Goal: Task Accomplishment & Management: Use online tool/utility

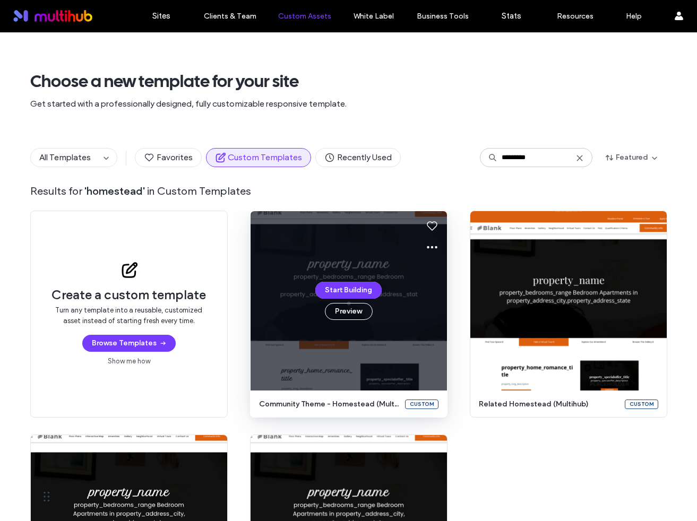
type input "*********"
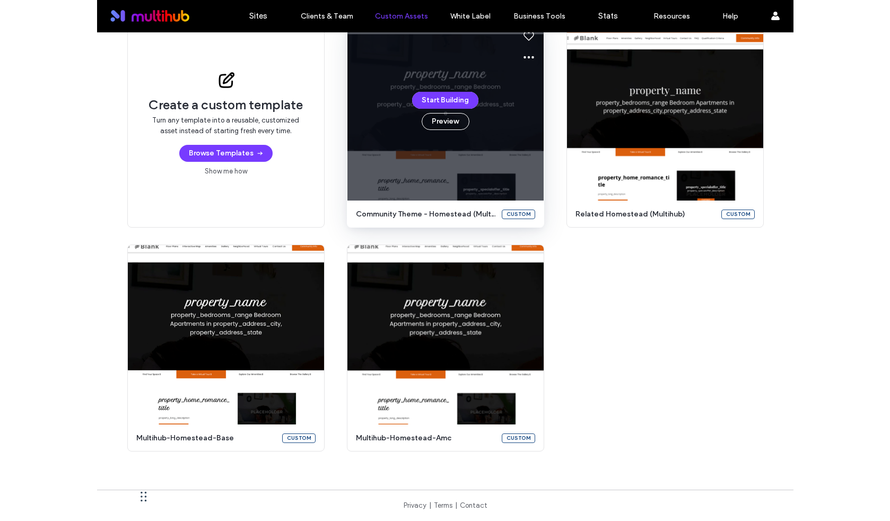
scroll to position [110, 0]
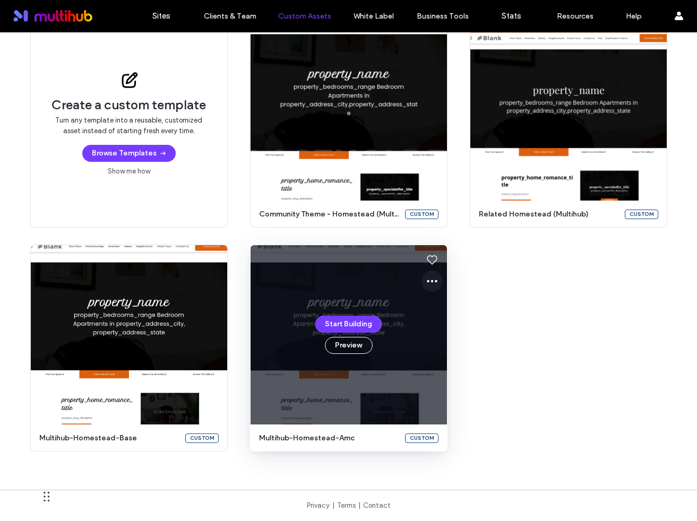
click at [430, 280] on icon at bounding box center [432, 281] width 13 height 13
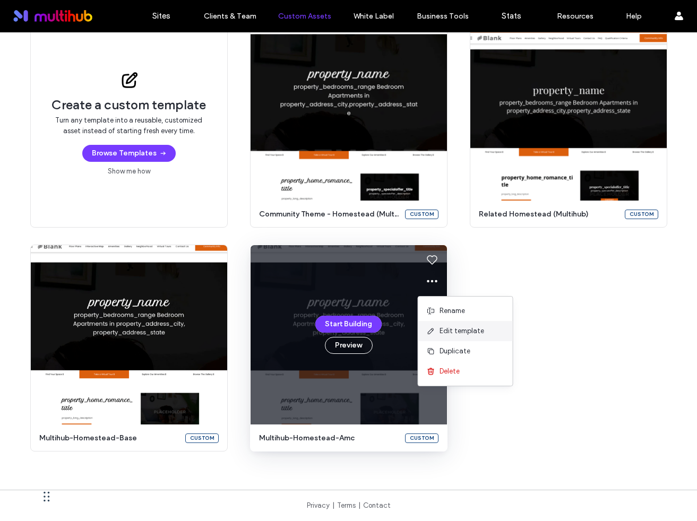
click at [457, 331] on span "Edit template" at bounding box center [461, 331] width 45 height 11
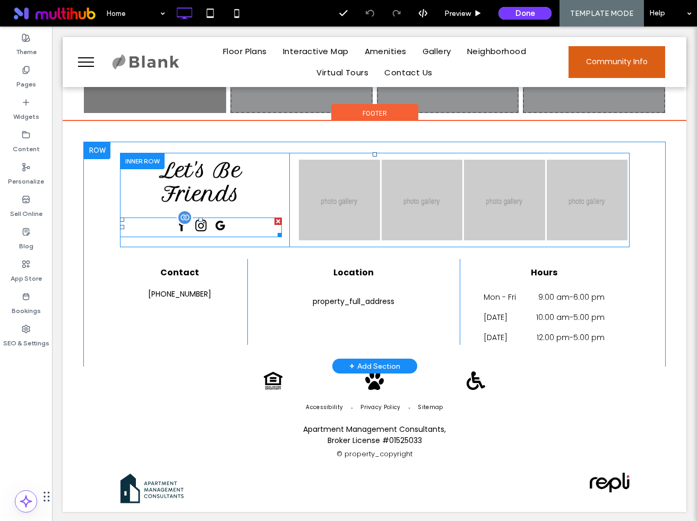
click at [220, 222] on span "google_my_business" at bounding box center [219, 226] width 17 height 17
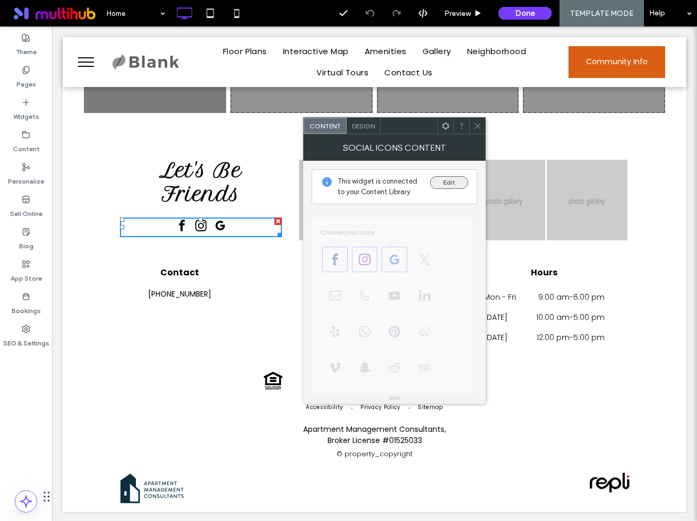
click at [447, 182] on button "Edit" at bounding box center [449, 182] width 38 height 13
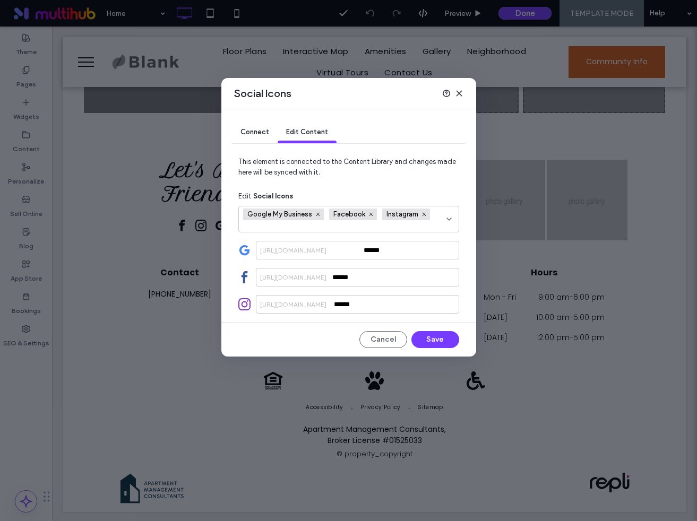
click at [292, 249] on div "https://google.com/maps/place/" at bounding box center [293, 251] width 75 height 10
click at [377, 255] on input "******" at bounding box center [357, 250] width 203 height 19
click at [236, 251] on div "Connect Edit Content This element is connected to the Content Library and chang…" at bounding box center [348, 232] width 255 height 247
click at [260, 128] on span "Connect" at bounding box center [254, 132] width 29 height 8
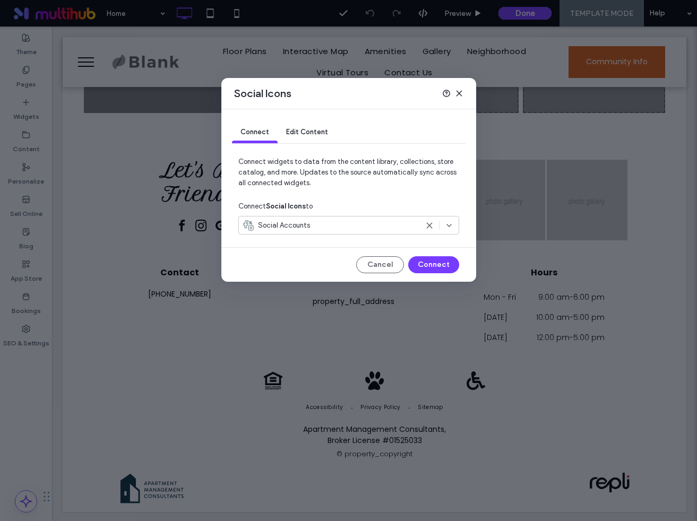
click at [311, 230] on div "Social Accounts" at bounding box center [330, 225] width 175 height 11
click at [322, 198] on div "Connect Social Icons to" at bounding box center [348, 206] width 221 height 19
click at [464, 89] on div "Social Icons" at bounding box center [348, 93] width 255 height 31
click at [462, 89] on icon at bounding box center [459, 93] width 8 height 8
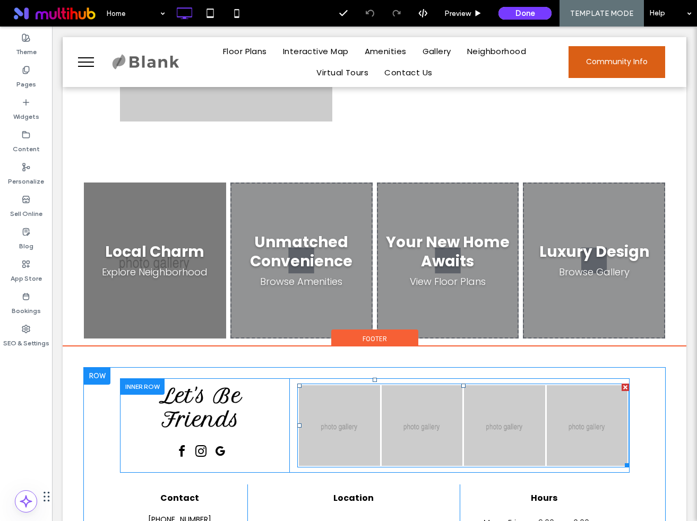
scroll to position [987, 0]
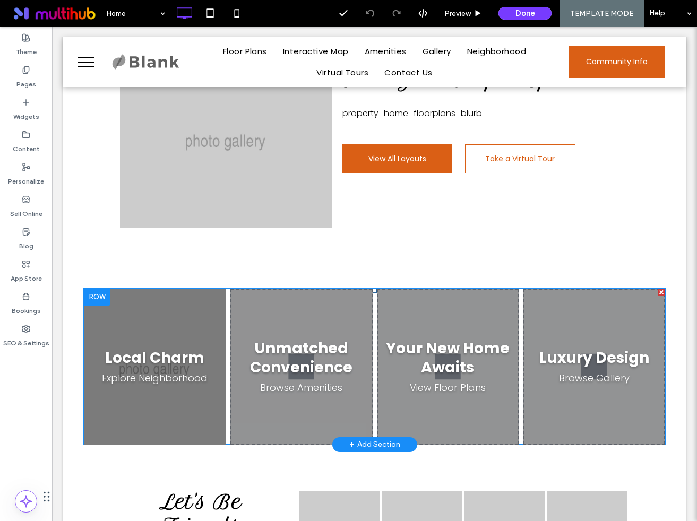
click at [461, 318] on span at bounding box center [374, 367] width 581 height 156
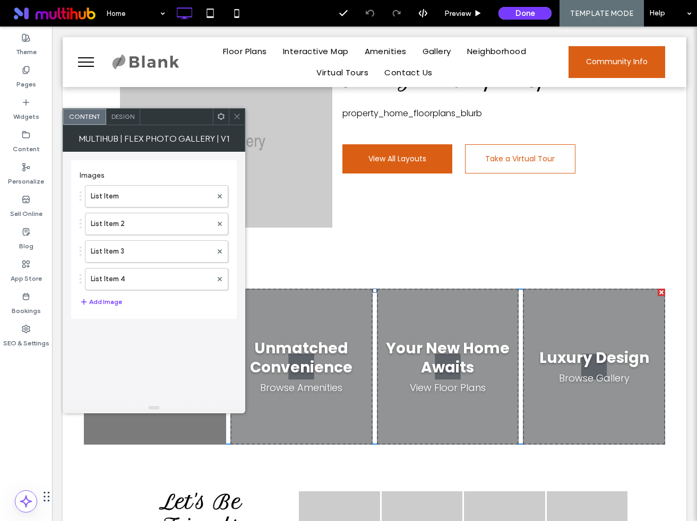
click at [122, 123] on div "Design" at bounding box center [123, 117] width 34 height 16
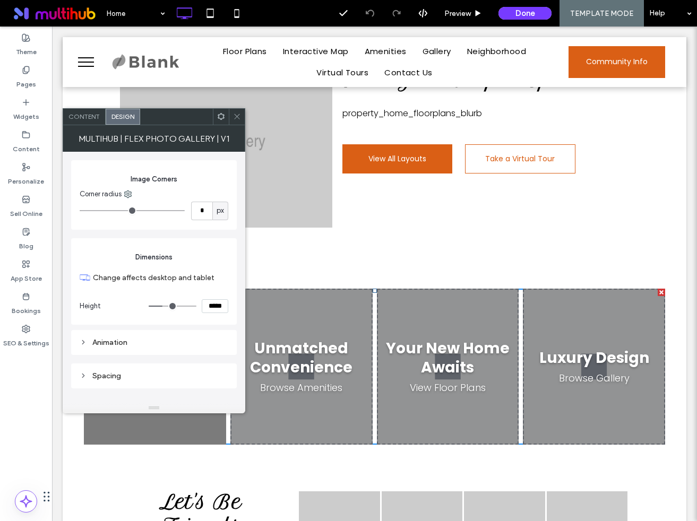
click at [210, 309] on input "*****" at bounding box center [215, 306] width 27 height 14
type input "*****"
type input "***"
click at [232, 257] on div "Dimensions Change affects desktop and tablet Height *****" at bounding box center [154, 281] width 166 height 86
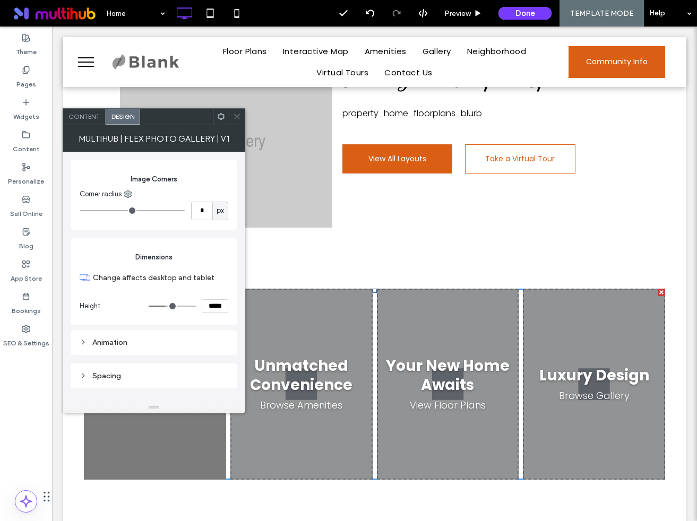
click at [212, 307] on input "*****" at bounding box center [215, 306] width 27 height 14
type input "*****"
type input "***"
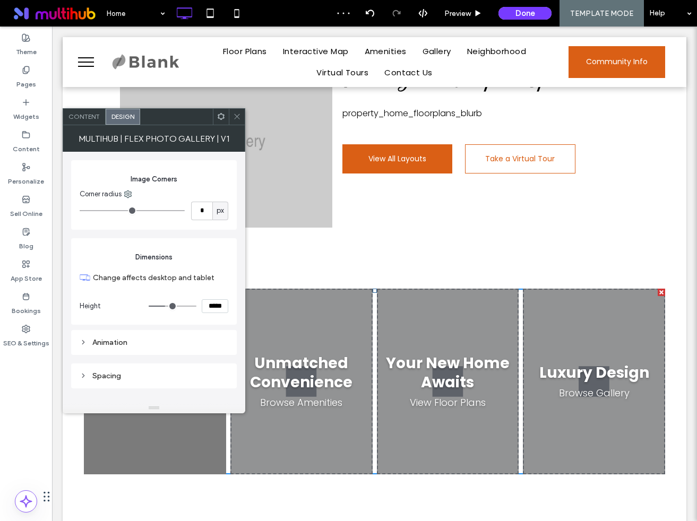
click at [391, 242] on div "Click To Paste Find Your Perfect Space property_home_floorplans_blurb View All …" at bounding box center [374, 138] width 581 height 284
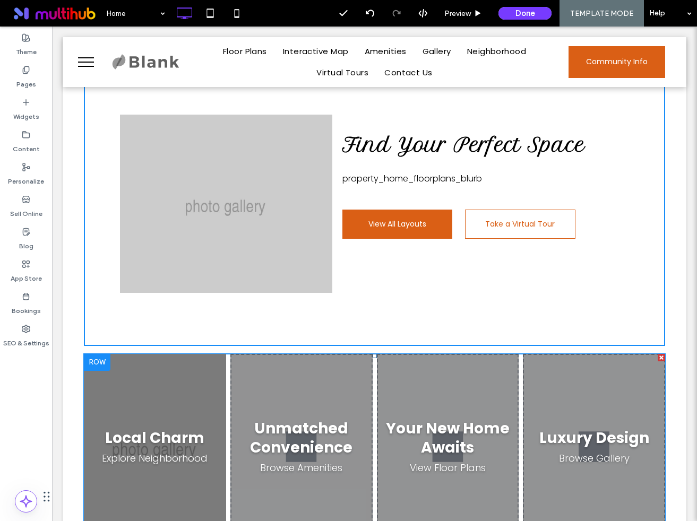
scroll to position [856, 0]
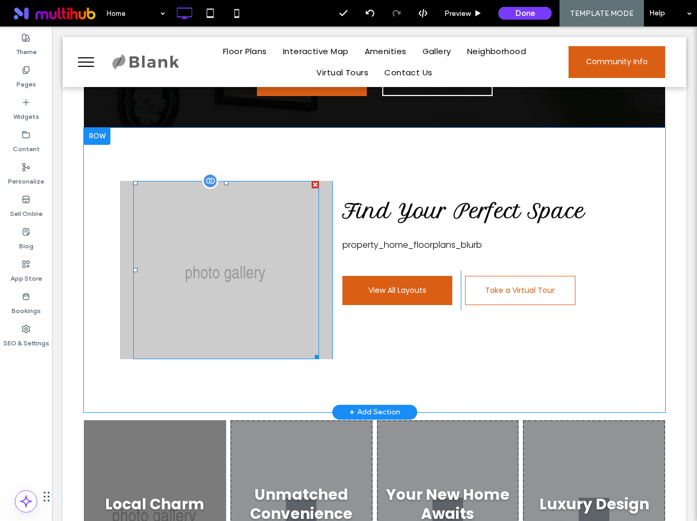
click at [249, 263] on div at bounding box center [226, 270] width 186 height 178
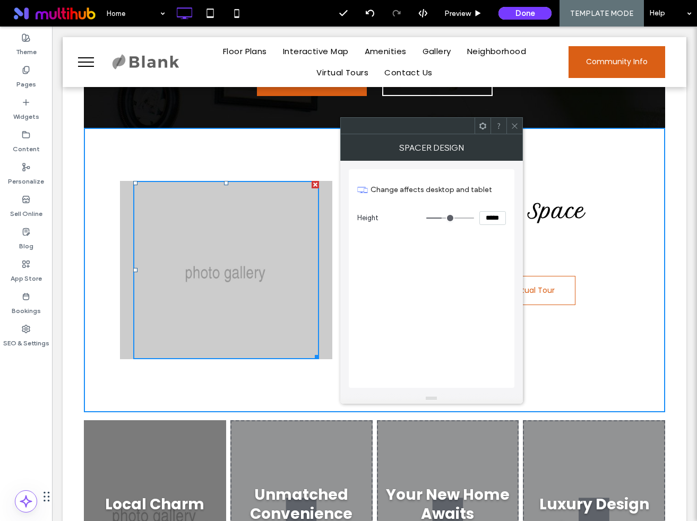
click at [511, 125] on icon at bounding box center [514, 126] width 8 height 8
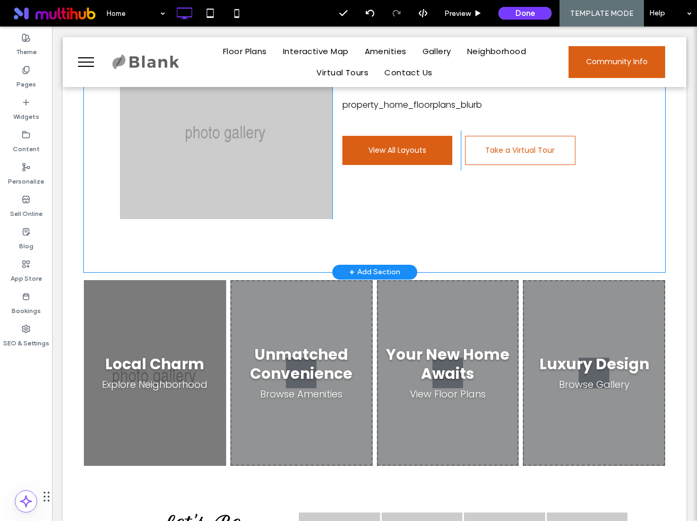
scroll to position [1018, 0]
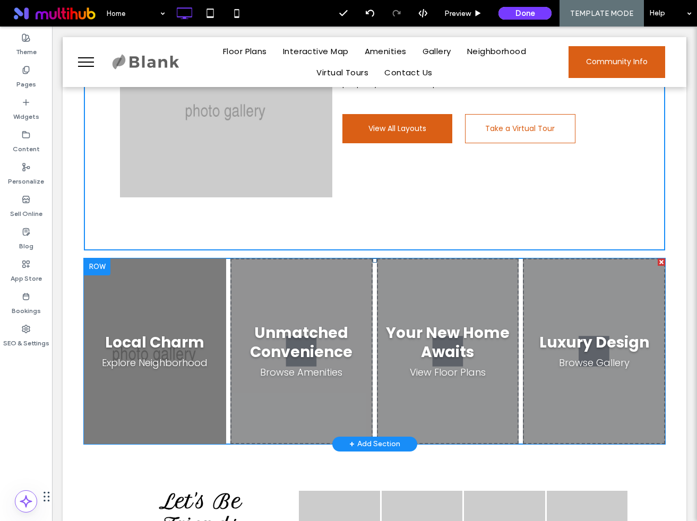
click at [436, 331] on span at bounding box center [374, 351] width 581 height 186
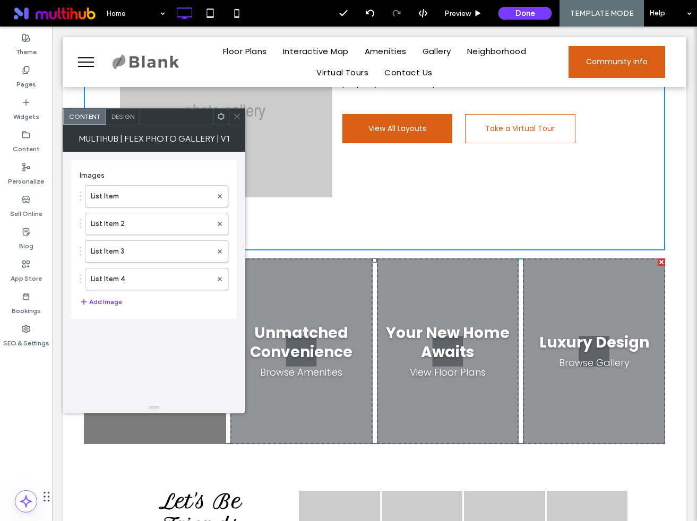
click at [124, 119] on span "Design" at bounding box center [122, 116] width 23 height 8
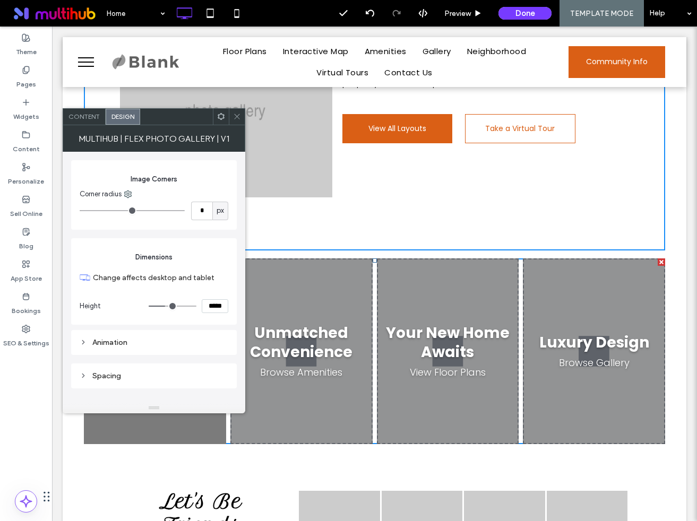
click at [211, 306] on input "*****" at bounding box center [215, 306] width 27 height 14
type input "*****"
type input "***"
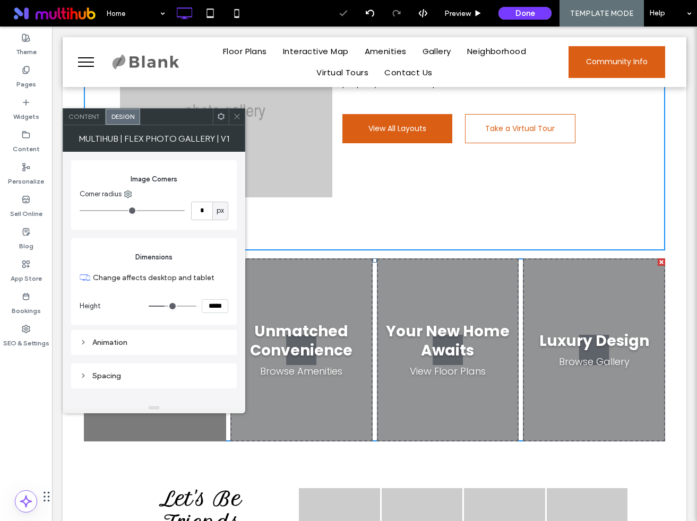
click at [242, 117] on div at bounding box center [237, 117] width 16 height 16
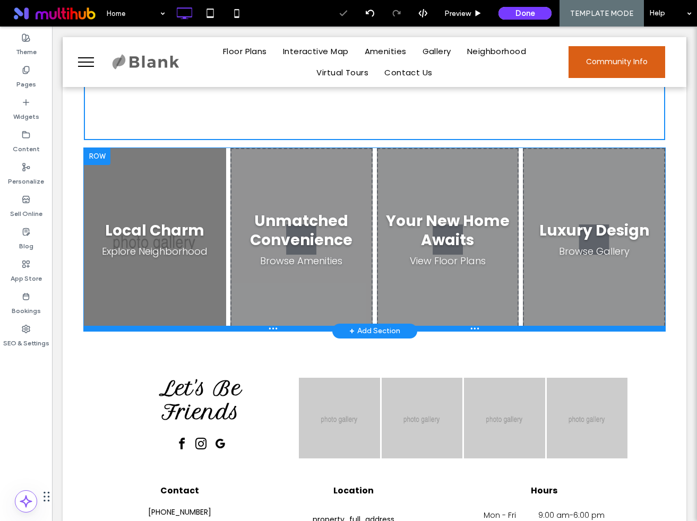
scroll to position [1346, 0]
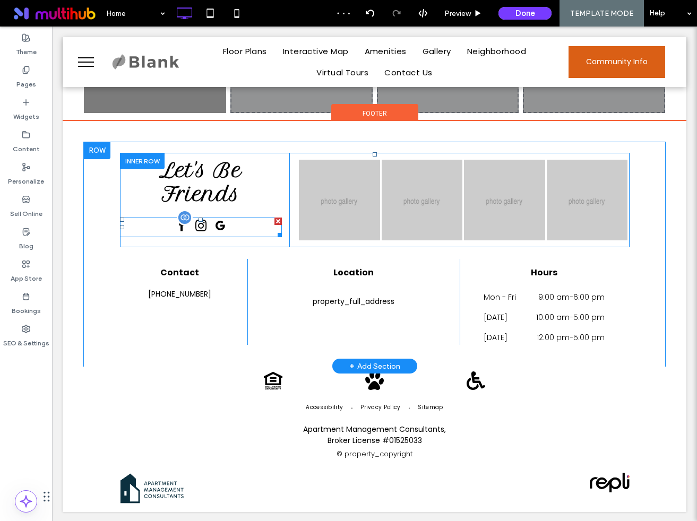
click at [222, 222] on span "google_my_business" at bounding box center [219, 226] width 17 height 17
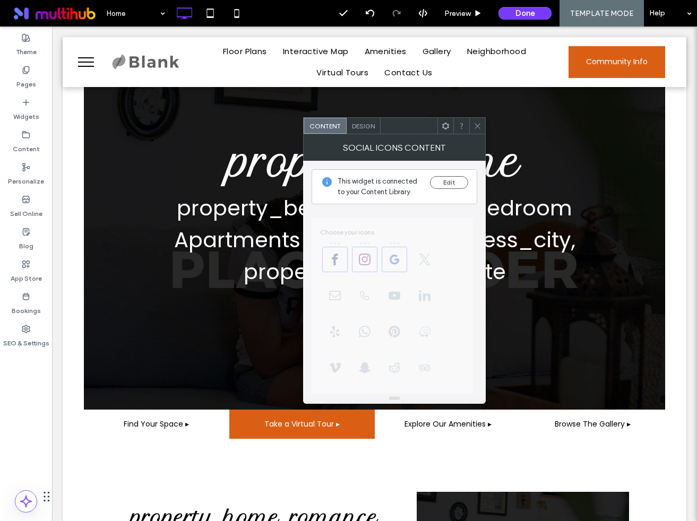
scroll to position [0, 0]
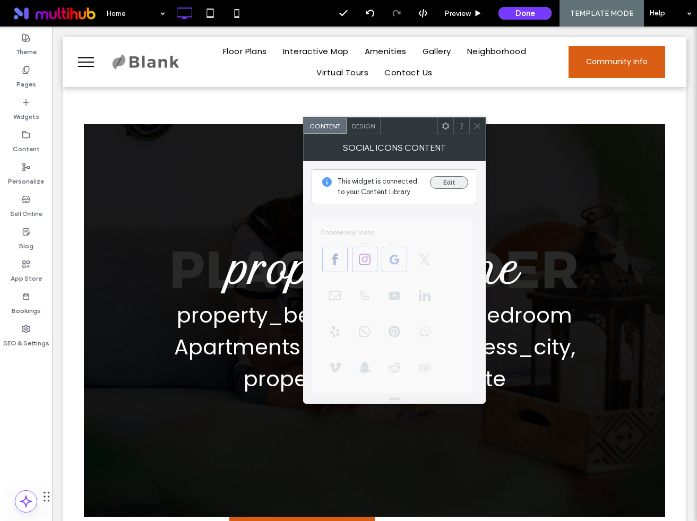
click at [443, 187] on button "Edit" at bounding box center [449, 182] width 38 height 13
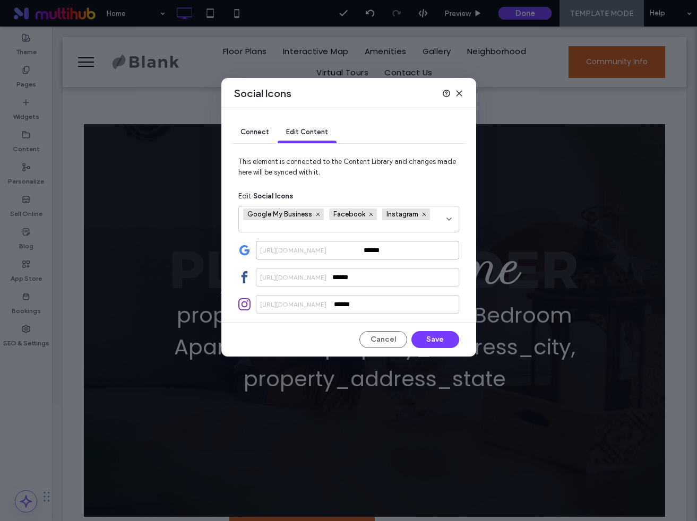
click at [386, 259] on input "******" at bounding box center [357, 250] width 203 height 19
click at [374, 254] on input "******" at bounding box center [357, 250] width 203 height 19
click at [287, 218] on span "Google My Business" at bounding box center [280, 214] width 67 height 8
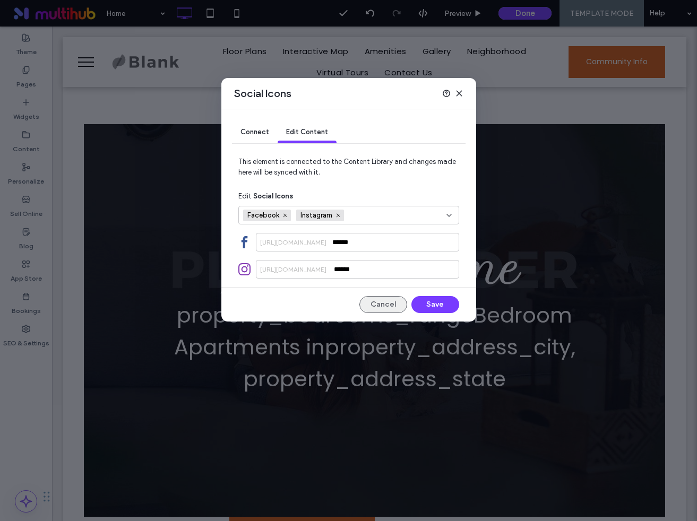
click at [378, 306] on button "Cancel" at bounding box center [383, 304] width 48 height 17
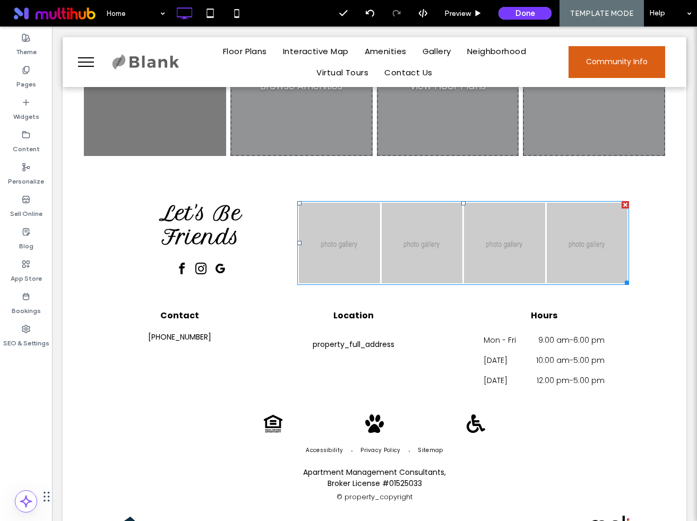
scroll to position [1346, 0]
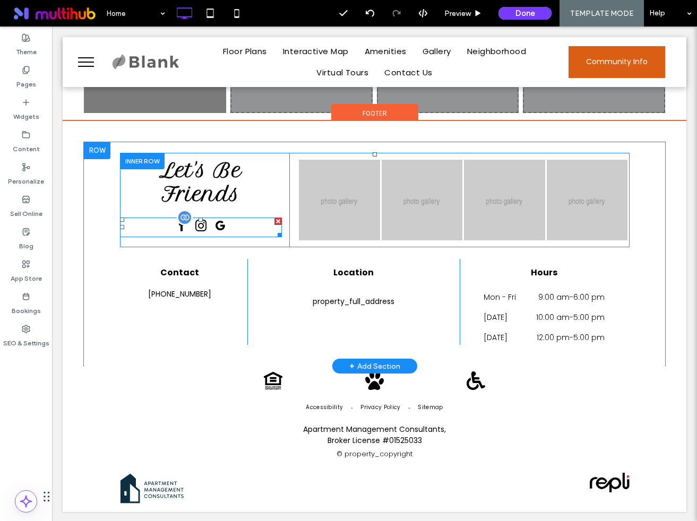
click at [207, 221] on span "instagram" at bounding box center [200, 226] width 17 height 17
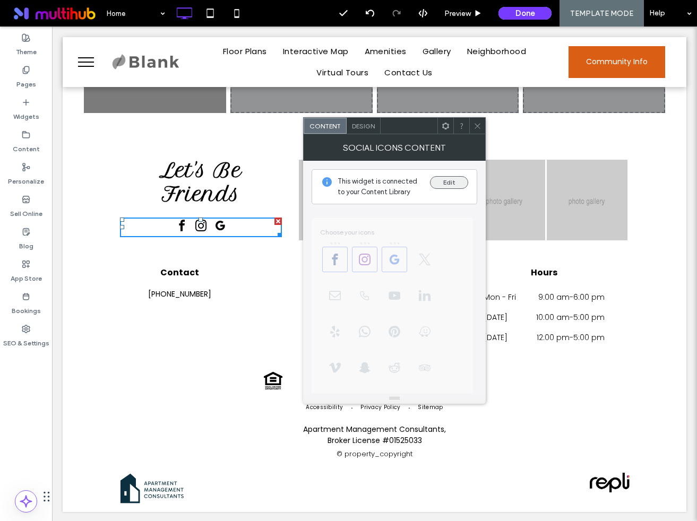
click at [444, 178] on button "Edit" at bounding box center [449, 182] width 38 height 13
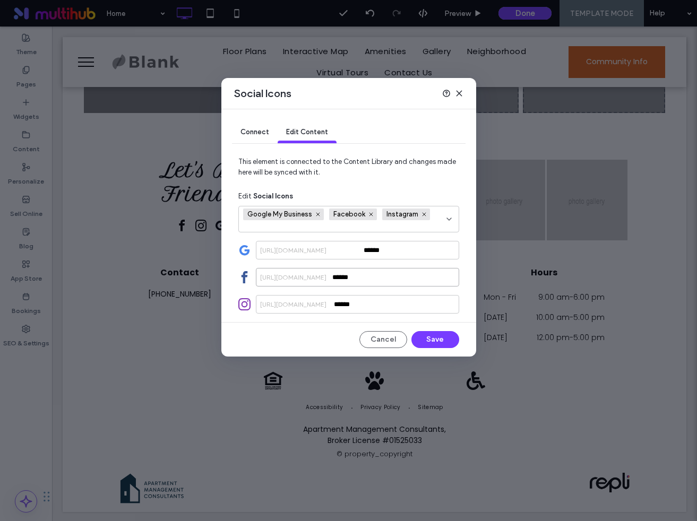
click at [352, 281] on input "******" at bounding box center [357, 277] width 203 height 19
click at [372, 259] on input "******" at bounding box center [357, 250] width 203 height 19
click at [371, 250] on input "******" at bounding box center [357, 250] width 203 height 19
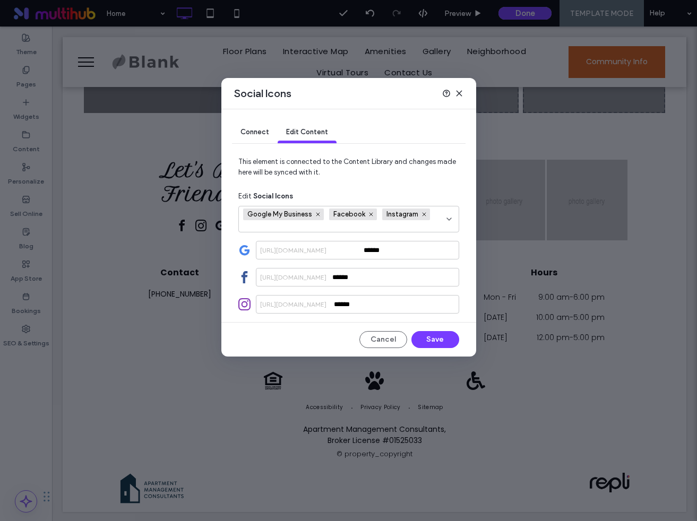
click at [258, 130] on span "Connect" at bounding box center [254, 132] width 29 height 8
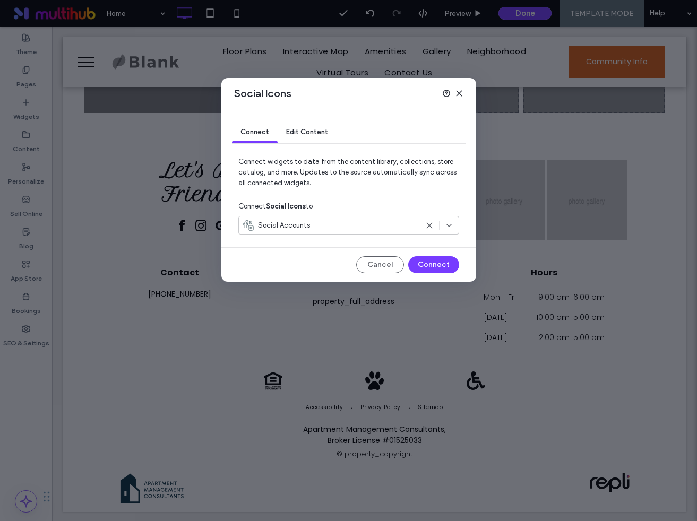
click at [337, 225] on div "Social Accounts" at bounding box center [330, 225] width 175 height 11
click at [355, 202] on div "Connect Social Icons to" at bounding box center [348, 206] width 221 height 19
click at [371, 264] on button "Cancel" at bounding box center [380, 264] width 48 height 17
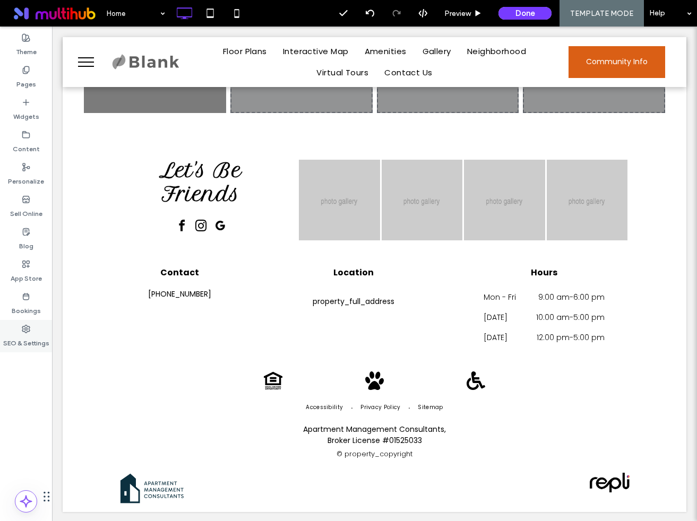
click at [31, 333] on label "SEO & Settings" at bounding box center [26, 340] width 46 height 15
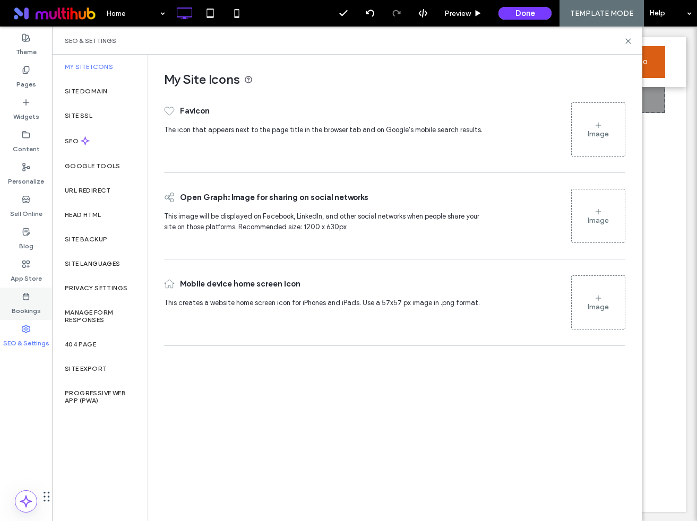
click at [25, 298] on icon at bounding box center [26, 296] width 8 height 8
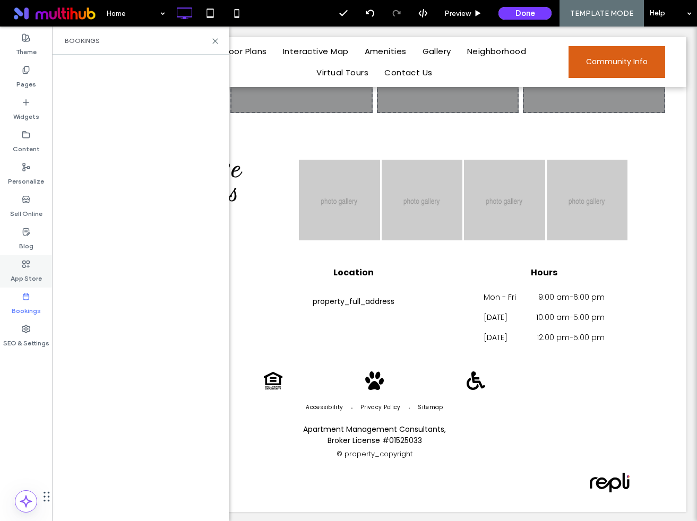
click at [23, 268] on icon at bounding box center [26, 264] width 8 height 8
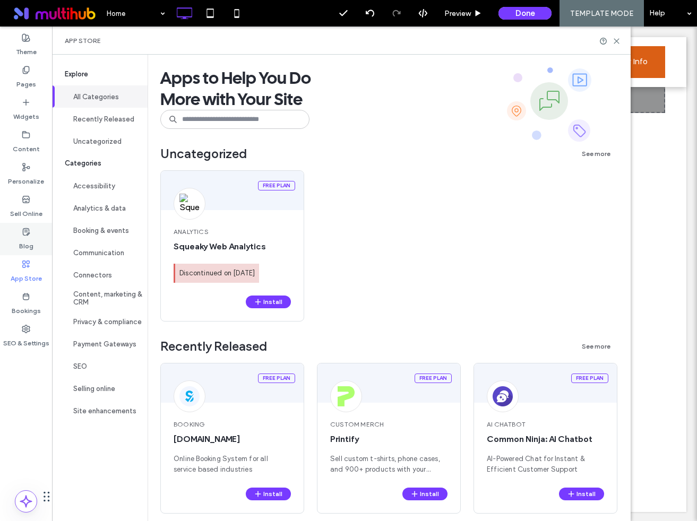
click at [28, 231] on icon at bounding box center [26, 232] width 8 height 8
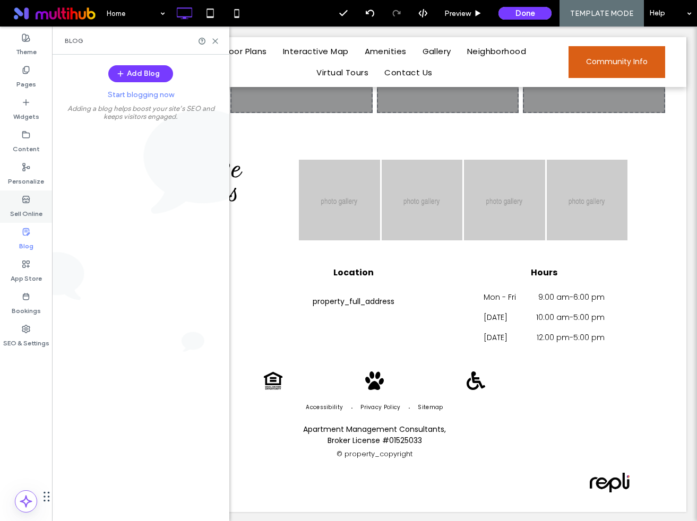
click at [27, 207] on label "Sell Online" at bounding box center [26, 211] width 32 height 15
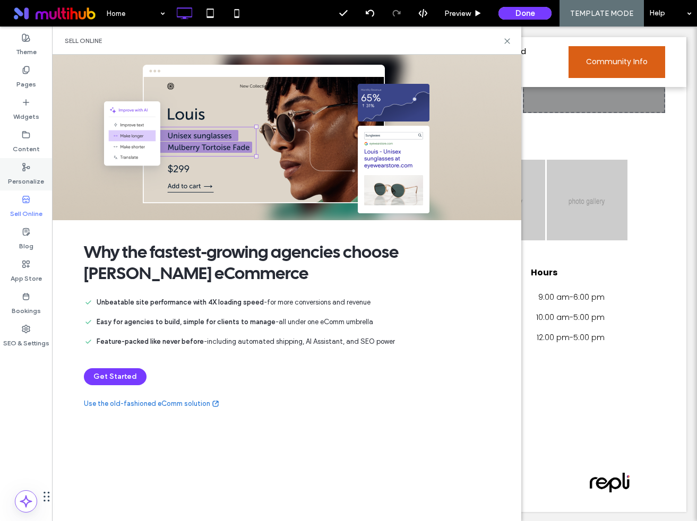
click at [25, 179] on label "Personalize" at bounding box center [26, 178] width 36 height 15
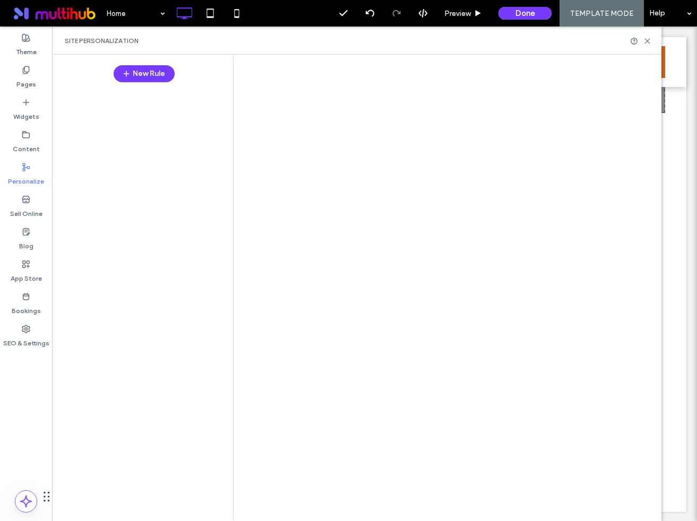
click at [25, 131] on div at bounding box center [348, 260] width 697 height 521
click at [20, 142] on div at bounding box center [348, 260] width 697 height 521
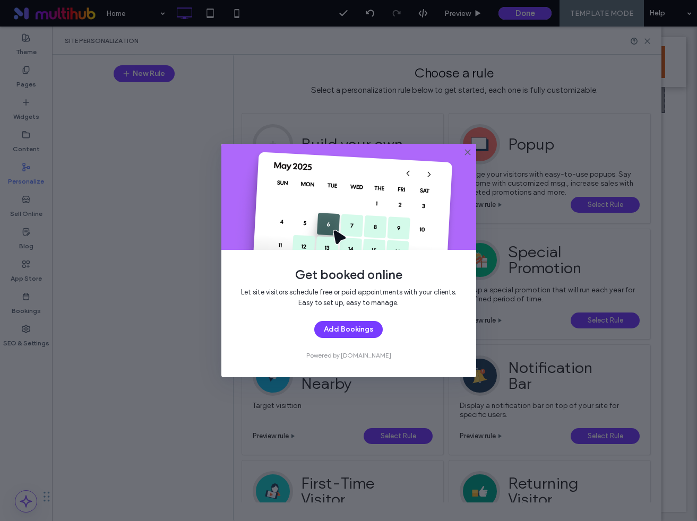
click at [468, 153] on icon at bounding box center [467, 152] width 8 height 8
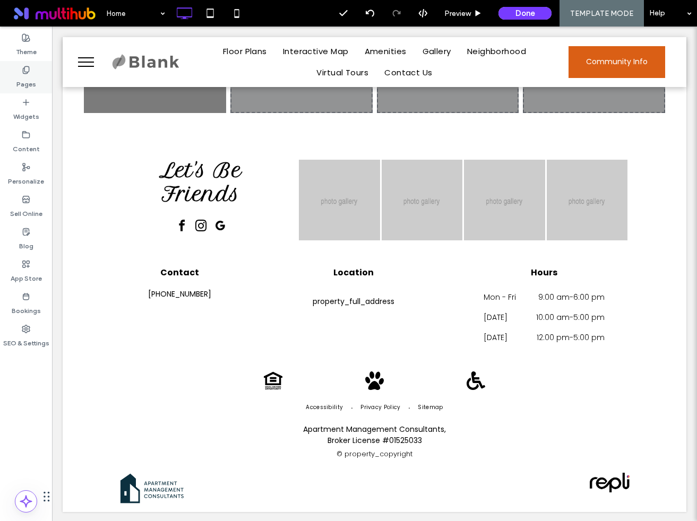
click at [30, 73] on icon at bounding box center [26, 70] width 8 height 8
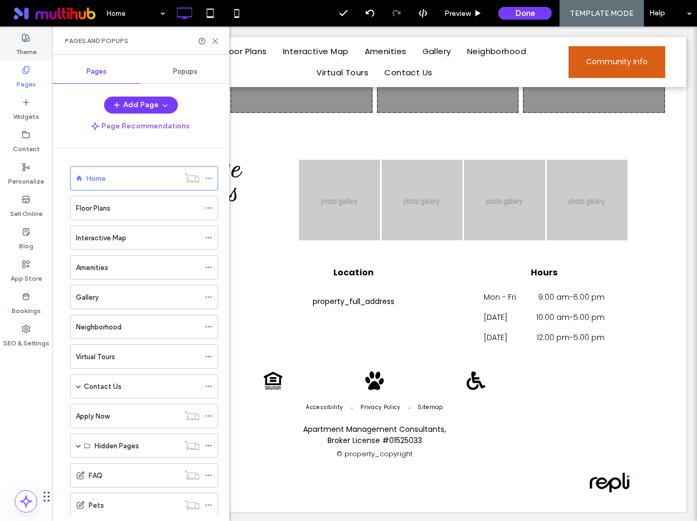
click at [30, 50] on label "Theme" at bounding box center [26, 49] width 21 height 15
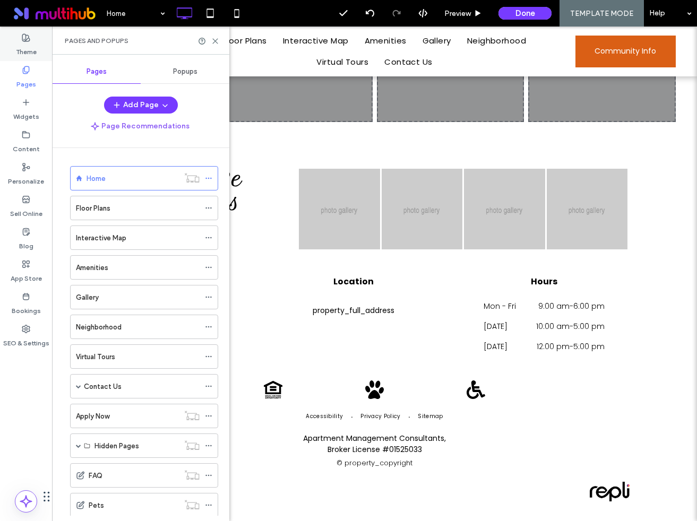
scroll to position [442, 0]
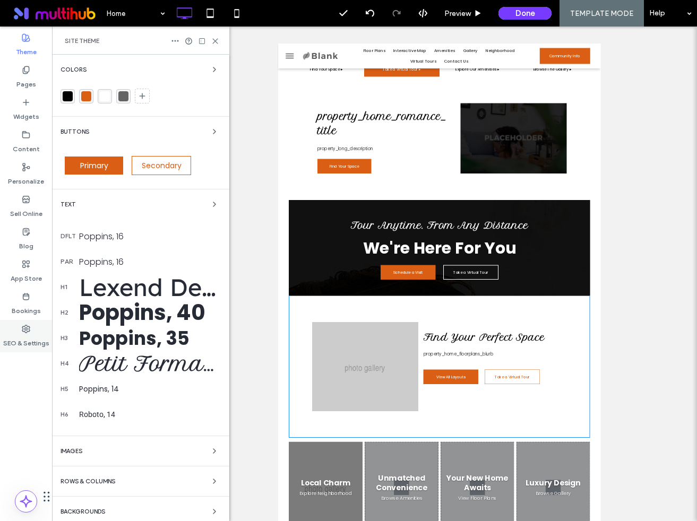
click at [20, 337] on label "SEO & Settings" at bounding box center [26, 340] width 46 height 15
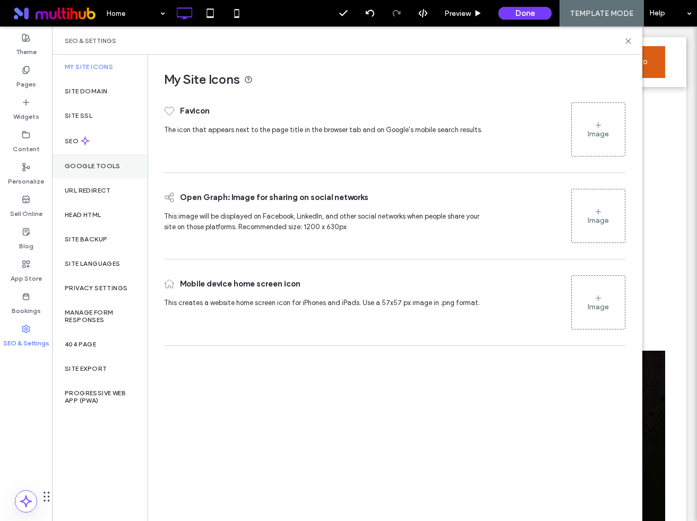
click at [88, 170] on div "Google Tools" at bounding box center [99, 166] width 95 height 24
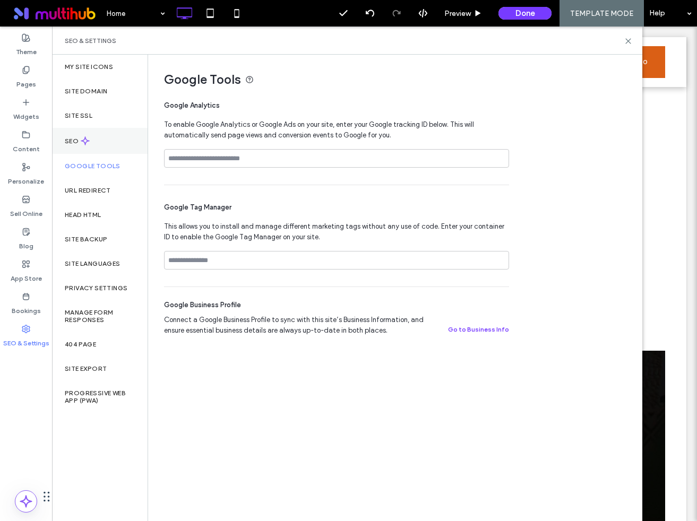
click at [76, 141] on label "SEO" at bounding box center [73, 140] width 16 height 7
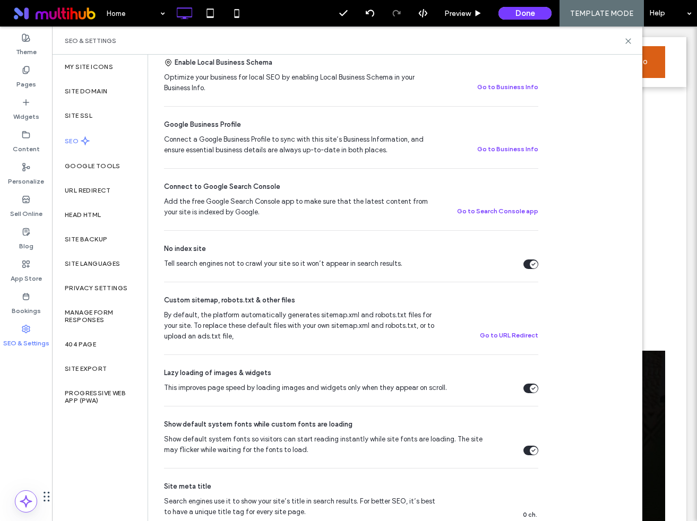
scroll to position [0, 0]
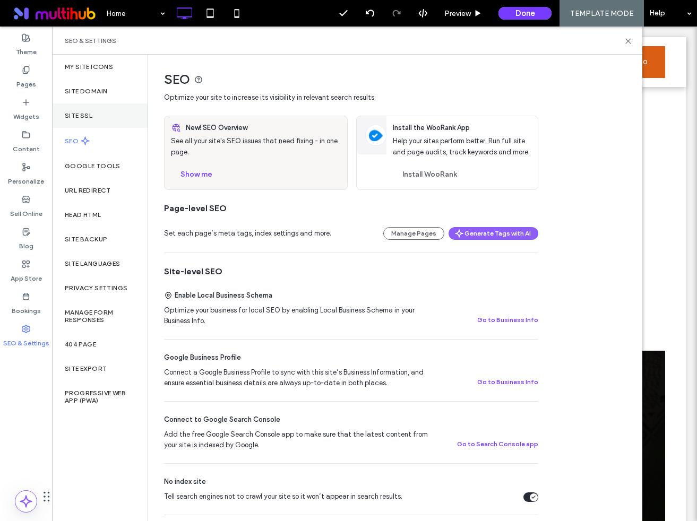
click at [90, 125] on div "Site SSL" at bounding box center [99, 115] width 95 height 24
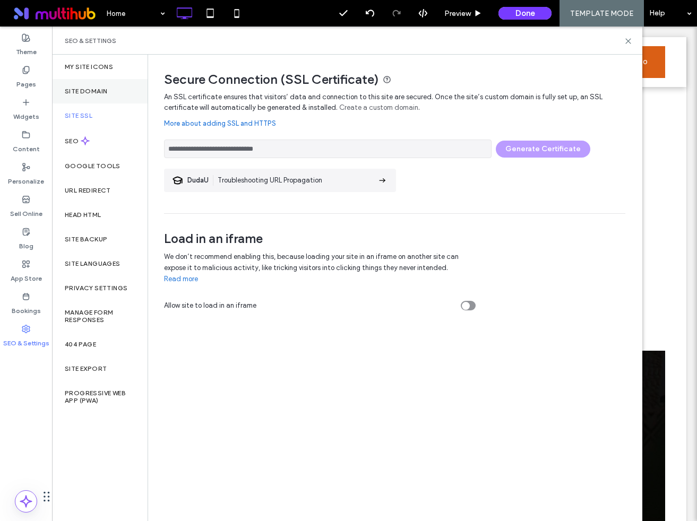
click at [81, 95] on div "Site Domain" at bounding box center [99, 91] width 95 height 24
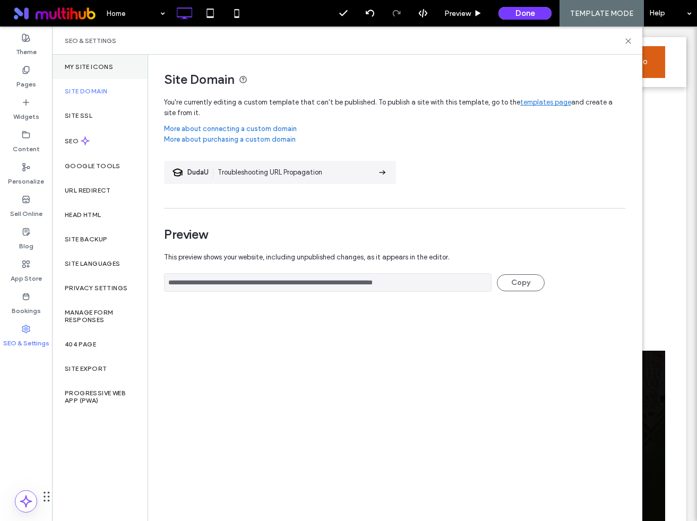
click at [85, 68] on label "My Site Icons" at bounding box center [89, 66] width 48 height 7
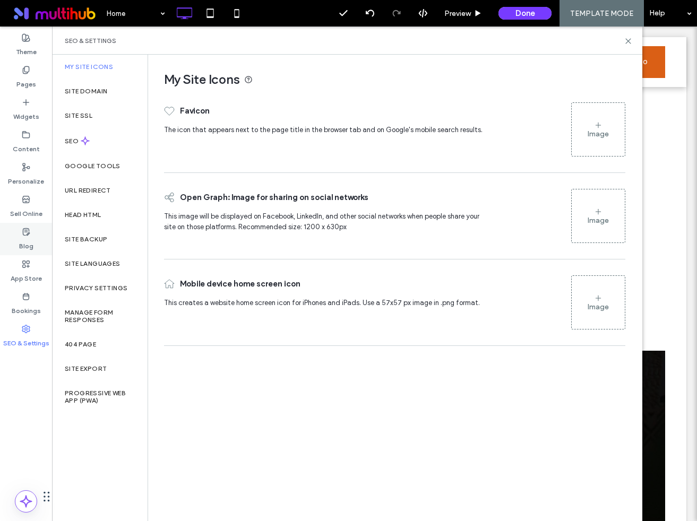
click at [24, 238] on label "Blog" at bounding box center [26, 243] width 14 height 15
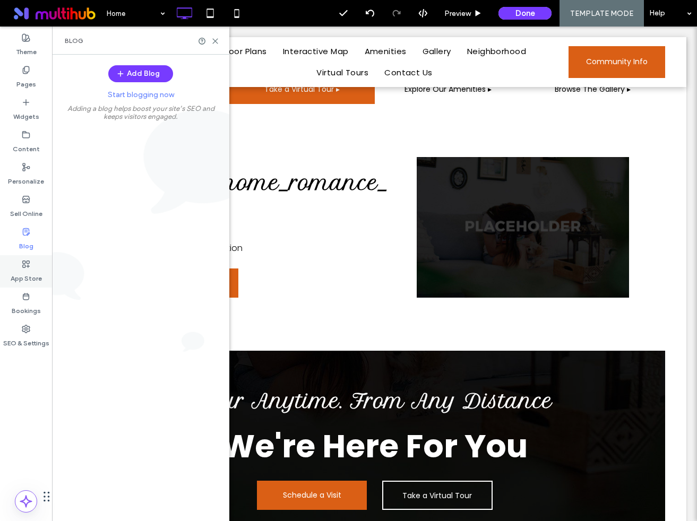
click at [25, 266] on icon at bounding box center [26, 264] width 8 height 8
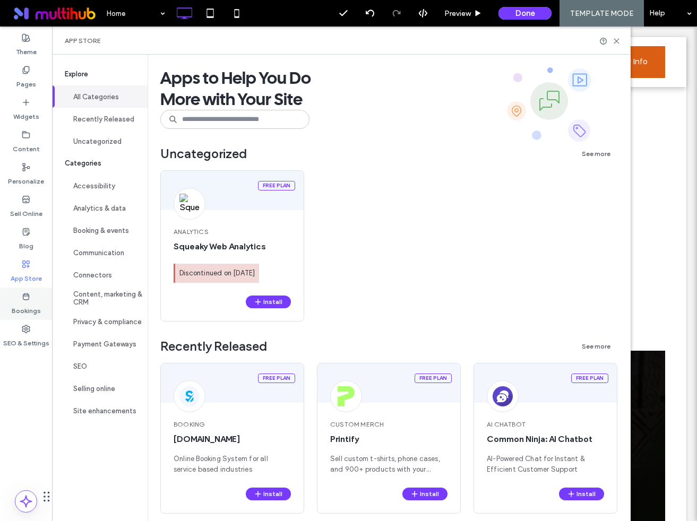
click at [25, 293] on use at bounding box center [26, 296] width 6 height 6
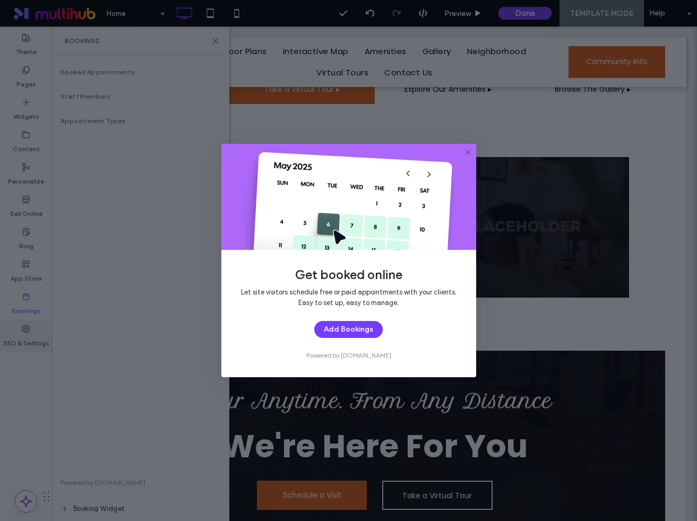
click at [23, 331] on div "Get booked online Let site visitors schedule free or paid appointments with you…" at bounding box center [348, 260] width 697 height 521
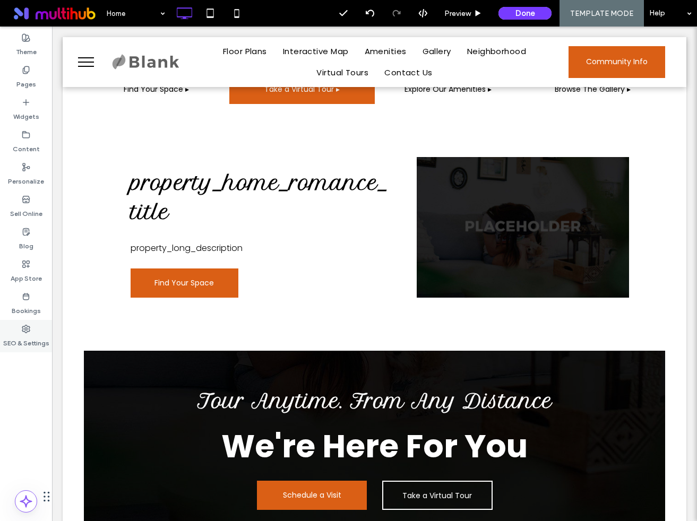
click at [35, 326] on div "SEO & Settings" at bounding box center [26, 336] width 52 height 32
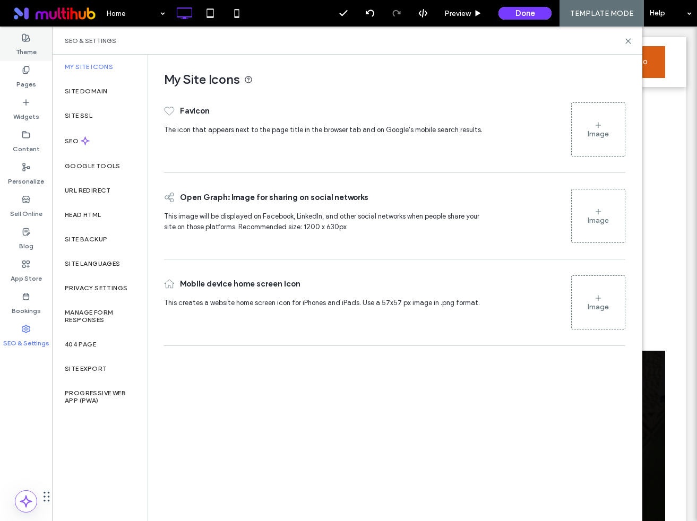
click at [24, 47] on label "Theme" at bounding box center [26, 49] width 21 height 15
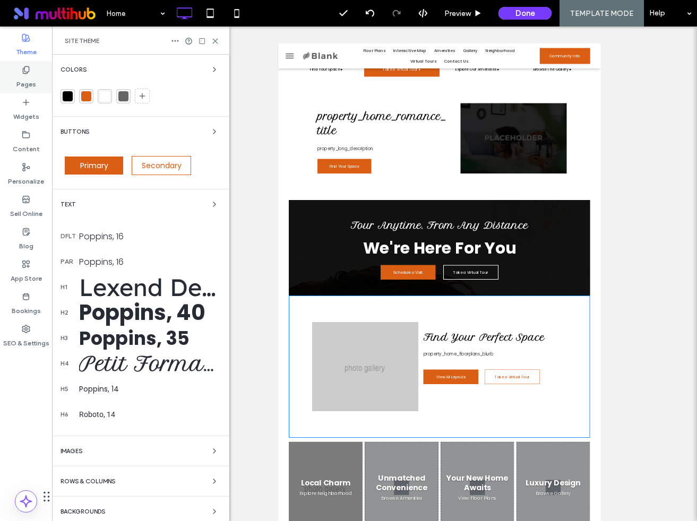
click at [25, 76] on label "Pages" at bounding box center [26, 81] width 20 height 15
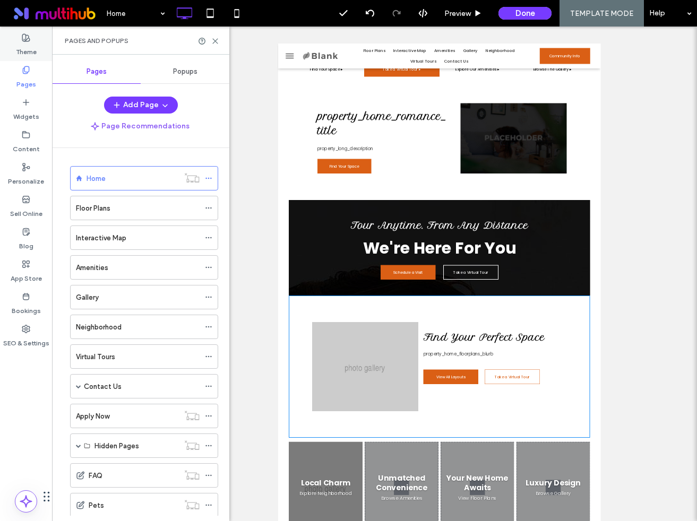
click at [30, 48] on label "Theme" at bounding box center [26, 49] width 21 height 15
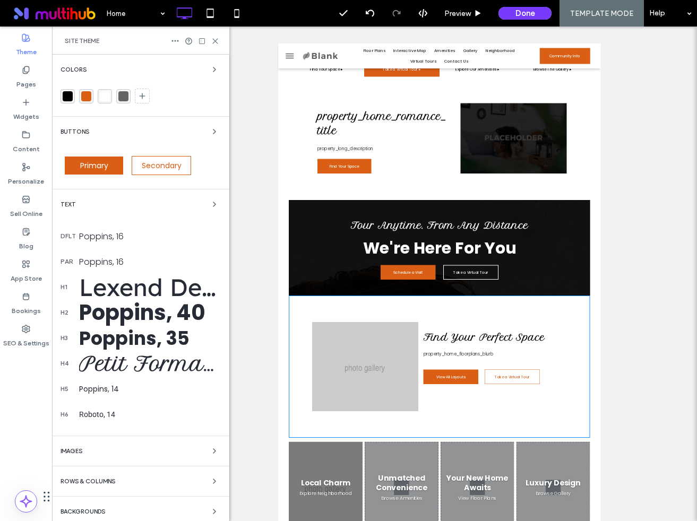
scroll to position [36, 0]
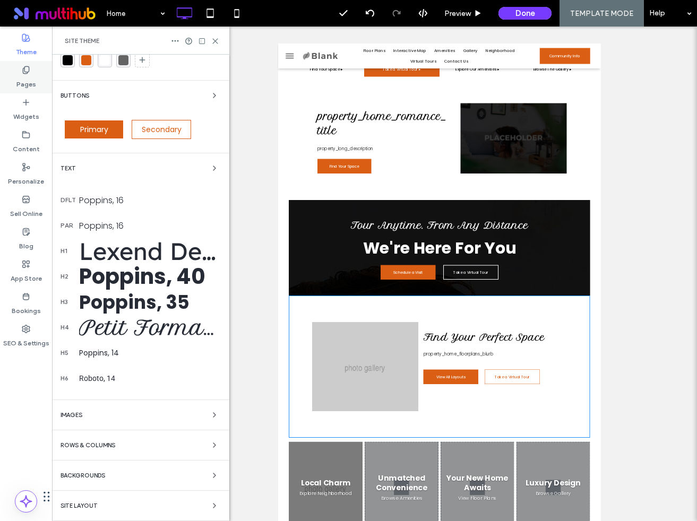
click at [43, 86] on div "Pages" at bounding box center [26, 77] width 52 height 32
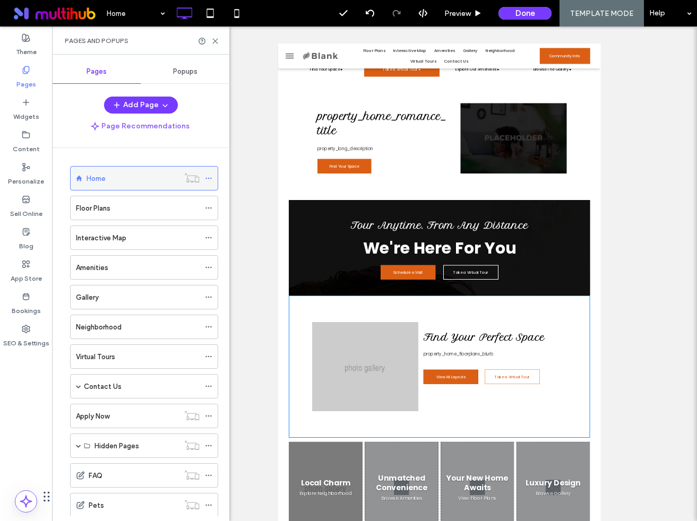
click at [140, 177] on div "Home" at bounding box center [132, 178] width 92 height 11
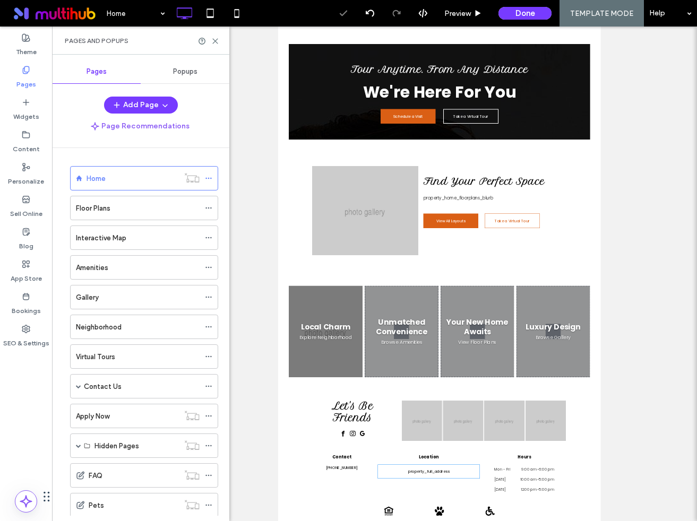
scroll to position [228, 0]
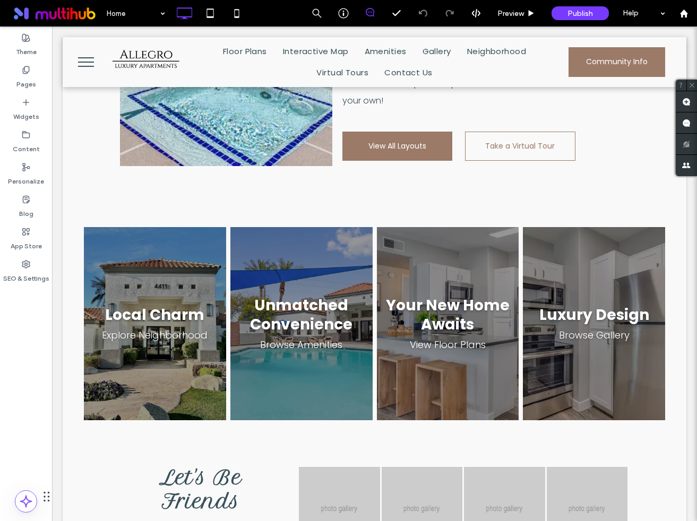
scroll to position [1161, 0]
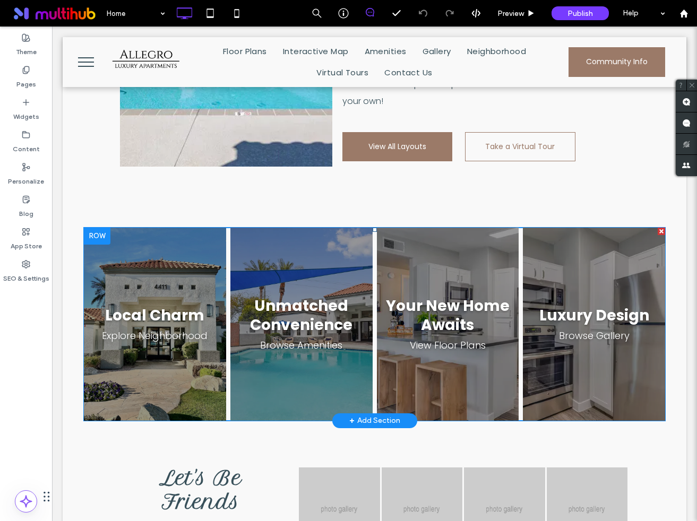
click at [559, 228] on span at bounding box center [374, 324] width 581 height 193
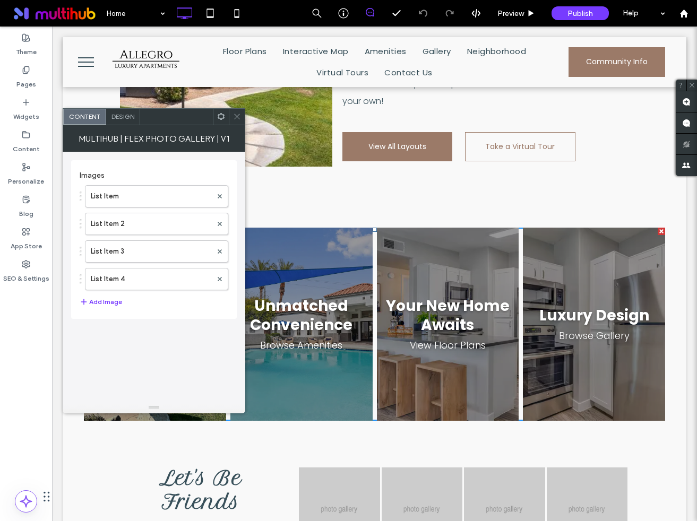
click at [118, 112] on div "Design" at bounding box center [123, 117] width 34 height 16
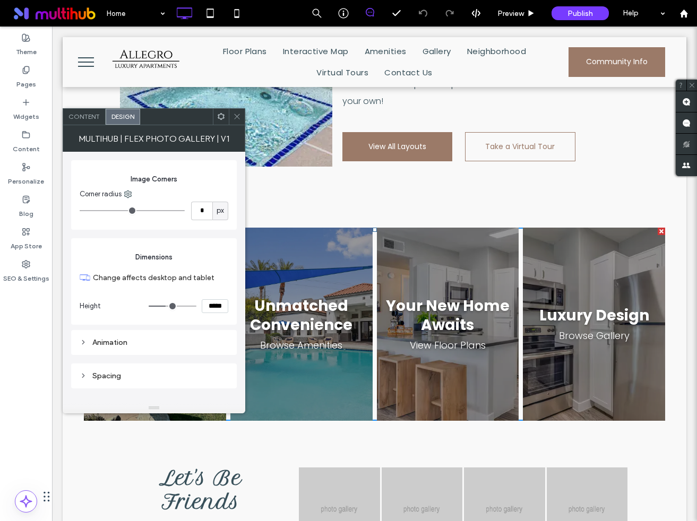
click at [218, 304] on input "*****" at bounding box center [215, 306] width 27 height 14
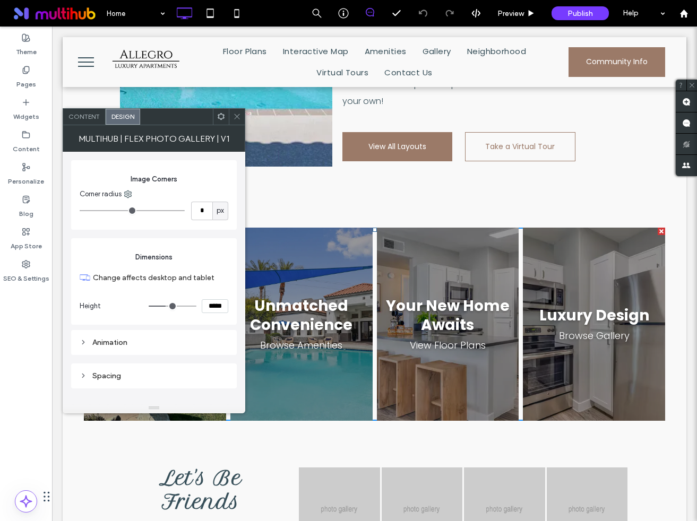
type input "*****"
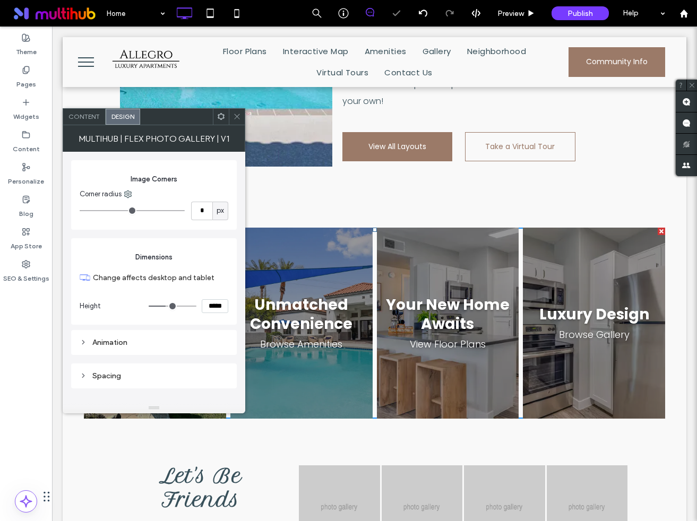
type input "***"
type input "*****"
type input "***"
type input "*****"
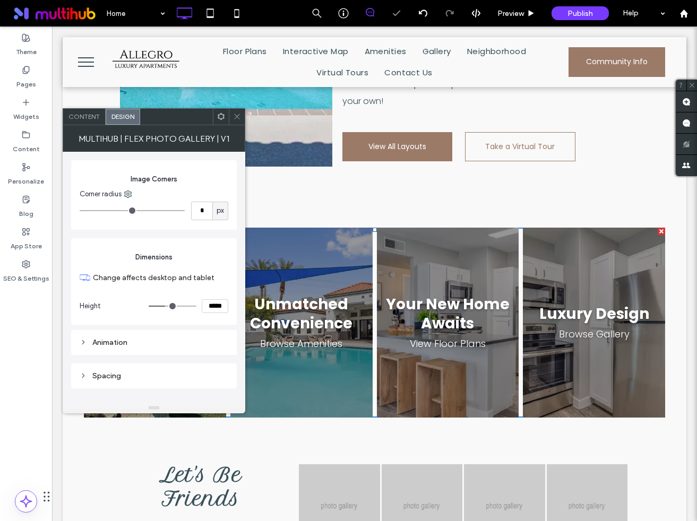
type input "***"
type input "*****"
type input "***"
type input "*****"
type input "***"
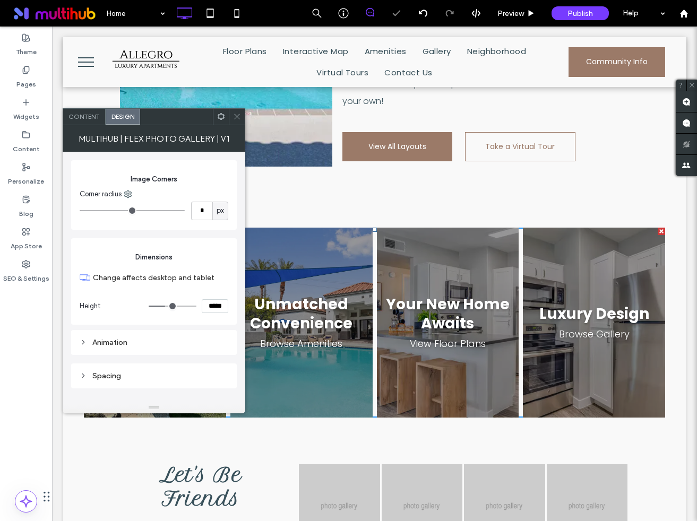
type input "*****"
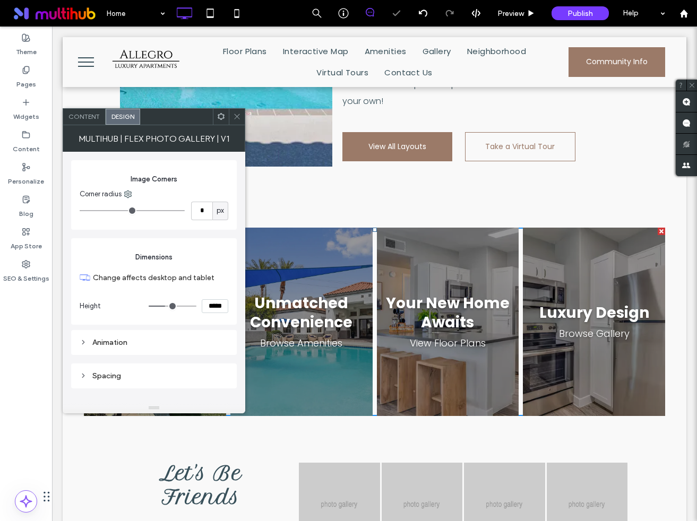
type input "***"
type input "*****"
type input "***"
type input "*****"
type input "***"
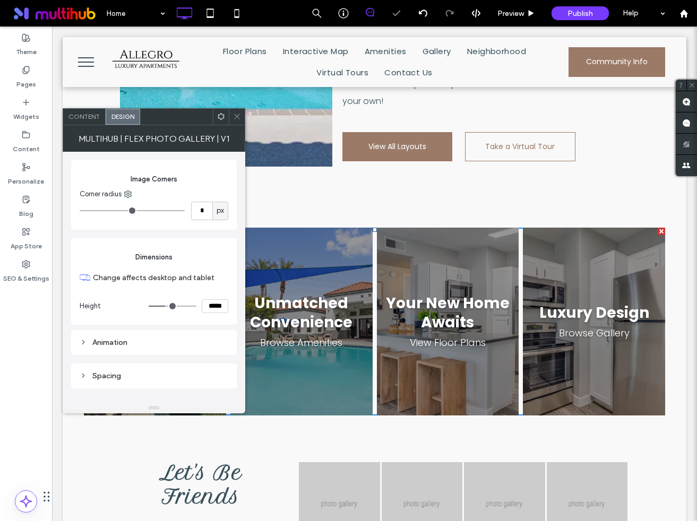
type input "*****"
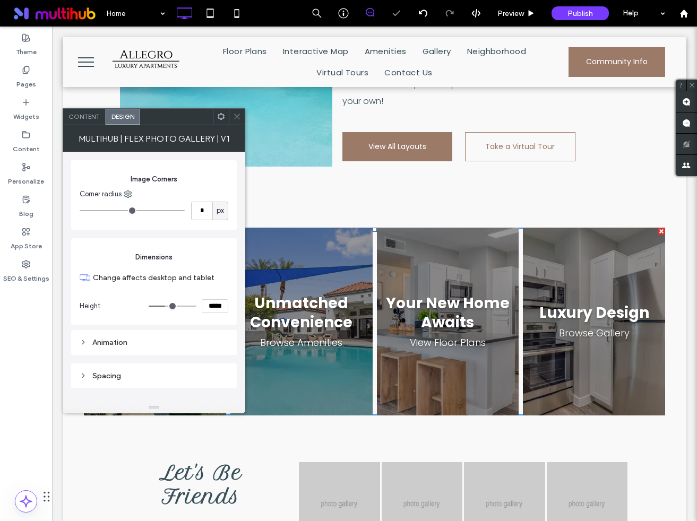
type input "***"
type input "*****"
type input "***"
type input "*****"
type input "***"
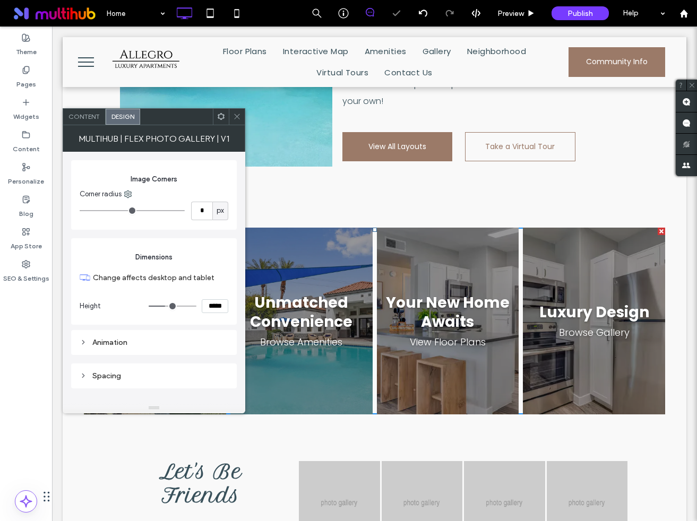
type input "*****"
type input "***"
type input "*****"
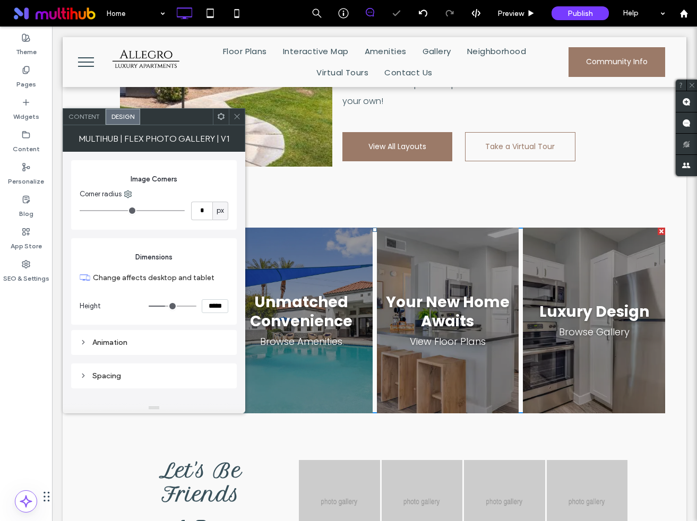
click at [238, 121] on span at bounding box center [237, 117] width 8 height 16
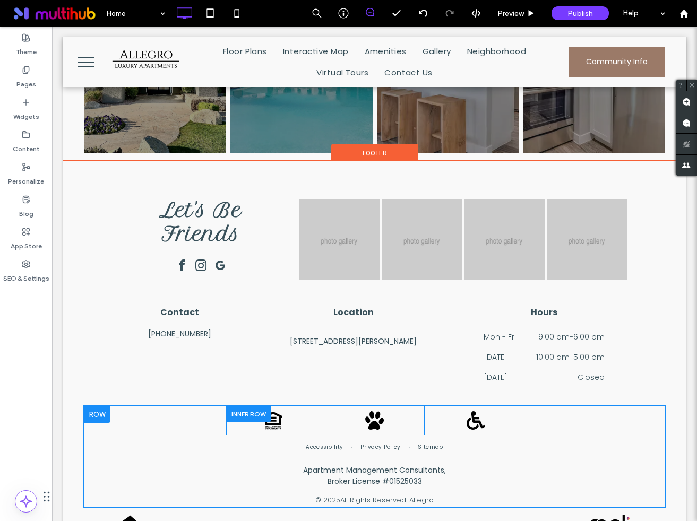
scroll to position [1430, 0]
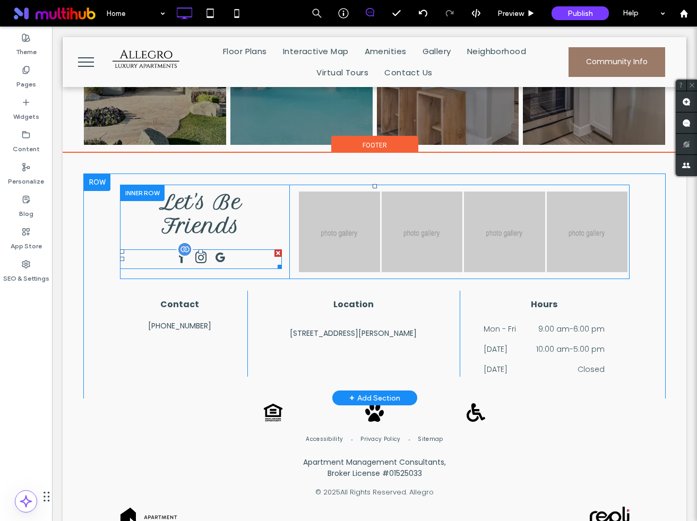
click at [218, 249] on span "google_my_business" at bounding box center [219, 257] width 17 height 17
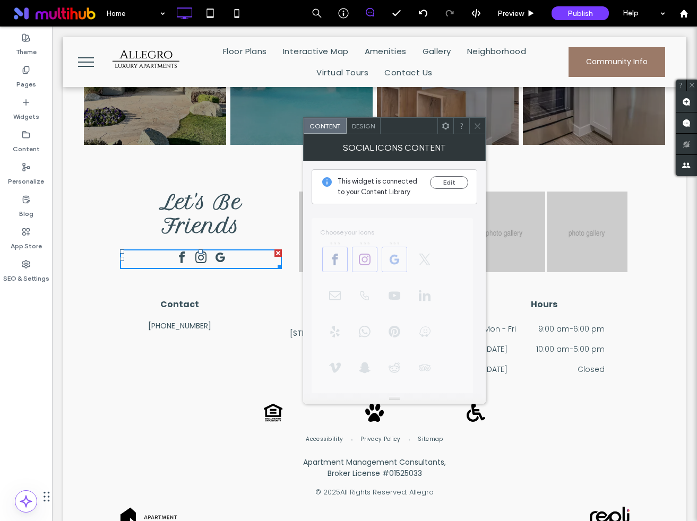
click at [362, 124] on span "Design" at bounding box center [363, 126] width 23 height 8
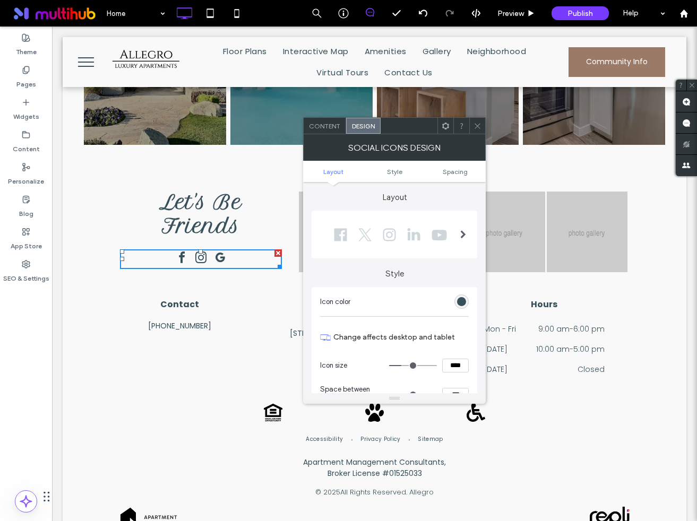
click at [330, 125] on span "Content" at bounding box center [324, 126] width 31 height 8
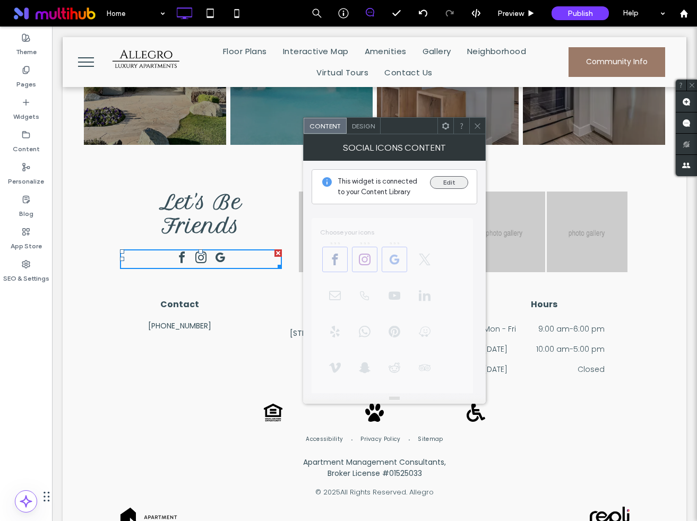
click at [456, 178] on button "Edit" at bounding box center [449, 182] width 38 height 13
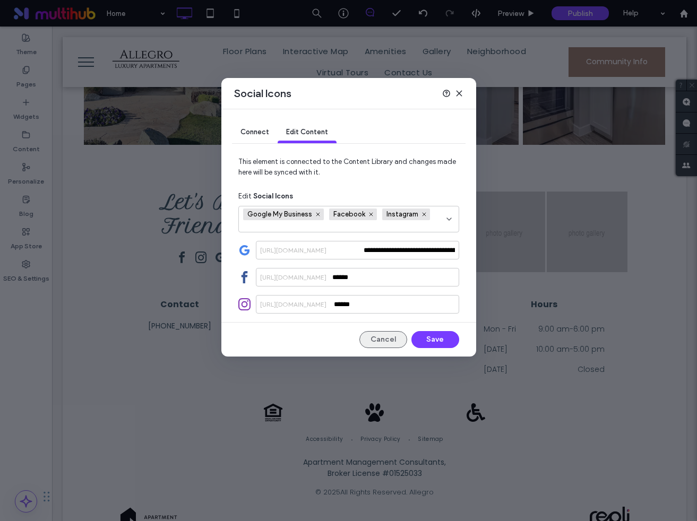
click at [387, 342] on button "Cancel" at bounding box center [383, 339] width 48 height 17
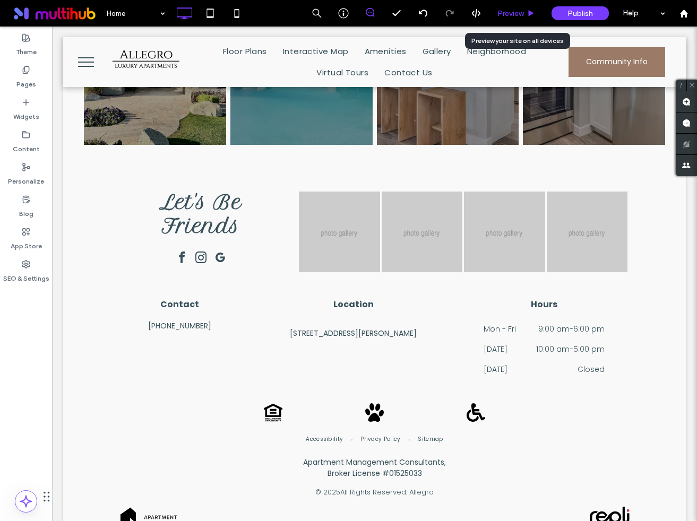
click at [508, 15] on span "Preview" at bounding box center [510, 13] width 27 height 9
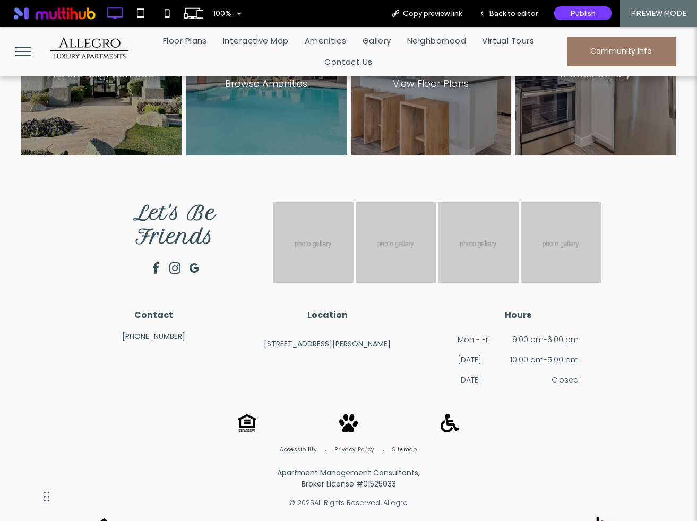
click at [196, 260] on span "google_my_business" at bounding box center [193, 268] width 17 height 17
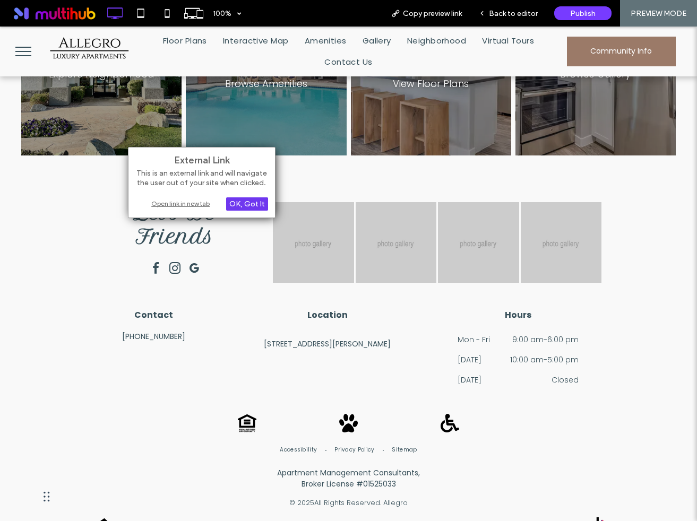
click at [240, 204] on div "OK, Got It" at bounding box center [247, 203] width 42 height 13
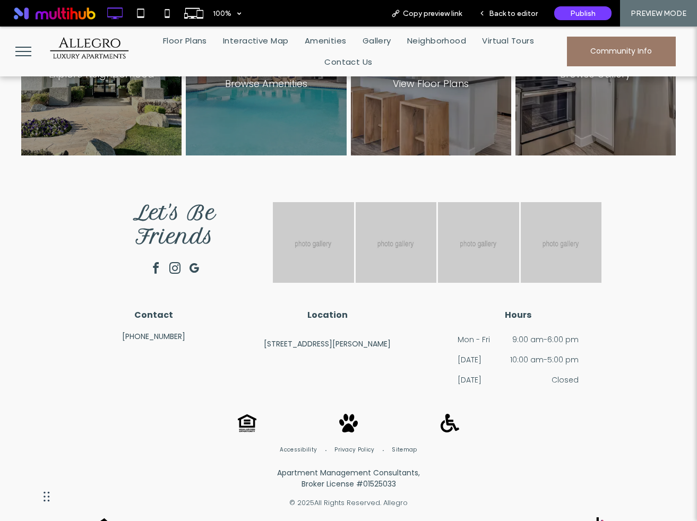
click at [189, 260] on span "google_my_business" at bounding box center [193, 268] width 17 height 17
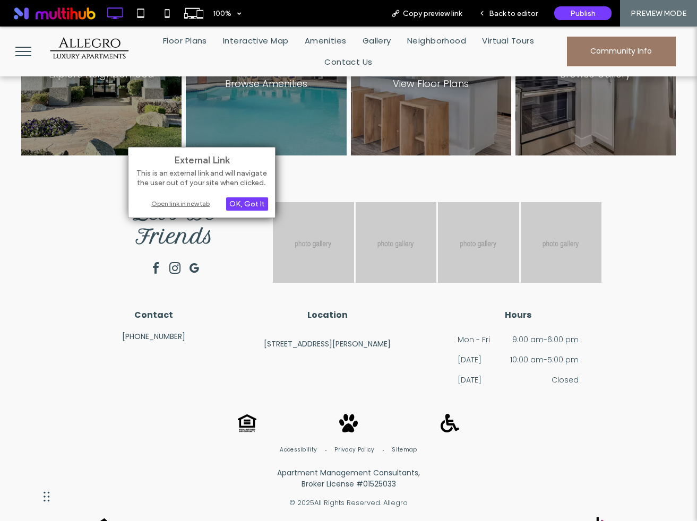
click at [186, 201] on div "Open link in new tab" at bounding box center [201, 203] width 133 height 11
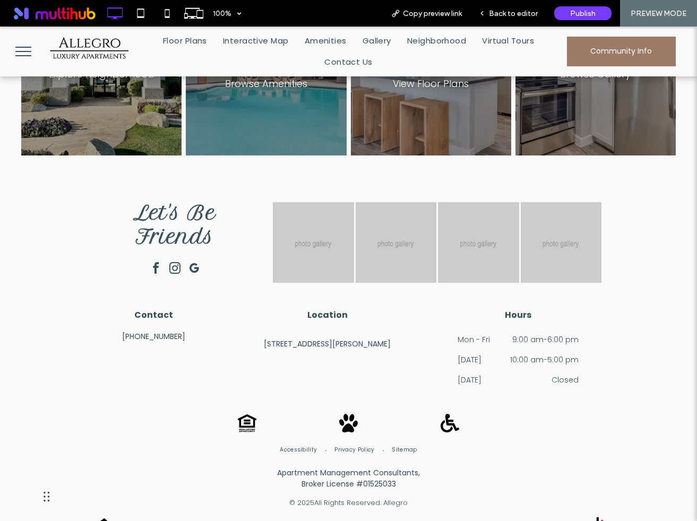
click at [193, 260] on span "google_my_business" at bounding box center [193, 268] width 17 height 17
click at [195, 260] on span "google_my_business" at bounding box center [193, 268] width 17 height 17
click at [196, 260] on span "google_my_business" at bounding box center [193, 268] width 17 height 17
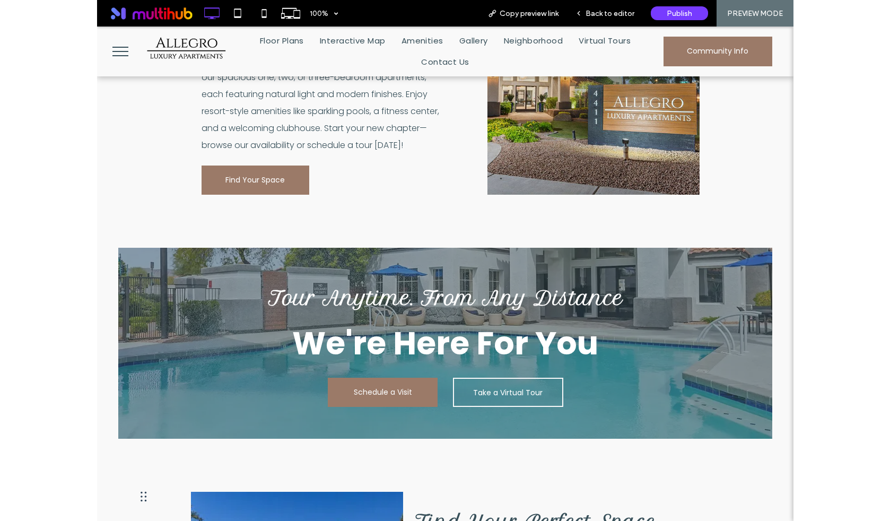
scroll to position [0, 0]
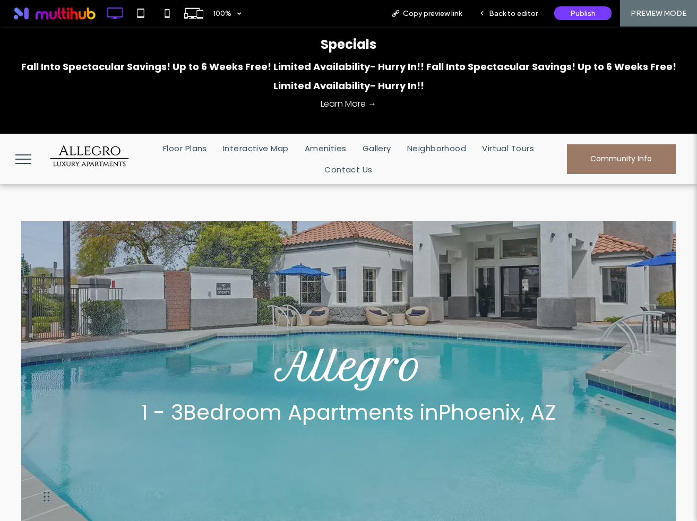
click at [20, 158] on button "menu" at bounding box center [24, 159] width 28 height 28
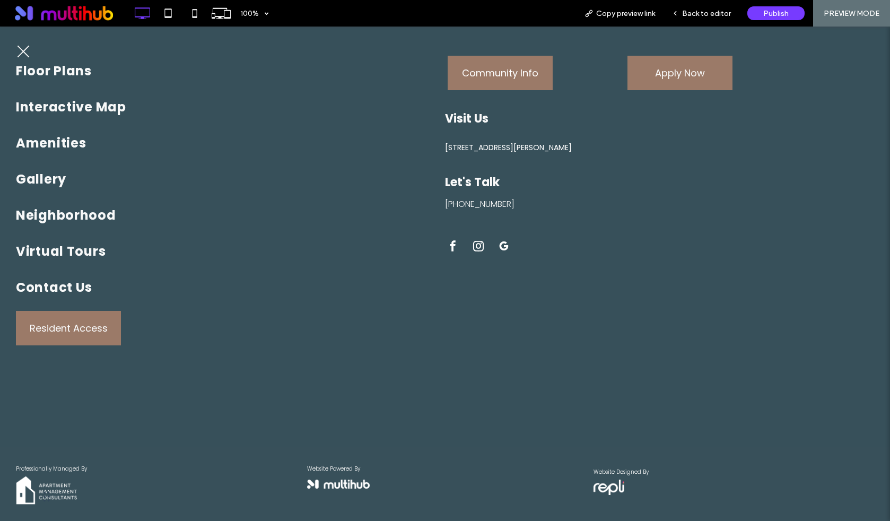
click at [20, 47] on button "menu" at bounding box center [24, 52] width 28 height 28
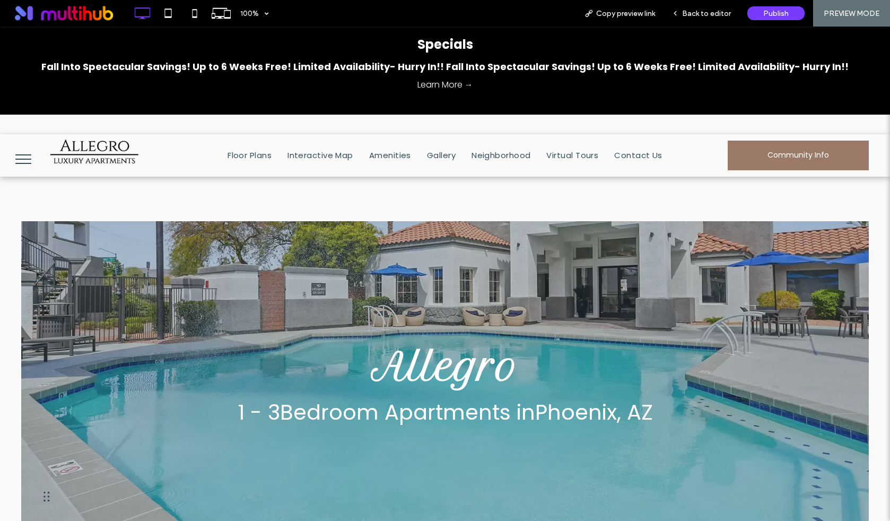
click at [21, 153] on button "menu" at bounding box center [24, 159] width 28 height 28
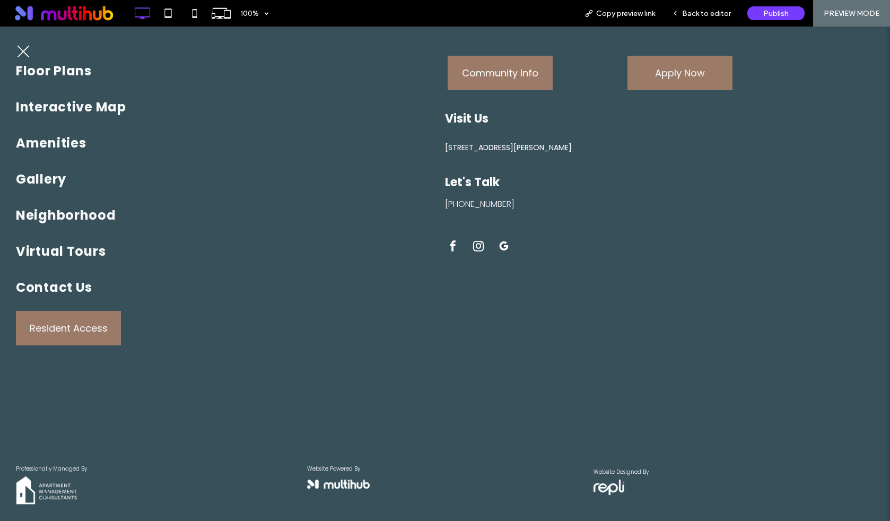
click at [28, 44] on button "menu" at bounding box center [24, 52] width 28 height 28
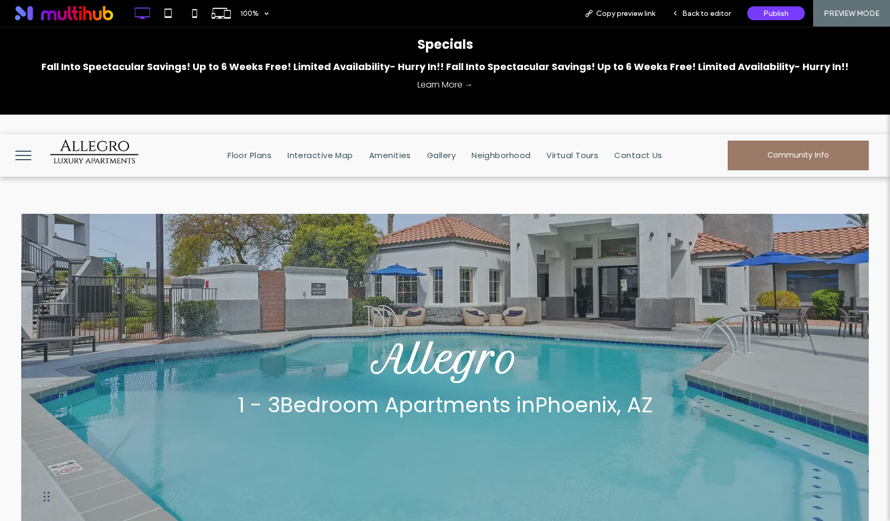
click at [26, 157] on button "menu" at bounding box center [24, 156] width 28 height 28
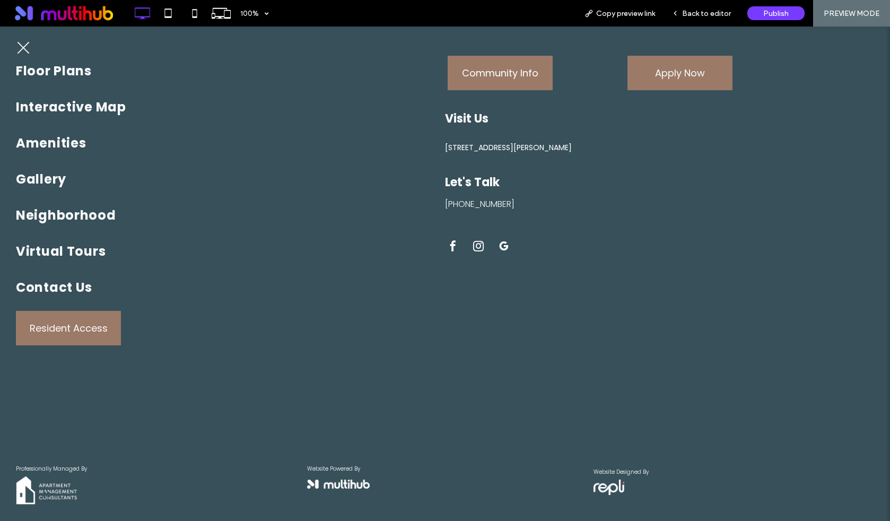
click at [24, 49] on span "menu" at bounding box center [24, 47] width 12 height 12
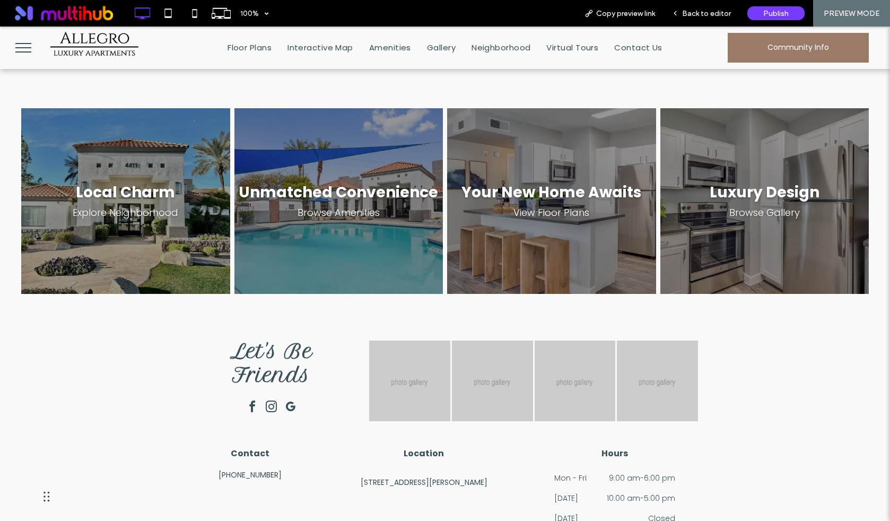
scroll to position [1401, 0]
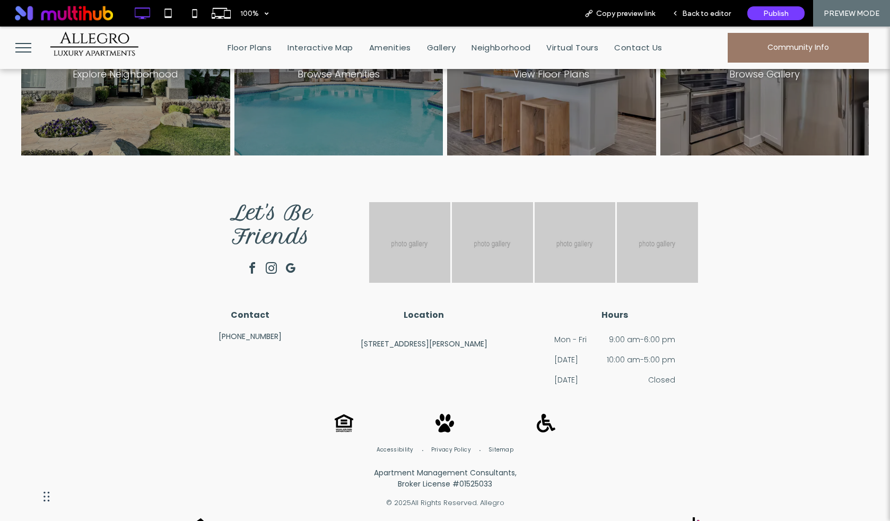
click at [293, 260] on span "google_my_business" at bounding box center [290, 268] width 17 height 17
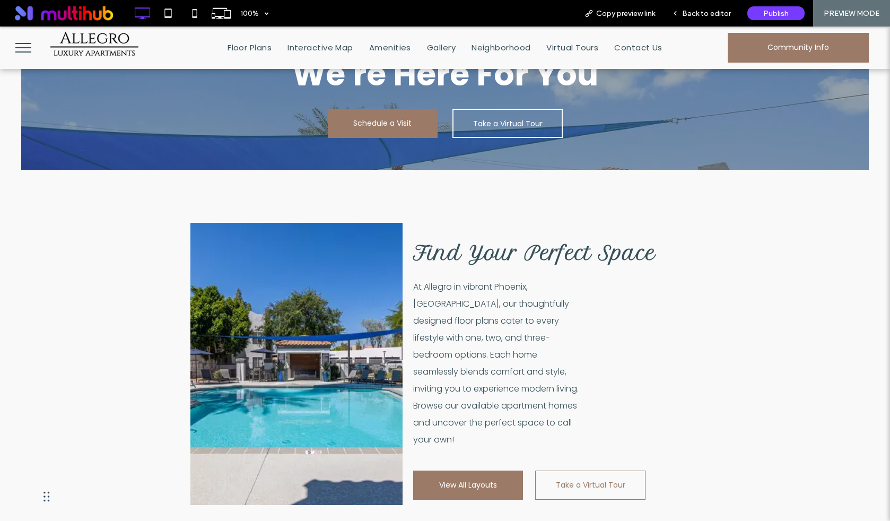
scroll to position [803, 0]
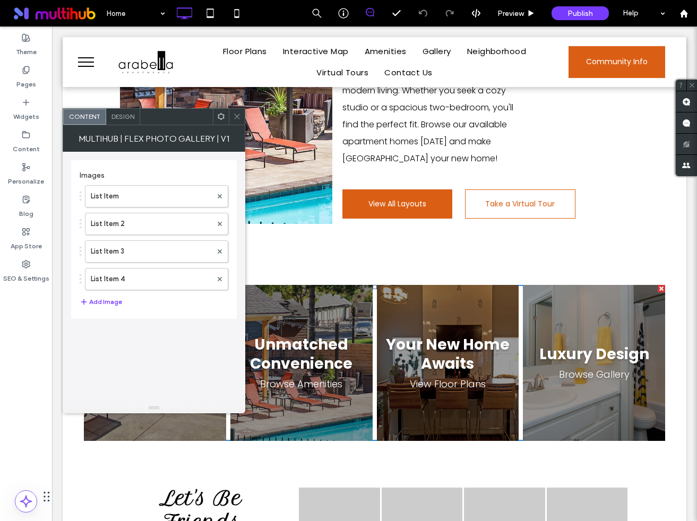
click at [116, 115] on span "Design" at bounding box center [122, 116] width 23 height 8
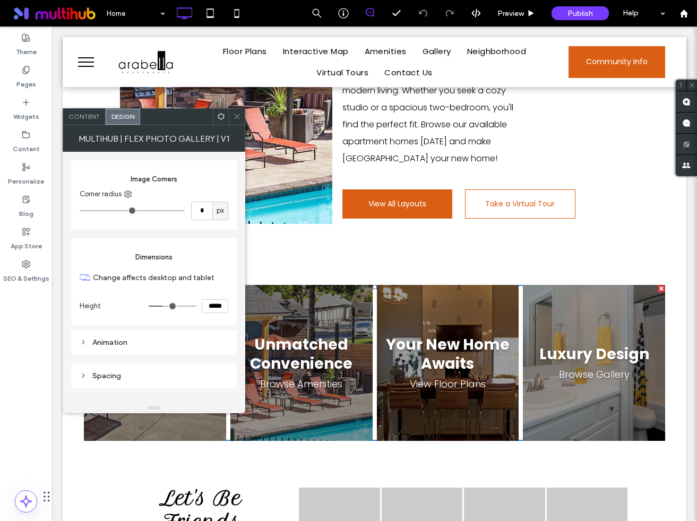
click at [205, 301] on input "*****" at bounding box center [215, 306] width 27 height 14
click at [209, 305] on input "*****" at bounding box center [215, 306] width 27 height 14
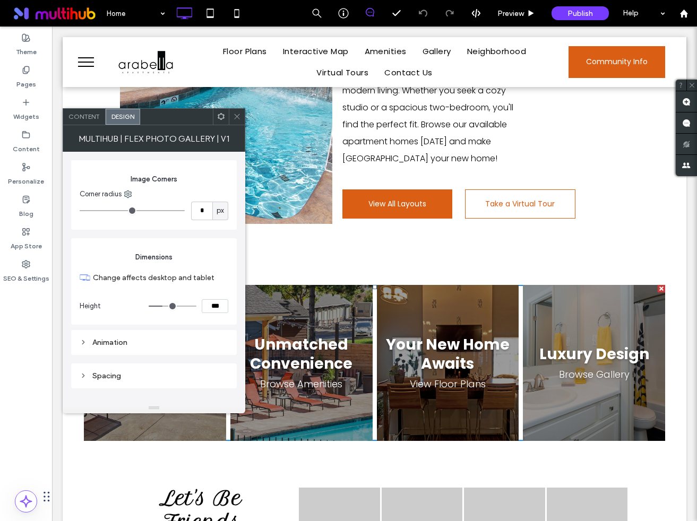
type input "*****"
type input "***"
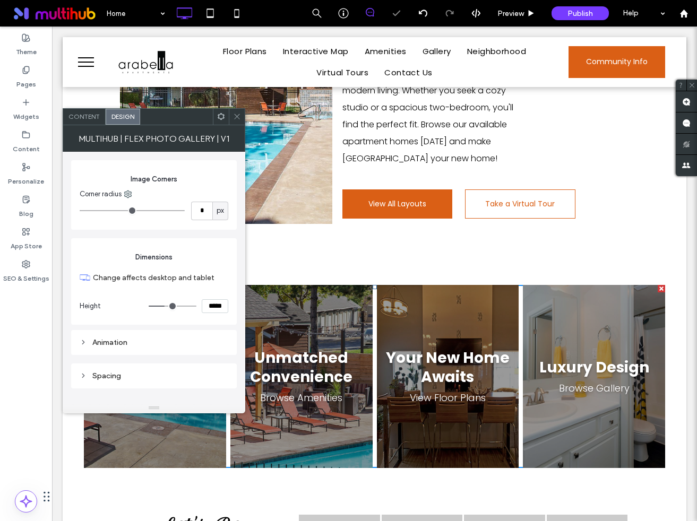
click at [234, 116] on icon at bounding box center [237, 116] width 8 height 8
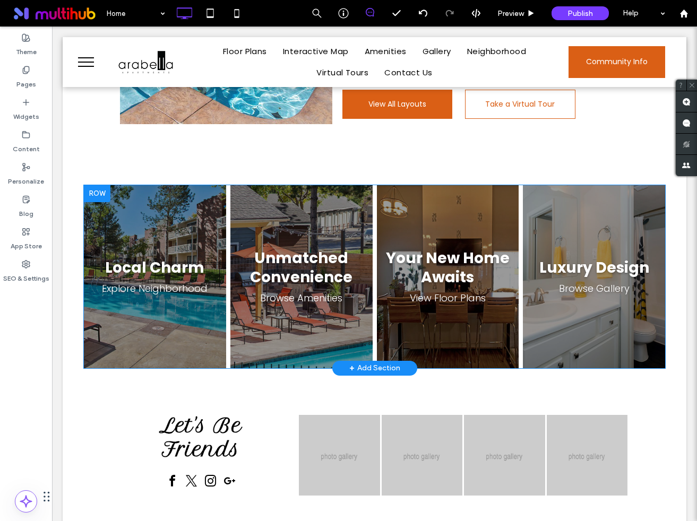
scroll to position [1364, 0]
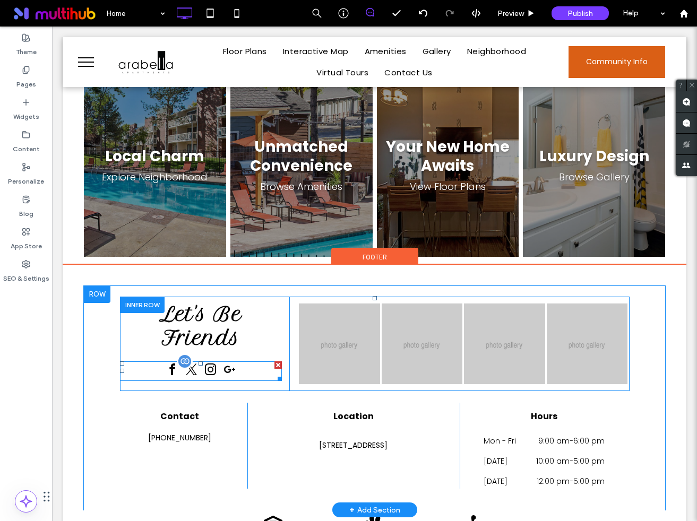
click at [195, 361] on span "twitter" at bounding box center [191, 369] width 17 height 17
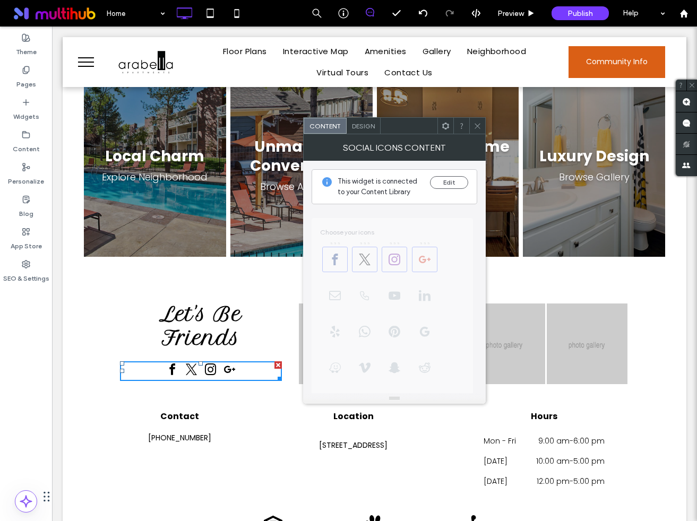
click at [478, 124] on icon at bounding box center [477, 126] width 8 height 8
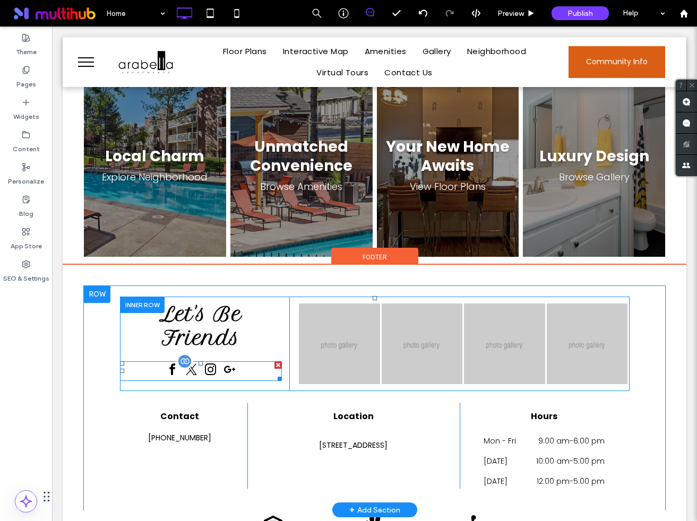
click at [221, 361] on div at bounding box center [200, 371] width 74 height 20
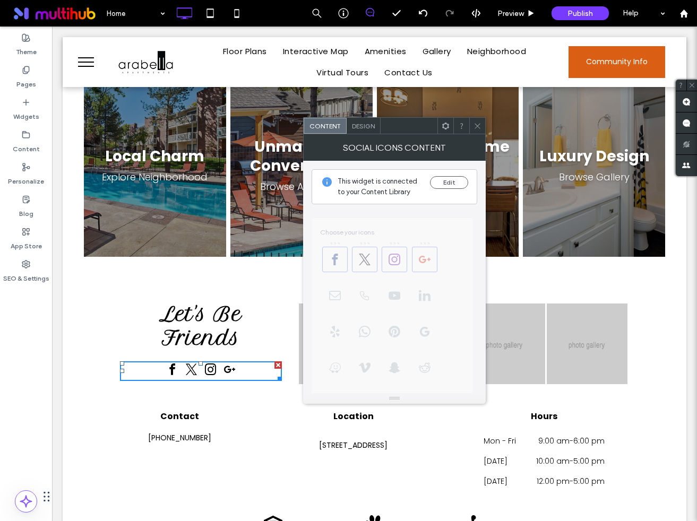
click at [456, 191] on div "Edit" at bounding box center [449, 186] width 38 height 21
click at [447, 180] on button "Edit" at bounding box center [449, 182] width 38 height 13
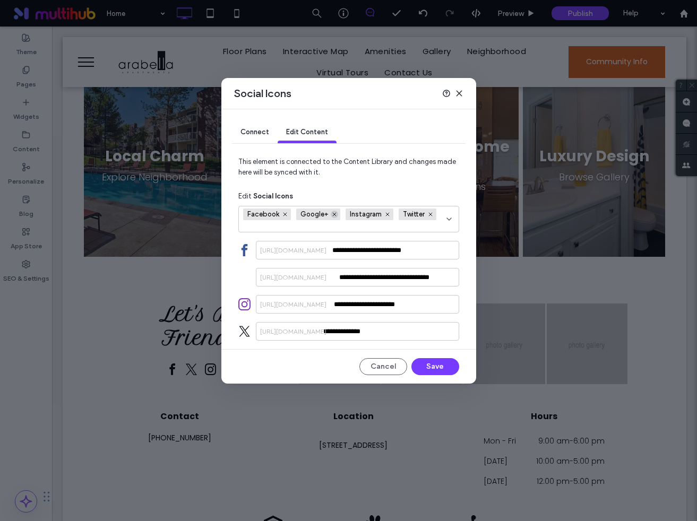
click at [334, 216] on use at bounding box center [334, 214] width 3 height 3
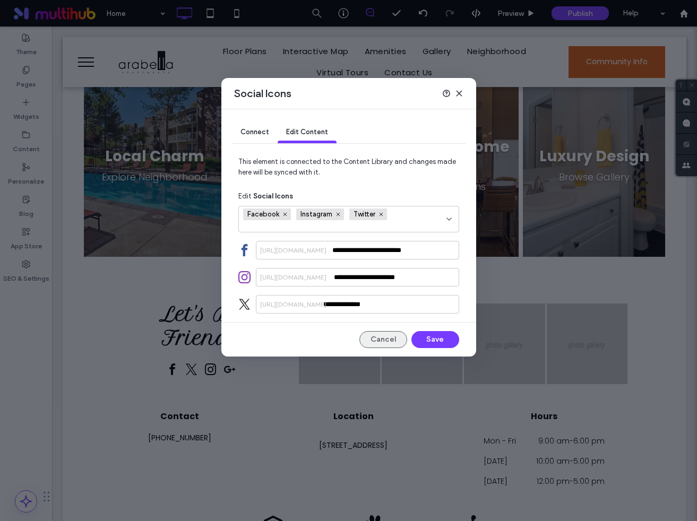
click at [382, 340] on button "Cancel" at bounding box center [383, 339] width 48 height 17
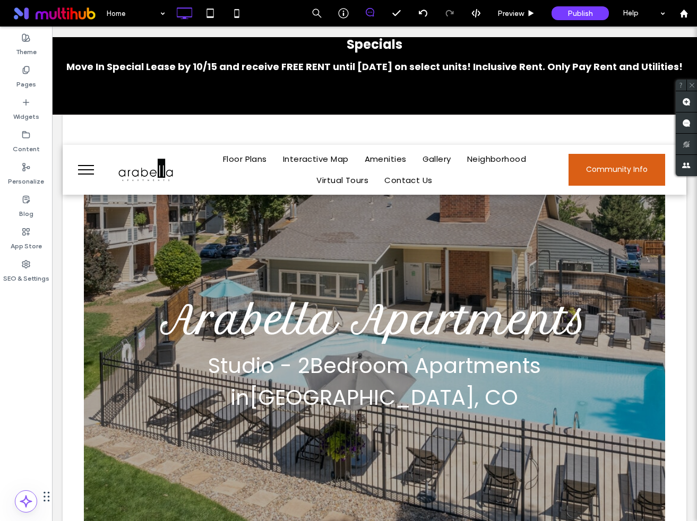
scroll to position [0, 0]
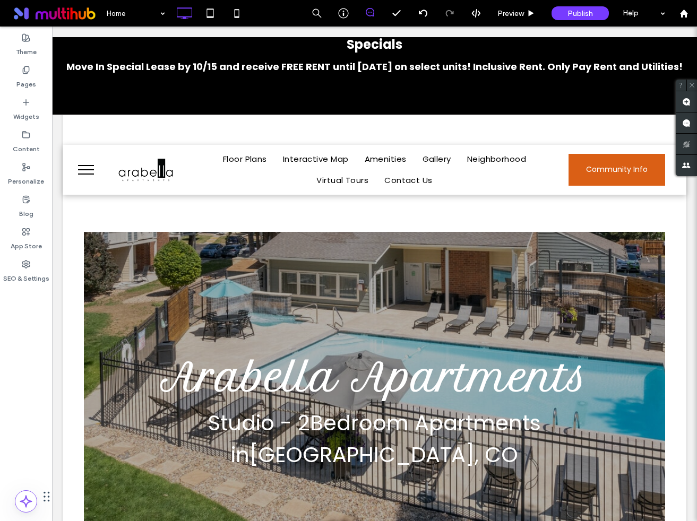
click at [77, 169] on button "menu" at bounding box center [86, 170] width 28 height 28
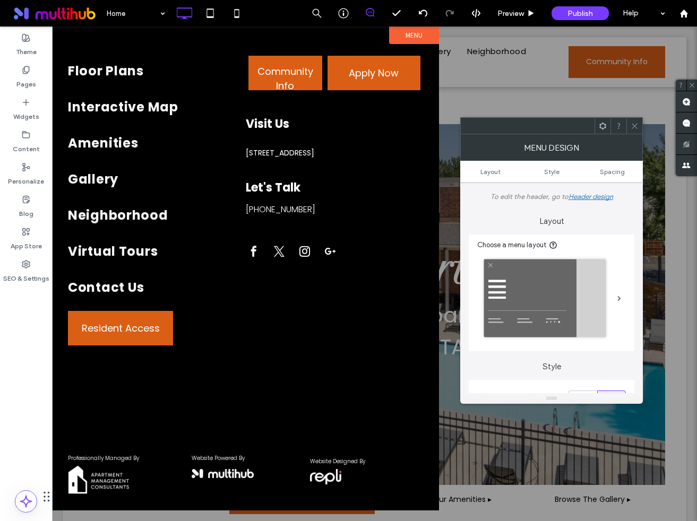
click at [529, 93] on div at bounding box center [374, 274] width 645 height 494
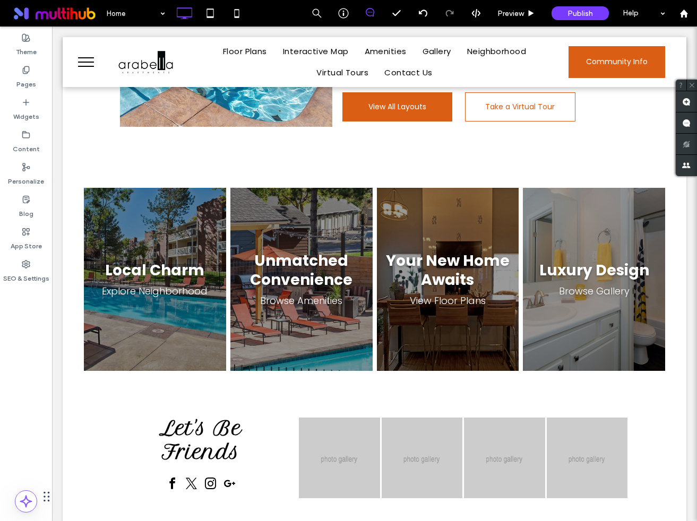
scroll to position [1442, 0]
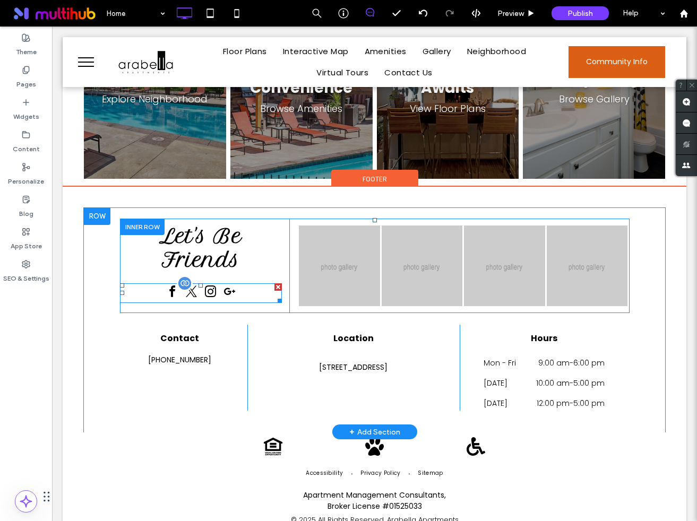
click at [205, 283] on span "instagram" at bounding box center [210, 291] width 17 height 17
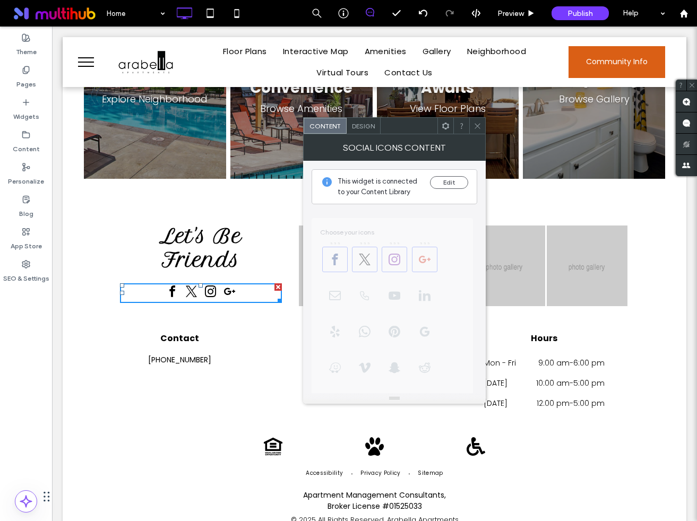
click at [424, 258] on span "**********" at bounding box center [394, 445] width 166 height 482
click at [450, 175] on div "This widget is connected to your Content Library Edit" at bounding box center [394, 186] width 166 height 35
click at [449, 183] on button "Edit" at bounding box center [449, 182] width 38 height 13
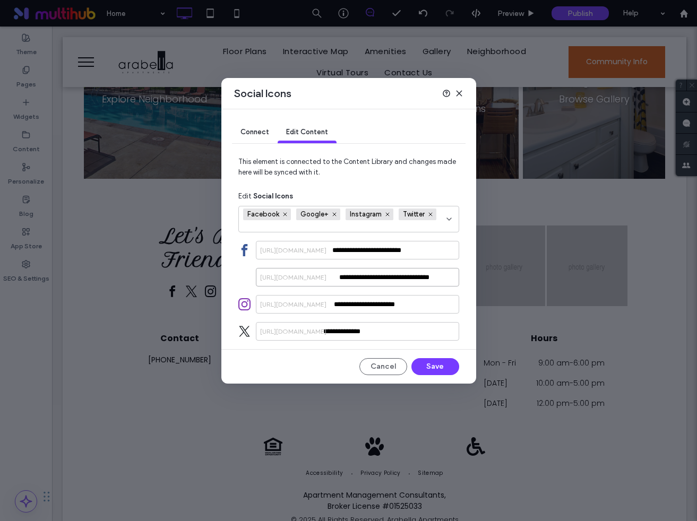
click at [376, 286] on input "**********" at bounding box center [357, 277] width 203 height 19
click at [348, 283] on input "**********" at bounding box center [357, 277] width 203 height 19
click at [331, 279] on div "https://plus.google.com/" at bounding box center [293, 278] width 75 height 10
click at [371, 270] on input "**********" at bounding box center [357, 277] width 203 height 19
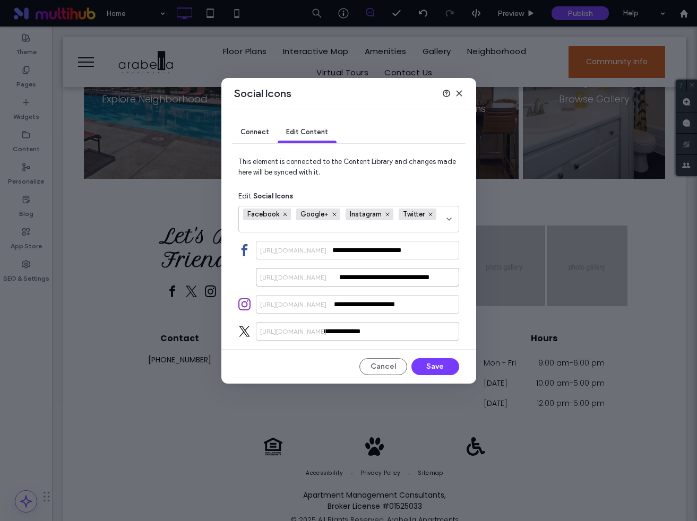
click at [371, 270] on input "**********" at bounding box center [357, 277] width 203 height 19
click at [333, 213] on icon at bounding box center [334, 214] width 5 height 5
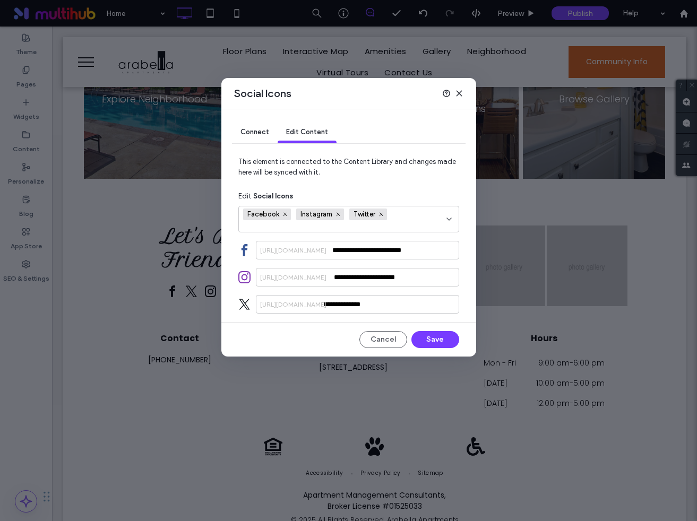
click at [416, 220] on div "Facebook Instagram Twitter" at bounding box center [344, 218] width 203 height 25
type input "****"
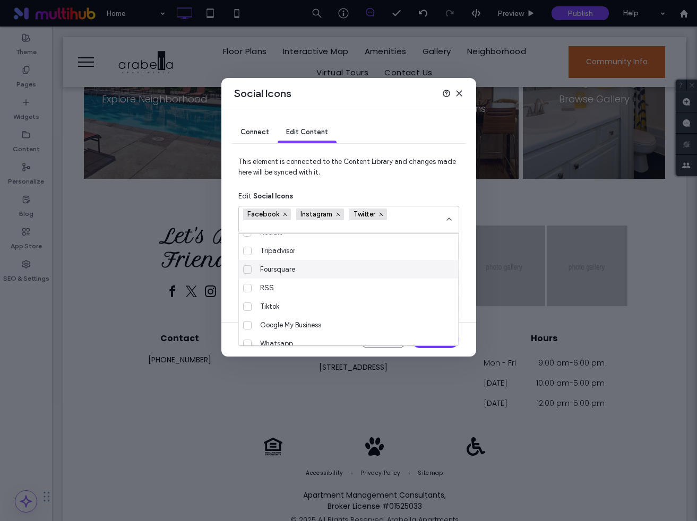
scroll to position [186, 0]
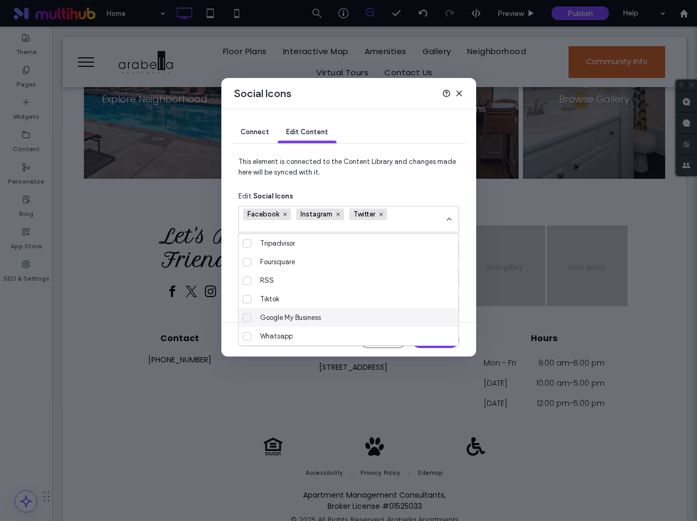
click at [266, 315] on span "Google My Business" at bounding box center [290, 317] width 61 height 11
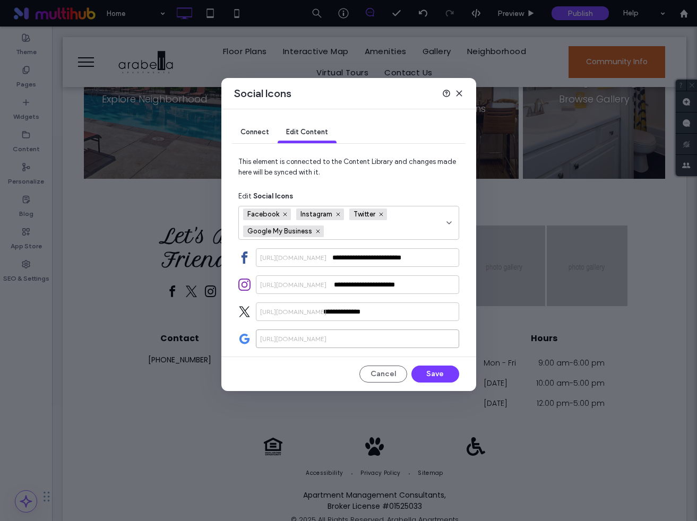
click at [363, 337] on input at bounding box center [357, 338] width 203 height 19
type input "******"
click at [426, 375] on button "Save" at bounding box center [435, 374] width 48 height 17
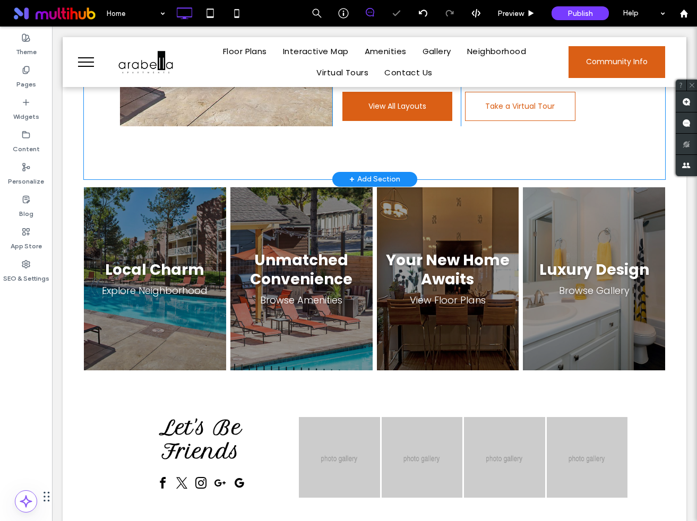
scroll to position [1382, 0]
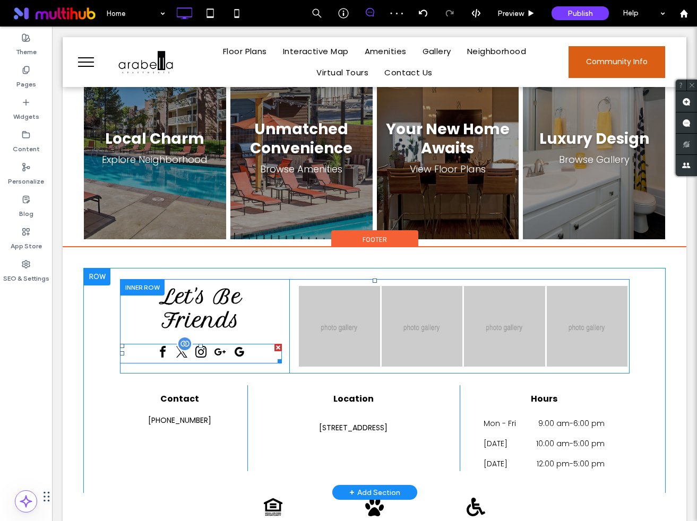
click at [239, 344] on span "google_my_business" at bounding box center [238, 352] width 17 height 17
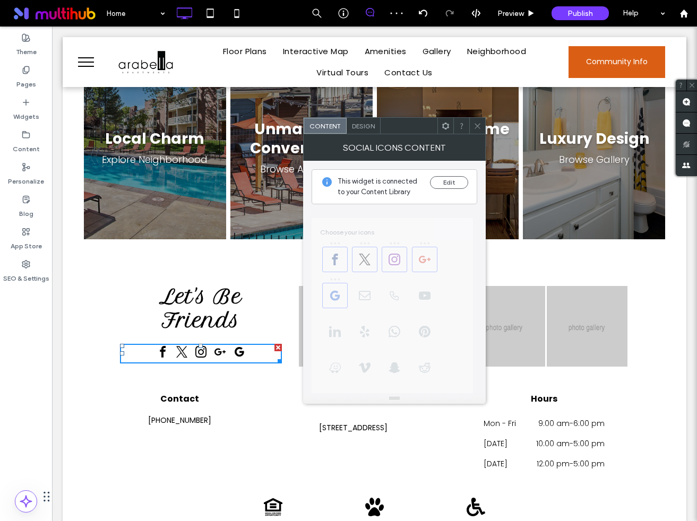
click at [423, 257] on span "**********" at bounding box center [394, 473] width 166 height 538
click at [447, 182] on button "Edit" at bounding box center [449, 182] width 38 height 13
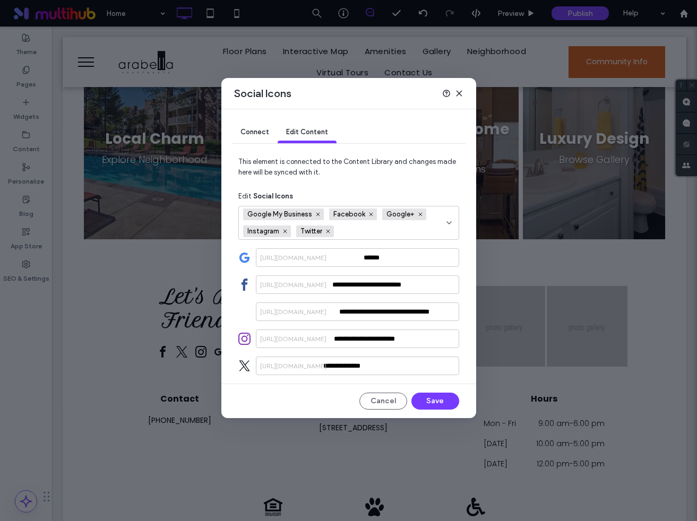
click at [259, 125] on div "Connect" at bounding box center [255, 132] width 46 height 21
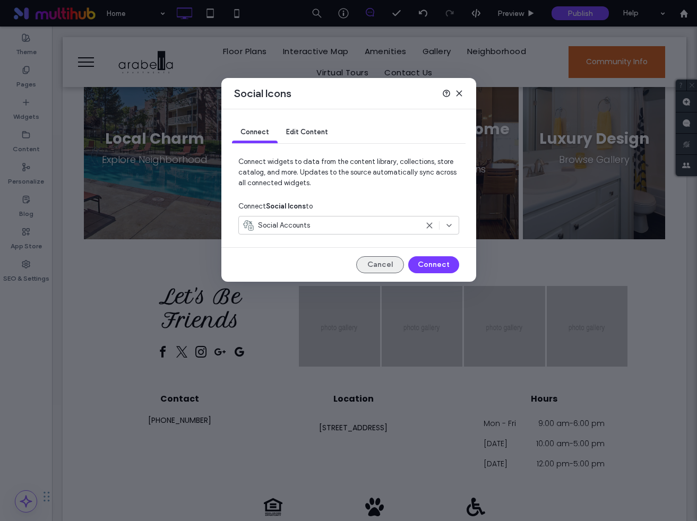
click at [386, 264] on button "Cancel" at bounding box center [380, 264] width 48 height 17
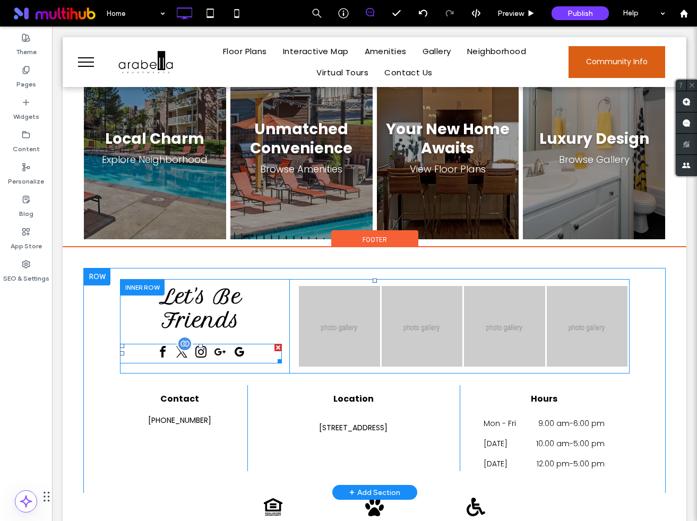
click at [211, 344] on span "google_plus" at bounding box center [219, 352] width 17 height 17
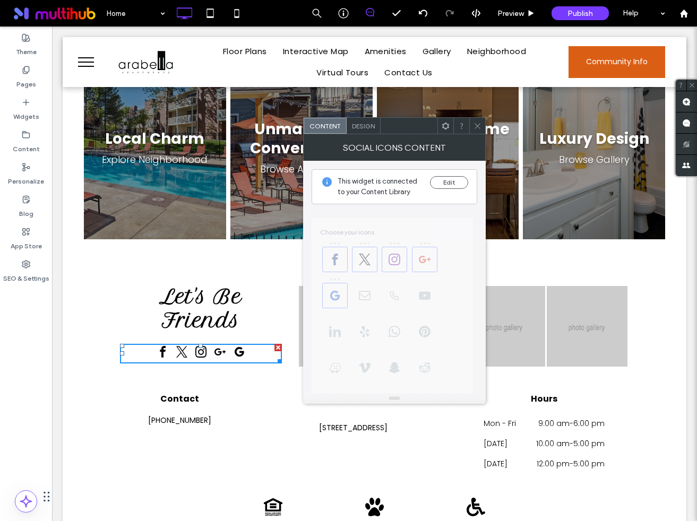
click at [420, 242] on span "**********" at bounding box center [394, 473] width 166 height 538
click at [457, 185] on button "Edit" at bounding box center [449, 182] width 38 height 13
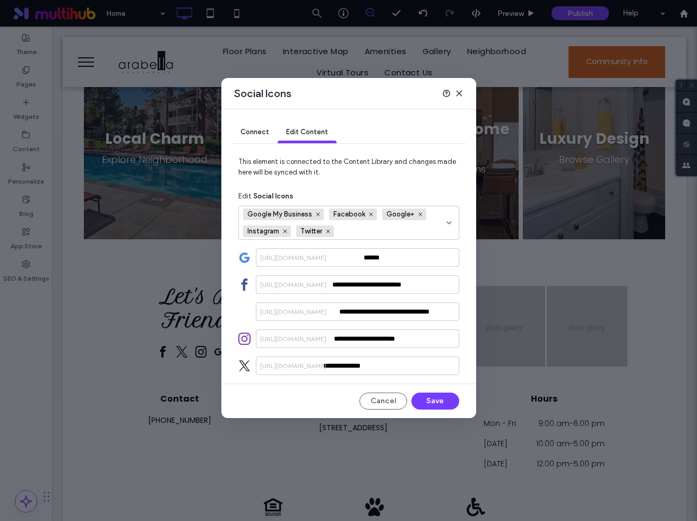
click at [421, 218] on span "Google+" at bounding box center [404, 215] width 44 height 12
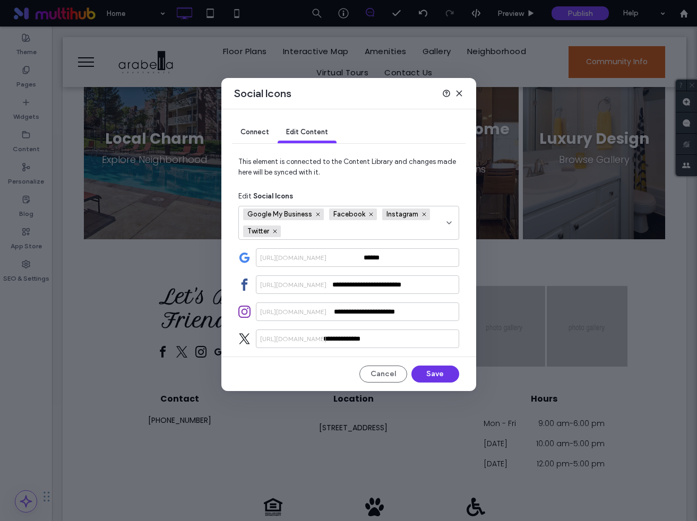
click at [433, 375] on button "Save" at bounding box center [435, 374] width 48 height 17
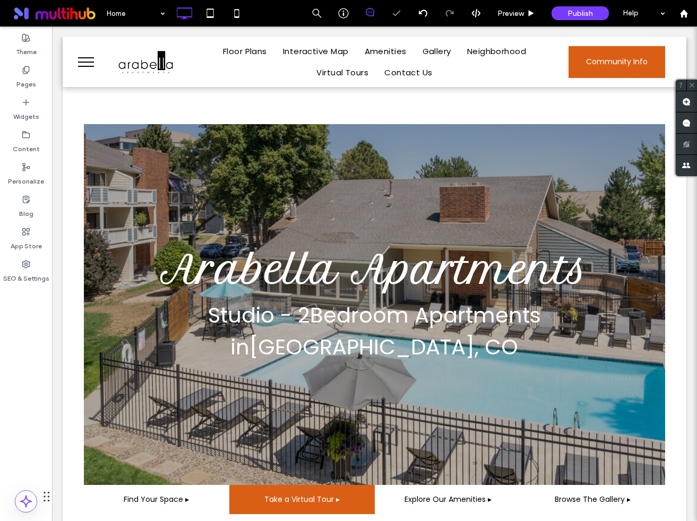
scroll to position [0, 0]
click at [241, 288] on span "Arabella Apartments" at bounding box center [374, 270] width 427 height 46
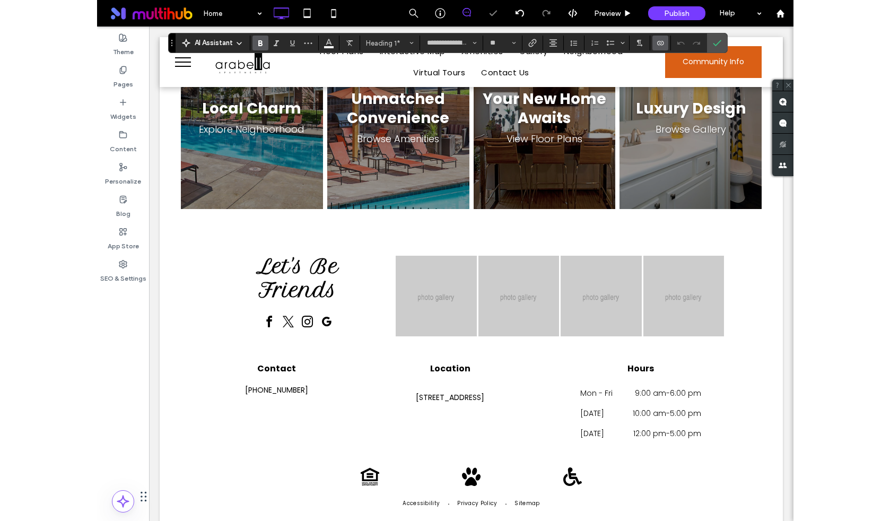
scroll to position [1405, 0]
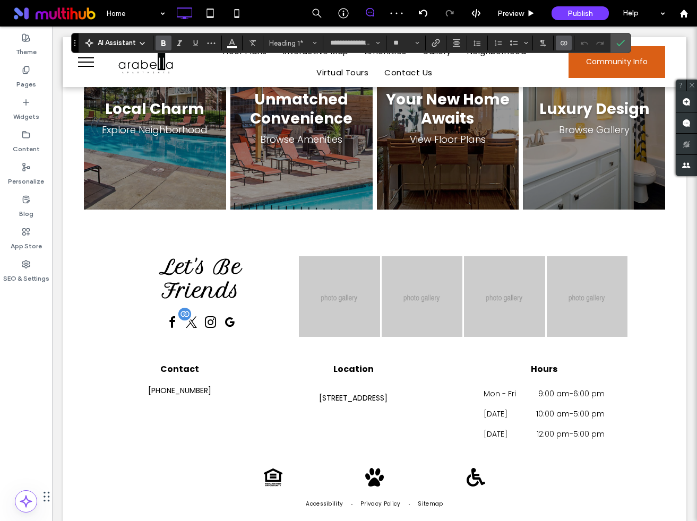
click at [230, 314] on span "google_my_business" at bounding box center [229, 322] width 17 height 17
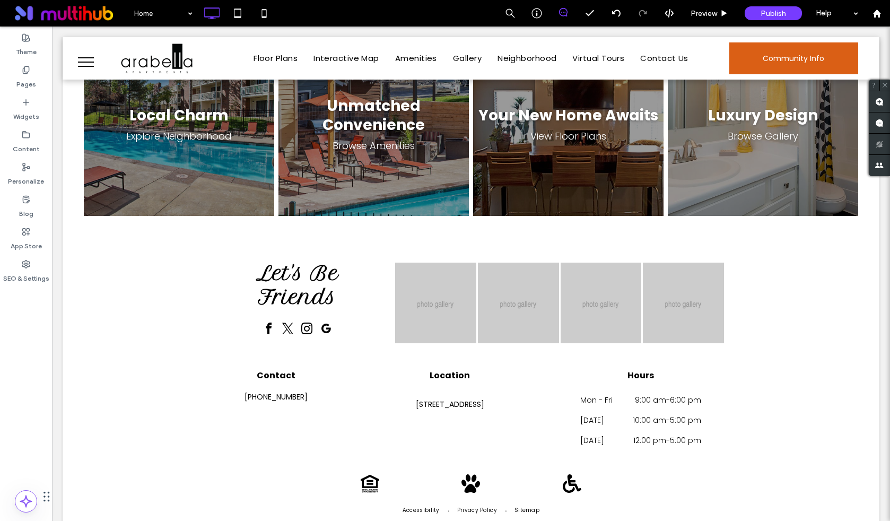
click at [85, 61] on button "menu" at bounding box center [86, 62] width 28 height 28
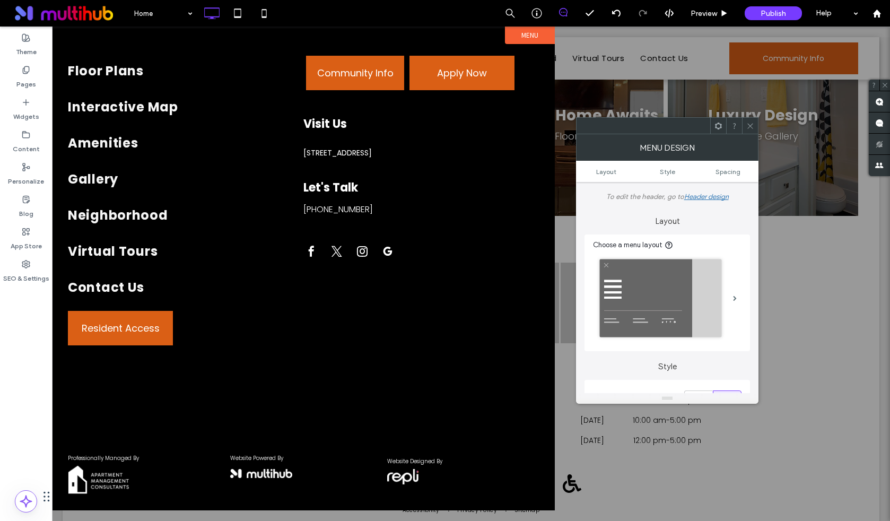
click at [649, 86] on div at bounding box center [471, 274] width 838 height 494
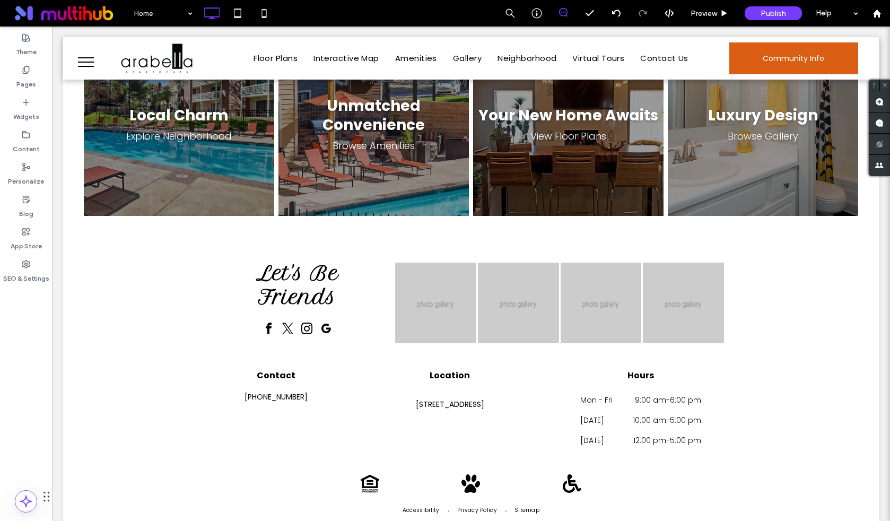
click at [79, 59] on button "menu" at bounding box center [86, 62] width 28 height 28
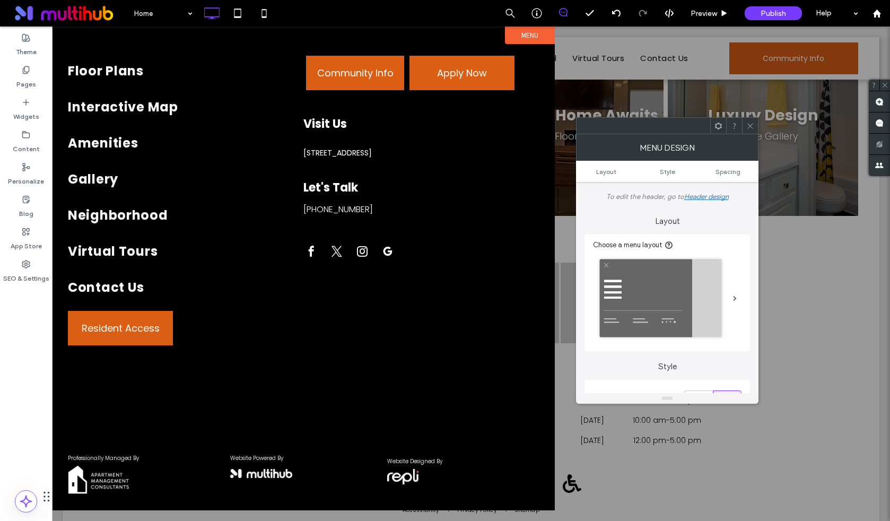
click at [604, 100] on div at bounding box center [471, 274] width 838 height 494
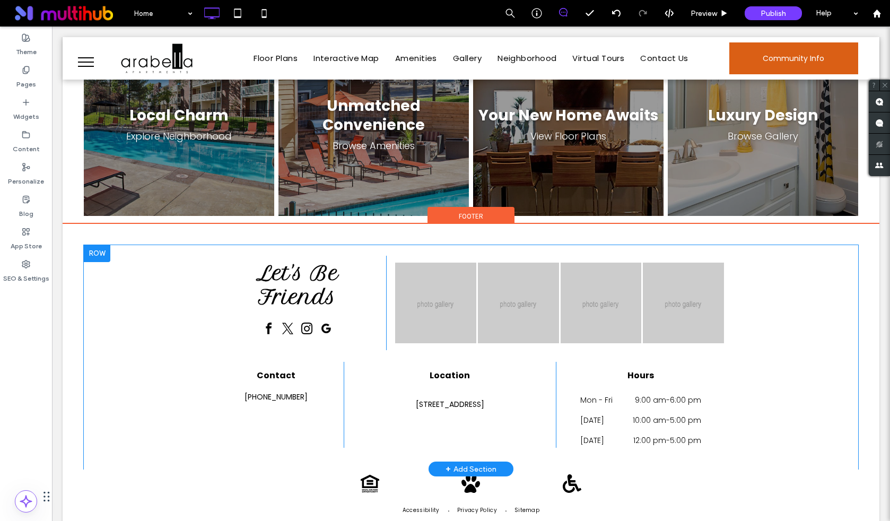
scroll to position [1442, 0]
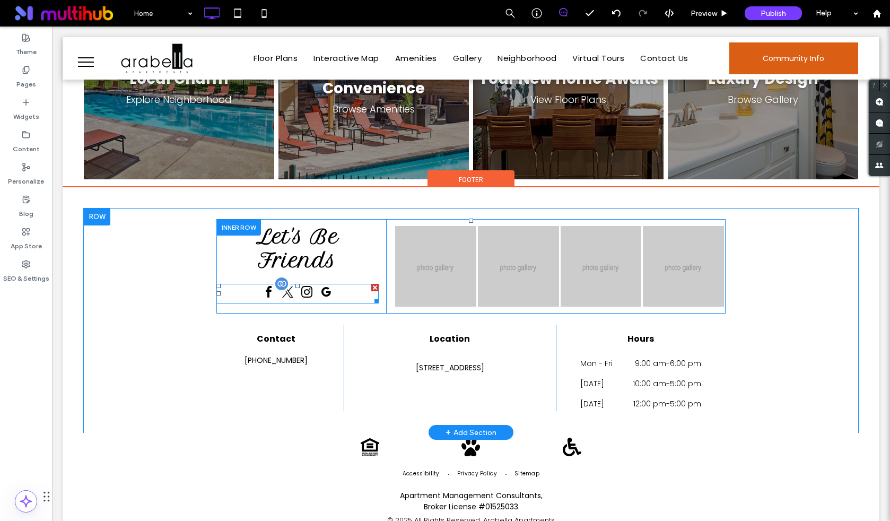
click at [326, 284] on span "google_my_business" at bounding box center [326, 292] width 17 height 17
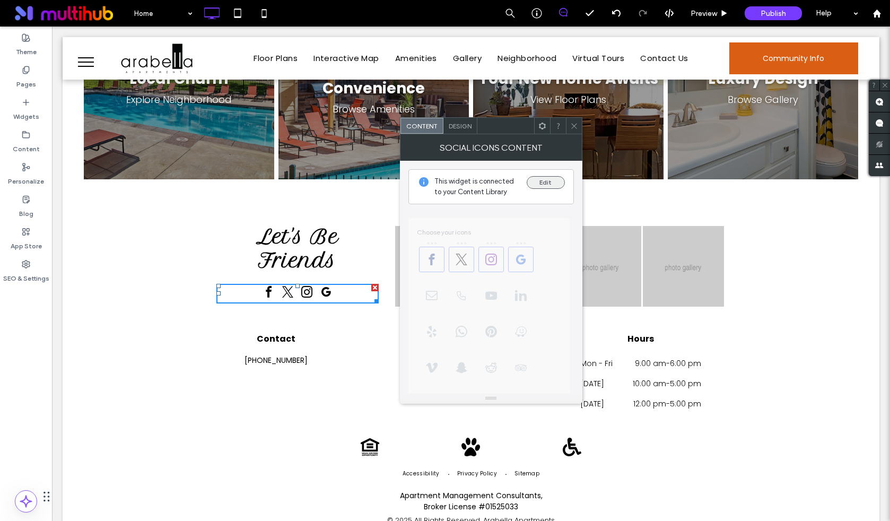
click at [542, 181] on button "Edit" at bounding box center [546, 182] width 38 height 13
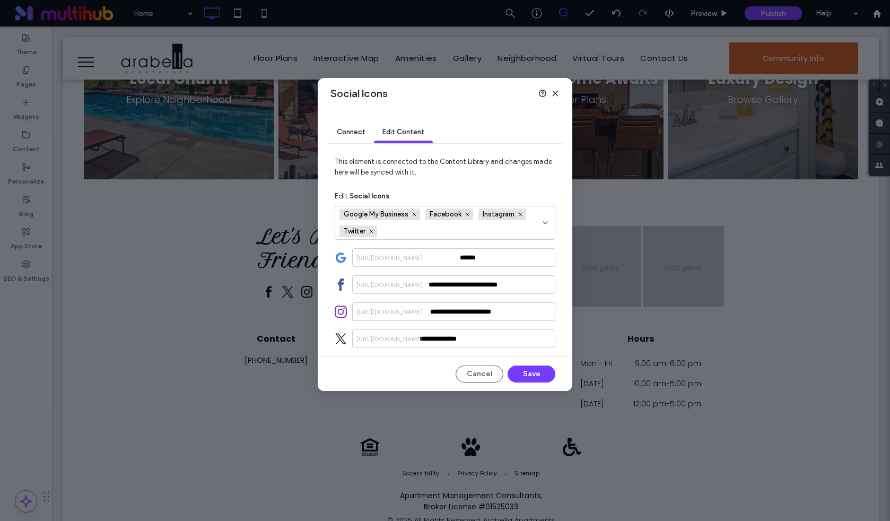
click at [555, 93] on use at bounding box center [555, 93] width 5 height 5
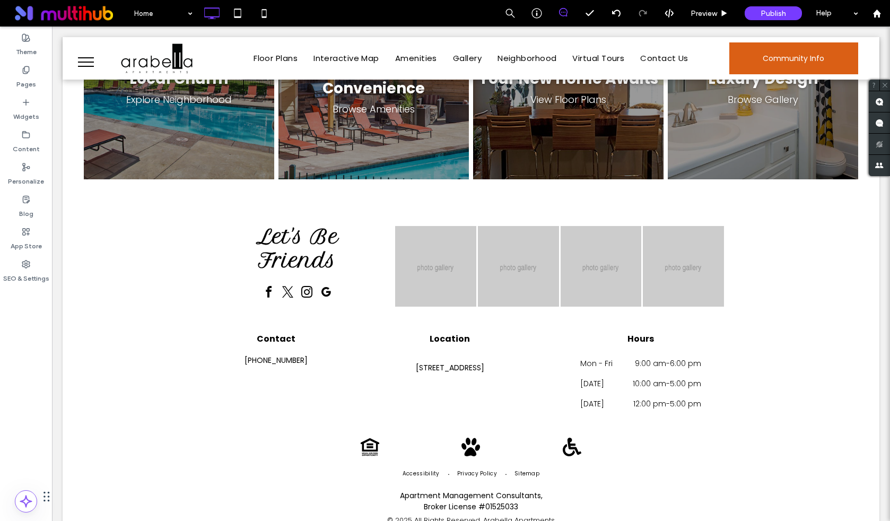
click at [36, 14] on span at bounding box center [68, 13] width 120 height 21
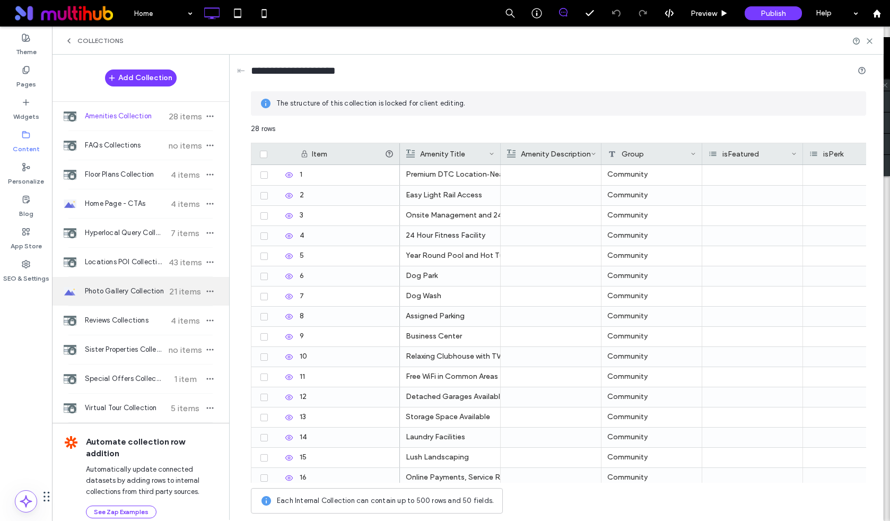
scroll to position [5, 0]
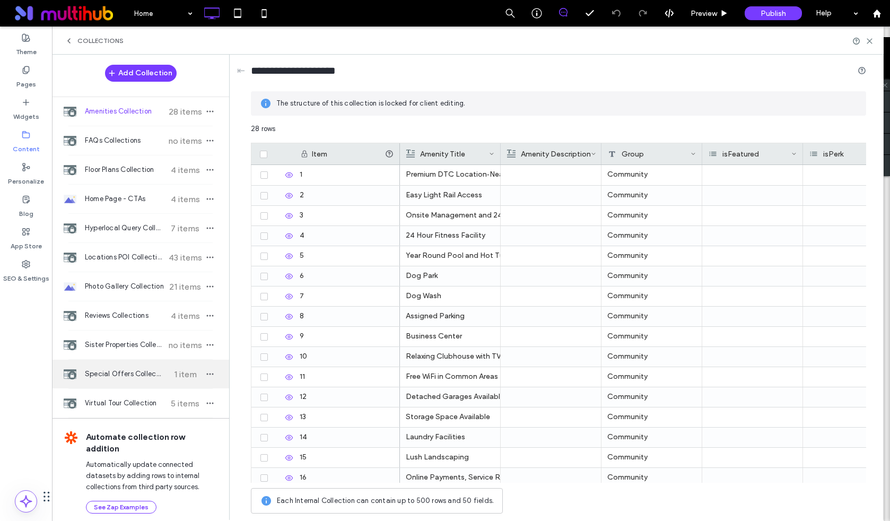
click at [145, 378] on span "Special Offers Collection" at bounding box center [124, 374] width 79 height 11
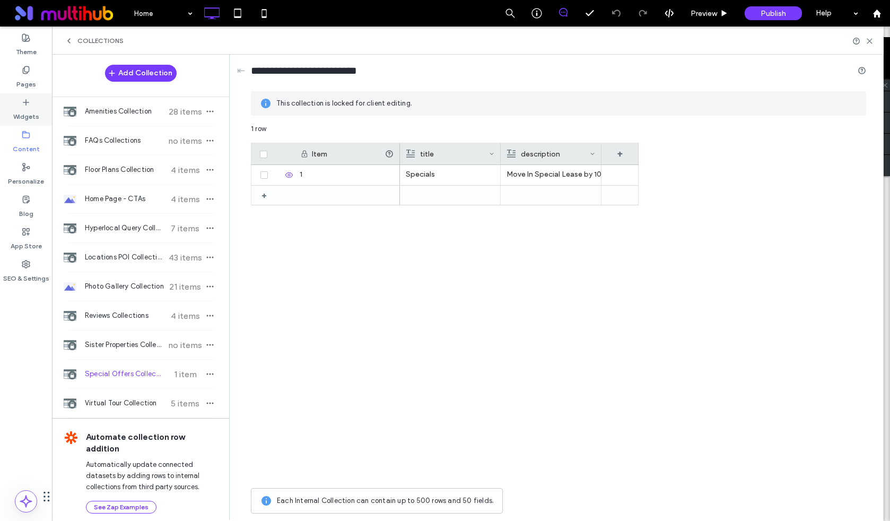
click at [32, 93] on div "Widgets" at bounding box center [26, 109] width 52 height 32
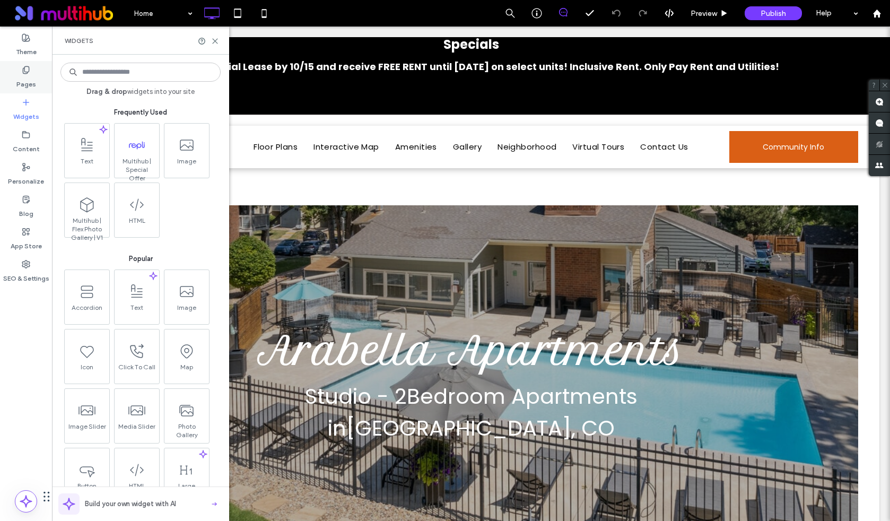
click at [31, 74] on label "Pages" at bounding box center [26, 81] width 20 height 15
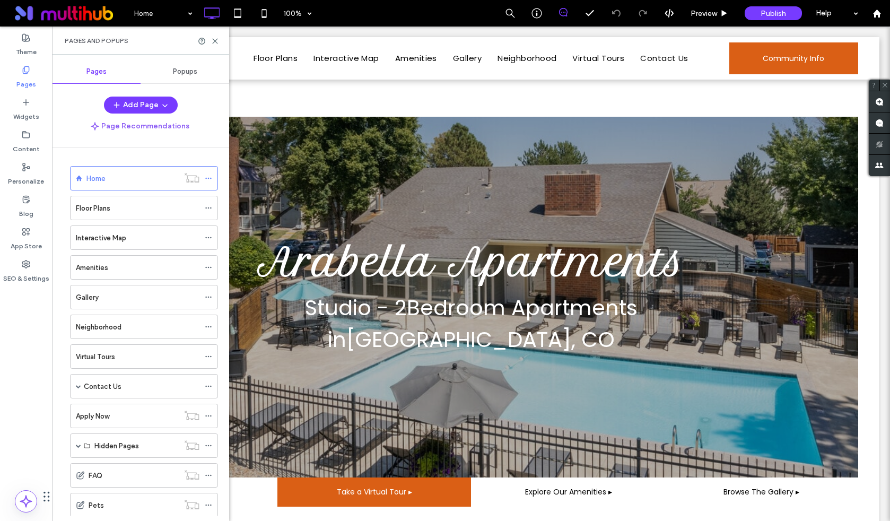
scroll to position [0, 0]
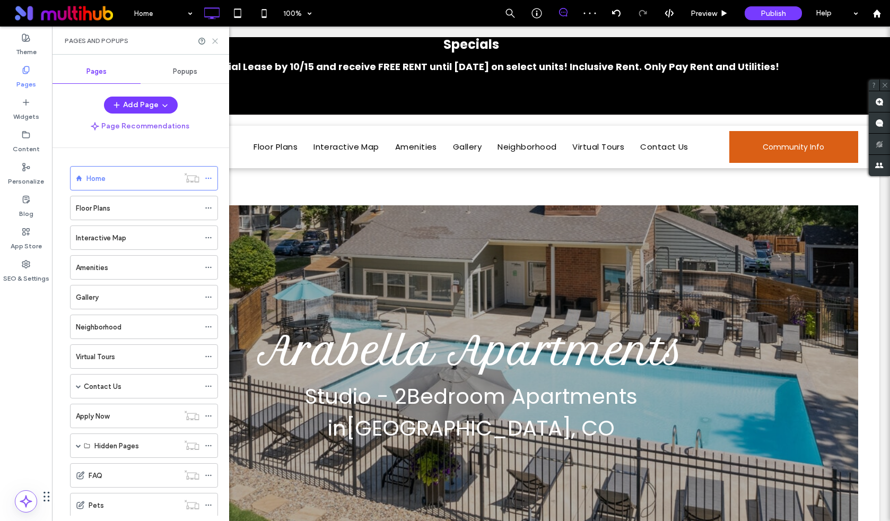
click at [216, 39] on icon at bounding box center [215, 41] width 8 height 8
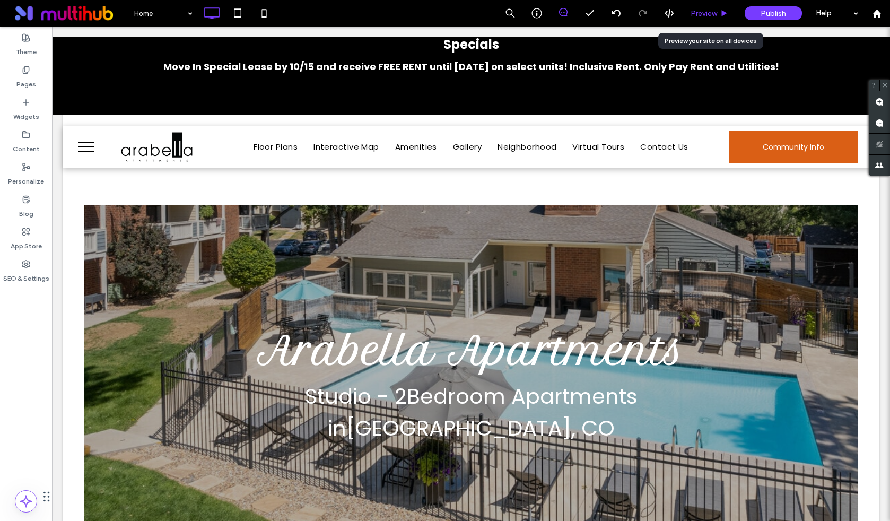
click at [716, 16] on span "Preview" at bounding box center [704, 13] width 27 height 9
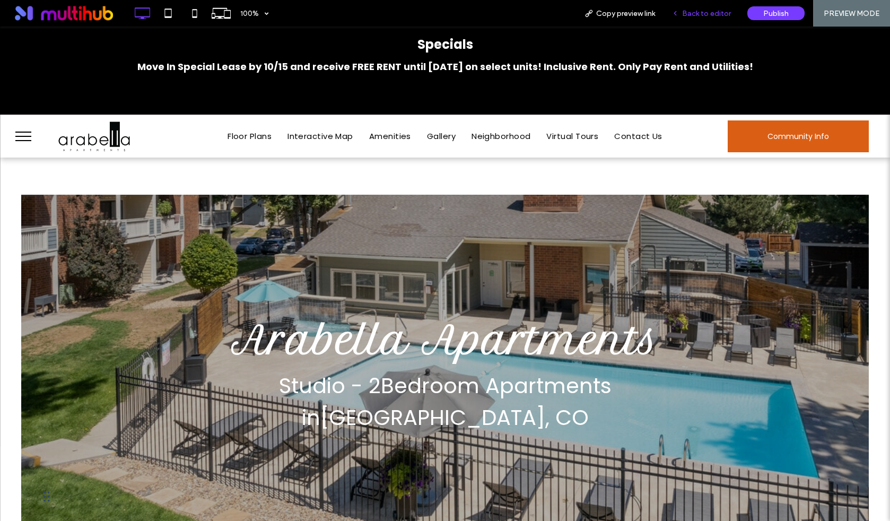
click at [688, 14] on span "Back to editor" at bounding box center [706, 13] width 49 height 9
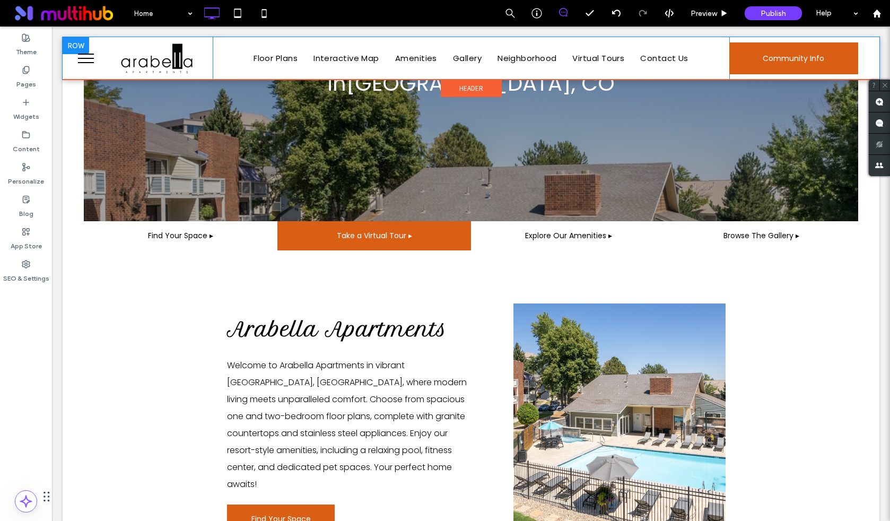
scroll to position [264, 0]
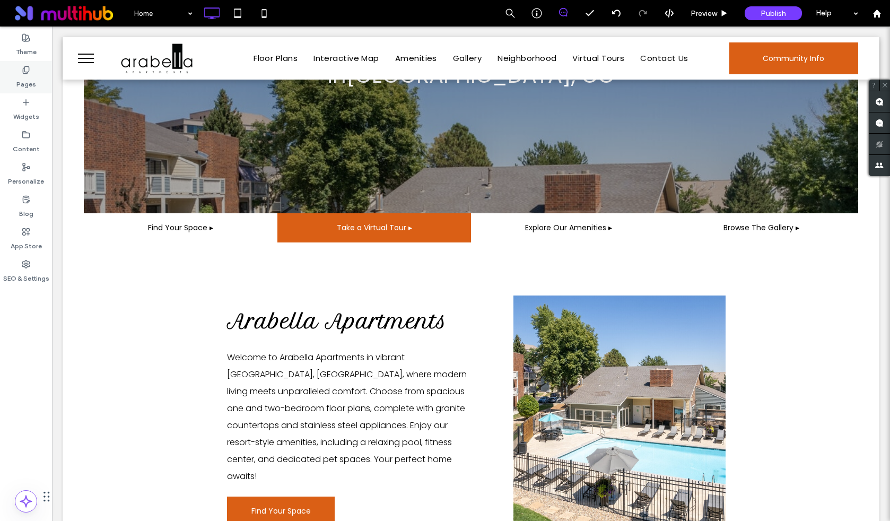
click at [22, 67] on icon at bounding box center [26, 70] width 8 height 8
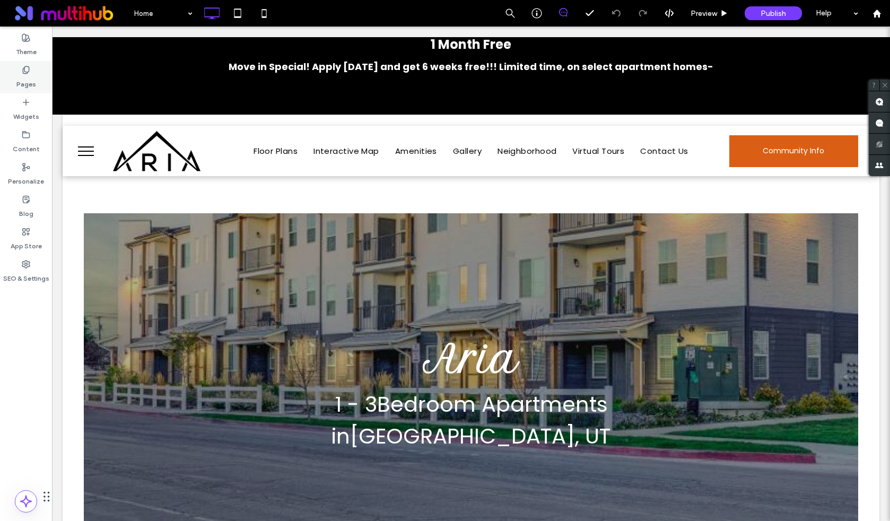
click at [29, 72] on icon at bounding box center [26, 70] width 8 height 8
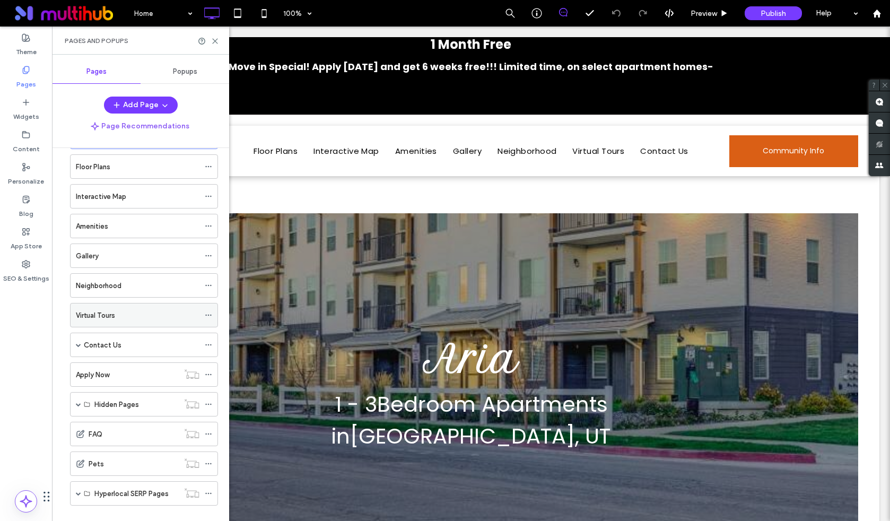
scroll to position [58, 0]
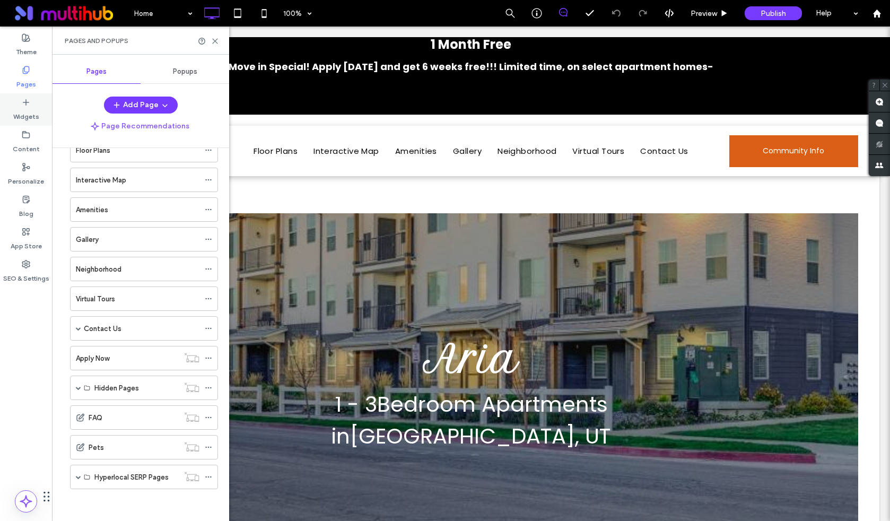
click at [31, 124] on div "Widgets" at bounding box center [26, 109] width 52 height 32
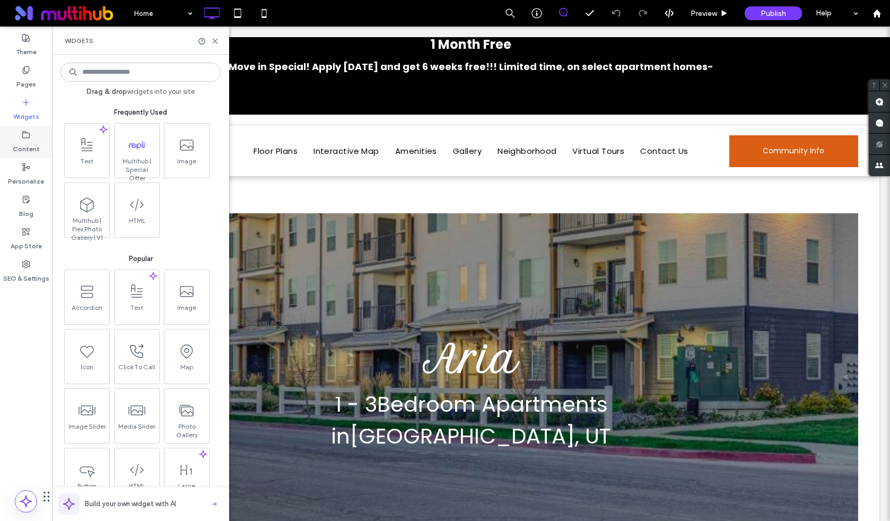
click at [25, 137] on use at bounding box center [26, 134] width 7 height 6
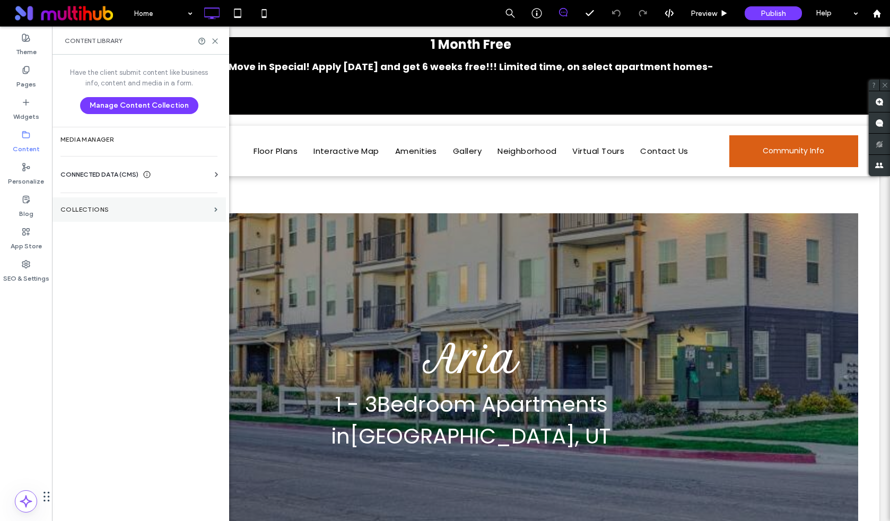
click at [175, 216] on section "Collections" at bounding box center [139, 209] width 174 height 24
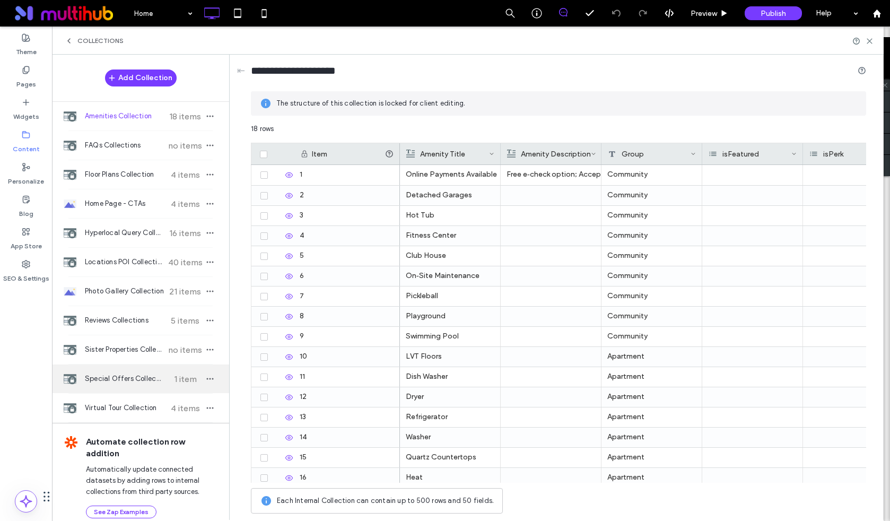
click at [134, 376] on span "Special Offers Collection" at bounding box center [124, 379] width 79 height 11
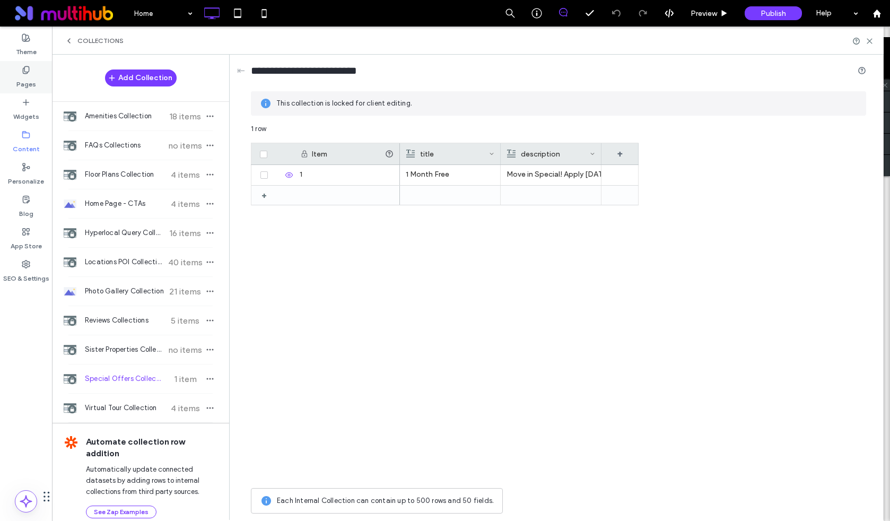
click at [13, 80] on div "Pages" at bounding box center [26, 77] width 52 height 32
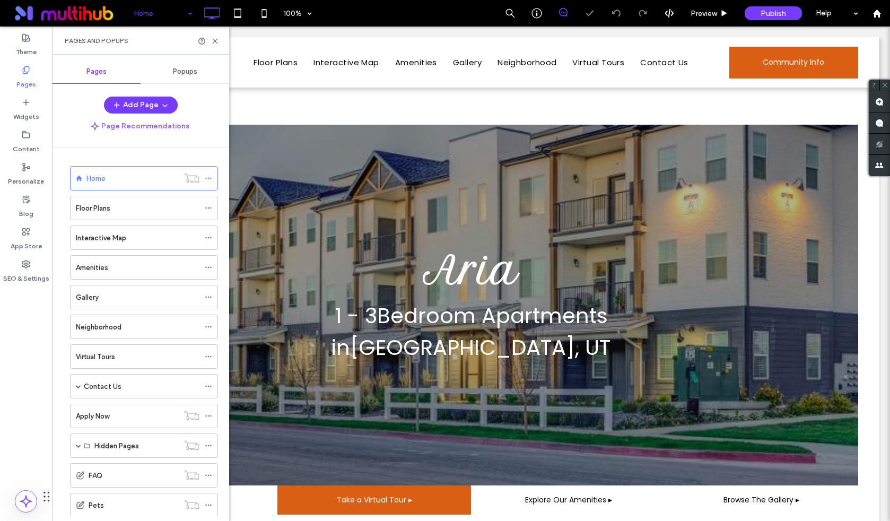
scroll to position [0, 0]
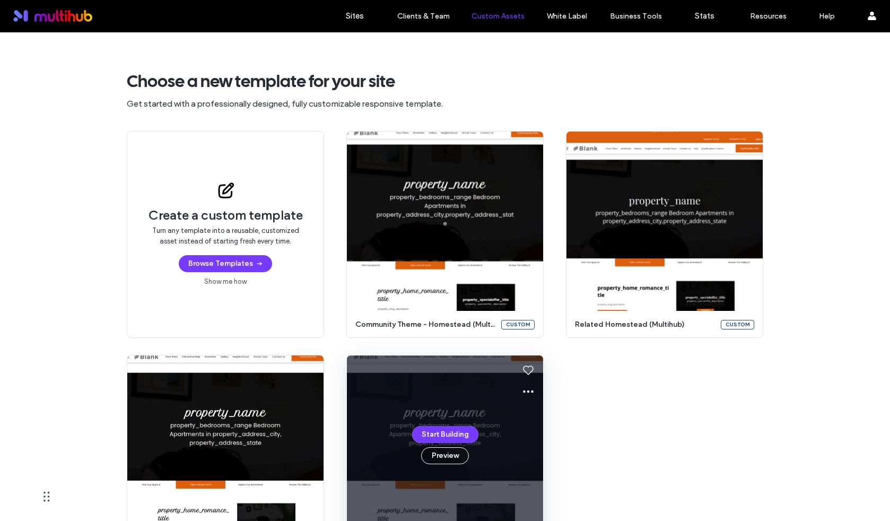
scroll to position [110, 0]
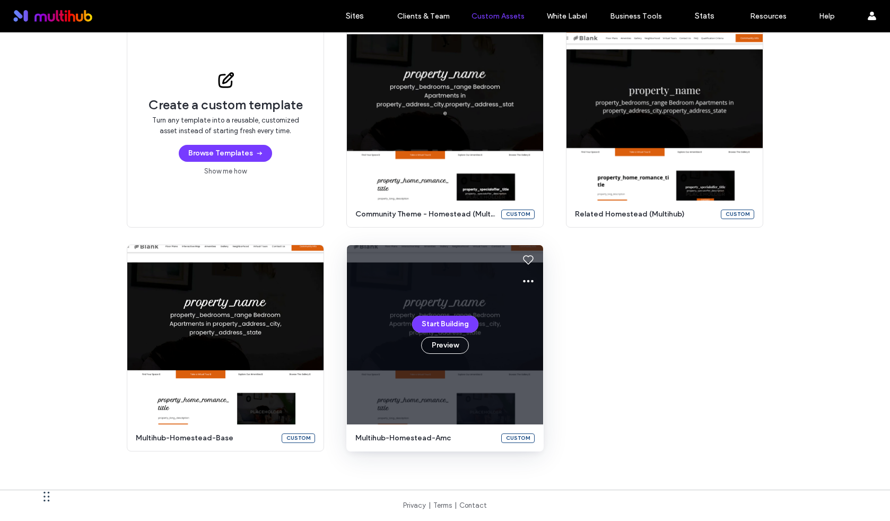
click at [466, 368] on div "Start Building Preview" at bounding box center [445, 334] width 196 height 179
click at [524, 277] on icon at bounding box center [528, 281] width 13 height 13
click at [545, 335] on span "Edit template" at bounding box center [558, 331] width 45 height 11
click at [525, 271] on span at bounding box center [528, 281] width 13 height 21
click at [545, 328] on span "Edit template" at bounding box center [558, 331] width 45 height 11
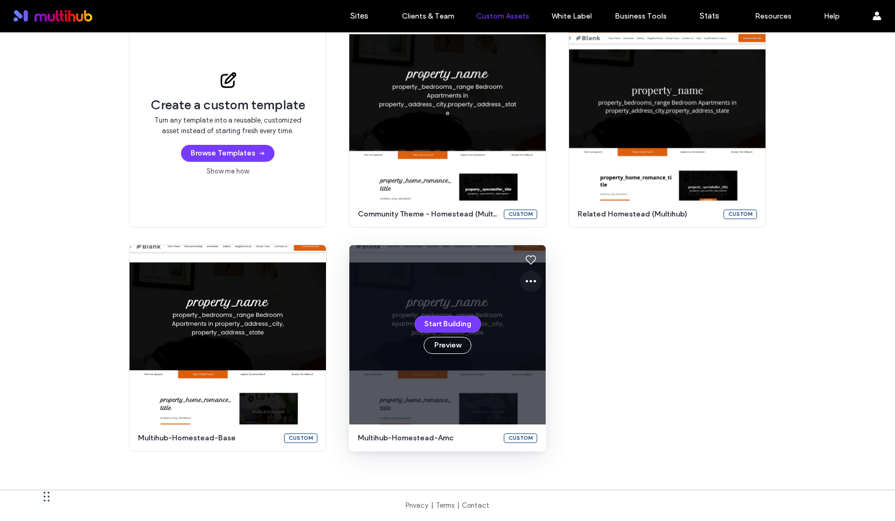
click at [527, 279] on icon at bounding box center [530, 281] width 13 height 13
click at [545, 327] on span "Edit template" at bounding box center [560, 331] width 45 height 11
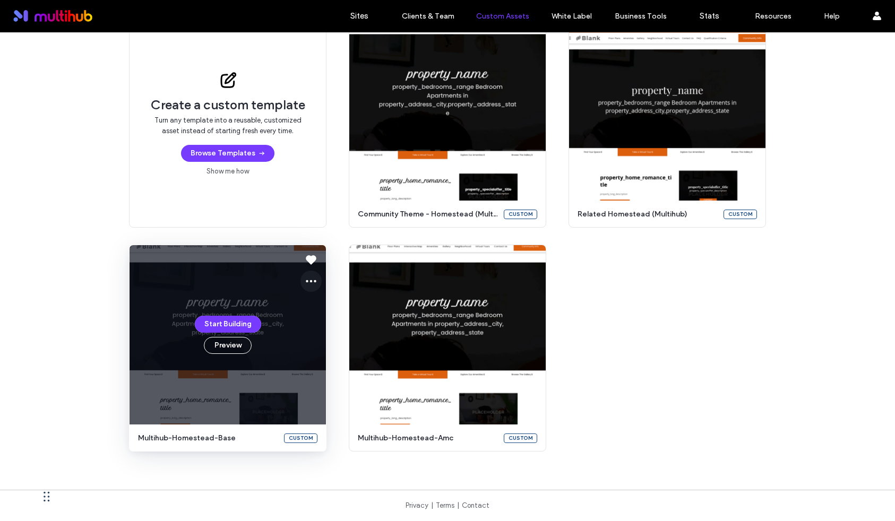
click at [309, 276] on icon at bounding box center [311, 281] width 13 height 13
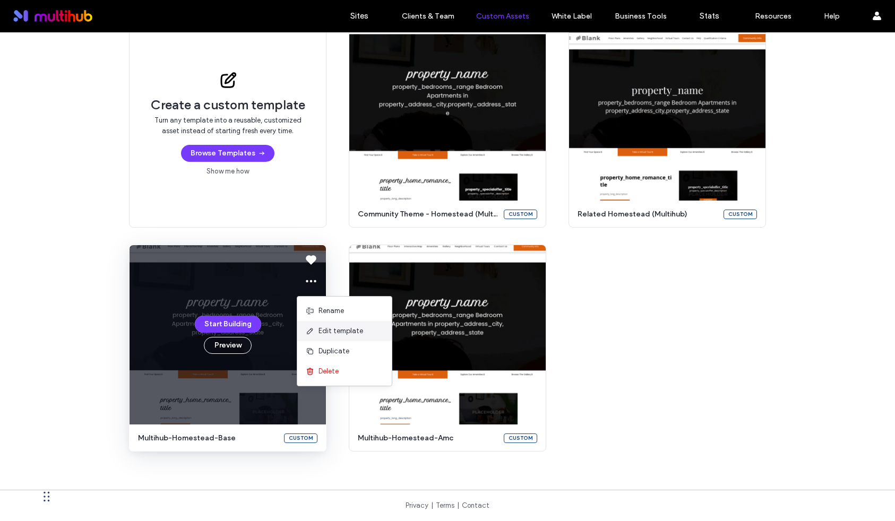
click at [325, 336] on span "Edit template" at bounding box center [340, 331] width 45 height 11
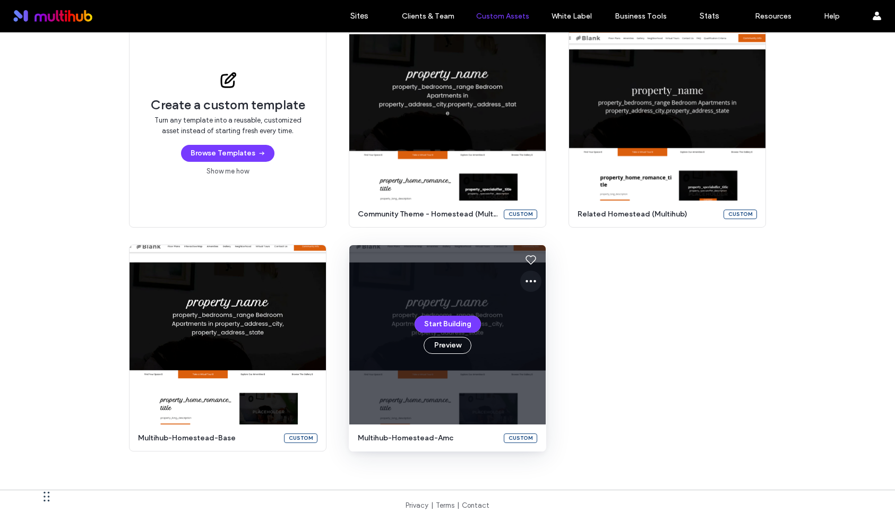
click at [526, 277] on icon at bounding box center [530, 281] width 13 height 13
click at [541, 333] on span "Edit template" at bounding box center [560, 331] width 45 height 11
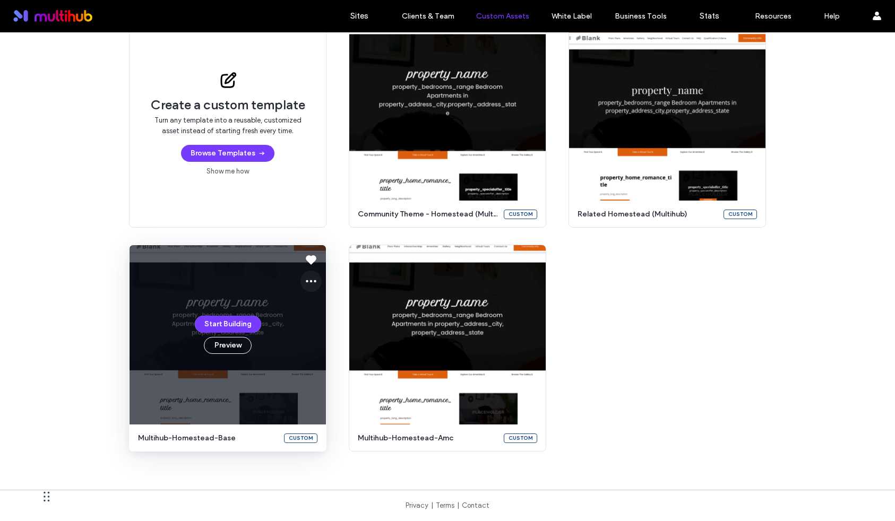
click at [310, 283] on icon at bounding box center [311, 281] width 13 height 13
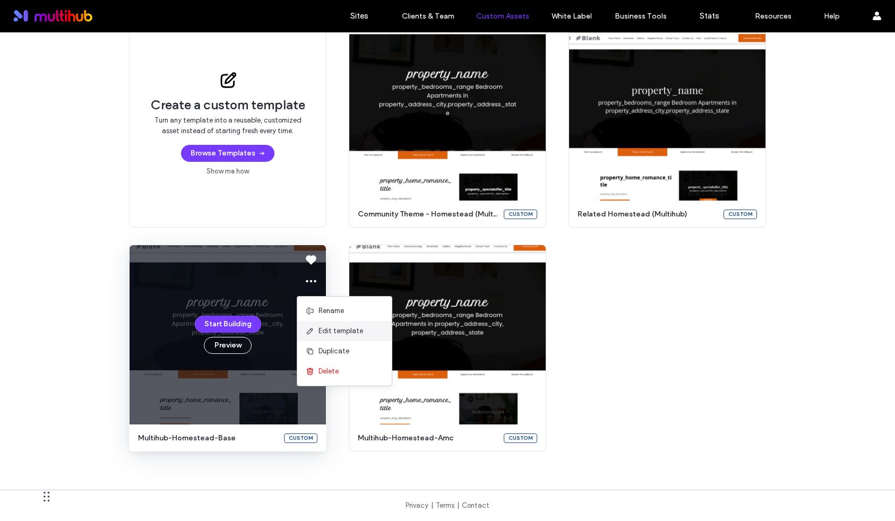
click at [337, 331] on span "Edit template" at bounding box center [340, 331] width 45 height 11
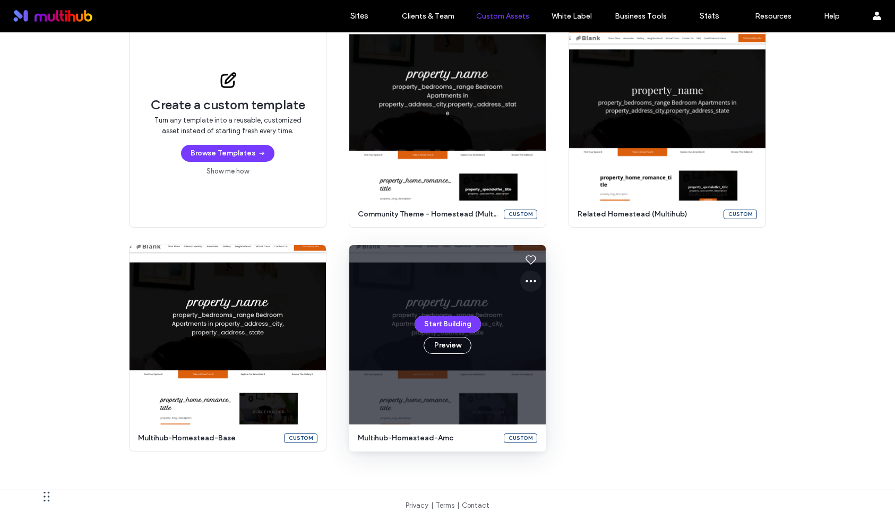
click at [527, 280] on use at bounding box center [530, 281] width 11 height 3
click at [557, 332] on span "Edit template" at bounding box center [560, 331] width 45 height 11
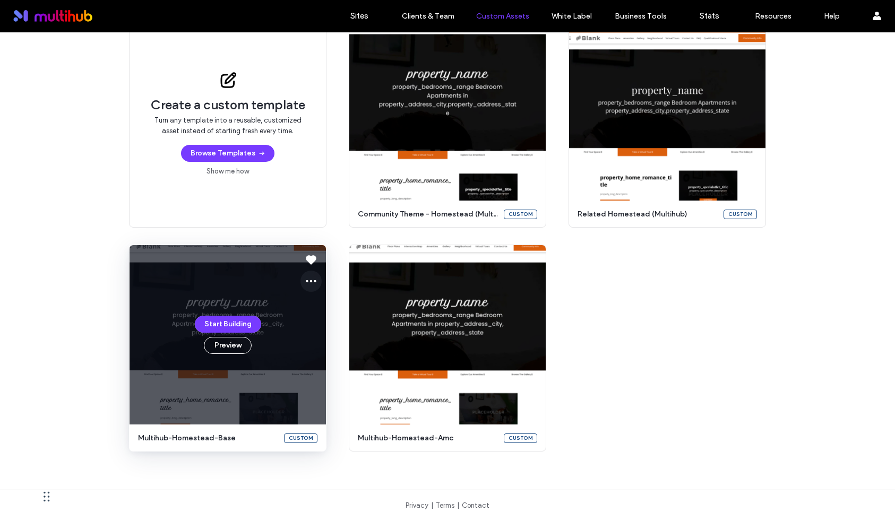
click at [305, 282] on icon at bounding box center [311, 281] width 13 height 13
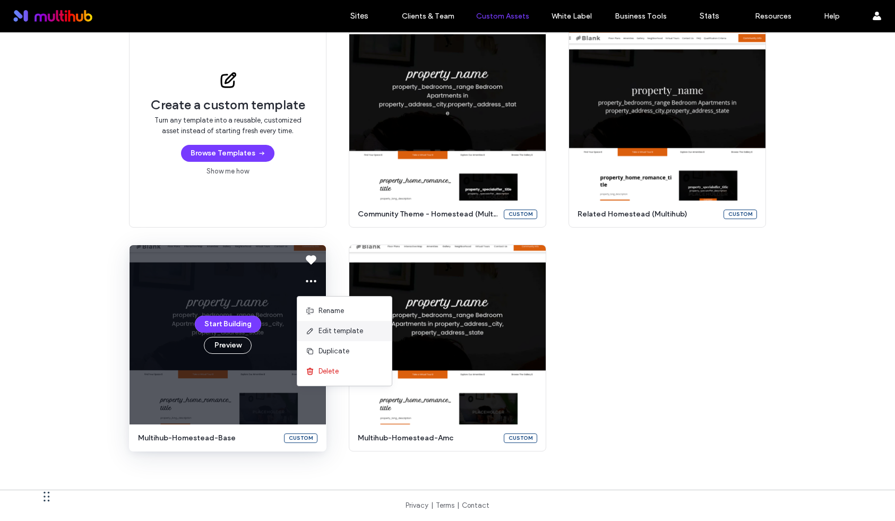
click at [334, 335] on span "Edit template" at bounding box center [340, 331] width 45 height 11
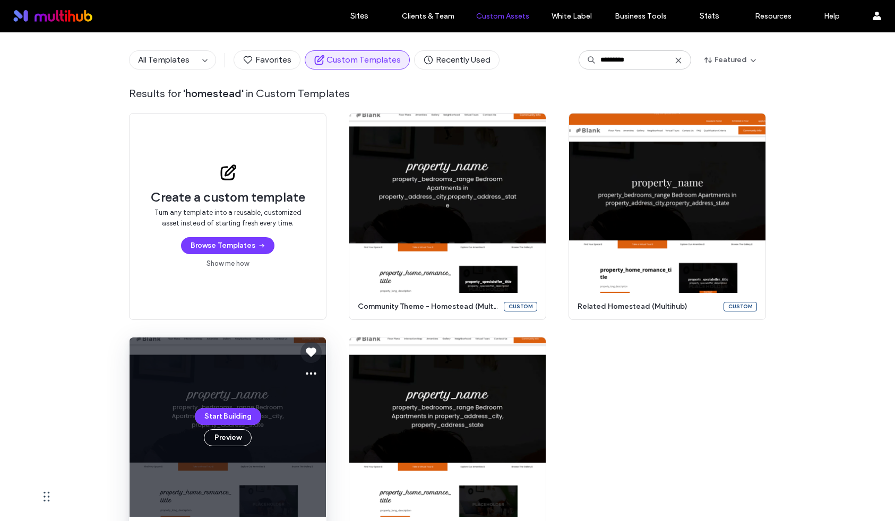
scroll to position [84, 0]
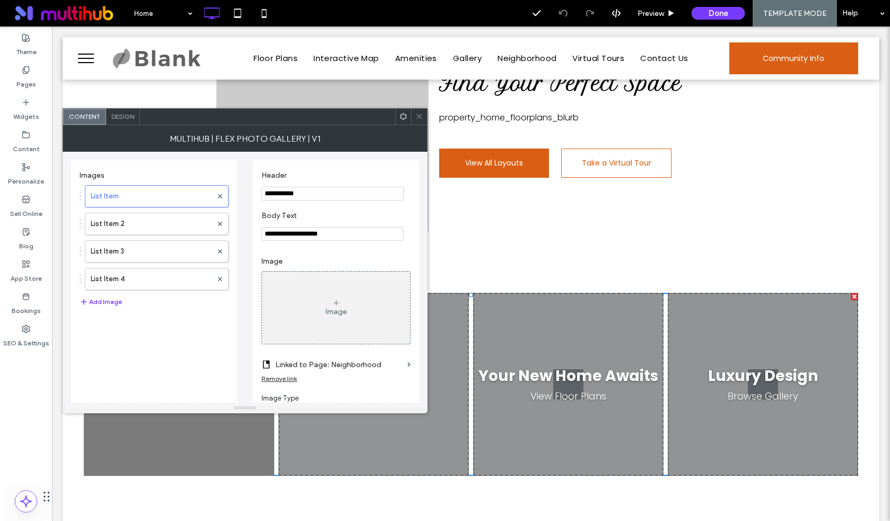
scroll to position [131, 0]
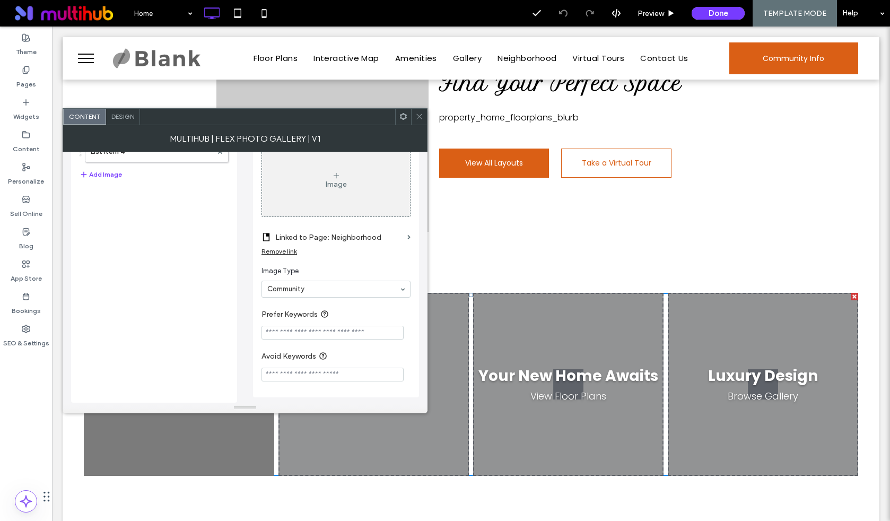
click at [326, 377] on input "Avoid Keywords" at bounding box center [333, 375] width 142 height 14
type input "**********"
click at [517, 268] on div "Click To Paste Find Your Perfect Space property_home_floorplans_blurb View All …" at bounding box center [471, 143] width 775 height 284
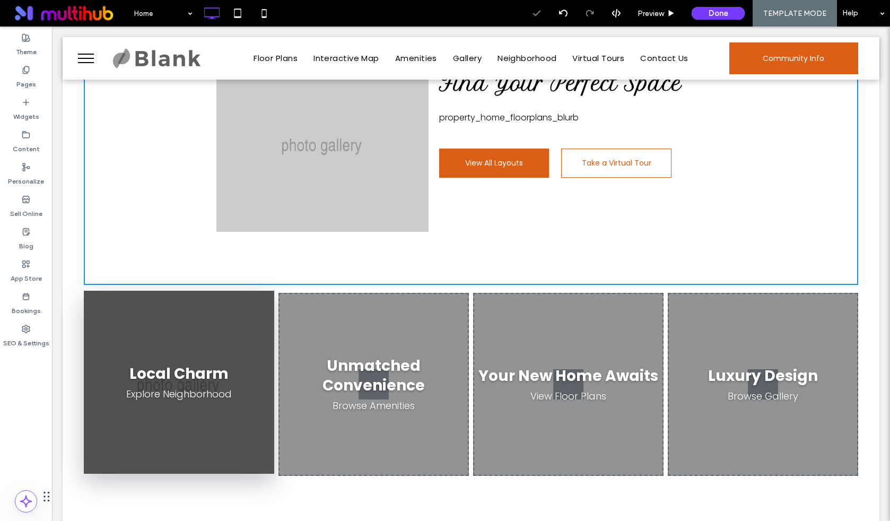
click at [171, 385] on div "Local Charm Explore Neighborhood" at bounding box center [179, 382] width 190 height 183
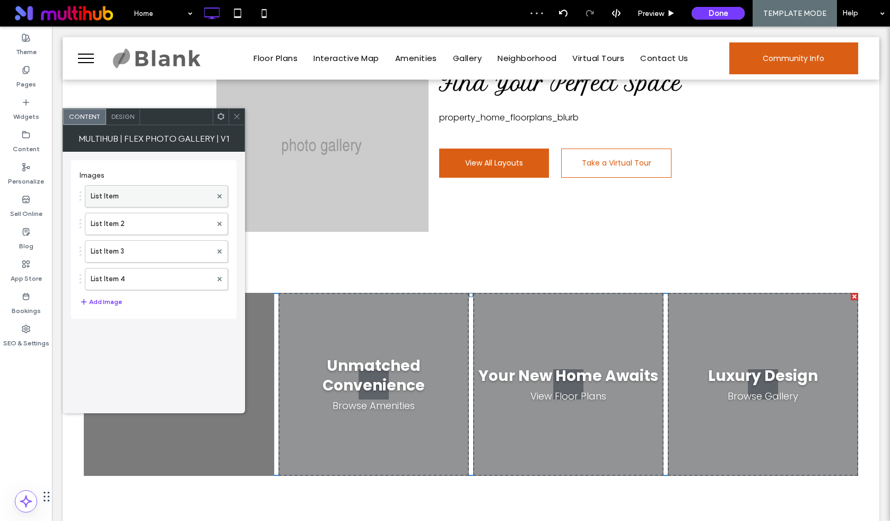
click at [132, 192] on label "List Item" at bounding box center [151, 196] width 121 height 21
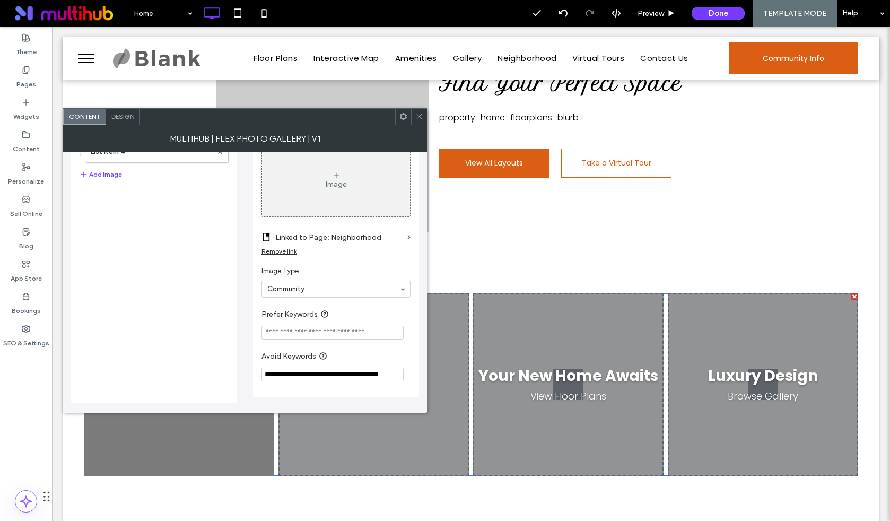
click at [342, 371] on input "**********" at bounding box center [333, 375] width 142 height 14
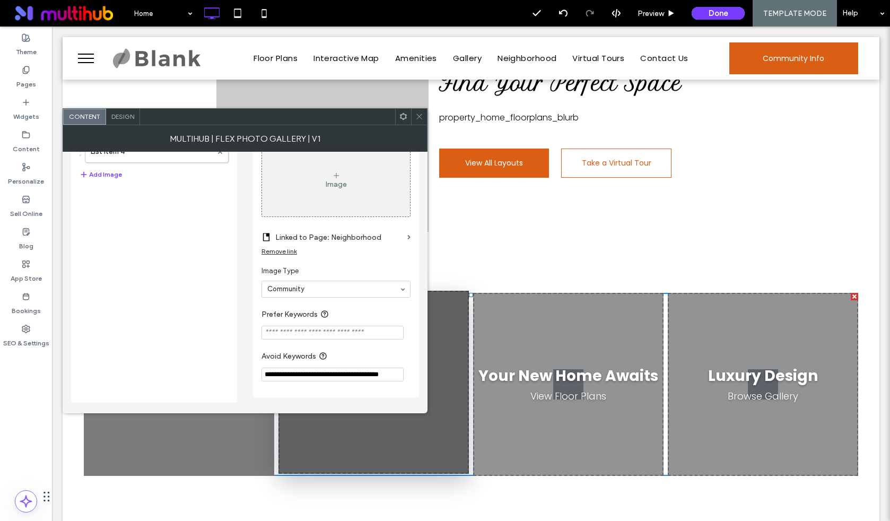
click at [361, 417] on div "Unmatched Convenience Browse Amenities" at bounding box center [374, 382] width 190 height 183
click at [429, 335] on div "Unmatched Convenience Browse Amenities" at bounding box center [374, 382] width 190 height 183
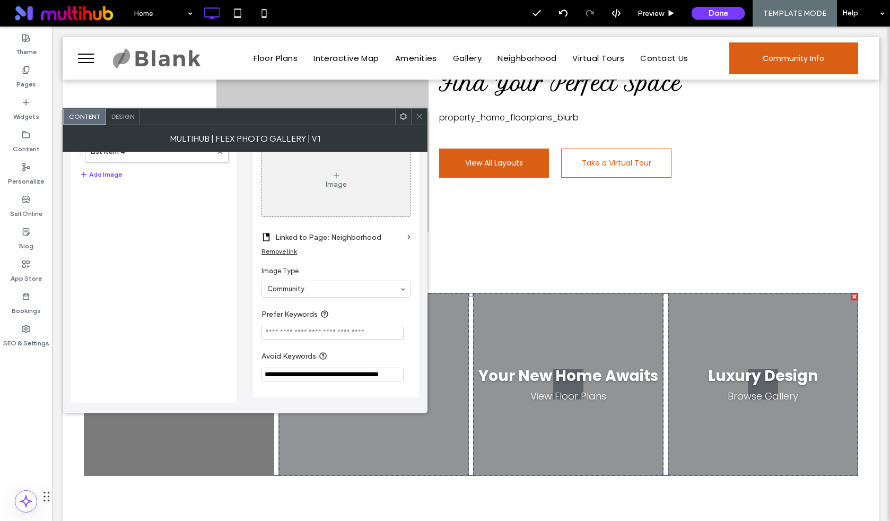
click at [418, 116] on icon at bounding box center [419, 116] width 8 height 8
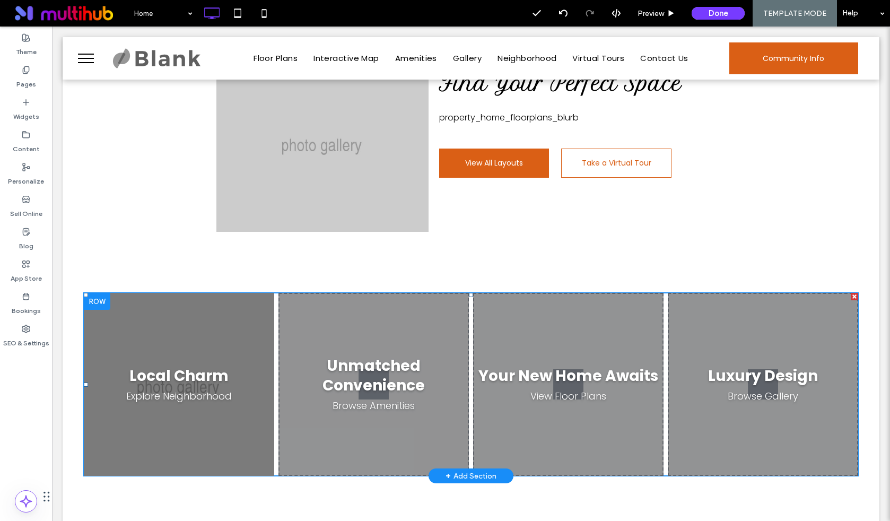
click at [398, 378] on span at bounding box center [471, 384] width 775 height 183
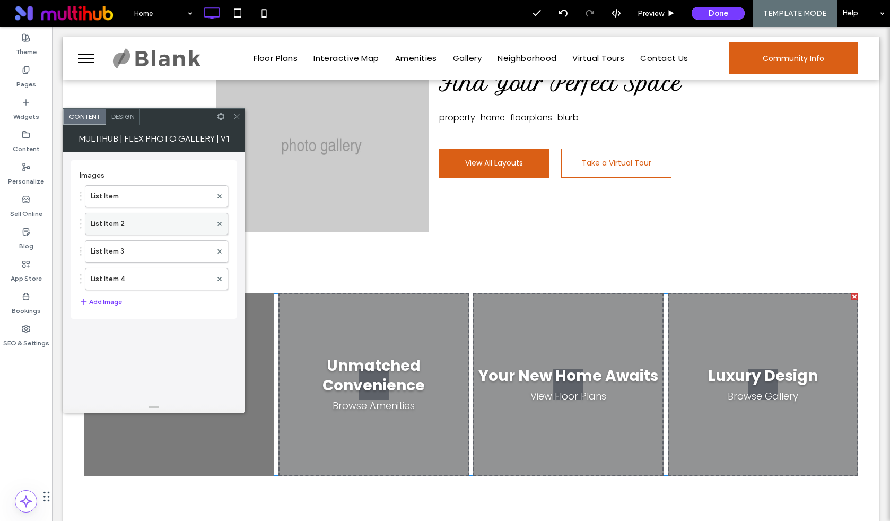
click at [146, 230] on label "List Item 2" at bounding box center [151, 223] width 121 height 21
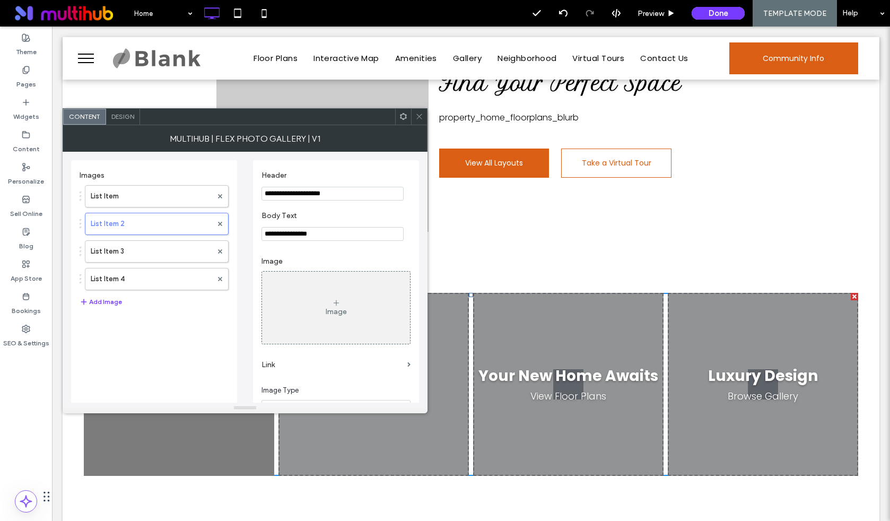
scroll to position [123, 0]
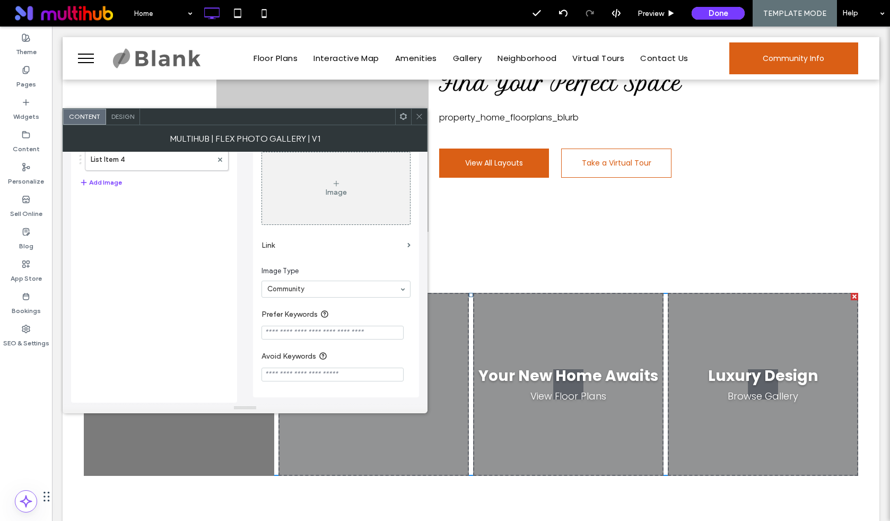
click at [354, 368] on input "Avoid Keywords" at bounding box center [333, 375] width 142 height 14
paste input "**********"
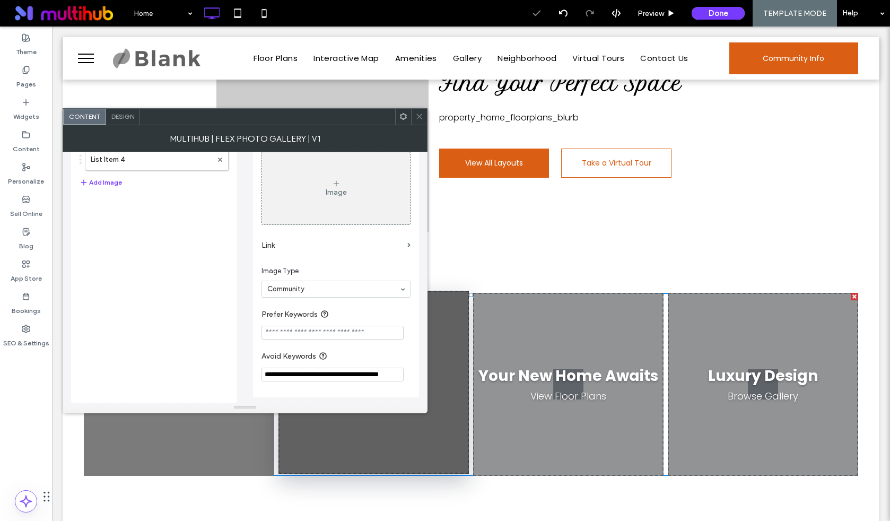
type input "**********"
click at [447, 360] on h3 "Unmatched Convenience" at bounding box center [374, 373] width 182 height 39
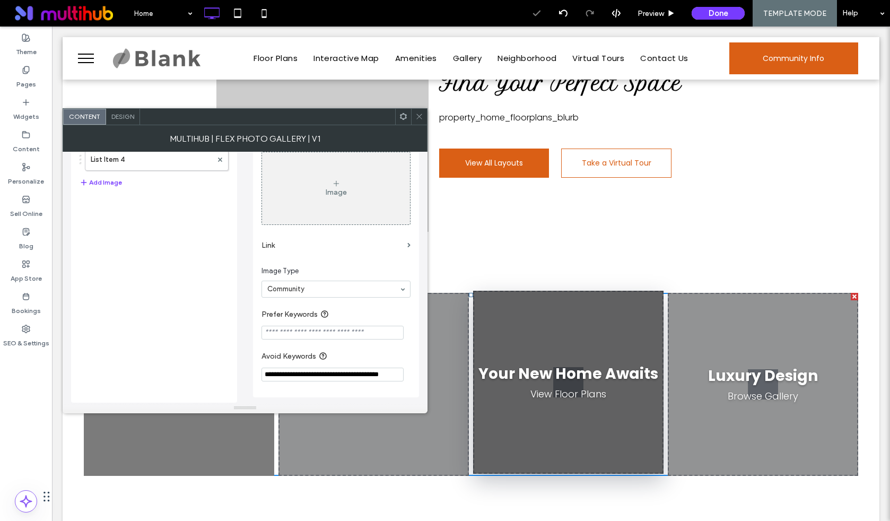
click at [587, 352] on div "Your New Home Awaits View Floor Plans" at bounding box center [568, 382] width 190 height 183
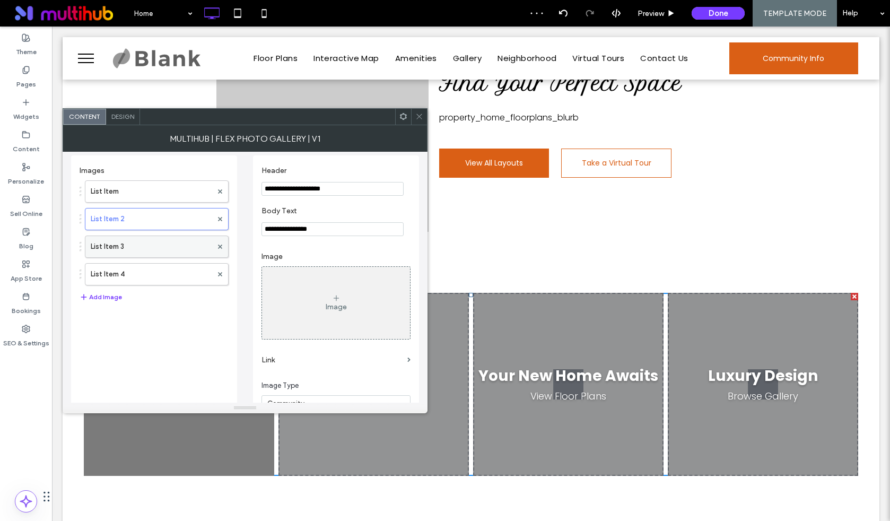
click at [138, 253] on label "List Item 3" at bounding box center [151, 246] width 121 height 21
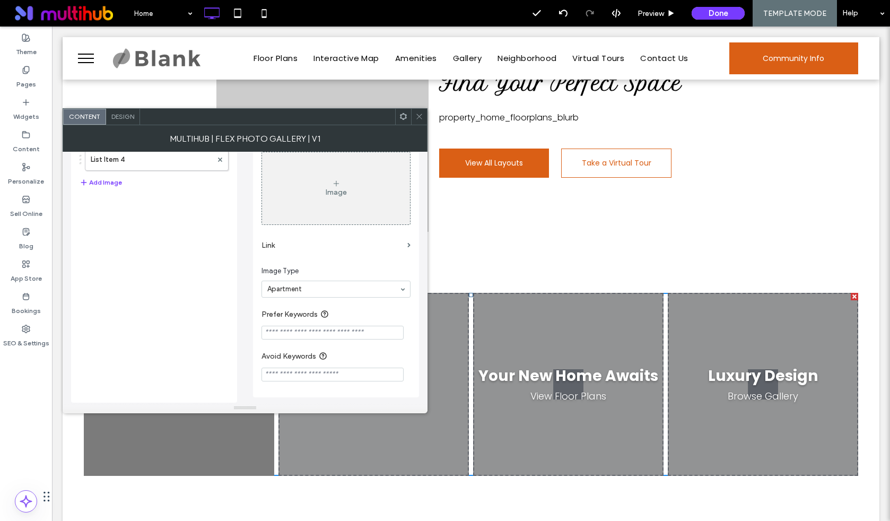
click at [313, 382] on section "Avoid Keywords" at bounding box center [336, 366] width 149 height 42
click at [311, 374] on input "Avoid Keywords" at bounding box center [333, 375] width 142 height 14
paste input "**********"
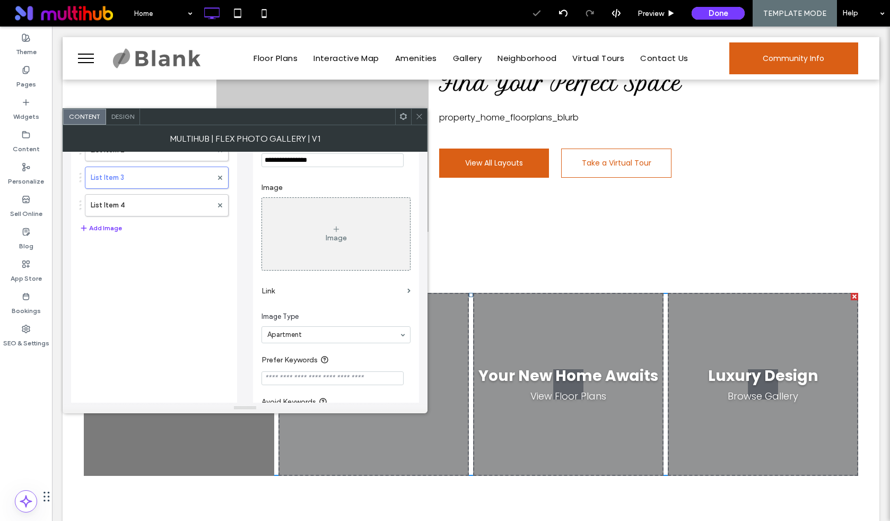
scroll to position [0, 0]
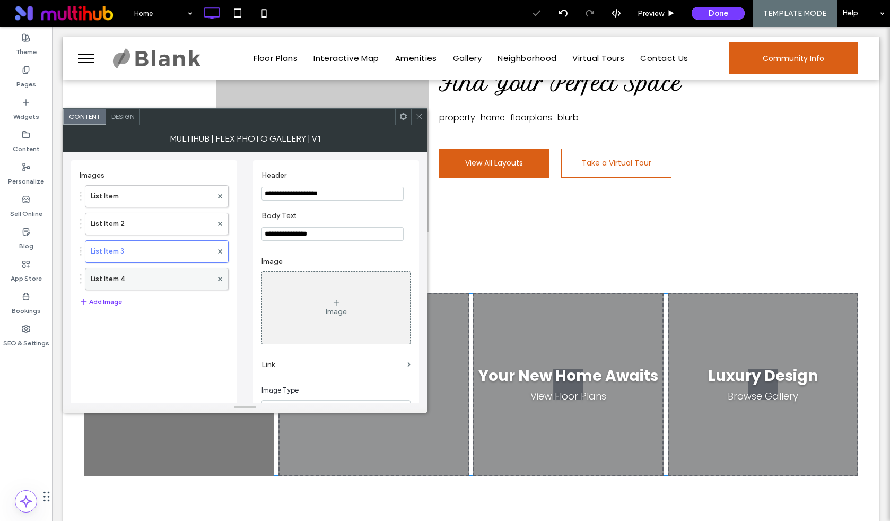
type input "**********"
click at [151, 289] on label "List Item 4" at bounding box center [151, 278] width 121 height 21
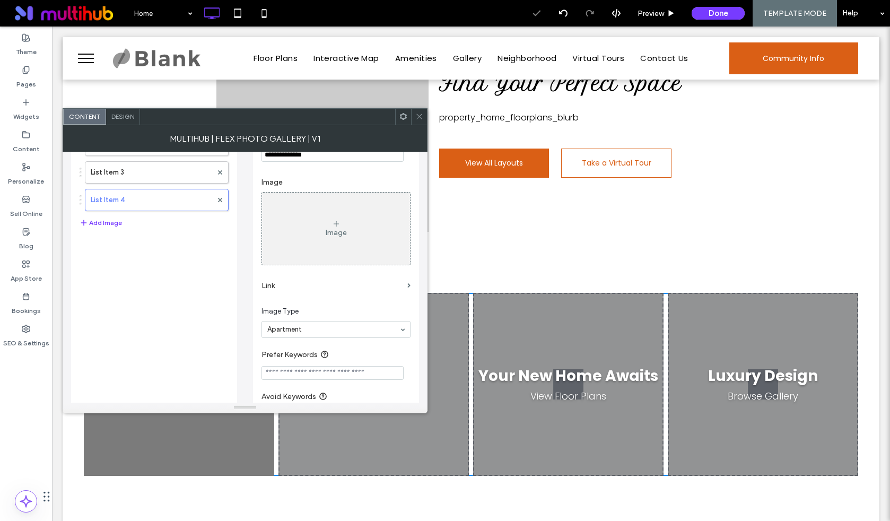
scroll to position [123, 0]
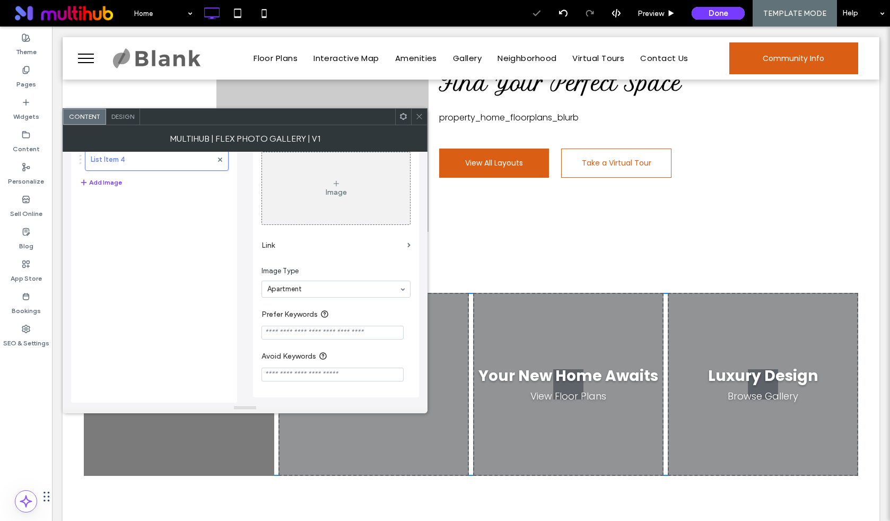
click at [301, 377] on input "Avoid Keywords" at bounding box center [333, 375] width 142 height 14
paste input "**********"
type input "**********"
click at [421, 123] on span at bounding box center [419, 117] width 8 height 16
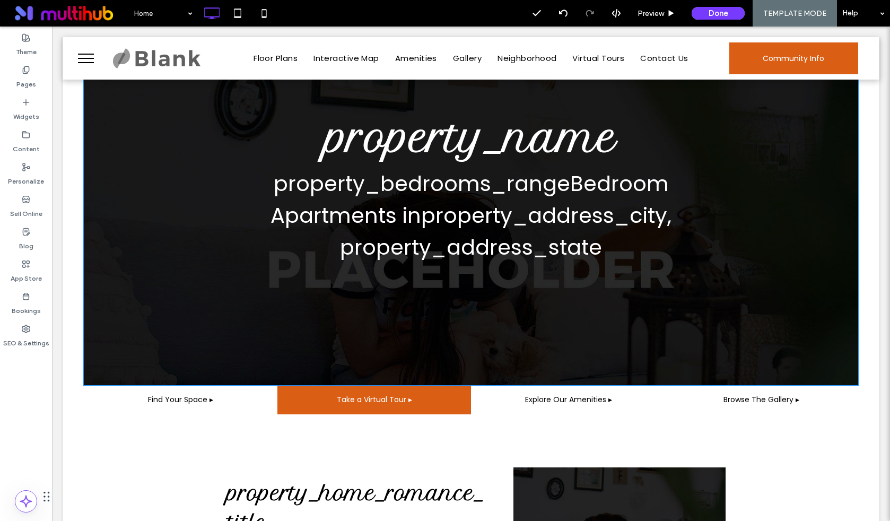
scroll to position [52, 0]
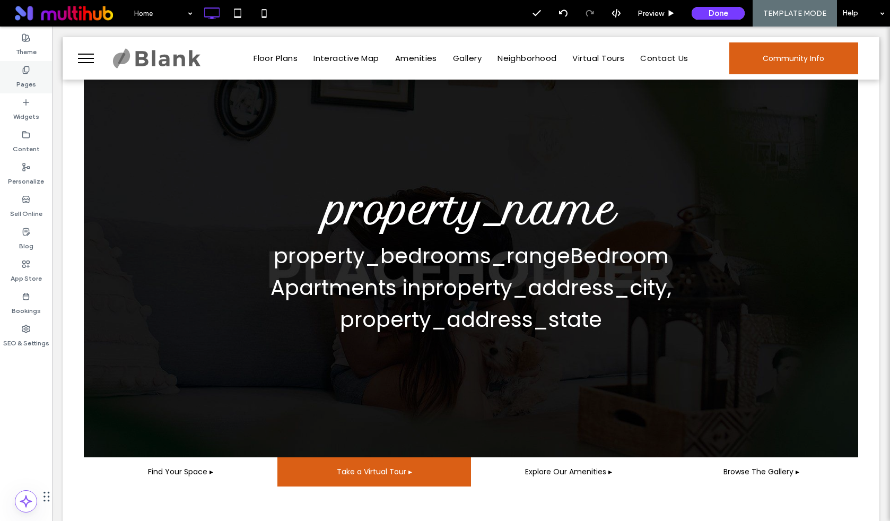
click at [33, 70] on div "Pages" at bounding box center [26, 77] width 52 height 32
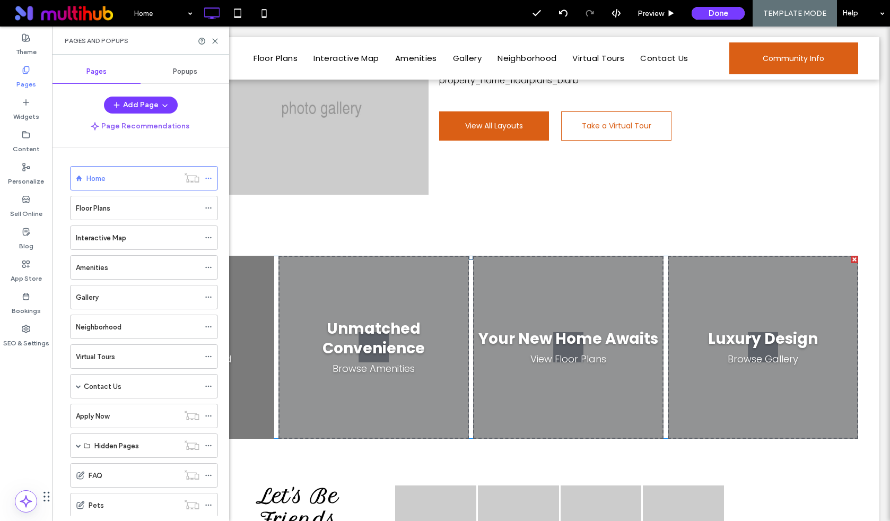
scroll to position [941, 0]
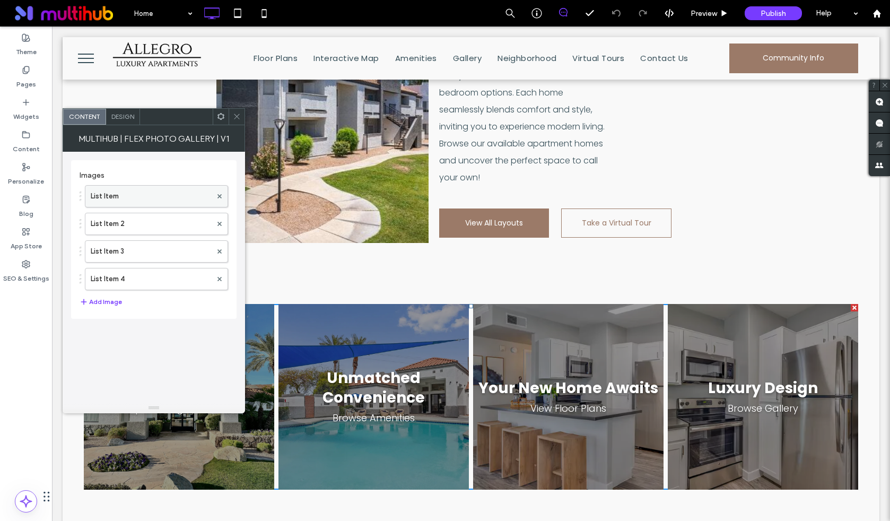
click at [141, 198] on label "List Item" at bounding box center [151, 196] width 121 height 21
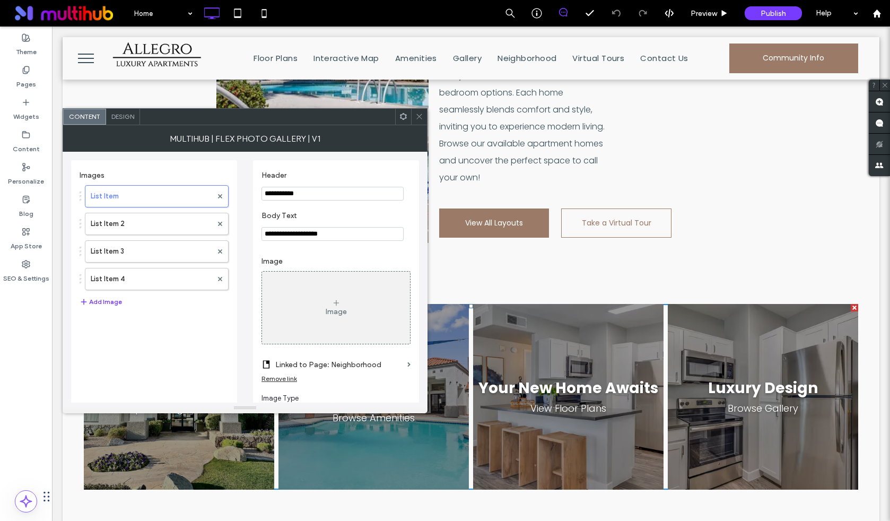
scroll to position [131, 0]
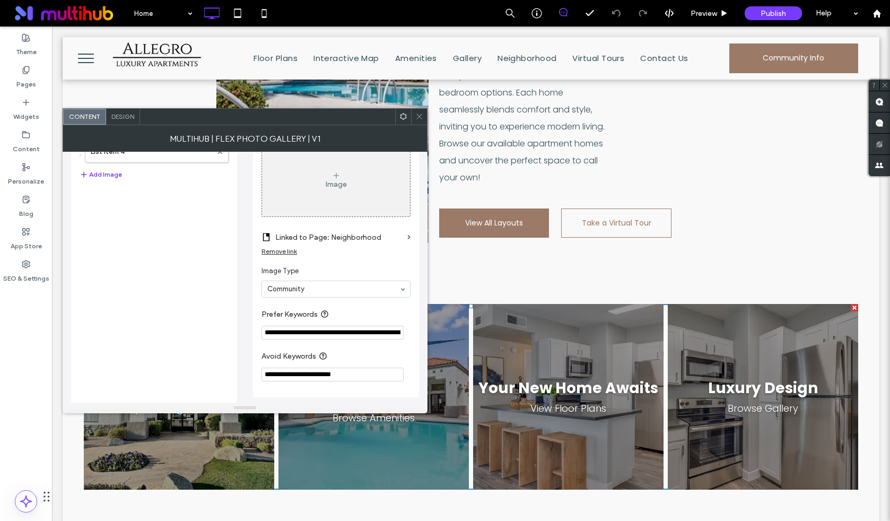
click at [321, 332] on input "**********" at bounding box center [333, 333] width 142 height 14
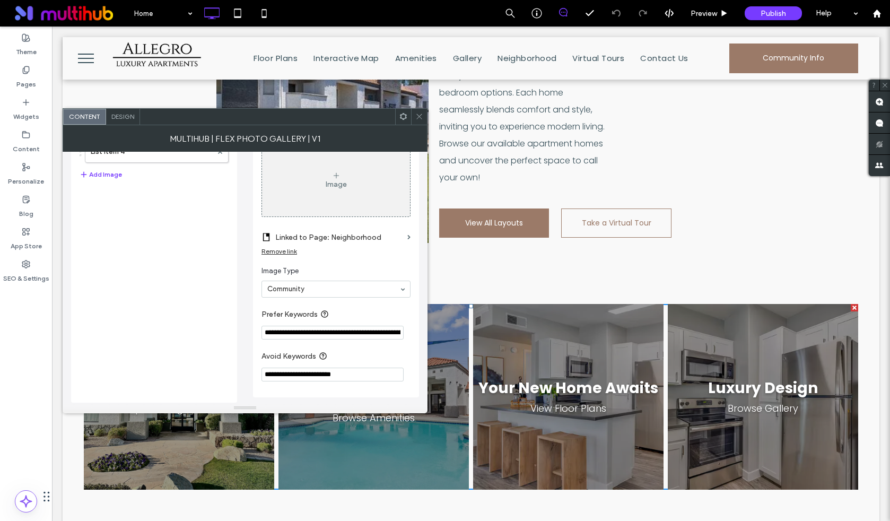
click at [421, 113] on icon at bounding box center [419, 116] width 8 height 8
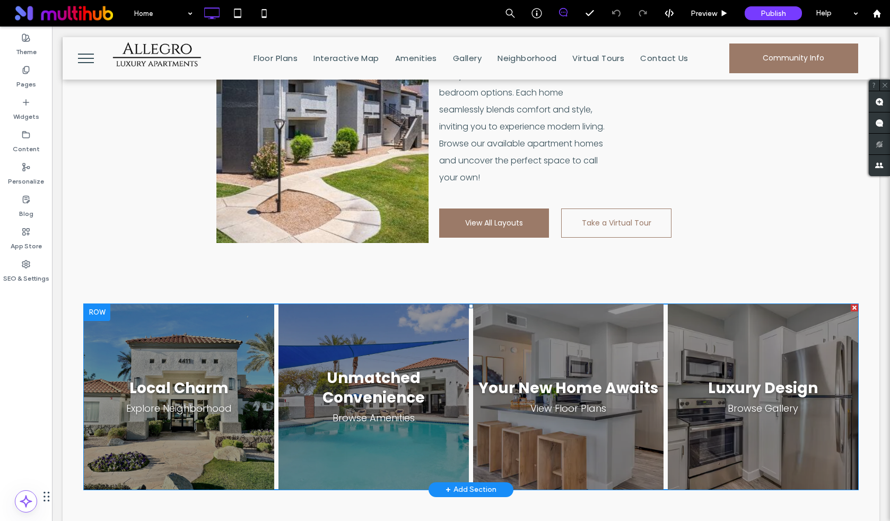
click at [429, 342] on span at bounding box center [471, 397] width 775 height 186
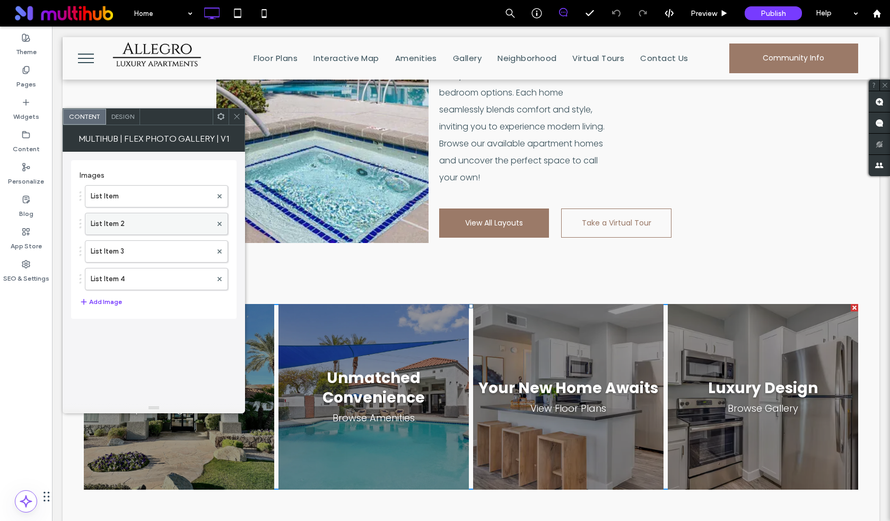
click at [172, 222] on label "List Item 2" at bounding box center [151, 223] width 121 height 21
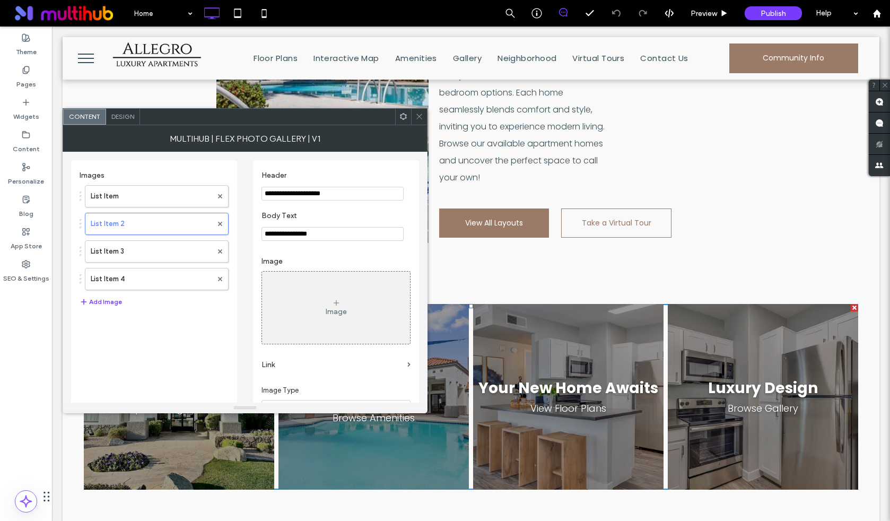
scroll to position [123, 0]
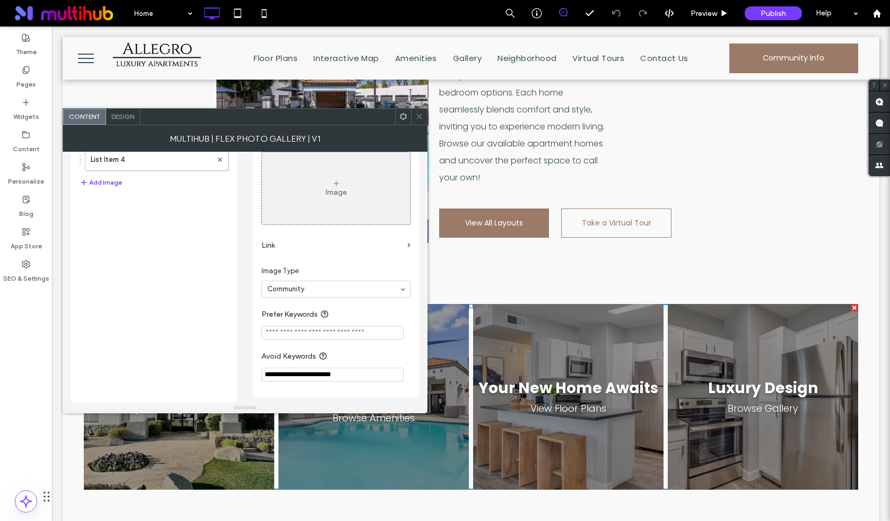
click at [422, 113] on icon at bounding box center [419, 116] width 8 height 8
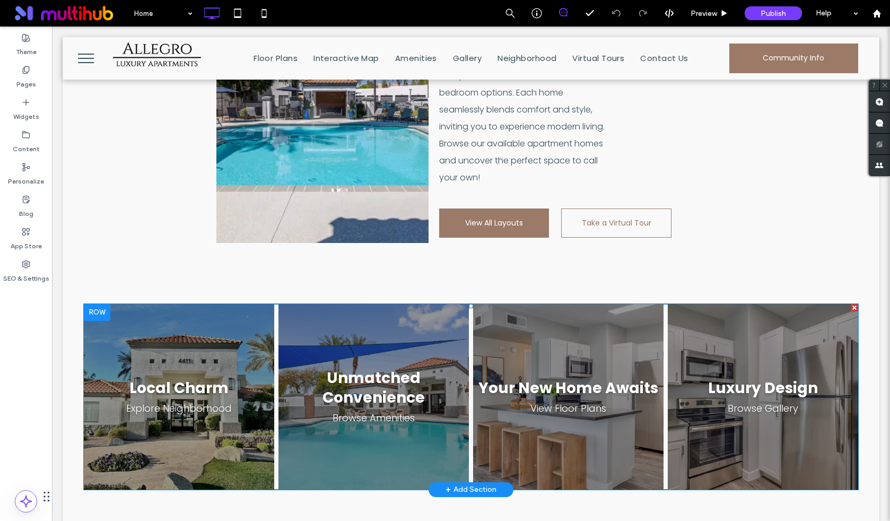
click at [568, 311] on span at bounding box center [471, 397] width 775 height 186
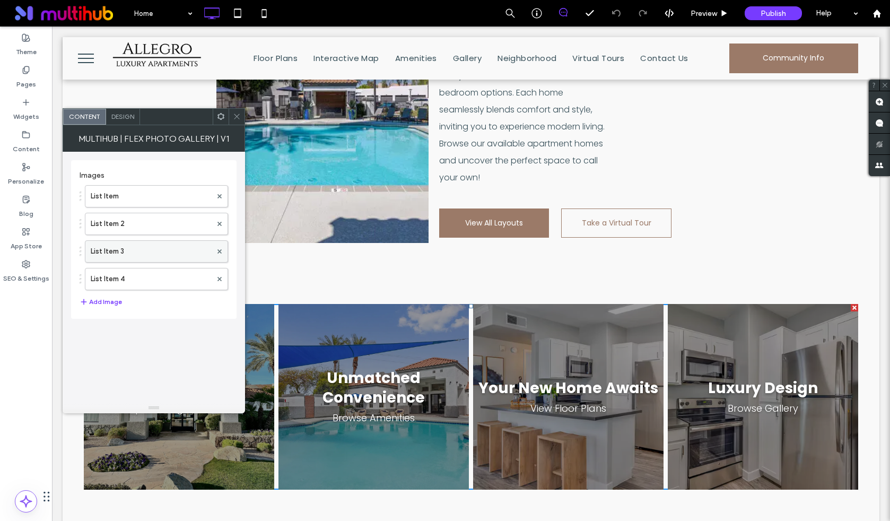
click at [158, 248] on label "List Item 3" at bounding box center [151, 251] width 121 height 21
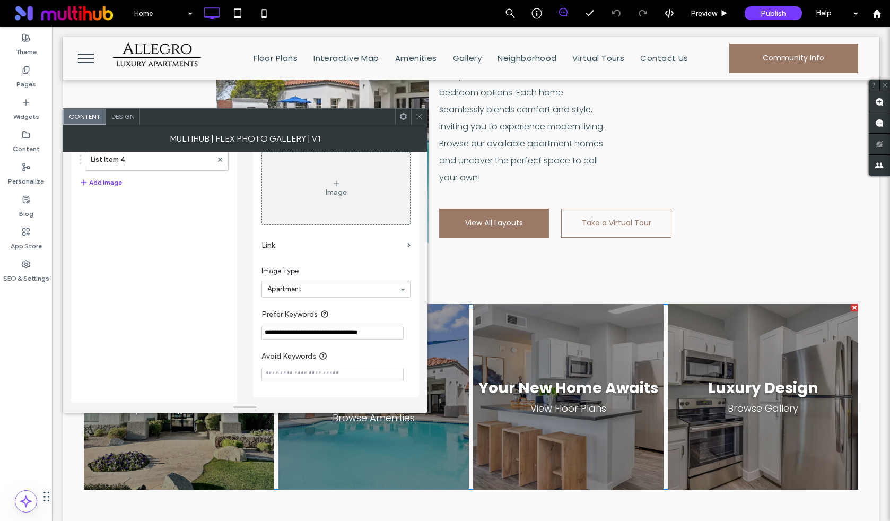
click at [347, 333] on input "**********" at bounding box center [333, 333] width 142 height 14
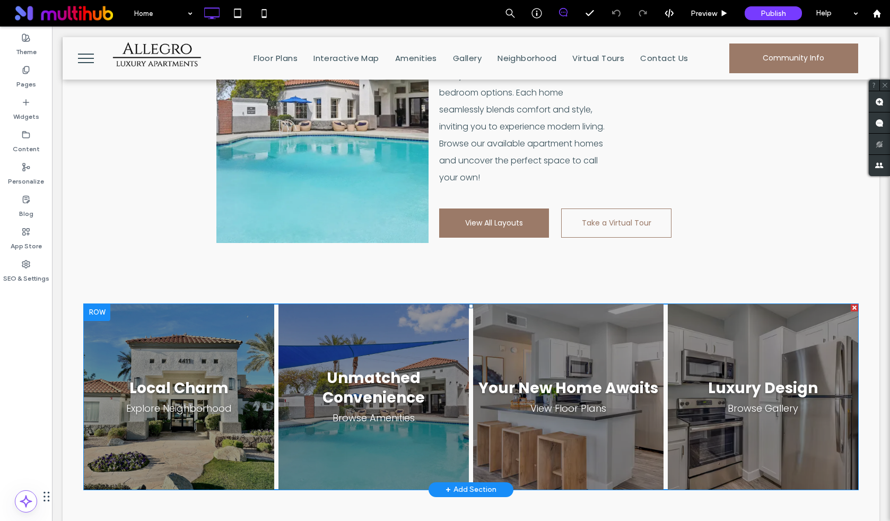
click at [773, 338] on span at bounding box center [471, 397] width 775 height 186
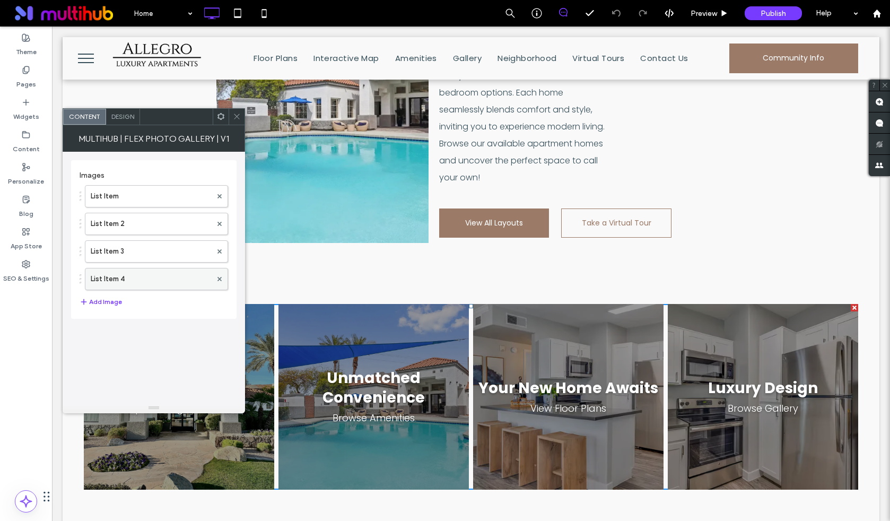
click at [137, 283] on label "List Item 4" at bounding box center [151, 278] width 121 height 21
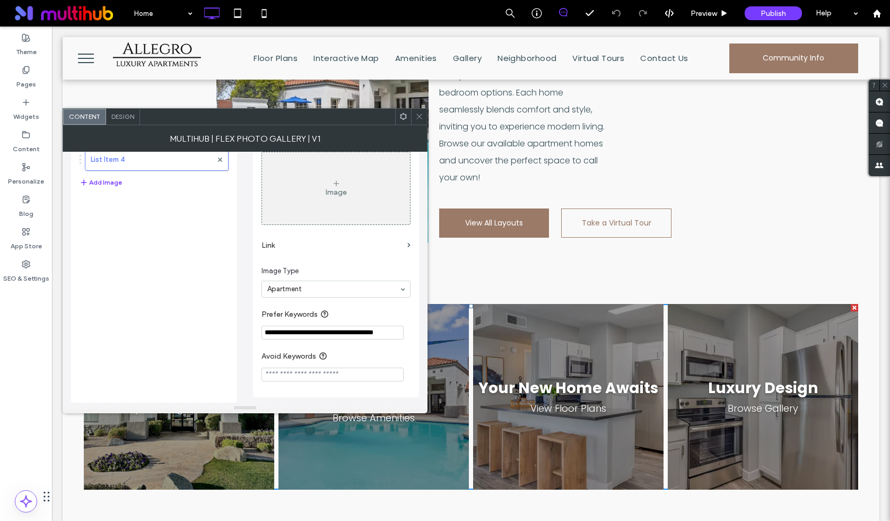
click at [335, 332] on input "**********" at bounding box center [333, 333] width 142 height 14
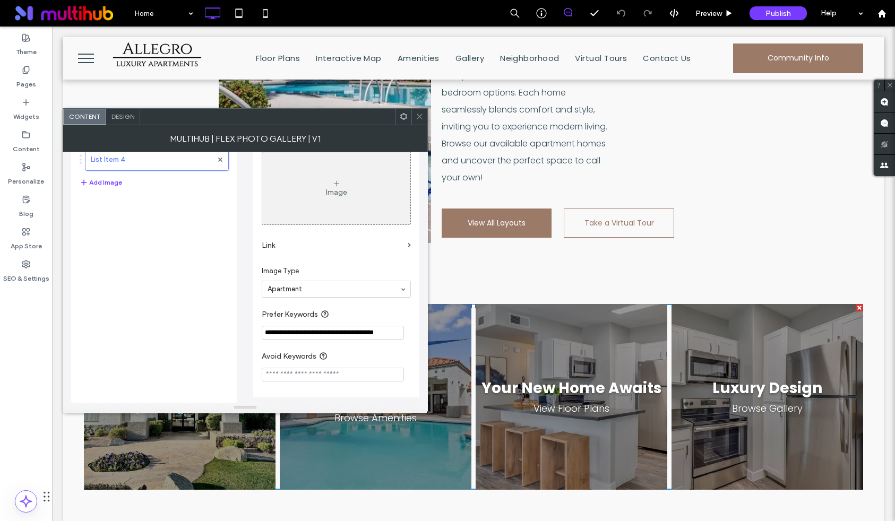
click at [366, 364] on section "Avoid Keywords" at bounding box center [336, 366] width 149 height 42
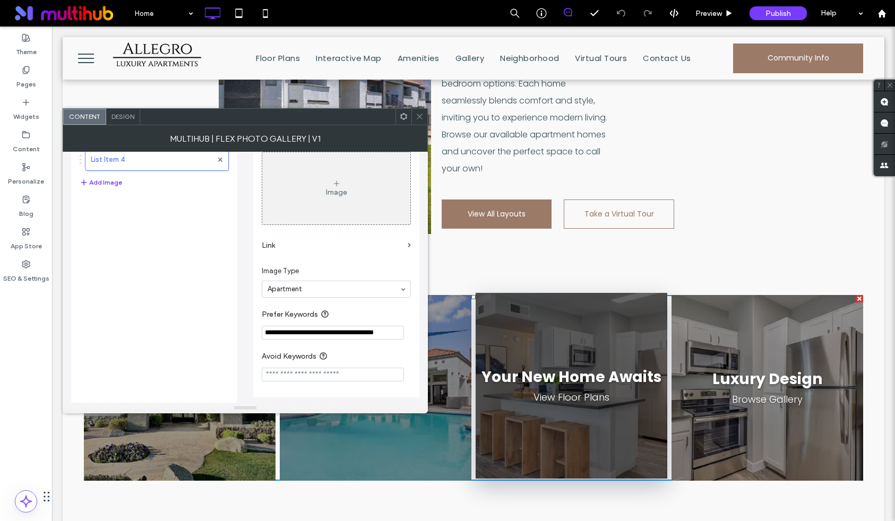
scroll to position [1087, 0]
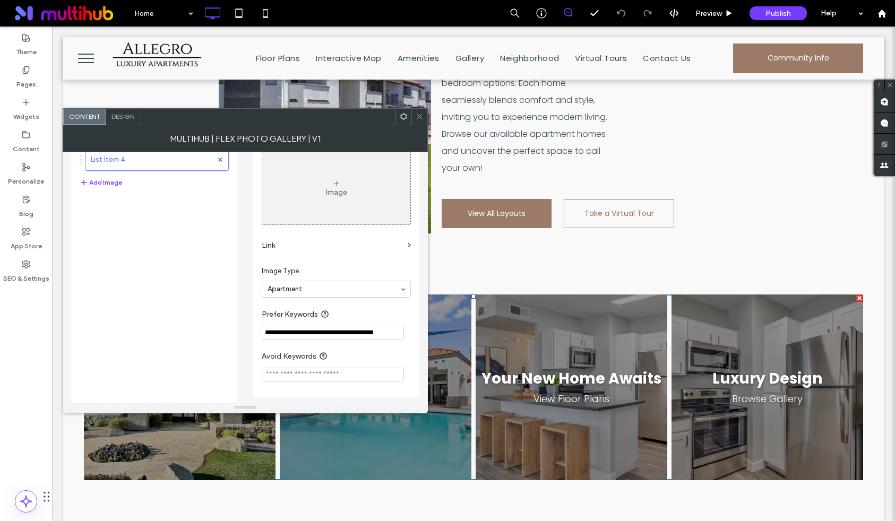
click at [419, 115] on icon at bounding box center [419, 116] width 8 height 8
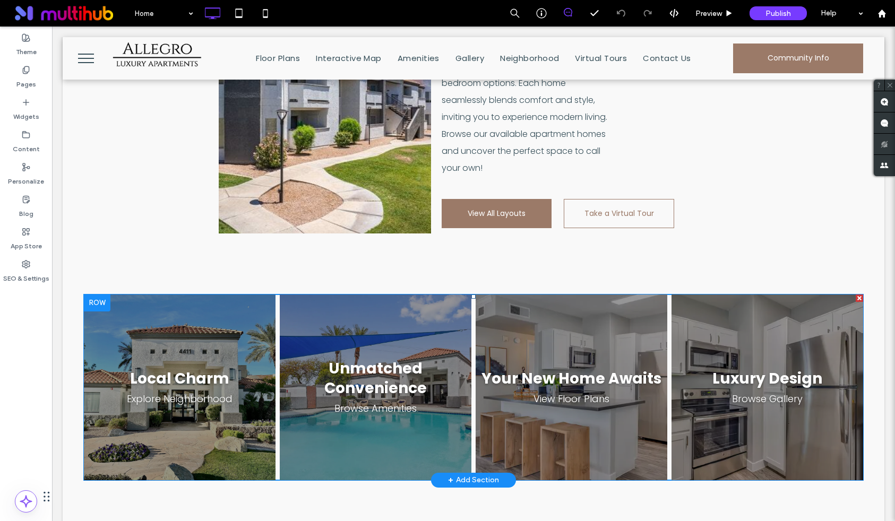
click at [222, 354] on span at bounding box center [473, 387] width 779 height 186
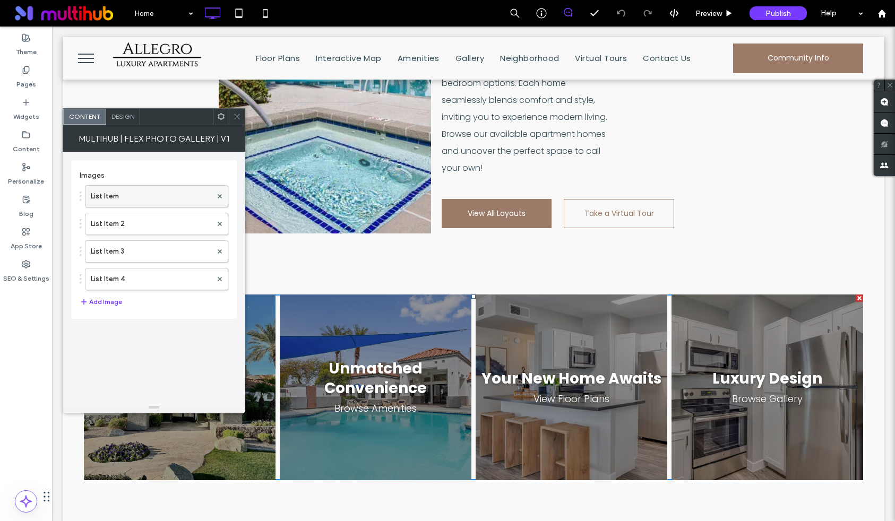
click at [142, 201] on label "List Item" at bounding box center [151, 196] width 121 height 21
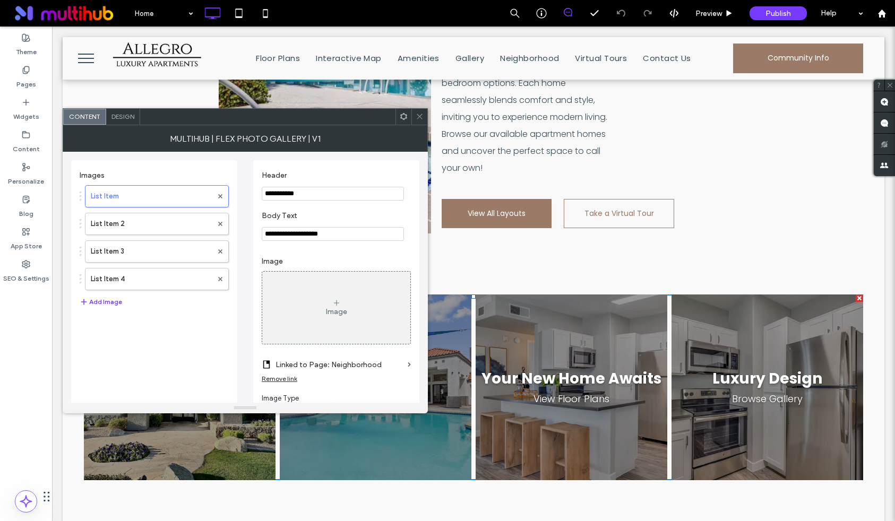
scroll to position [131, 0]
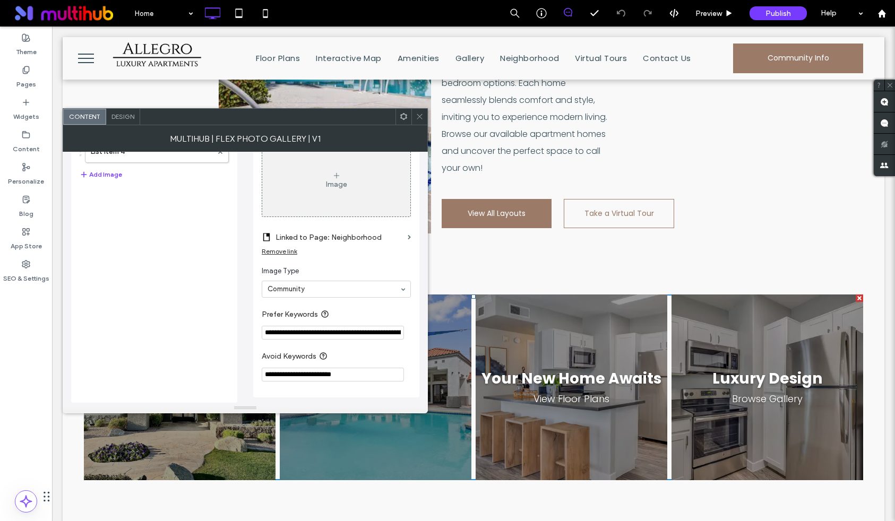
click at [349, 368] on input "**********" at bounding box center [333, 375] width 142 height 14
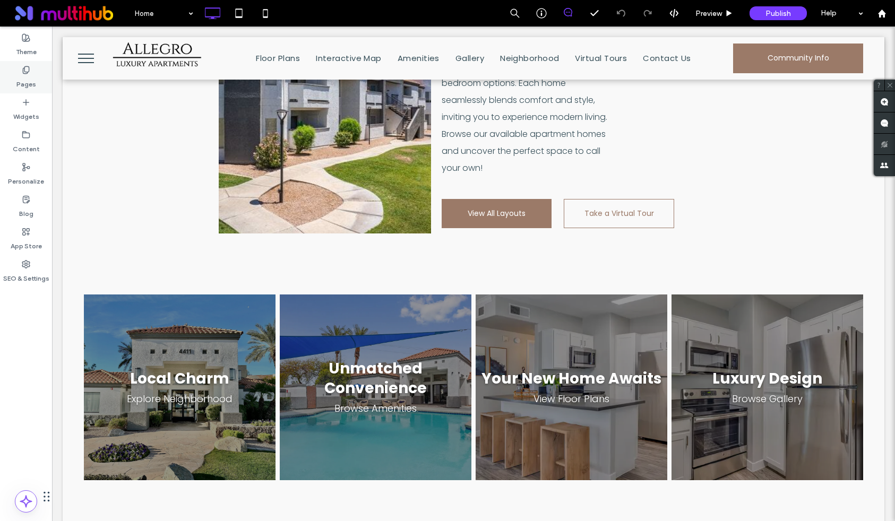
click at [28, 80] on label "Pages" at bounding box center [26, 81] width 20 height 15
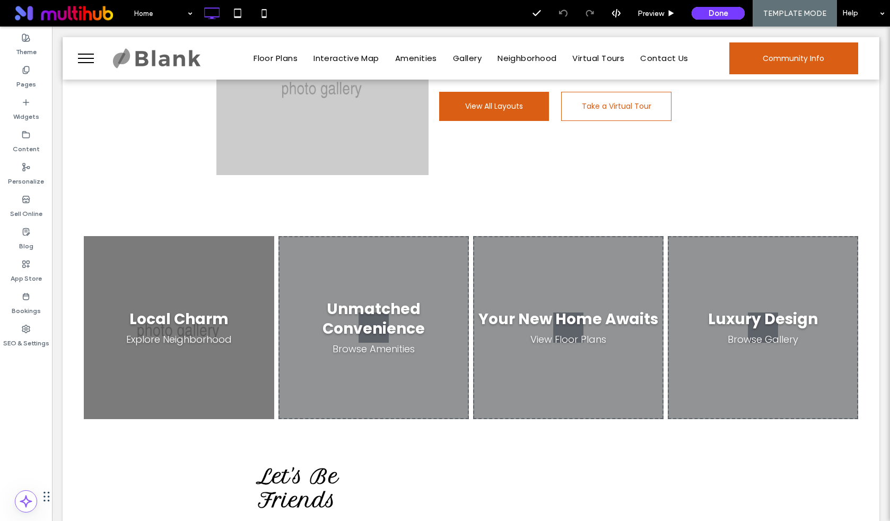
scroll to position [1089, 0]
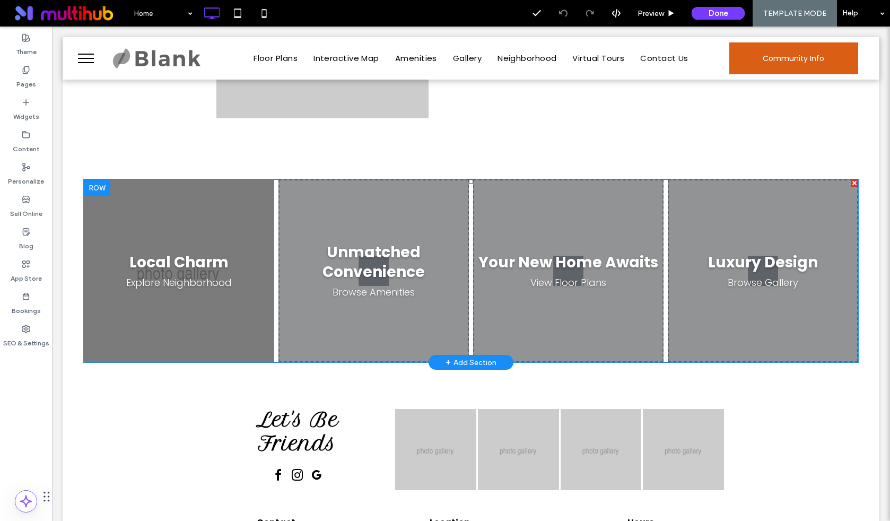
click at [201, 284] on span at bounding box center [471, 270] width 775 height 183
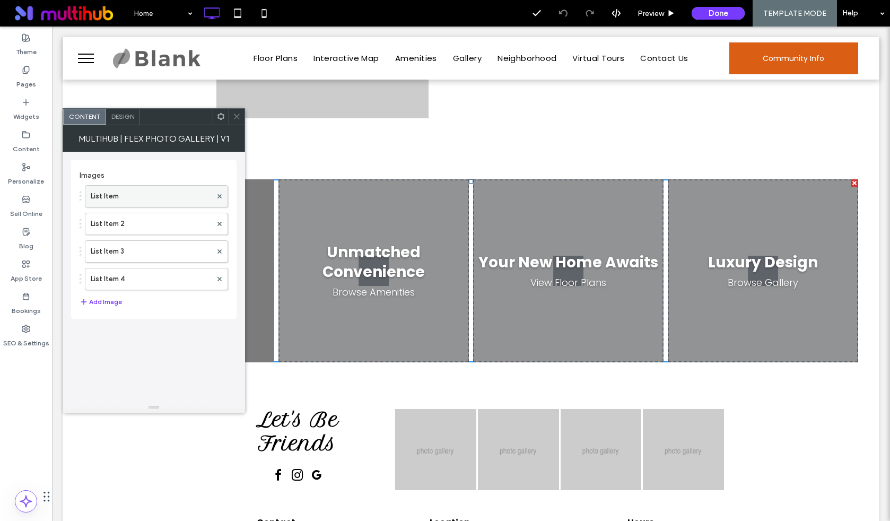
click at [148, 194] on label "List Item" at bounding box center [151, 196] width 121 height 21
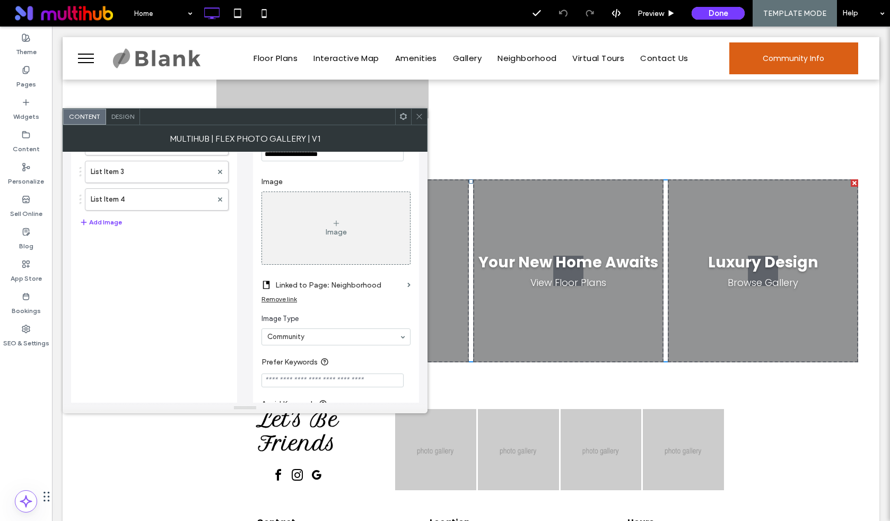
scroll to position [131, 0]
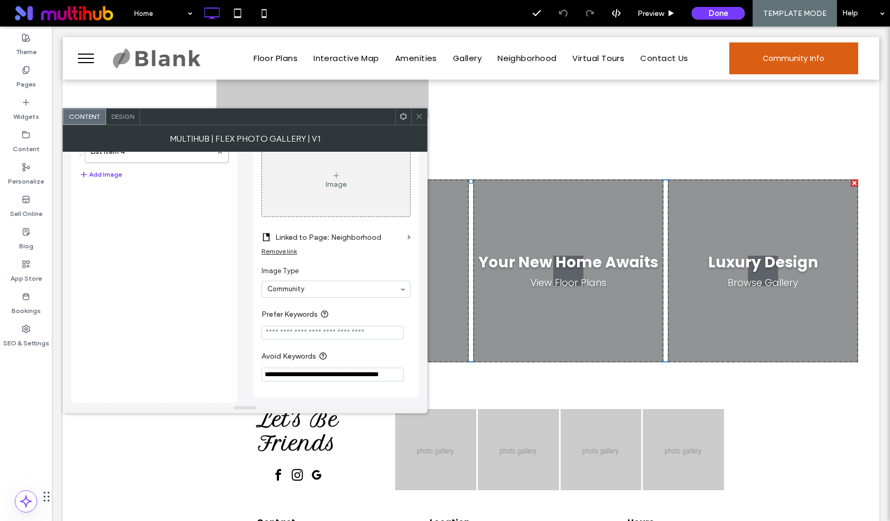
click at [377, 337] on input "Prefer Keywords" at bounding box center [333, 333] width 142 height 14
paste input "**********"
click at [343, 333] on input "**********" at bounding box center [333, 332] width 142 height 15
click at [383, 331] on input "**********" at bounding box center [333, 332] width 142 height 15
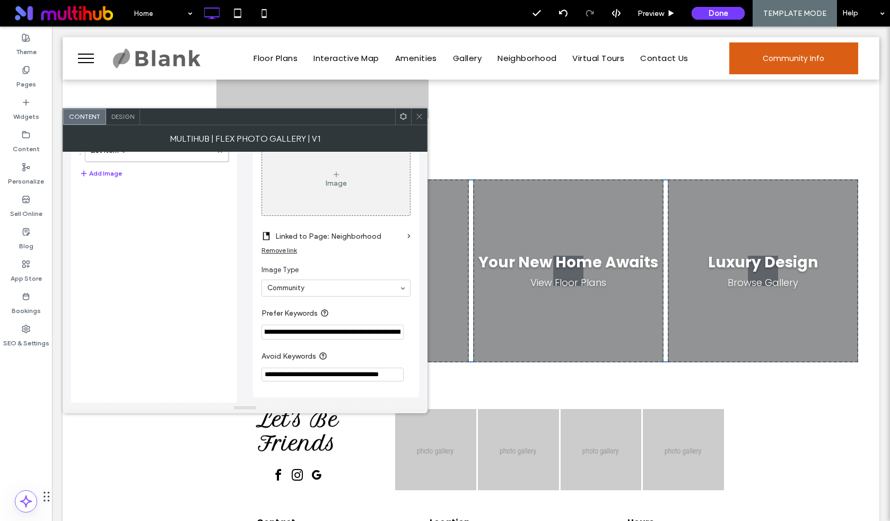
scroll to position [0, 0]
type input "**********"
click at [392, 309] on label "Prefer Keywords" at bounding box center [334, 313] width 145 height 13
click at [421, 114] on icon at bounding box center [419, 116] width 8 height 8
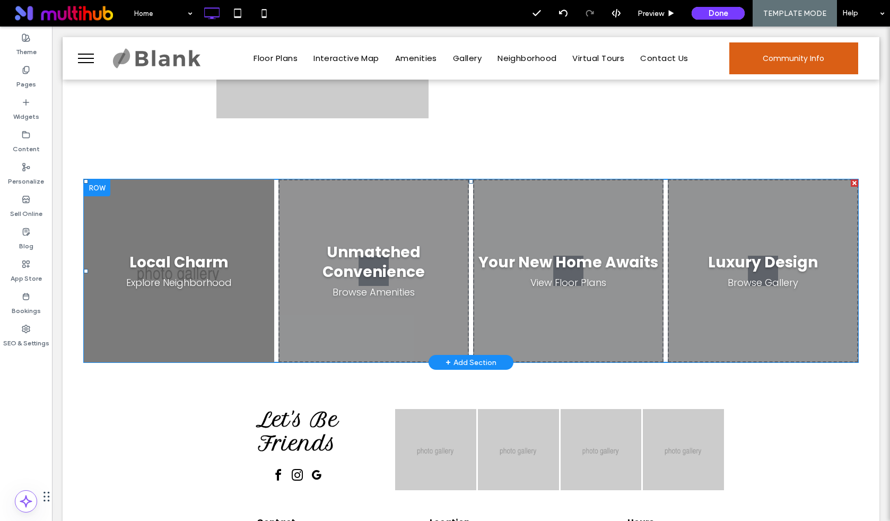
click at [553, 256] on span at bounding box center [471, 270] width 775 height 183
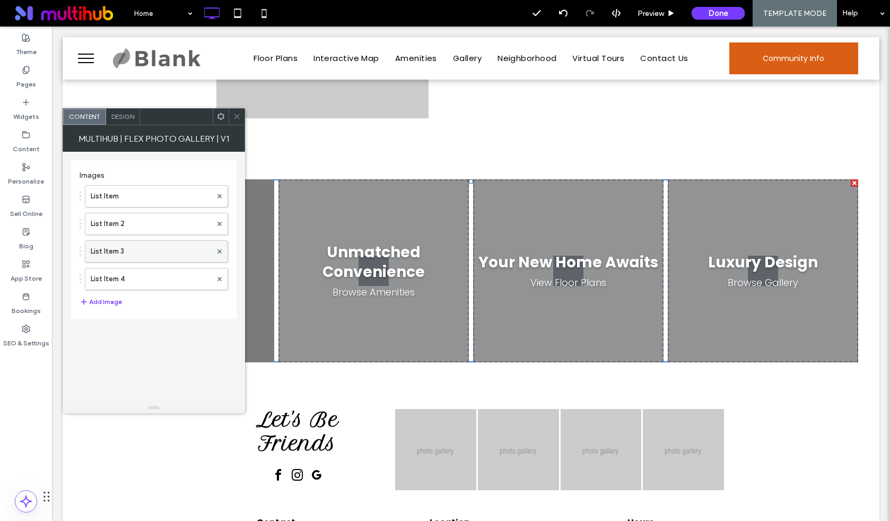
click at [143, 249] on label "List Item 3" at bounding box center [151, 251] width 121 height 21
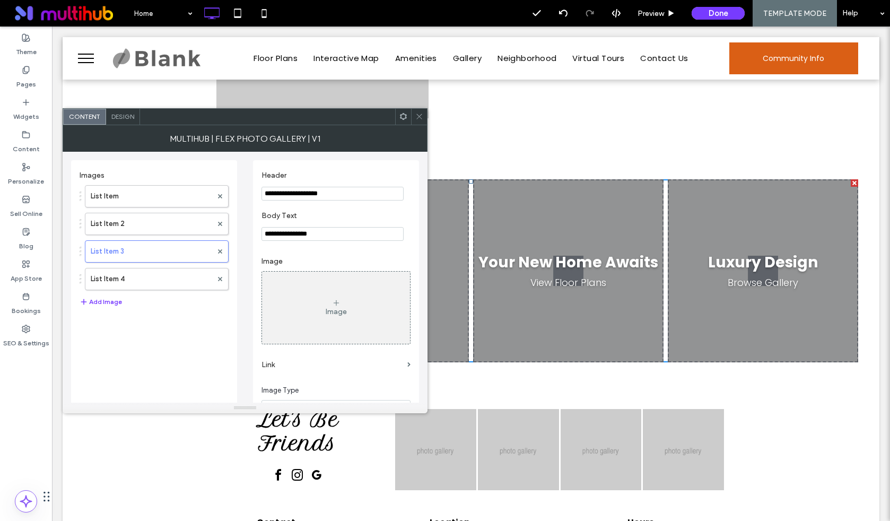
scroll to position [123, 0]
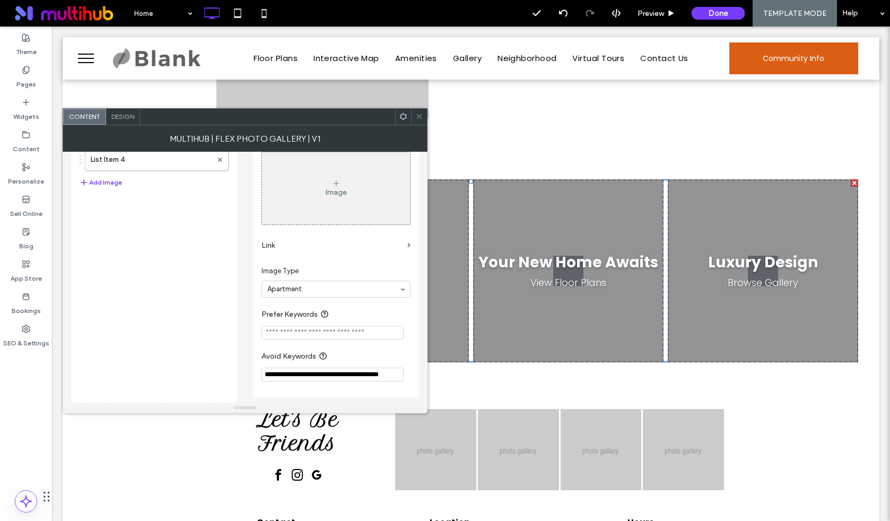
click at [351, 336] on input "Prefer Keywords" at bounding box center [333, 333] width 142 height 14
paste input "**********"
type input "**********"
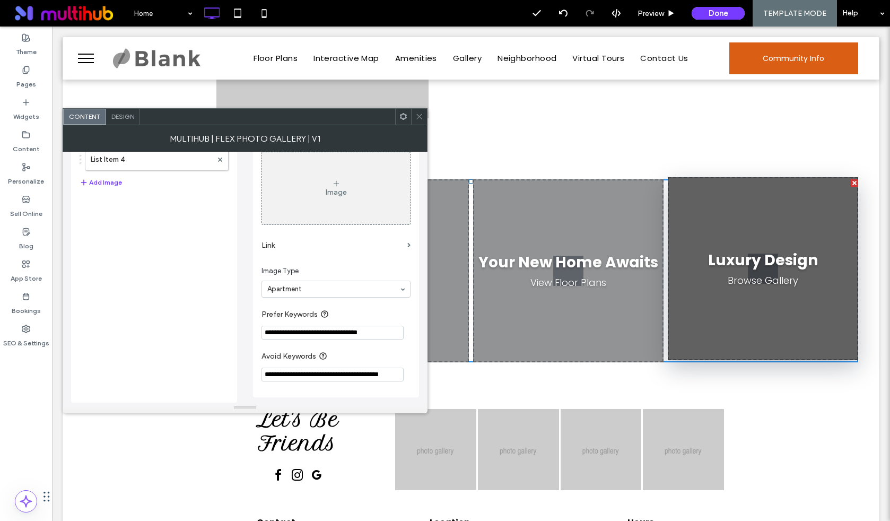
click at [740, 307] on div "Luxury Design Browse Gallery" at bounding box center [763, 268] width 190 height 183
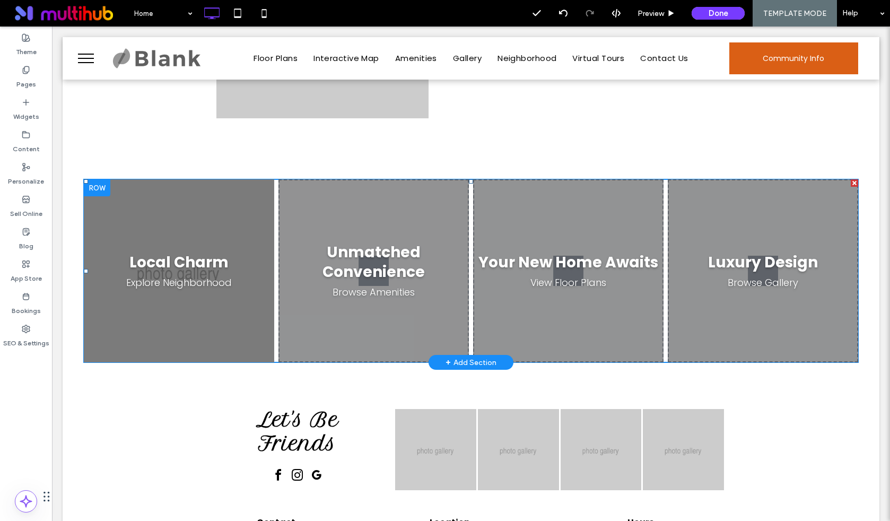
click at [710, 317] on span at bounding box center [471, 270] width 775 height 183
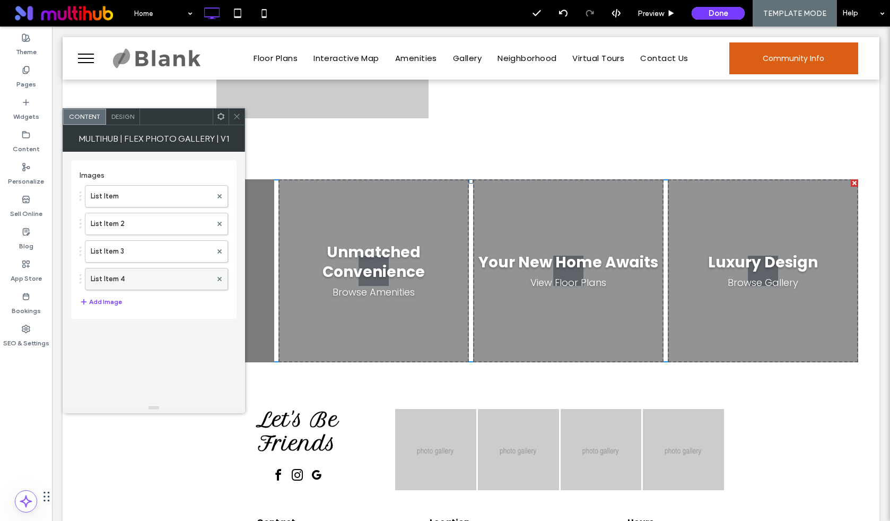
click at [149, 277] on label "List Item 4" at bounding box center [151, 278] width 121 height 21
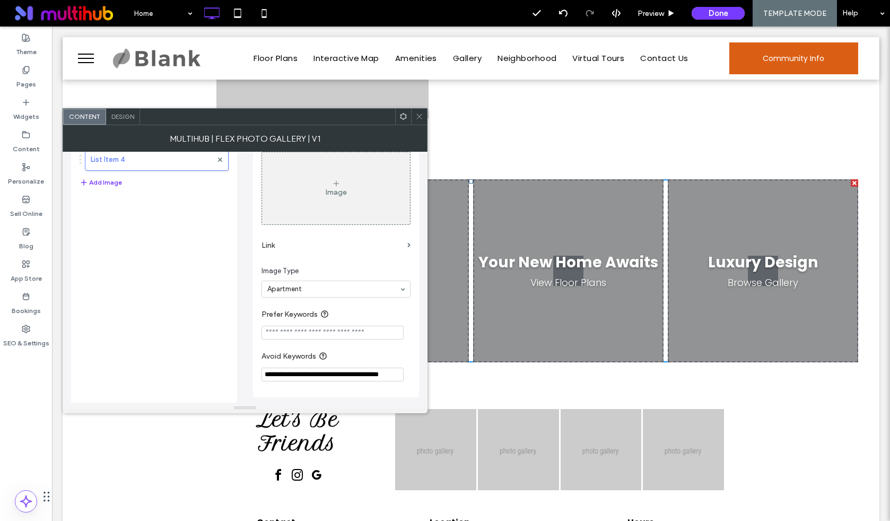
click at [320, 335] on input "Prefer Keywords" at bounding box center [333, 333] width 142 height 14
paste input "**********"
type input "**********"
click at [418, 116] on icon at bounding box center [419, 116] width 8 height 8
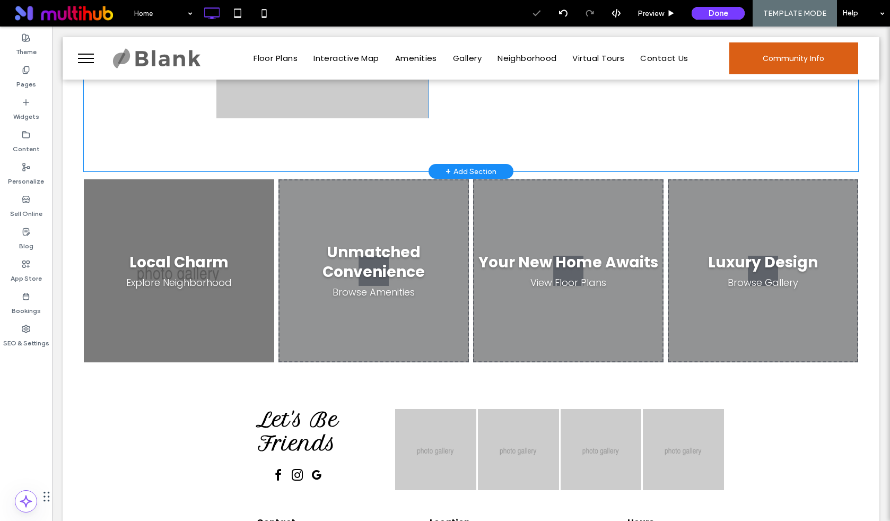
click at [539, 130] on div "Click To Paste Find Your Perfect Space property_home_floorplans_blurb View All …" at bounding box center [471, 29] width 775 height 284
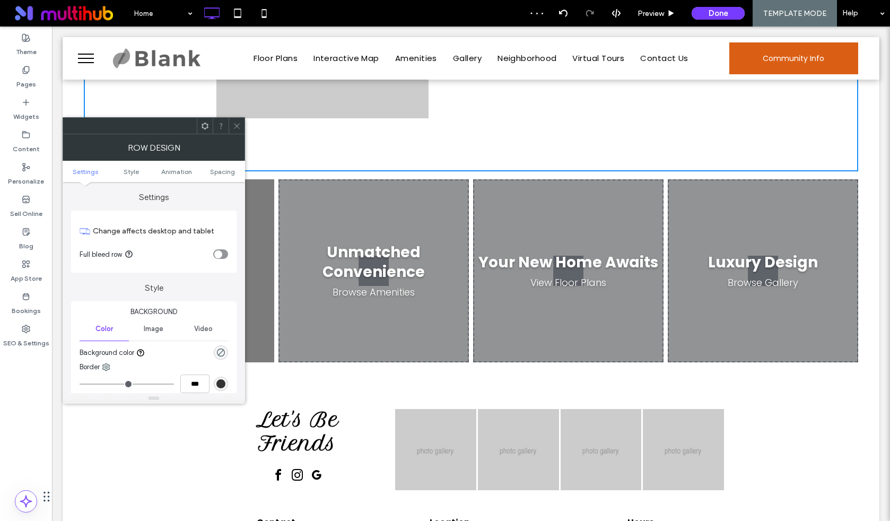
click at [239, 128] on icon at bounding box center [237, 126] width 8 height 8
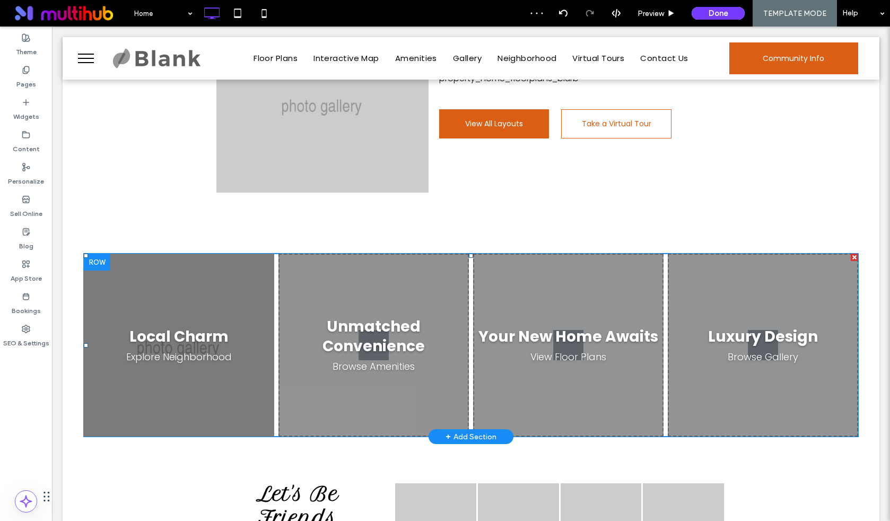
scroll to position [960, 0]
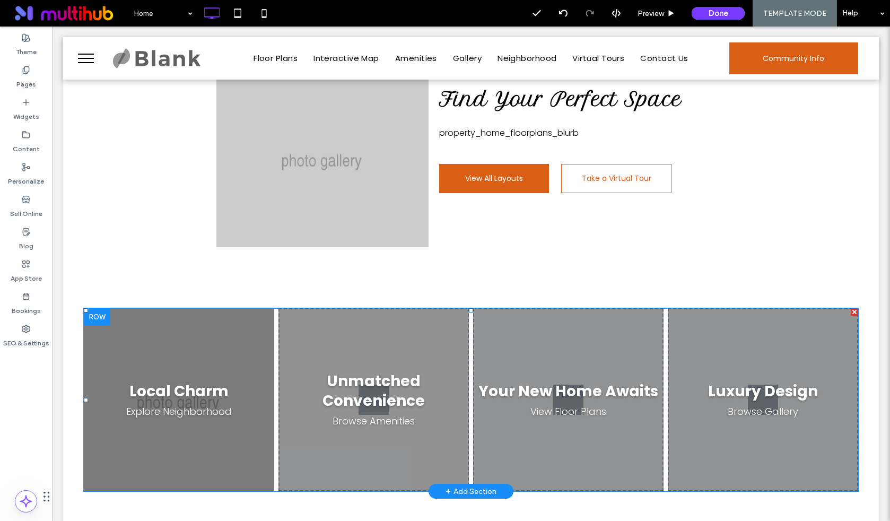
click at [352, 420] on span at bounding box center [471, 399] width 775 height 183
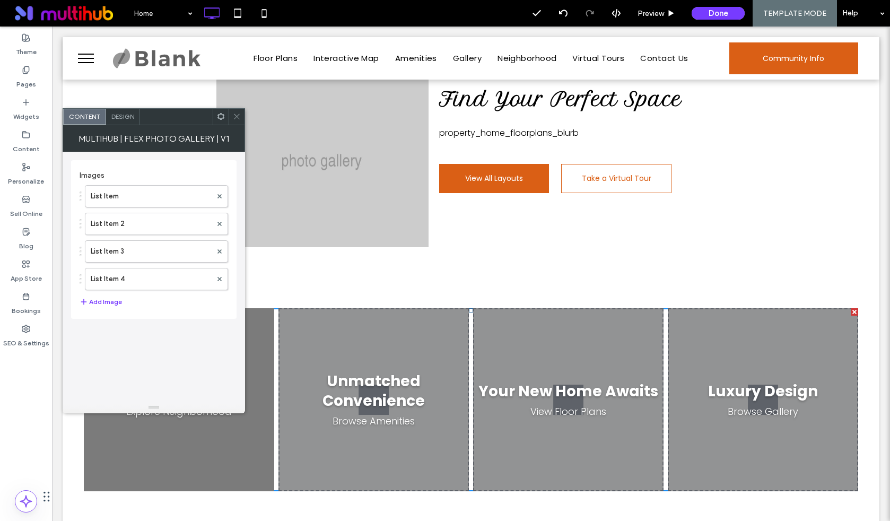
scroll to position [1041, 0]
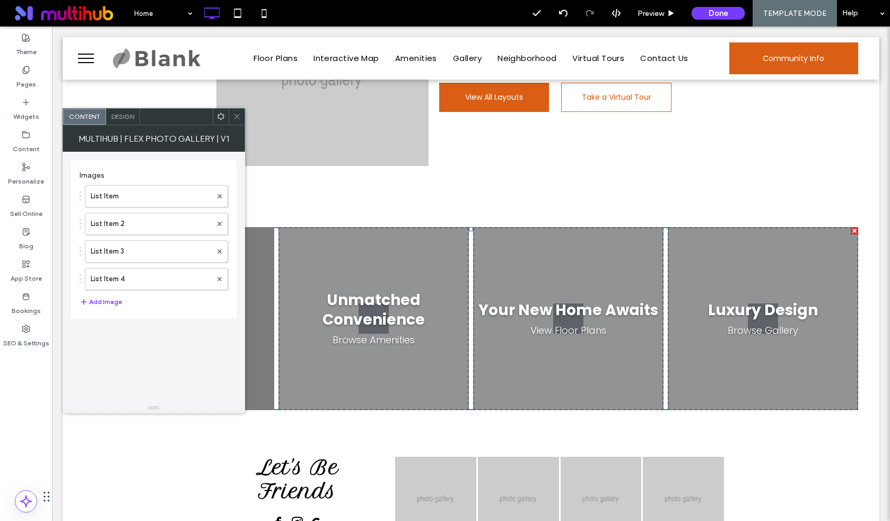
click at [122, 118] on span "Design" at bounding box center [122, 116] width 23 height 8
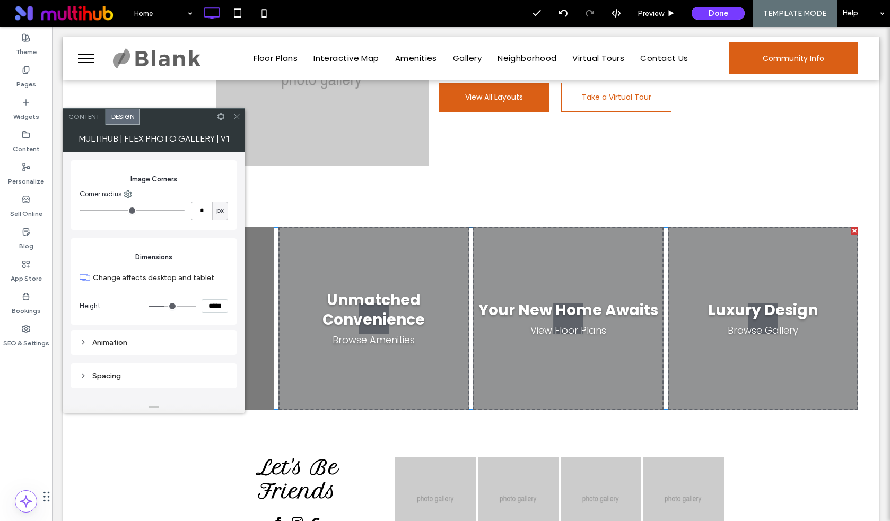
click at [236, 114] on icon at bounding box center [237, 116] width 8 height 8
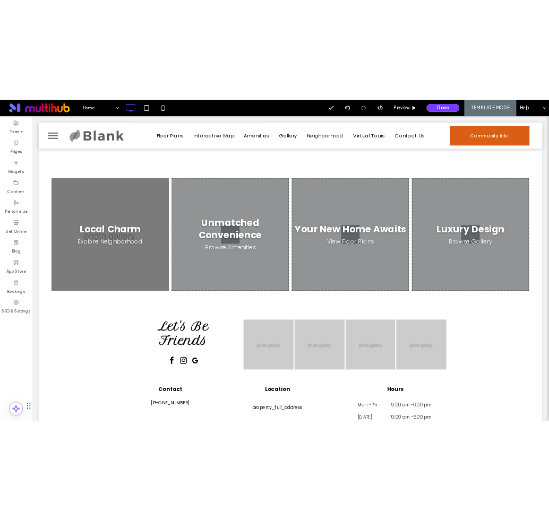
scroll to position [986, 0]
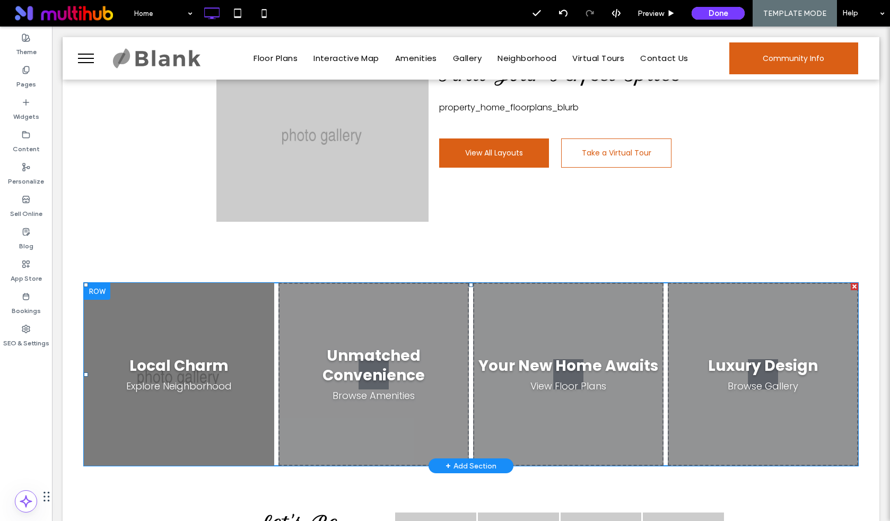
click at [223, 324] on span at bounding box center [471, 374] width 775 height 183
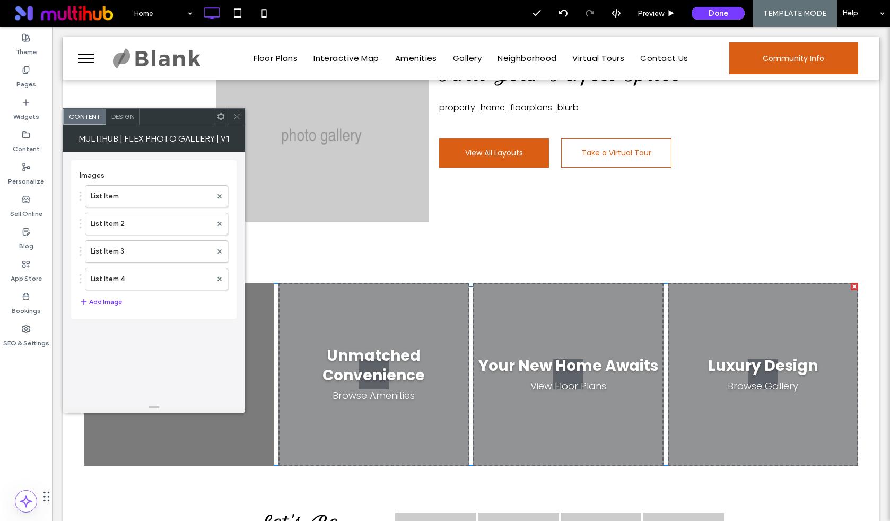
click at [119, 109] on div "Design" at bounding box center [123, 117] width 34 height 16
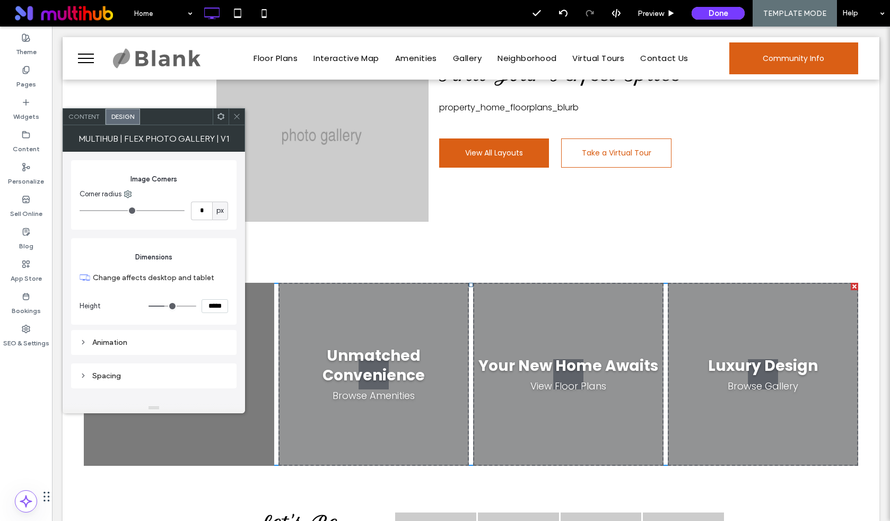
click at [213, 306] on input "*****" at bounding box center [215, 306] width 27 height 14
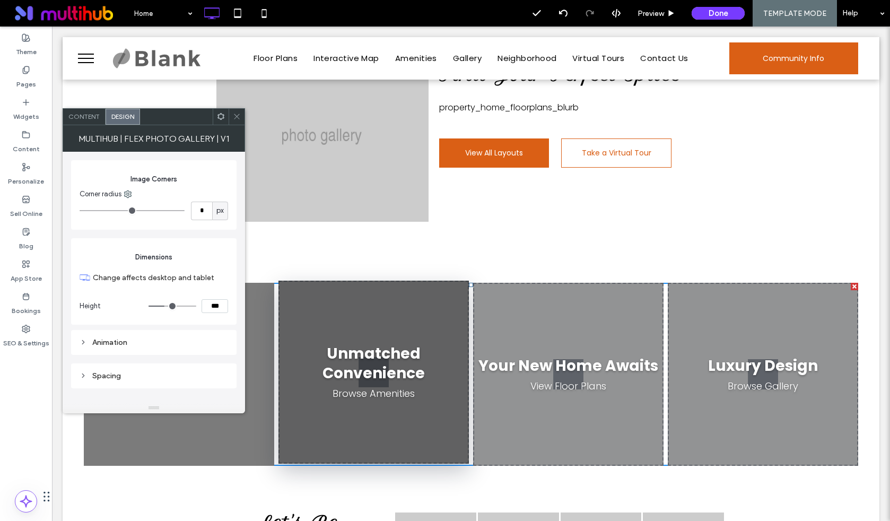
type input "*****"
type input "***"
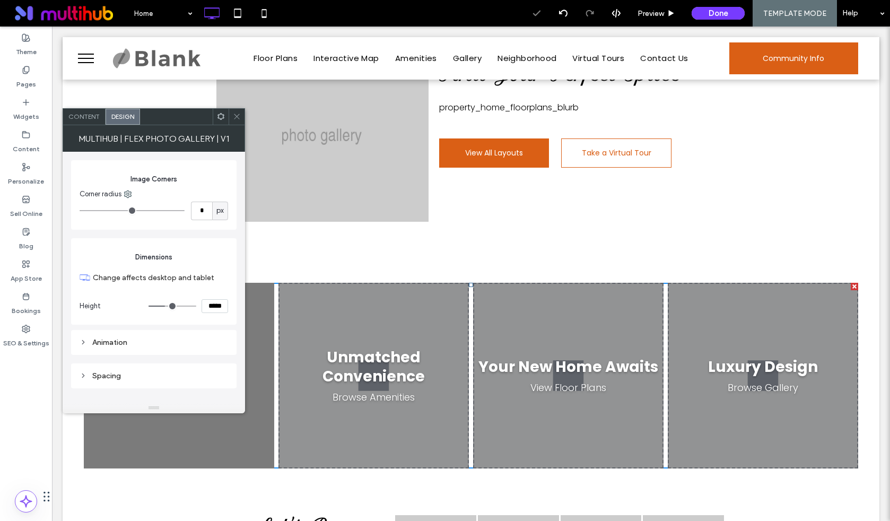
click at [236, 117] on use at bounding box center [236, 116] width 5 height 5
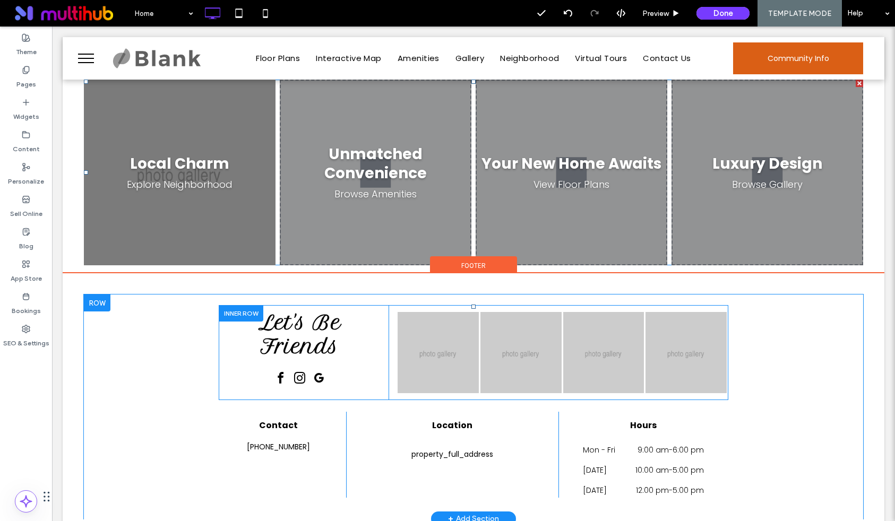
scroll to position [1213, 0]
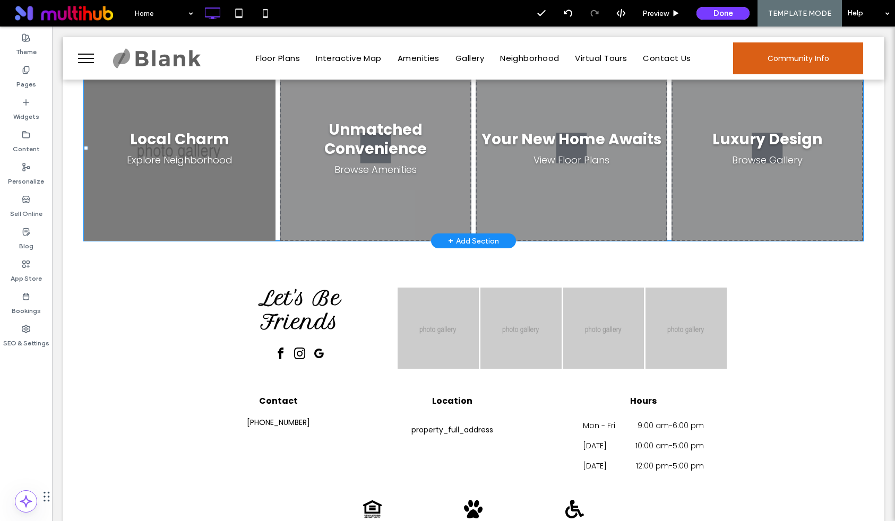
click at [743, 199] on span at bounding box center [473, 148] width 779 height 186
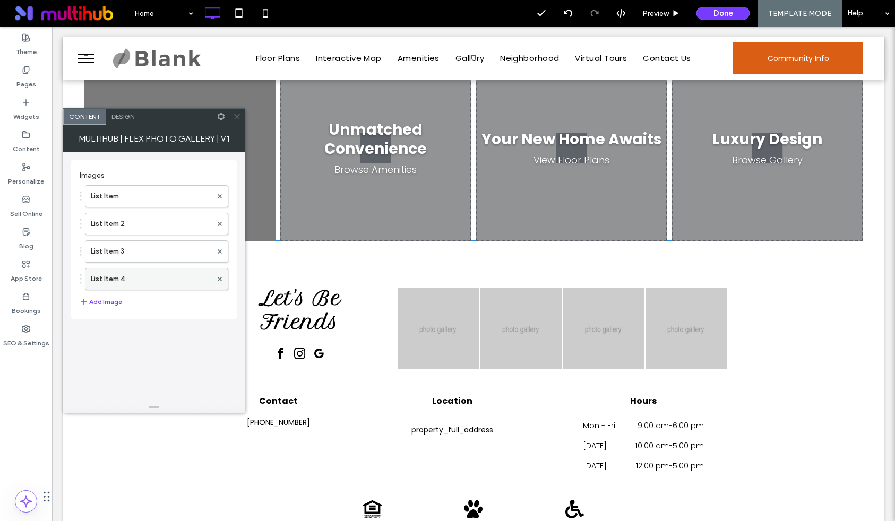
click at [158, 281] on label "List Item 4" at bounding box center [151, 278] width 121 height 21
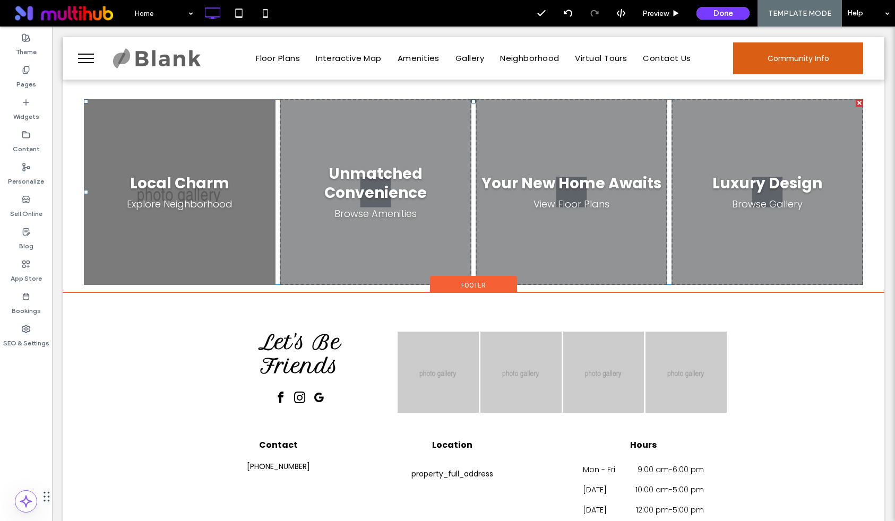
scroll to position [1169, 0]
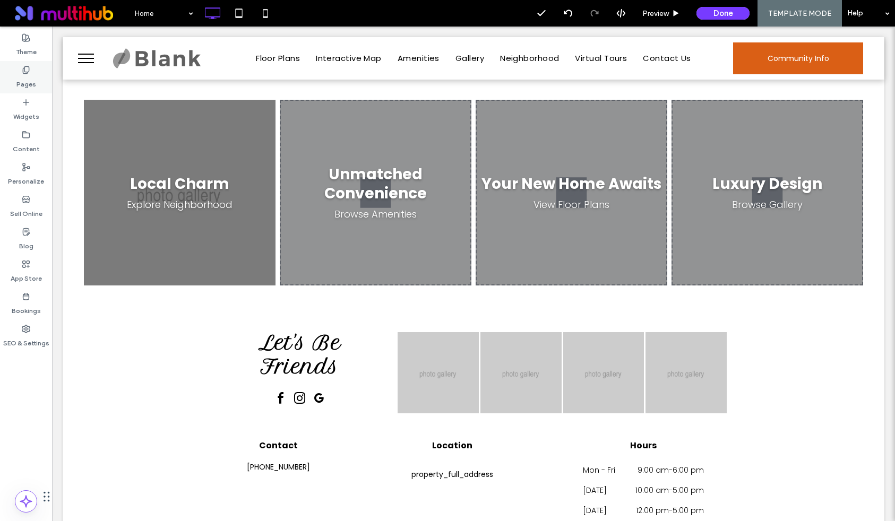
click at [15, 89] on div "Pages" at bounding box center [26, 77] width 52 height 32
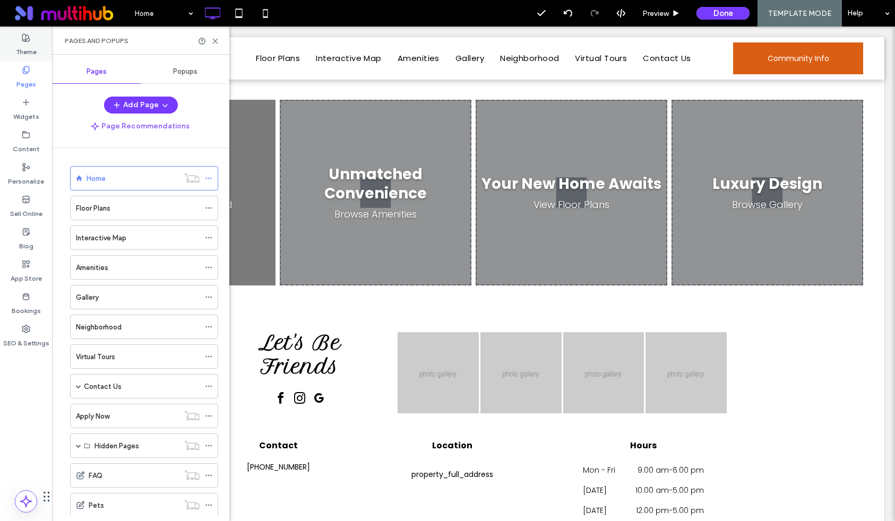
click at [31, 45] on label "Theme" at bounding box center [26, 49] width 21 height 15
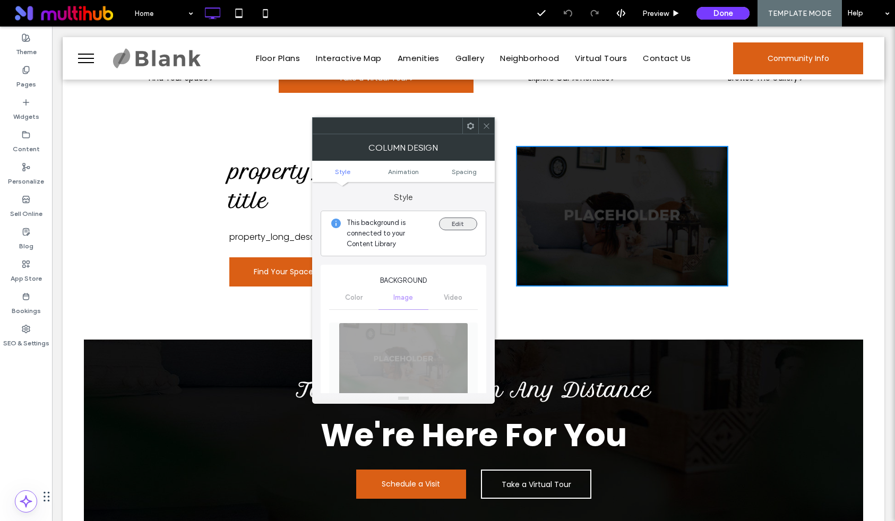
click at [466, 228] on button "Edit" at bounding box center [458, 224] width 38 height 13
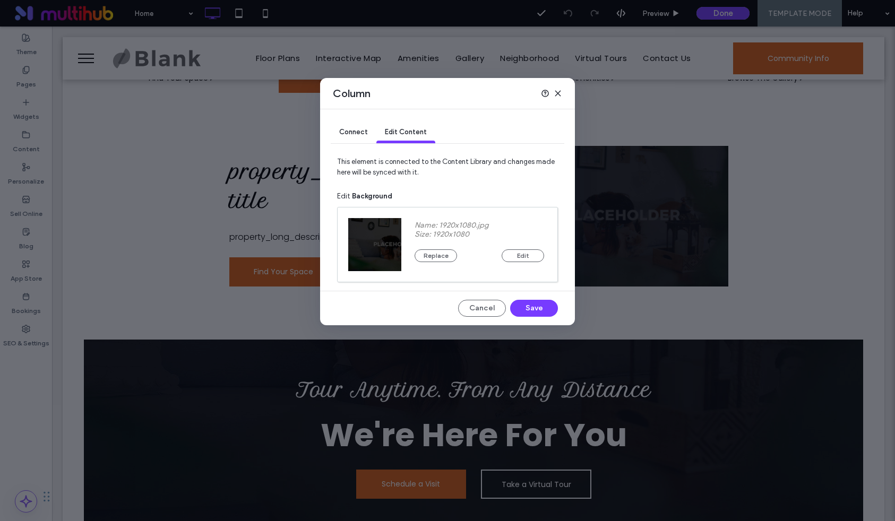
click at [357, 132] on span "Connect" at bounding box center [353, 132] width 29 height 8
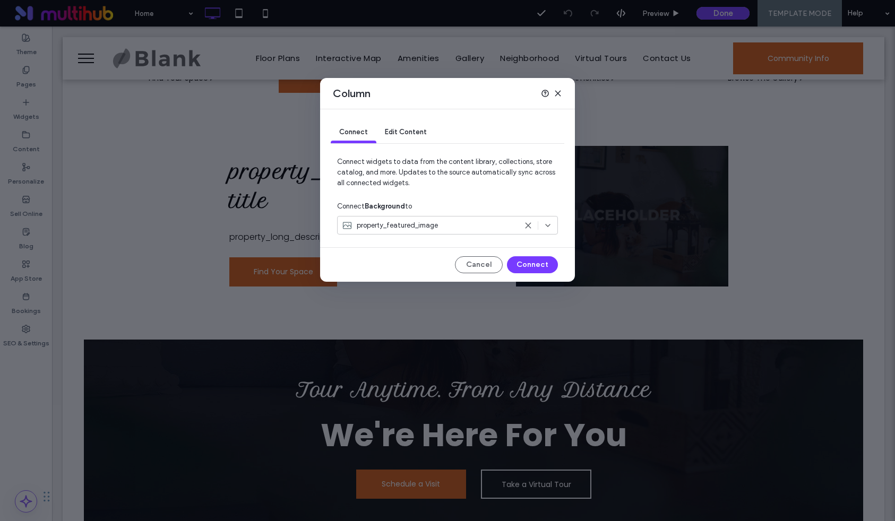
click at [441, 230] on div "property_featured_image" at bounding box center [429, 225] width 175 height 11
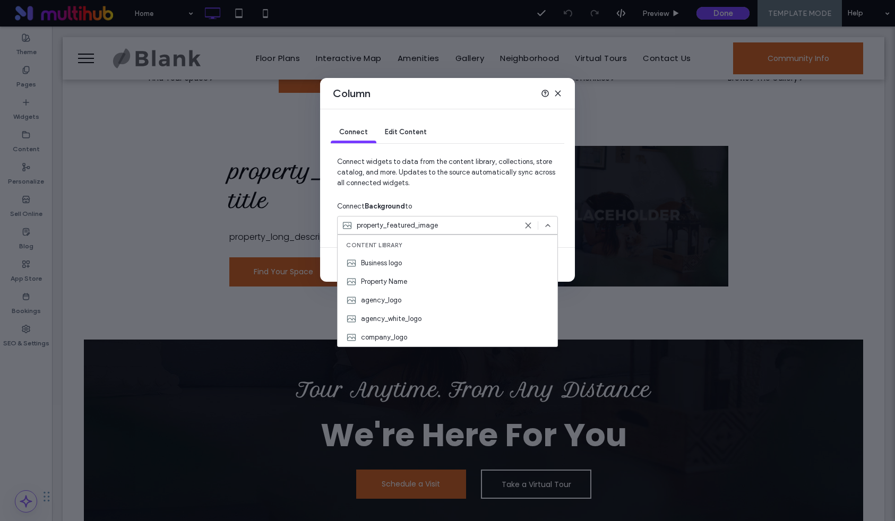
click at [518, 132] on div "Connect Edit Content" at bounding box center [447, 132] width 233 height 21
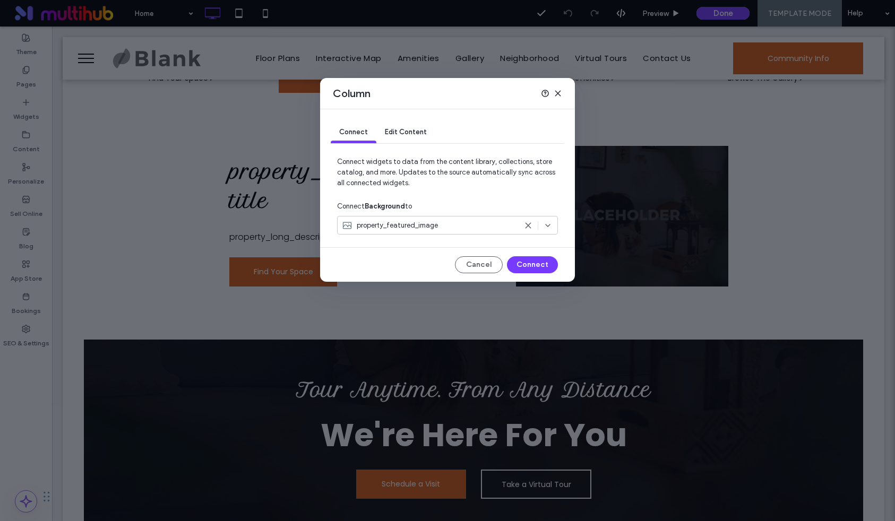
click at [554, 90] on icon at bounding box center [557, 93] width 8 height 8
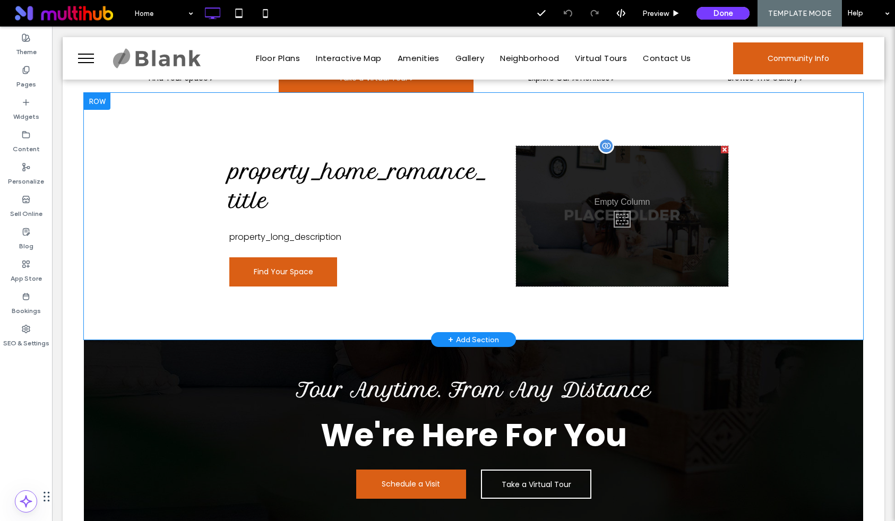
click at [560, 180] on div "Click To Paste" at bounding box center [622, 216] width 212 height 141
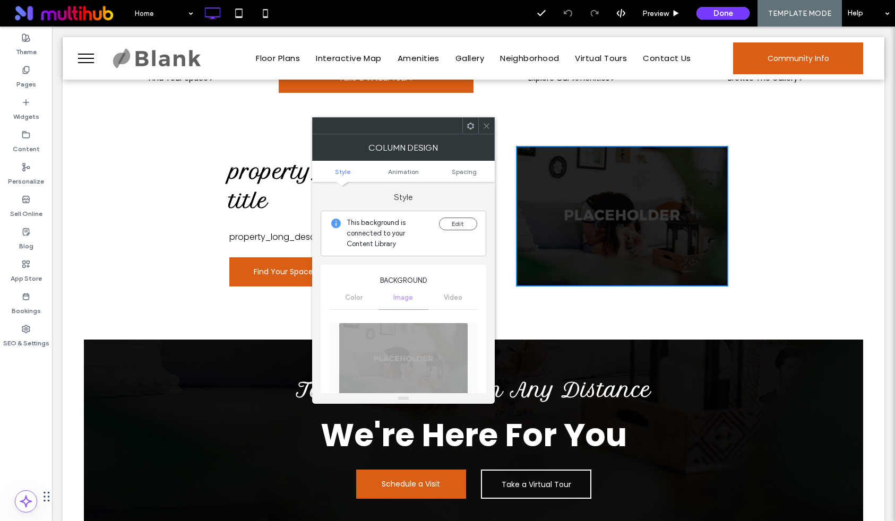
click at [361, 292] on div "Color Image Video" at bounding box center [403, 297] width 149 height 23
click at [483, 123] on icon at bounding box center [486, 126] width 8 height 8
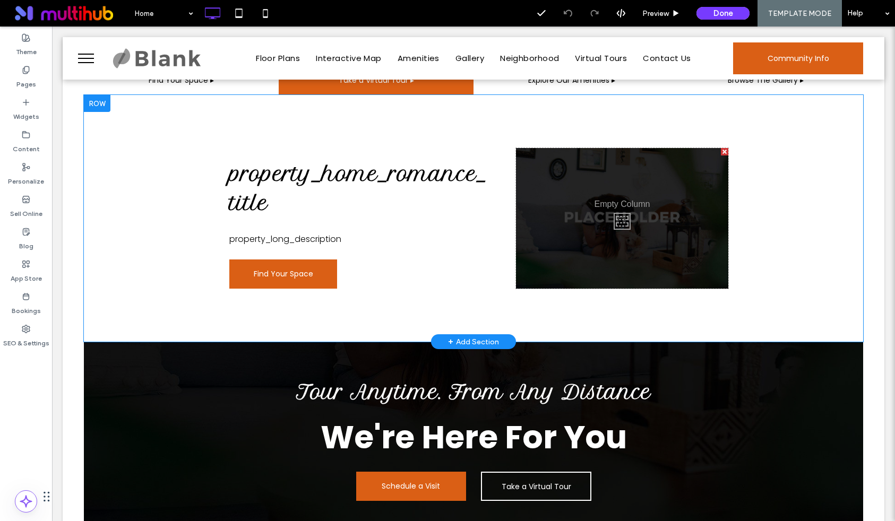
scroll to position [404, 0]
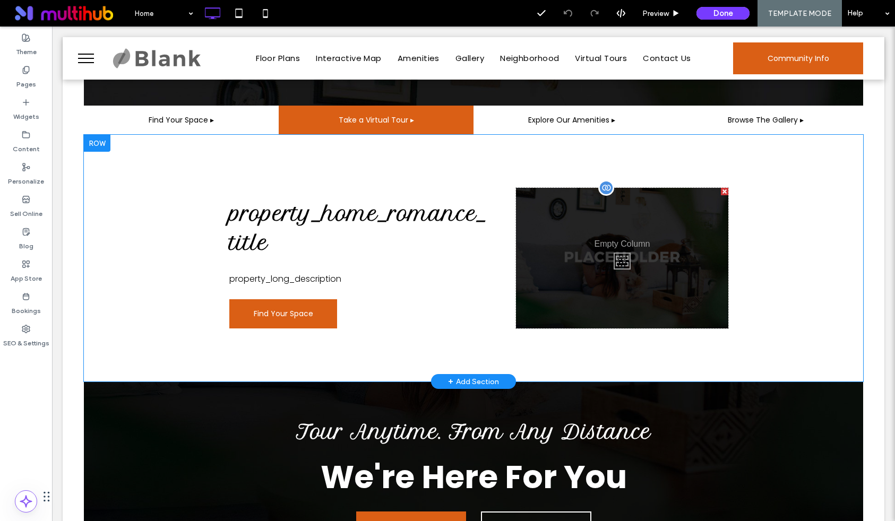
click at [605, 188] on div at bounding box center [606, 188] width 16 height 16
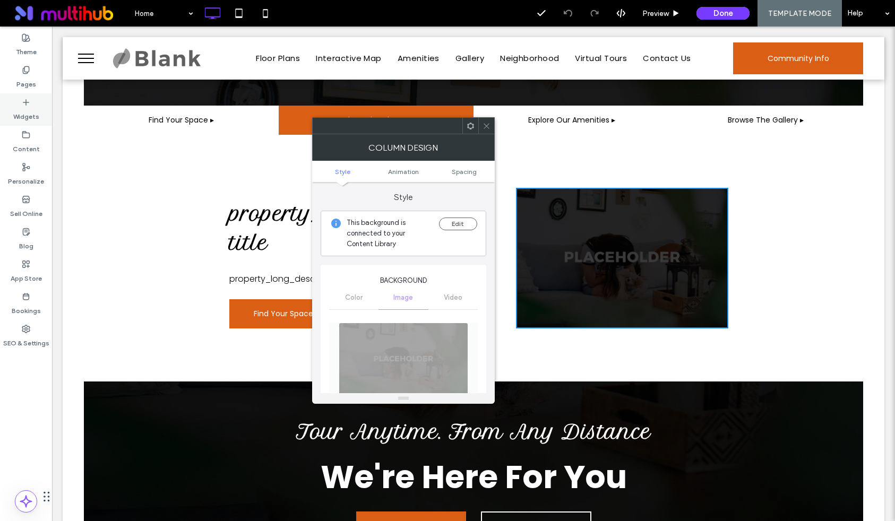
click at [32, 101] on div "Widgets" at bounding box center [26, 109] width 52 height 32
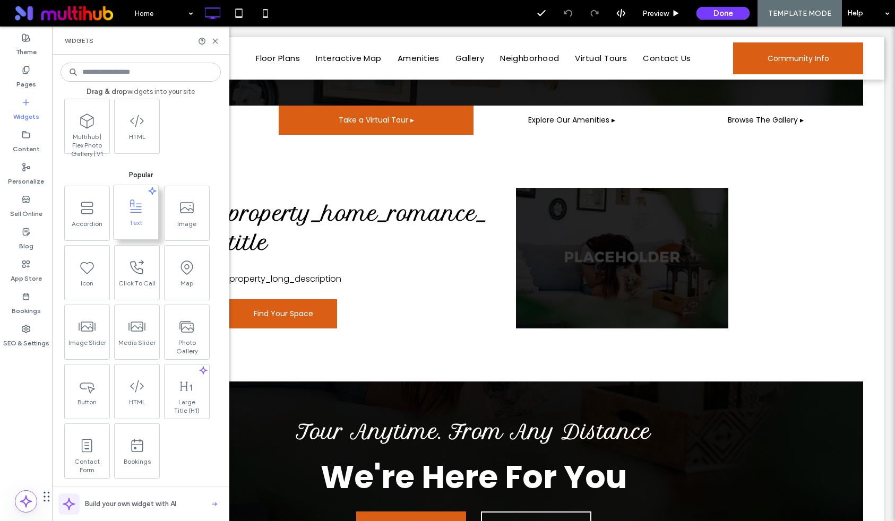
scroll to position [101, 0]
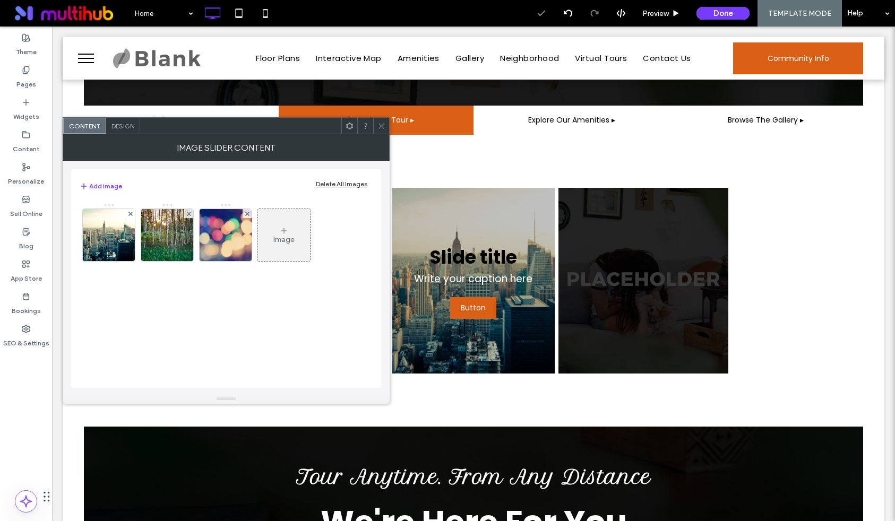
click at [382, 121] on span at bounding box center [381, 126] width 8 height 16
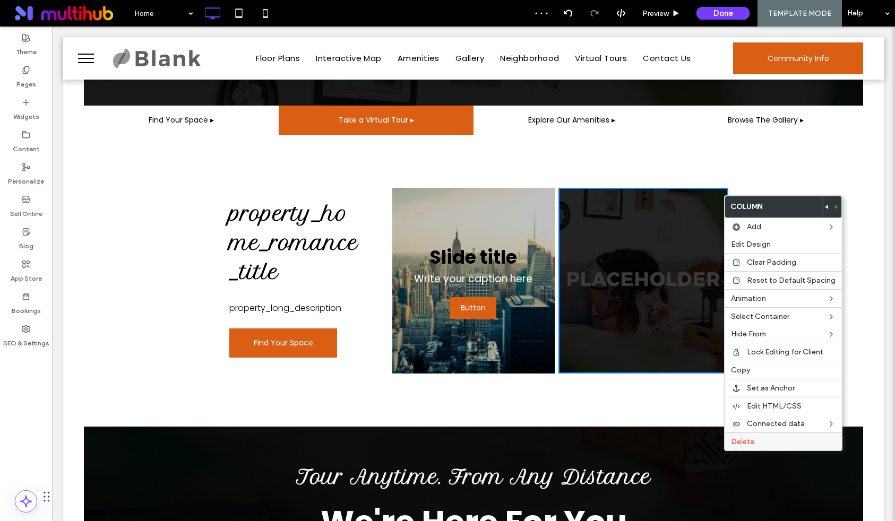
click at [737, 444] on span "Delete" at bounding box center [742, 441] width 23 height 9
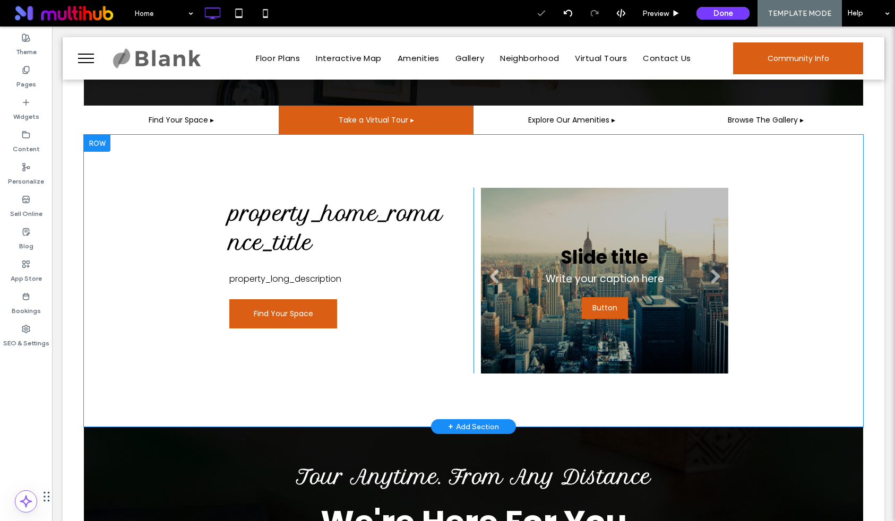
click at [576, 240] on li "Slide title Write your caption here Button" at bounding box center [604, 281] width 247 height 186
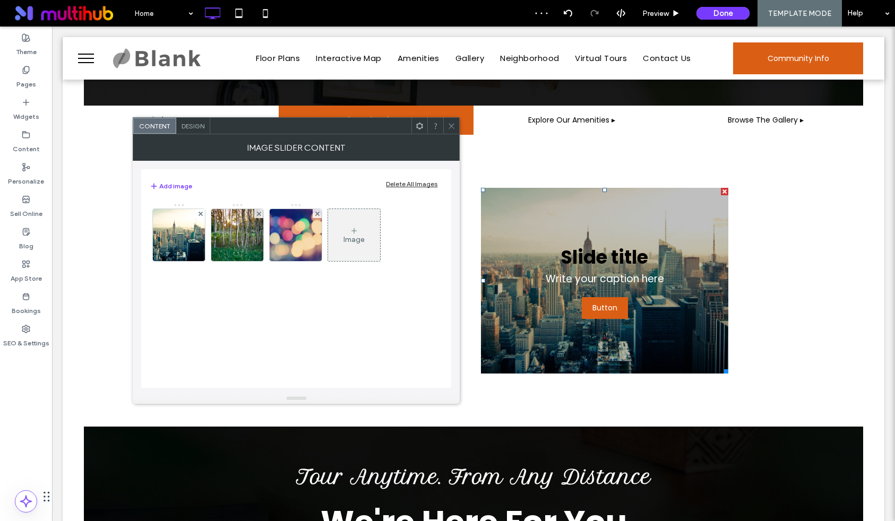
click at [450, 123] on icon at bounding box center [451, 126] width 8 height 8
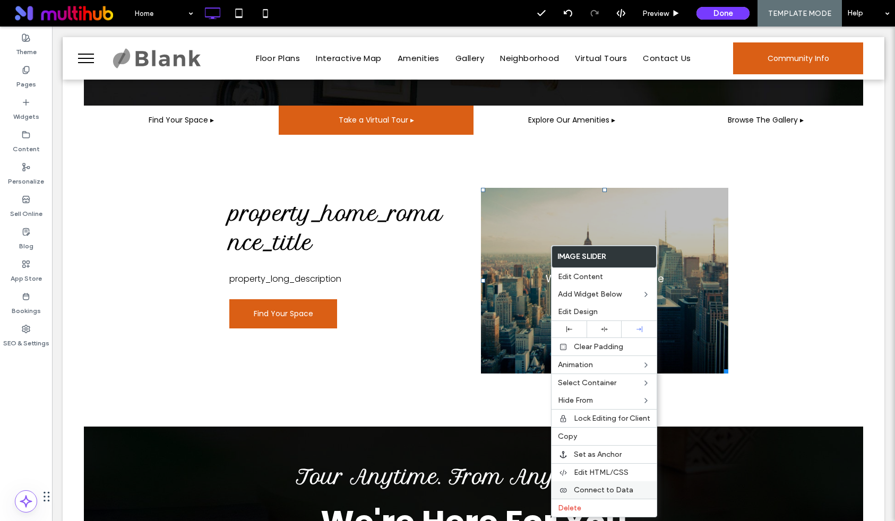
click at [577, 491] on span "Connect to Data" at bounding box center [603, 489] width 59 height 9
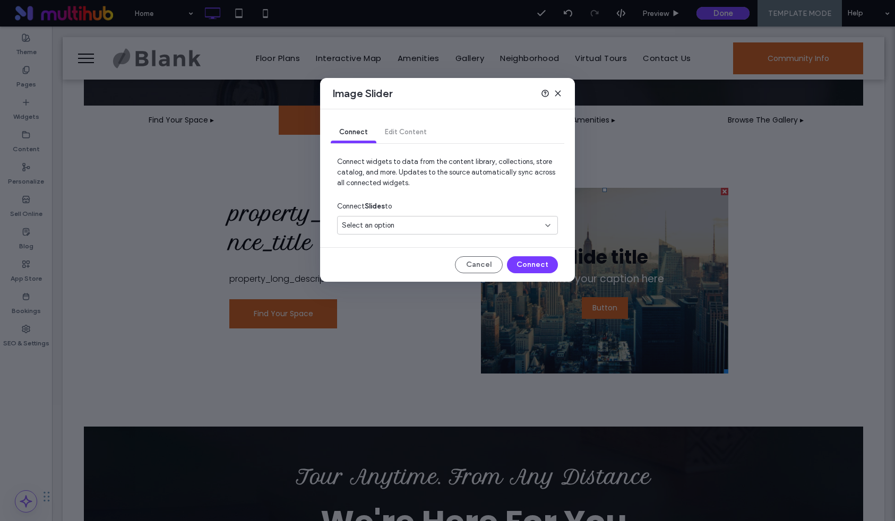
click at [447, 214] on div "Connect Slides to" at bounding box center [447, 206] width 221 height 19
click at [445, 223] on div "Select an option" at bounding box center [441, 225] width 198 height 11
type input "****"
click at [431, 259] on span "Photo Gallery Collection" at bounding box center [399, 263] width 76 height 11
click at [537, 268] on div "Connect Edit Content Connect widgets to data from the content library, collecti…" at bounding box center [447, 195] width 255 height 172
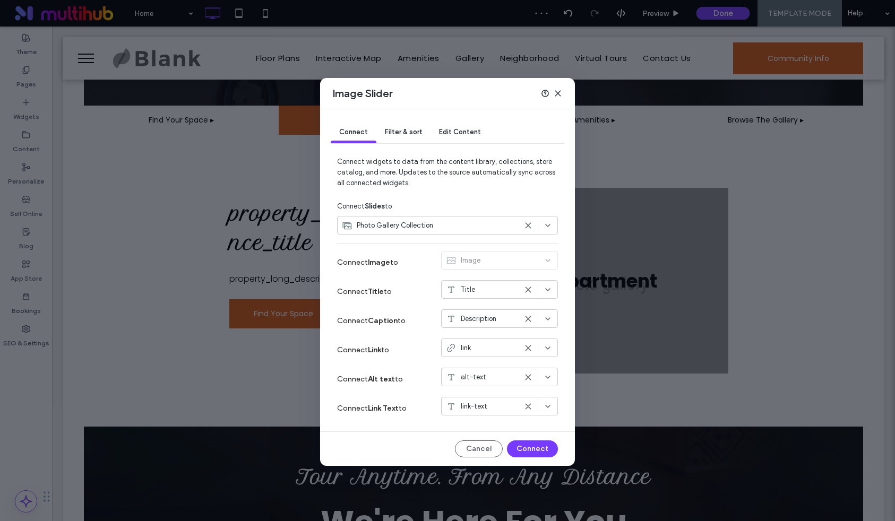
click at [534, 290] on div at bounding box center [538, 289] width 28 height 8
click at [532, 290] on icon at bounding box center [528, 289] width 8 height 8
click at [534, 274] on div "Connect Image to Image" at bounding box center [447, 262] width 221 height 29
click at [532, 318] on icon at bounding box center [528, 319] width 8 height 8
click at [527, 350] on icon at bounding box center [528, 348] width 8 height 8
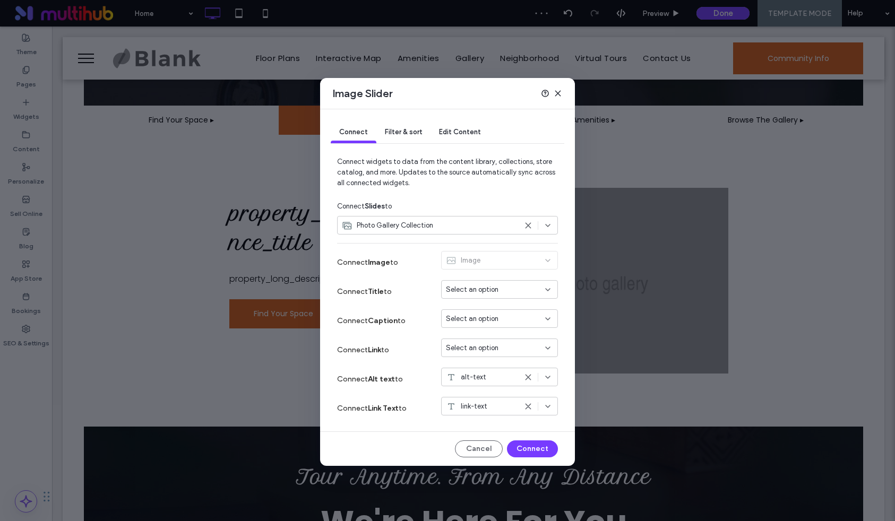
click at [410, 133] on span "Filter & sort" at bounding box center [403, 132] width 37 height 8
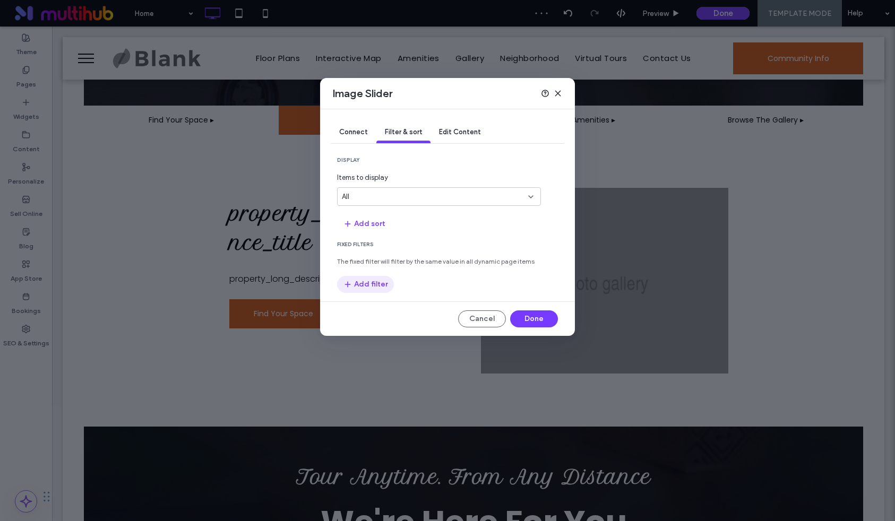
click at [366, 282] on button "Add filter" at bounding box center [365, 284] width 57 height 17
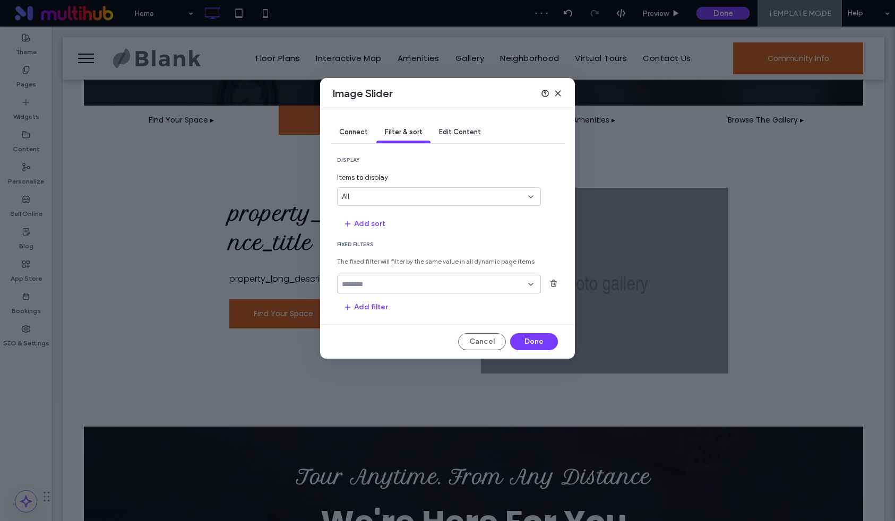
click at [380, 291] on div at bounding box center [439, 284] width 204 height 19
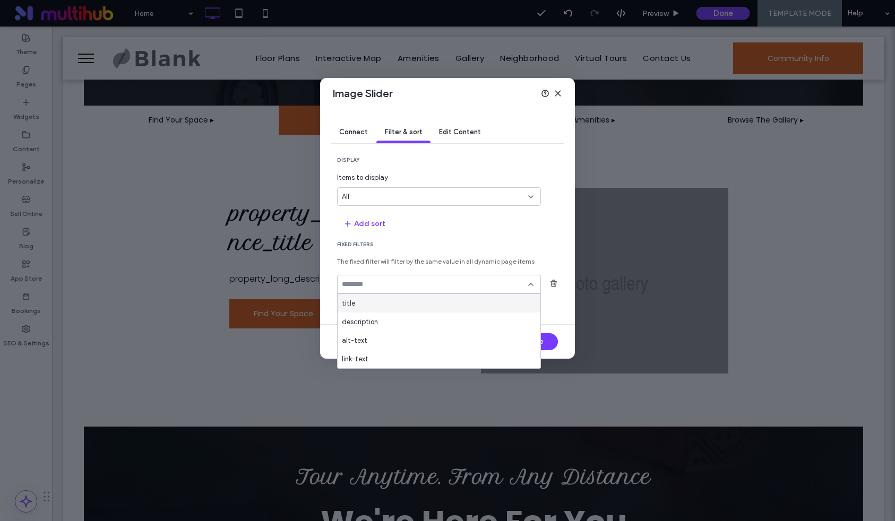
click at [376, 308] on div "title" at bounding box center [438, 303] width 203 height 19
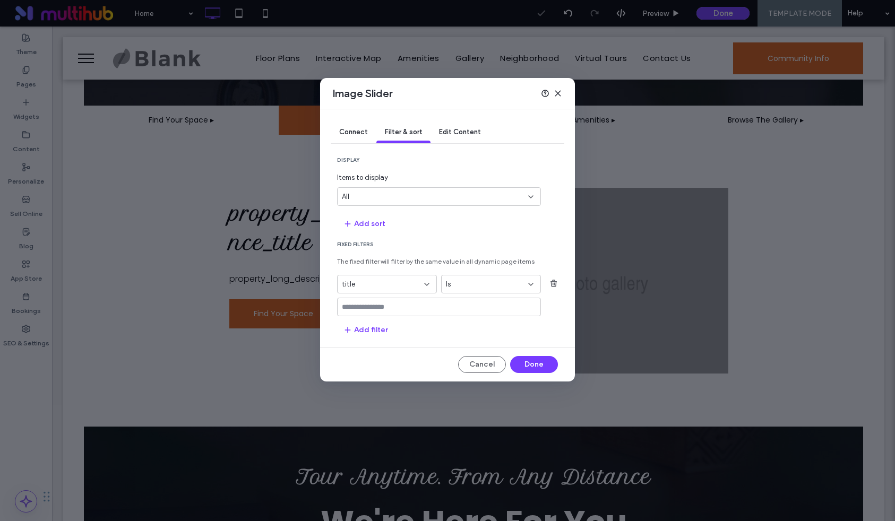
click at [372, 310] on input "values-textbox" at bounding box center [435, 307] width 186 height 8
type input "*********"
click at [552, 337] on section "Fixed Filters The fixed filter will filter by the same value in all dynamic pag…" at bounding box center [447, 290] width 221 height 98
click at [494, 305] on input "*********" at bounding box center [435, 307] width 186 height 8
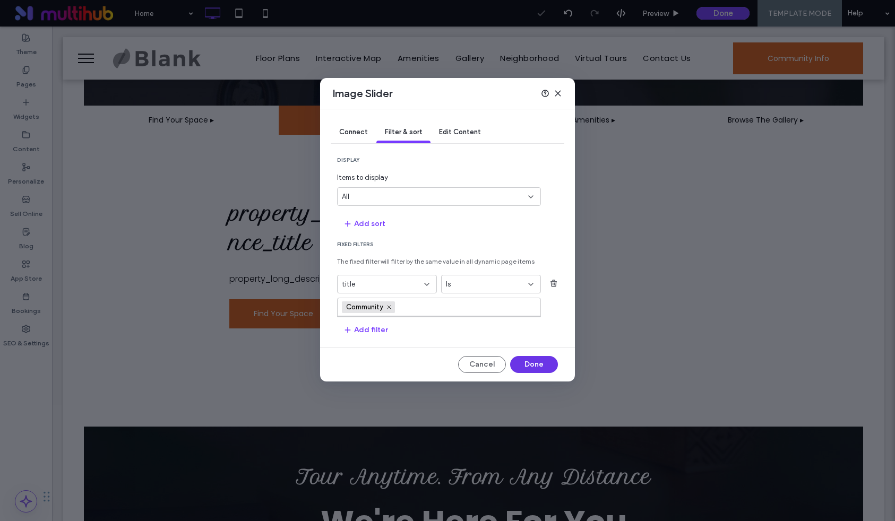
click at [522, 358] on button "Done" at bounding box center [534, 364] width 48 height 17
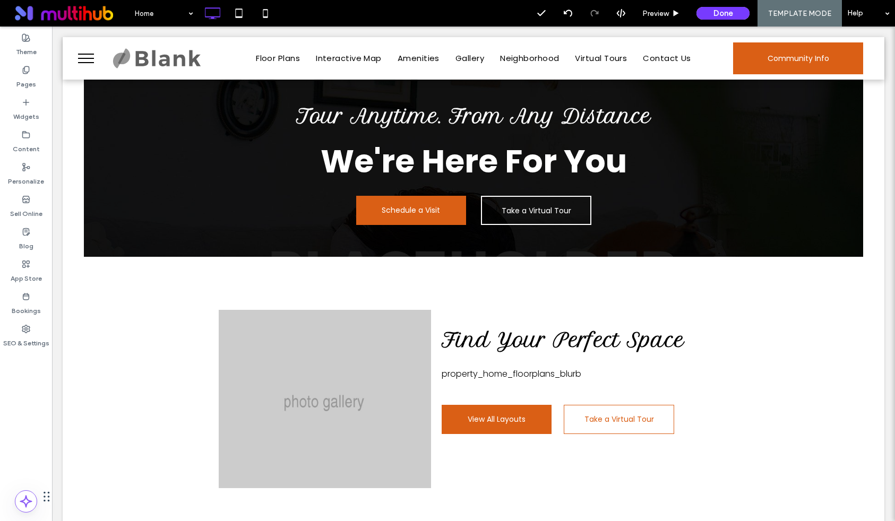
scroll to position [788, 0]
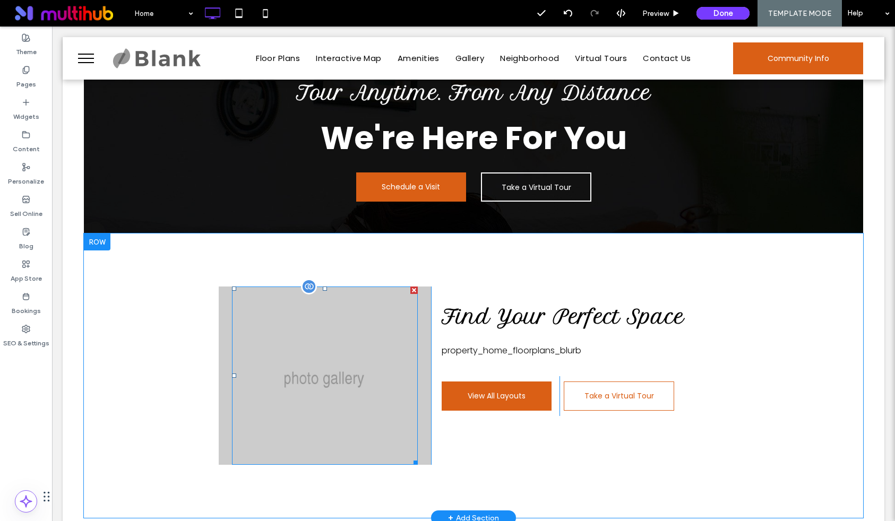
click at [345, 363] on div at bounding box center [325, 375] width 186 height 178
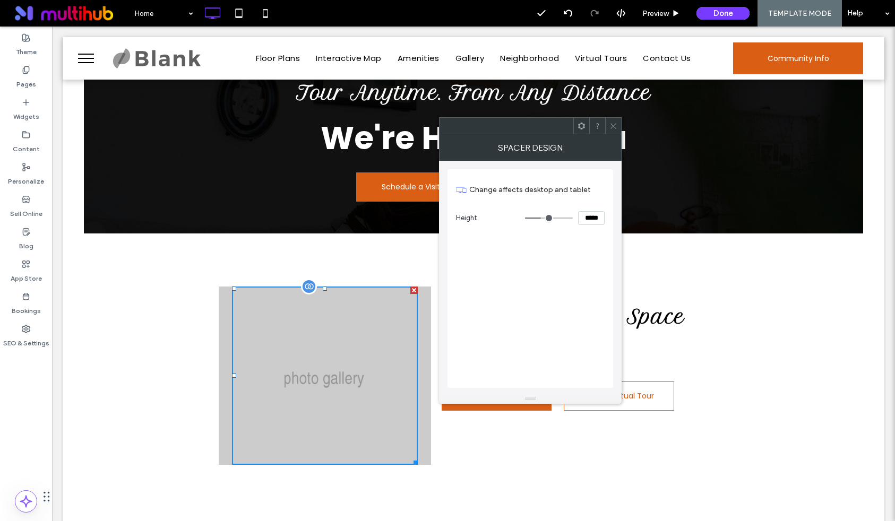
click at [304, 286] on div at bounding box center [309, 287] width 16 height 16
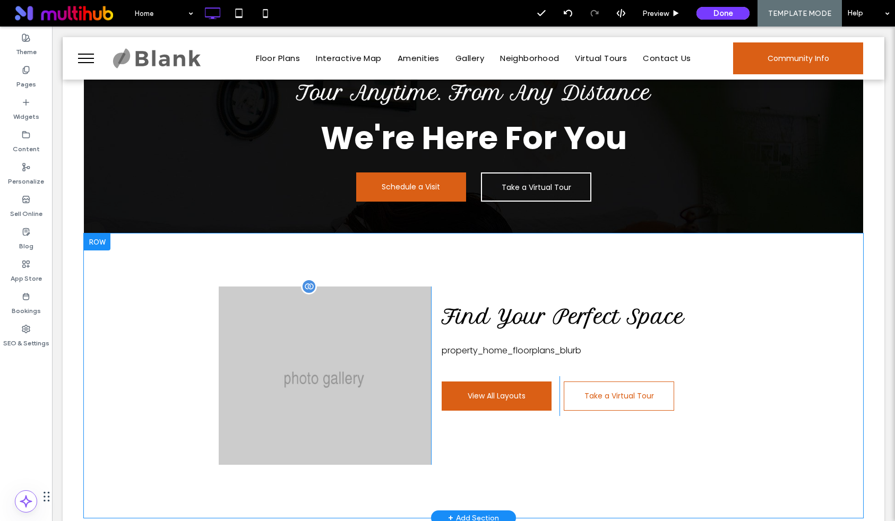
click at [311, 286] on div at bounding box center [309, 287] width 16 height 16
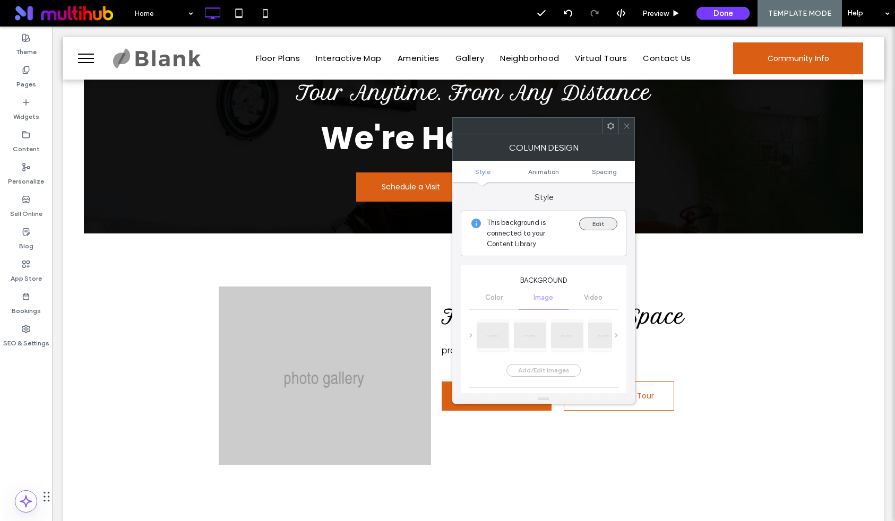
click at [600, 224] on button "Edit" at bounding box center [598, 224] width 38 height 13
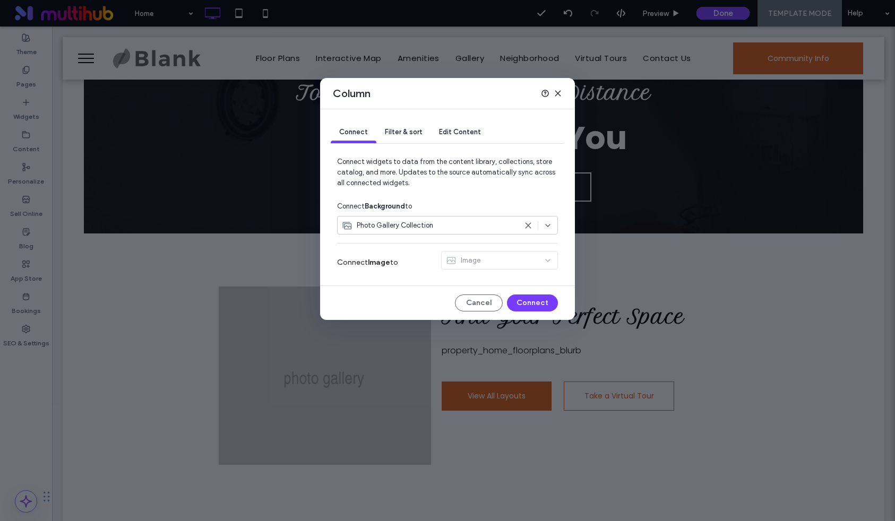
click at [409, 131] on span "Filter & sort" at bounding box center [403, 132] width 37 height 8
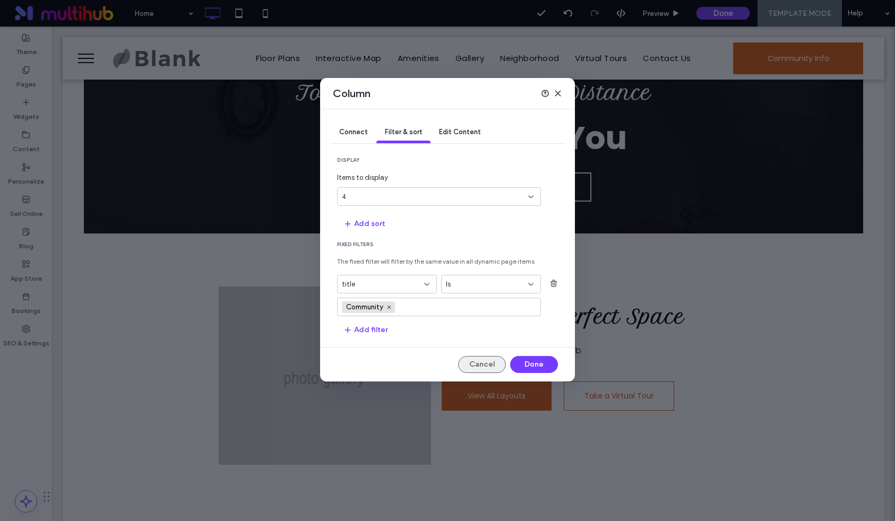
click at [478, 366] on button "Cancel" at bounding box center [482, 364] width 48 height 17
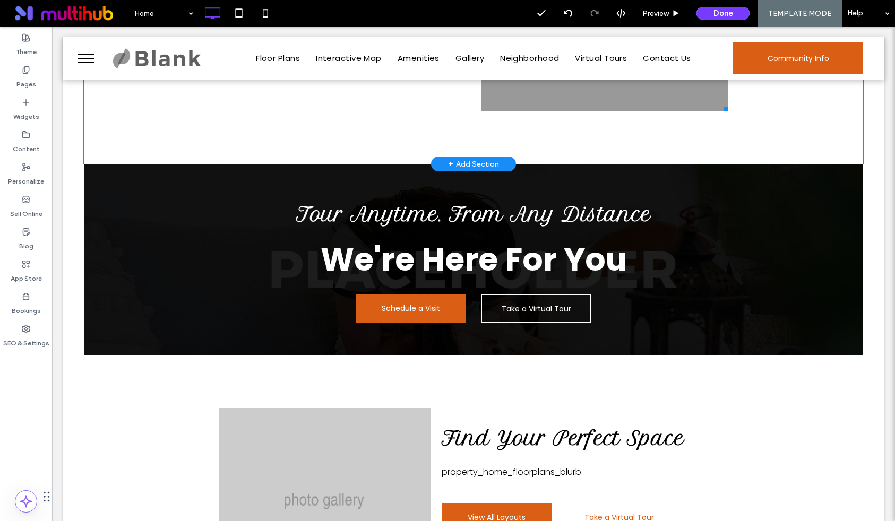
scroll to position [750, 0]
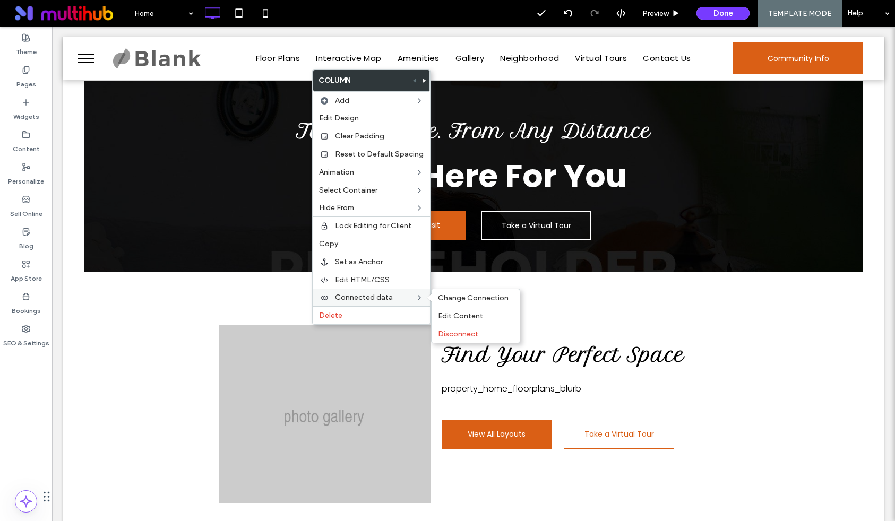
click at [347, 298] on span "Connected data" at bounding box center [364, 297] width 58 height 9
click at [464, 317] on span "Edit Content" at bounding box center [460, 315] width 45 height 9
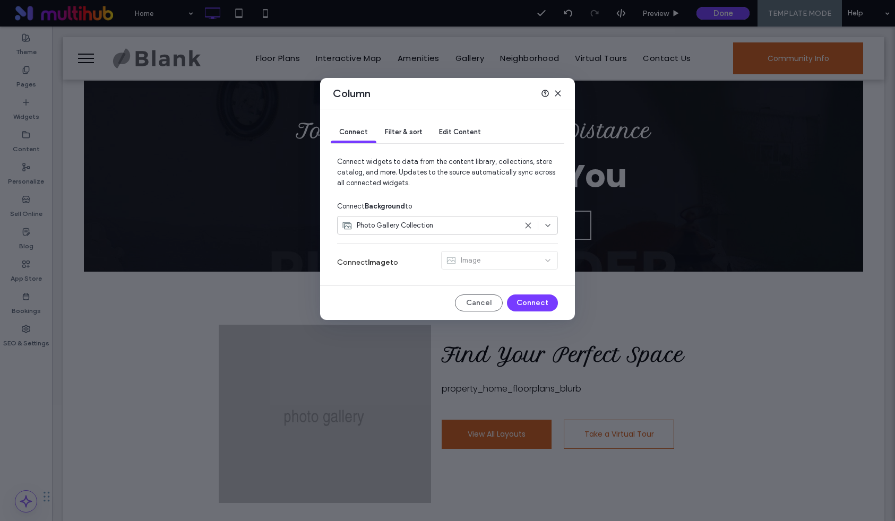
click at [403, 134] on span "Filter & sort" at bounding box center [403, 132] width 37 height 8
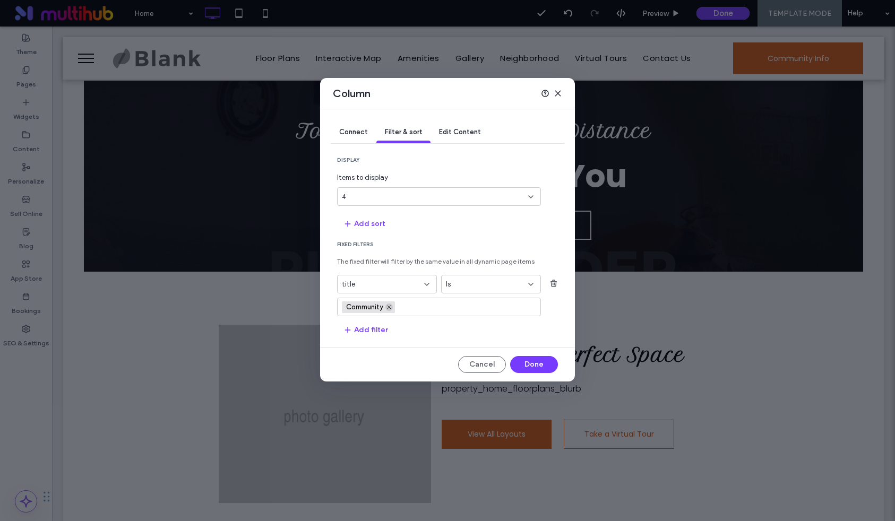
click at [390, 308] on use at bounding box center [388, 307] width 3 height 3
click at [389, 308] on input "values-textbox" at bounding box center [435, 307] width 186 height 8
type input "*********"
click at [535, 368] on button "Done" at bounding box center [534, 364] width 48 height 17
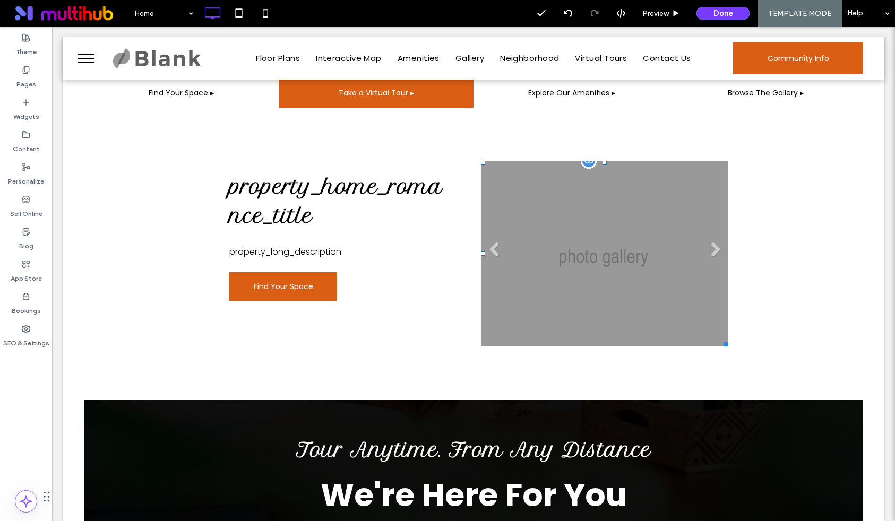
scroll to position [427, 0]
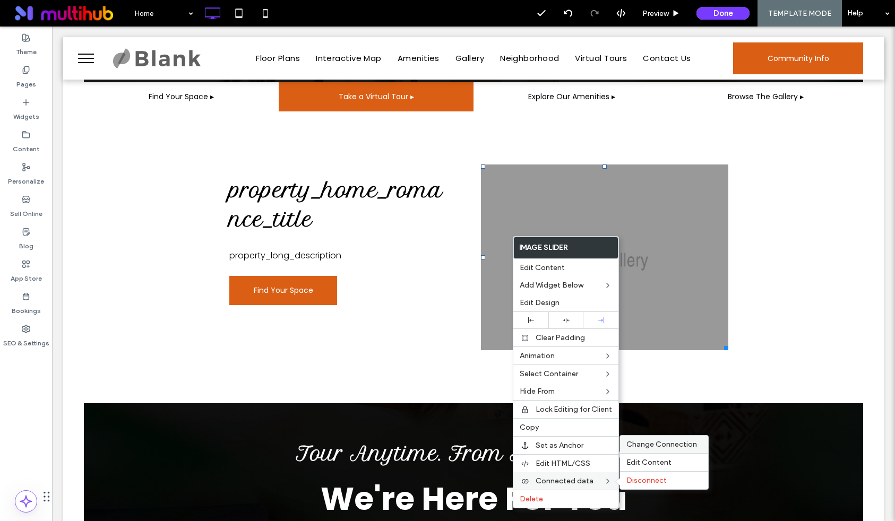
click at [642, 450] on div "Change Connection" at bounding box center [664, 445] width 88 height 18
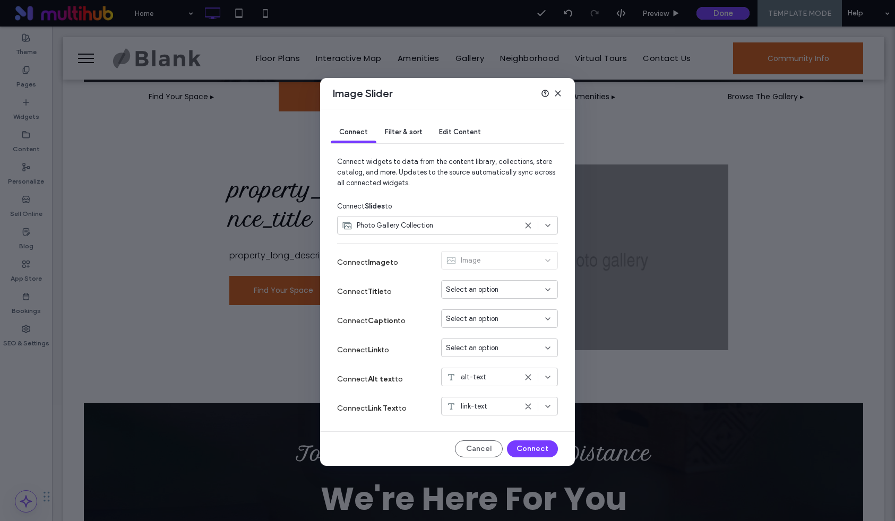
click at [398, 115] on div "Connect Filter & sort Edit Content" at bounding box center [447, 132] width 233 height 47
click at [398, 134] on span "Filter & sort" at bounding box center [403, 132] width 37 height 8
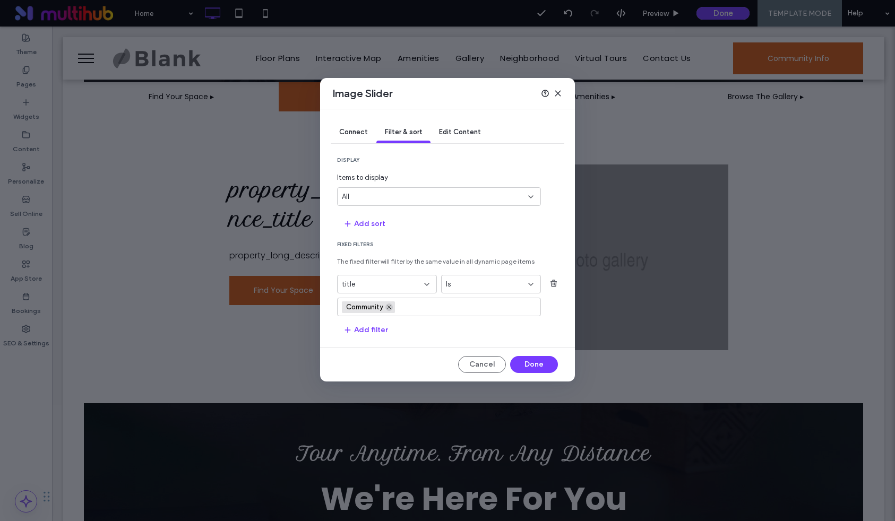
click at [388, 303] on span at bounding box center [388, 306] width 7 height 7
click at [388, 303] on input "values-textbox" at bounding box center [435, 307] width 186 height 8
type input "*********"
click at [553, 363] on button "Done" at bounding box center [534, 364] width 48 height 17
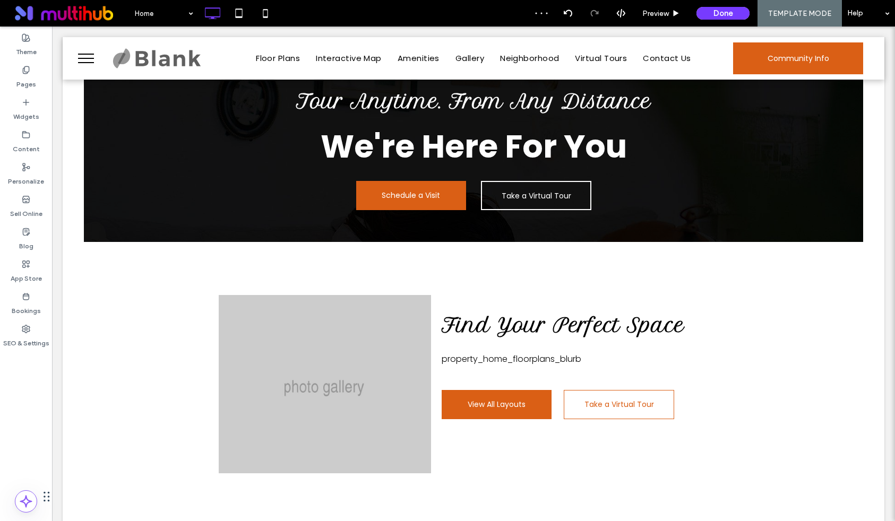
scroll to position [957, 0]
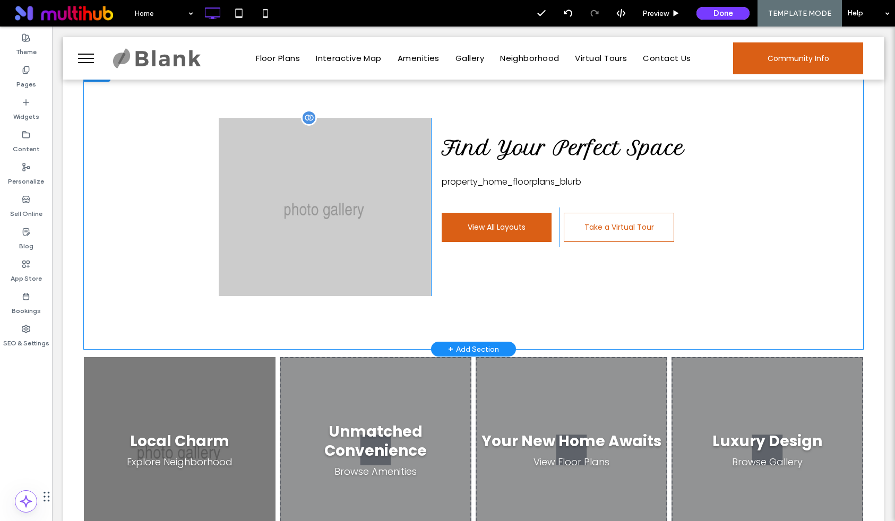
click at [309, 118] on div at bounding box center [309, 118] width 16 height 16
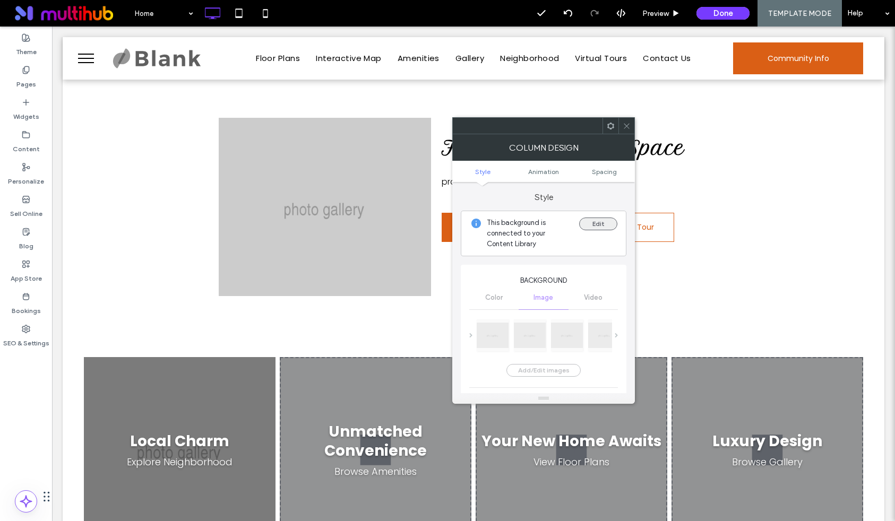
click at [596, 221] on button "Edit" at bounding box center [598, 224] width 38 height 13
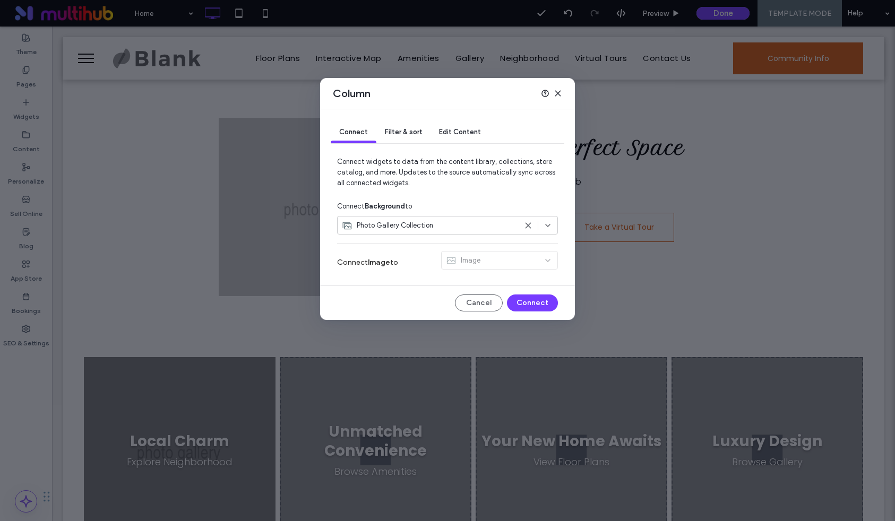
click at [411, 131] on span "Filter & sort" at bounding box center [403, 132] width 37 height 8
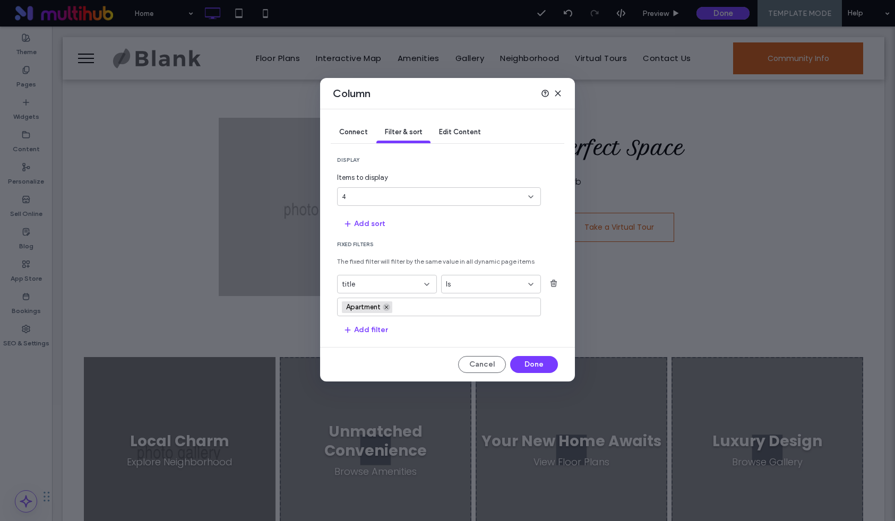
click at [387, 307] on icon at bounding box center [386, 307] width 5 height 5
click at [387, 307] on input "values-textbox" at bounding box center [435, 307] width 186 height 8
type input "*********"
click at [526, 361] on button "Done" at bounding box center [534, 364] width 48 height 17
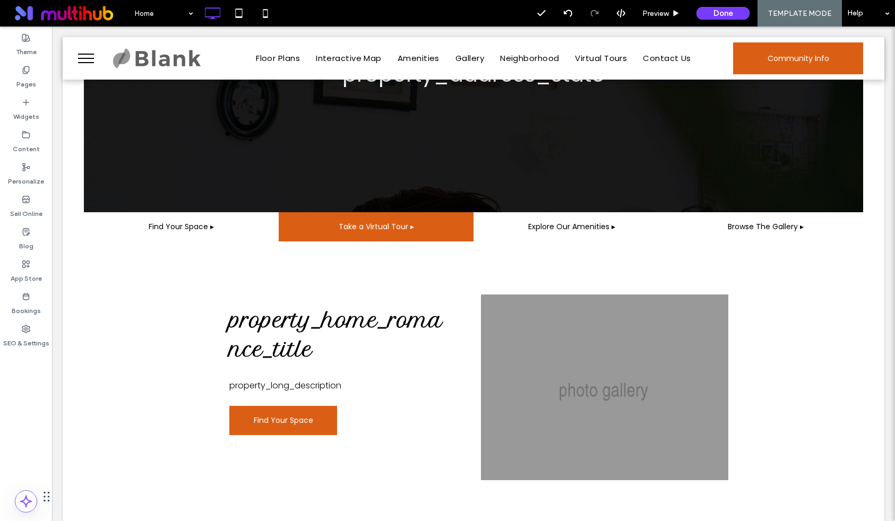
scroll to position [299, 0]
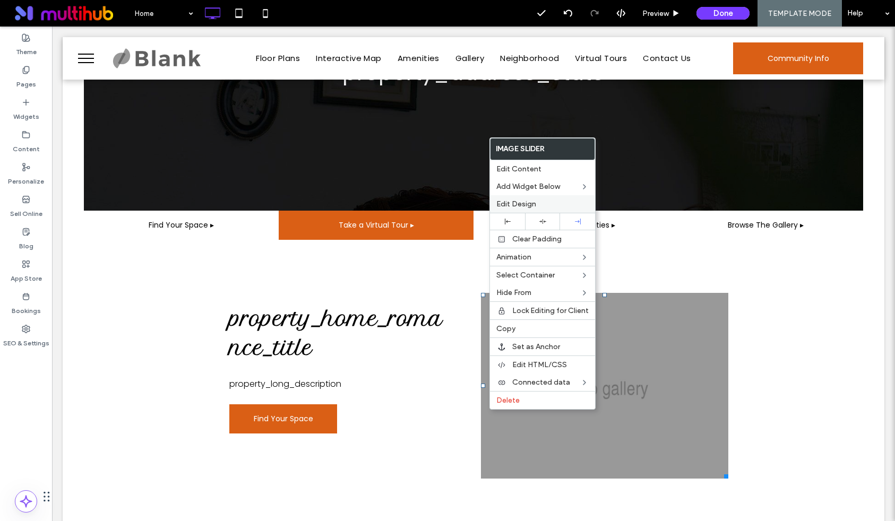
click at [510, 204] on span "Edit Design" at bounding box center [516, 203] width 40 height 9
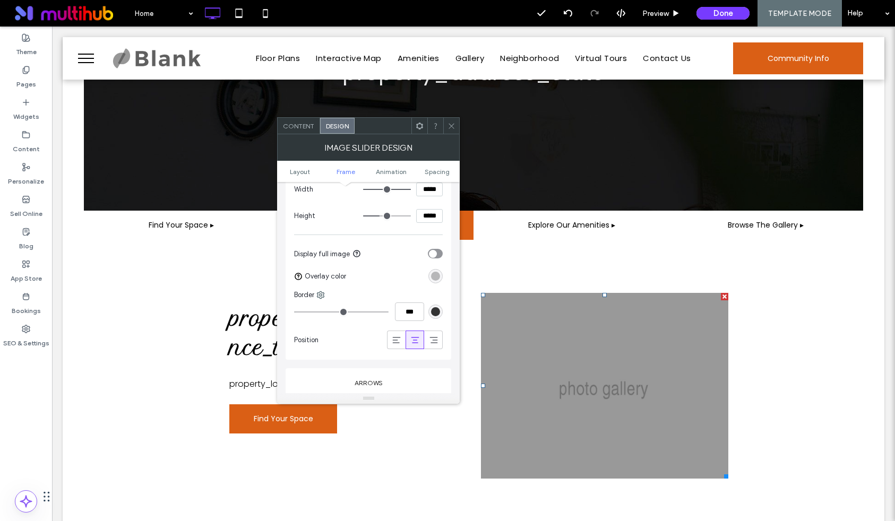
scroll to position [398, 0]
click at [437, 276] on div "rgba(0, 0, 0, 0.25)" at bounding box center [435, 274] width 9 height 9
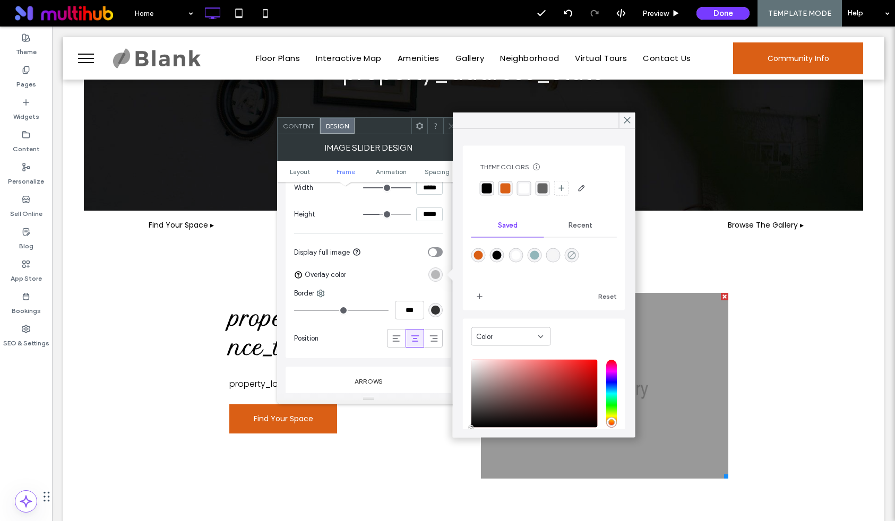
click at [571, 253] on icon "rgba(218,95,21,0)" at bounding box center [571, 255] width 9 height 9
type input "*******"
type input "*"
type input "**"
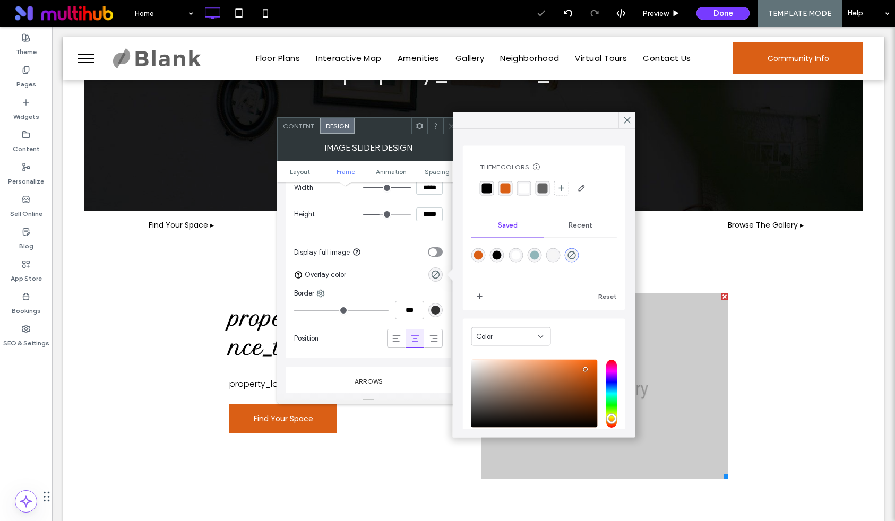
click at [389, 291] on div "Border" at bounding box center [368, 293] width 149 height 11
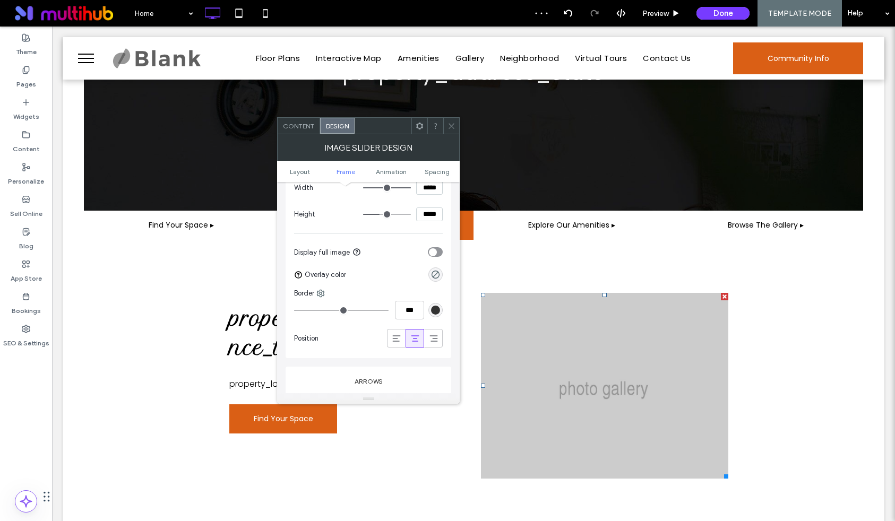
click at [454, 125] on icon at bounding box center [451, 126] width 8 height 8
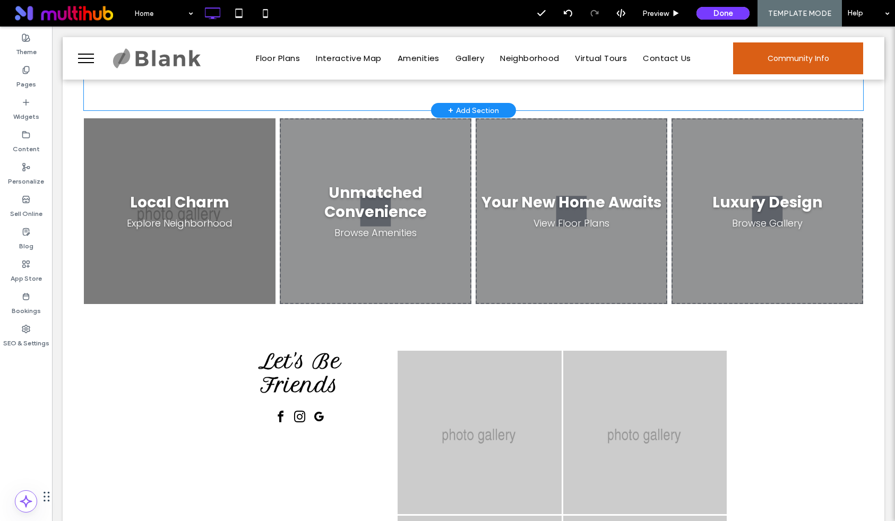
scroll to position [1239, 0]
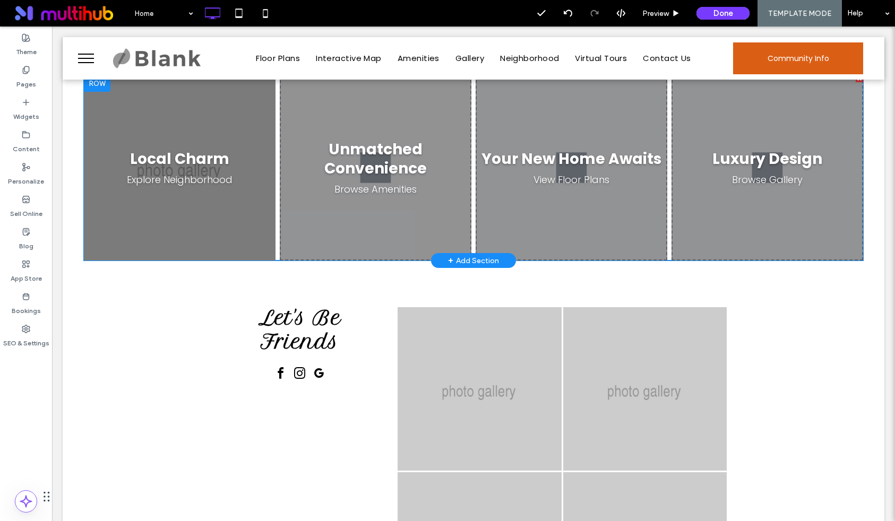
click at [352, 201] on span at bounding box center [473, 168] width 779 height 186
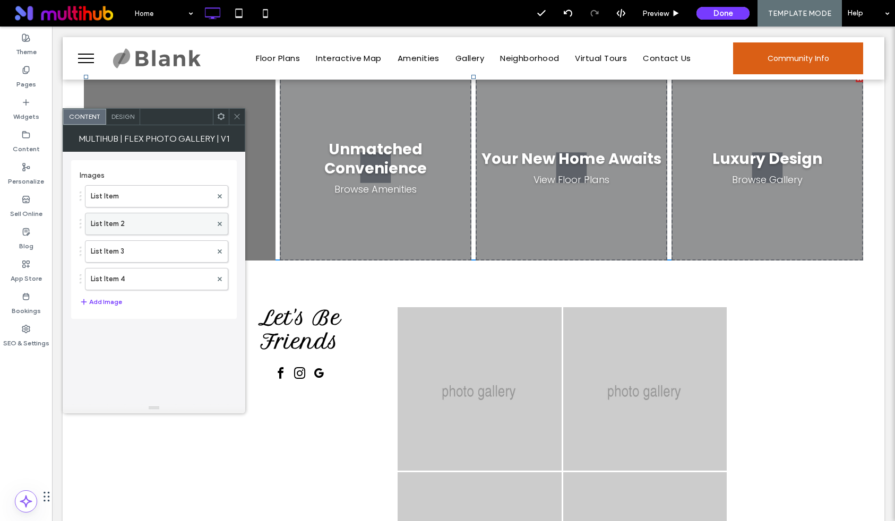
click at [157, 227] on label "List Item 2" at bounding box center [151, 223] width 121 height 21
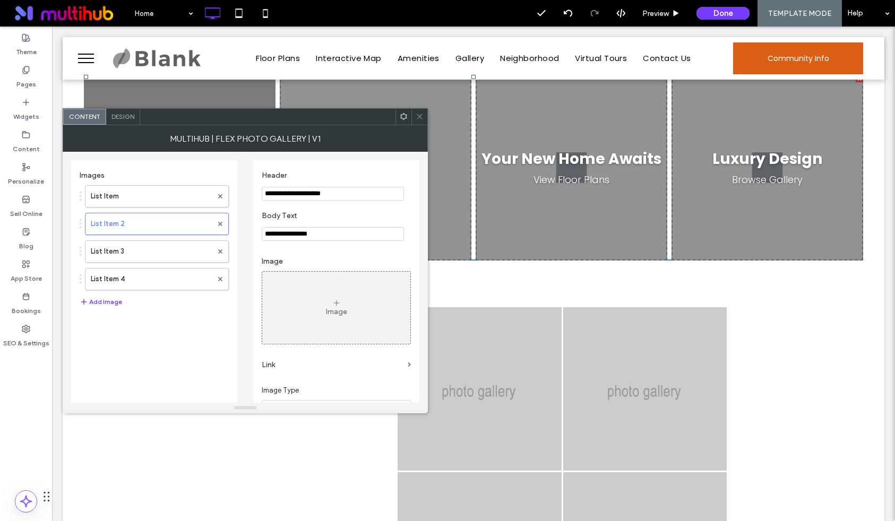
scroll to position [123, 0]
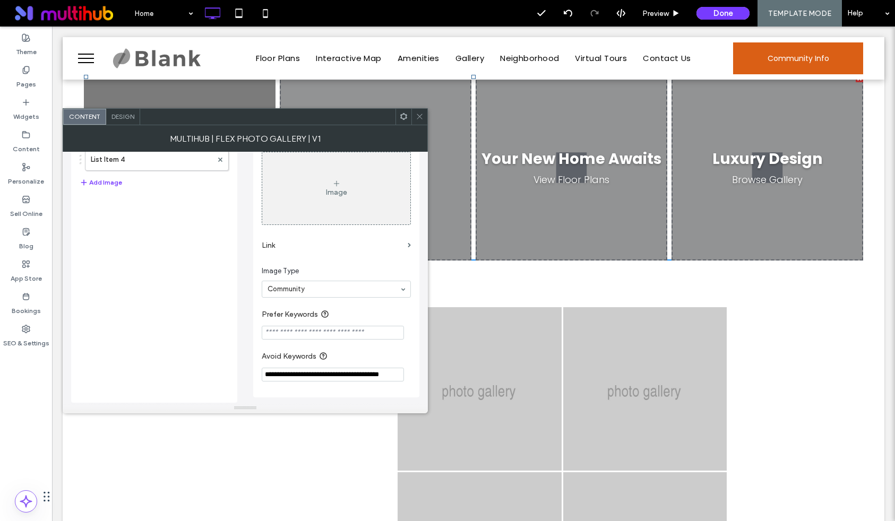
click at [351, 375] on input "**********" at bounding box center [333, 375] width 142 height 14
type input "**********"
click at [416, 117] on icon at bounding box center [419, 116] width 8 height 8
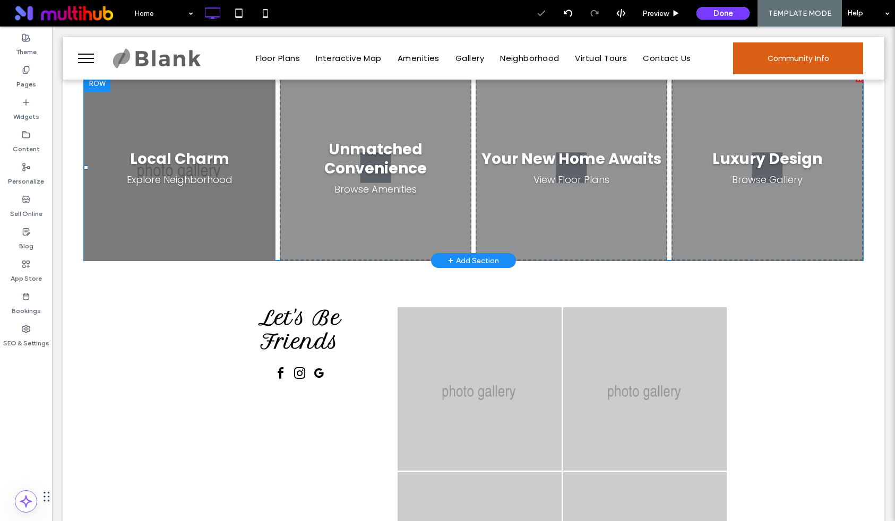
click at [168, 150] on span at bounding box center [473, 168] width 779 height 186
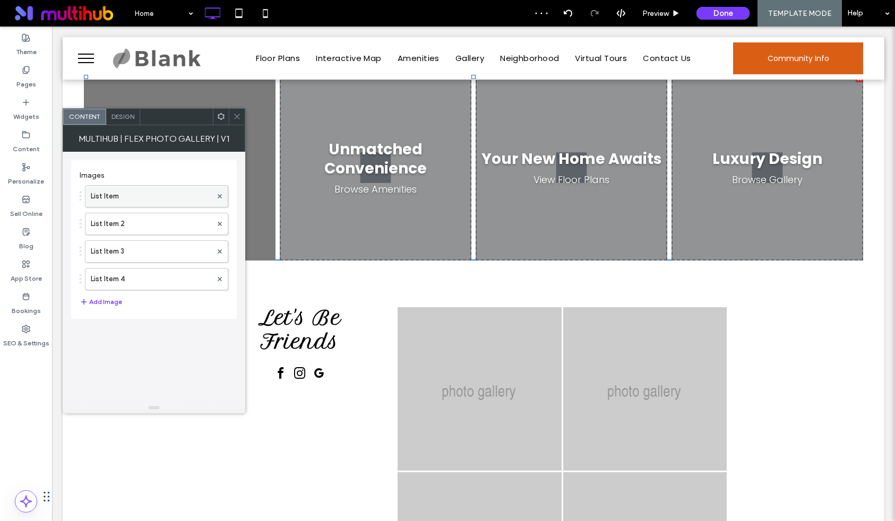
click at [134, 194] on label "List Item" at bounding box center [151, 196] width 121 height 21
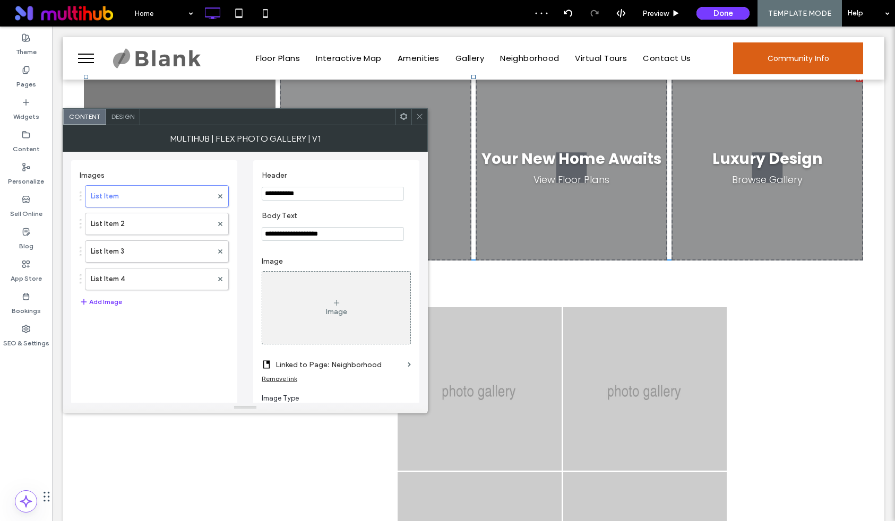
scroll to position [131, 0]
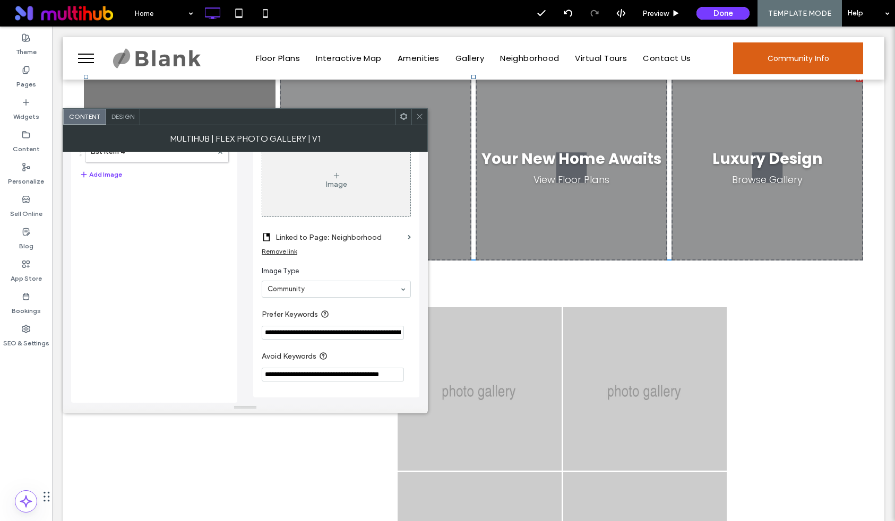
click at [320, 377] on input "**********" at bounding box center [333, 375] width 142 height 14
paste input "*****"
type input "**********"
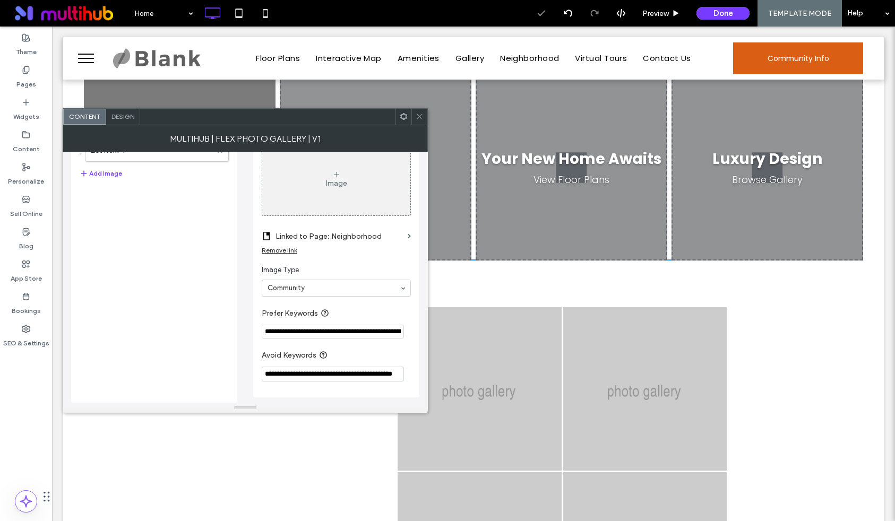
click at [423, 114] on div at bounding box center [419, 117] width 16 height 16
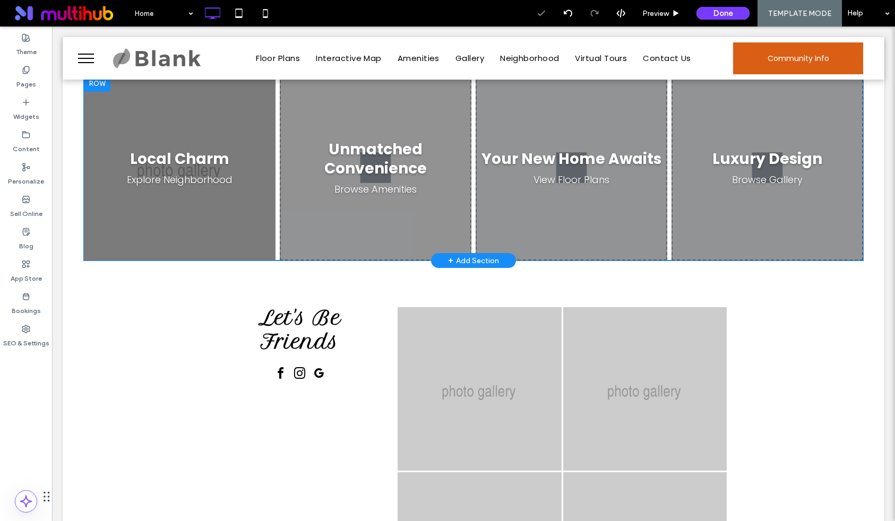
click at [585, 143] on span at bounding box center [473, 168] width 779 height 186
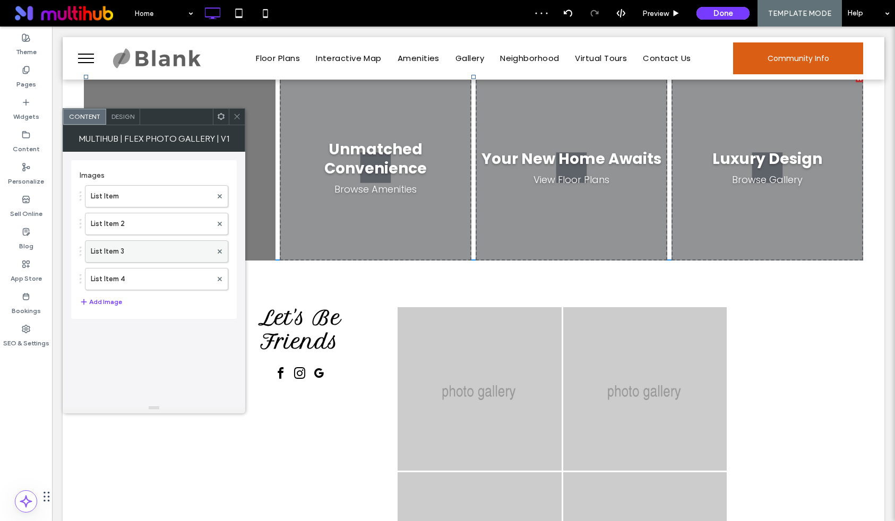
click at [160, 250] on label "List Item 3" at bounding box center [151, 251] width 121 height 21
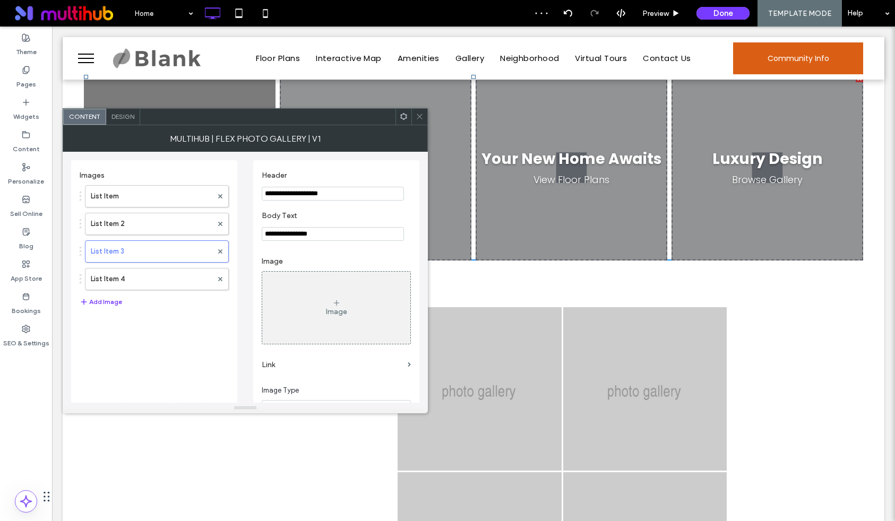
scroll to position [123, 0]
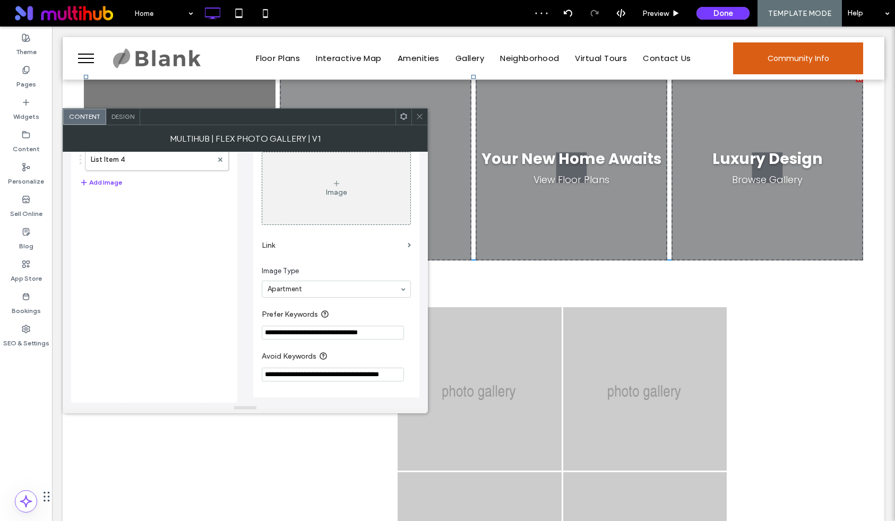
click at [360, 375] on input "**********" at bounding box center [333, 375] width 142 height 14
paste input "*****"
type input "**********"
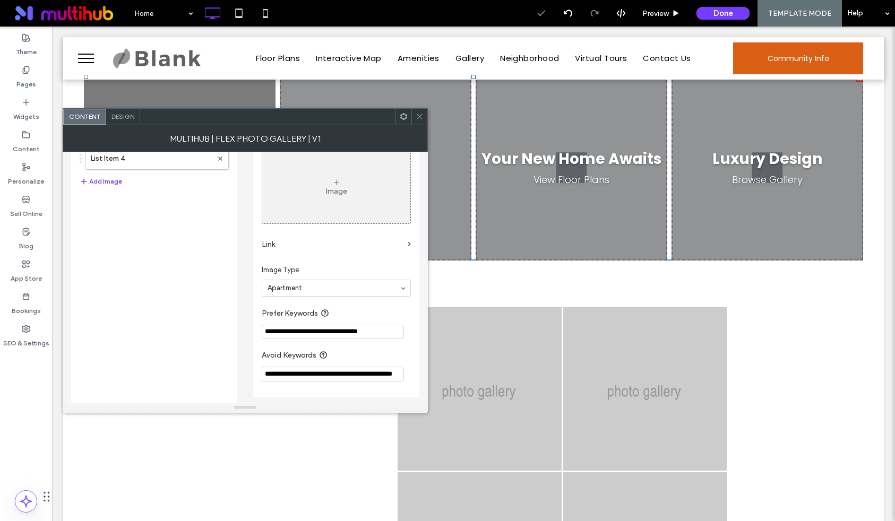
click at [420, 119] on icon at bounding box center [419, 116] width 8 height 8
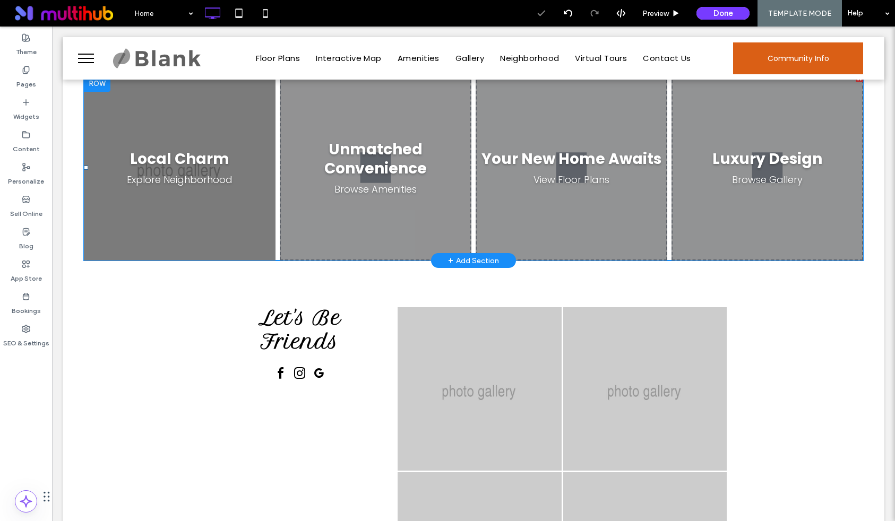
click at [785, 188] on span at bounding box center [473, 168] width 779 height 186
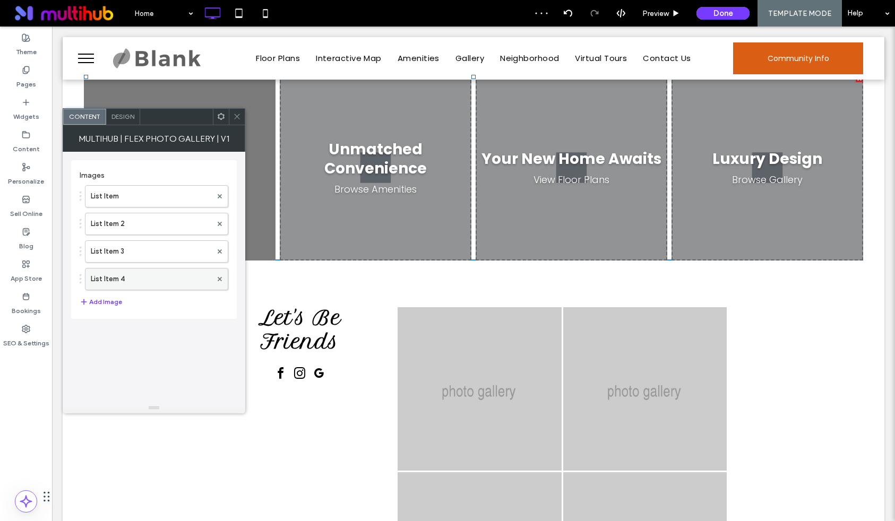
click at [168, 283] on label "List Item 4" at bounding box center [151, 278] width 121 height 21
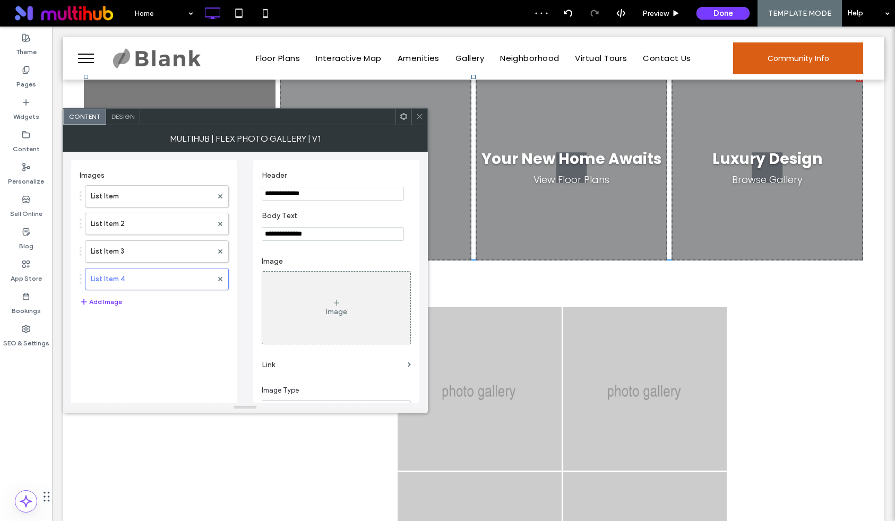
scroll to position [123, 0]
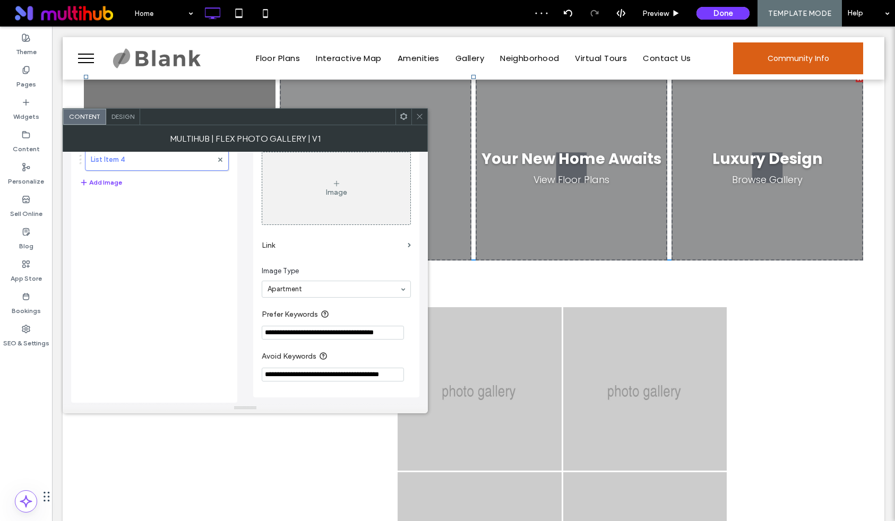
click at [302, 369] on input "**********" at bounding box center [333, 375] width 142 height 14
paste input "*****"
type input "**********"
click at [419, 117] on icon at bounding box center [419, 116] width 8 height 8
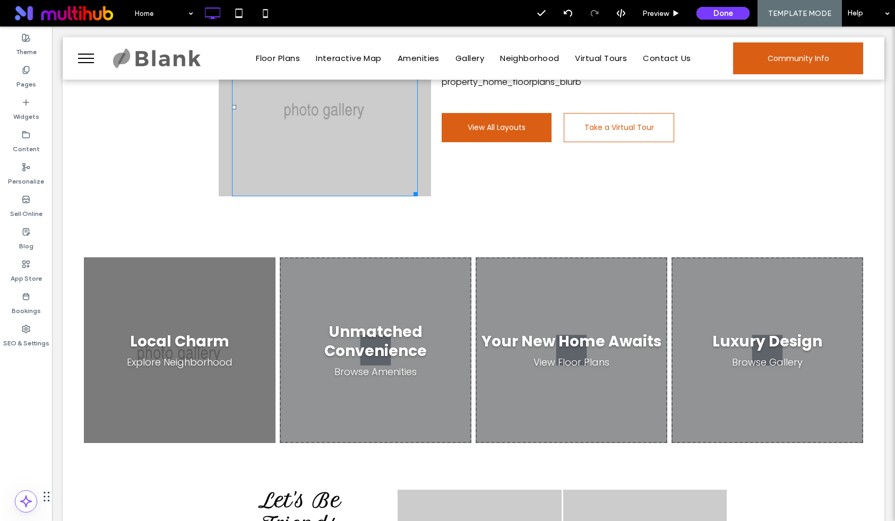
scroll to position [1229, 0]
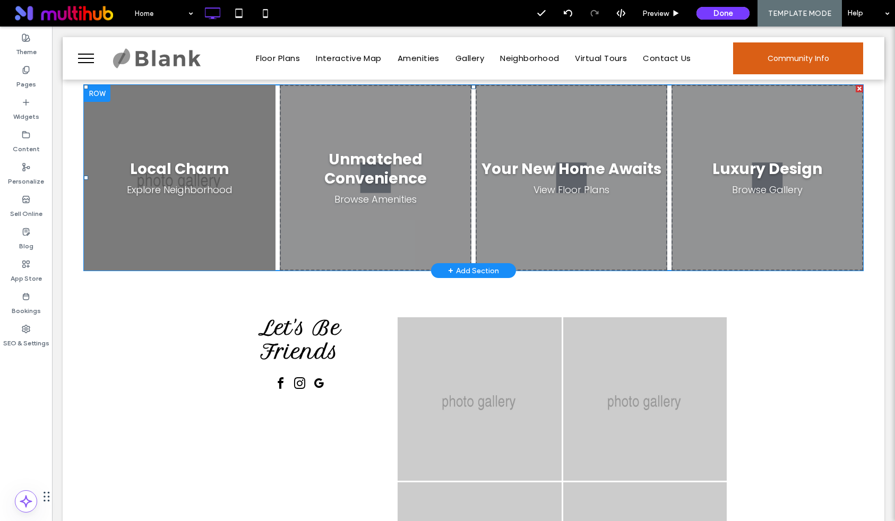
click at [357, 180] on span at bounding box center [473, 178] width 779 height 186
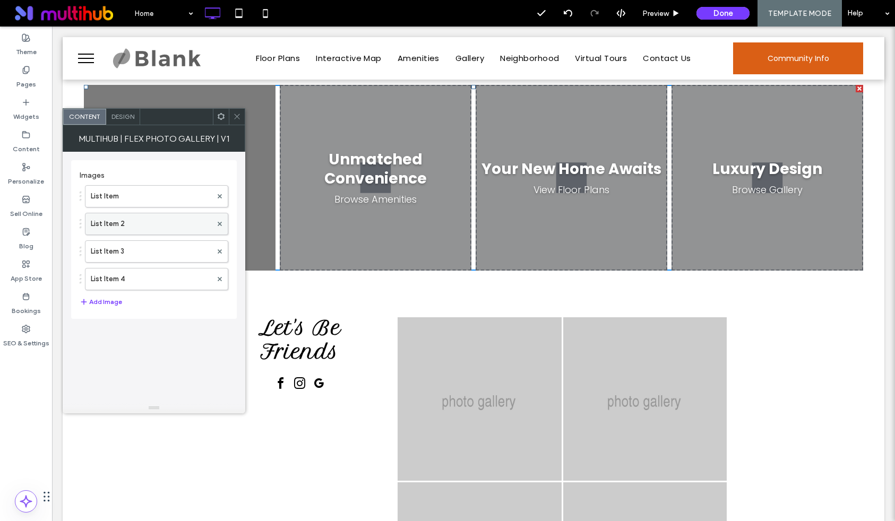
click at [131, 220] on label "List Item 2" at bounding box center [151, 223] width 121 height 21
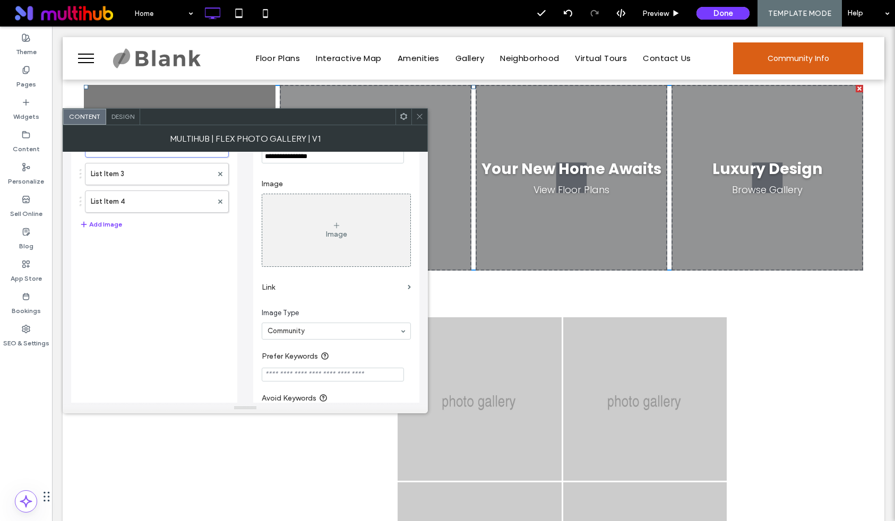
scroll to position [123, 0]
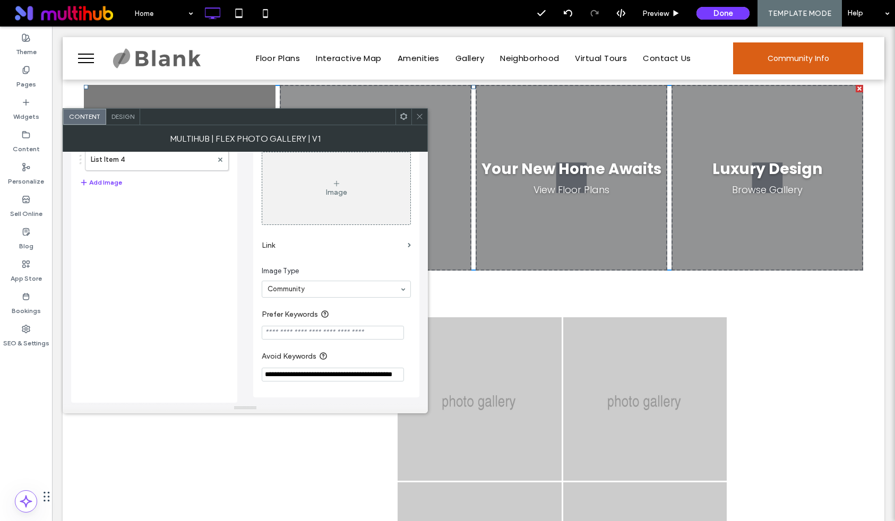
click at [297, 334] on input "Prefer Keywords" at bounding box center [333, 333] width 142 height 14
click at [417, 119] on icon at bounding box center [419, 116] width 8 height 8
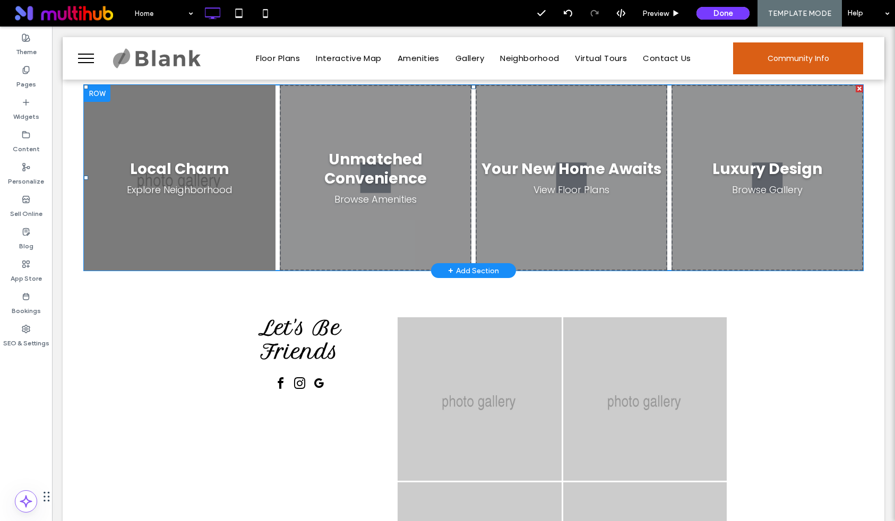
click at [185, 146] on span at bounding box center [473, 178] width 779 height 186
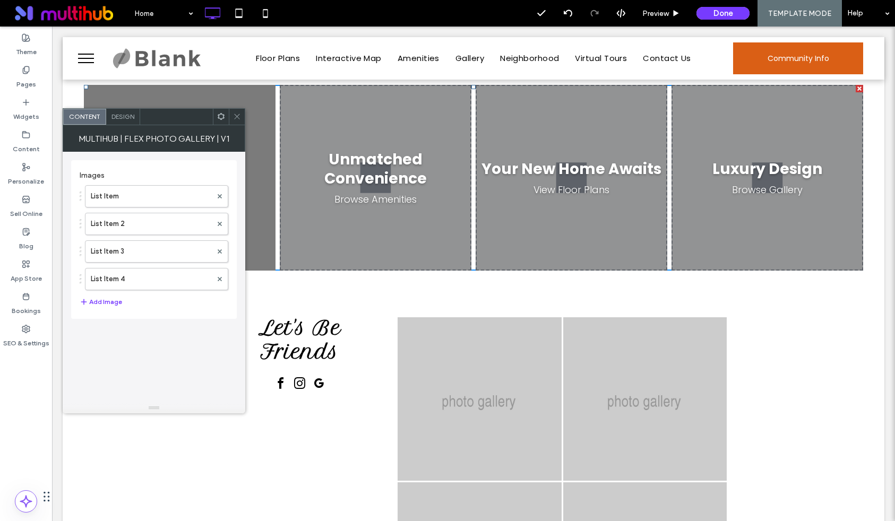
click at [143, 184] on div "List Item List Item 2 List Item 3 List Item 4" at bounding box center [154, 235] width 149 height 110
click at [143, 193] on label "List Item" at bounding box center [151, 196] width 121 height 21
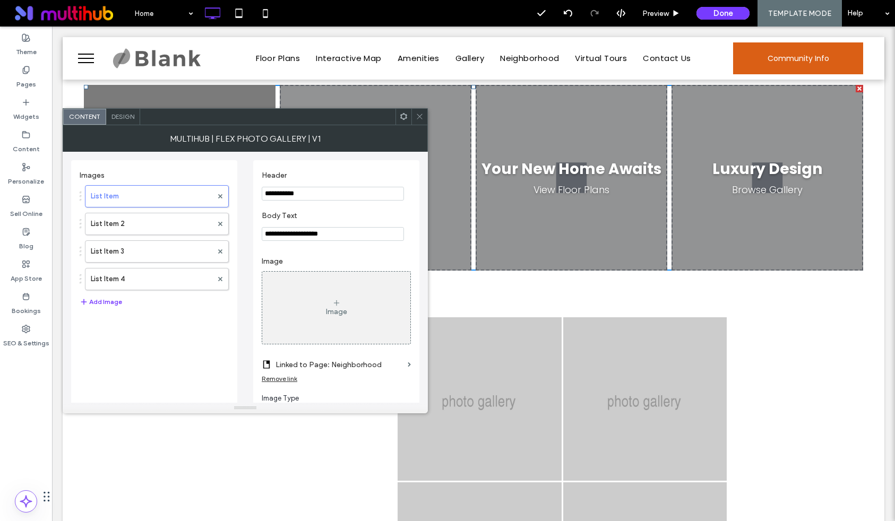
scroll to position [131, 0]
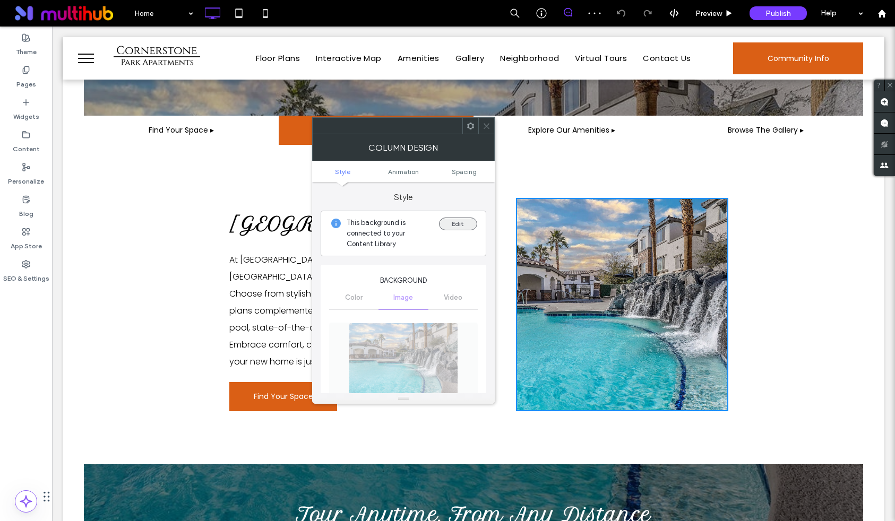
click at [459, 224] on button "Edit" at bounding box center [458, 224] width 38 height 13
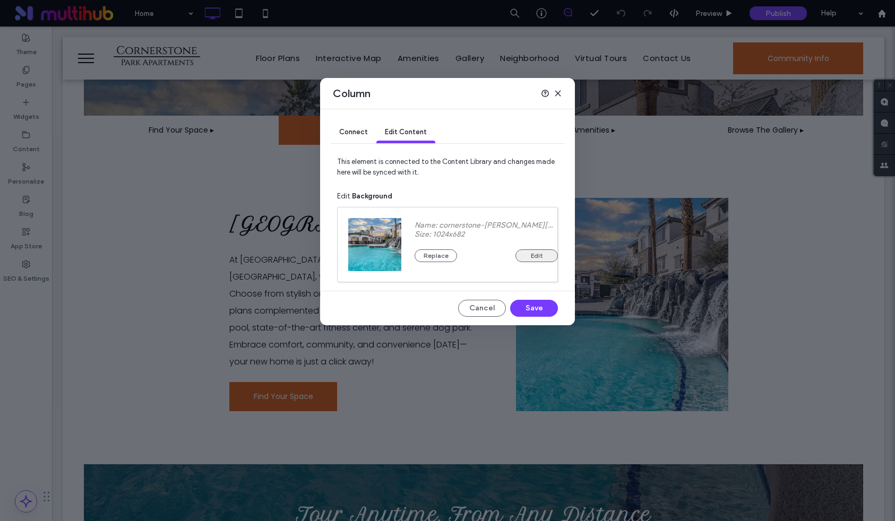
click at [543, 261] on button "Edit" at bounding box center [536, 255] width 42 height 13
click at [531, 255] on button "Edit" at bounding box center [536, 255] width 42 height 13
click at [479, 305] on button "Cancel" at bounding box center [482, 308] width 48 height 17
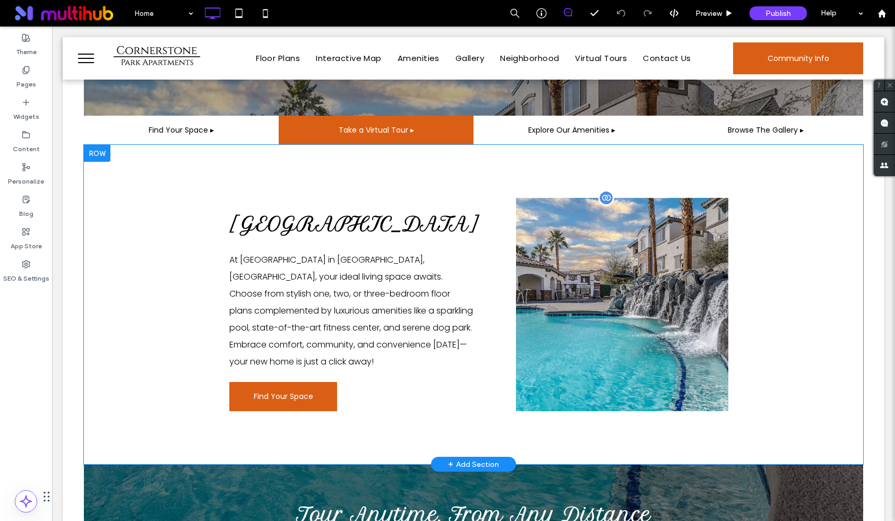
click at [604, 239] on div "Click To Paste" at bounding box center [622, 304] width 212 height 213
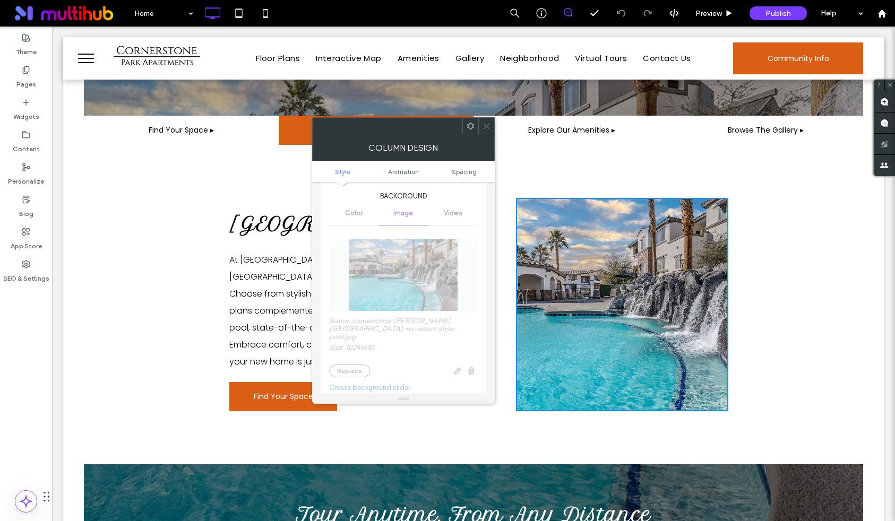
scroll to position [91, 0]
click at [350, 201] on div "Color Image Video" at bounding box center [403, 206] width 149 height 23
click at [457, 361] on div "Name: cornerstone-[PERSON_NAME]-nv-resort-style-pool.jpg Size: 1024x682 Replace…" at bounding box center [403, 373] width 149 height 305
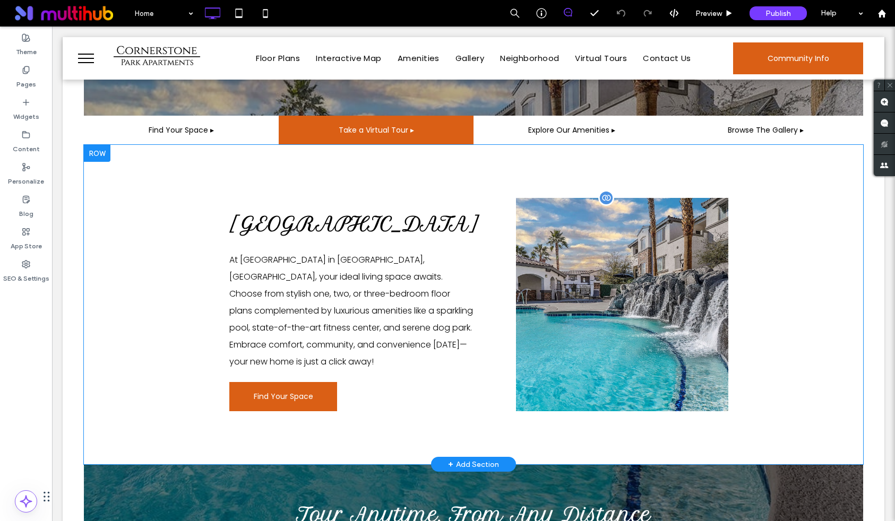
click at [584, 248] on div "Click To Paste" at bounding box center [622, 304] width 212 height 213
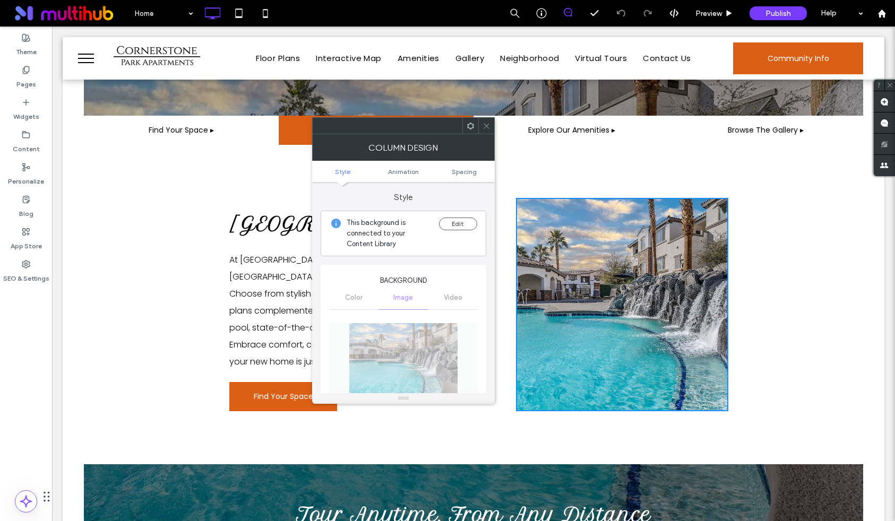
click at [485, 130] on span at bounding box center [486, 126] width 8 height 16
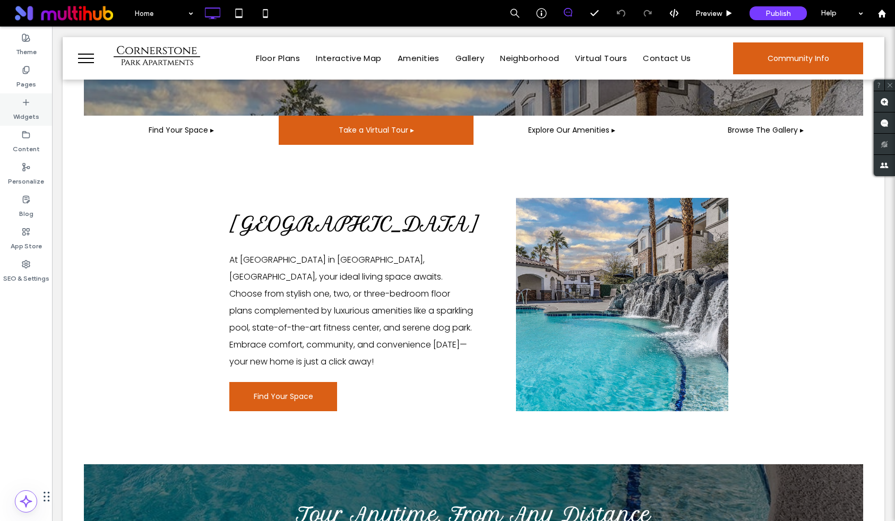
click at [24, 112] on label "Widgets" at bounding box center [26, 114] width 26 height 15
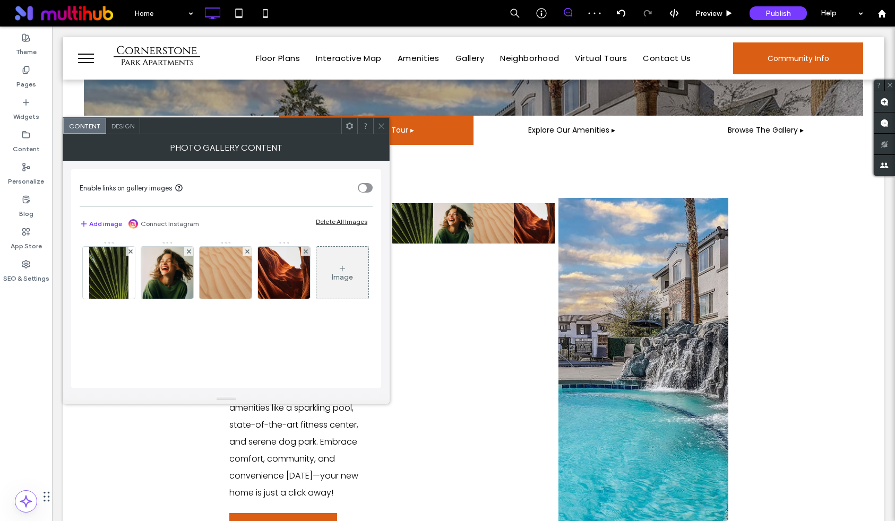
click at [127, 124] on span "Design" at bounding box center [122, 126] width 23 height 8
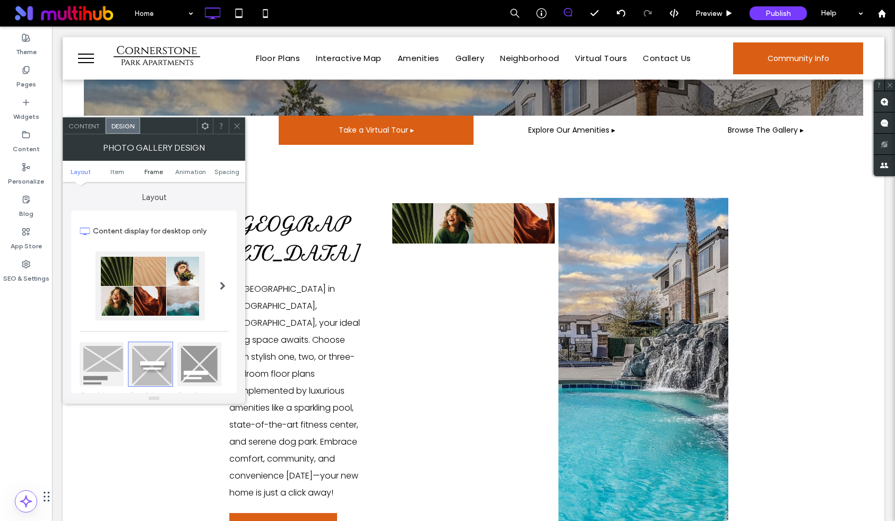
click at [152, 175] on span "Frame" at bounding box center [153, 172] width 19 height 8
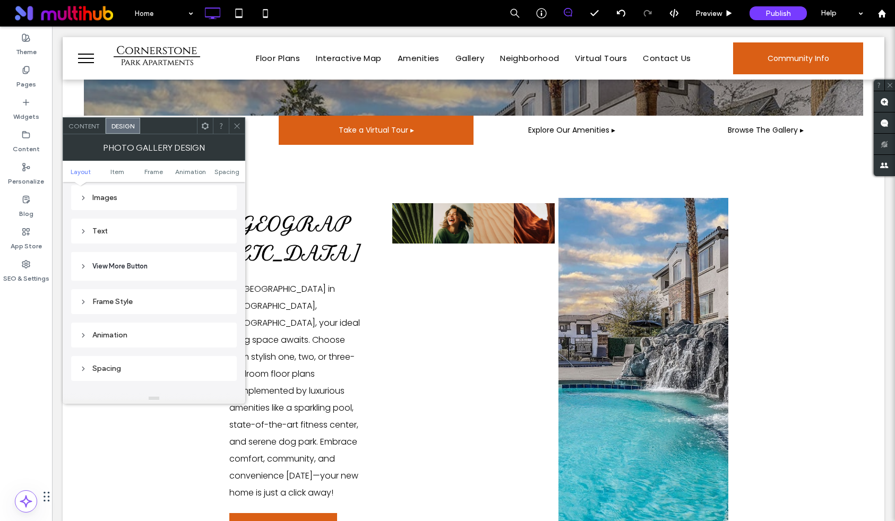
scroll to position [502, 0]
click at [122, 176] on ul "Layout Item Frame Animation Spacing" at bounding box center [154, 171] width 183 height 21
click at [119, 175] on ul "Layout Item Frame Animation Spacing" at bounding box center [154, 171] width 183 height 21
click at [111, 173] on span "Item" at bounding box center [117, 172] width 14 height 8
click at [79, 179] on ul "Layout Item Frame Animation Spacing" at bounding box center [154, 171] width 183 height 21
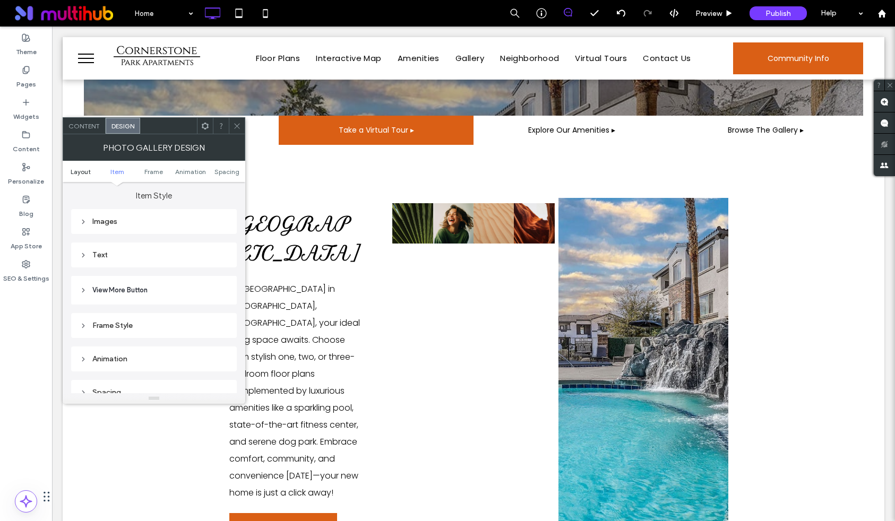
click at [79, 173] on span "Layout" at bounding box center [81, 172] width 20 height 8
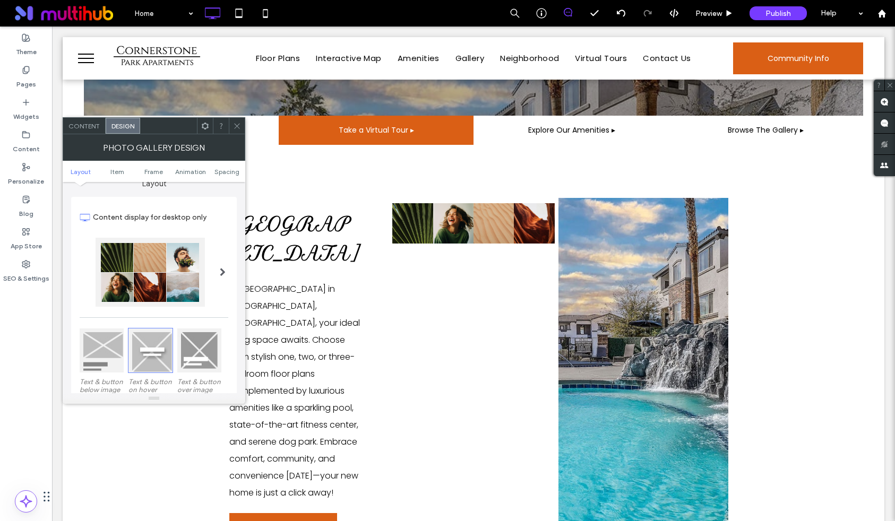
scroll to position [0, 0]
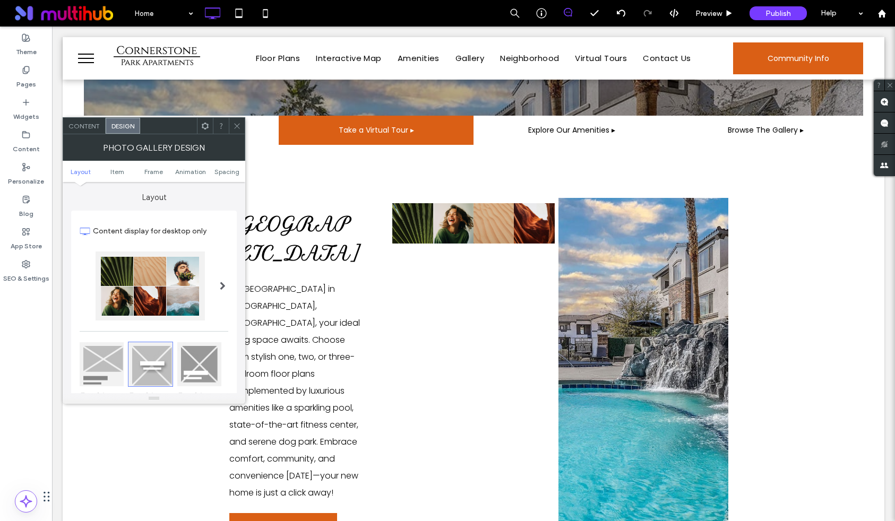
click at [90, 116] on link "Find Your Space ▸" at bounding box center [181, 130] width 195 height 29
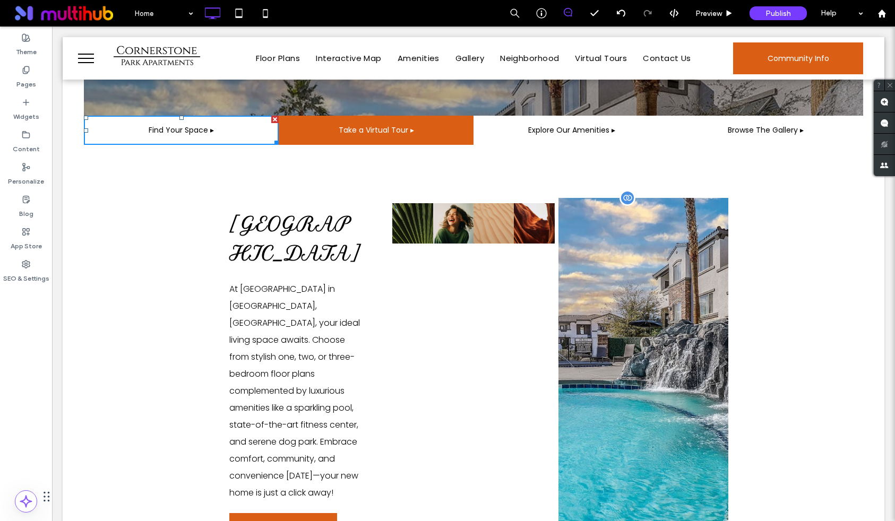
click at [610, 209] on div "Click To Paste" at bounding box center [643, 370] width 170 height 344
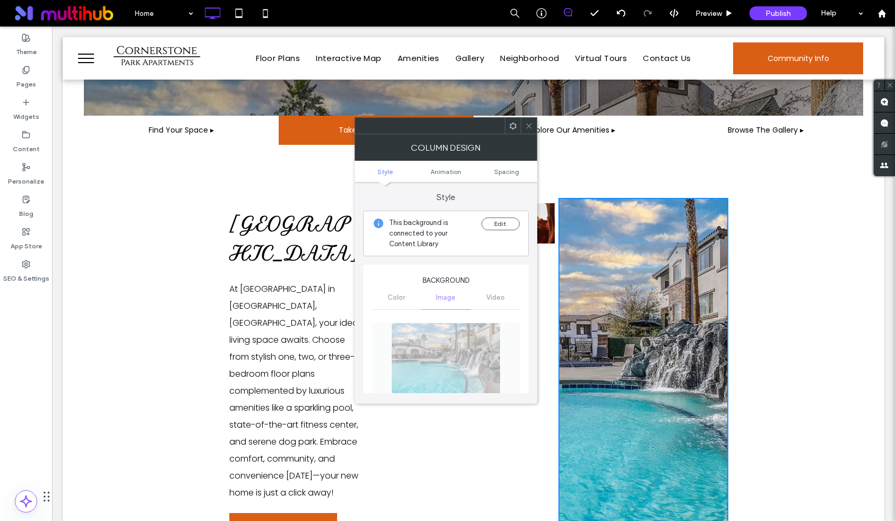
click at [533, 130] on div at bounding box center [528, 126] width 16 height 16
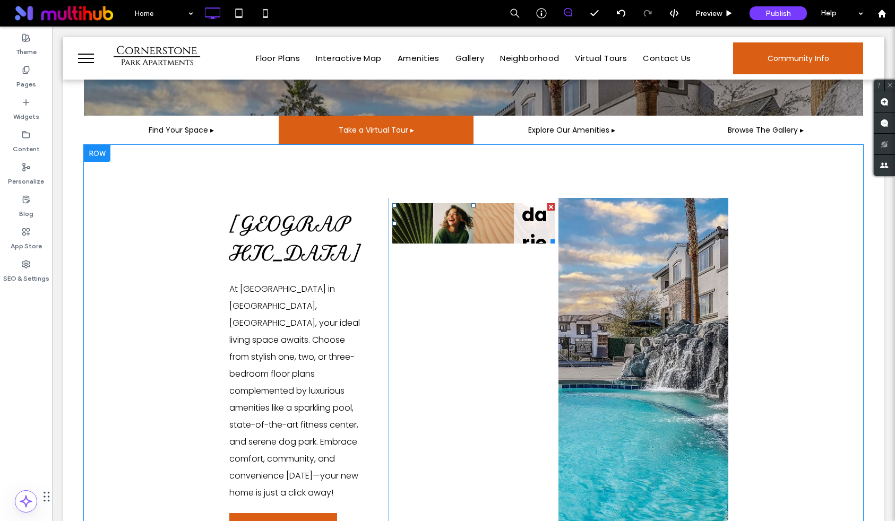
click at [517, 233] on link at bounding box center [534, 223] width 40 height 40
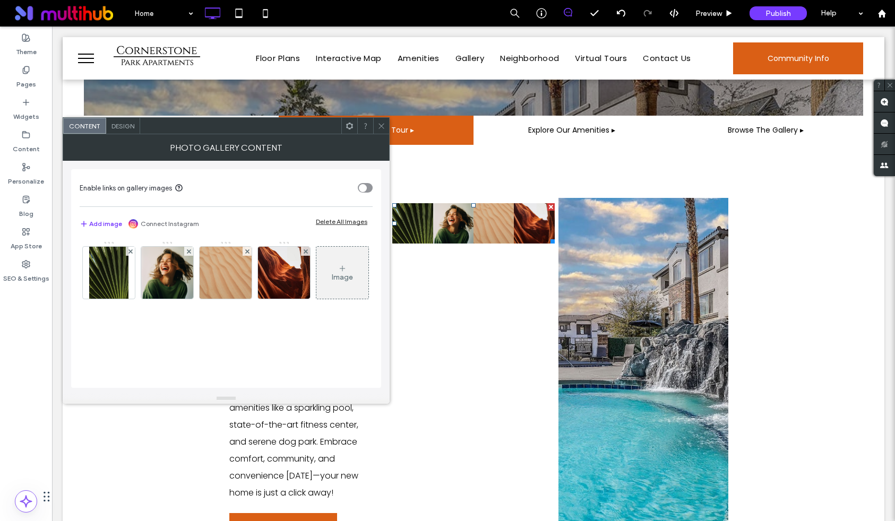
click at [133, 122] on span "Design" at bounding box center [122, 126] width 23 height 8
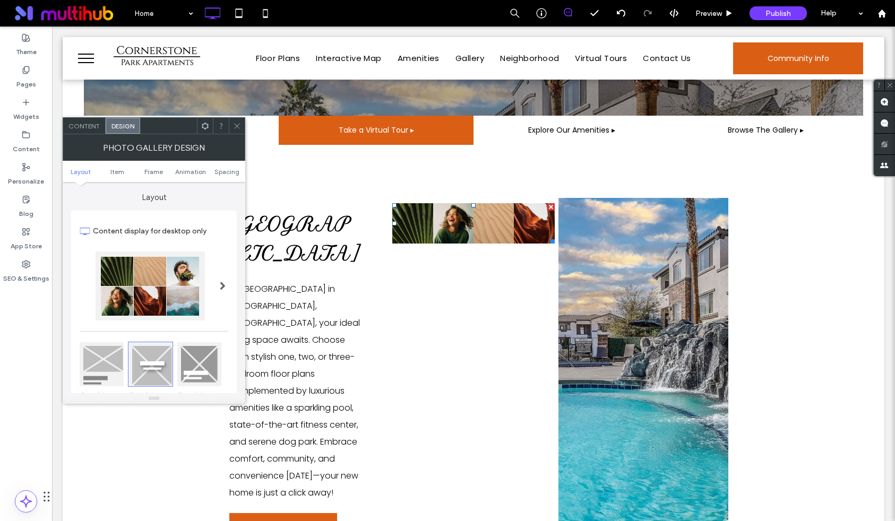
click at [238, 125] on use at bounding box center [236, 125] width 5 height 5
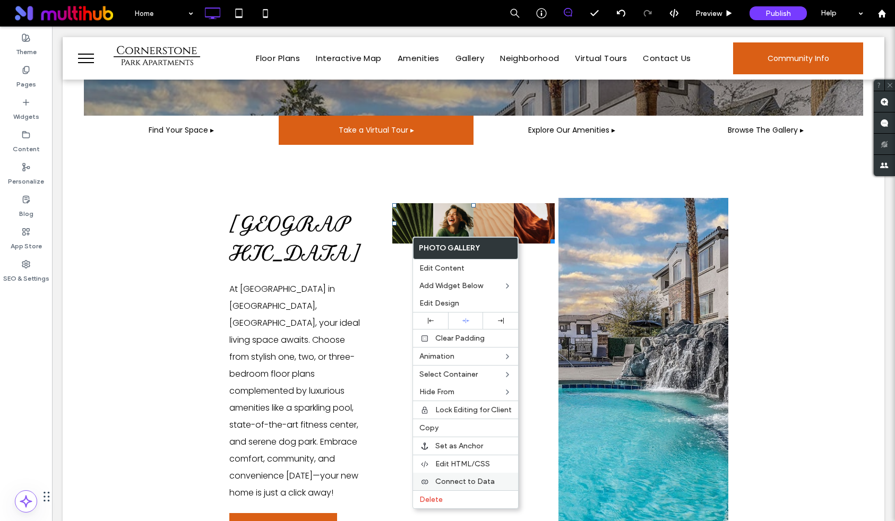
click at [453, 481] on span "Connect to Data" at bounding box center [464, 481] width 59 height 9
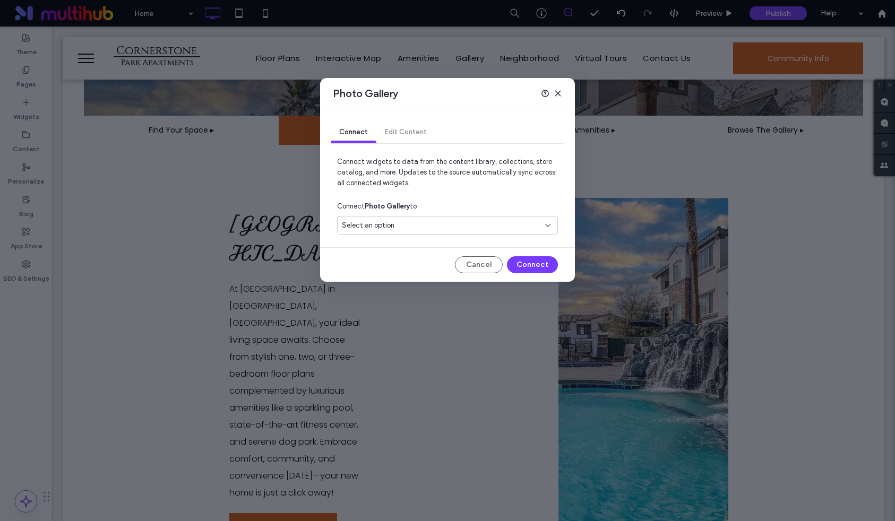
click at [405, 222] on div "Select an option" at bounding box center [441, 225] width 198 height 11
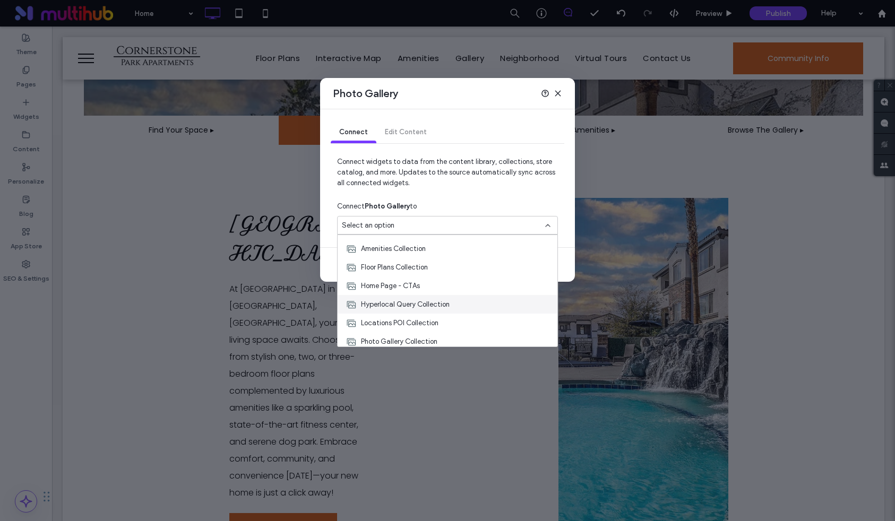
scroll to position [19, 0]
click at [387, 334] on span "Photo Gallery Collection" at bounding box center [399, 337] width 76 height 11
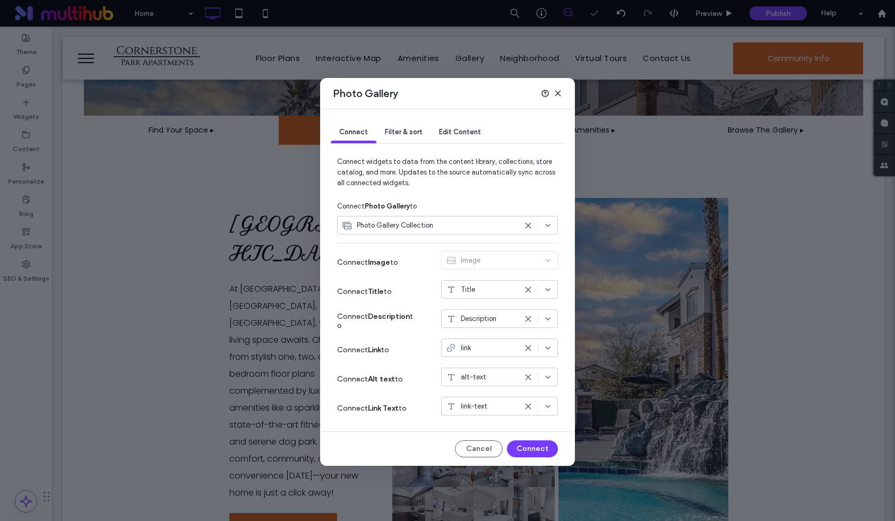
click at [397, 127] on div "Filter & sort" at bounding box center [403, 132] width 54 height 21
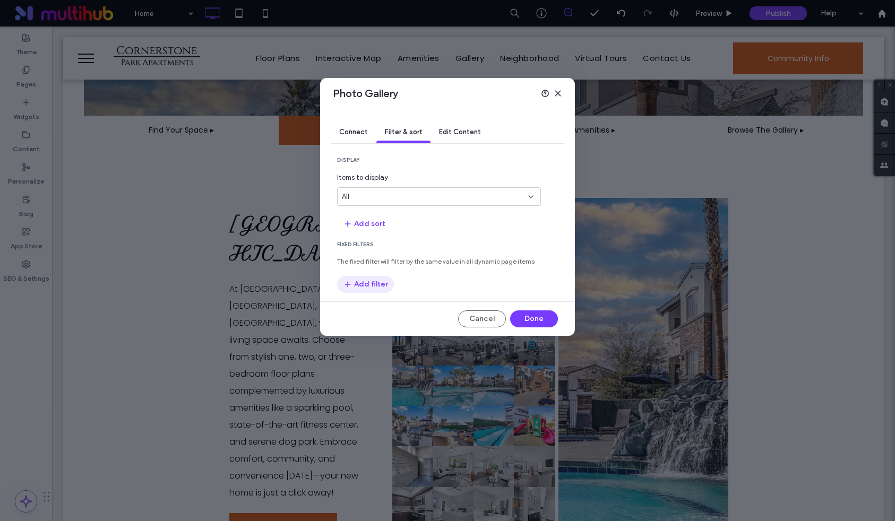
click at [364, 280] on button "Add filter" at bounding box center [365, 284] width 57 height 17
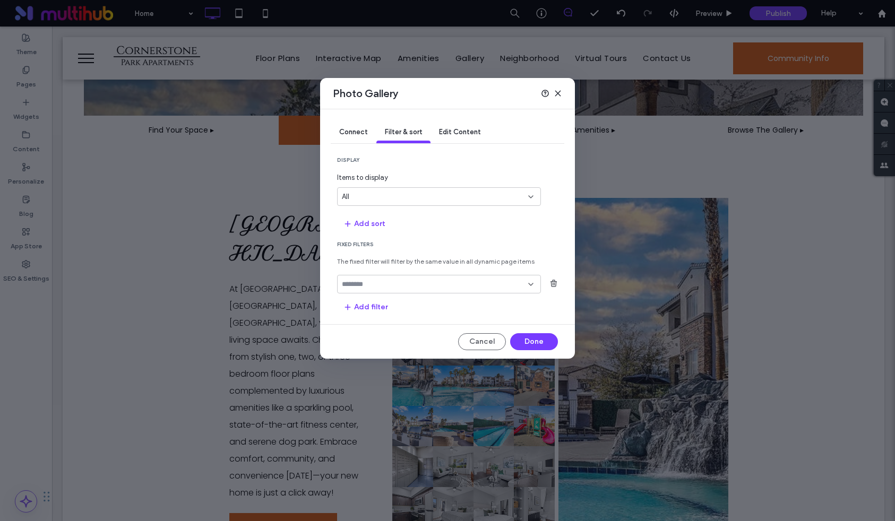
click at [359, 282] on input "fields-dropdown" at bounding box center [435, 284] width 186 height 8
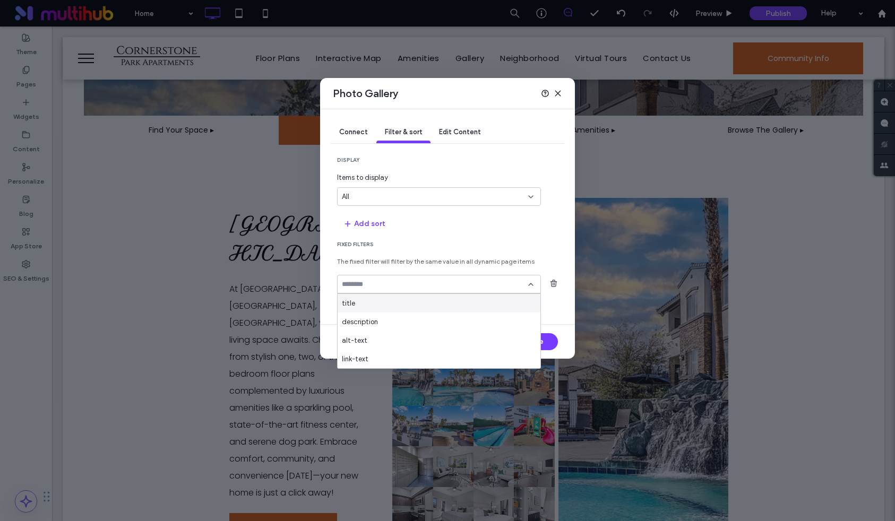
click at [377, 206] on div "All" at bounding box center [439, 196] width 204 height 19
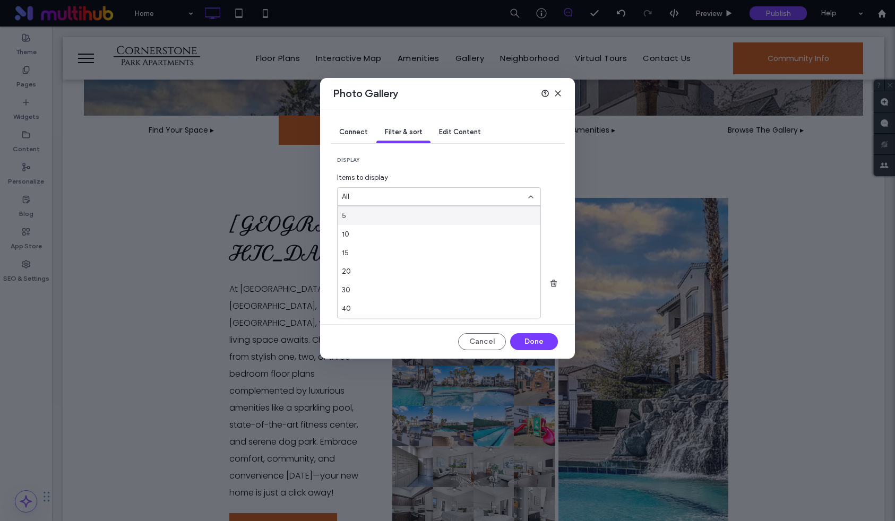
click at [398, 187] on div "Items to display All" at bounding box center [439, 188] width 204 height 33
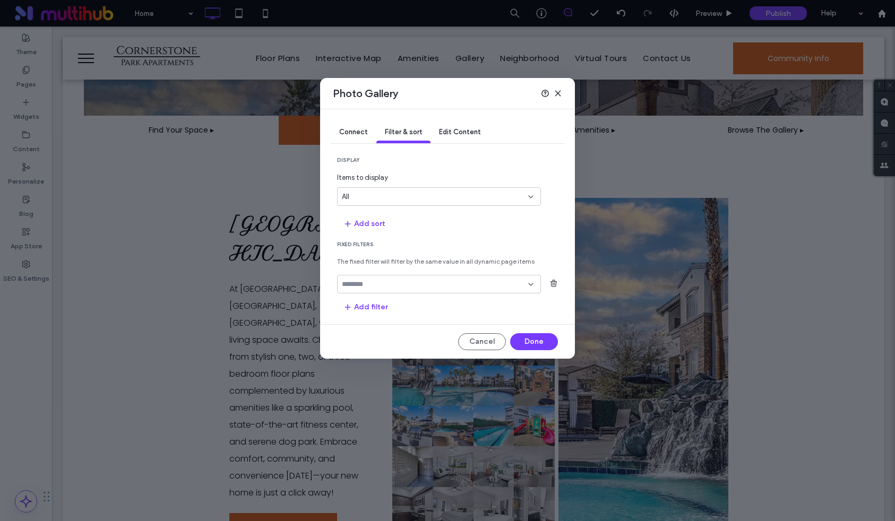
click at [362, 290] on div at bounding box center [439, 284] width 204 height 19
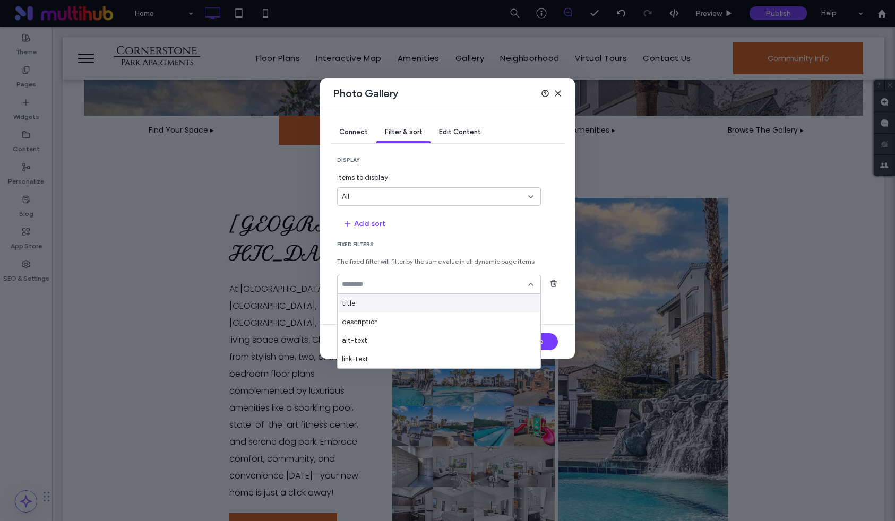
click at [351, 299] on span "title" at bounding box center [348, 303] width 13 height 11
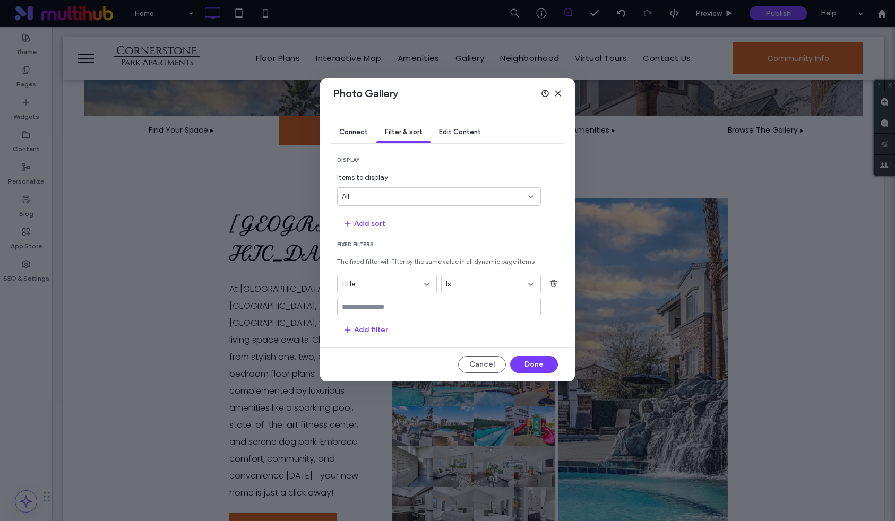
click at [398, 307] on input "values-textbox" at bounding box center [435, 307] width 186 height 8
click at [375, 282] on div "title" at bounding box center [380, 284] width 77 height 11
click at [491, 314] on div at bounding box center [439, 307] width 204 height 19
click at [458, 306] on input "values-textbox" at bounding box center [435, 307] width 186 height 8
type input "*"
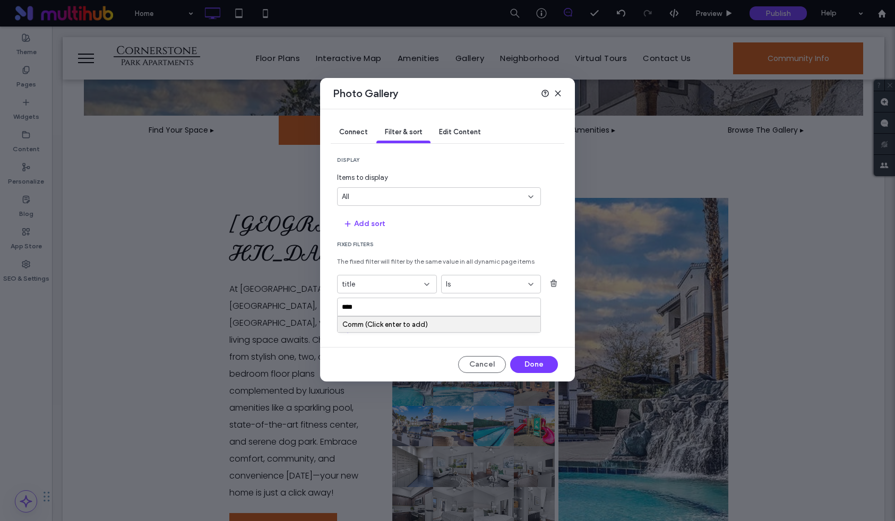
type input "*****"
type input "*********"
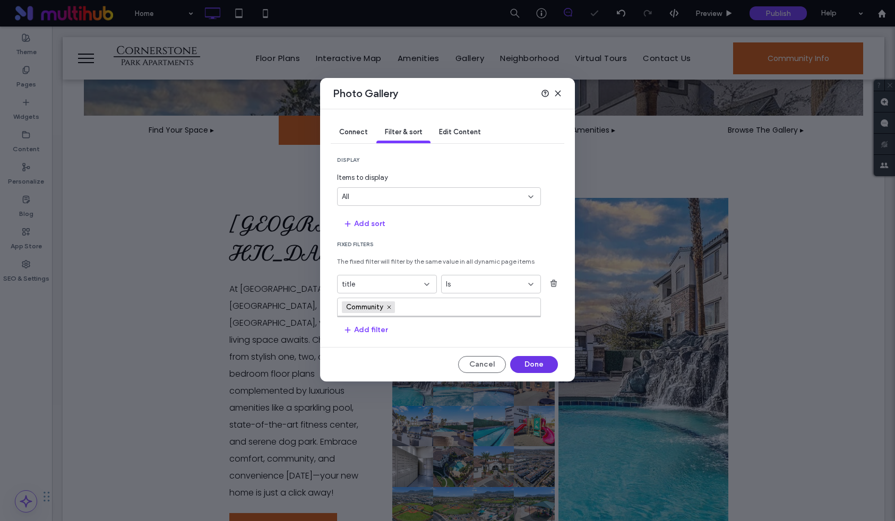
click at [534, 366] on button "Done" at bounding box center [534, 364] width 48 height 17
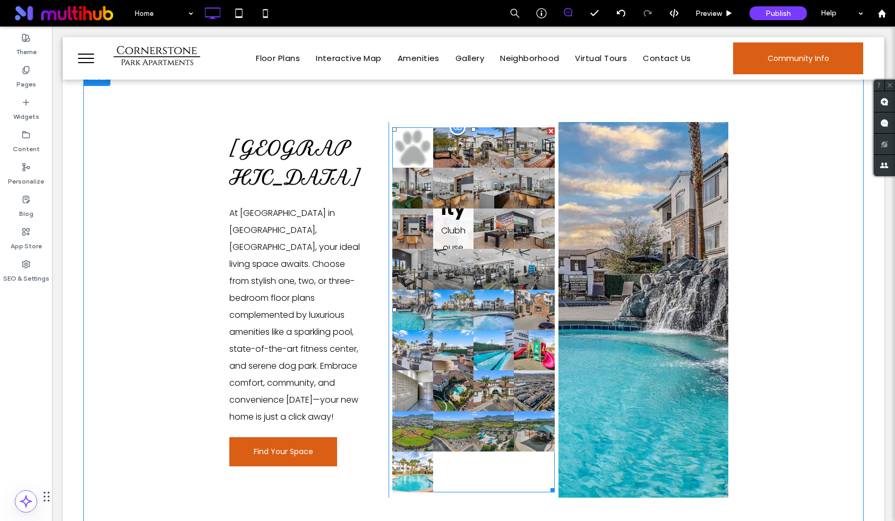
scroll to position [404, 0]
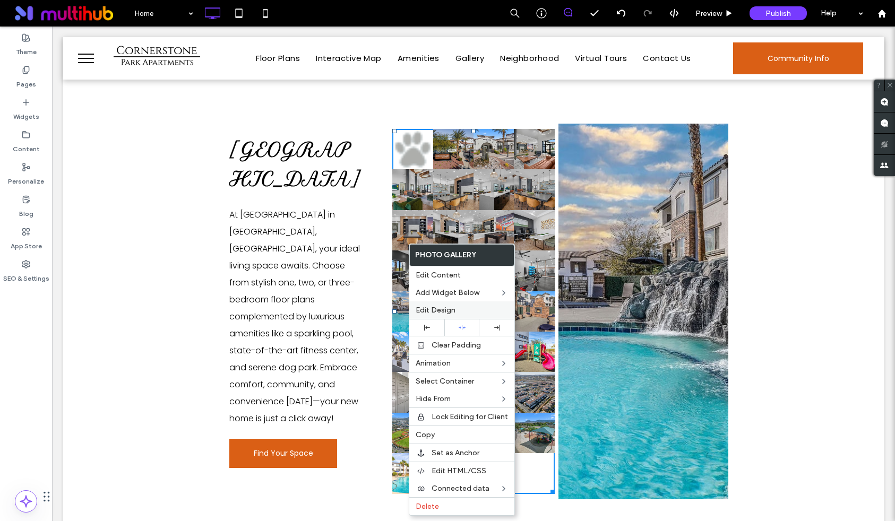
click at [435, 306] on span "Edit Design" at bounding box center [435, 310] width 40 height 9
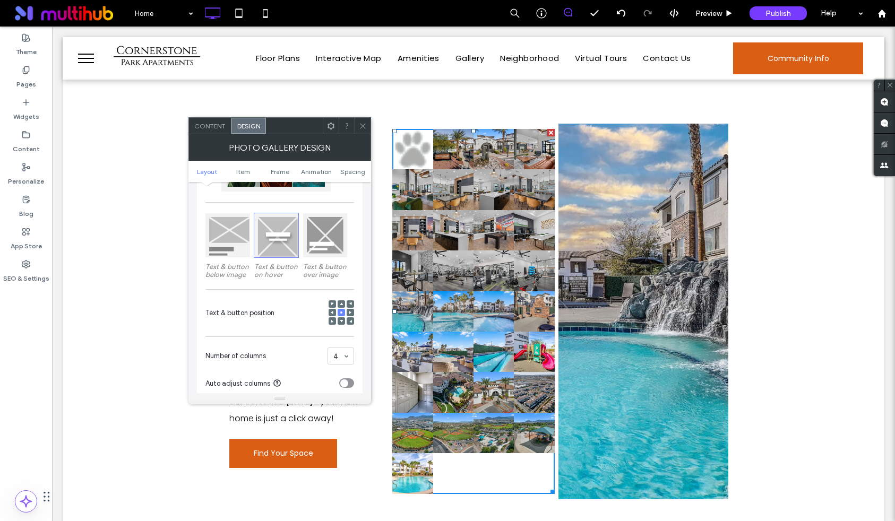
scroll to position [139, 0]
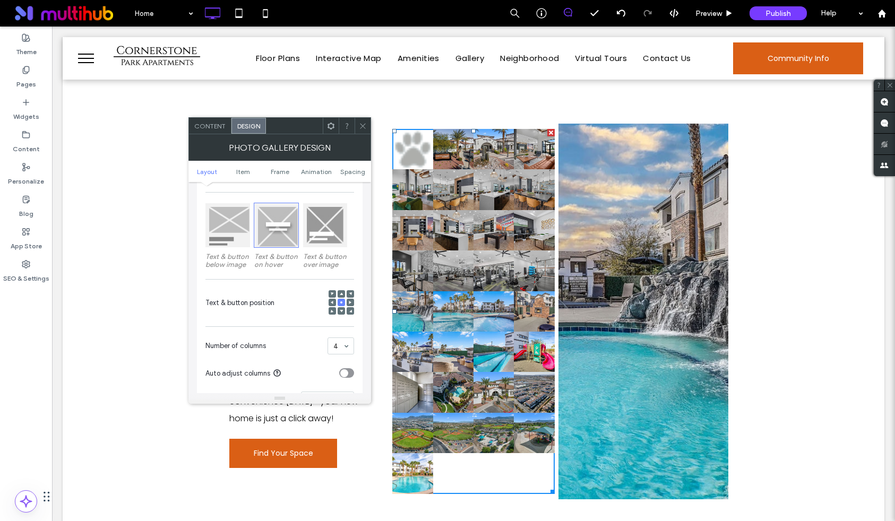
click at [329, 242] on div at bounding box center [325, 225] width 44 height 44
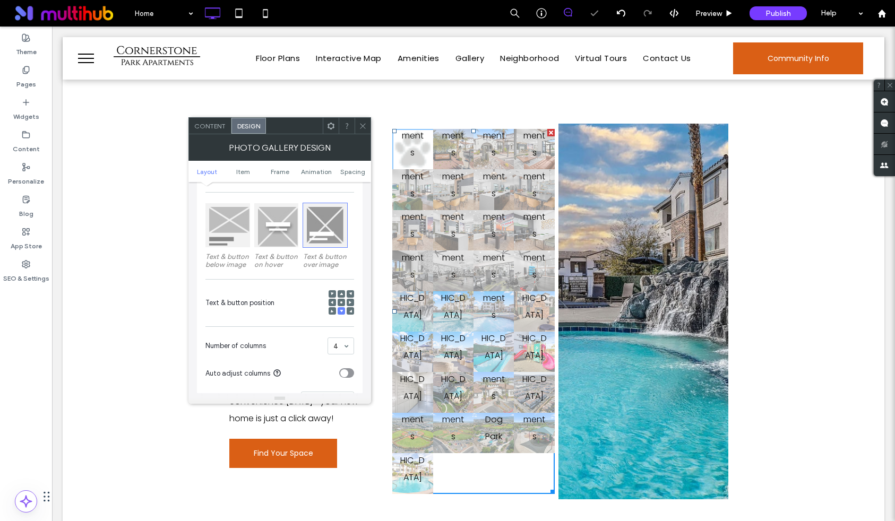
click at [223, 225] on div at bounding box center [227, 225] width 44 height 44
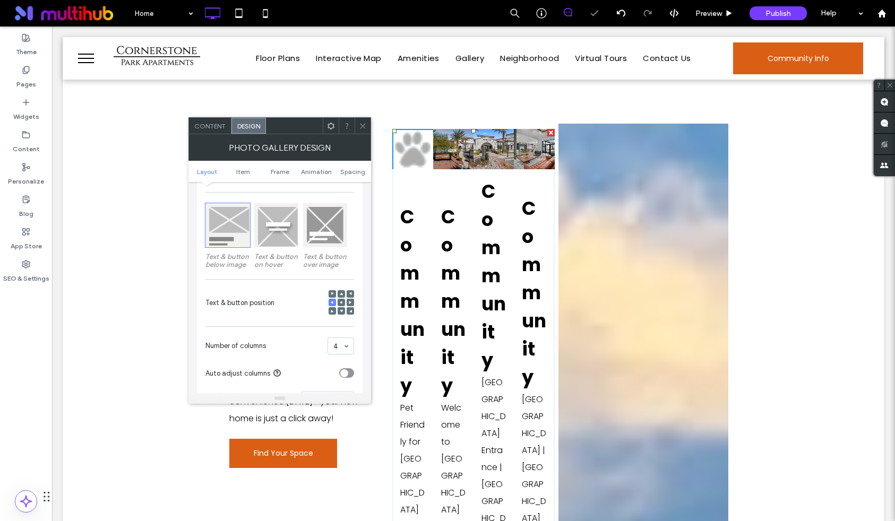
click at [325, 215] on div at bounding box center [325, 225] width 44 height 44
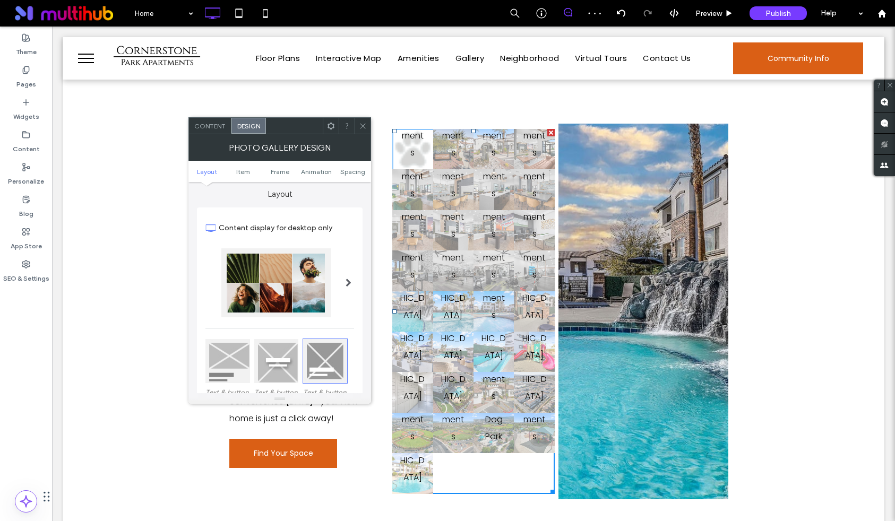
scroll to position [0, 0]
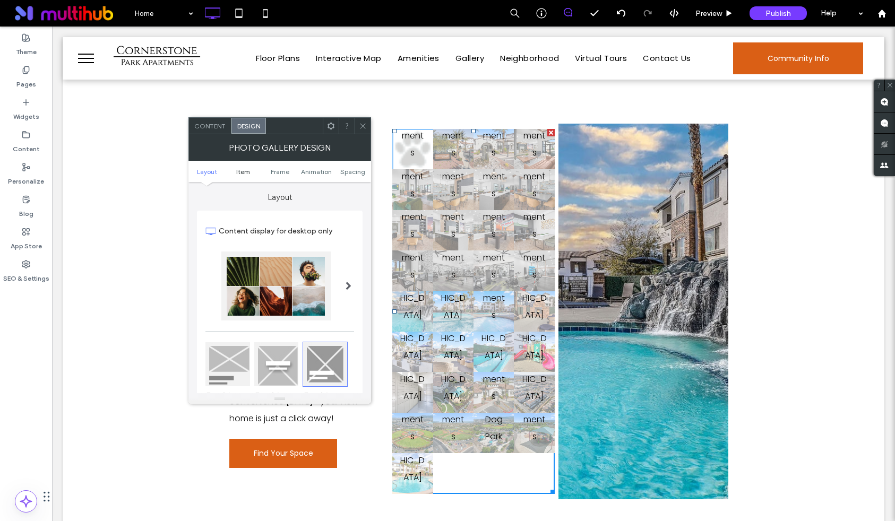
click at [242, 171] on span "Item" at bounding box center [243, 172] width 14 height 8
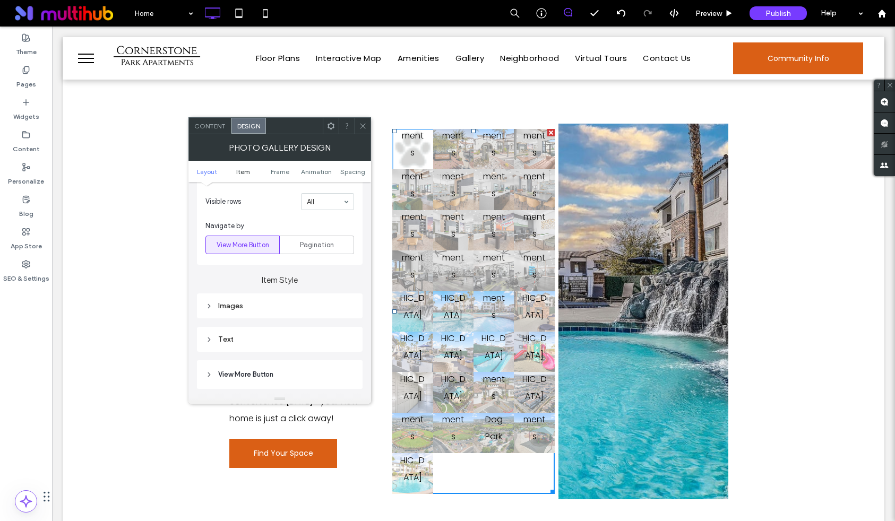
scroll to position [422, 0]
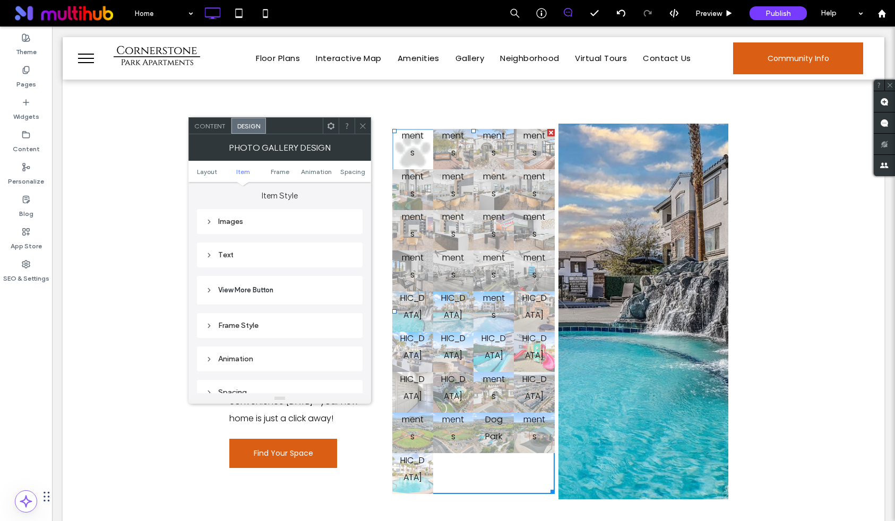
click at [222, 257] on div "Text" at bounding box center [279, 254] width 149 height 9
click at [211, 136] on div "Photo Gallery Design" at bounding box center [279, 147] width 183 height 27
click at [208, 129] on div "Content" at bounding box center [210, 126] width 42 height 16
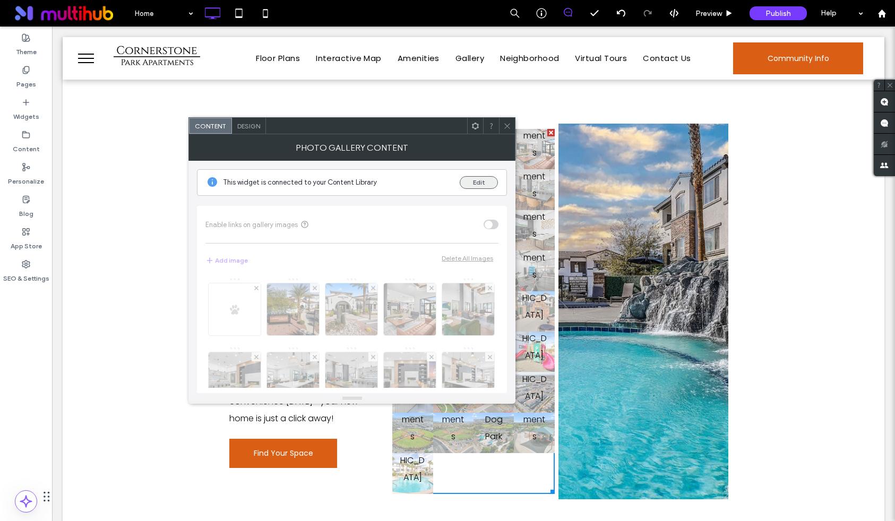
click at [487, 179] on button "Edit" at bounding box center [478, 182] width 38 height 13
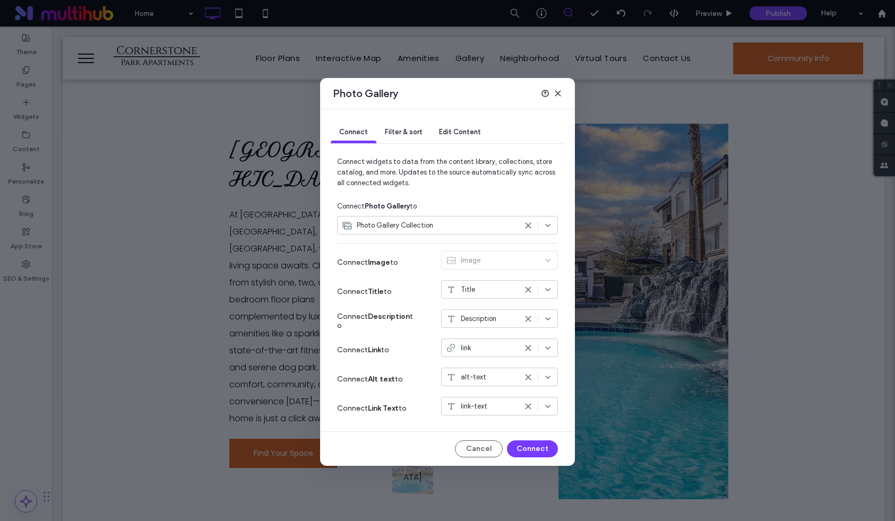
click at [529, 288] on use at bounding box center [527, 289] width 5 height 5
click at [535, 318] on div at bounding box center [538, 319] width 28 height 8
click at [527, 315] on icon at bounding box center [528, 319] width 8 height 8
click at [423, 304] on div "Connect Title to Select an option" at bounding box center [447, 291] width 221 height 29
click at [525, 349] on icon at bounding box center [528, 348] width 8 height 8
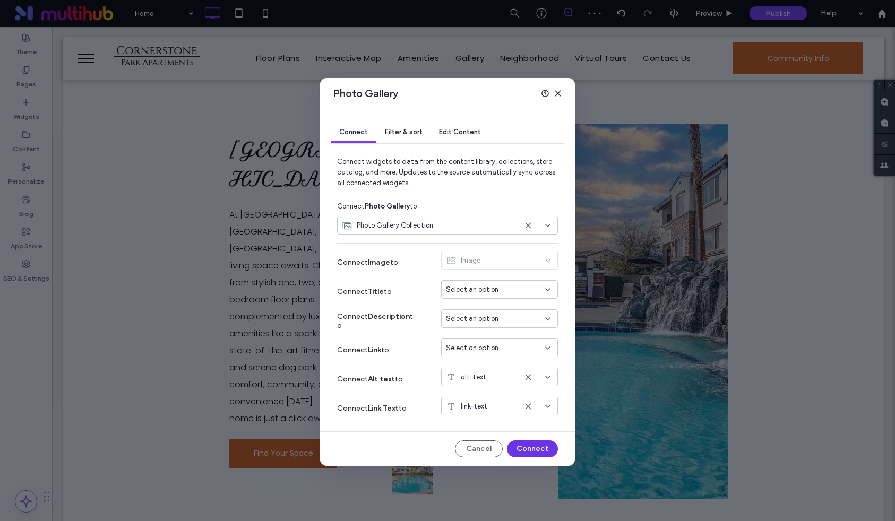
click at [534, 446] on button "Connect" at bounding box center [532, 448] width 51 height 17
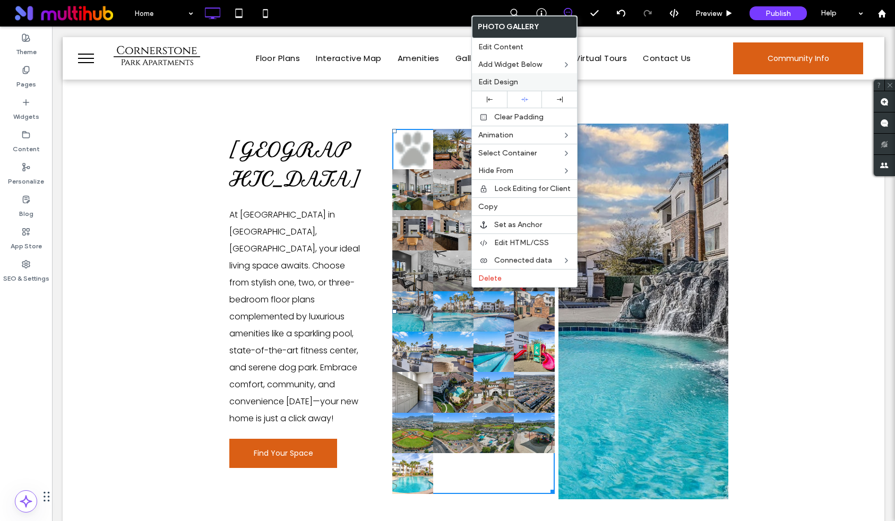
click at [500, 79] on span "Edit Design" at bounding box center [498, 81] width 40 height 9
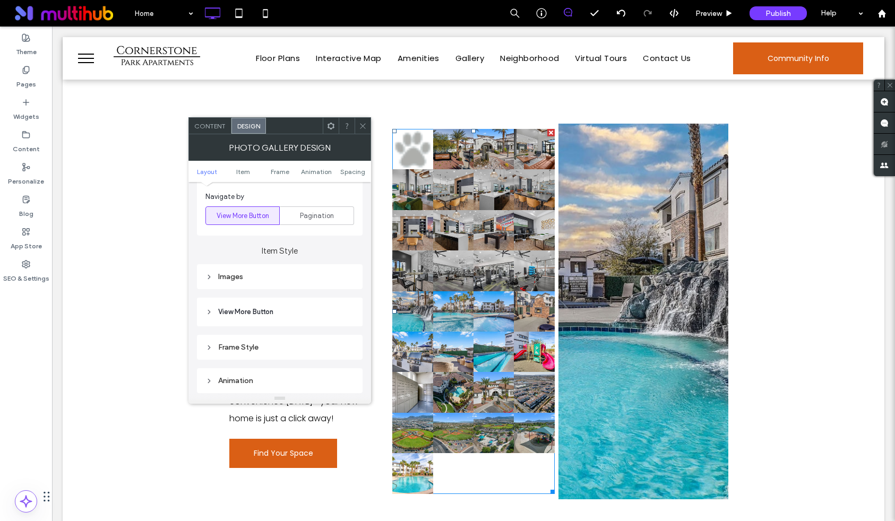
click at [263, 280] on div "Images" at bounding box center [279, 276] width 149 height 9
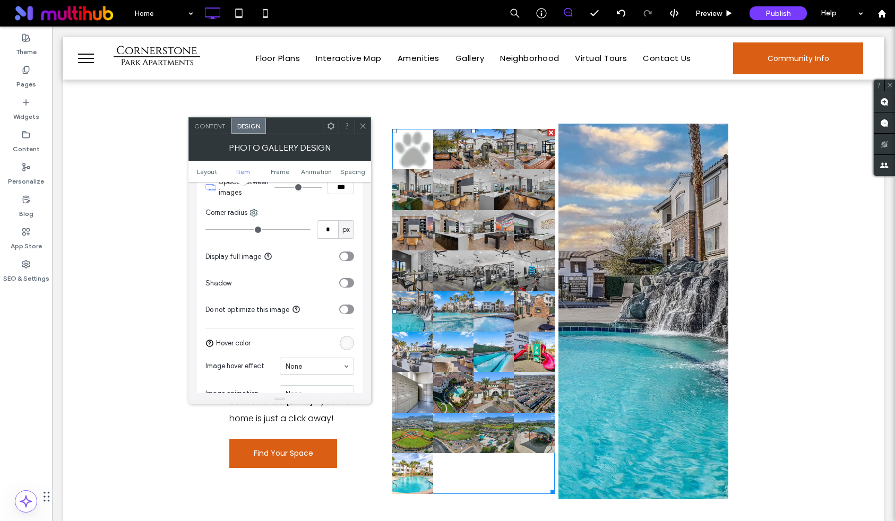
scroll to position [489, 0]
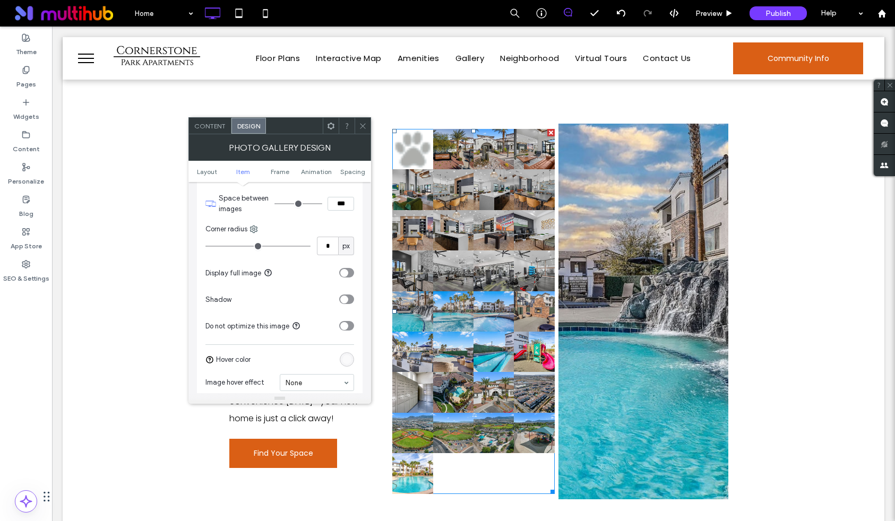
click at [349, 276] on div "toggle" at bounding box center [346, 273] width 15 height 10
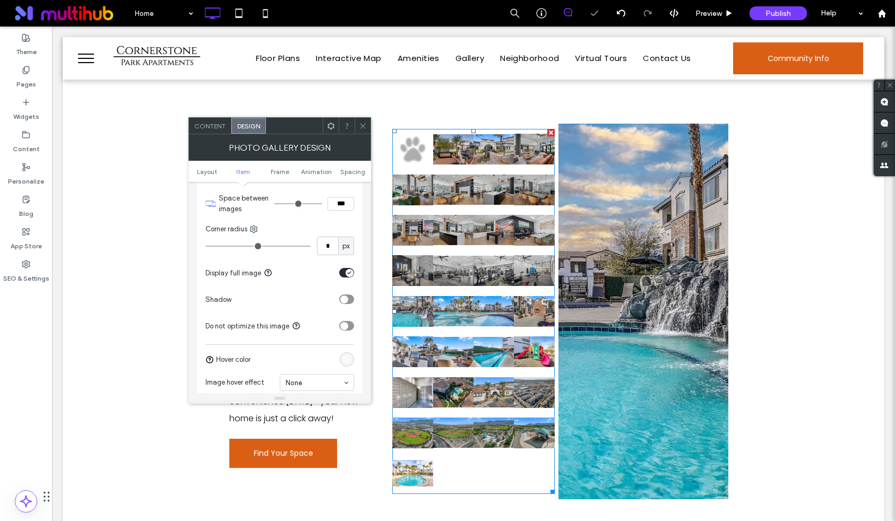
click at [347, 276] on div "toggle" at bounding box center [349, 273] width 8 height 8
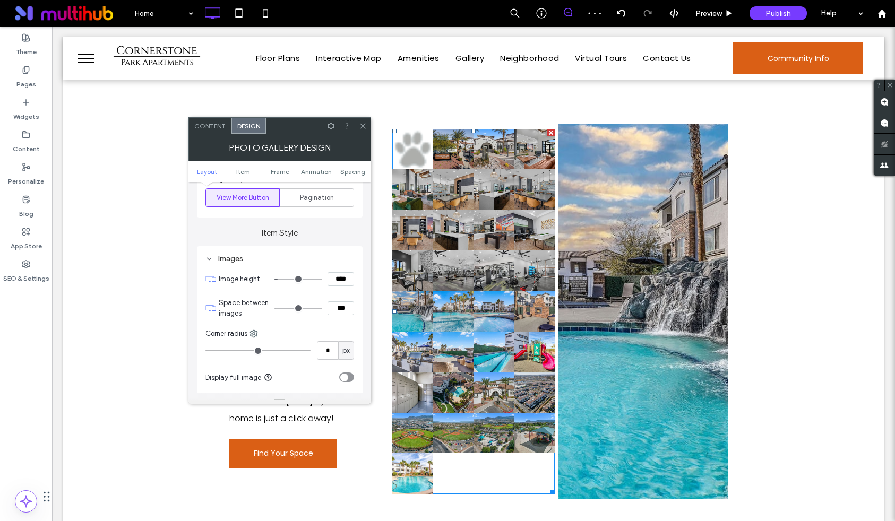
scroll to position [329, 0]
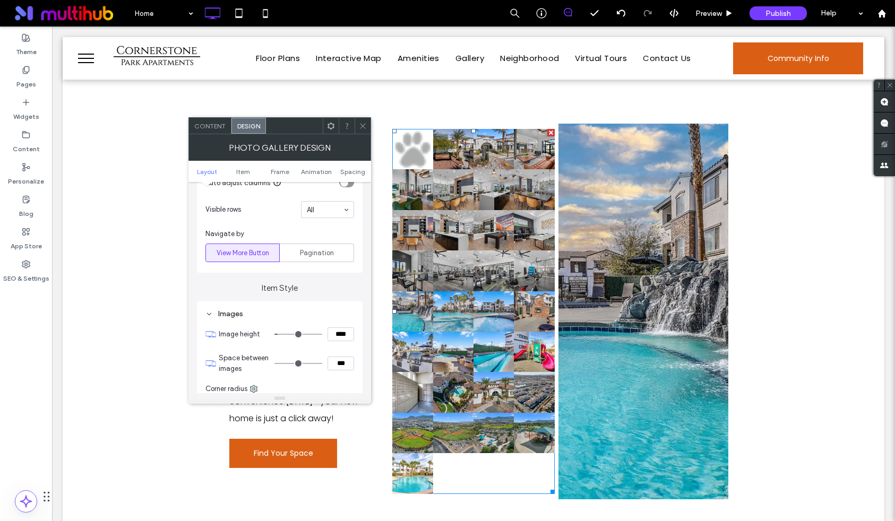
click at [365, 126] on icon at bounding box center [363, 126] width 8 height 8
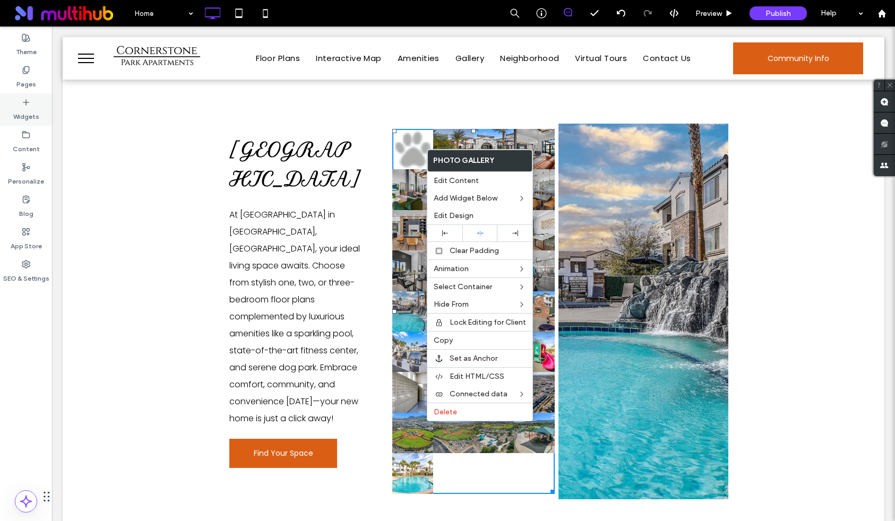
click at [22, 101] on icon at bounding box center [26, 102] width 8 height 8
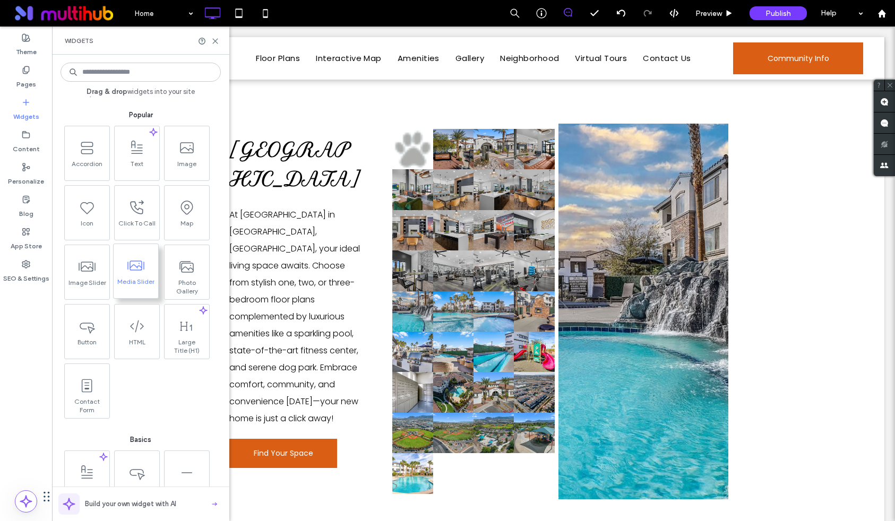
scroll to position [137, 0]
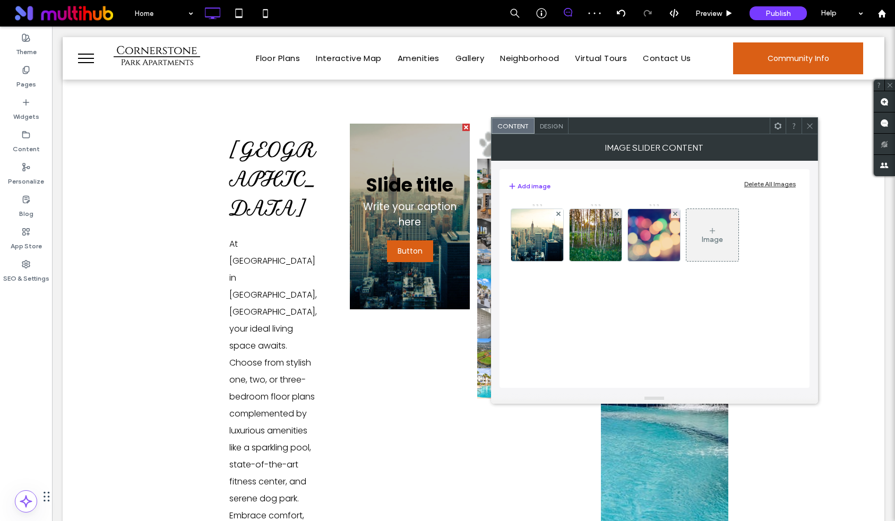
click at [539, 120] on div "Design" at bounding box center [551, 126] width 34 height 16
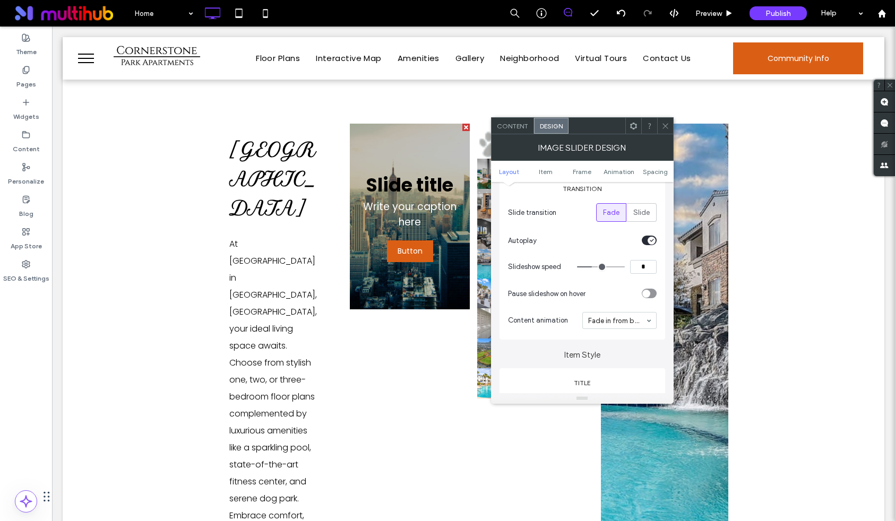
scroll to position [162, 0]
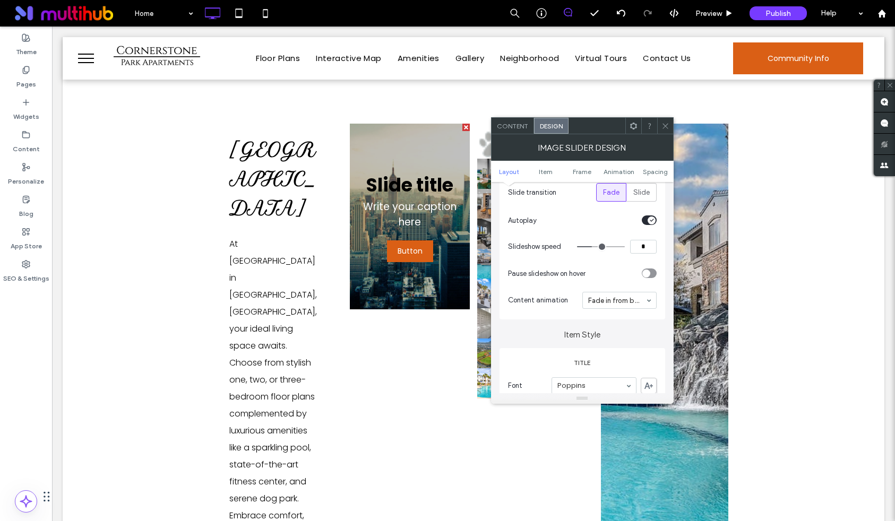
click at [665, 126] on icon at bounding box center [665, 126] width 8 height 8
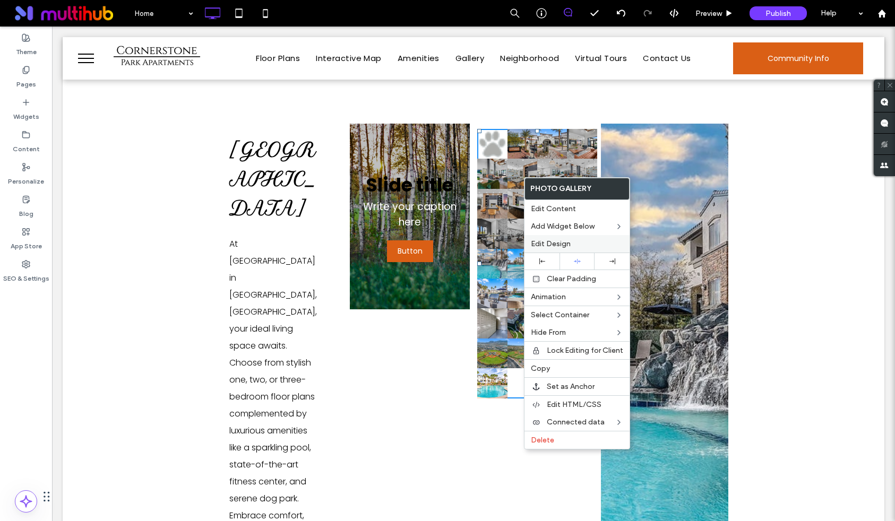
click at [554, 244] on span "Edit Design" at bounding box center [551, 243] width 40 height 9
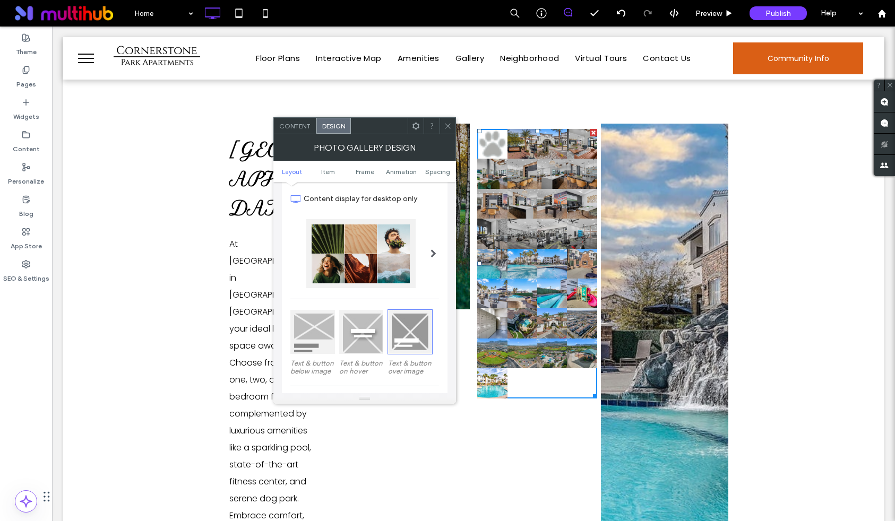
scroll to position [35, 0]
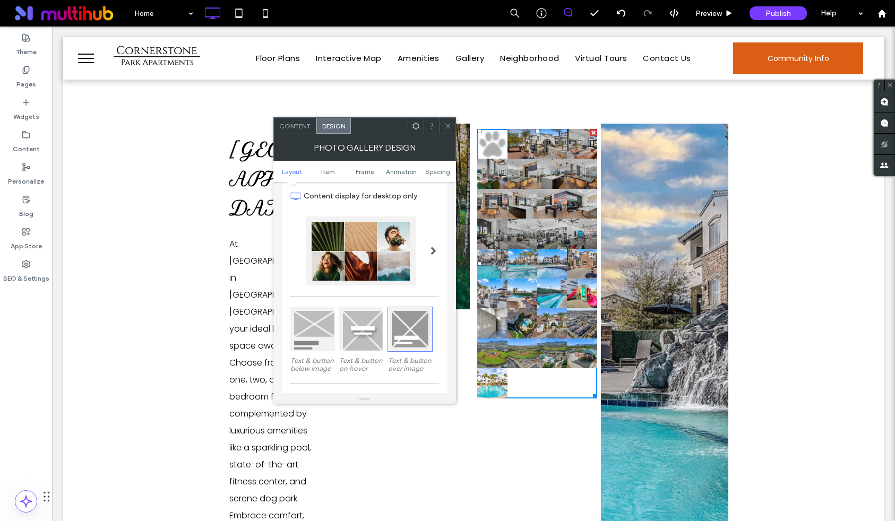
click at [435, 250] on span at bounding box center [433, 251] width 6 height 8
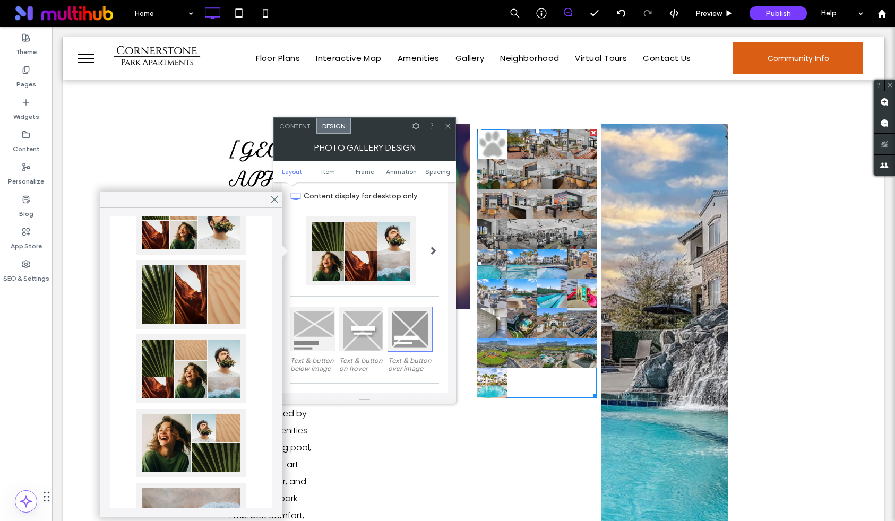
scroll to position [0, 0]
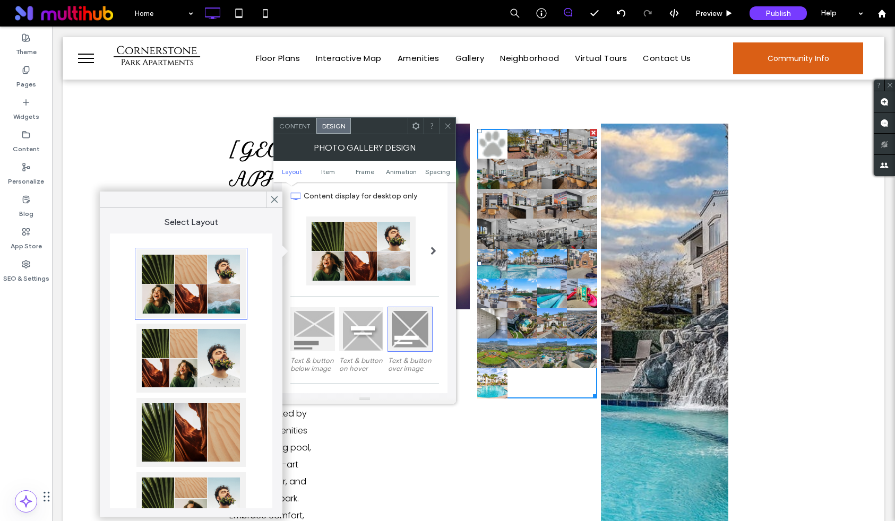
click at [192, 433] on div at bounding box center [190, 432] width 109 height 69
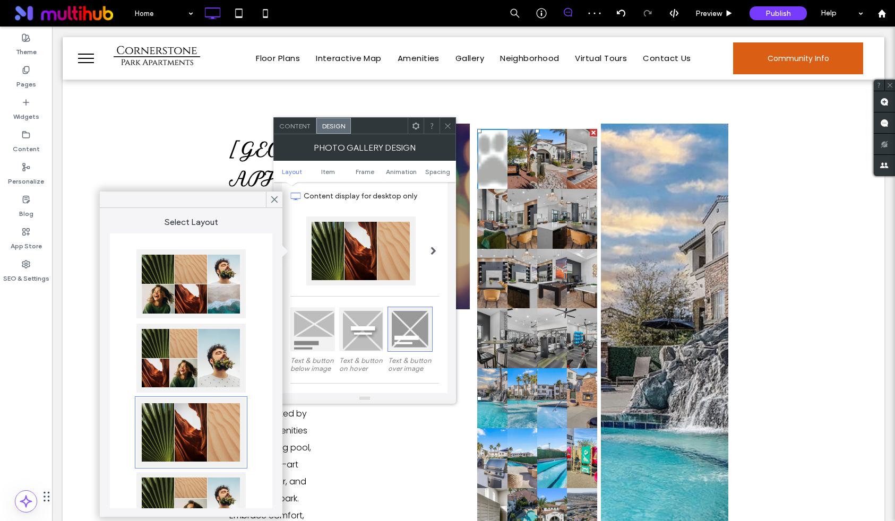
click at [188, 276] on div at bounding box center [190, 283] width 109 height 69
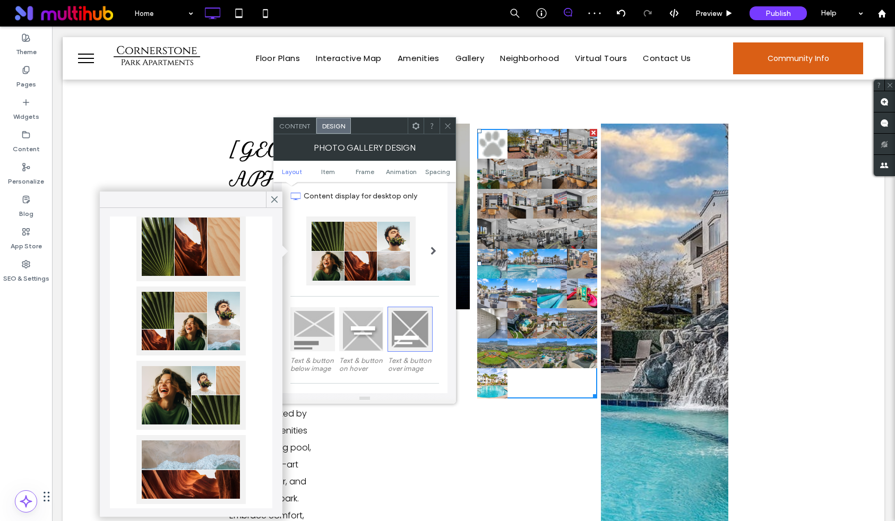
scroll to position [497, 0]
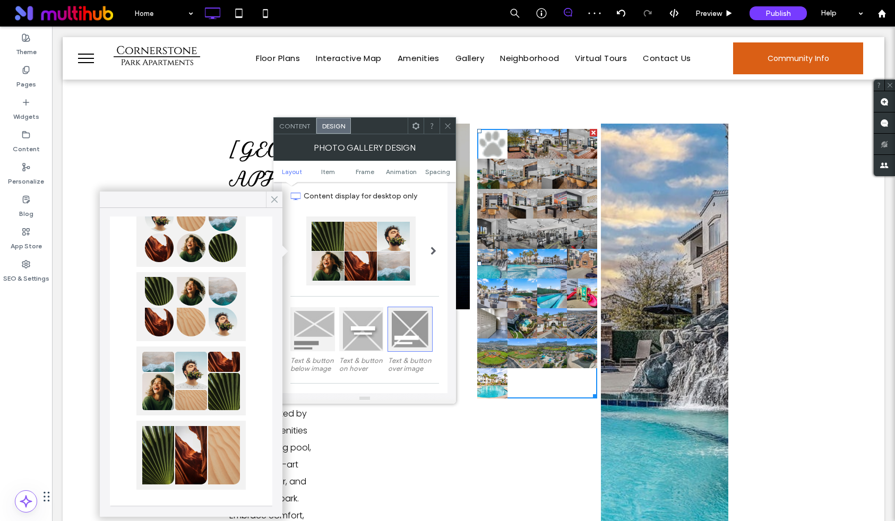
click at [273, 197] on icon at bounding box center [275, 200] width 10 height 10
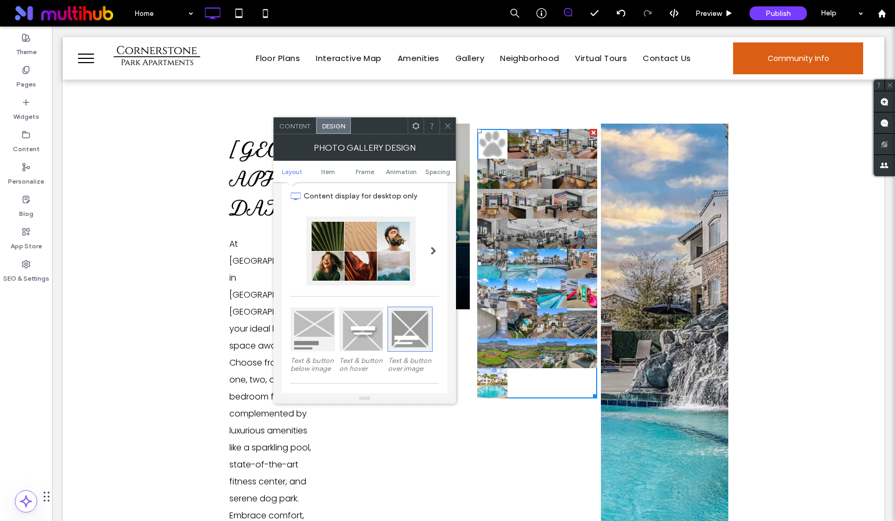
click at [453, 125] on div at bounding box center [447, 126] width 16 height 16
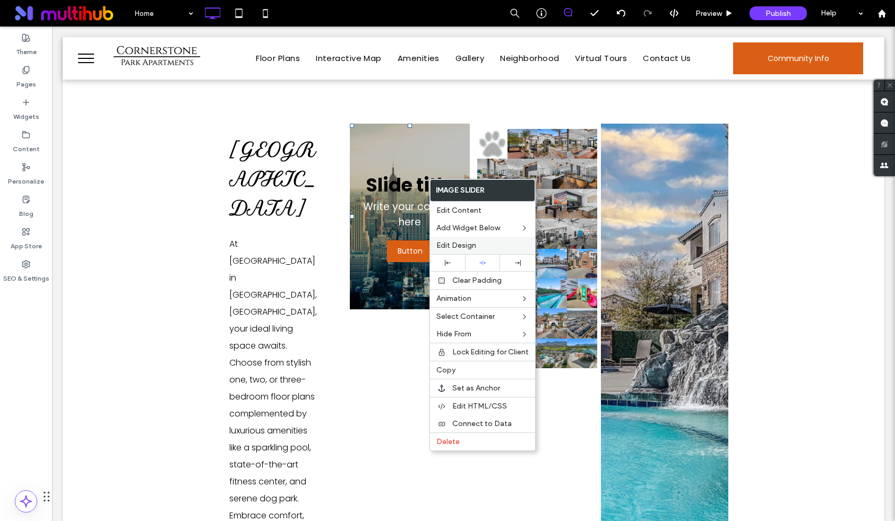
click at [455, 242] on span "Edit Design" at bounding box center [456, 245] width 40 height 9
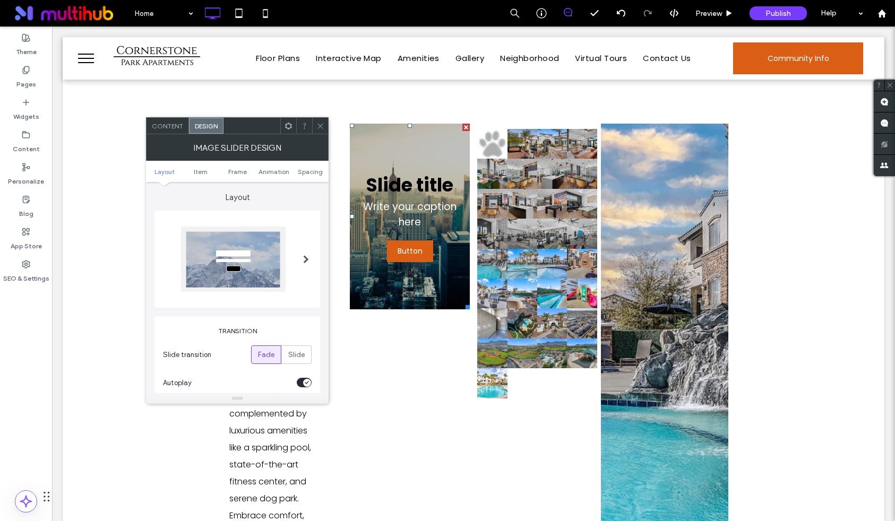
click at [203, 164] on ul "Layout Item Frame Animation Spacing" at bounding box center [237, 171] width 183 height 21
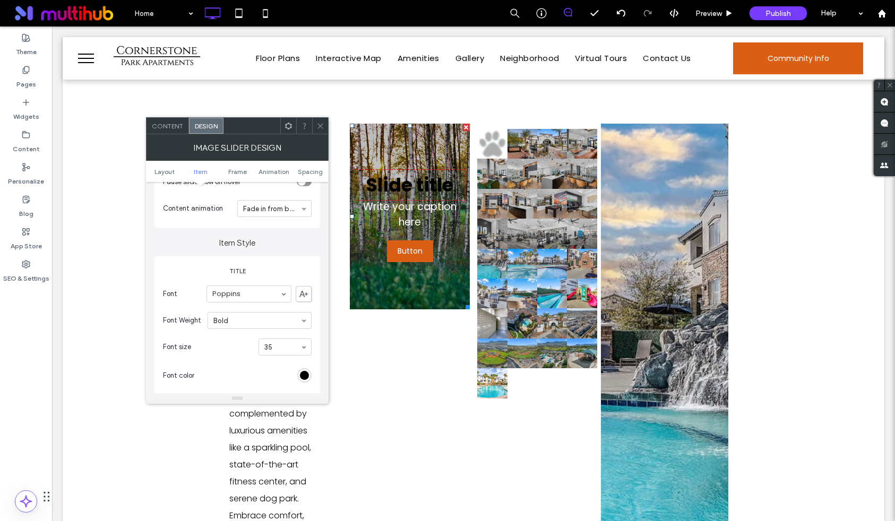
scroll to position [328, 0]
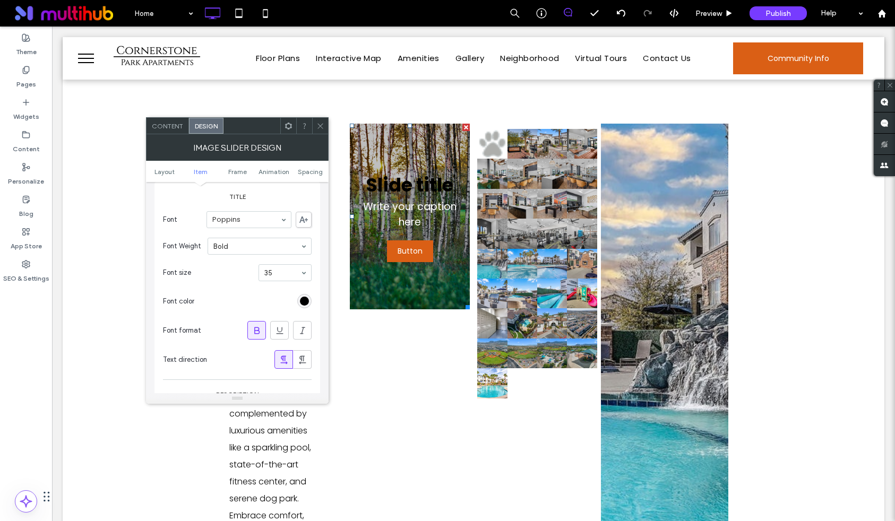
click at [321, 123] on icon at bounding box center [320, 126] width 8 height 8
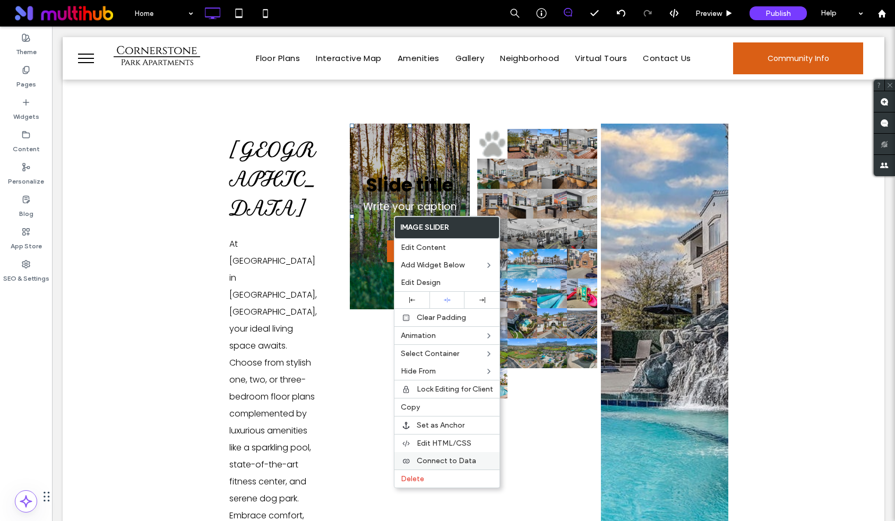
click at [465, 462] on span "Connect to Data" at bounding box center [445, 460] width 59 height 9
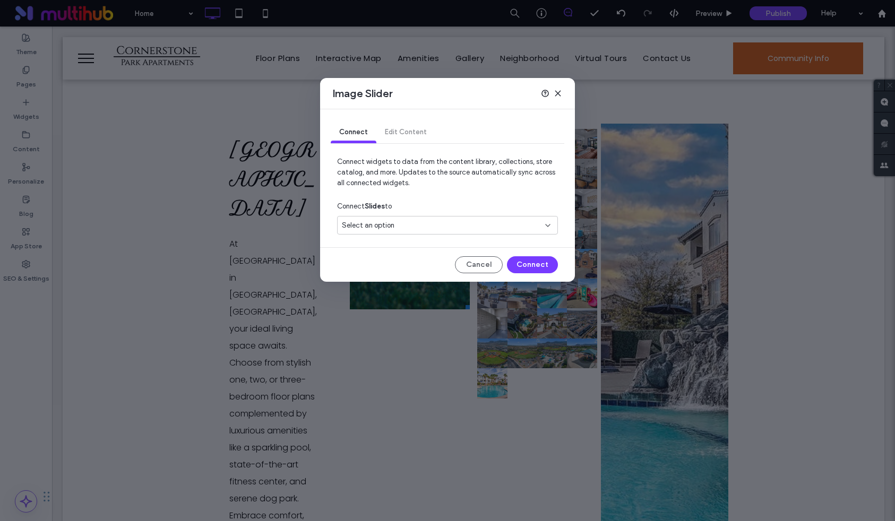
click at [439, 241] on div "Connect Edit Content Connect widgets to data from the content library, collecti…" at bounding box center [447, 195] width 255 height 172
click at [427, 228] on div "Select an option" at bounding box center [441, 225] width 198 height 11
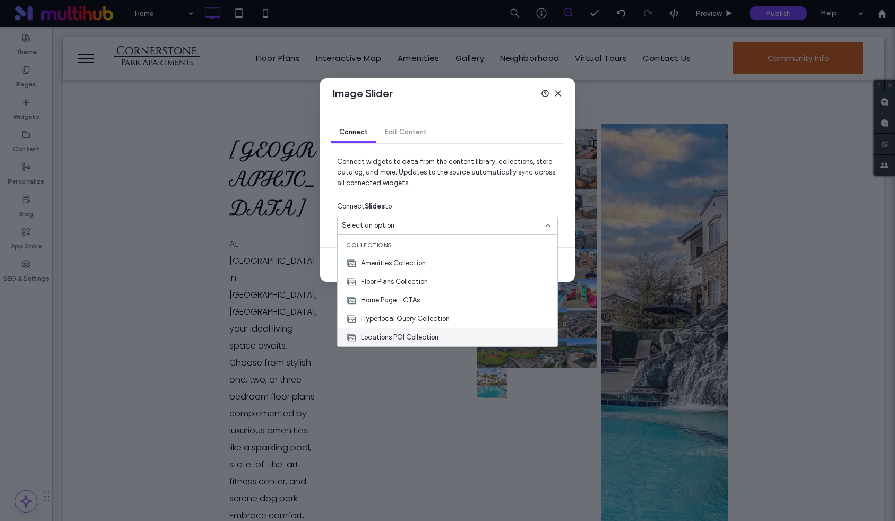
scroll to position [19, 0]
click at [421, 336] on span "Photo Gallery Collection" at bounding box center [399, 337] width 76 height 11
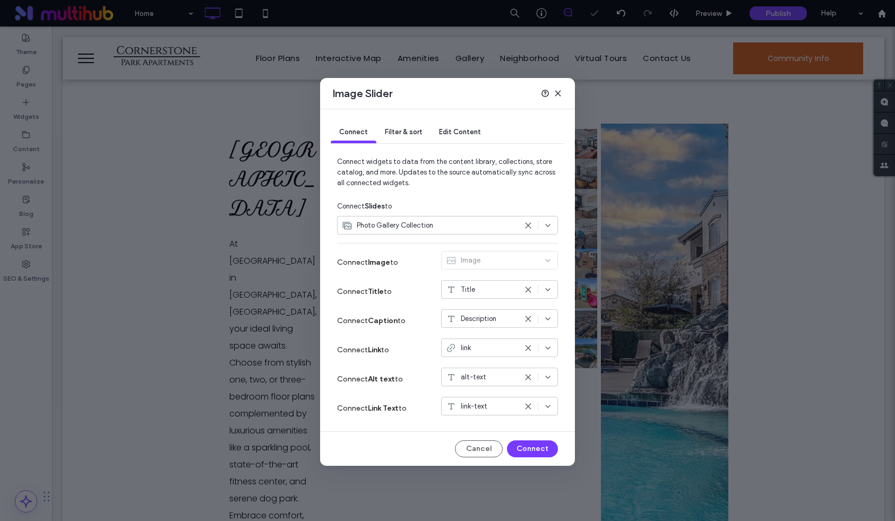
click at [528, 290] on use at bounding box center [527, 289] width 5 height 5
click at [532, 317] on icon at bounding box center [528, 319] width 8 height 8
click at [532, 351] on div at bounding box center [538, 348] width 28 height 8
click at [527, 343] on div "link" at bounding box center [499, 347] width 117 height 19
click at [528, 348] on icon at bounding box center [528, 348] width 8 height 8
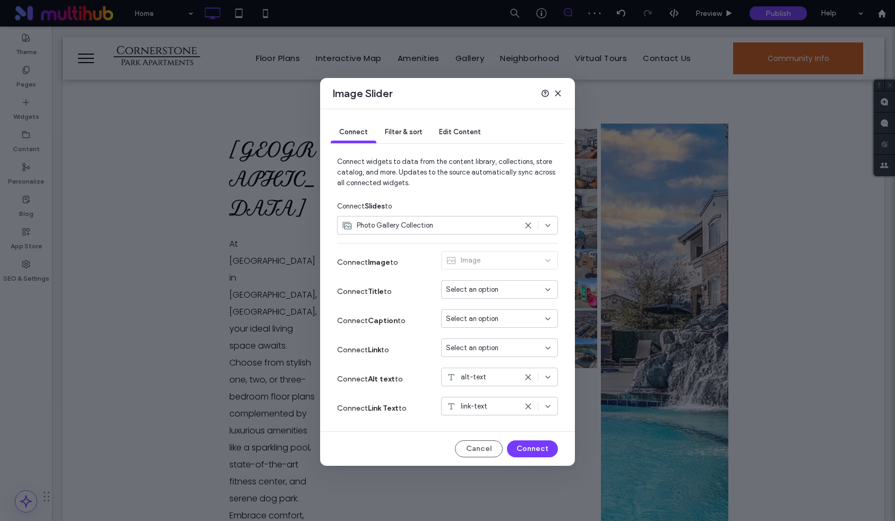
click at [527, 438] on div "Connect Filter & sort Edit Content Connect widgets to data from the content lib…" at bounding box center [447, 287] width 255 height 357
click at [529, 453] on button "Connect" at bounding box center [532, 448] width 51 height 17
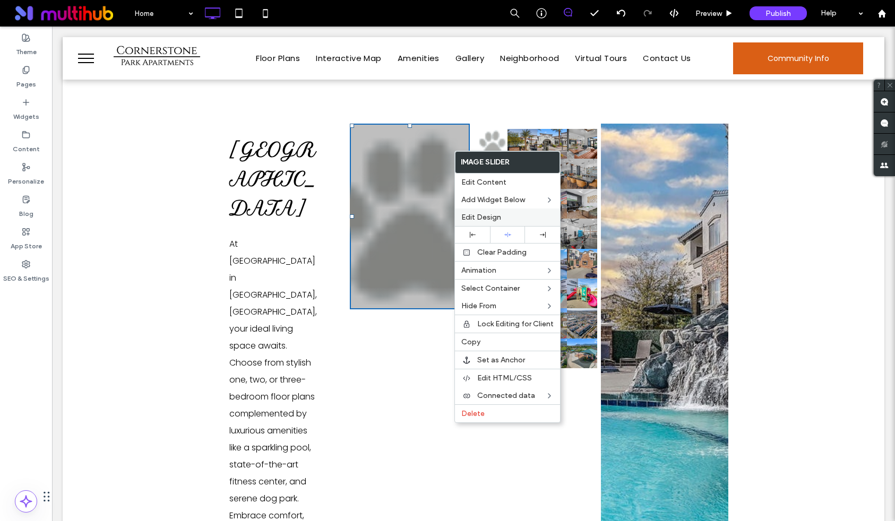
click at [500, 215] on span "Edit Design" at bounding box center [481, 217] width 40 height 9
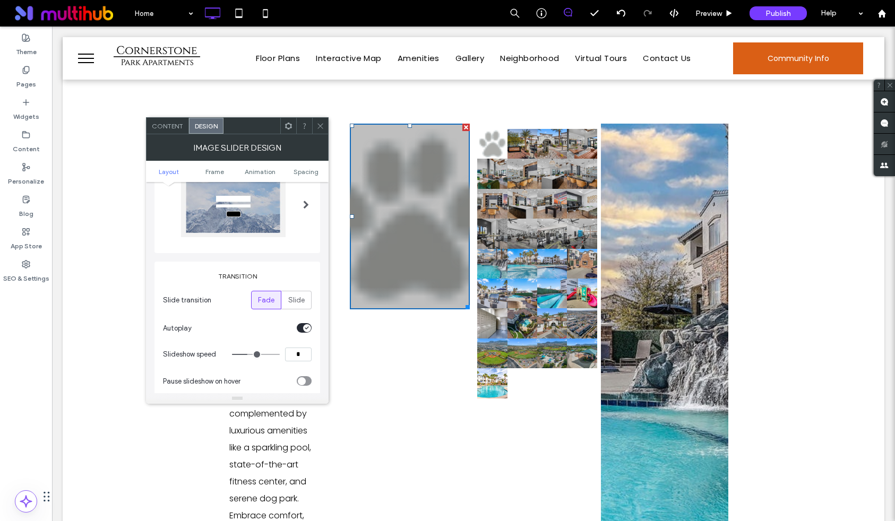
scroll to position [0, 0]
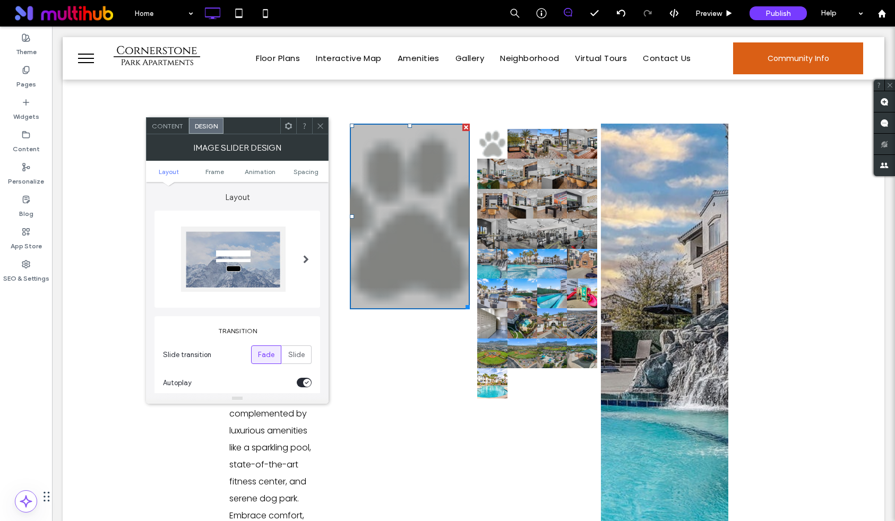
click at [205, 166] on ul "Layout Frame Animation Spacing" at bounding box center [237, 171] width 183 height 21
click at [210, 168] on span "Frame" at bounding box center [214, 172] width 19 height 8
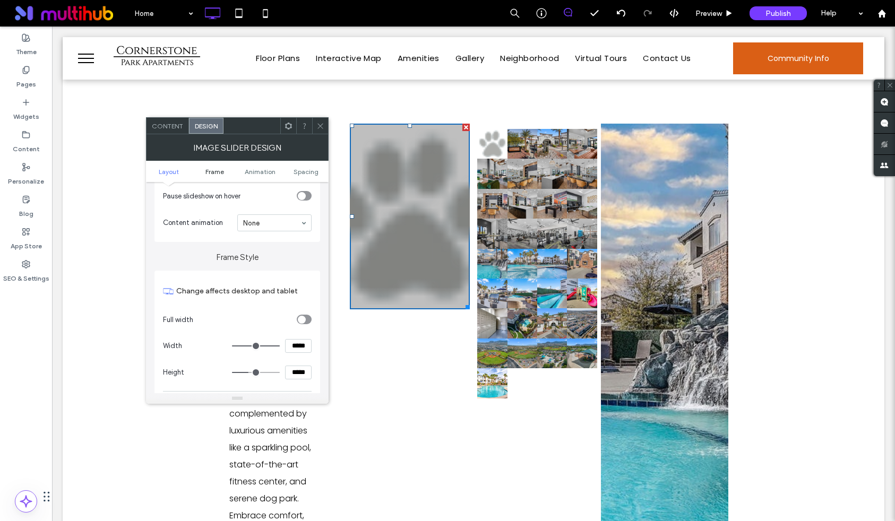
scroll to position [300, 0]
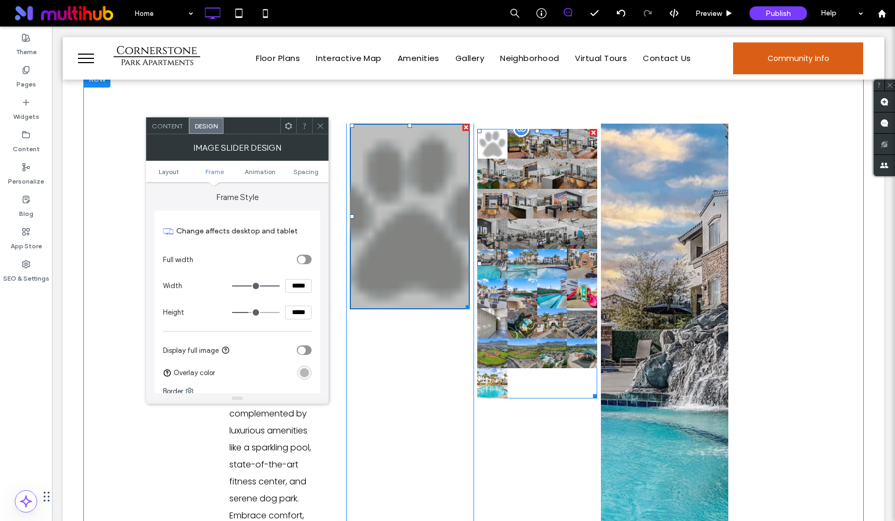
click at [550, 307] on link at bounding box center [552, 294] width 30 height 30
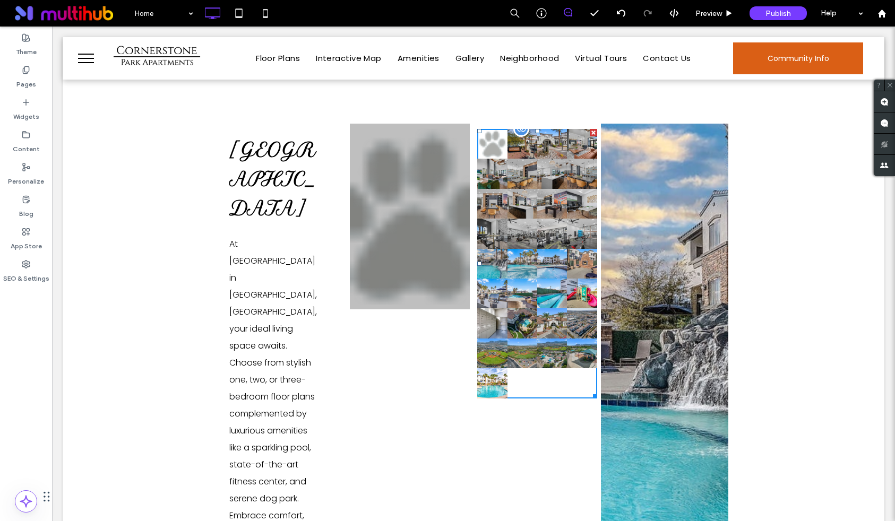
click at [594, 132] on div at bounding box center [592, 132] width 7 height 7
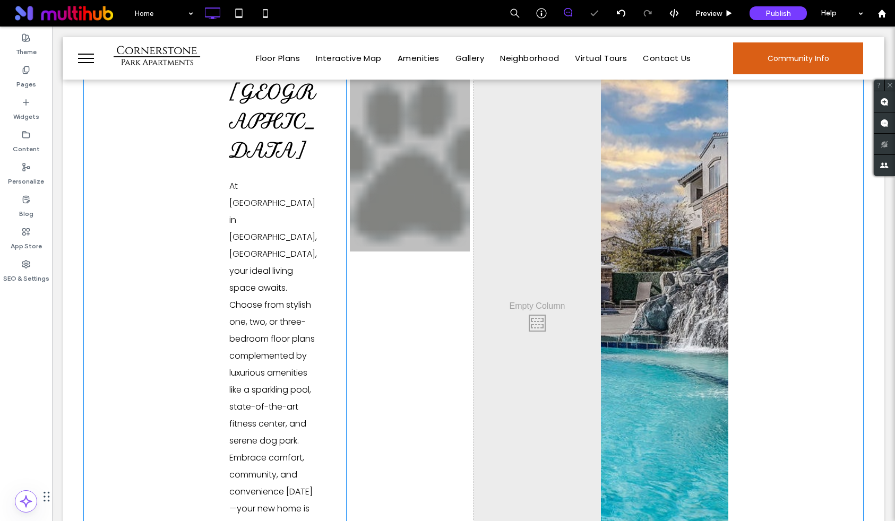
scroll to position [472, 0]
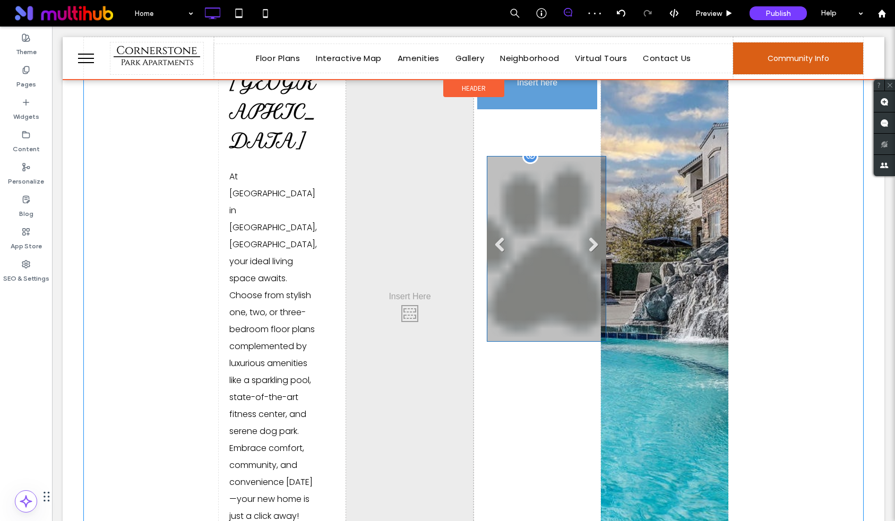
drag, startPoint x: 403, startPoint y: 172, endPoint x: 511, endPoint y: 270, distance: 145.7
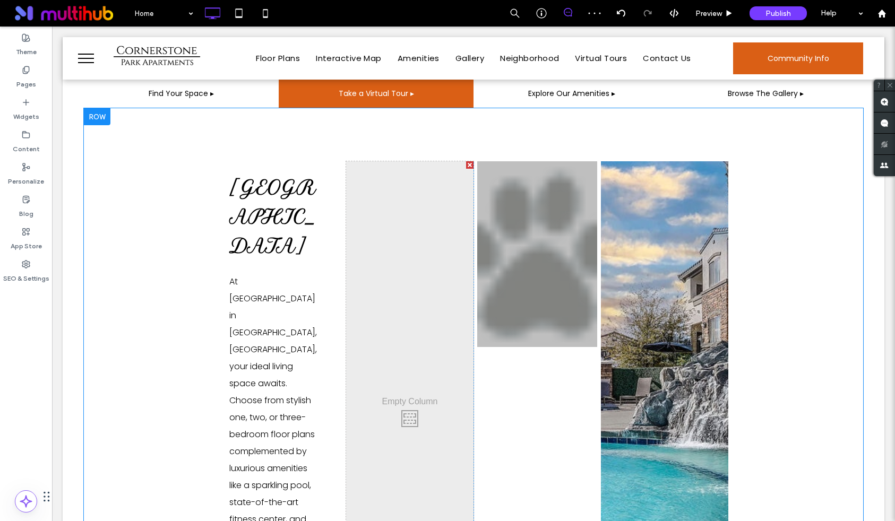
scroll to position [366, 0]
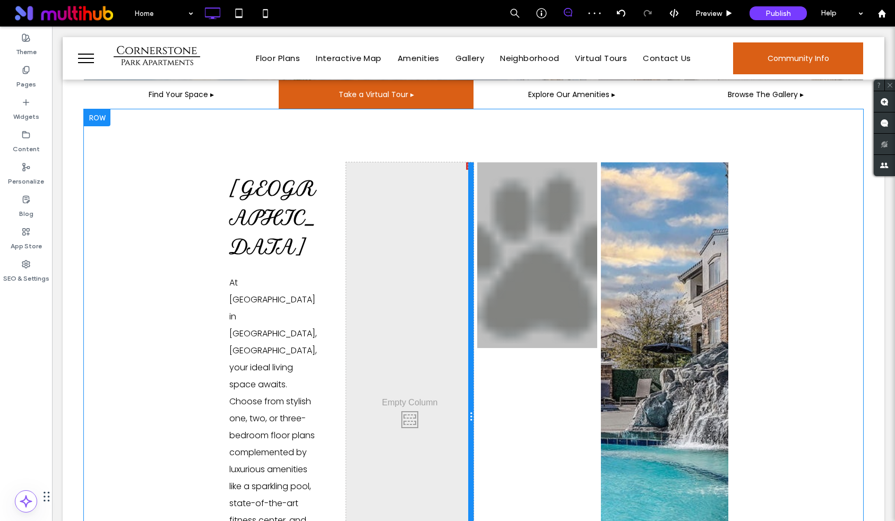
click at [471, 166] on div at bounding box center [470, 416] width 5 height 509
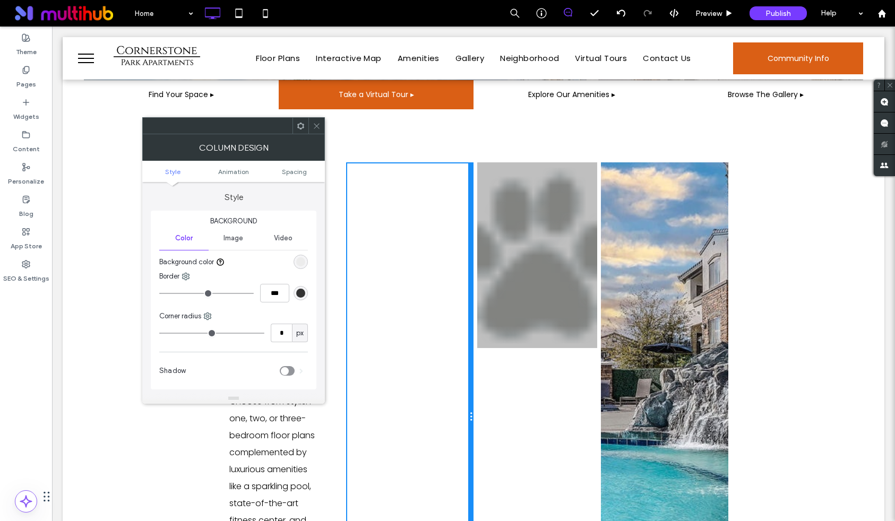
click at [468, 166] on div at bounding box center [470, 416] width 5 height 509
click at [472, 141] on div "Cornerstone Park At Cornerstone Park in Henderson, NV, your ideal living space …" at bounding box center [473, 416] width 779 height 615
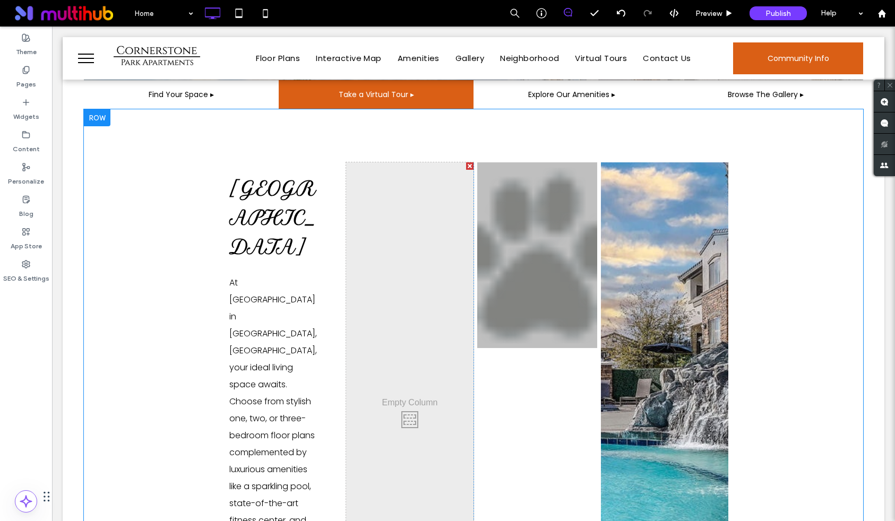
click at [466, 167] on div at bounding box center [469, 165] width 7 height 7
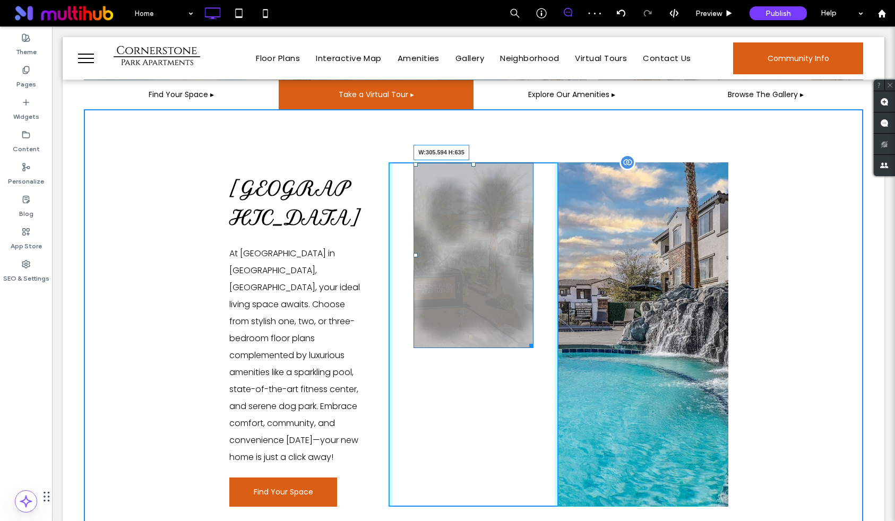
drag, startPoint x: 529, startPoint y: 343, endPoint x: 593, endPoint y: 494, distance: 163.9
click at [593, 494] on div "Cornerstone Park At Cornerstone Park in Henderson, NV, your ideal living space …" at bounding box center [473, 334] width 509 height 344
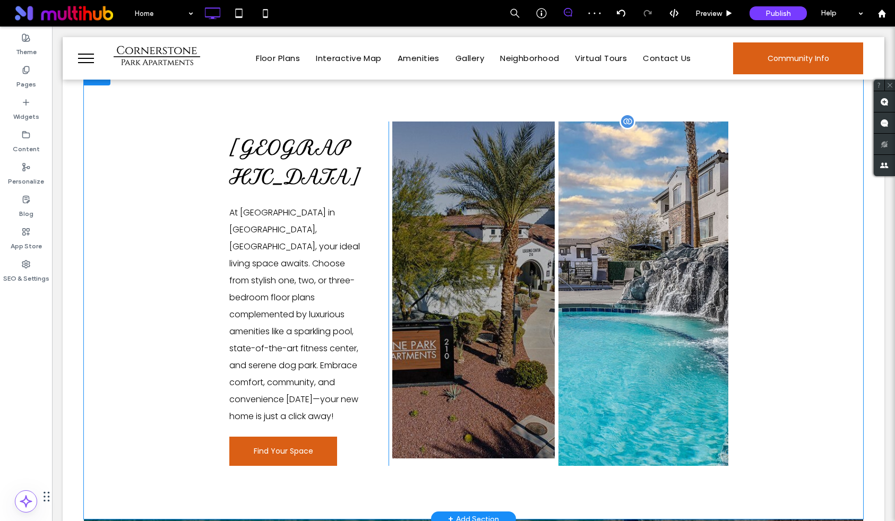
scroll to position [404, 0]
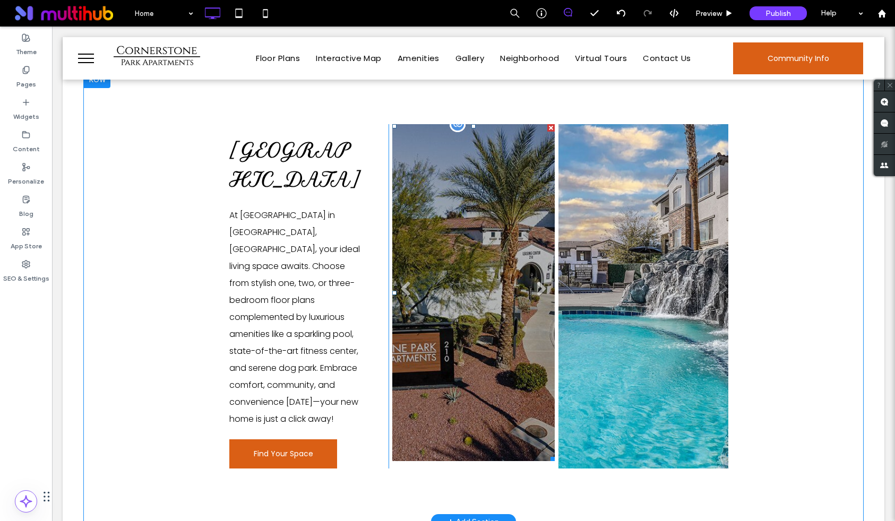
click at [490, 176] on li at bounding box center [473, 292] width 162 height 337
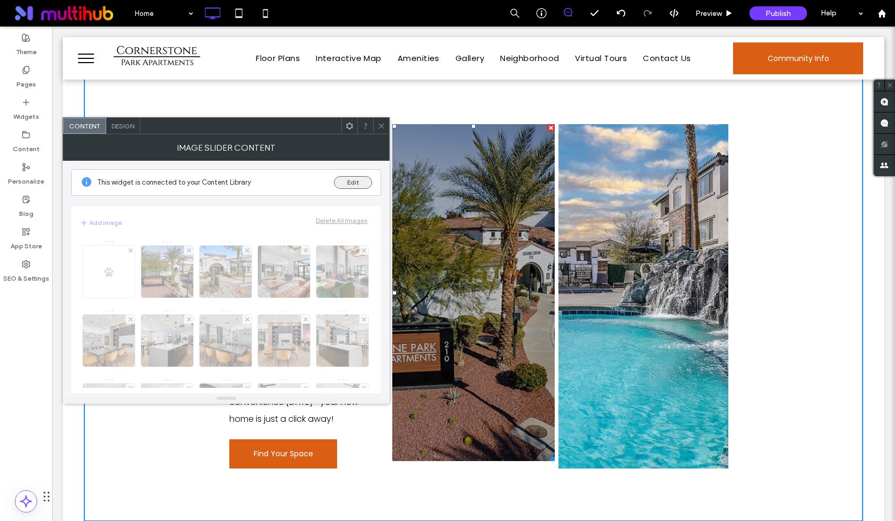
click at [356, 186] on button "Edit" at bounding box center [353, 182] width 38 height 13
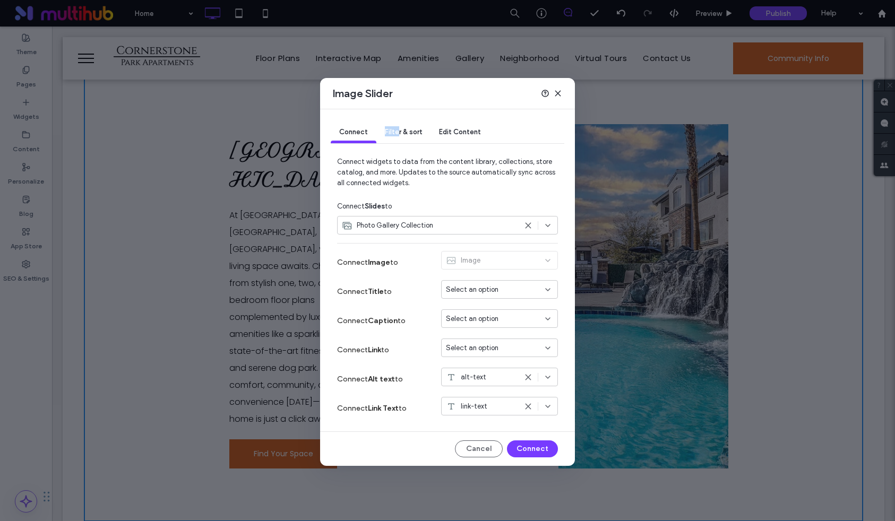
click at [398, 127] on div "Filter & sort" at bounding box center [403, 132] width 54 height 21
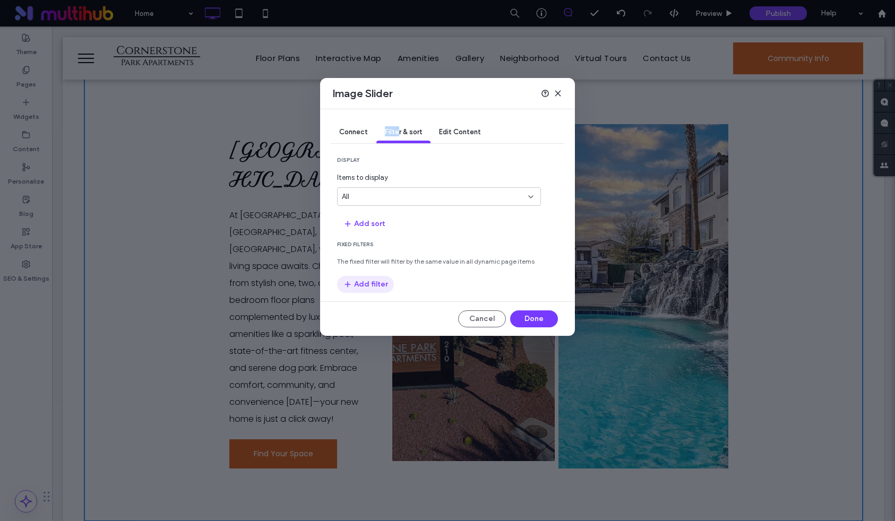
click at [366, 281] on button "Add filter" at bounding box center [365, 284] width 57 height 17
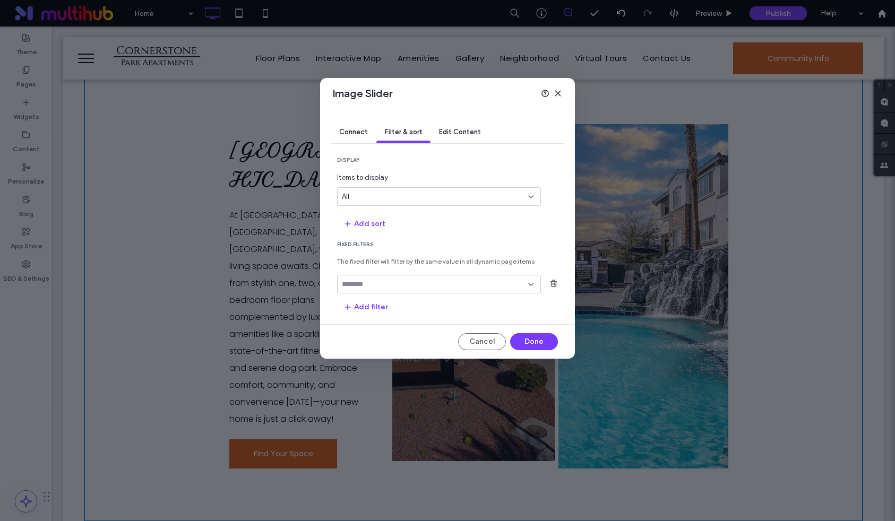
click at [361, 293] on section "Fixed Filters The fixed filter will filter by the same value in all dynamic pag…" at bounding box center [447, 278] width 221 height 75
click at [360, 286] on input "fields-dropdown" at bounding box center [435, 284] width 186 height 8
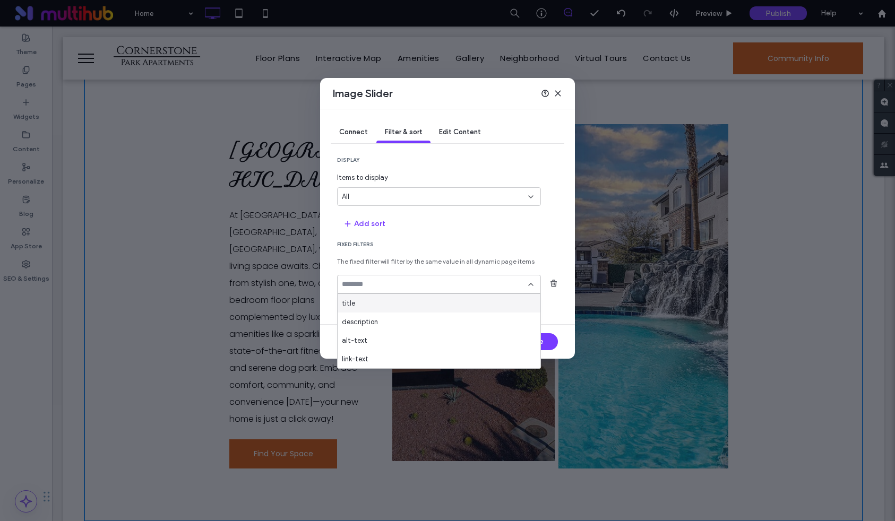
click at [355, 306] on div "title" at bounding box center [438, 303] width 203 height 19
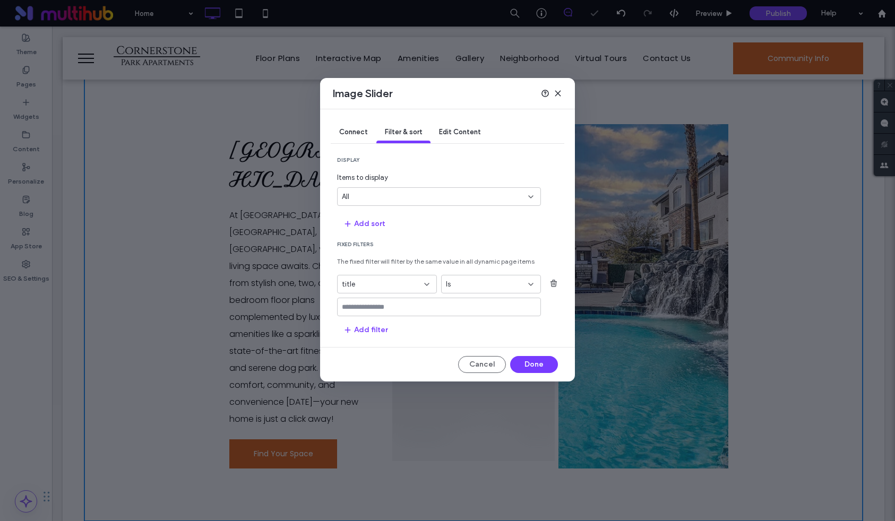
click at [360, 308] on input "values-textbox" at bounding box center [435, 307] width 186 height 8
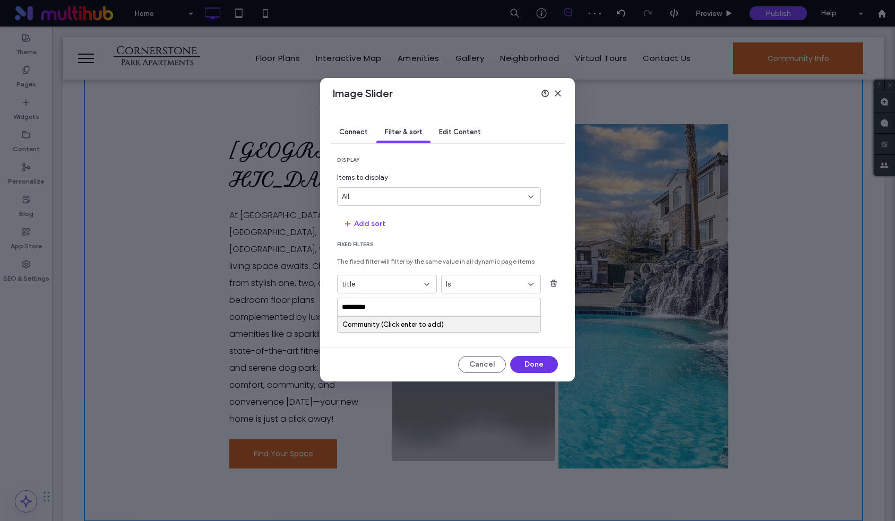
type input "*********"
click at [555, 362] on div "Cancel Done" at bounding box center [447, 364] width 221 height 17
click at [532, 366] on button "Done" at bounding box center [534, 364] width 48 height 17
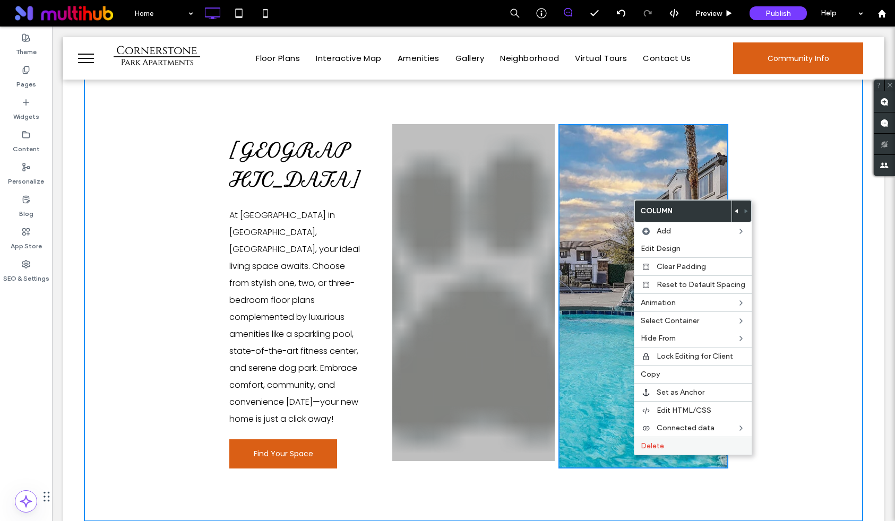
click at [659, 452] on div "Delete" at bounding box center [692, 446] width 117 height 18
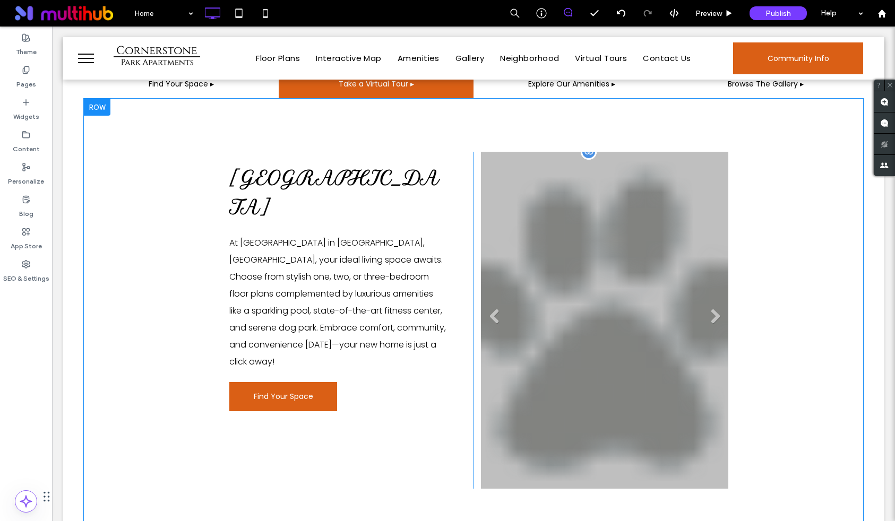
scroll to position [418, 0]
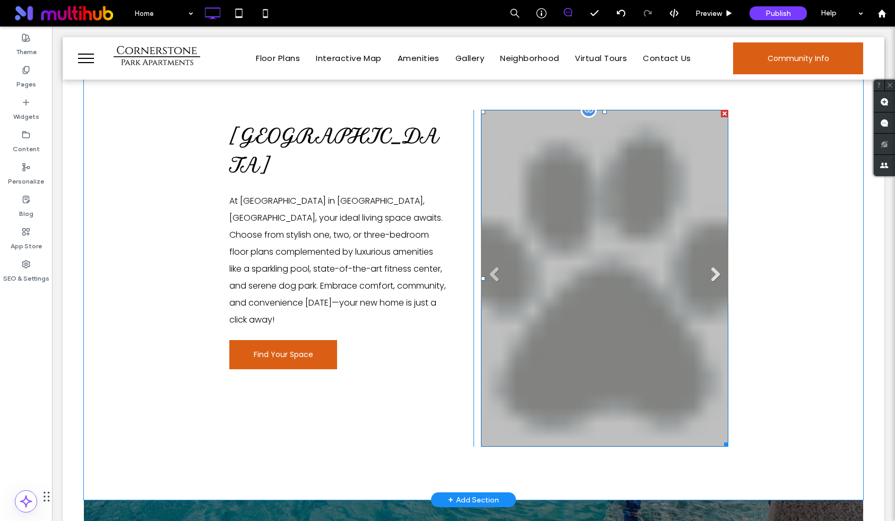
click at [716, 275] on link "Next" at bounding box center [715, 274] width 16 height 16
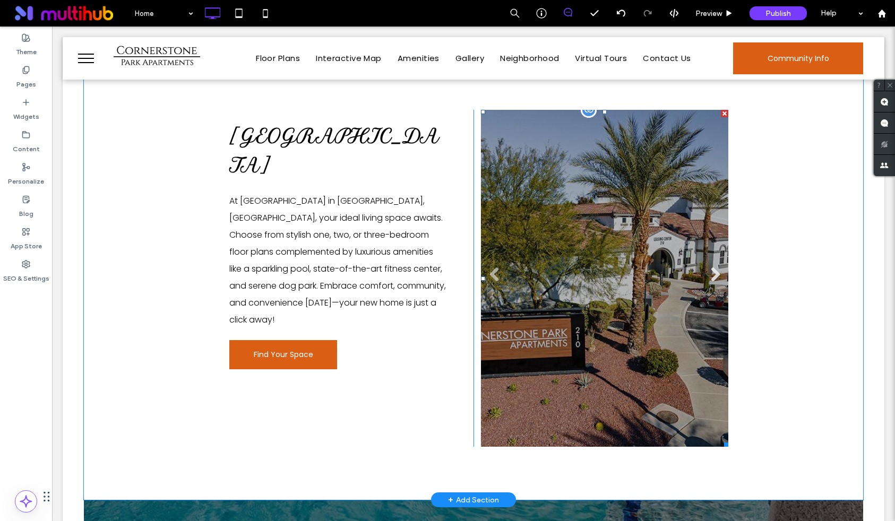
click at [716, 275] on link "Next" at bounding box center [715, 274] width 16 height 16
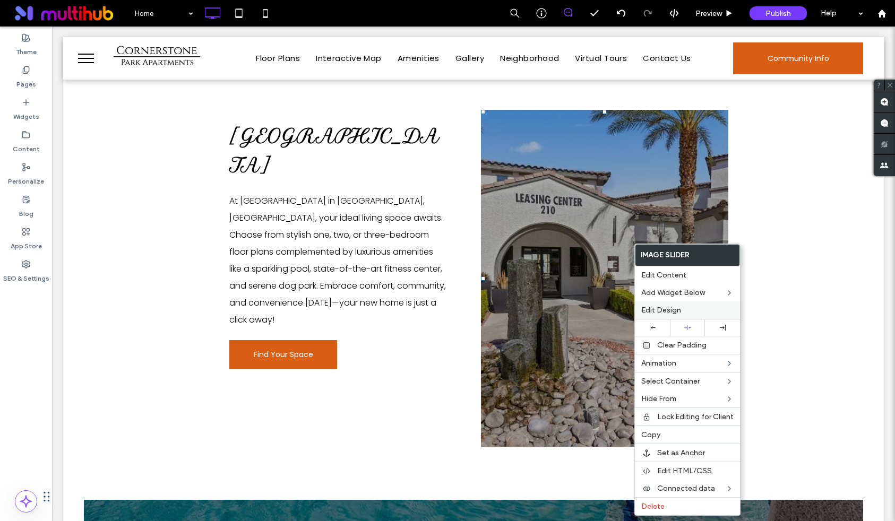
click at [668, 317] on div "Edit Design" at bounding box center [687, 310] width 105 height 18
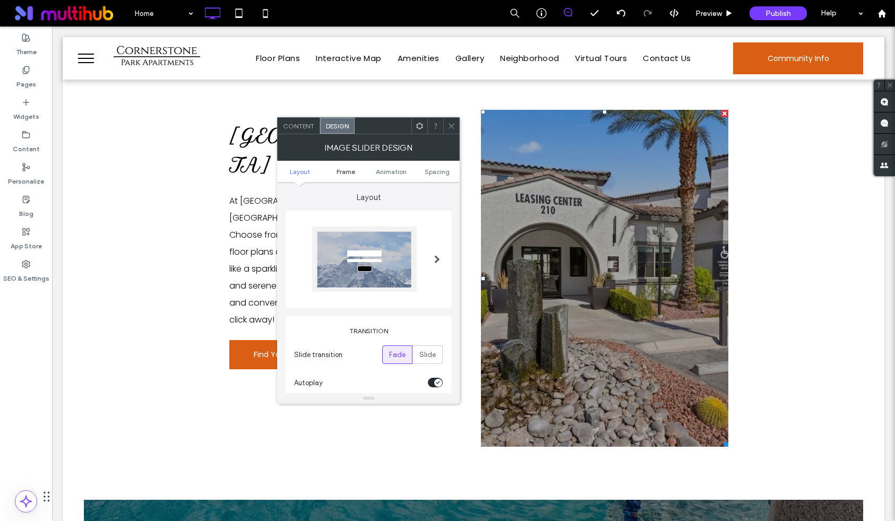
click at [351, 169] on span "Frame" at bounding box center [345, 172] width 19 height 8
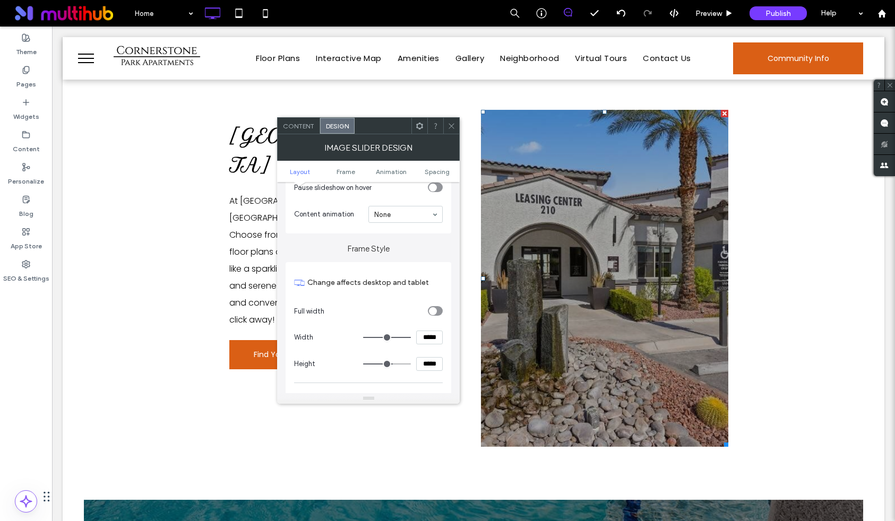
scroll to position [203, 0]
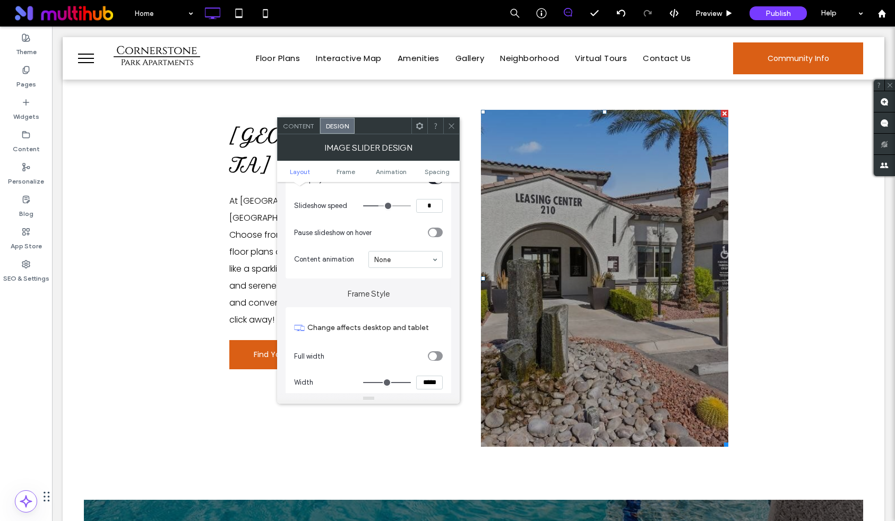
click at [344, 167] on ul "Layout Frame Animation Spacing" at bounding box center [368, 171] width 183 height 21
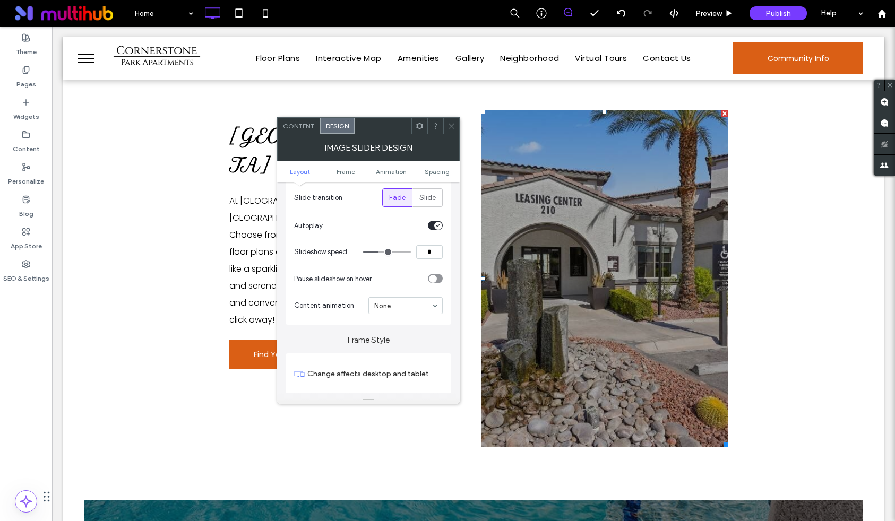
scroll to position [128, 0]
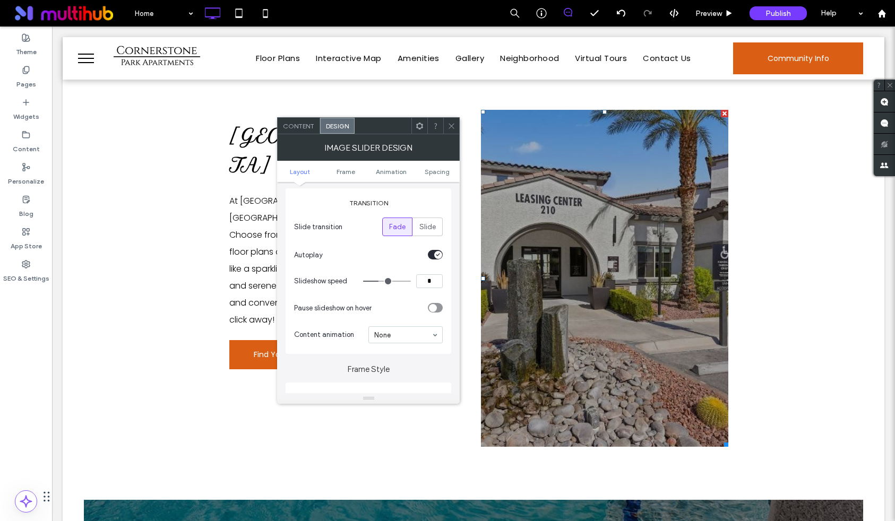
type input "*"
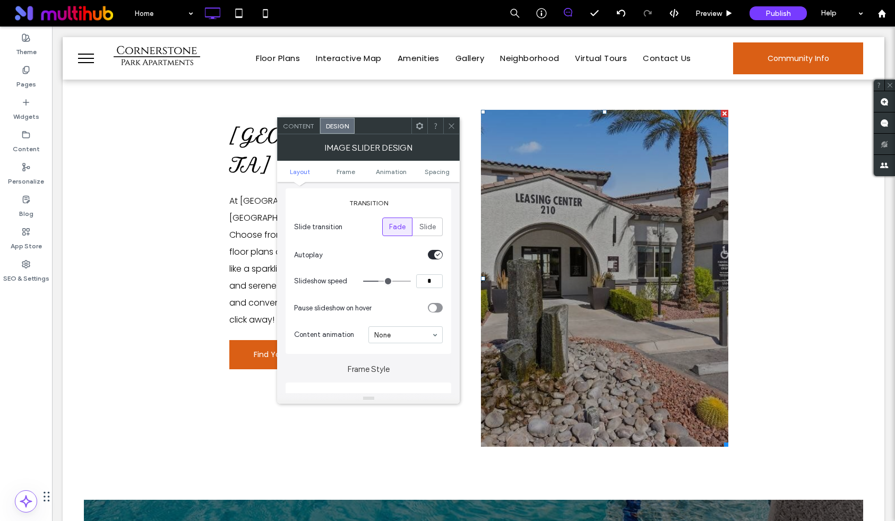
type input "*"
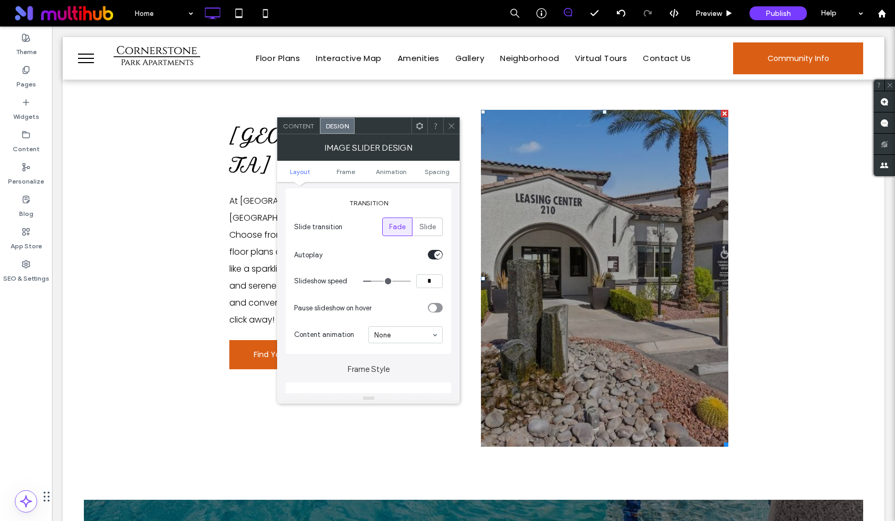
drag, startPoint x: 381, startPoint y: 282, endPoint x: 374, endPoint y: 282, distance: 6.9
click at [374, 282] on input "range" at bounding box center [387, 281] width 48 height 1
type input "*"
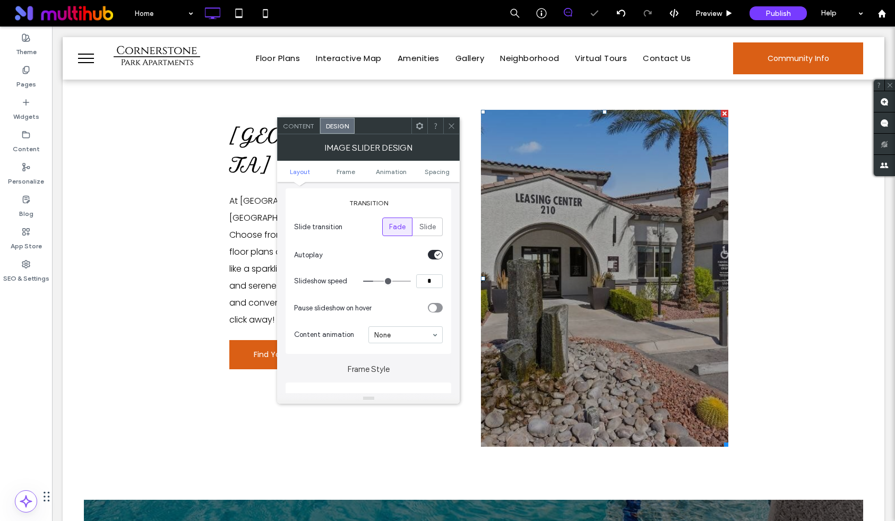
type input "*"
click at [371, 282] on input "range" at bounding box center [387, 281] width 48 height 1
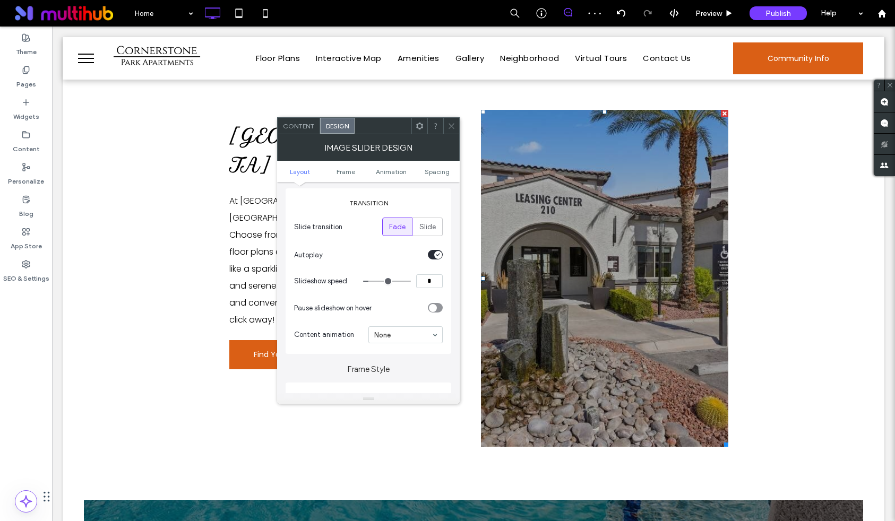
click at [451, 124] on icon at bounding box center [451, 126] width 8 height 8
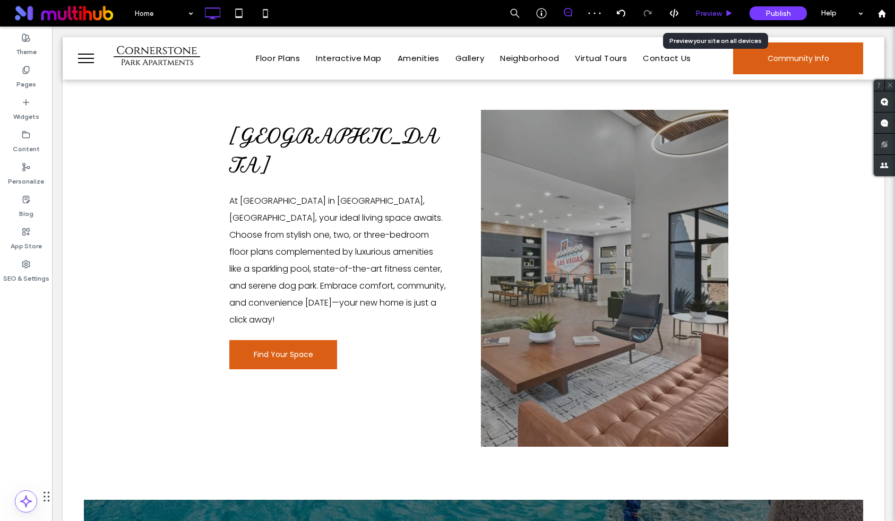
click at [715, 14] on span "Preview" at bounding box center [708, 13] width 27 height 9
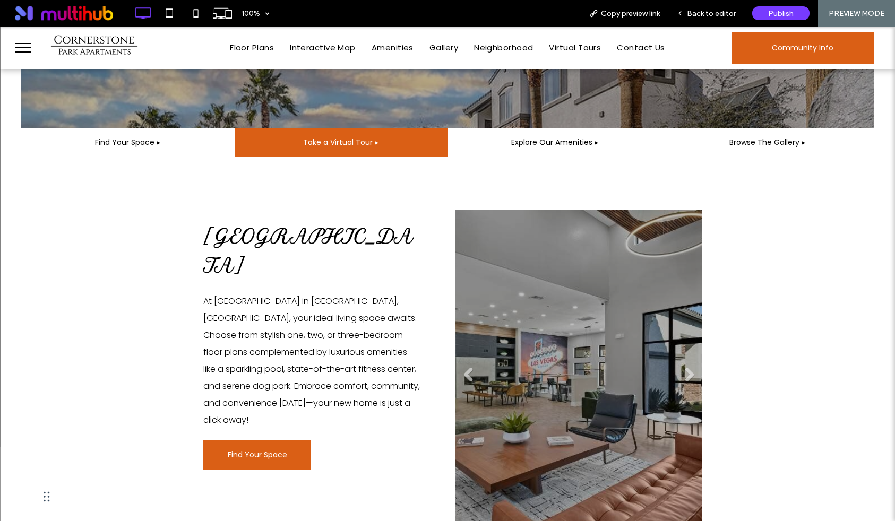
scroll to position [315, 0]
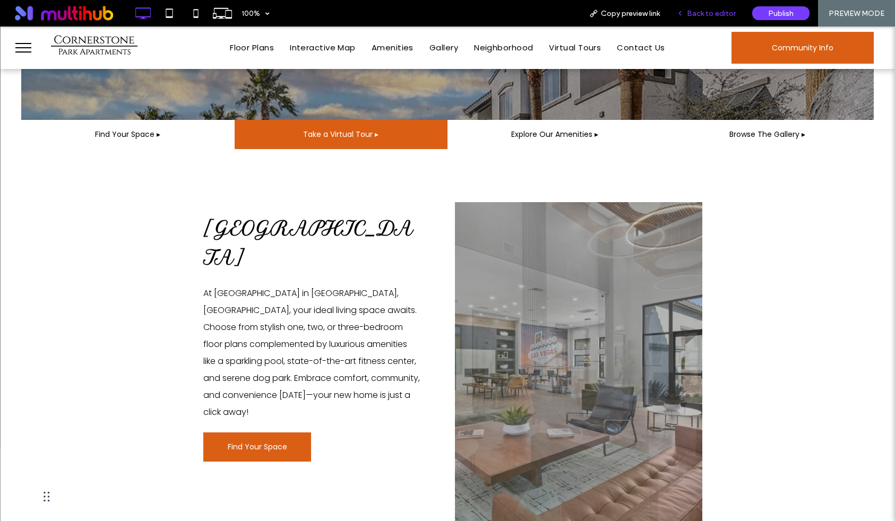
click at [716, 7] on div "Back to editor" at bounding box center [706, 13] width 76 height 27
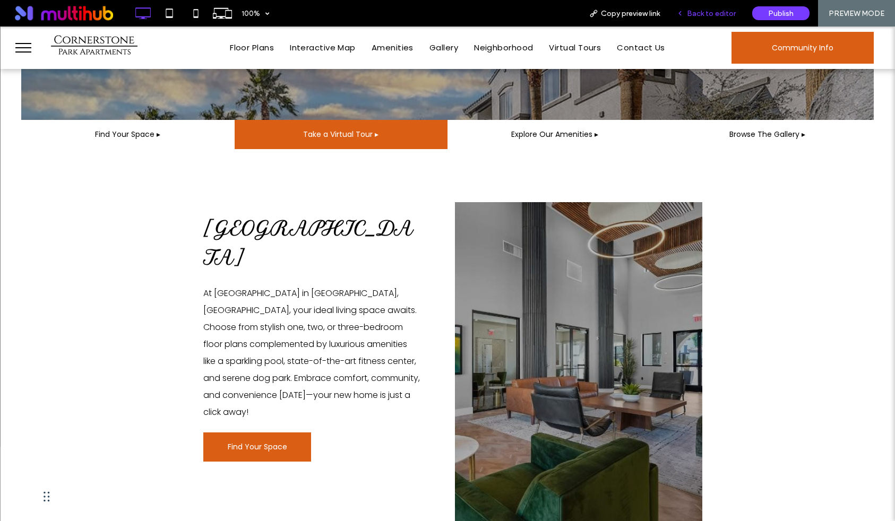
click at [714, 17] on span "Back to editor" at bounding box center [711, 13] width 49 height 9
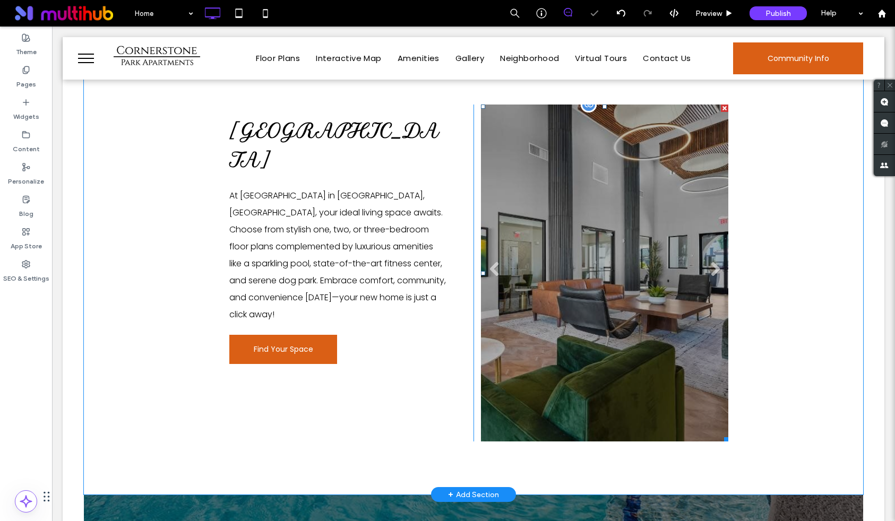
scroll to position [551, 0]
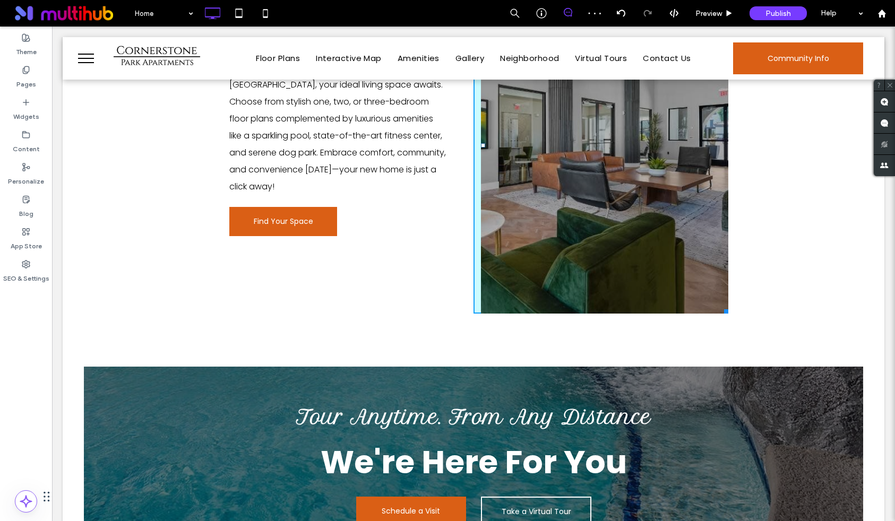
drag, startPoint x: 724, startPoint y: 309, endPoint x: 687, endPoint y: 254, distance: 66.8
click at [720, 306] on div at bounding box center [724, 310] width 8 height 8
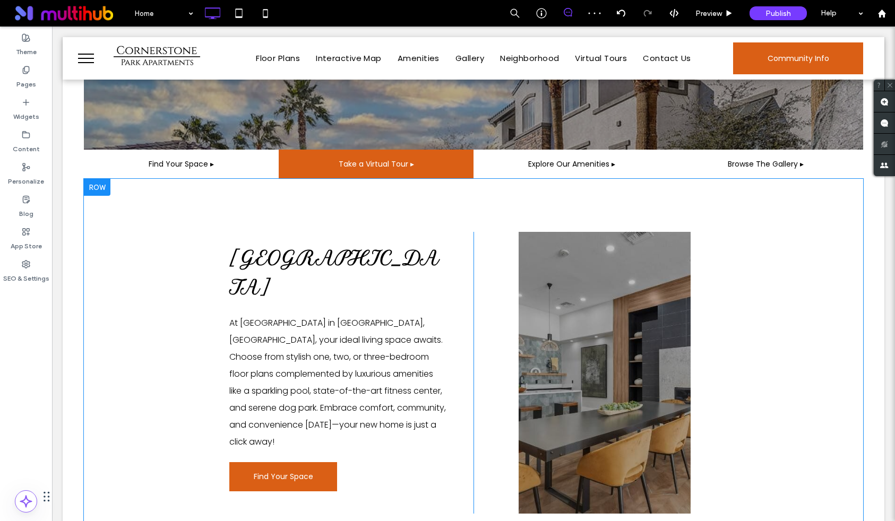
scroll to position [361, 0]
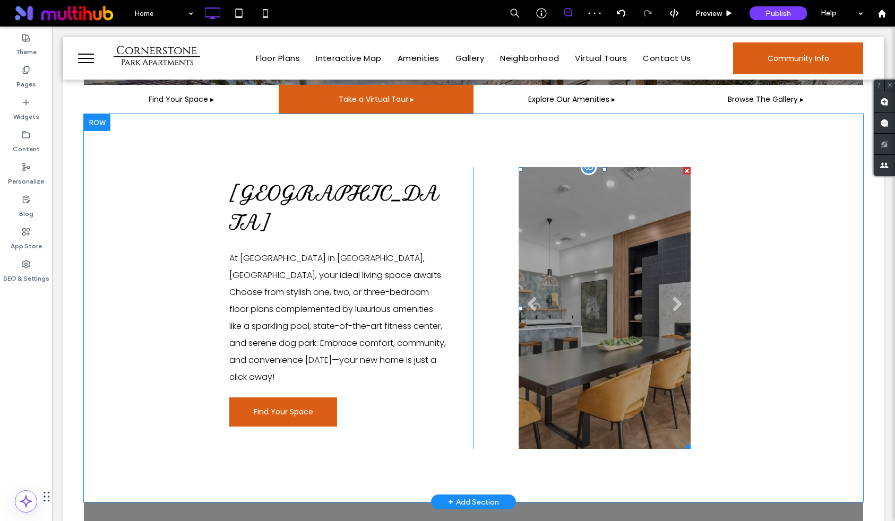
click at [637, 352] on li at bounding box center [604, 308] width 172 height 282
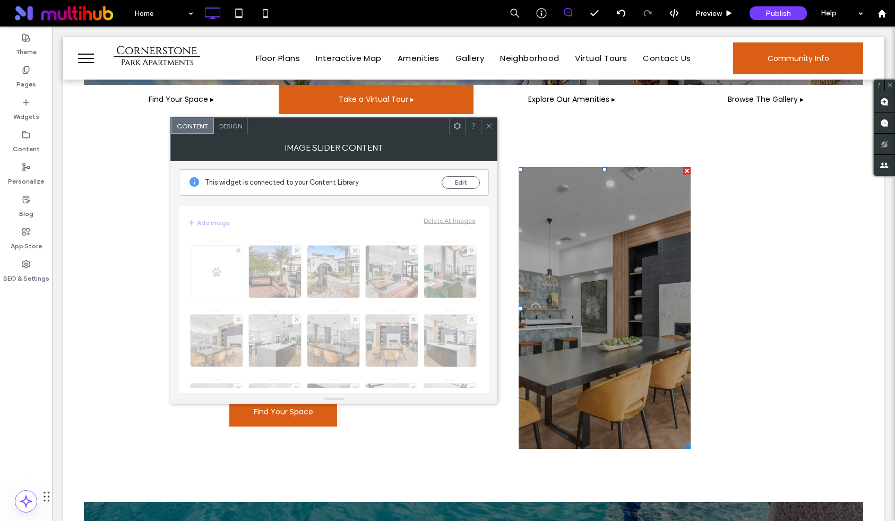
click at [490, 125] on use at bounding box center [489, 125] width 5 height 5
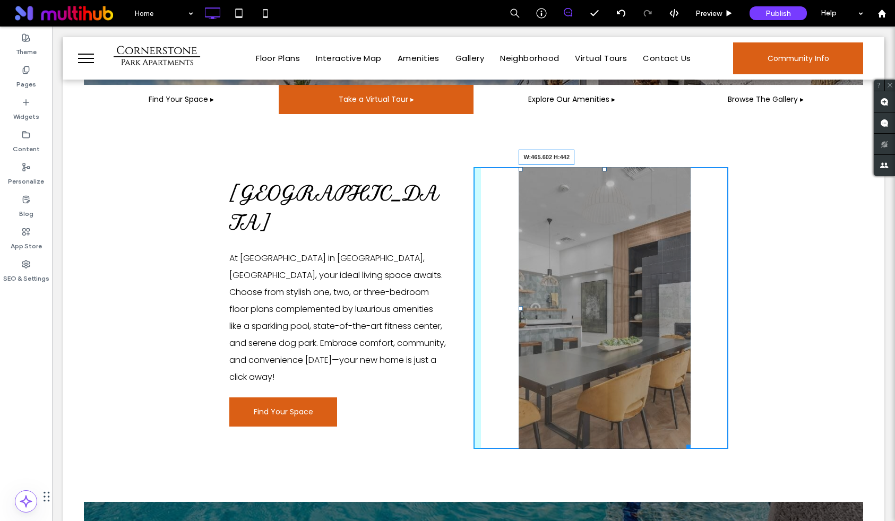
drag, startPoint x: 689, startPoint y: 445, endPoint x: 736, endPoint y: 398, distance: 66.8
click at [736, 398] on div "Cornerstone Park At Cornerstone Park in Henderson, NV, your ideal living space …" at bounding box center [473, 308] width 779 height 388
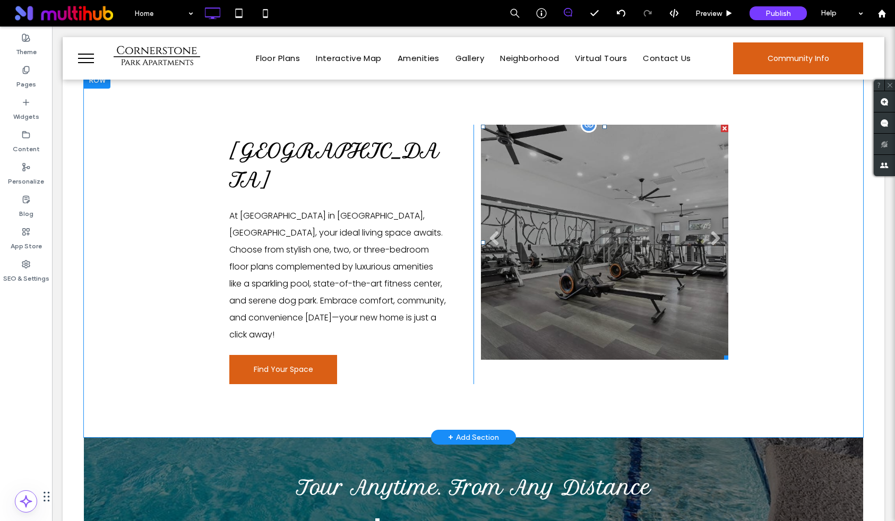
scroll to position [359, 0]
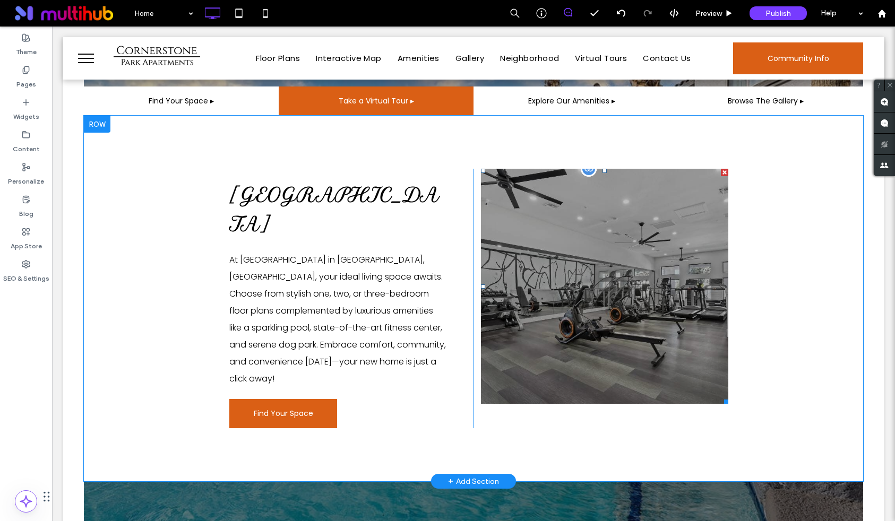
click at [585, 171] on div at bounding box center [588, 169] width 16 height 16
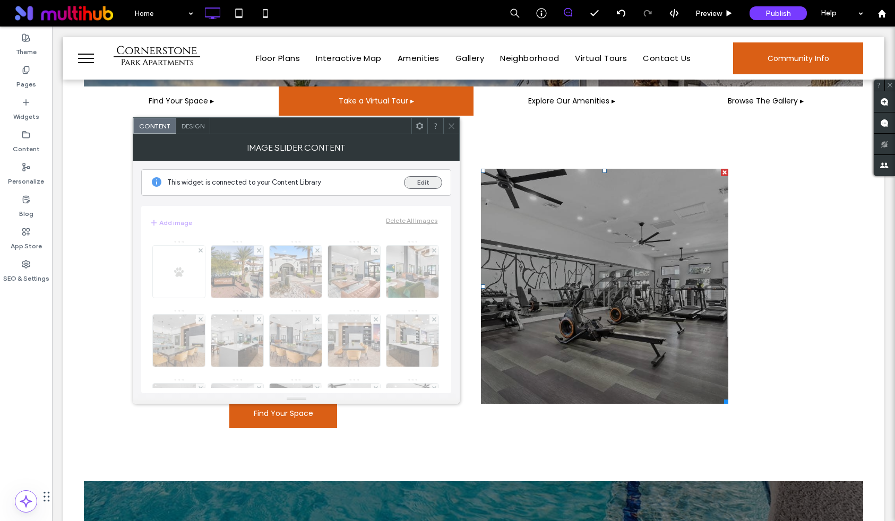
click at [417, 180] on button "Edit" at bounding box center [423, 182] width 38 height 13
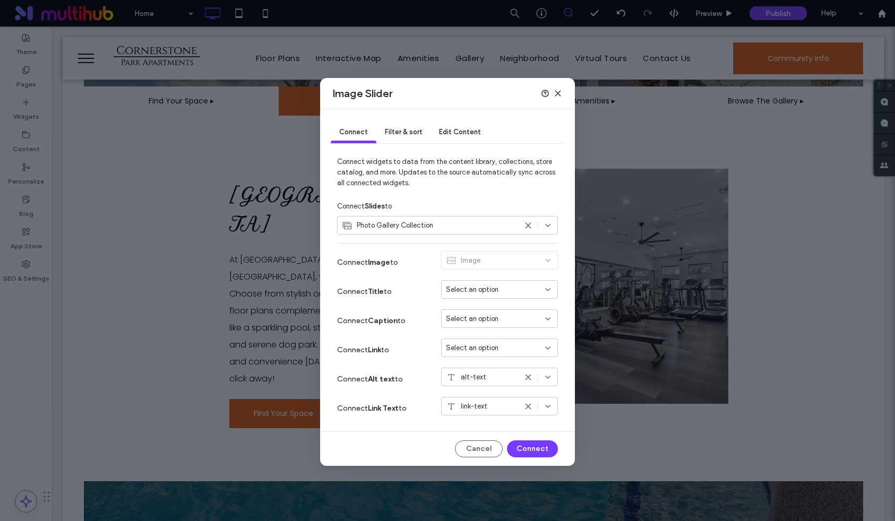
click at [404, 138] on div "Filter & sort" at bounding box center [403, 132] width 54 height 21
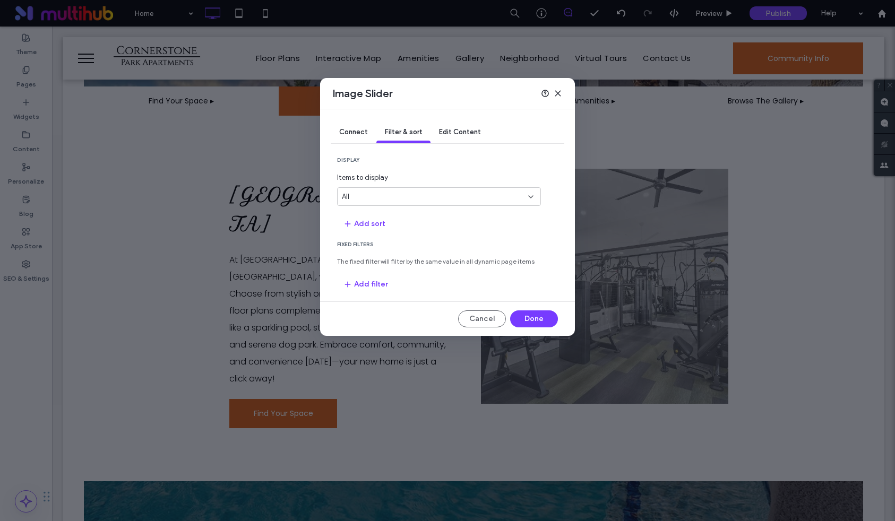
click at [360, 137] on div "Connect" at bounding box center [354, 132] width 46 height 21
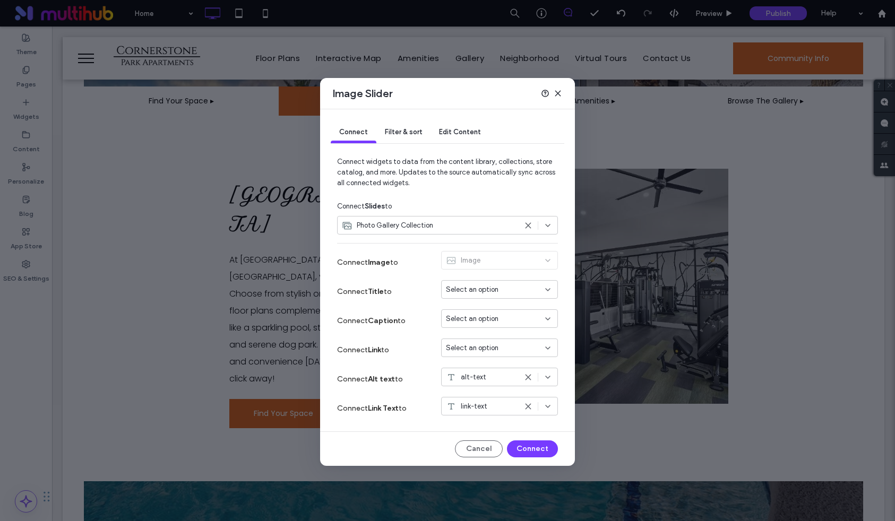
click at [556, 90] on icon at bounding box center [557, 93] width 8 height 8
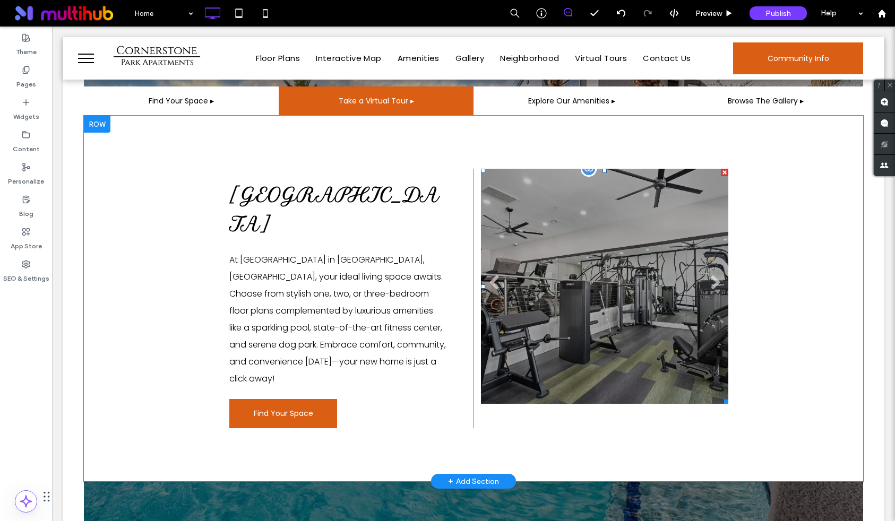
click at [607, 207] on li at bounding box center [604, 286] width 247 height 235
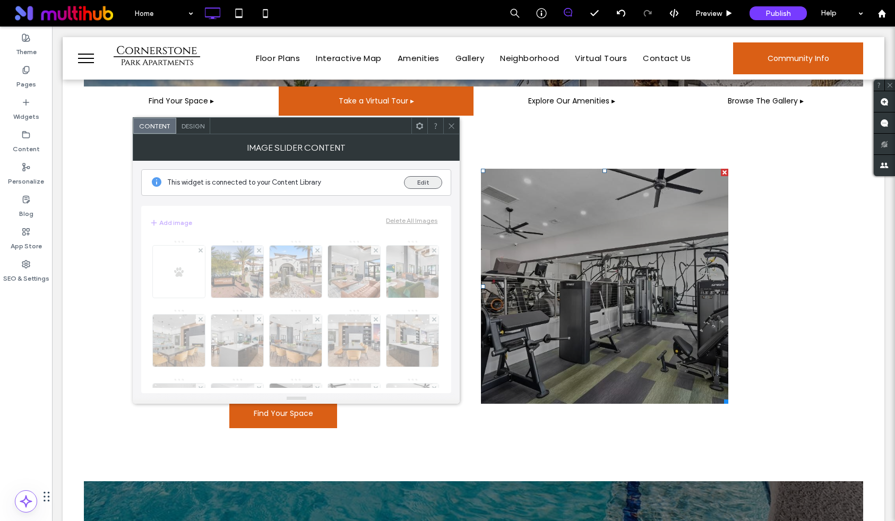
click at [422, 184] on button "Edit" at bounding box center [423, 182] width 38 height 13
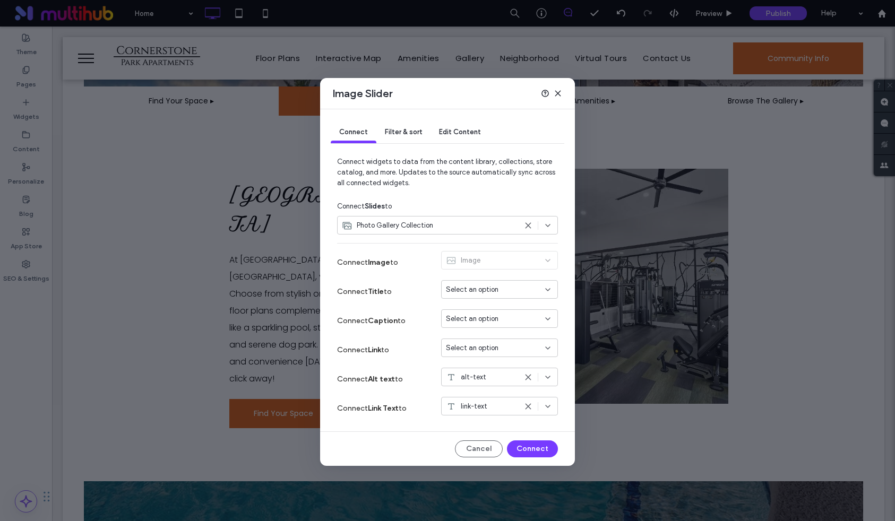
click at [402, 132] on span "Filter & sort" at bounding box center [403, 132] width 37 height 8
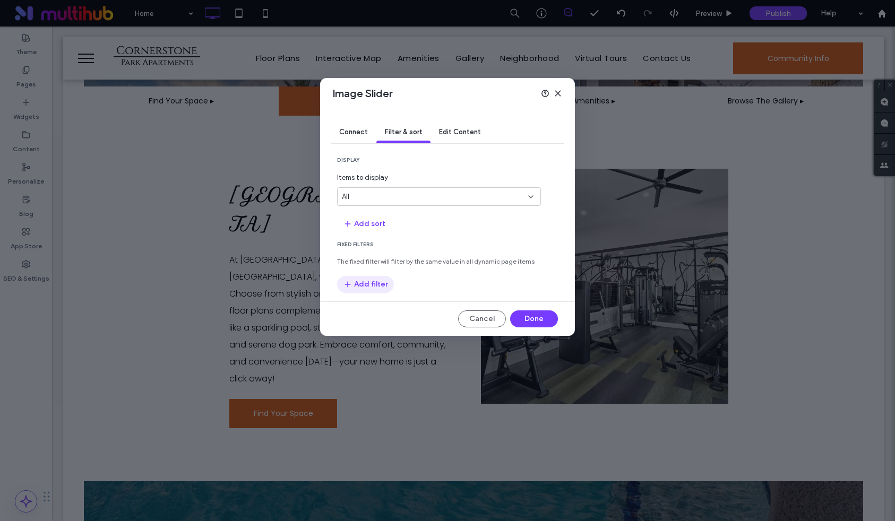
click at [378, 284] on button "Add filter" at bounding box center [365, 284] width 57 height 17
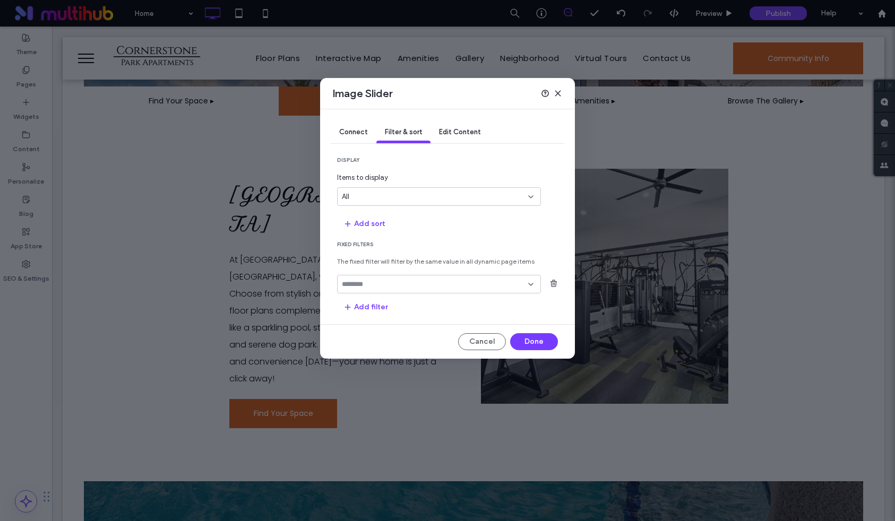
click at [386, 277] on div at bounding box center [439, 284] width 204 height 19
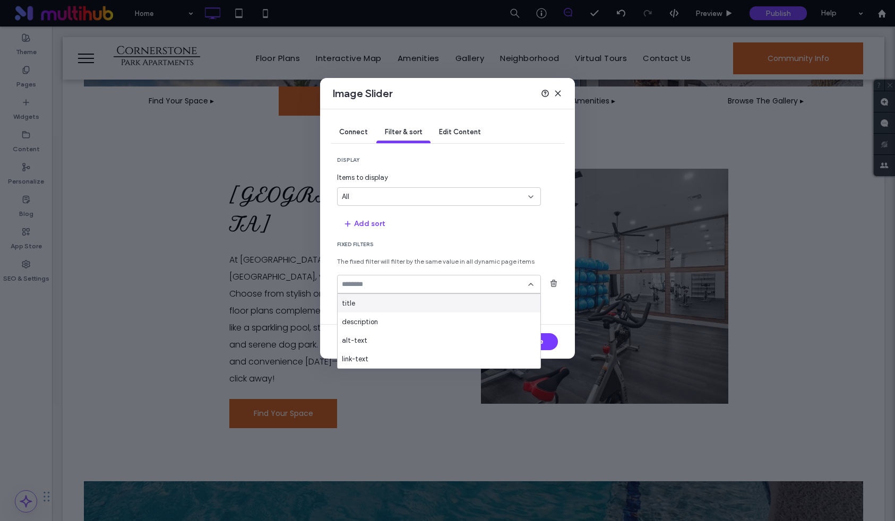
click at [358, 302] on div "title" at bounding box center [438, 303] width 203 height 19
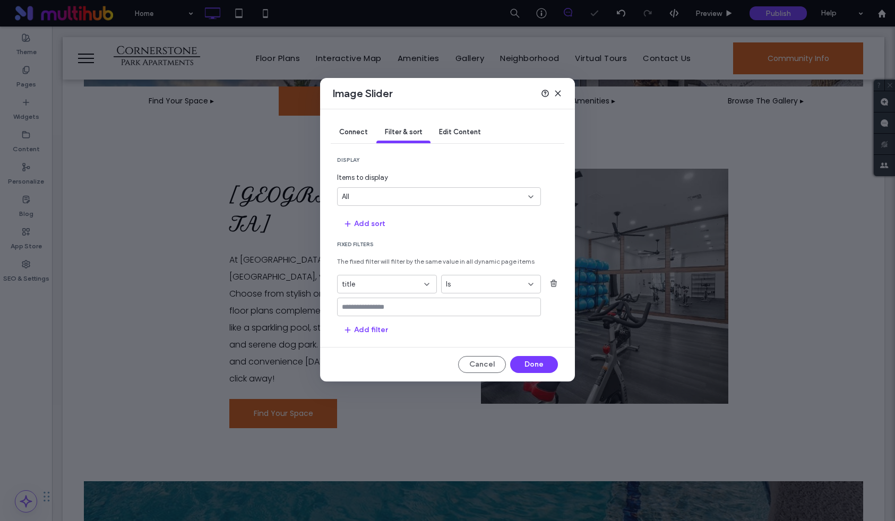
click at [362, 310] on input "values-textbox" at bounding box center [435, 307] width 186 height 8
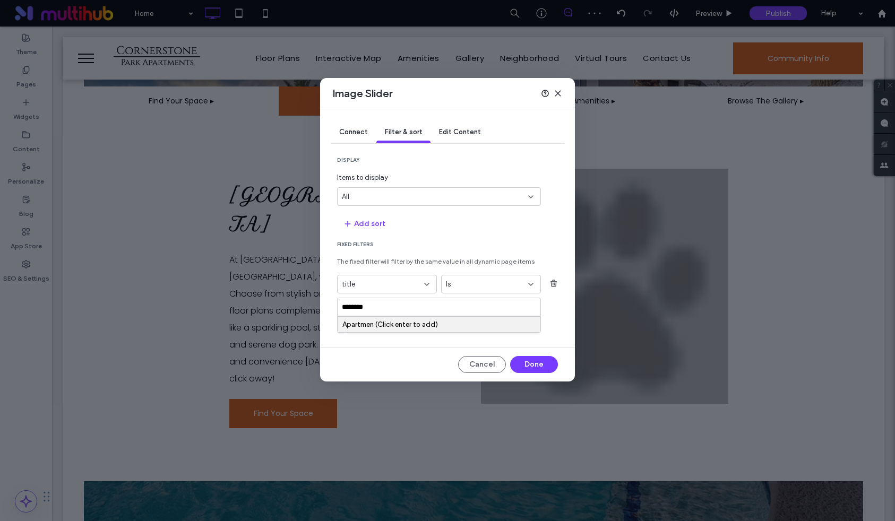
type input "*********"
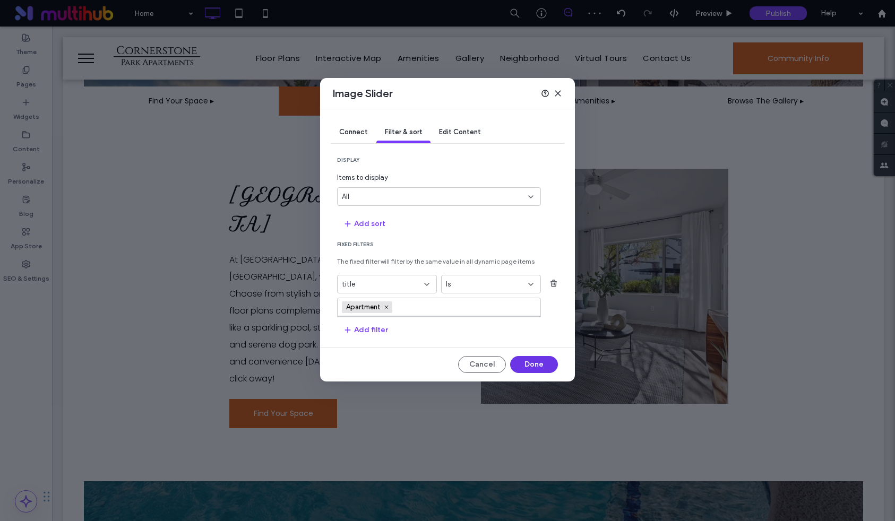
click at [531, 358] on button "Done" at bounding box center [534, 364] width 48 height 17
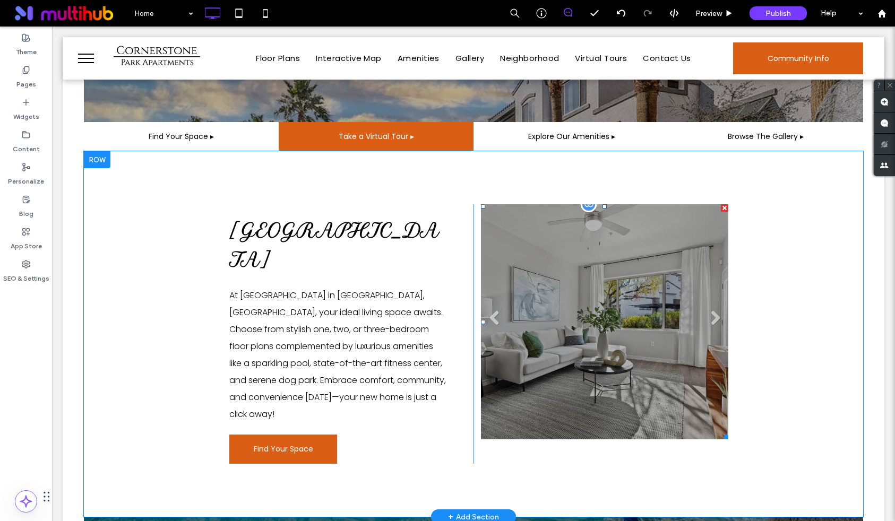
scroll to position [329, 0]
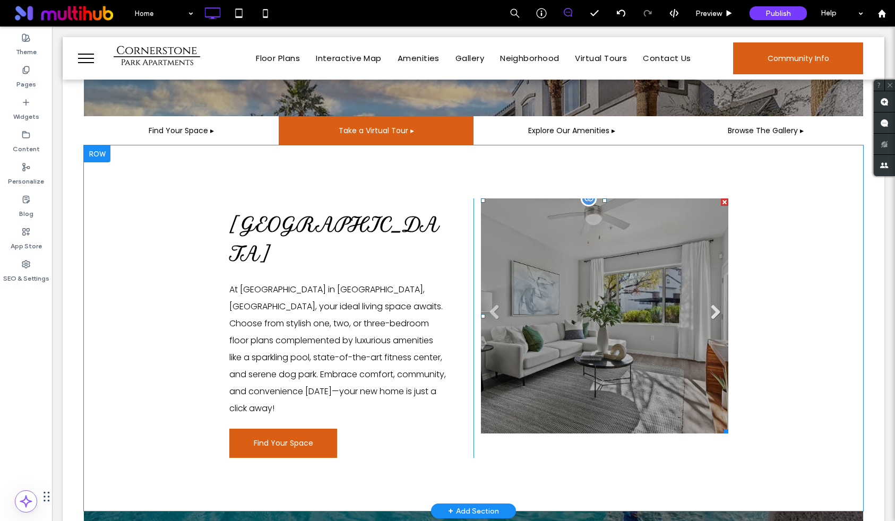
click at [714, 310] on link "Next" at bounding box center [715, 312] width 16 height 16
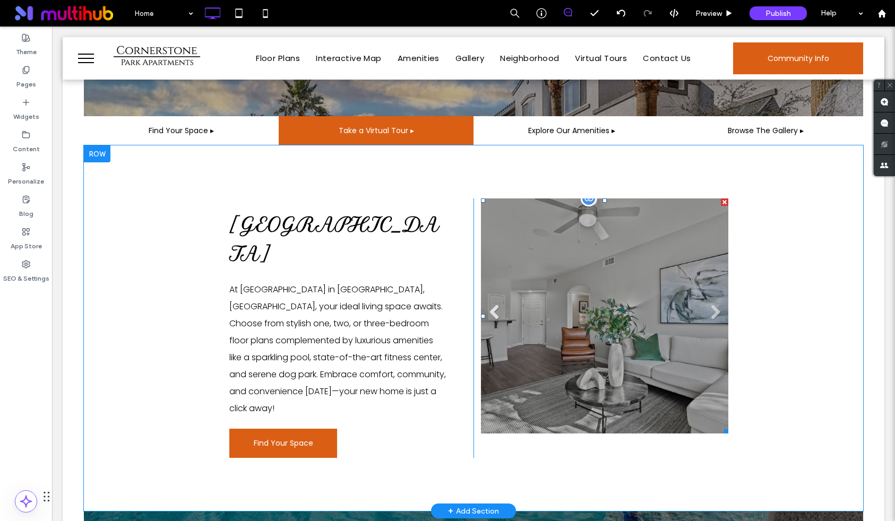
click at [490, 314] on link "Previous" at bounding box center [494, 312] width 16 height 16
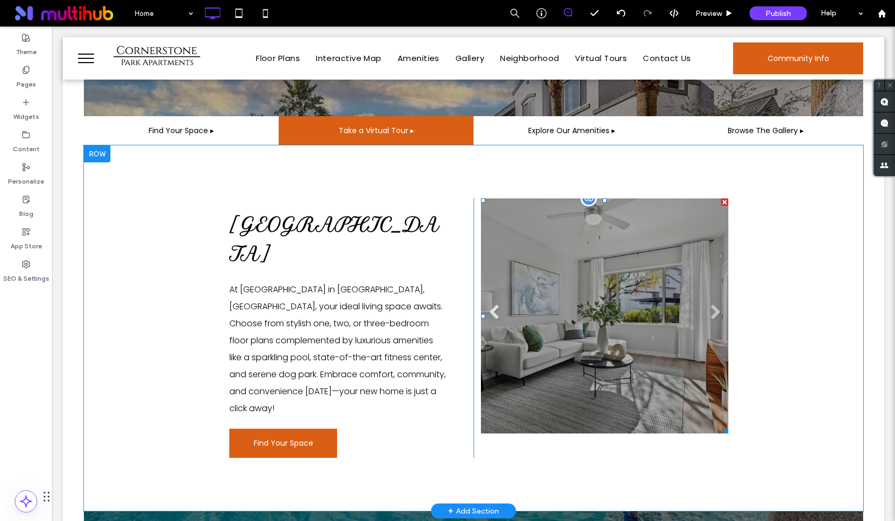
click at [490, 314] on link "Previous" at bounding box center [494, 312] width 16 height 16
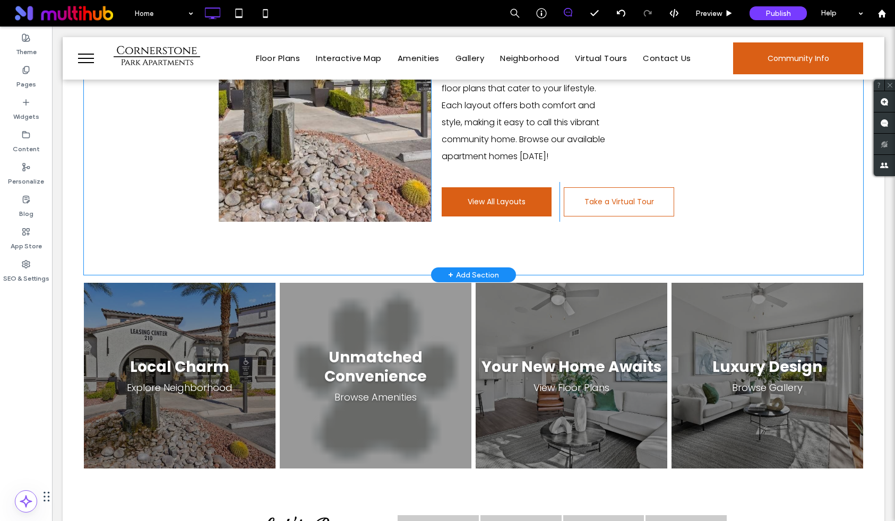
scroll to position [1269, 0]
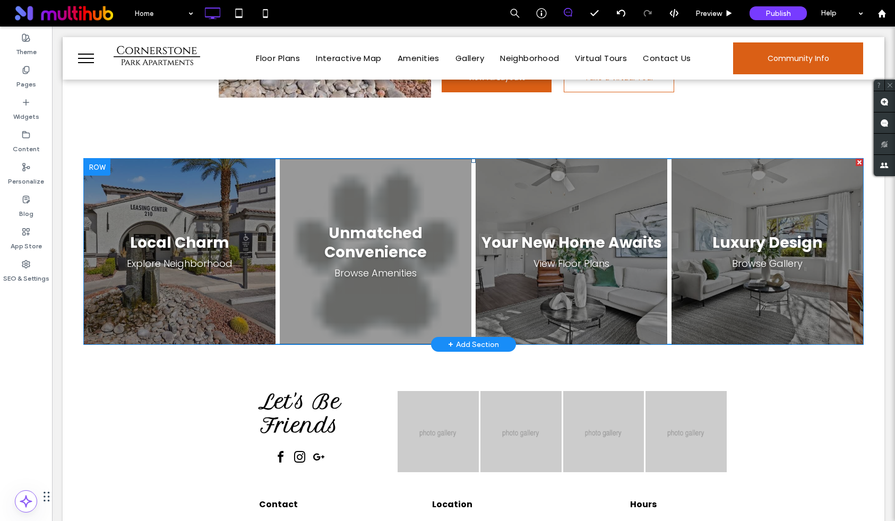
click at [394, 257] on span at bounding box center [473, 252] width 779 height 186
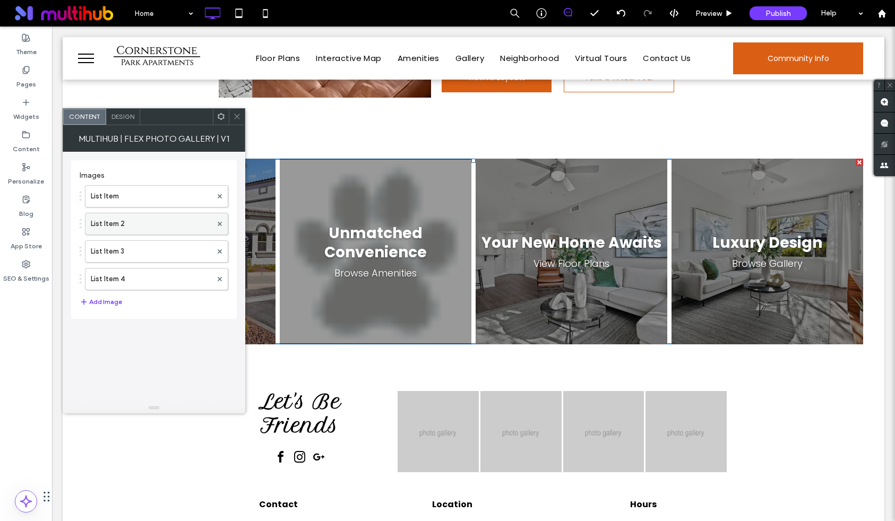
click at [140, 222] on label "List Item 2" at bounding box center [151, 223] width 121 height 21
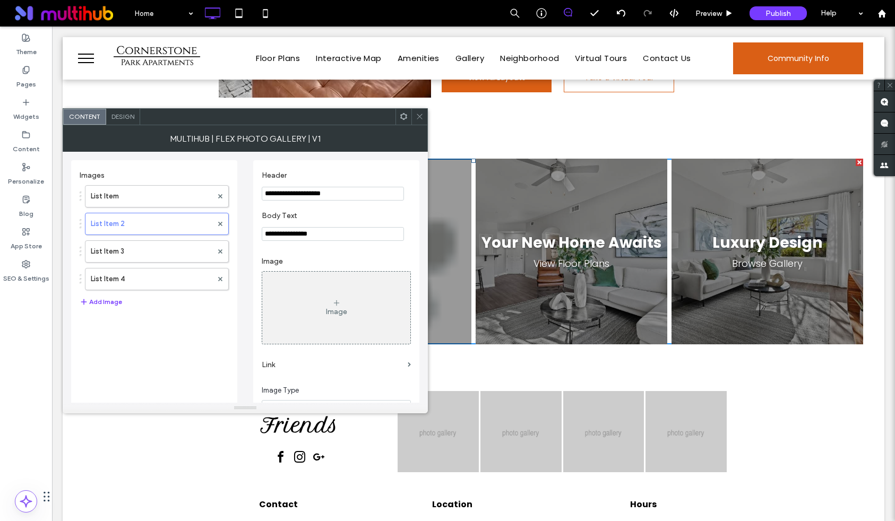
scroll to position [123, 0]
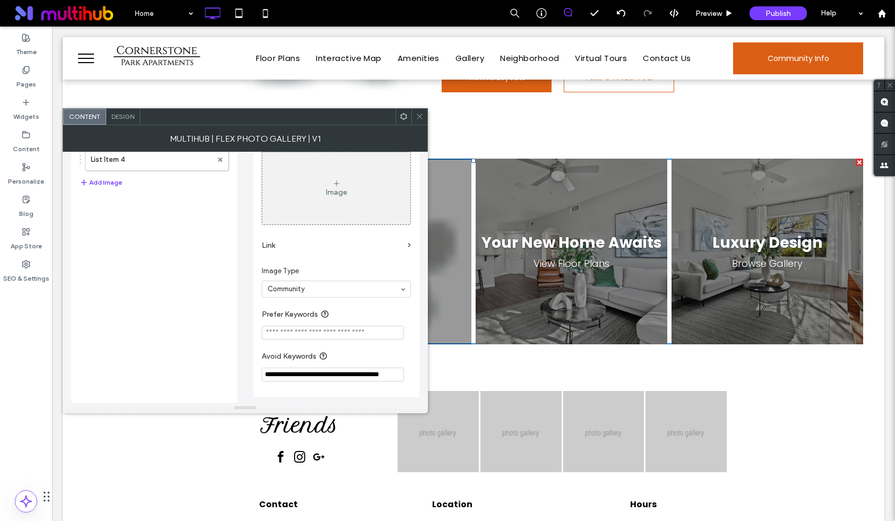
click at [368, 369] on input "**********" at bounding box center [333, 375] width 142 height 14
type input "**********"
click at [420, 118] on icon at bounding box center [419, 116] width 8 height 8
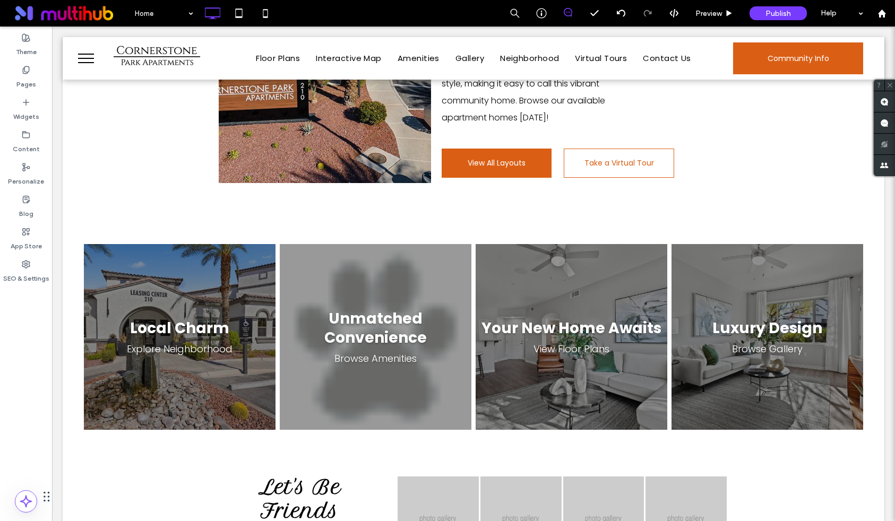
scroll to position [1186, 0]
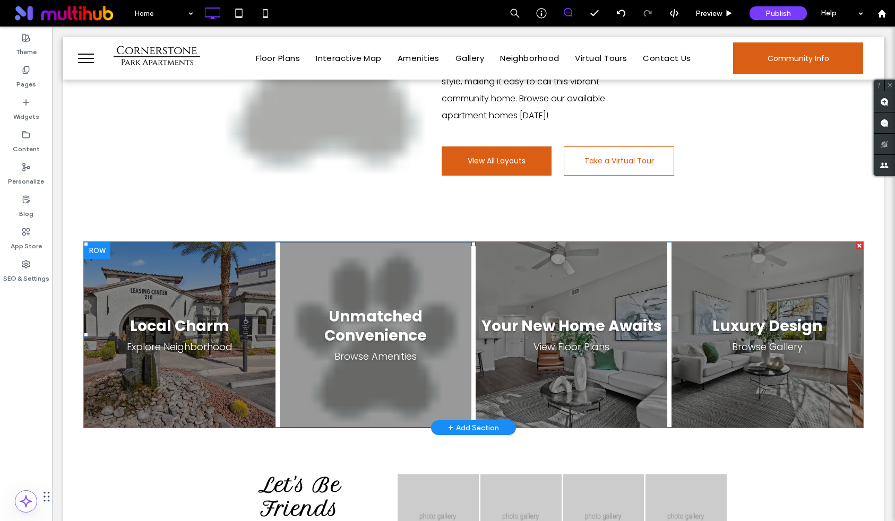
click at [422, 254] on span at bounding box center [473, 335] width 779 height 186
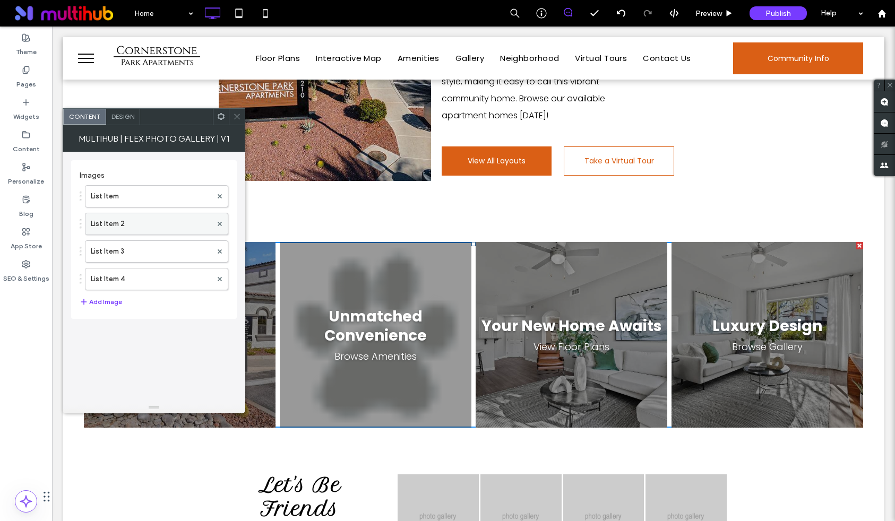
click at [170, 226] on label "List Item 2" at bounding box center [151, 223] width 121 height 21
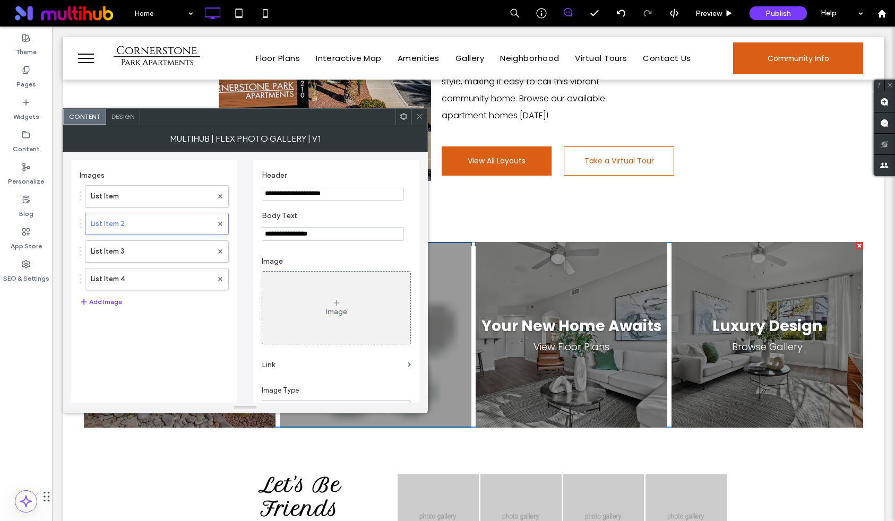
scroll to position [123, 0]
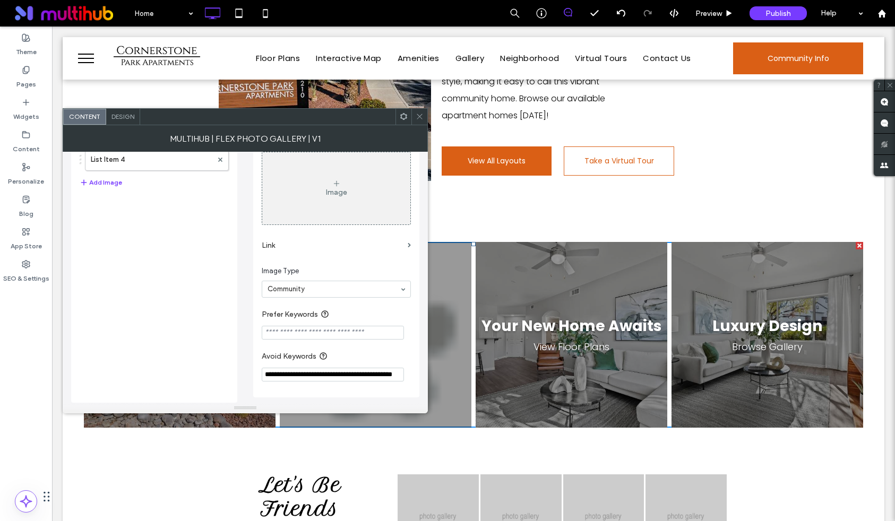
click at [352, 372] on input "**********" at bounding box center [333, 375] width 142 height 14
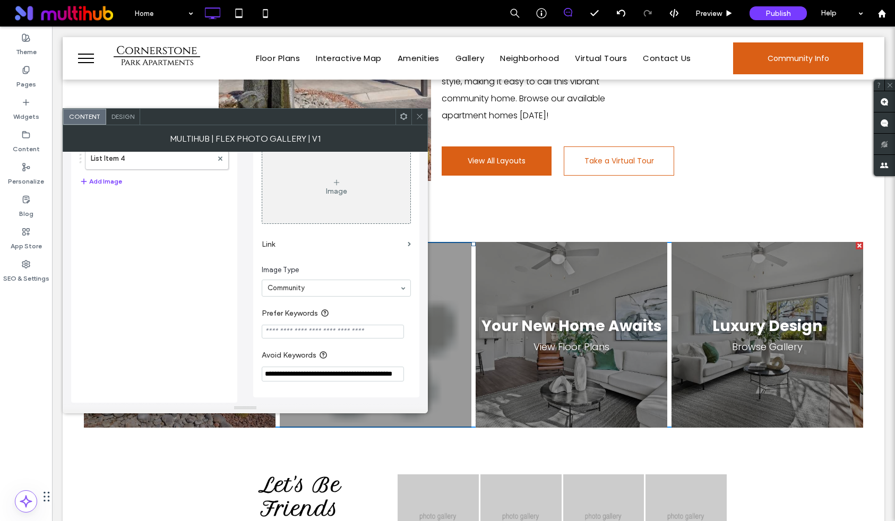
paste input "**********"
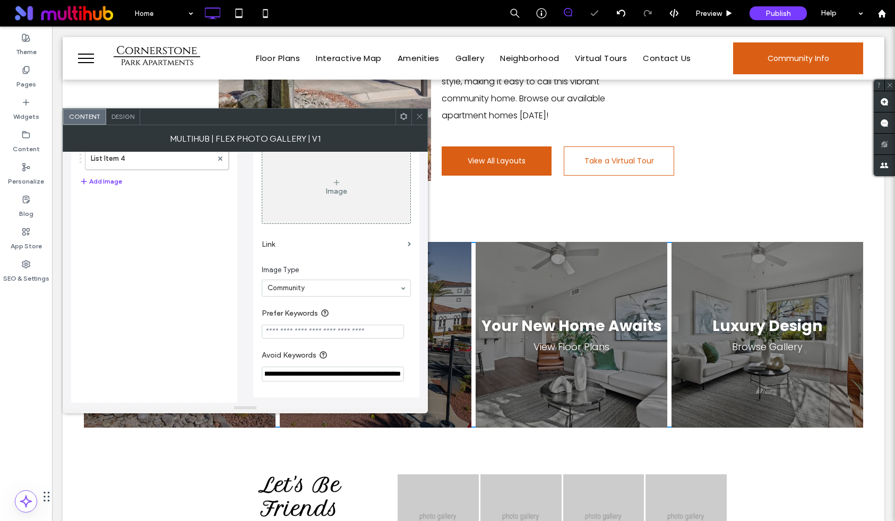
type input "**********"
click at [420, 112] on icon at bounding box center [419, 116] width 8 height 8
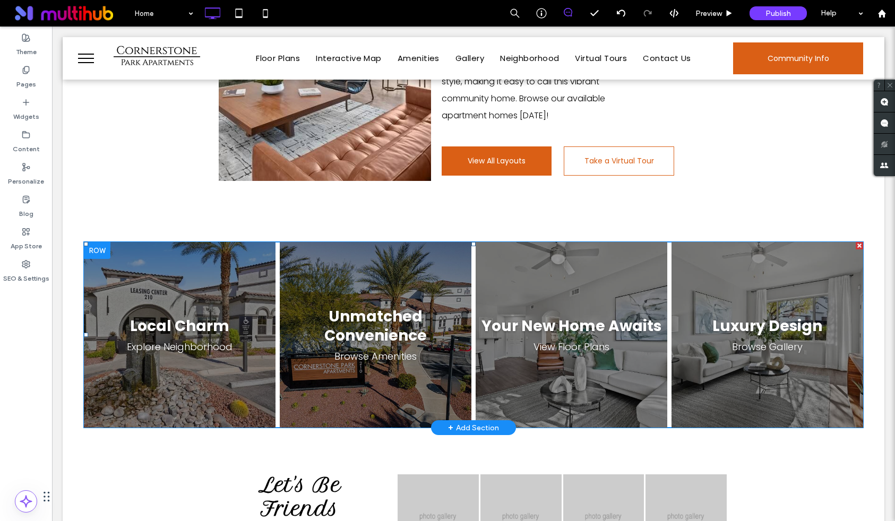
click at [345, 277] on span at bounding box center [473, 335] width 779 height 186
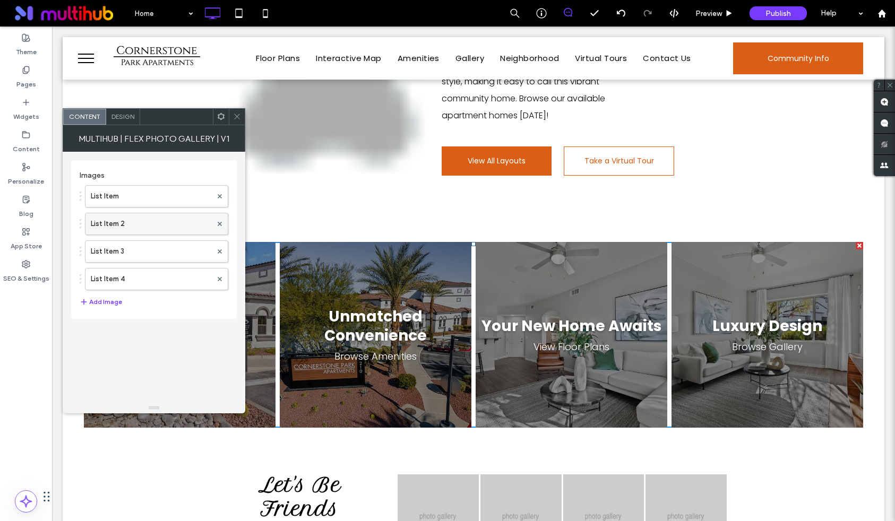
click at [140, 216] on label "List Item 2" at bounding box center [151, 223] width 121 height 21
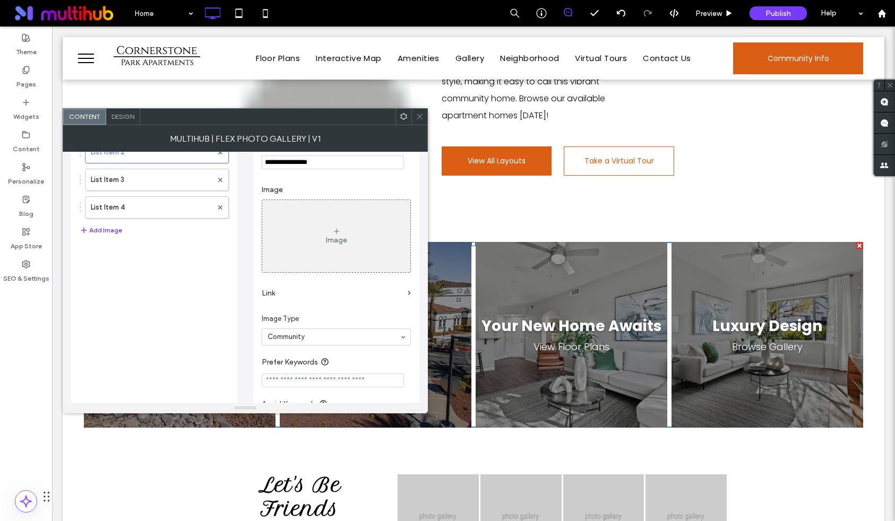
scroll to position [123, 0]
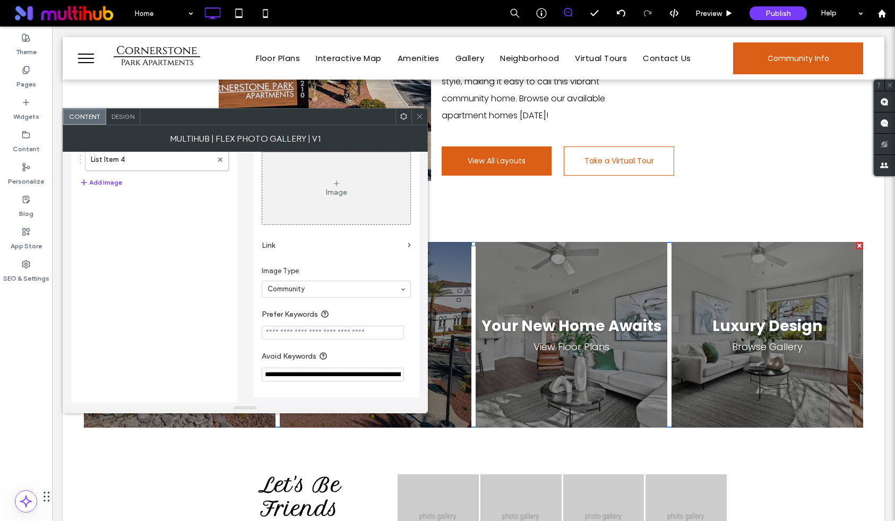
click at [303, 329] on input "Prefer Keywords" at bounding box center [333, 333] width 142 height 14
type input "****"
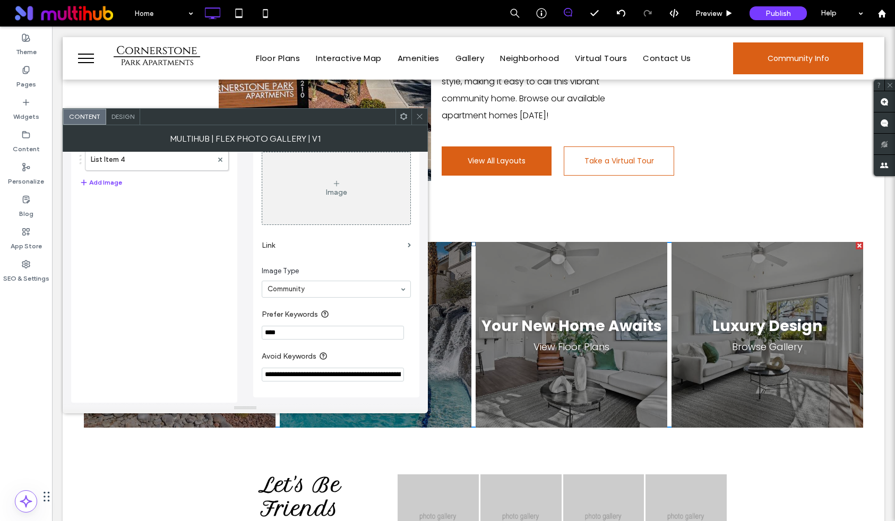
click at [412, 111] on div at bounding box center [419, 117] width 16 height 16
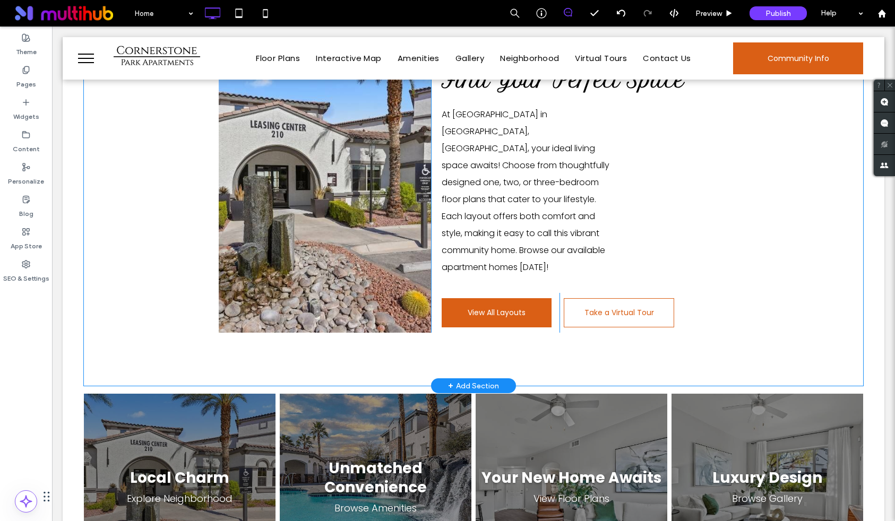
scroll to position [1239, 0]
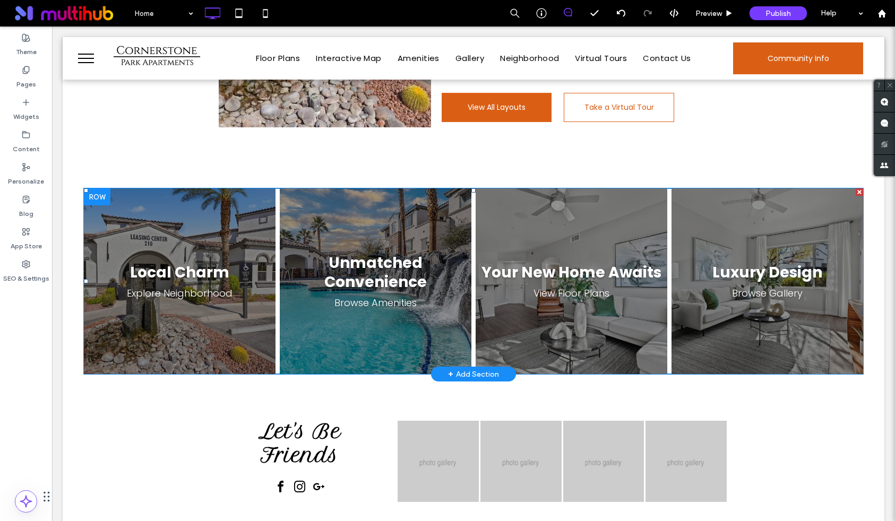
click at [436, 234] on span at bounding box center [473, 281] width 779 height 186
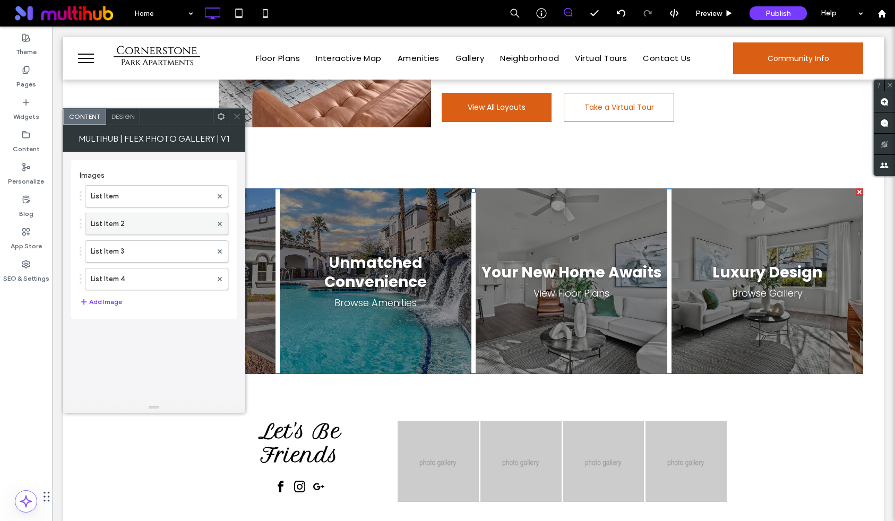
click at [173, 219] on label "List Item 2" at bounding box center [151, 223] width 121 height 21
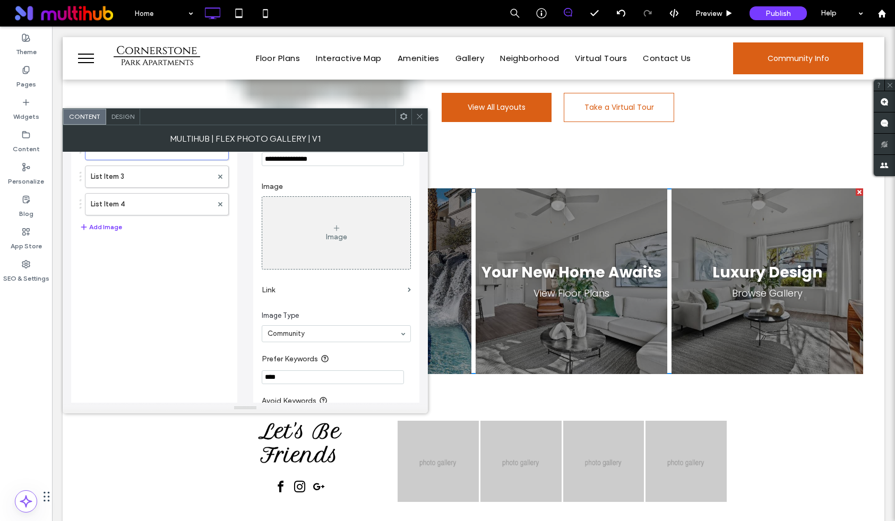
scroll to position [123, 0]
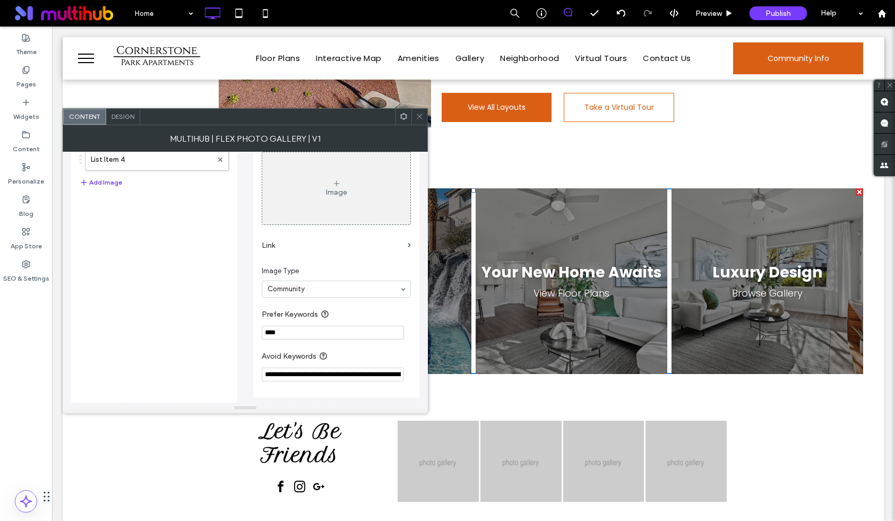
click at [419, 114] on icon at bounding box center [419, 116] width 8 height 8
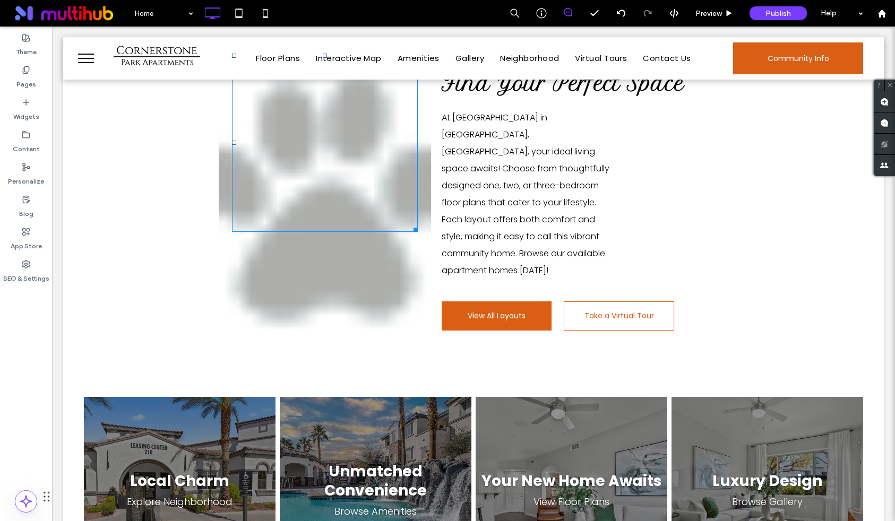
scroll to position [1443, 0]
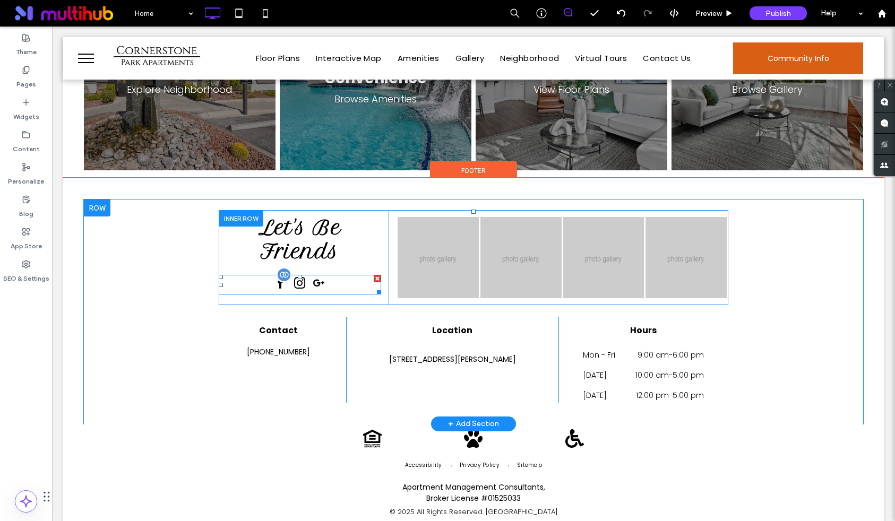
click at [317, 275] on span "google_plus" at bounding box center [318, 283] width 17 height 17
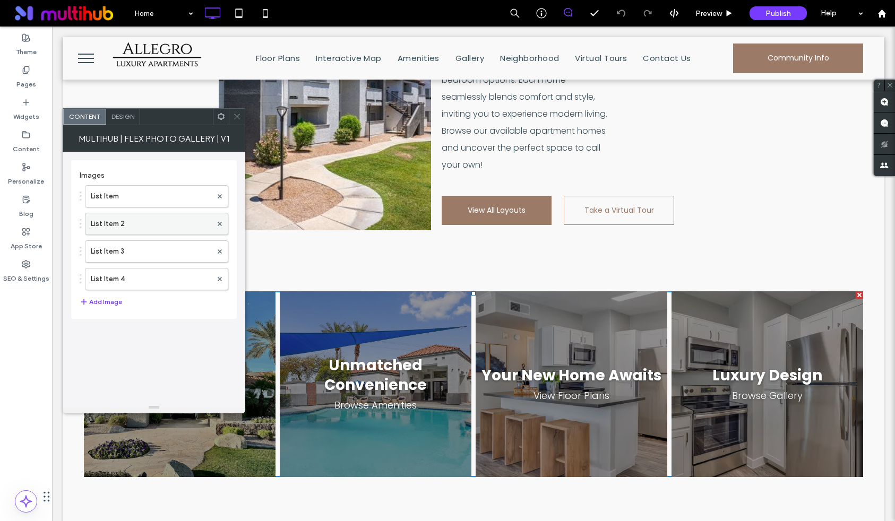
click at [152, 223] on label "List Item 2" at bounding box center [151, 223] width 121 height 21
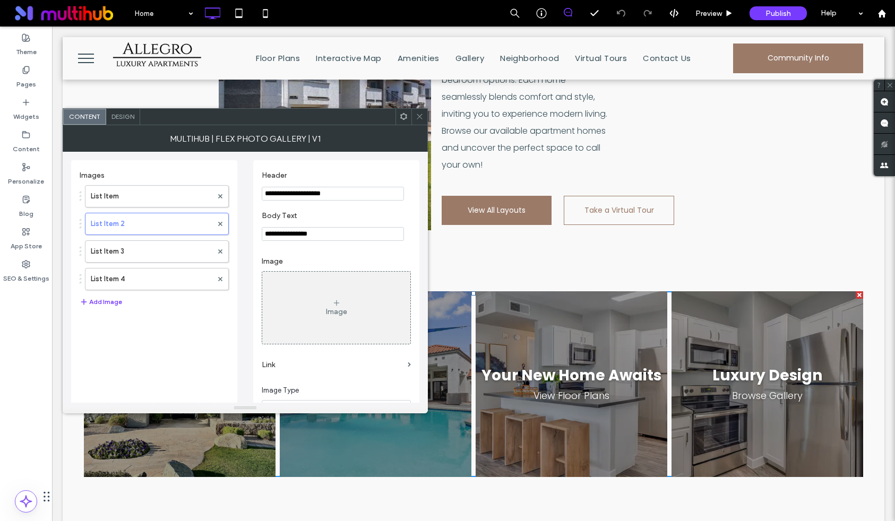
scroll to position [123, 0]
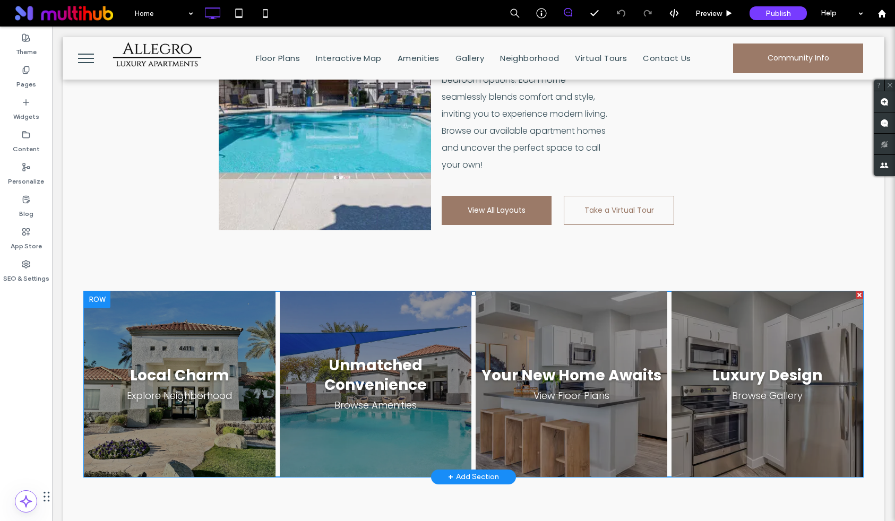
click at [528, 342] on span at bounding box center [473, 384] width 779 height 186
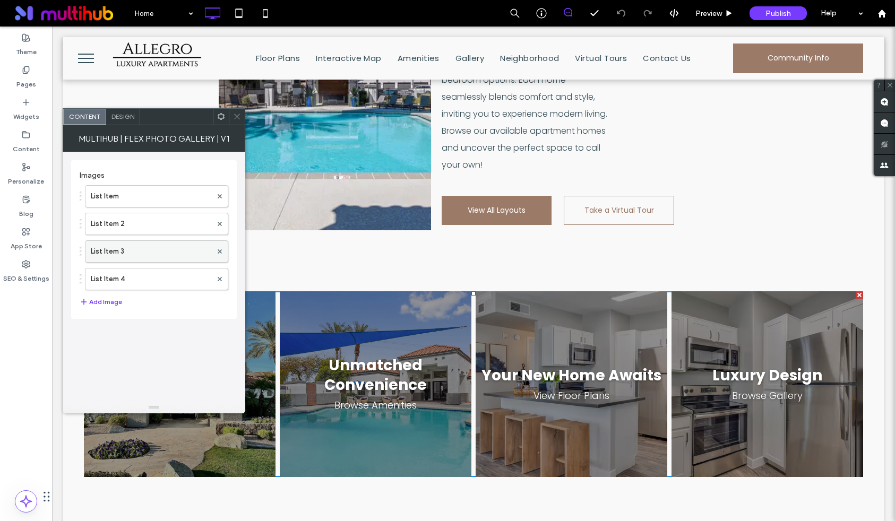
click at [169, 261] on label "List Item 3" at bounding box center [151, 251] width 121 height 21
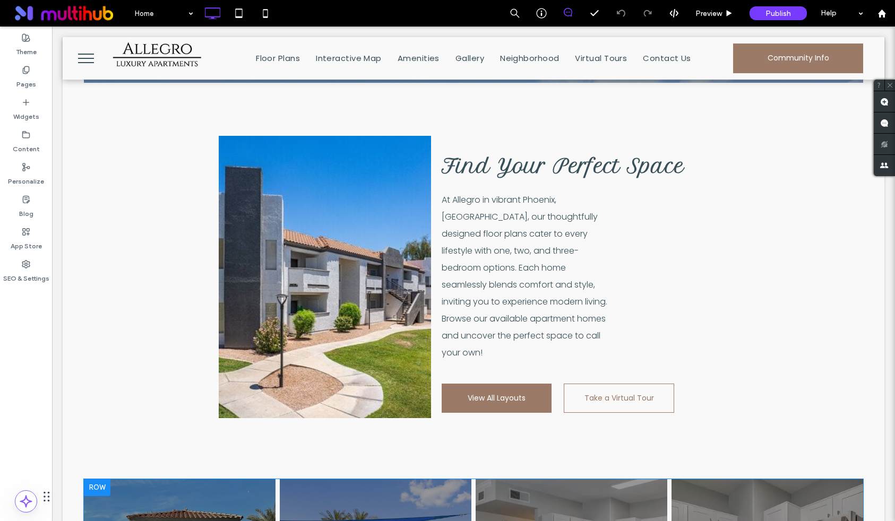
scroll to position [910, 0]
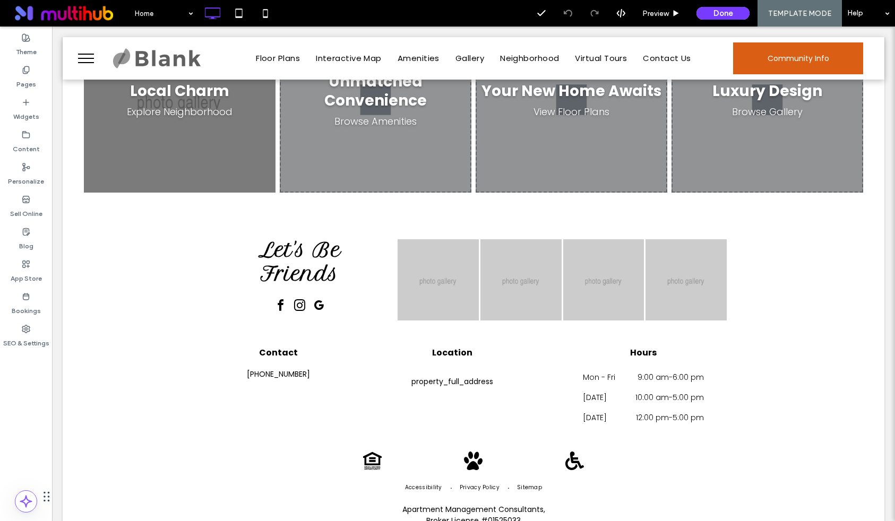
scroll to position [1387, 0]
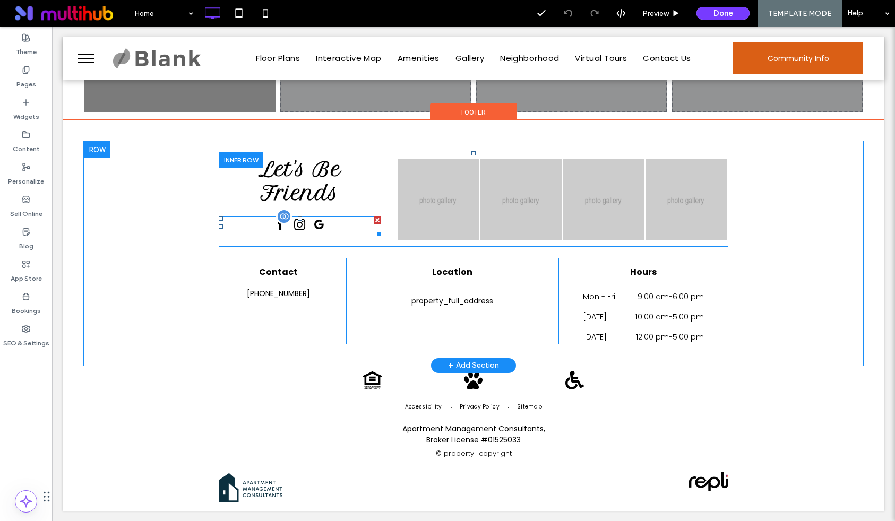
click at [298, 224] on span "instagram" at bounding box center [299, 224] width 17 height 17
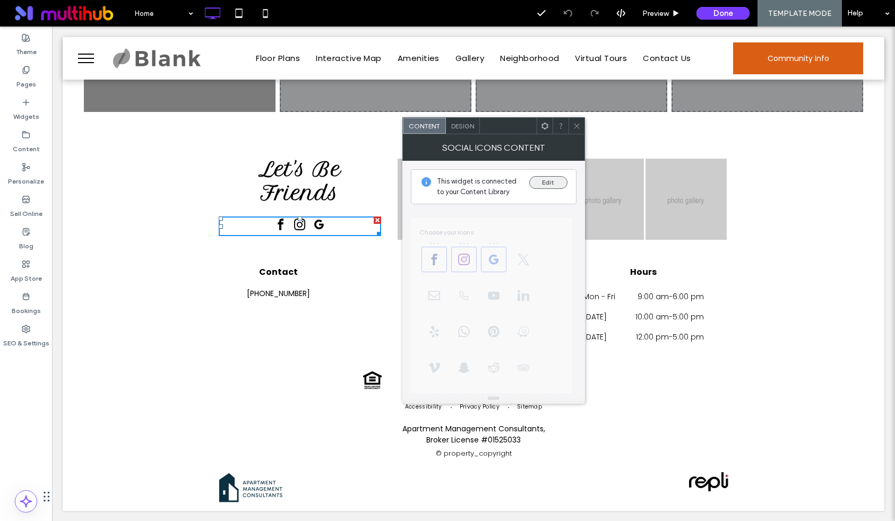
click at [551, 176] on button "Edit" at bounding box center [548, 182] width 38 height 13
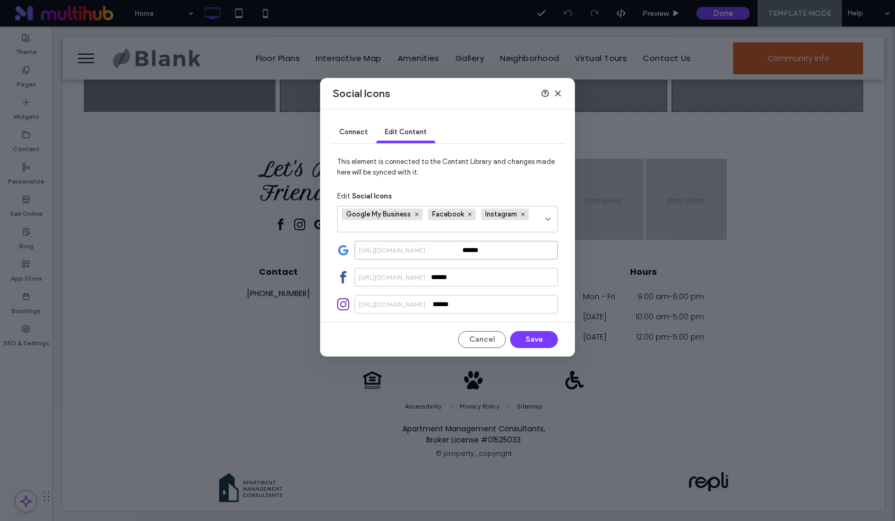
drag, startPoint x: 494, startPoint y: 251, endPoint x: 307, endPoint y: 253, distance: 187.3
click at [307, 253] on div "Social Icons Connect Edit Content This element is connected to the Content Libr…" at bounding box center [447, 260] width 895 height 521
drag, startPoint x: 485, startPoint y: 283, endPoint x: 369, endPoint y: 273, distance: 116.6
click at [372, 273] on input "******" at bounding box center [455, 277] width 203 height 19
type input "******"
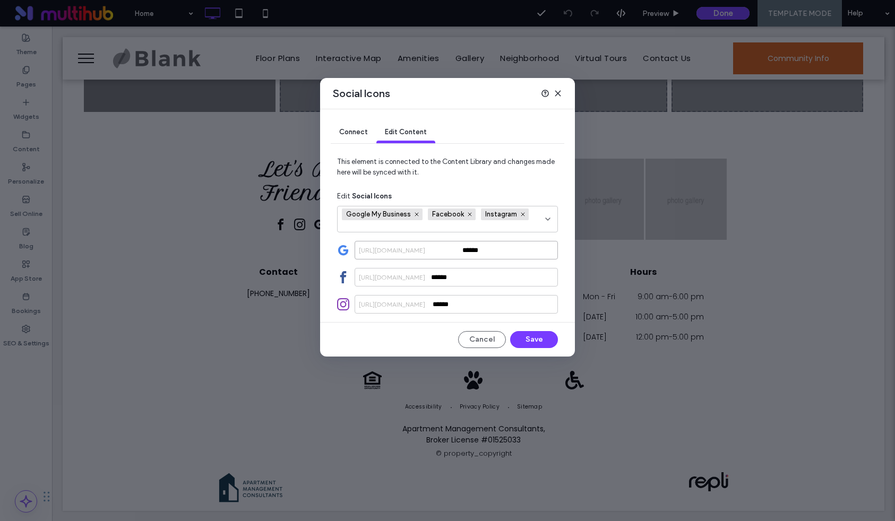
drag, startPoint x: 498, startPoint y: 253, endPoint x: 381, endPoint y: 238, distance: 117.7
click at [381, 238] on div "Google My Business Facebook Instagram [URL][DOMAIN_NAME] ****** [URL][DOMAIN_NA…" at bounding box center [447, 260] width 221 height 108
click at [536, 336] on button "Save" at bounding box center [534, 339] width 48 height 17
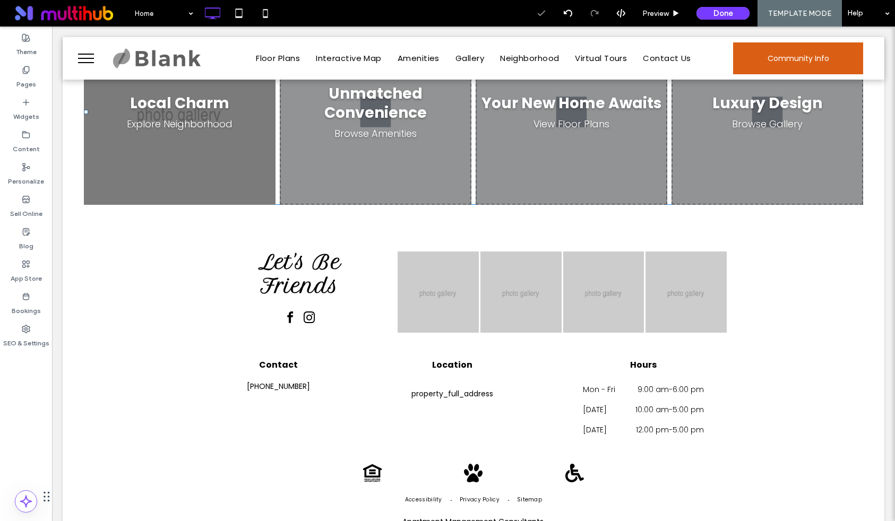
scroll to position [1288, 0]
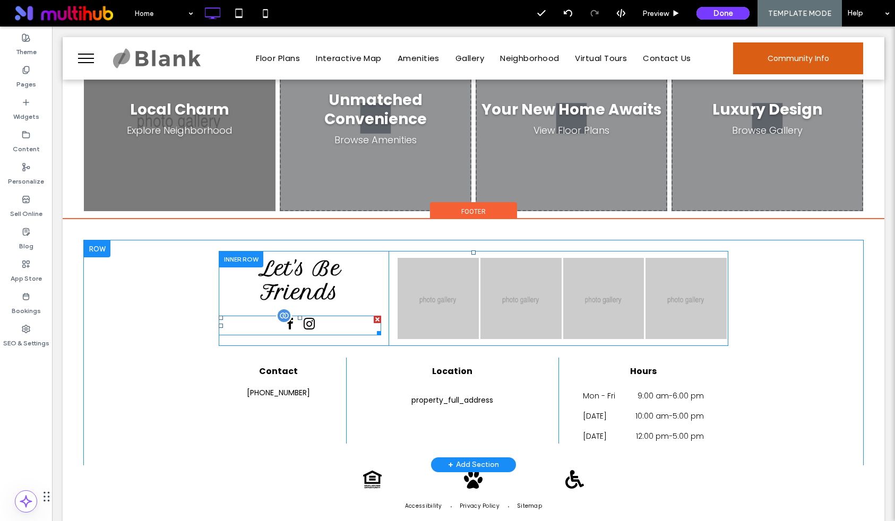
click at [308, 322] on span "instagram" at bounding box center [309, 324] width 17 height 17
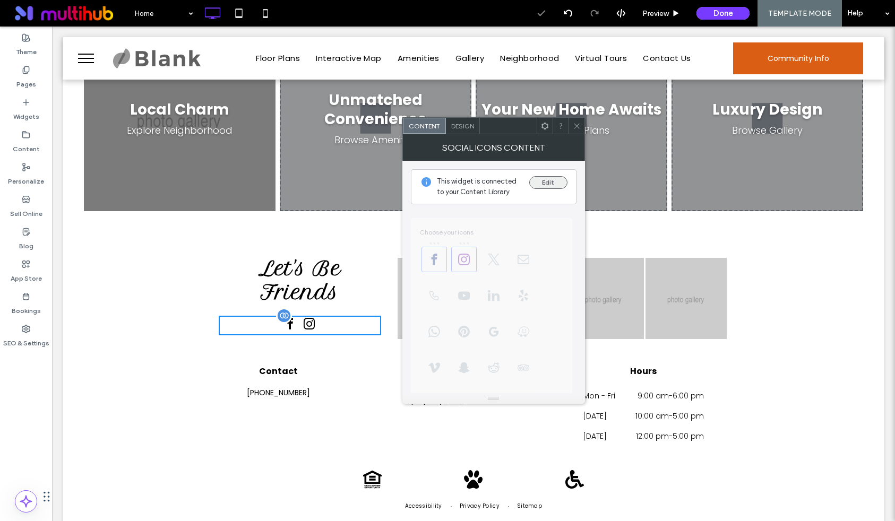
click at [558, 183] on button "Edit" at bounding box center [548, 182] width 38 height 13
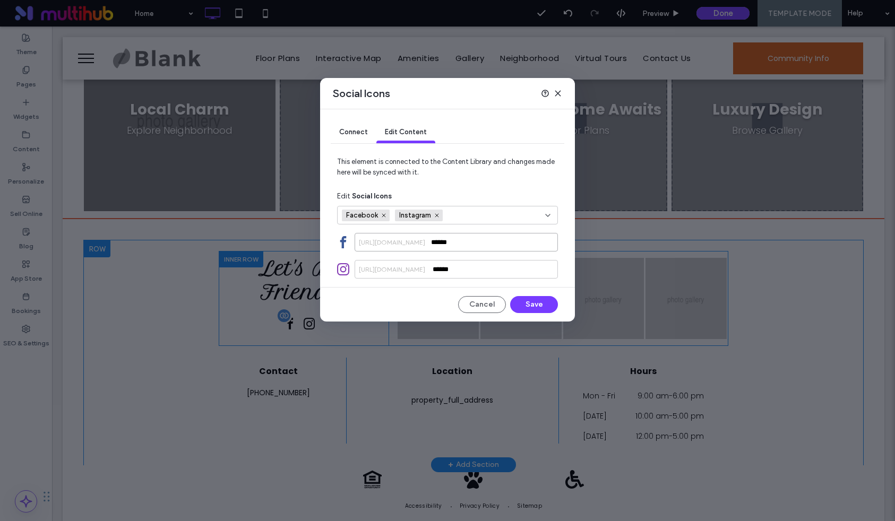
click at [483, 236] on input "******" at bounding box center [455, 242] width 203 height 19
click at [475, 272] on input "******" at bounding box center [455, 269] width 203 height 19
click at [544, 307] on button "Save" at bounding box center [534, 304] width 48 height 17
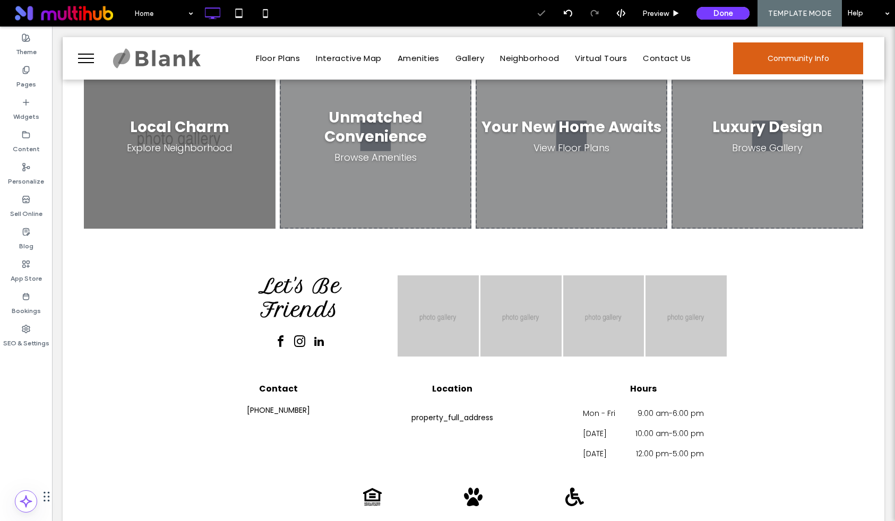
scroll to position [1313, 0]
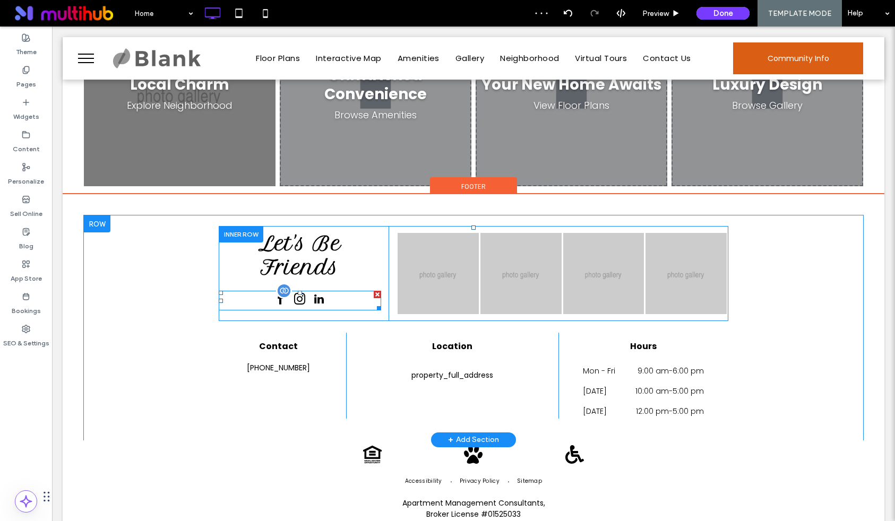
click at [301, 302] on span "instagram" at bounding box center [299, 299] width 17 height 17
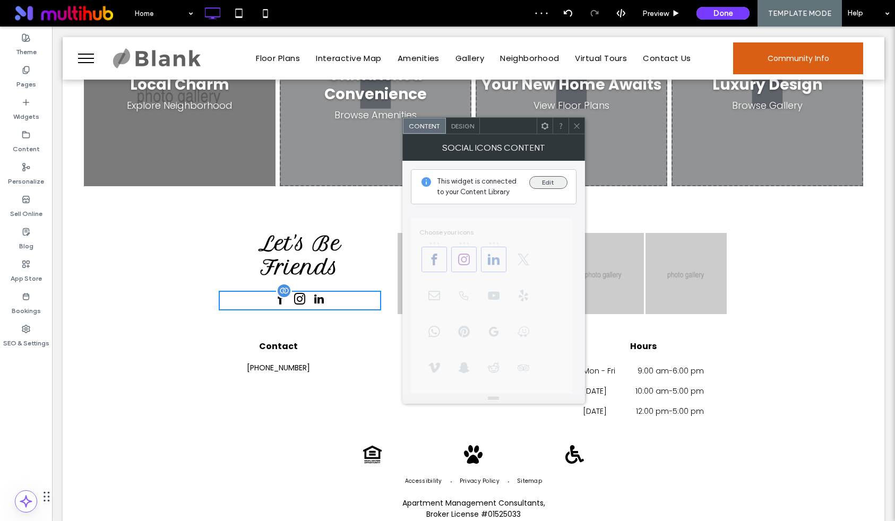
click at [546, 180] on button "Edit" at bounding box center [548, 182] width 38 height 13
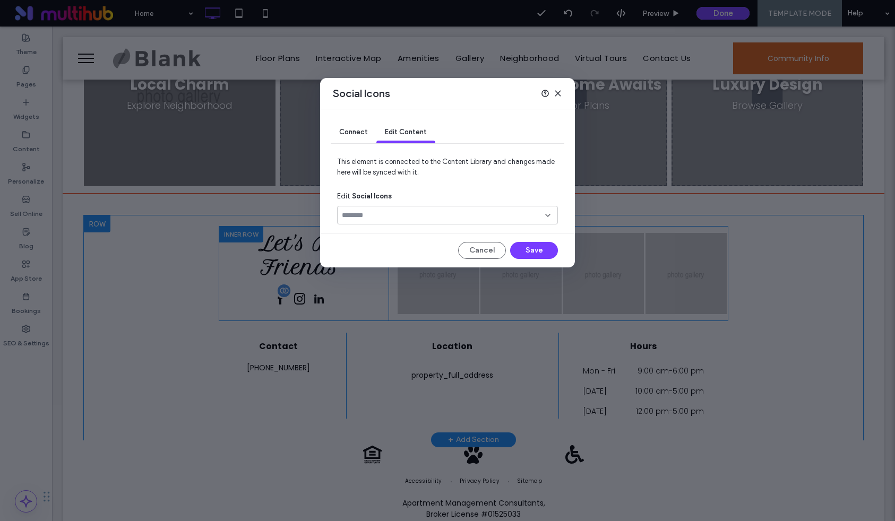
click at [358, 134] on span "Connect" at bounding box center [353, 132] width 29 height 8
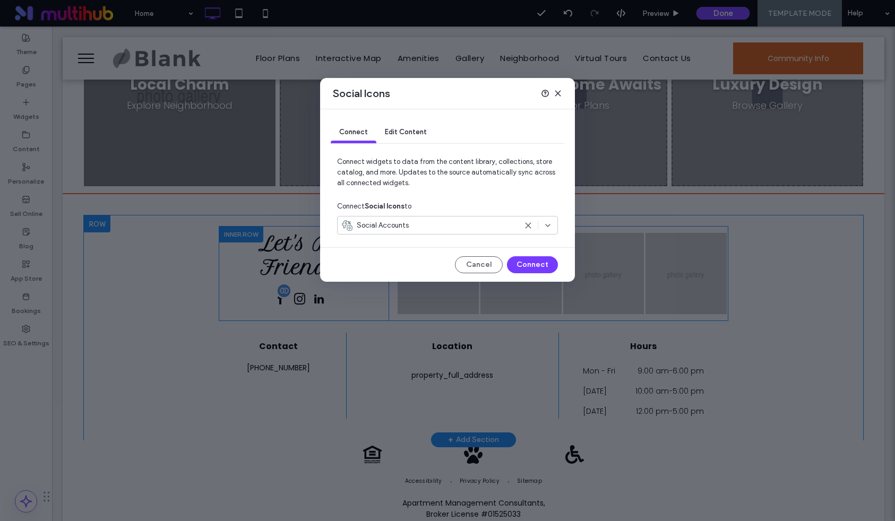
click at [395, 134] on span "Edit Content" at bounding box center [406, 132] width 42 height 8
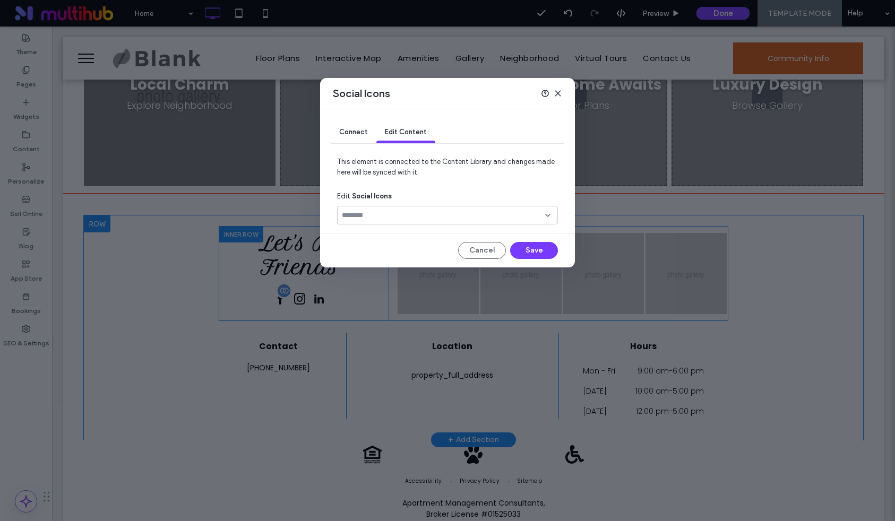
click at [402, 212] on input "fields-selection-dropdown" at bounding box center [443, 215] width 203 height 8
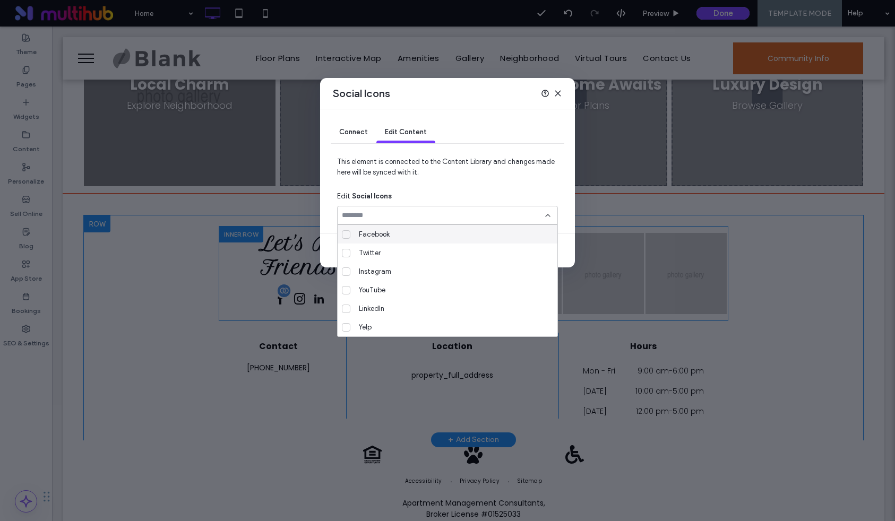
click at [437, 176] on span "This element is connected to the Content Library and changes made here will be …" at bounding box center [447, 172] width 221 height 30
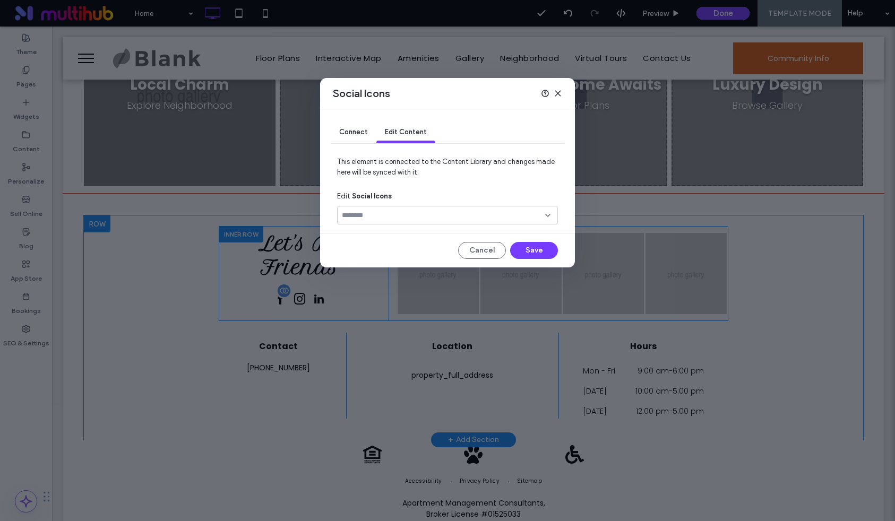
click at [506, 223] on div at bounding box center [447, 215] width 221 height 19
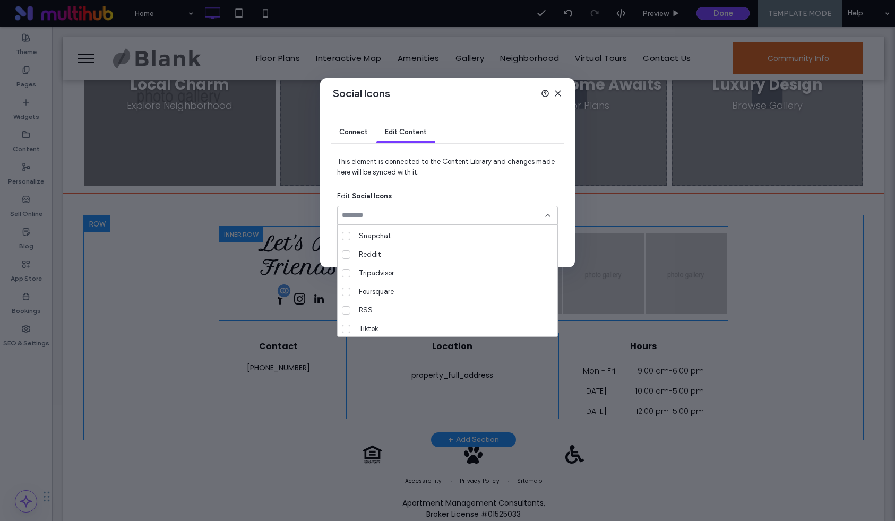
scroll to position [186, 0]
click at [205, 279] on div "Social Icons Connect Edit Content This element is connected to the Content Libr…" at bounding box center [447, 260] width 895 height 521
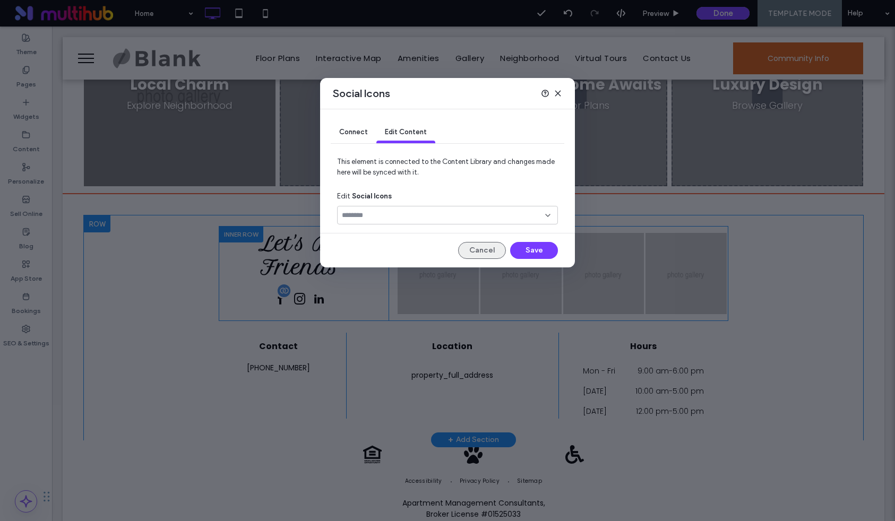
click at [487, 256] on button "Cancel" at bounding box center [482, 250] width 48 height 17
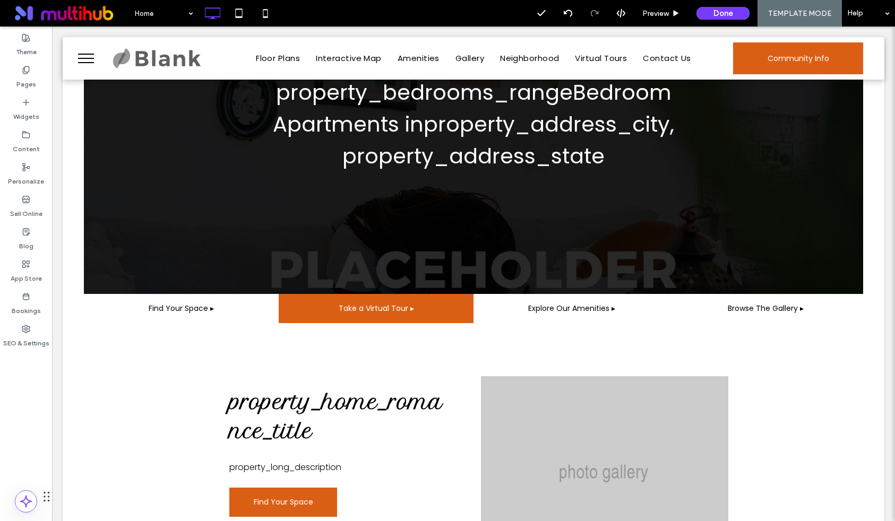
scroll to position [0, 0]
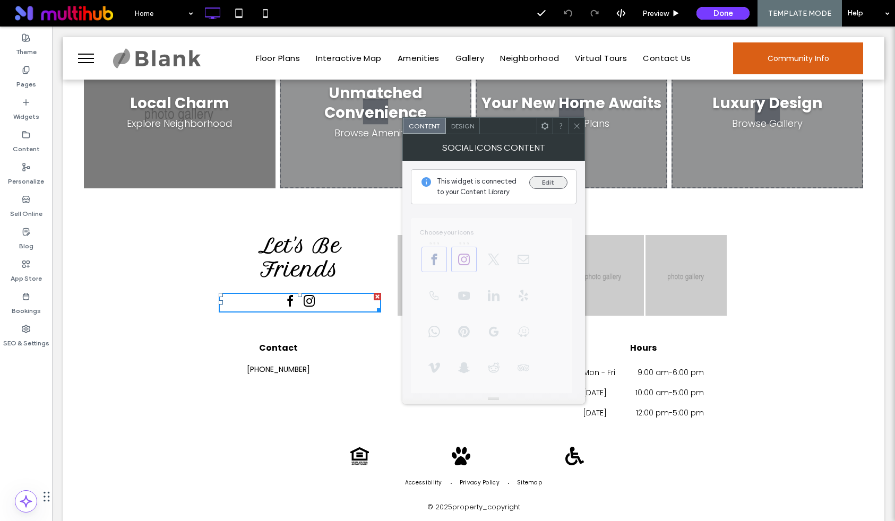
click at [549, 185] on button "Edit" at bounding box center [548, 182] width 38 height 13
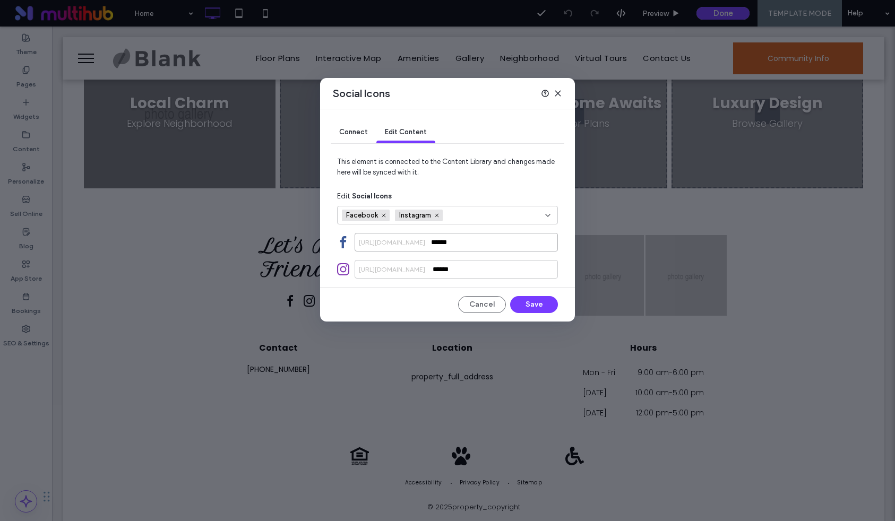
click at [481, 246] on input "******" at bounding box center [455, 242] width 203 height 19
click at [475, 272] on input "******" at bounding box center [455, 269] width 203 height 19
click at [533, 314] on div "Connect Edit Content This element is connected to the Content Library and chang…" at bounding box center [447, 215] width 255 height 212
click at [537, 308] on button "Save" at bounding box center [534, 304] width 48 height 17
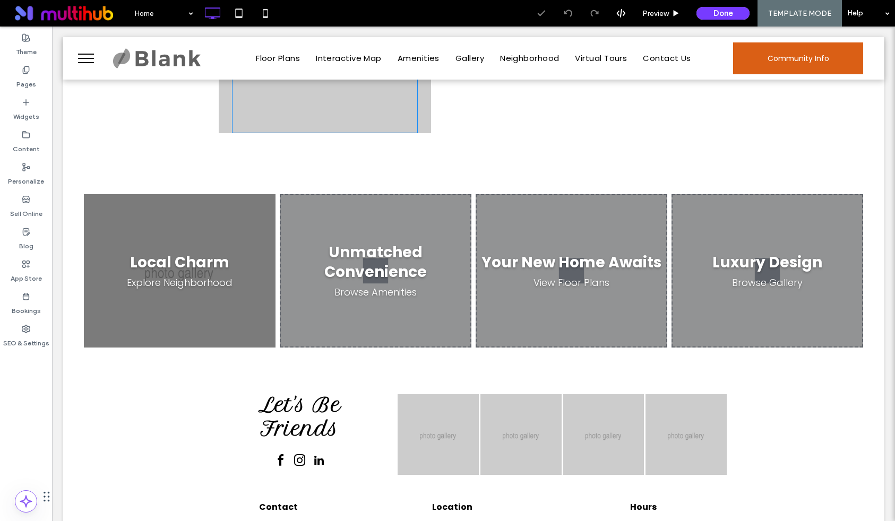
scroll to position [1340, 0]
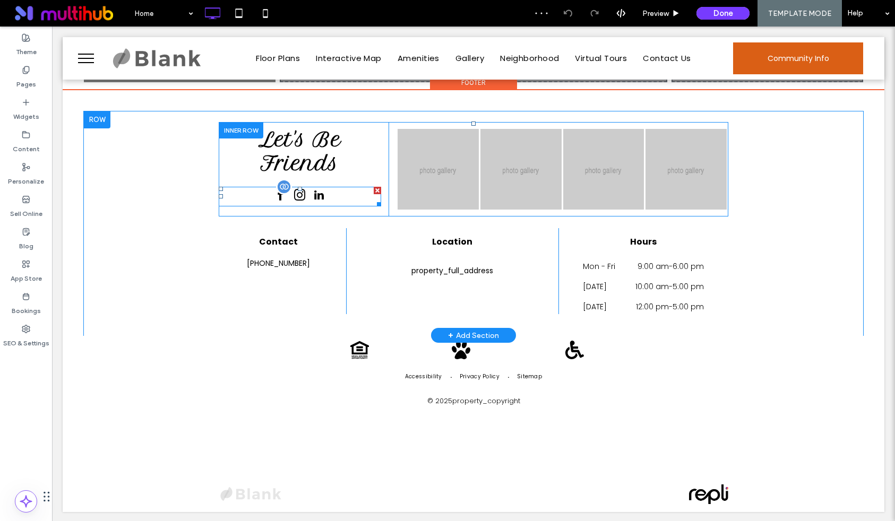
click at [311, 197] on span "linkedin" at bounding box center [318, 195] width 17 height 17
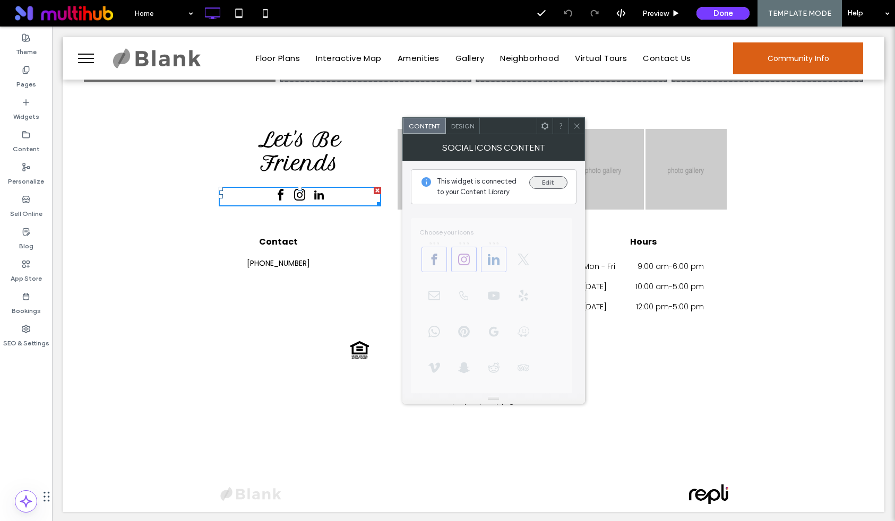
click at [547, 177] on button "Edit" at bounding box center [548, 182] width 38 height 13
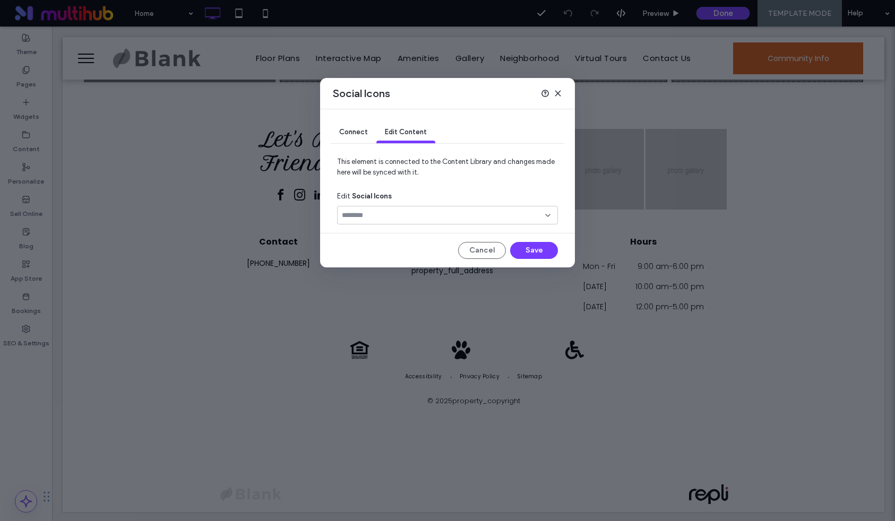
click at [487, 239] on div "Connect Edit Content This element is connected to the Content Library and chang…" at bounding box center [447, 188] width 255 height 158
click at [354, 127] on div "Connect" at bounding box center [354, 132] width 46 height 21
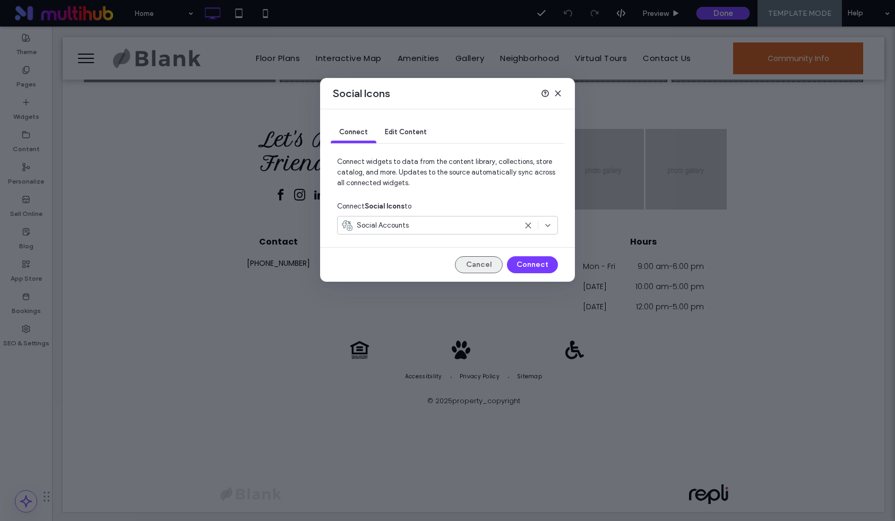
click at [481, 265] on button "Cancel" at bounding box center [479, 264] width 48 height 17
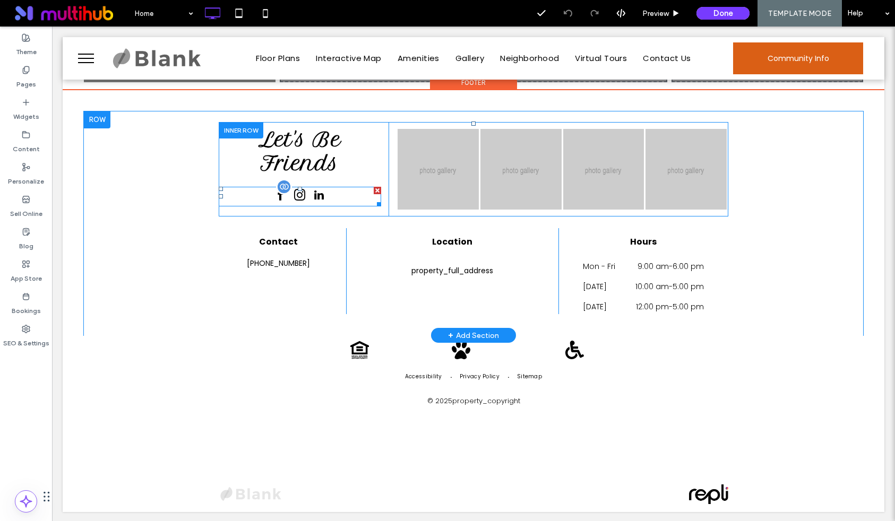
click at [325, 190] on span "linkedin" at bounding box center [318, 195] width 17 height 17
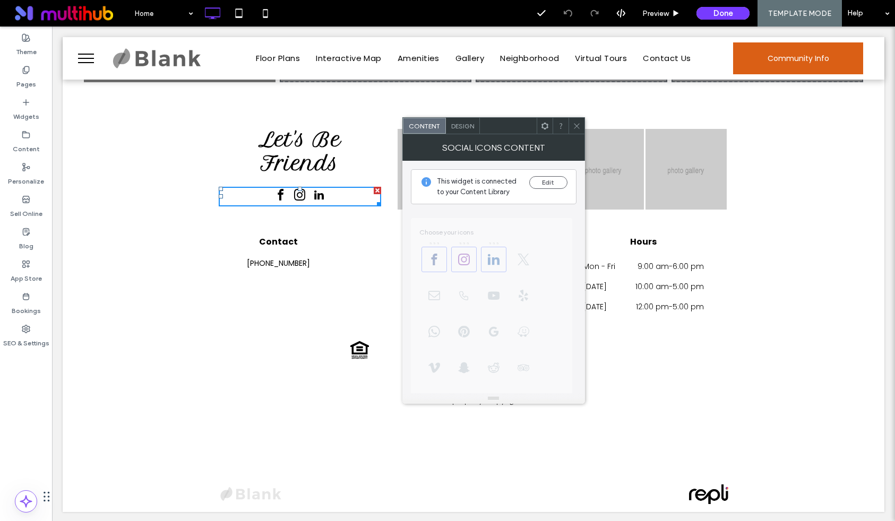
click at [574, 122] on icon at bounding box center [576, 126] width 8 height 8
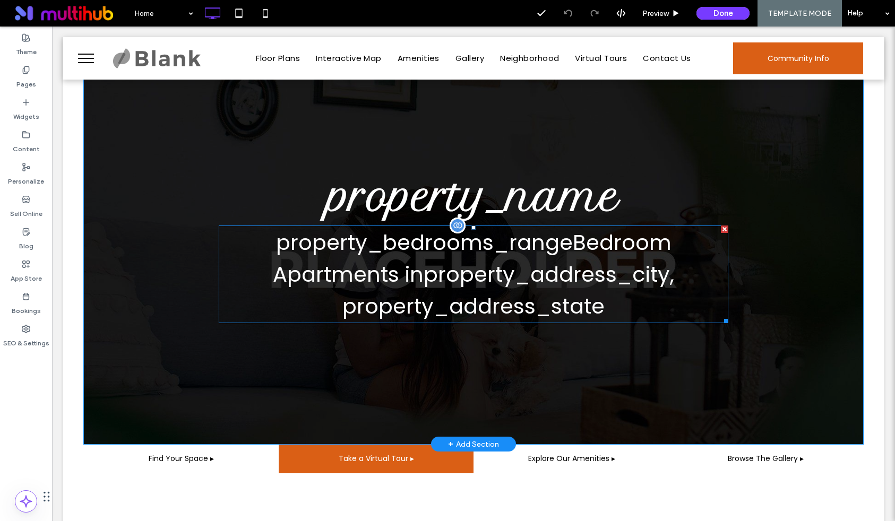
scroll to position [0, 0]
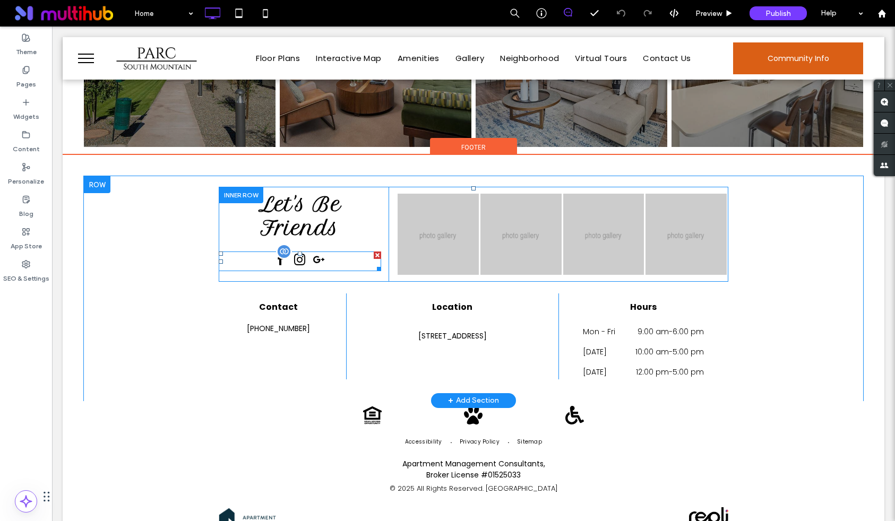
click at [297, 251] on span "instagram" at bounding box center [299, 259] width 17 height 17
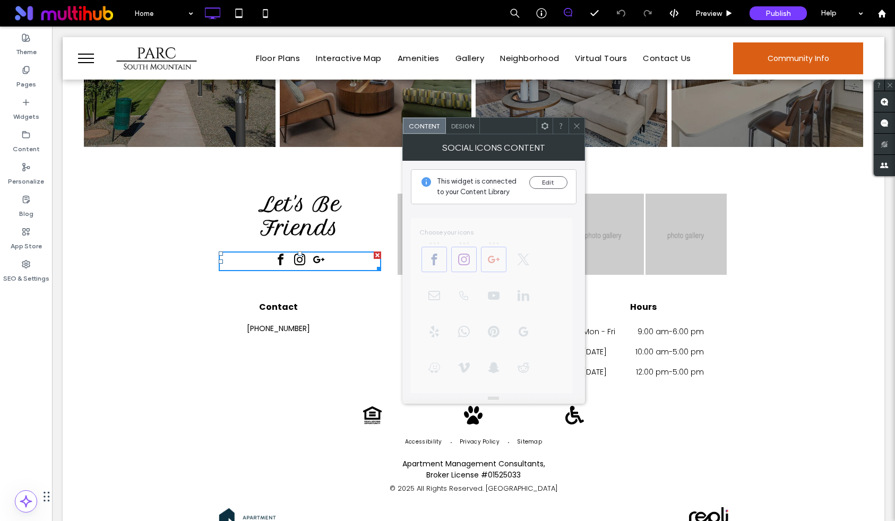
click at [575, 129] on span at bounding box center [576, 126] width 8 height 16
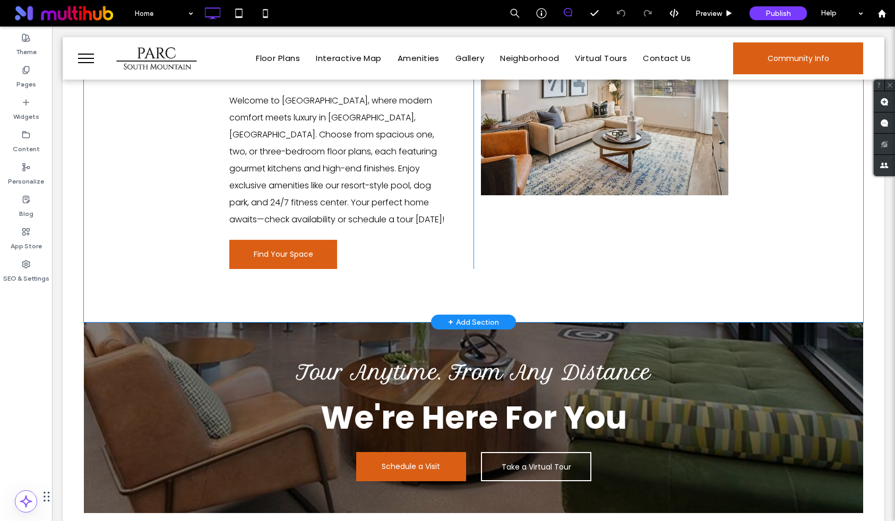
scroll to position [578, 0]
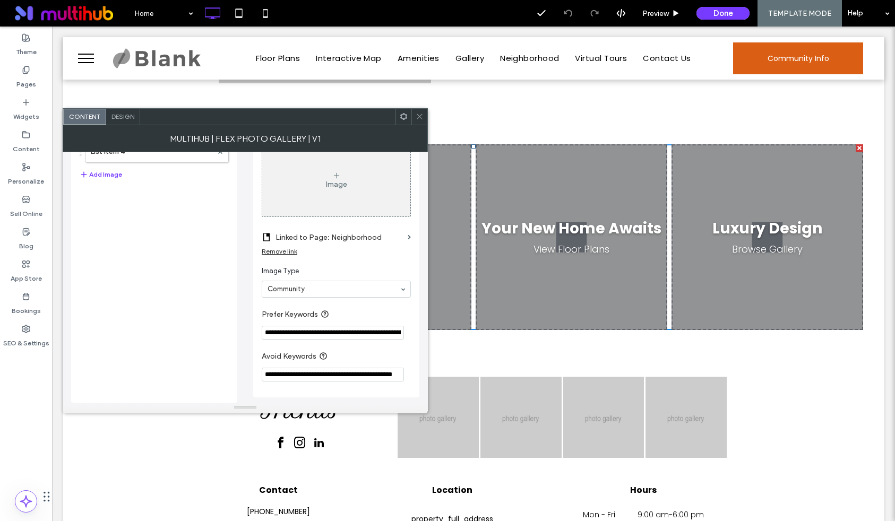
click at [367, 376] on input "**********" at bounding box center [333, 375] width 142 height 14
type input "**********"
click at [424, 114] on div at bounding box center [419, 117] width 16 height 16
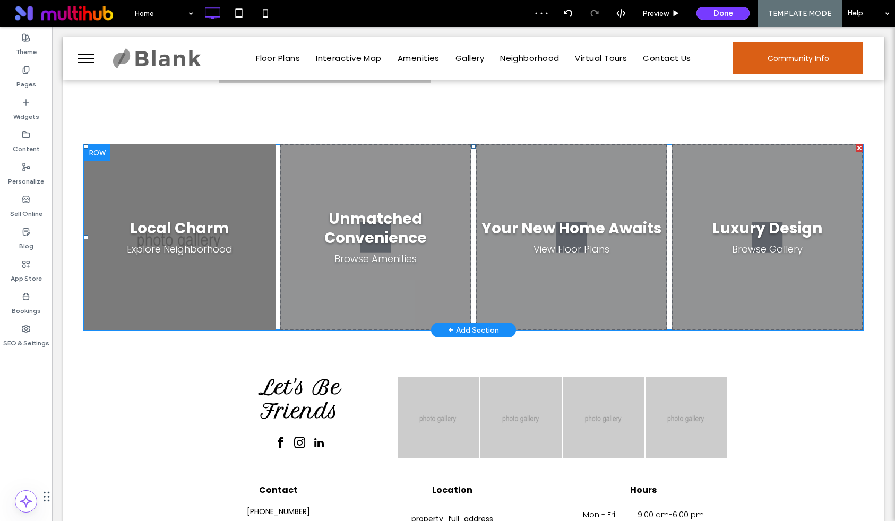
click at [429, 162] on span at bounding box center [473, 237] width 779 height 186
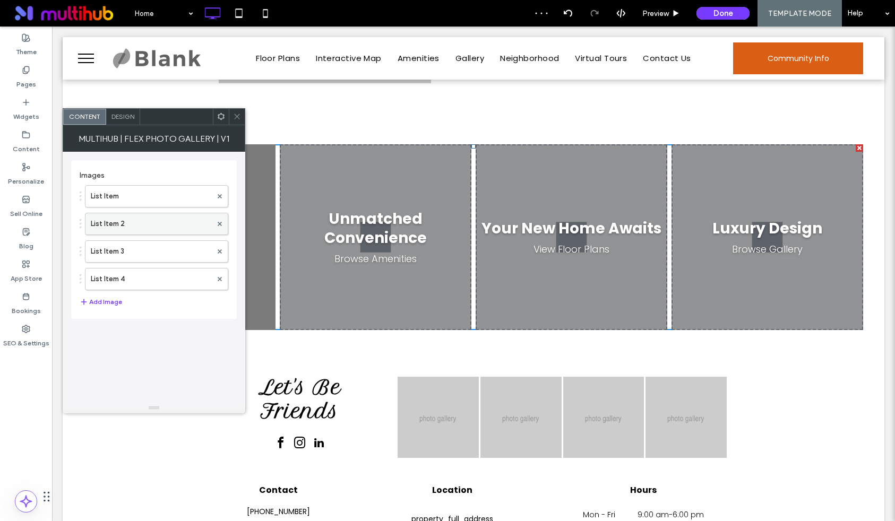
click at [155, 219] on label "List Item 2" at bounding box center [151, 223] width 121 height 21
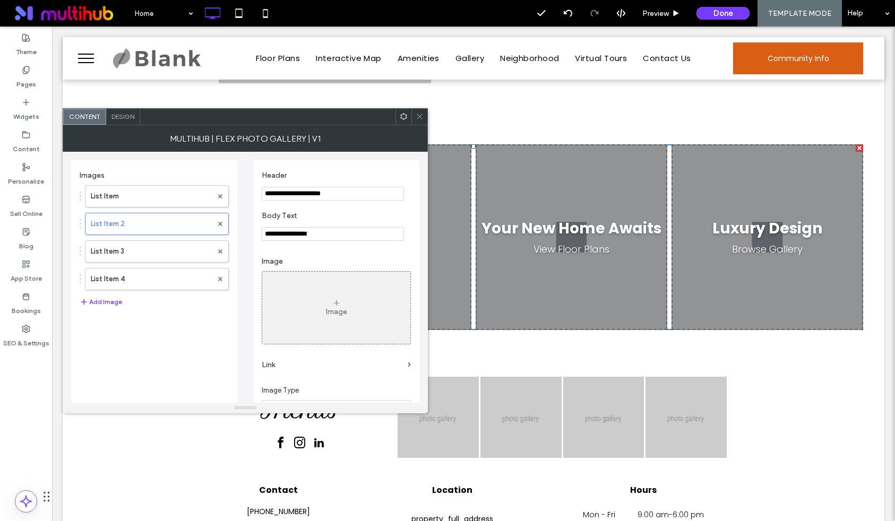
scroll to position [123, 0]
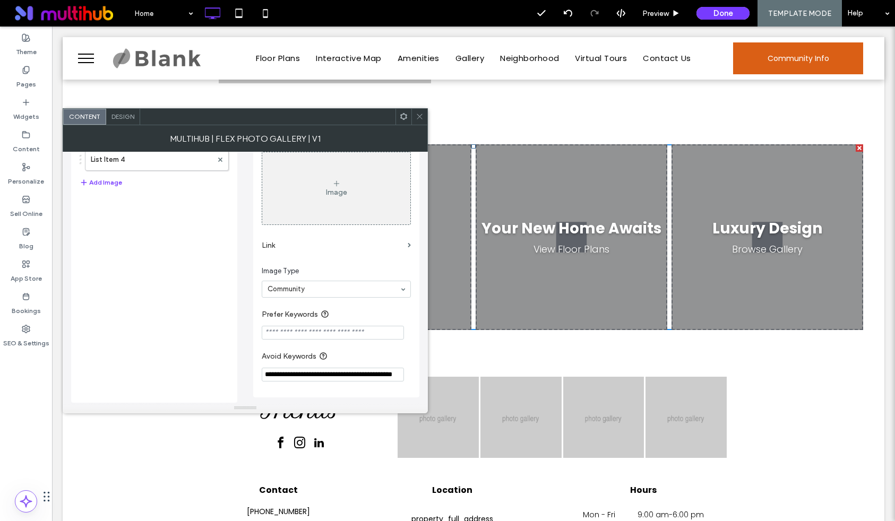
click at [341, 370] on input "**********" at bounding box center [333, 375] width 142 height 14
paste input "**********"
type input "**********"
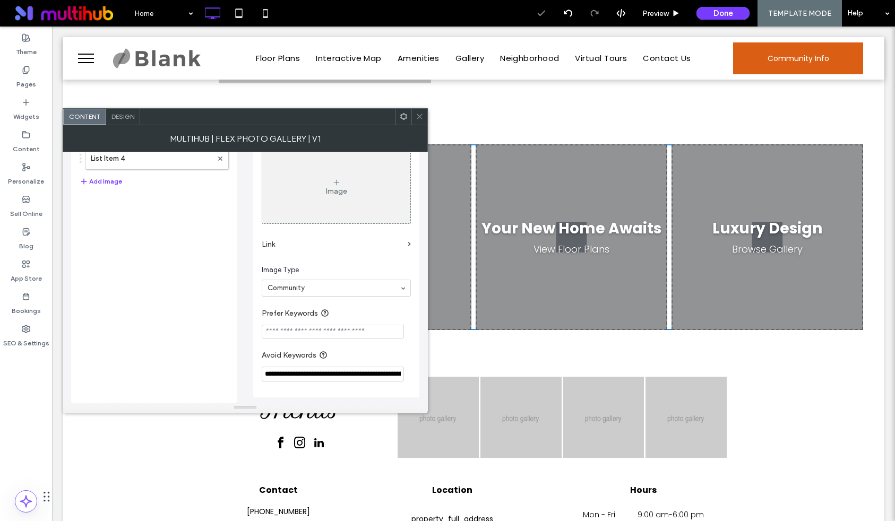
click at [420, 117] on use at bounding box center [418, 116] width 5 height 5
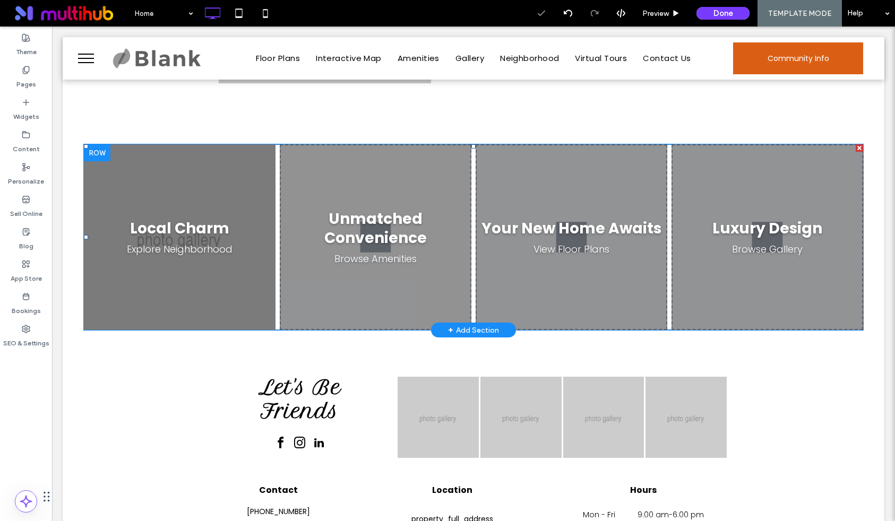
click at [578, 213] on span at bounding box center [473, 237] width 779 height 186
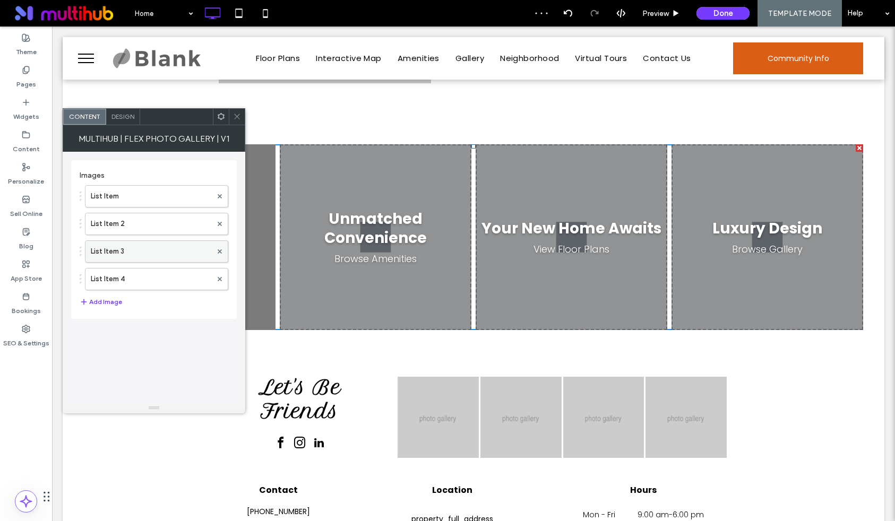
click at [129, 254] on label "List Item 3" at bounding box center [151, 251] width 121 height 21
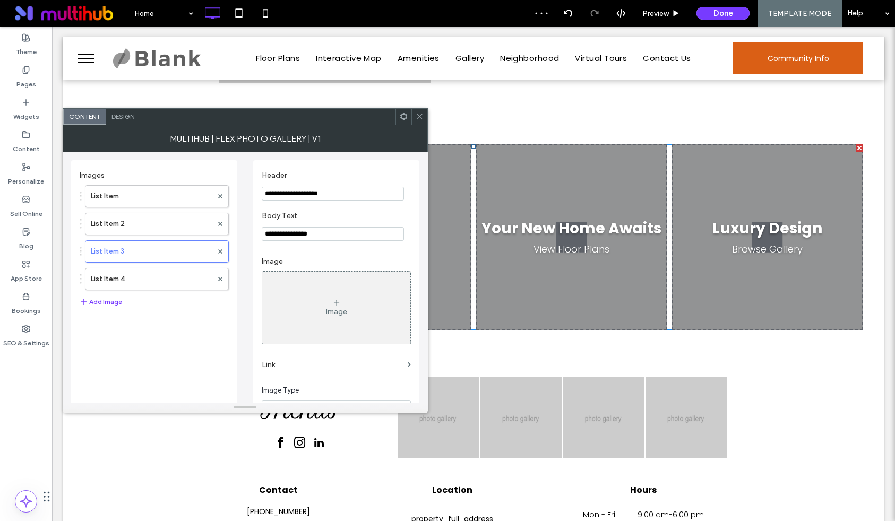
scroll to position [123, 0]
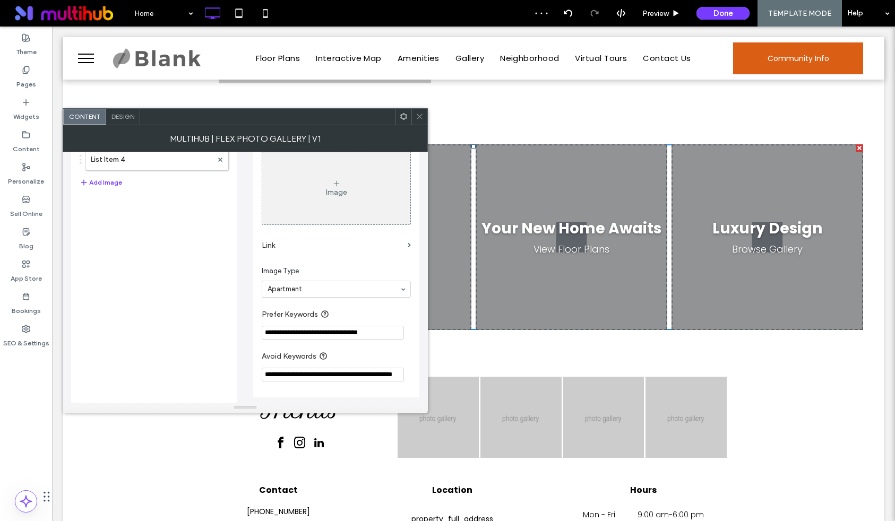
click at [359, 372] on input "**********" at bounding box center [333, 375] width 142 height 14
paste input "**********"
type input "**********"
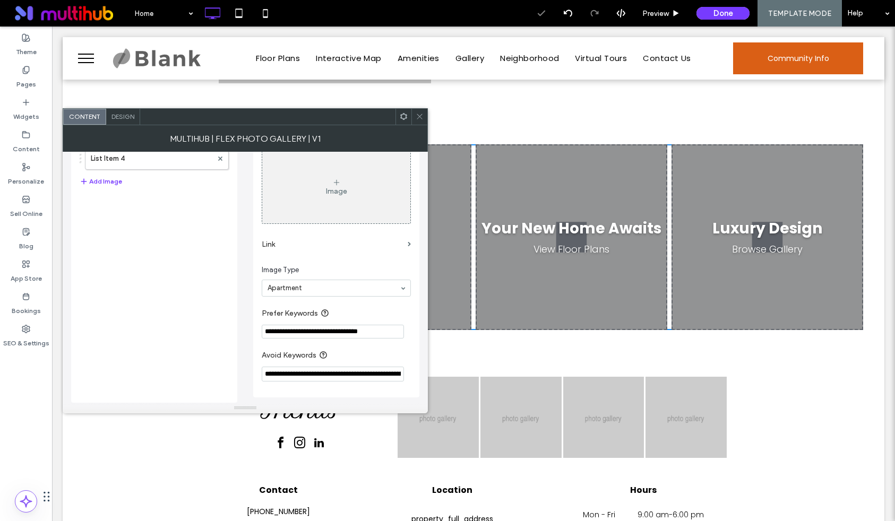
click at [419, 116] on icon at bounding box center [419, 116] width 8 height 8
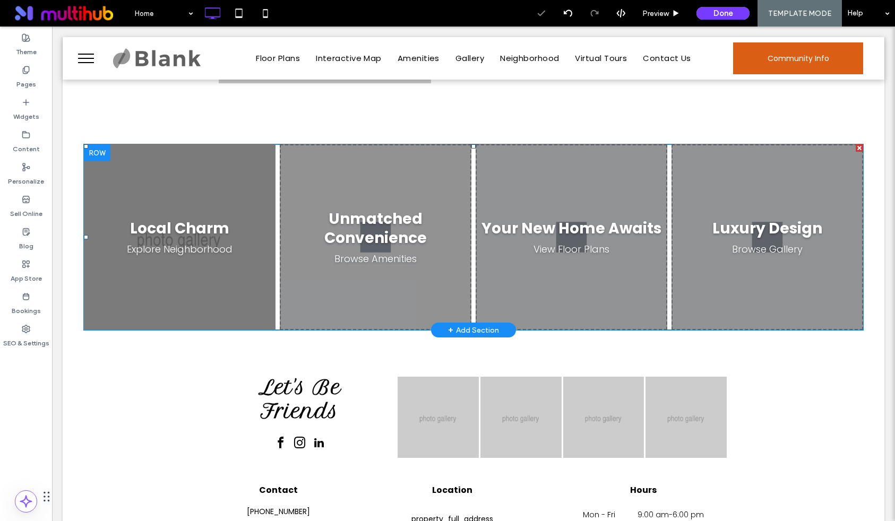
click at [736, 238] on span at bounding box center [473, 237] width 779 height 186
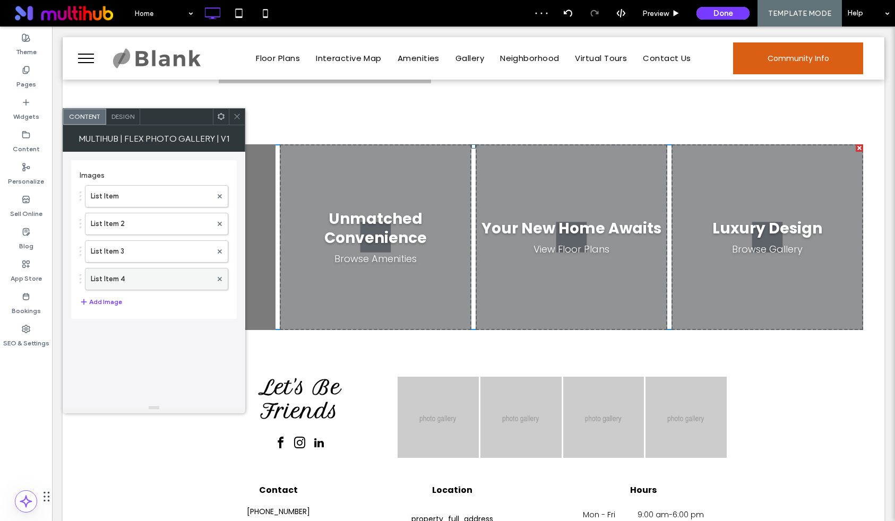
click at [141, 279] on label "List Item 4" at bounding box center [151, 278] width 121 height 21
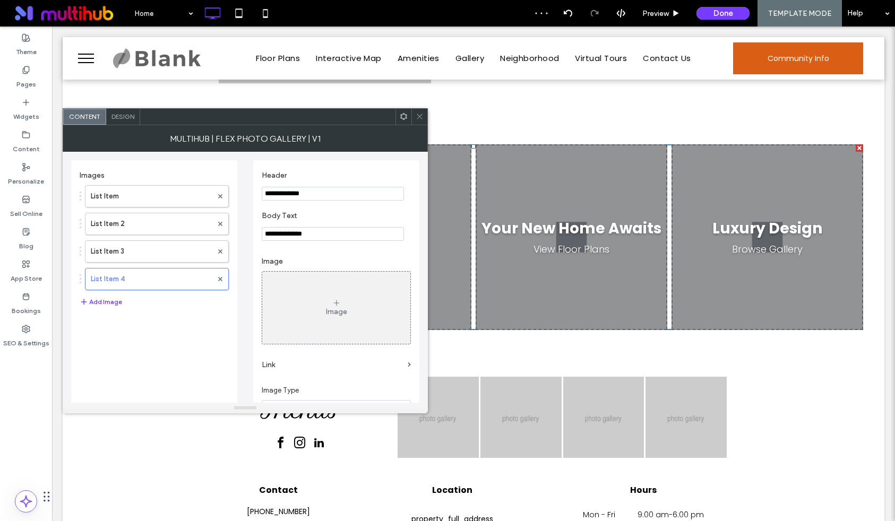
scroll to position [123, 0]
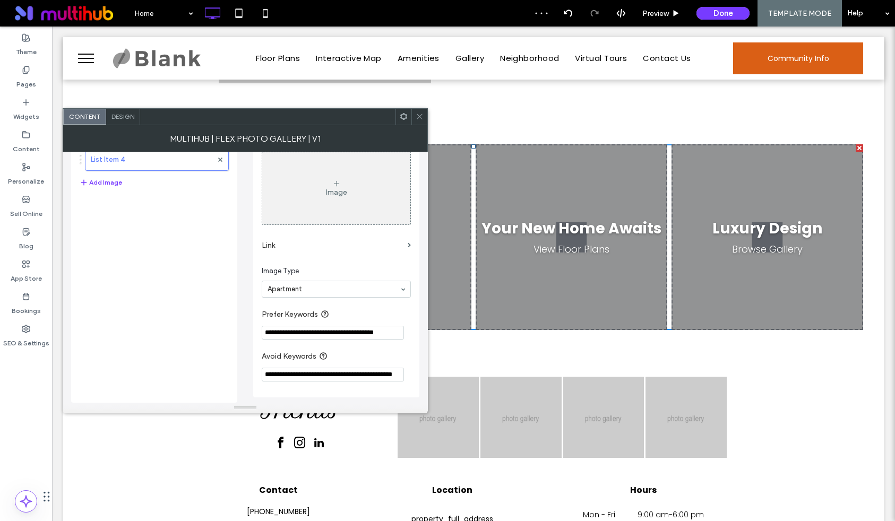
click at [369, 374] on input "**********" at bounding box center [333, 375] width 142 height 14
paste input "**********"
type input "**********"
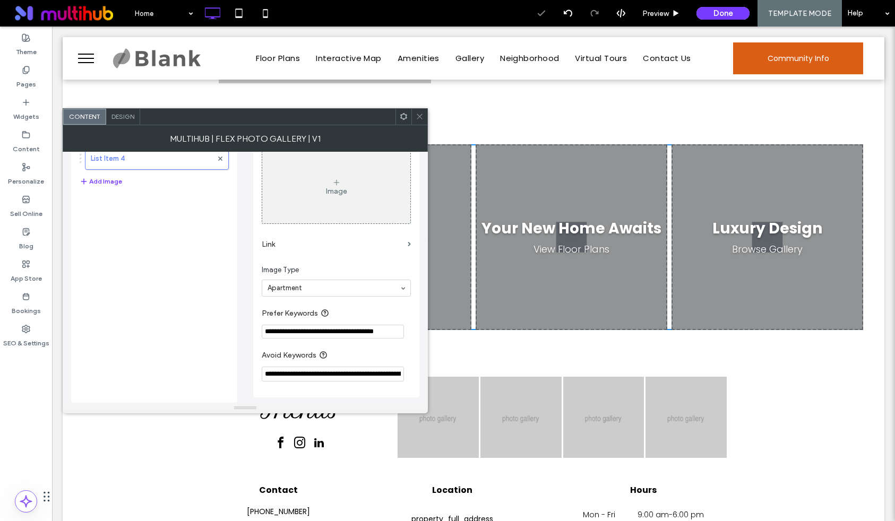
click at [421, 116] on icon at bounding box center [419, 116] width 8 height 8
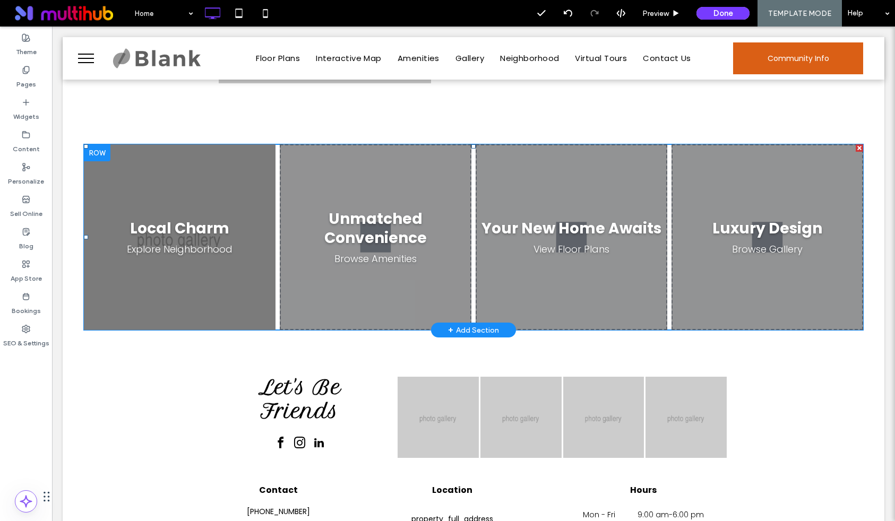
click at [173, 274] on span at bounding box center [473, 237] width 779 height 186
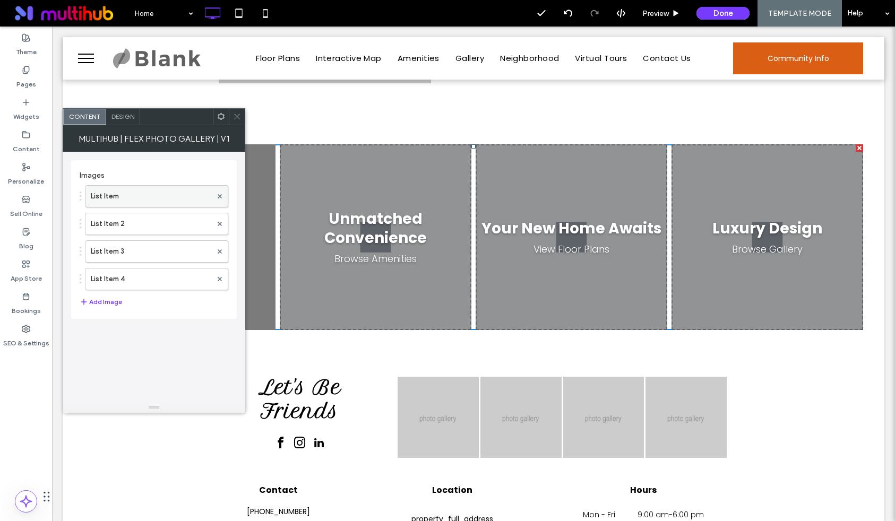
click at [108, 197] on label "List Item" at bounding box center [151, 196] width 121 height 21
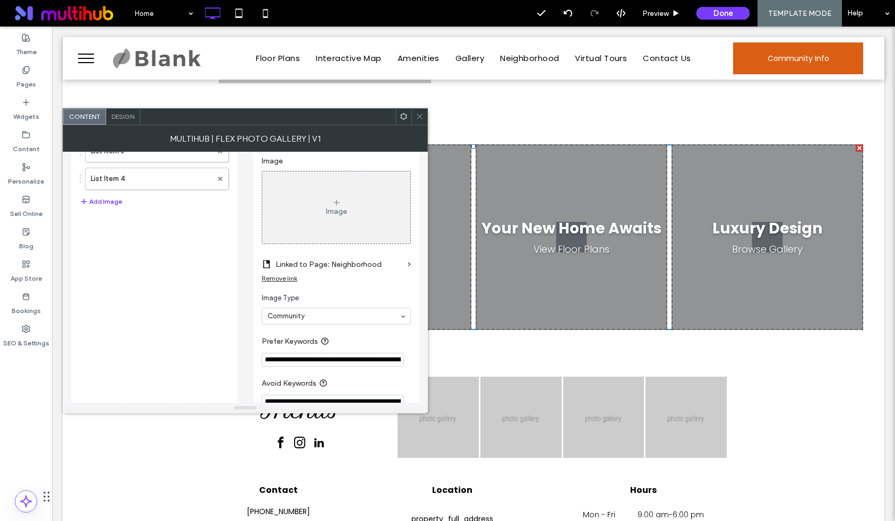
scroll to position [131, 0]
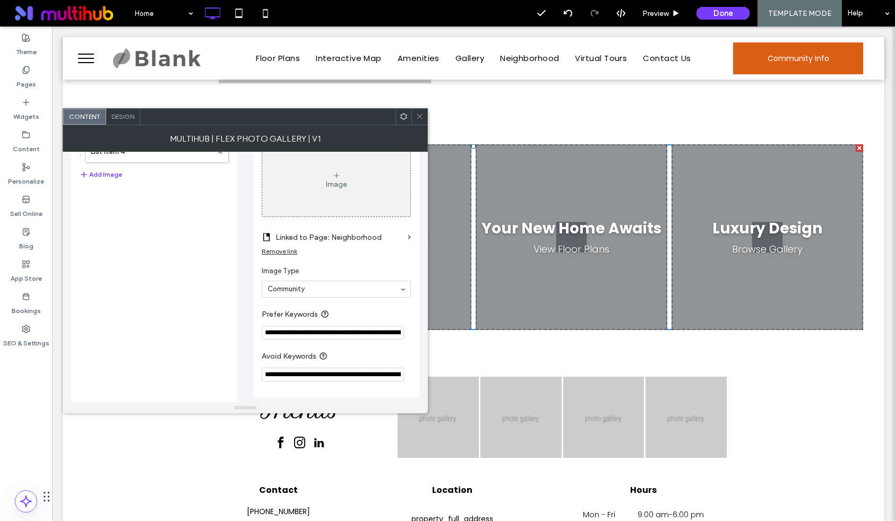
click at [418, 118] on icon at bounding box center [419, 116] width 8 height 8
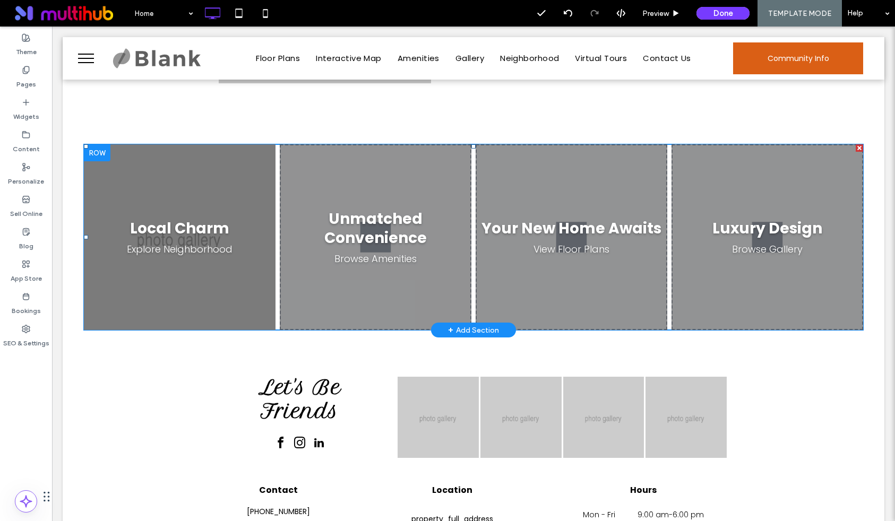
click at [221, 185] on span at bounding box center [473, 237] width 779 height 186
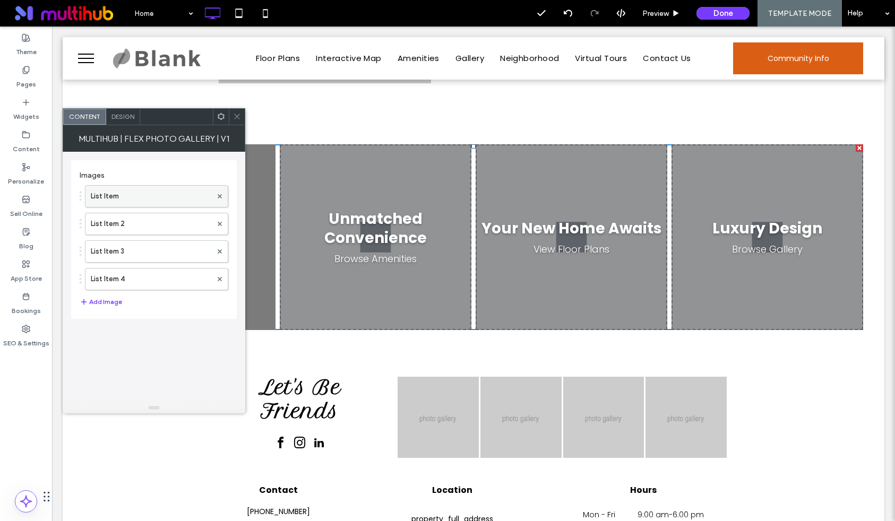
click at [146, 189] on label "List Item" at bounding box center [151, 196] width 121 height 21
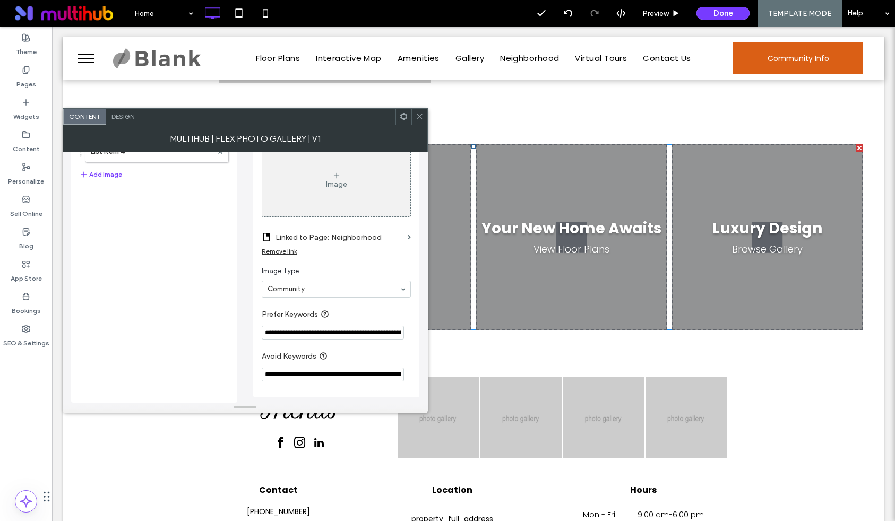
scroll to position [0, 44]
click at [422, 121] on span at bounding box center [419, 117] width 8 height 16
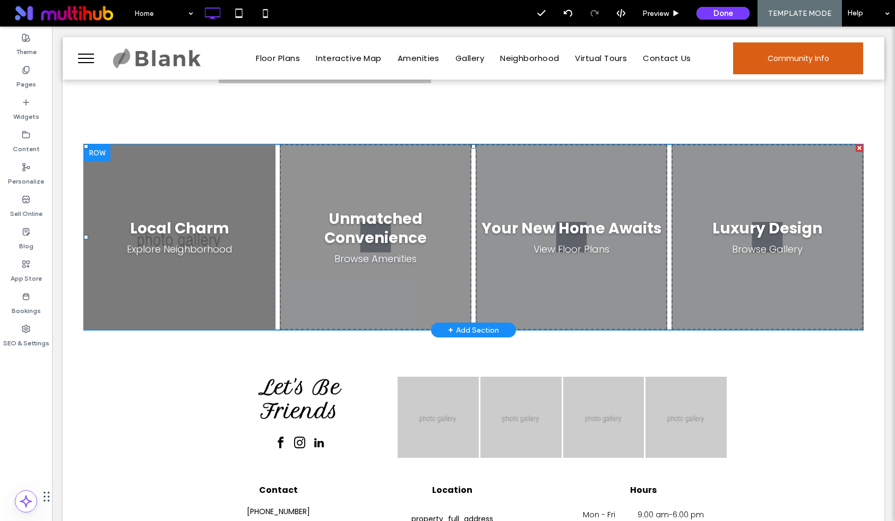
click at [206, 235] on span at bounding box center [473, 237] width 779 height 186
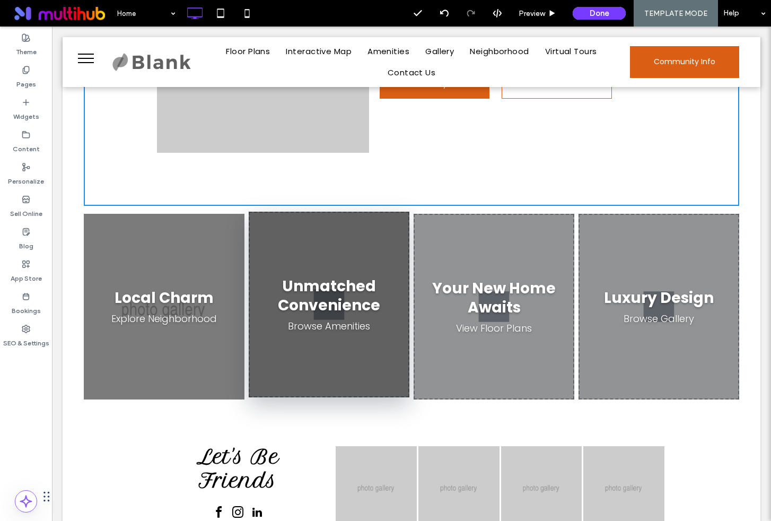
scroll to position [1387, 0]
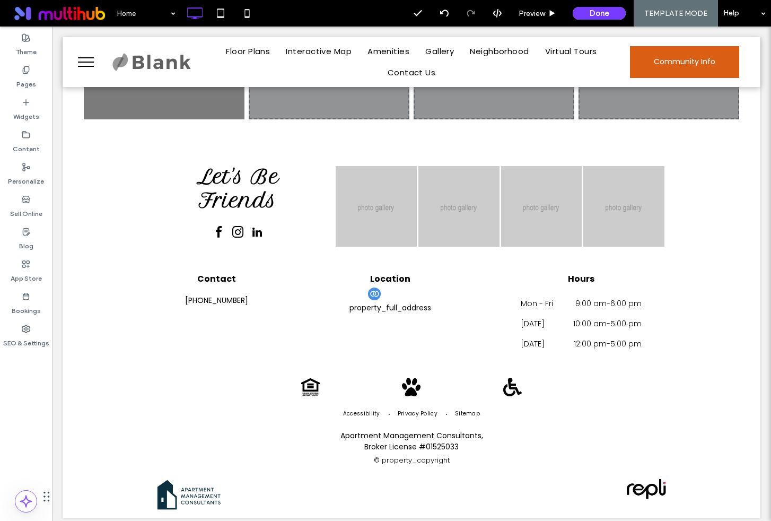
click at [376, 297] on div at bounding box center [375, 294] width 16 height 16
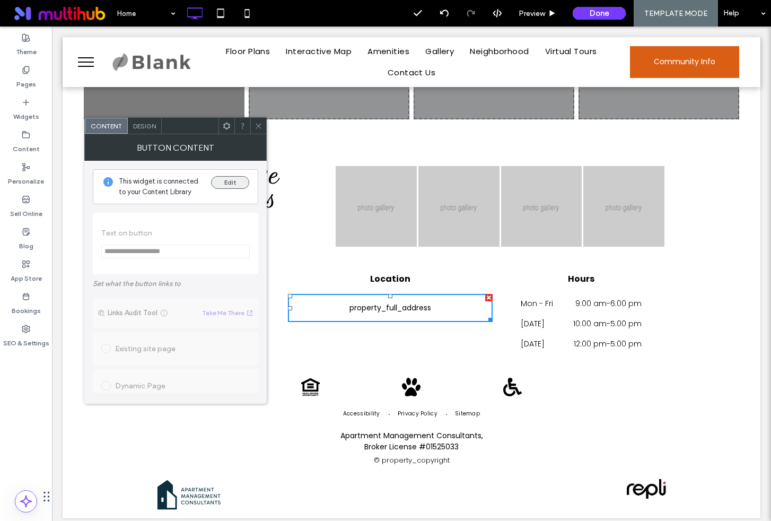
click at [225, 181] on button "Edit" at bounding box center [230, 182] width 38 height 13
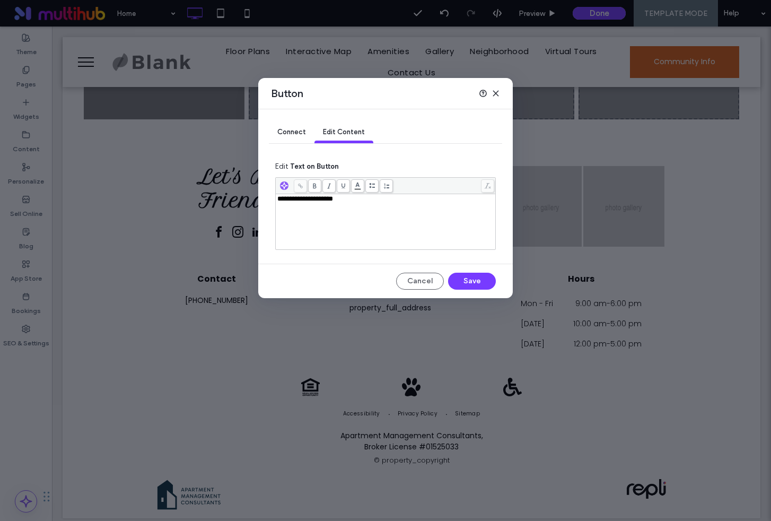
click at [289, 133] on span "Connect" at bounding box center [291, 132] width 29 height 8
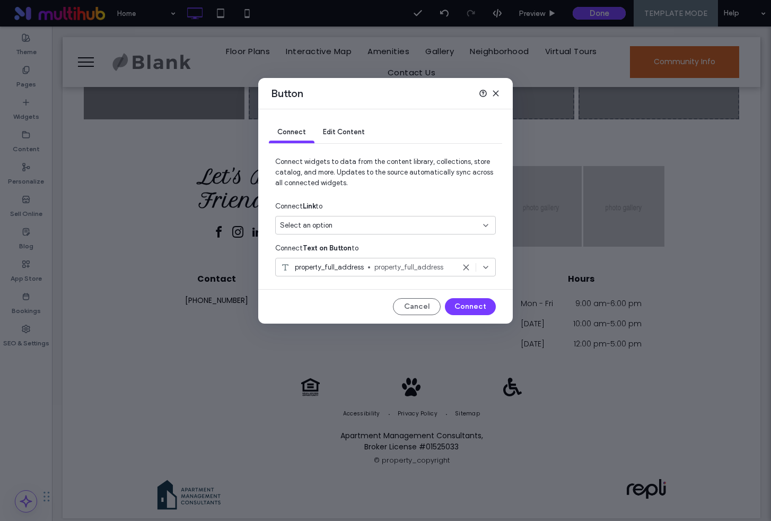
click at [355, 224] on div "Select an option" at bounding box center [379, 225] width 198 height 11
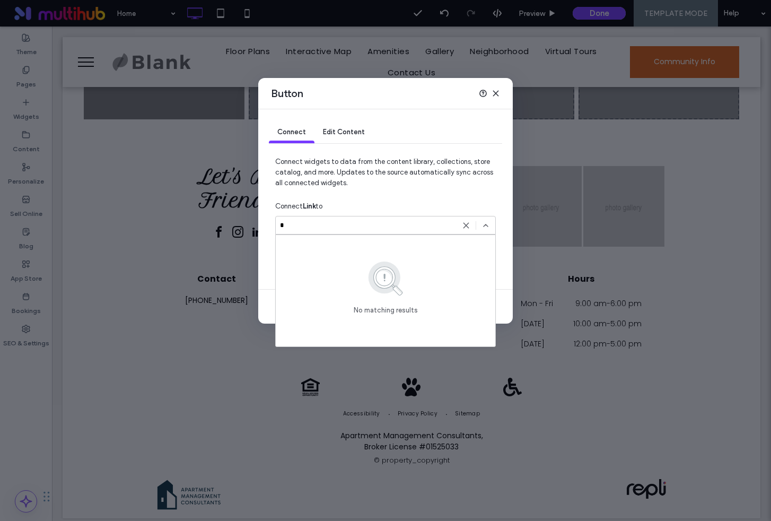
type input "**"
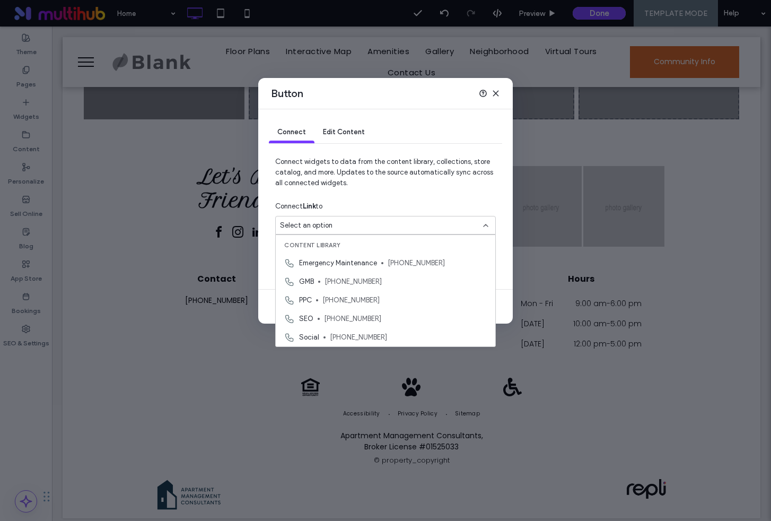
paste input "**********"
type input "**********"
click at [500, 95] on div "Button" at bounding box center [385, 93] width 255 height 31
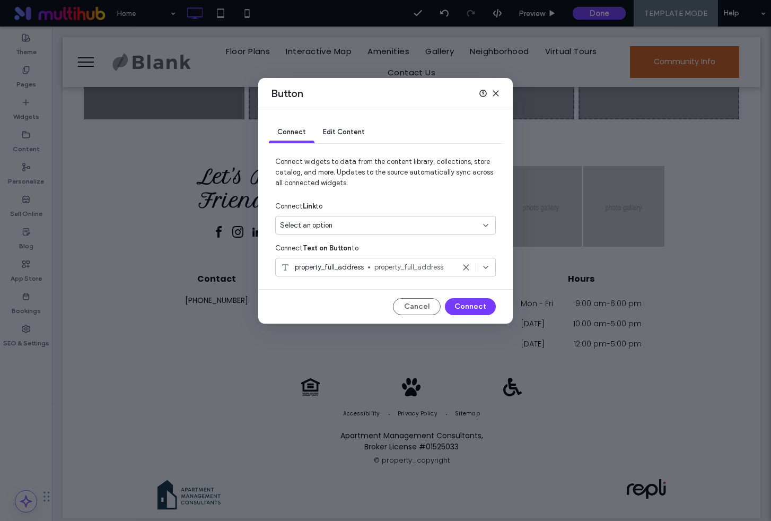
click at [496, 97] on icon at bounding box center [496, 93] width 8 height 8
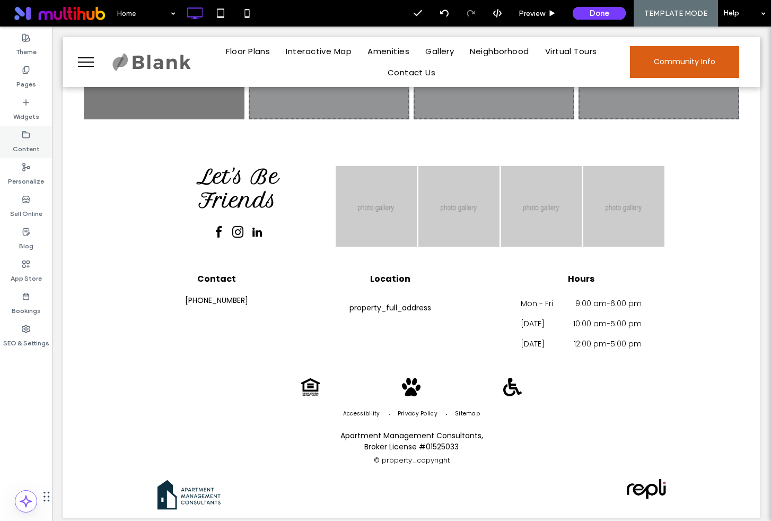
click at [23, 135] on use at bounding box center [26, 134] width 7 height 6
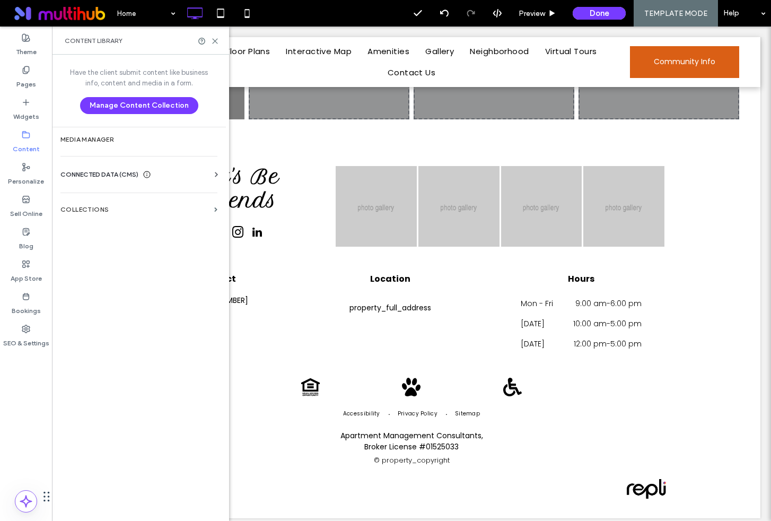
click at [107, 178] on span "CONNECTED DATA (CMS)" at bounding box center [99, 174] width 78 height 11
click at [105, 221] on label "Business Text" at bounding box center [141, 224] width 144 height 7
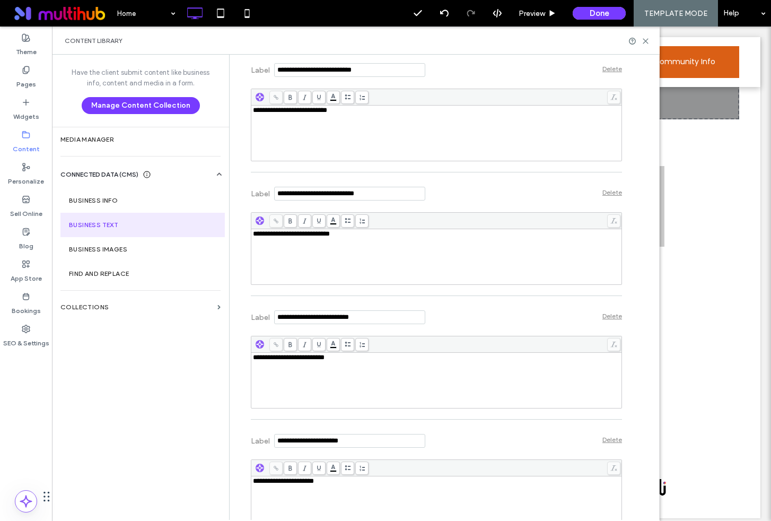
scroll to position [3740, 0]
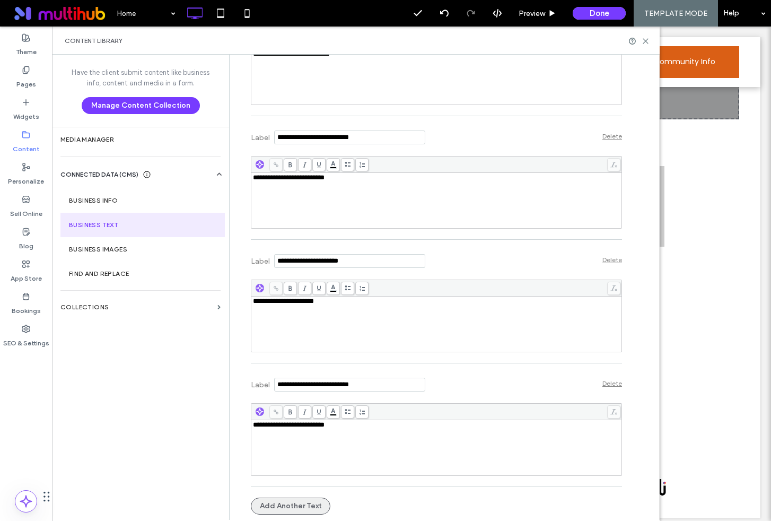
click at [270, 504] on button "Add Another Text" at bounding box center [291, 506] width 80 height 17
type input "**********"
click at [292, 435] on div "Rich Text Editor" at bounding box center [437, 447] width 368 height 53
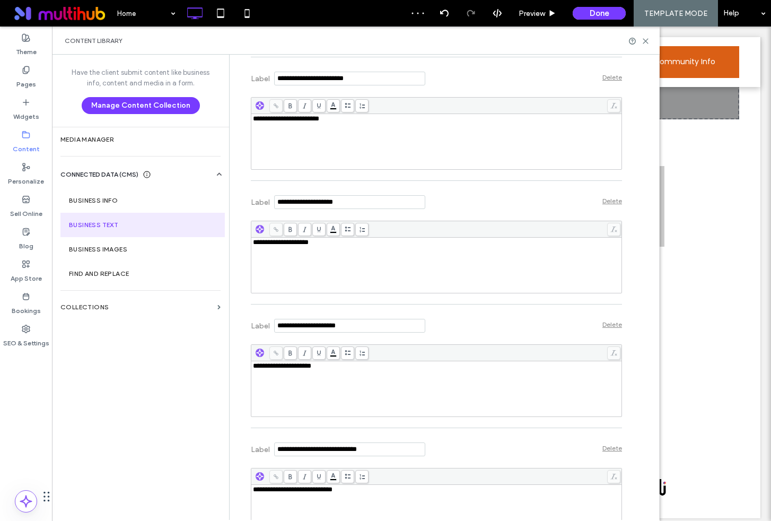
scroll to position [2062, 0]
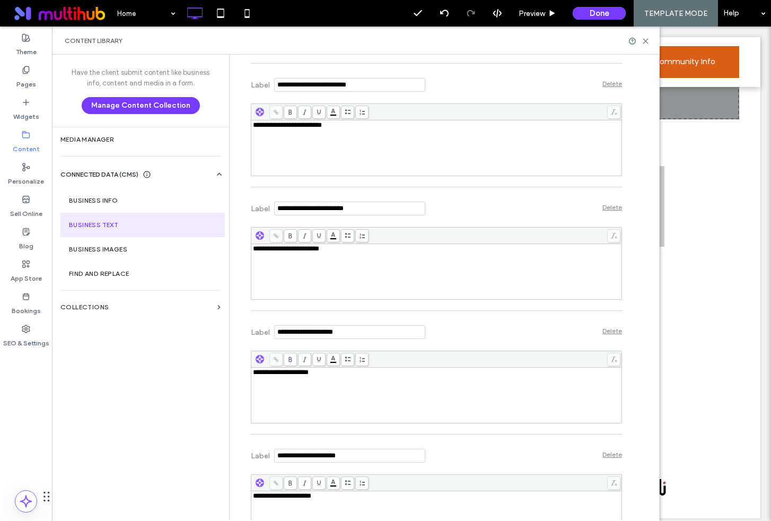
click at [650, 42] on div "Content Library" at bounding box center [356, 41] width 608 height 28
click at [645, 37] on div "Content Library" at bounding box center [356, 41] width 583 height 8
click at [640, 40] on div at bounding box center [639, 41] width 21 height 8
click at [646, 38] on icon at bounding box center [646, 41] width 8 height 8
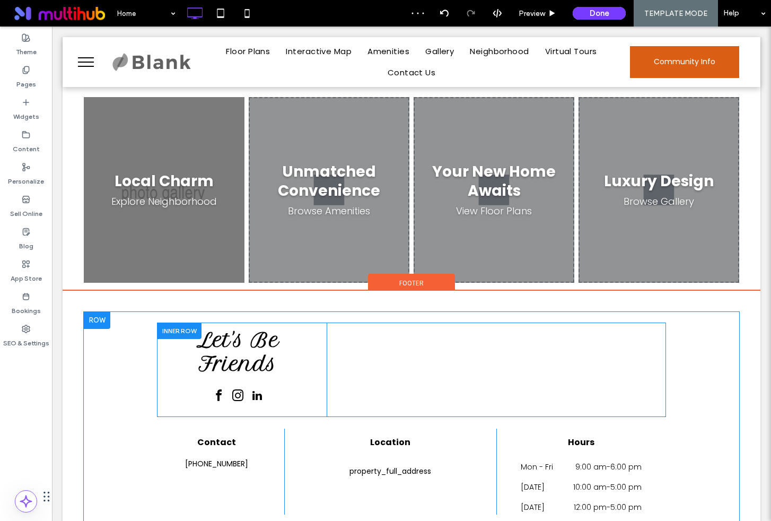
scroll to position [1388, 0]
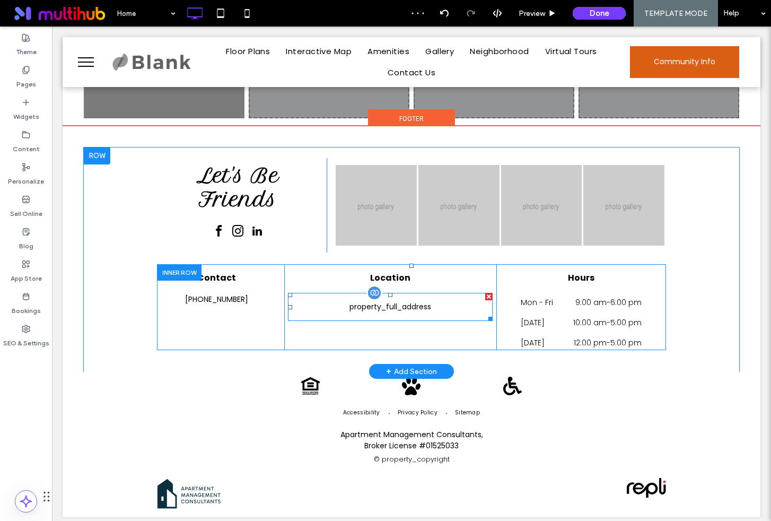
click at [374, 291] on div at bounding box center [375, 293] width 16 height 16
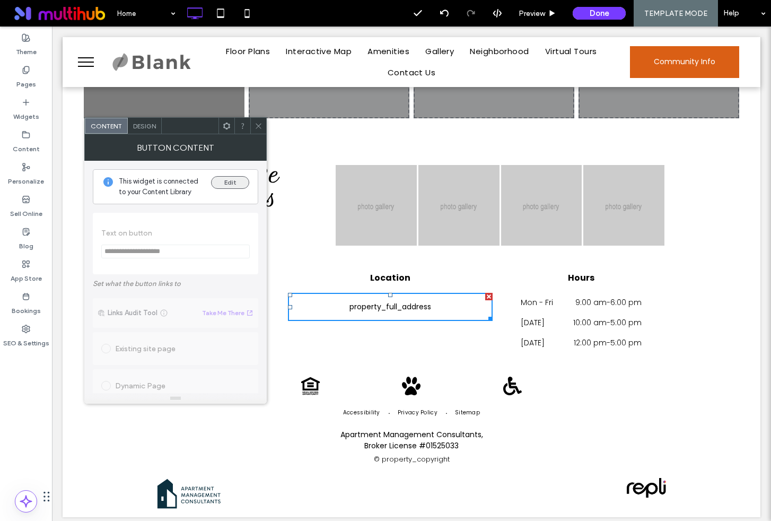
click at [223, 182] on button "Edit" at bounding box center [230, 182] width 38 height 13
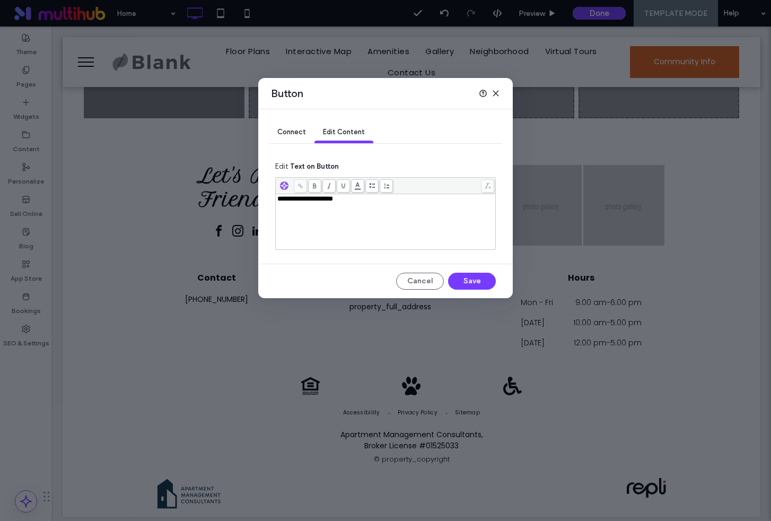
click at [300, 131] on span "Connect" at bounding box center [291, 132] width 29 height 8
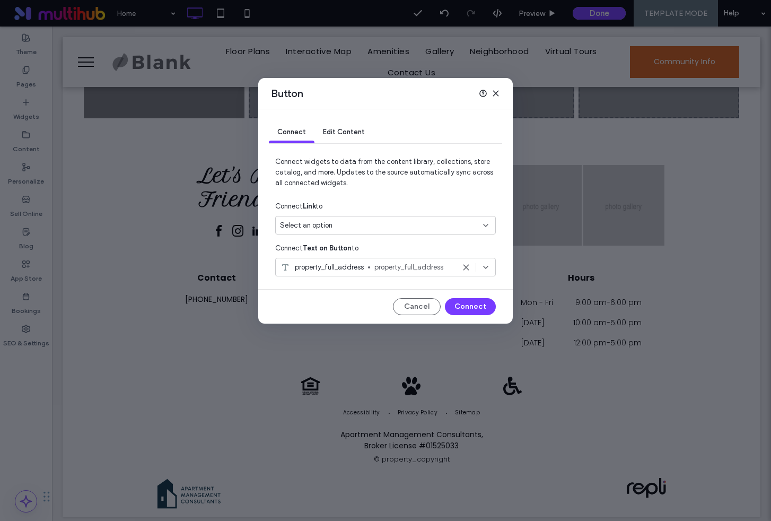
click at [343, 231] on div "Select an option" at bounding box center [385, 225] width 221 height 19
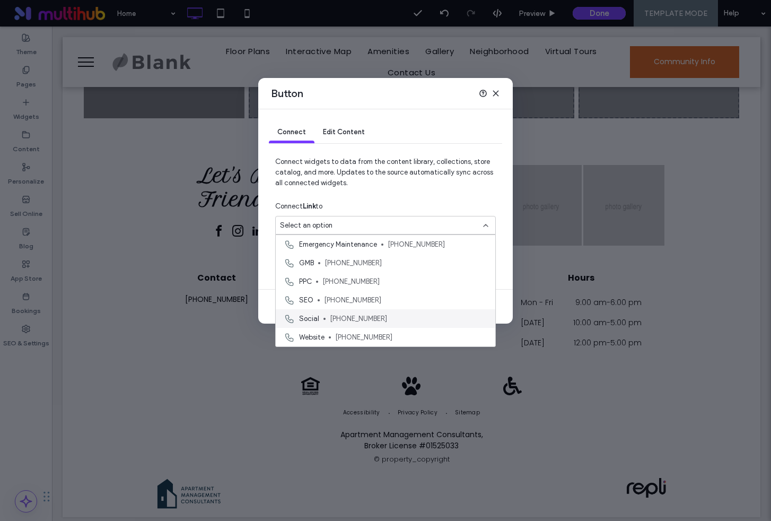
scroll to position [0, 0]
click at [125, 240] on div "Button Connect Edit Content Connect widgets to data from the content library, c…" at bounding box center [385, 260] width 771 height 521
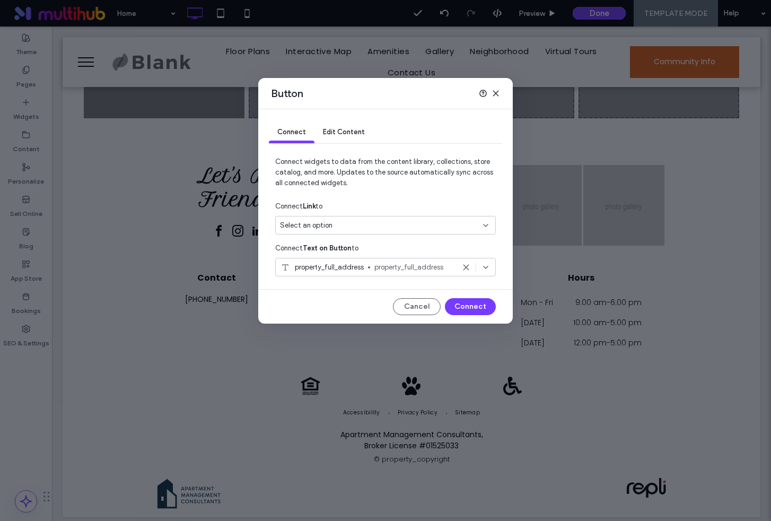
click at [354, 229] on div "Select an option" at bounding box center [379, 225] width 198 height 11
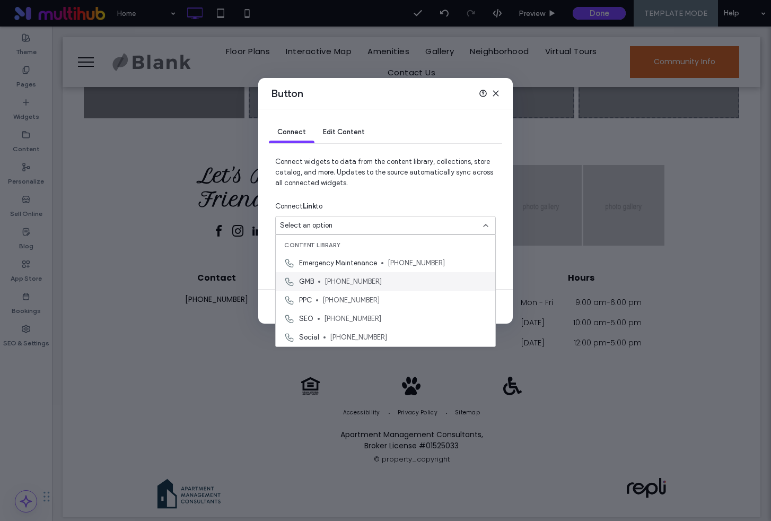
scroll to position [19, 0]
click at [402, 208] on div "Connect Link to" at bounding box center [385, 206] width 221 height 19
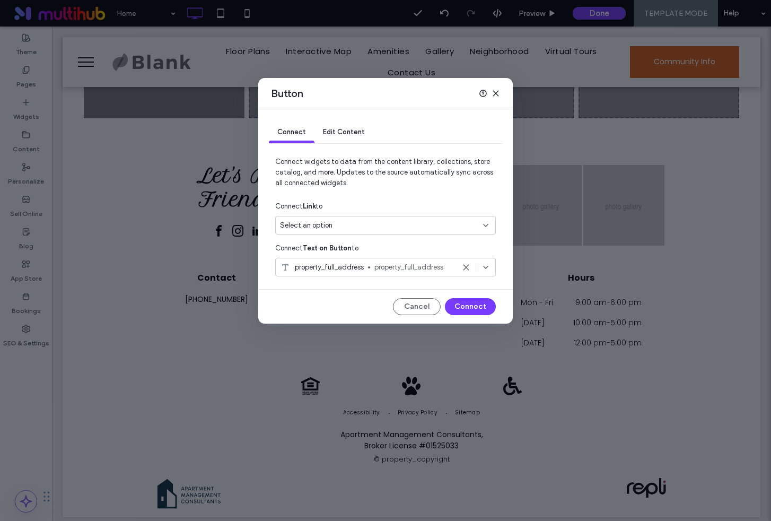
click at [498, 91] on use at bounding box center [495, 93] width 5 height 5
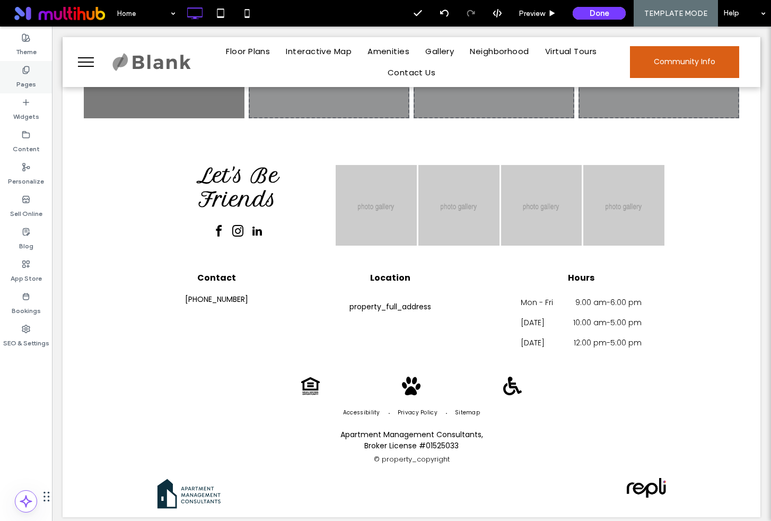
click at [24, 75] on label "Pages" at bounding box center [26, 81] width 20 height 15
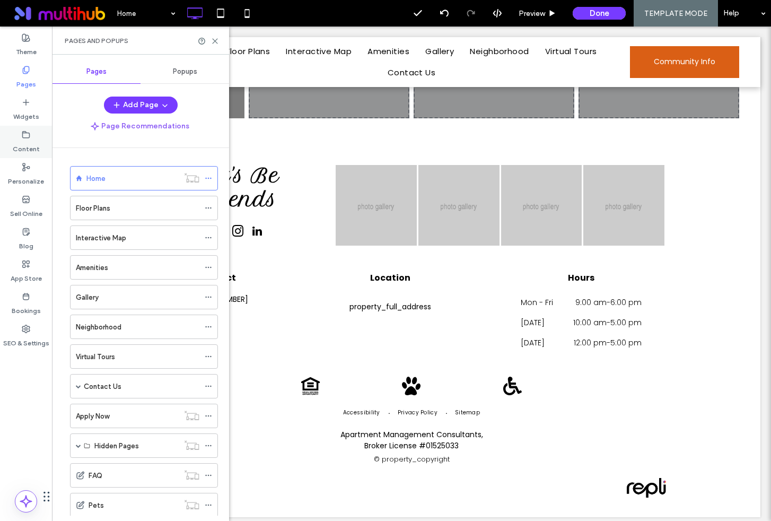
click at [25, 142] on label "Content" at bounding box center [26, 146] width 27 height 15
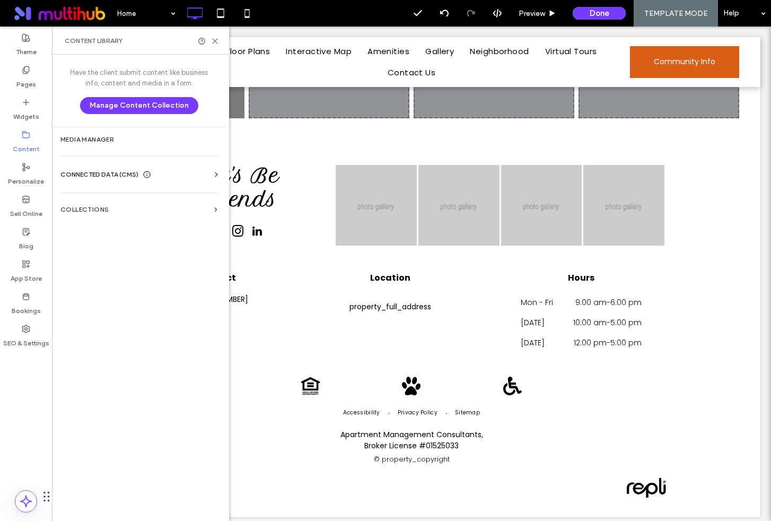
click at [147, 180] on div "Business Info Business Text Business Images Find and Replace" at bounding box center [140, 184] width 161 height 8
click at [173, 182] on div "Business Info Business Text Business Images Find and Replace" at bounding box center [140, 184] width 161 height 8
click at [202, 175] on div "CONNECTED DATA (CMS)" at bounding box center [140, 174] width 161 height 11
click at [93, 198] on label "Business Info" at bounding box center [141, 200] width 144 height 7
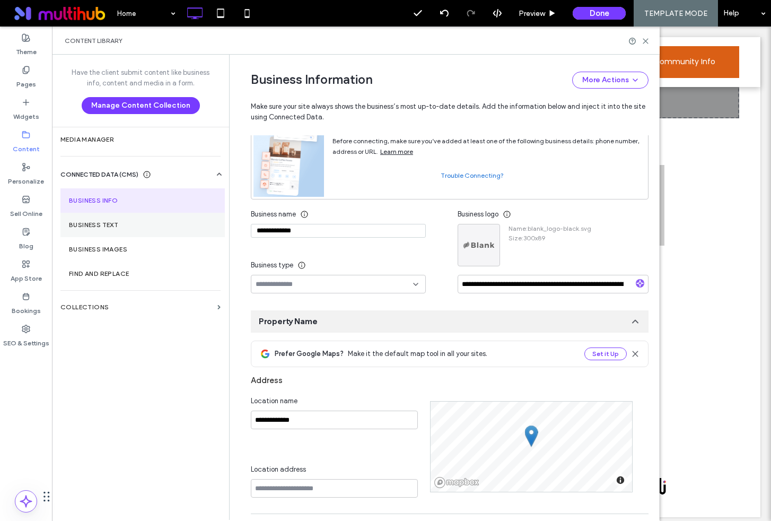
scroll to position [0, 0]
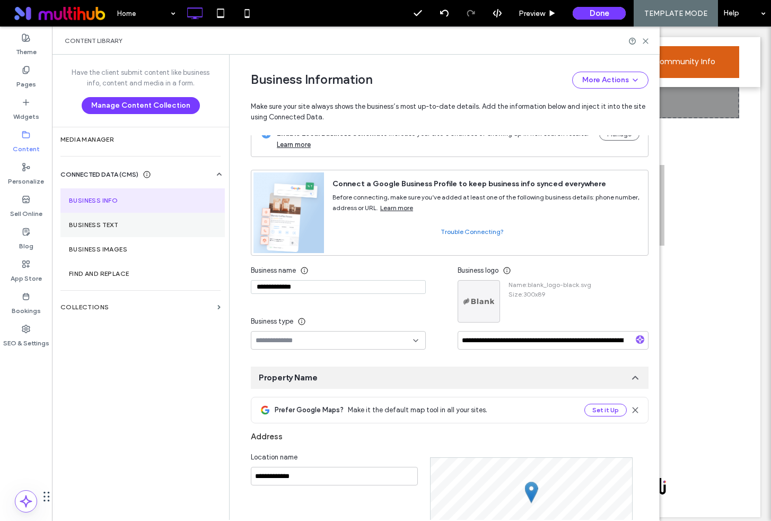
click at [93, 218] on section "Business Text" at bounding box center [142, 225] width 164 height 24
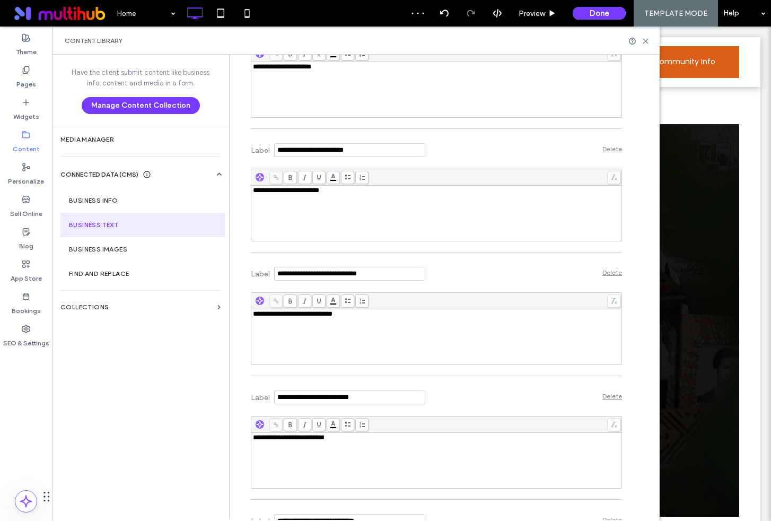
scroll to position [2493, 0]
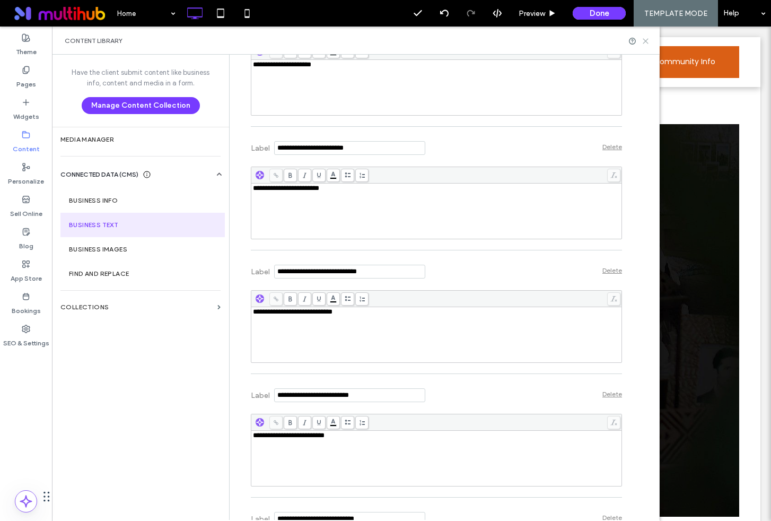
click at [646, 43] on icon at bounding box center [646, 41] width 8 height 8
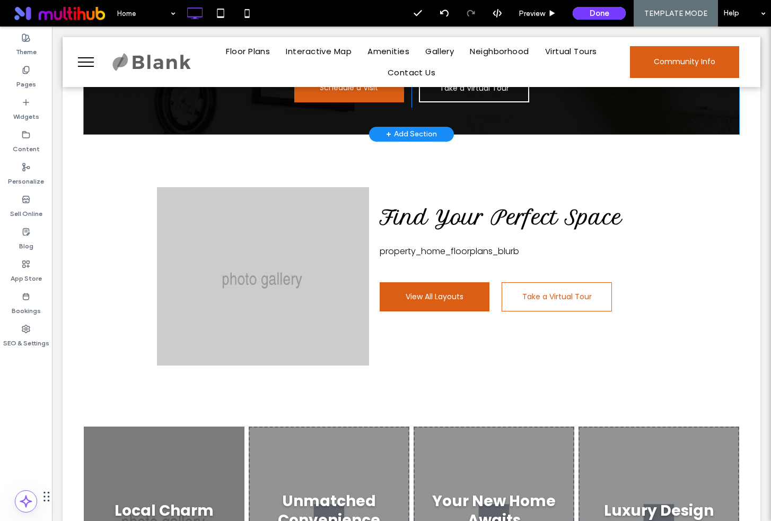
scroll to position [1395, 0]
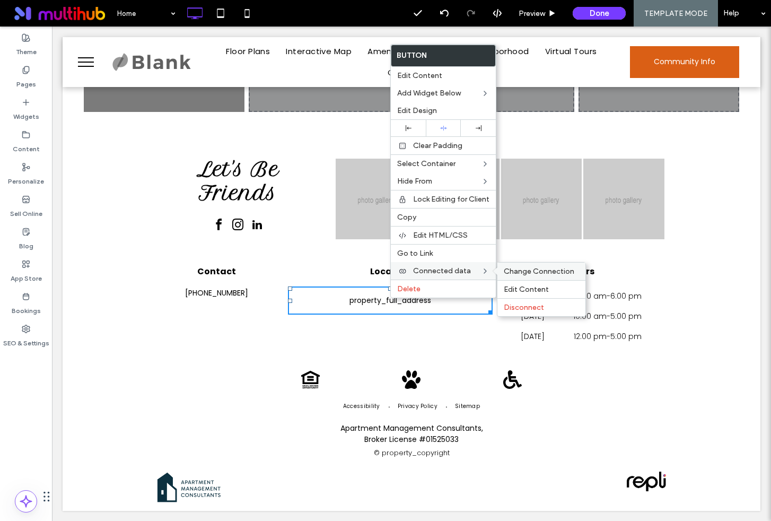
click at [515, 268] on span "Change Connection" at bounding box center [539, 271] width 71 height 9
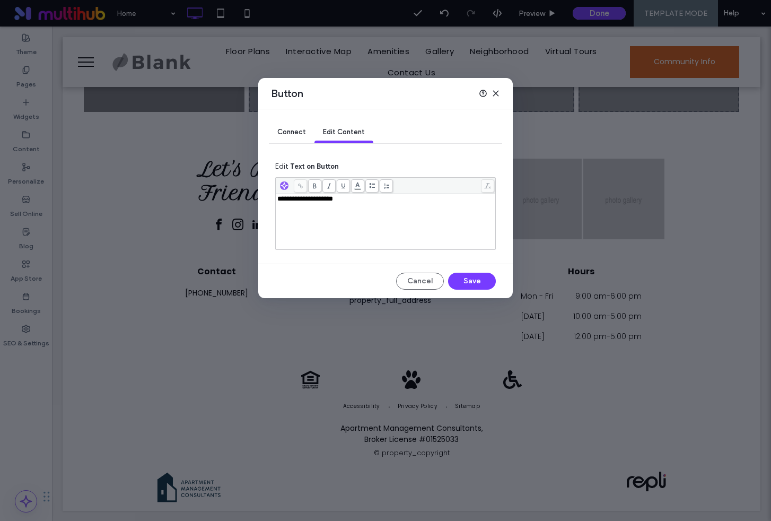
click at [286, 128] on span "Connect" at bounding box center [291, 132] width 29 height 8
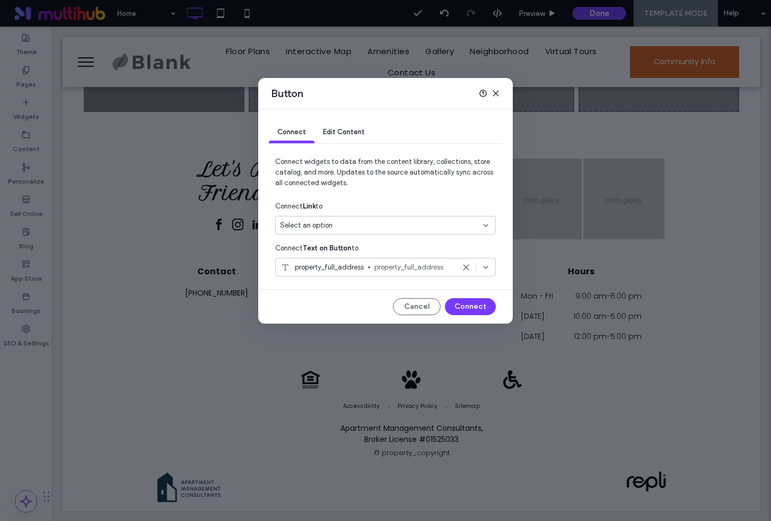
click at [286, 128] on span "Connect" at bounding box center [291, 132] width 29 height 8
click at [320, 223] on span "Select an option" at bounding box center [306, 225] width 53 height 11
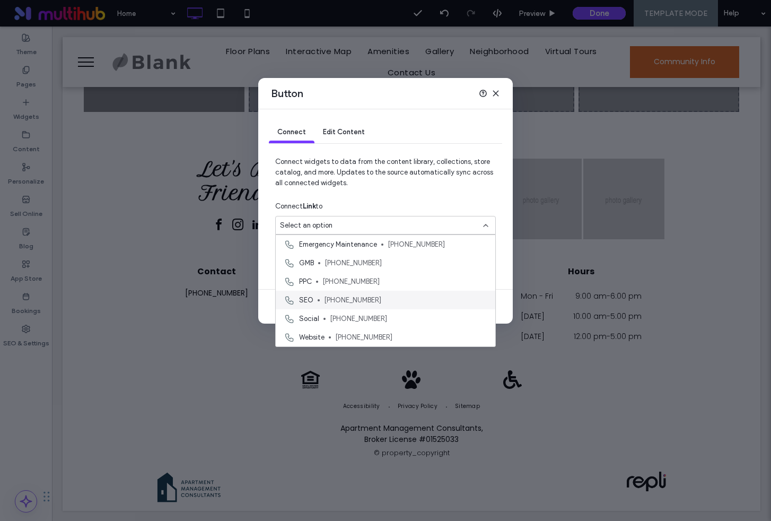
scroll to position [0, 0]
click at [362, 199] on div "Connect Link to" at bounding box center [385, 206] width 221 height 19
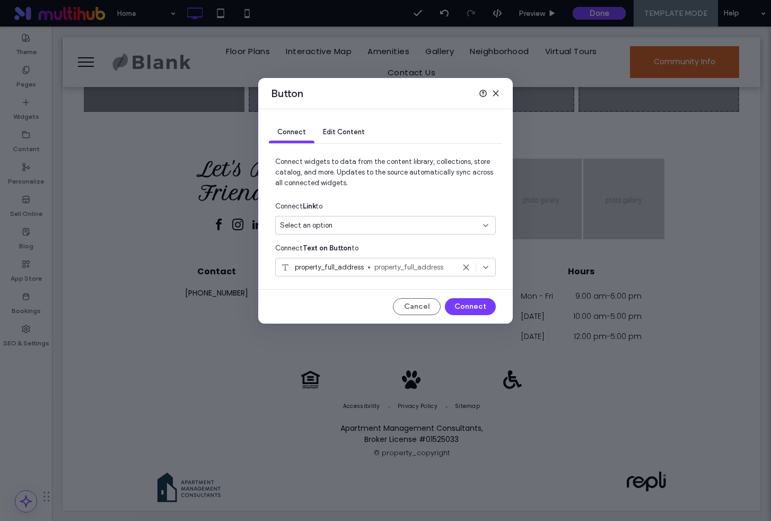
click at [499, 90] on icon at bounding box center [496, 93] width 8 height 8
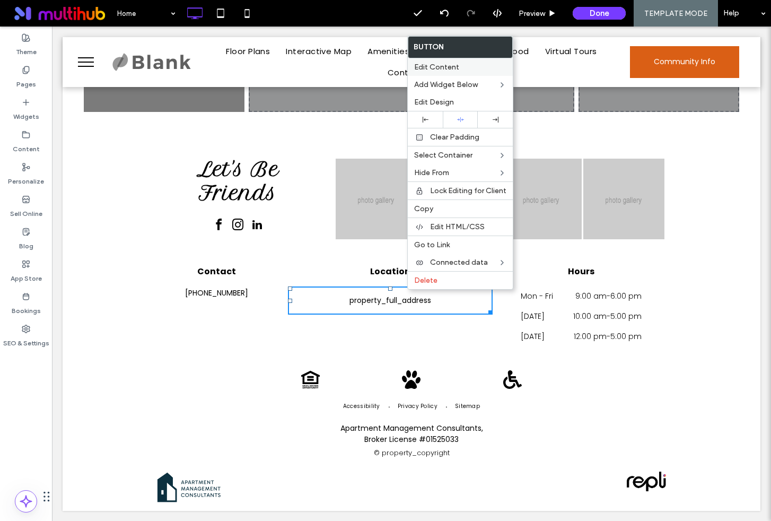
click at [461, 66] on label "Edit Content" at bounding box center [460, 67] width 92 height 9
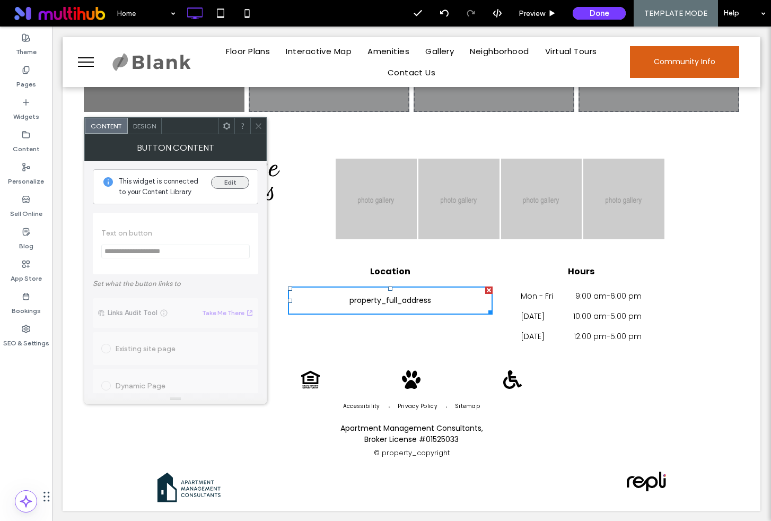
click at [232, 182] on button "Edit" at bounding box center [230, 182] width 38 height 13
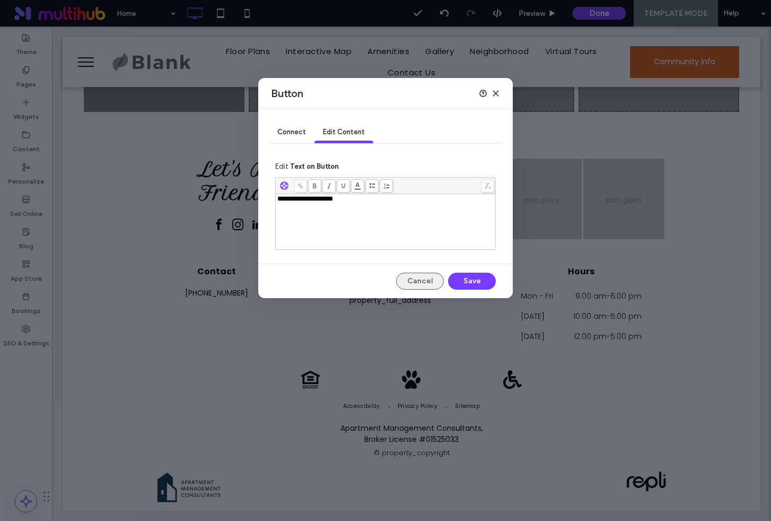
click at [416, 282] on button "Cancel" at bounding box center [420, 281] width 48 height 17
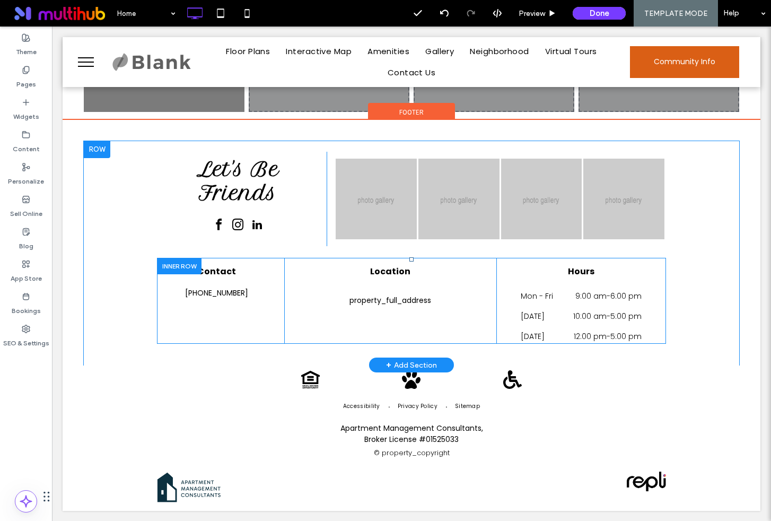
click at [375, 283] on div "Location property_full_address Click To Paste" at bounding box center [390, 301] width 212 height 86
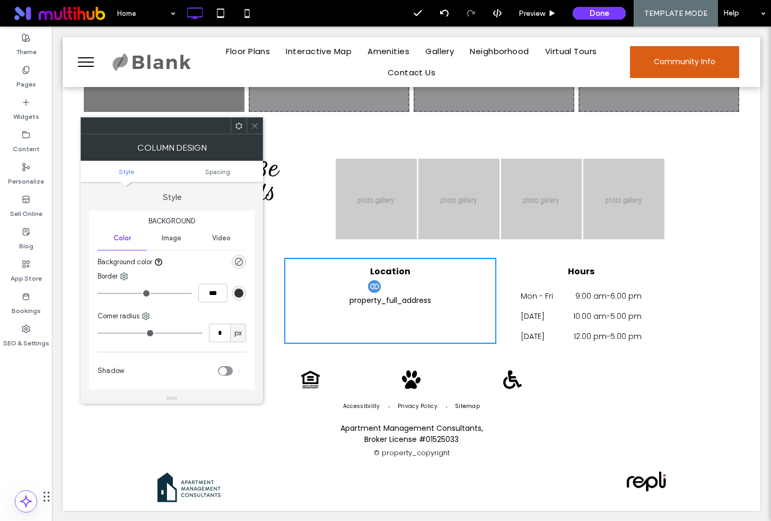
click at [371, 289] on div at bounding box center [375, 287] width 16 height 16
click at [374, 293] on div at bounding box center [375, 287] width 16 height 16
click at [387, 319] on div "Location property_full_address Click To Paste" at bounding box center [390, 301] width 212 height 86
click at [378, 291] on div at bounding box center [375, 287] width 16 height 16
click at [377, 299] on p "property_full_address" at bounding box center [391, 300] width 82 height 11
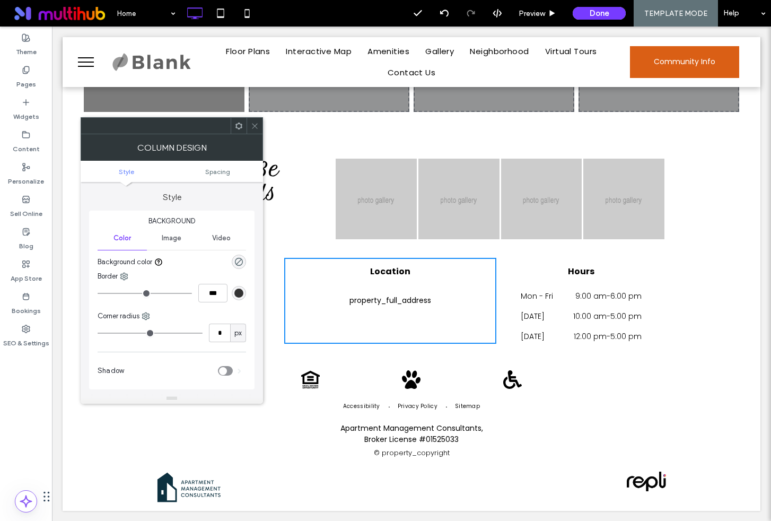
click at [253, 123] on icon at bounding box center [255, 126] width 8 height 8
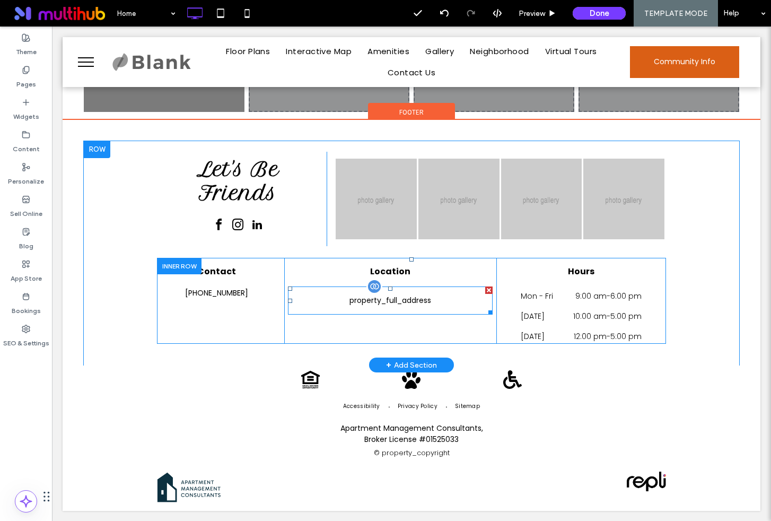
click at [407, 308] on link "property_full_address" at bounding box center [390, 300] width 205 height 28
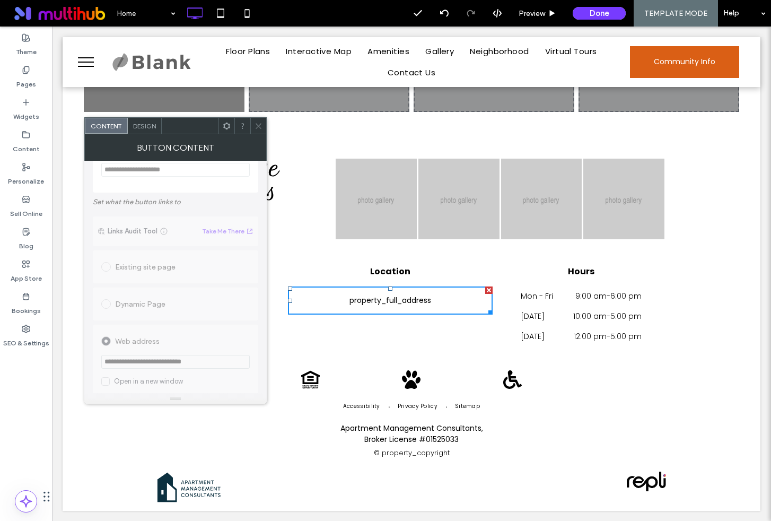
scroll to position [87, 0]
click at [110, 259] on span "**********" at bounding box center [176, 416] width 166 height 420
click at [107, 245] on span "**********" at bounding box center [176, 416] width 166 height 420
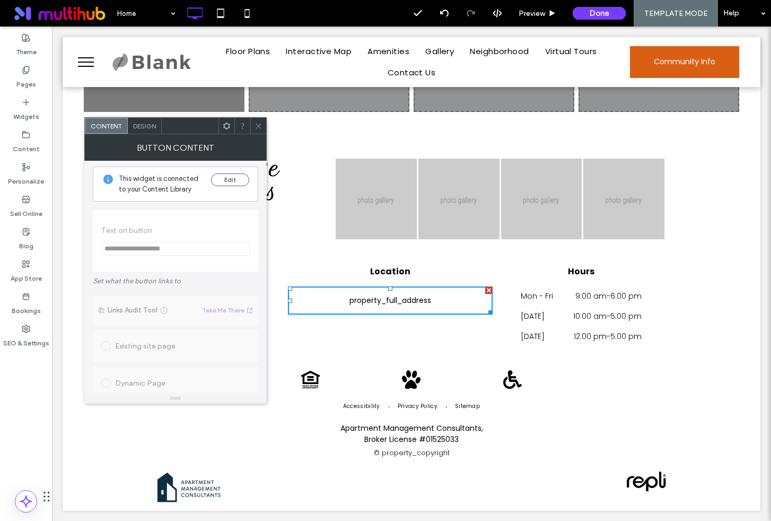
scroll to position [0, 0]
click at [232, 177] on button "Edit" at bounding box center [230, 182] width 38 height 13
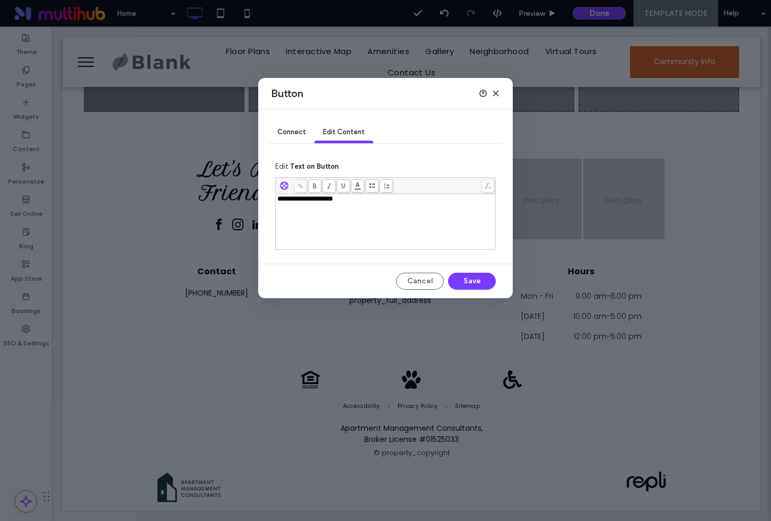
click at [284, 131] on span "Connect" at bounding box center [291, 132] width 29 height 8
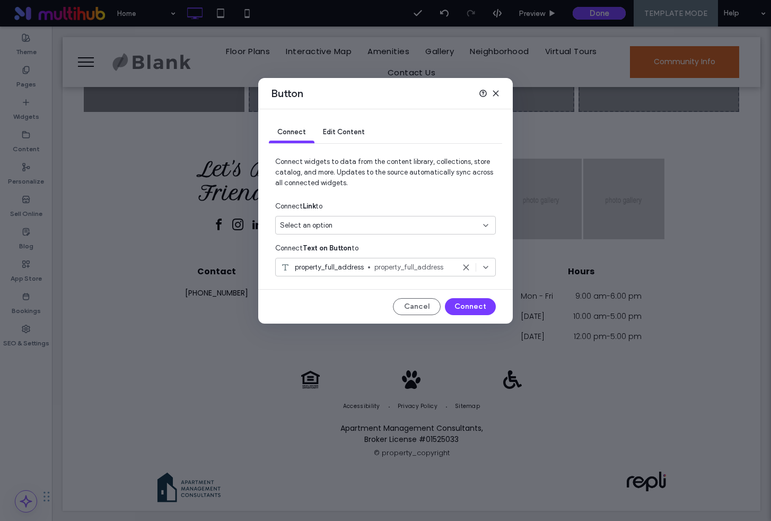
click at [467, 268] on use at bounding box center [466, 267] width 5 height 5
click at [340, 129] on span "Edit Content" at bounding box center [344, 132] width 42 height 8
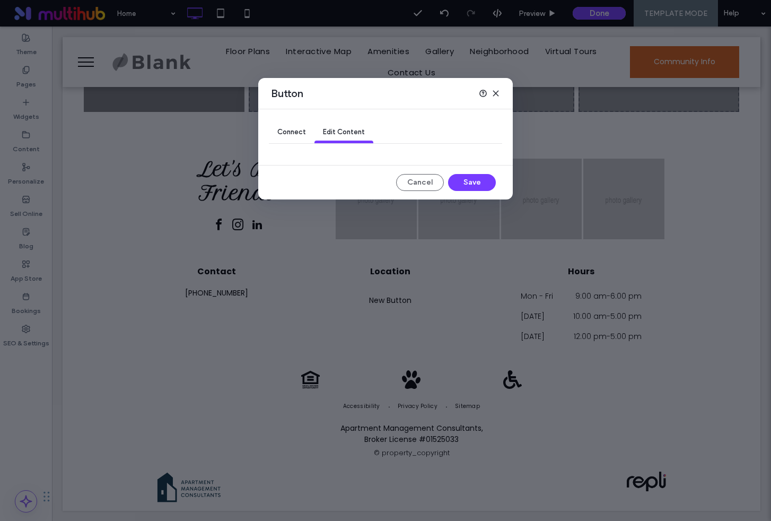
click at [284, 131] on span "Connect" at bounding box center [291, 132] width 29 height 8
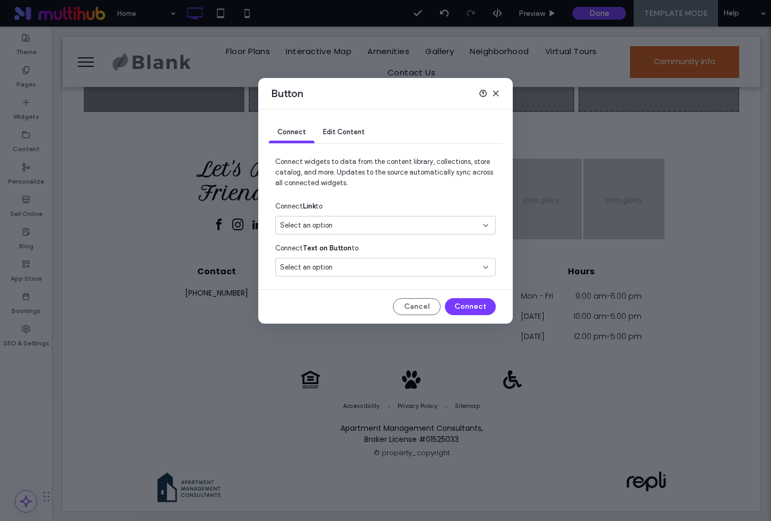
click at [406, 263] on div "Select an option" at bounding box center [379, 267] width 198 height 11
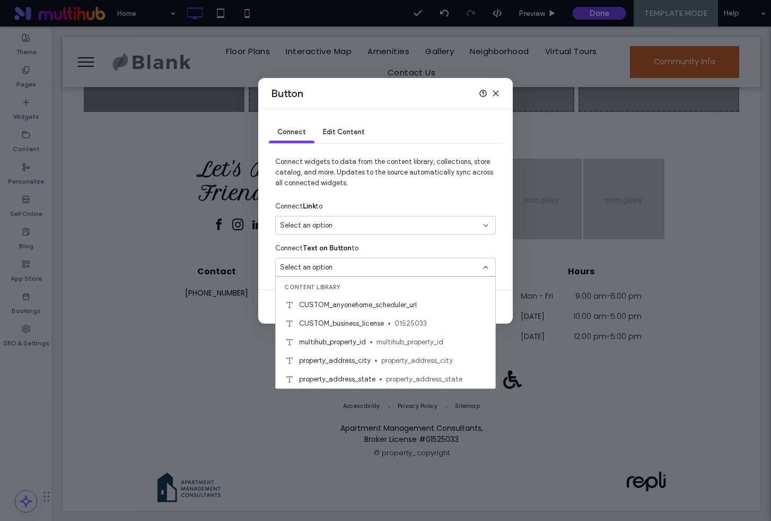
click at [497, 91] on icon at bounding box center [496, 93] width 8 height 8
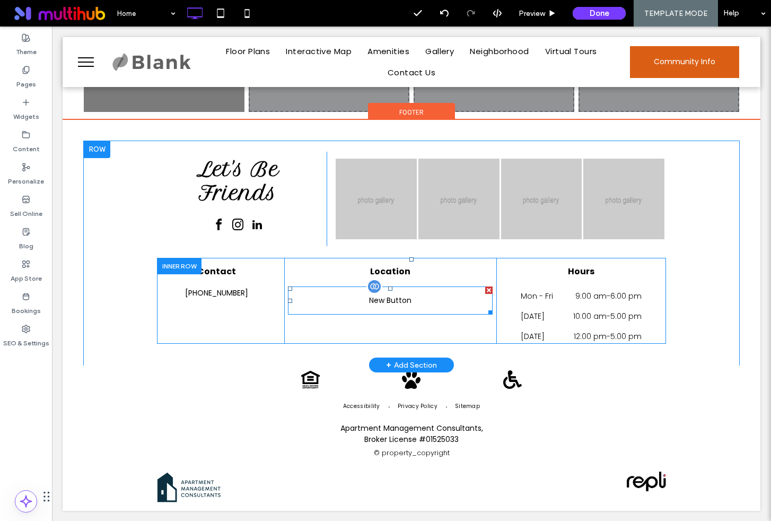
click at [392, 304] on span "New Button" at bounding box center [390, 300] width 42 height 11
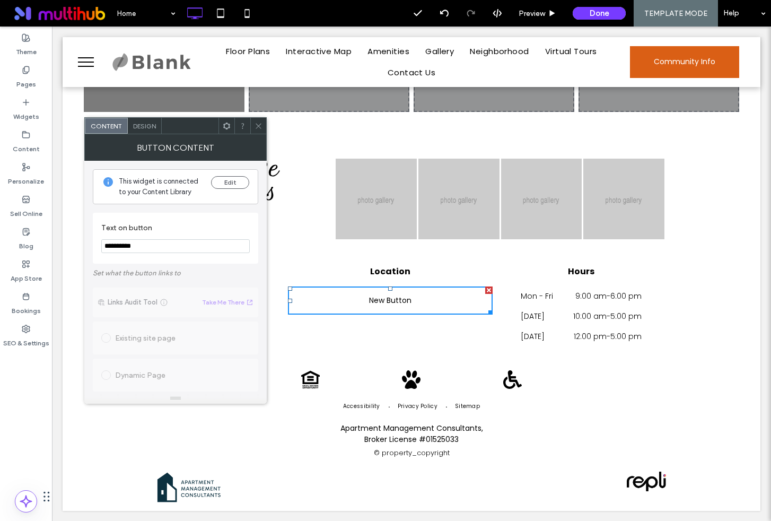
click at [158, 249] on input "**********" at bounding box center [175, 246] width 149 height 14
paste input "**********"
type input "**********"
click at [164, 275] on label "Set what the button links to" at bounding box center [176, 273] width 166 height 19
click at [190, 248] on input "**********" at bounding box center [175, 246] width 149 height 14
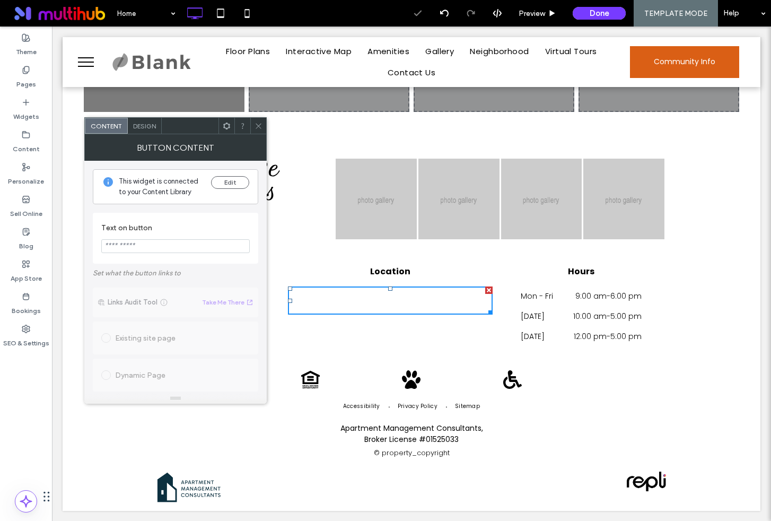
click at [172, 281] on label "Set what the button links to" at bounding box center [176, 273] width 166 height 19
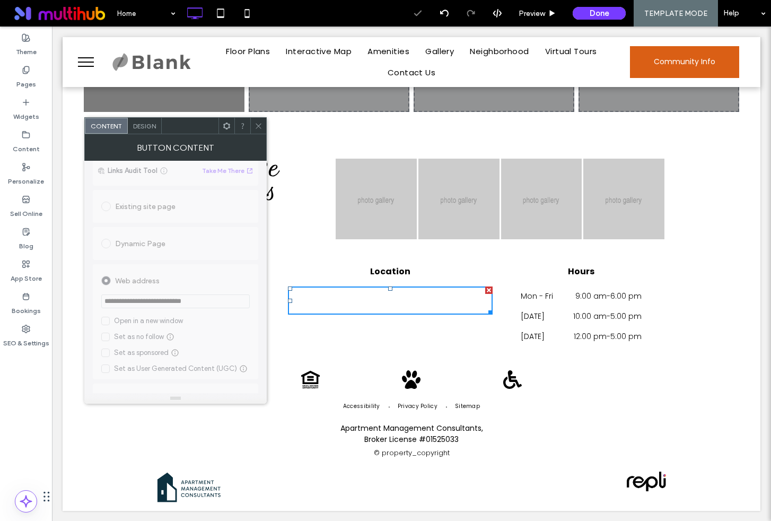
scroll to position [134, 0]
click at [172, 281] on span "**********" at bounding box center [176, 358] width 166 height 420
click at [156, 212] on span "**********" at bounding box center [176, 358] width 166 height 420
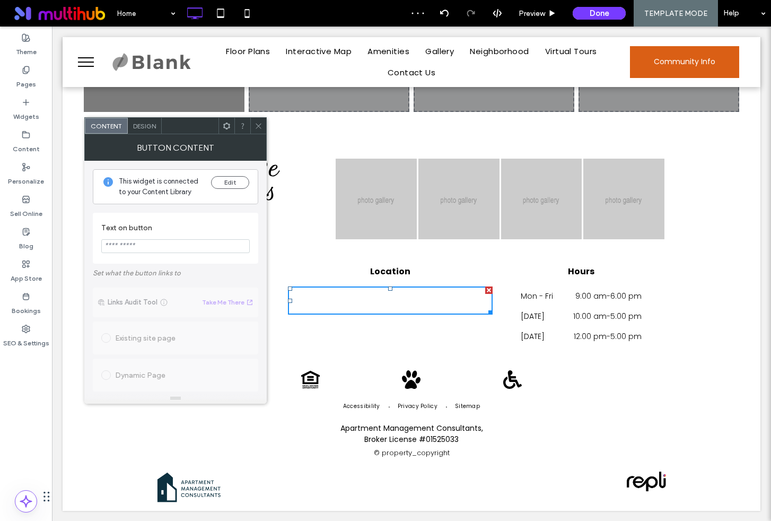
click at [152, 245] on input "Text on button" at bounding box center [175, 246] width 149 height 14
type input "****"
click at [152, 294] on span "**********" at bounding box center [176, 492] width 166 height 420
click at [145, 127] on span "Design" at bounding box center [144, 126] width 23 height 8
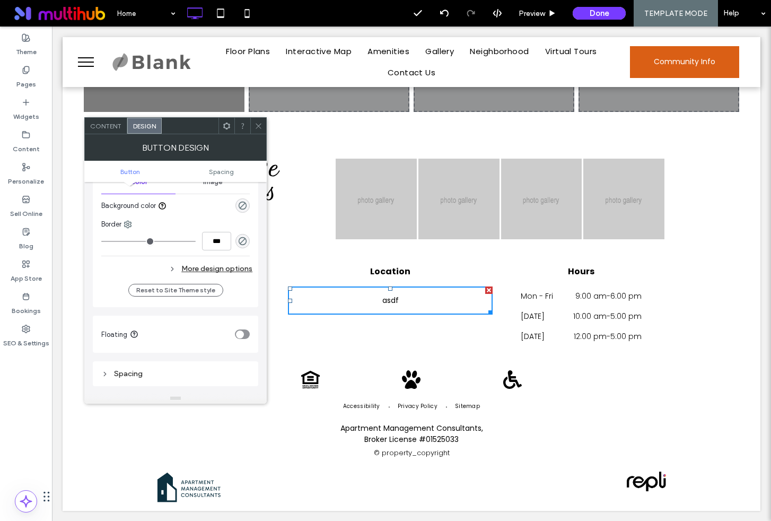
scroll to position [315, 0]
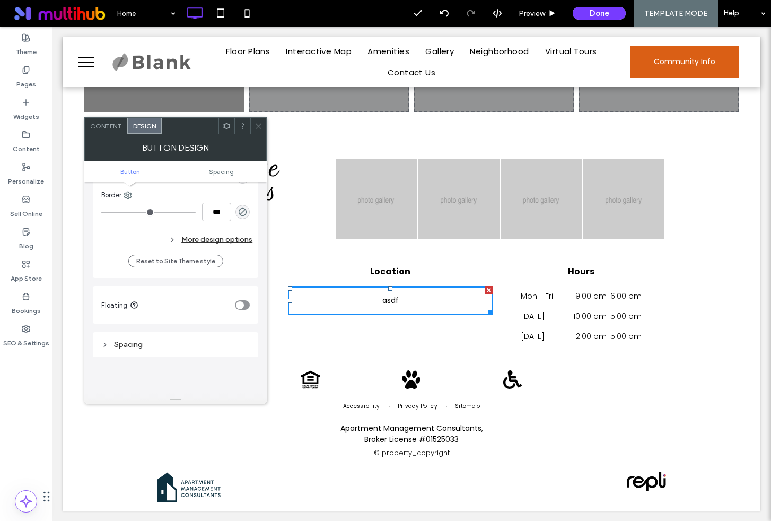
click at [174, 242] on icon at bounding box center [172, 239] width 7 height 7
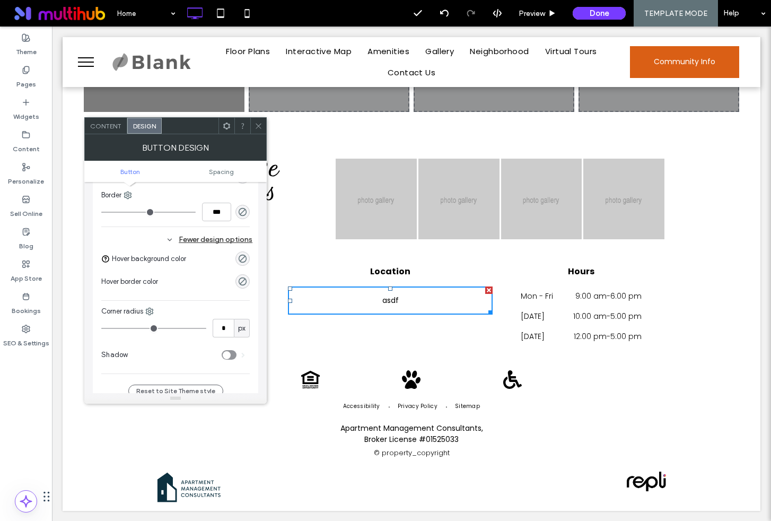
click at [109, 122] on span "Content" at bounding box center [105, 126] width 31 height 8
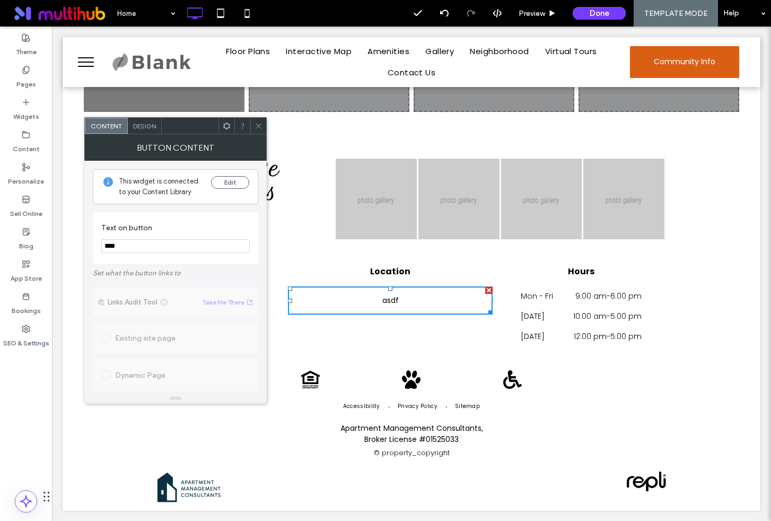
click at [154, 247] on input "****" at bounding box center [175, 246] width 149 height 14
click at [239, 178] on button "Edit" at bounding box center [230, 182] width 38 height 13
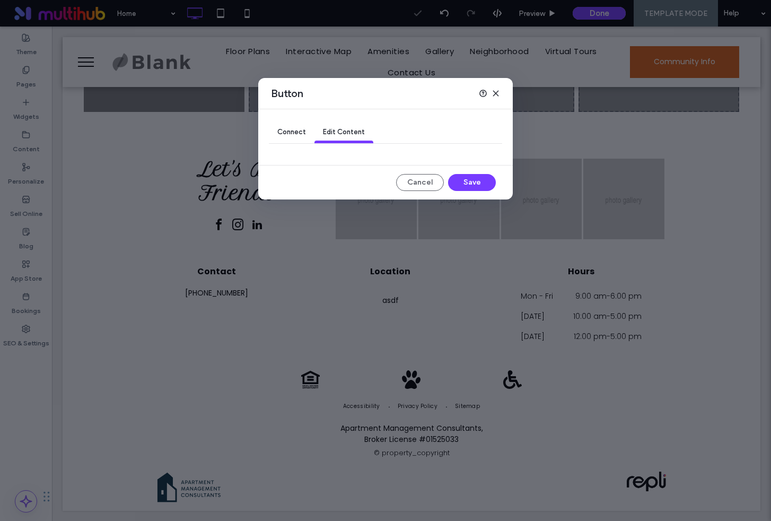
click at [305, 136] on span "Connect" at bounding box center [291, 132] width 29 height 8
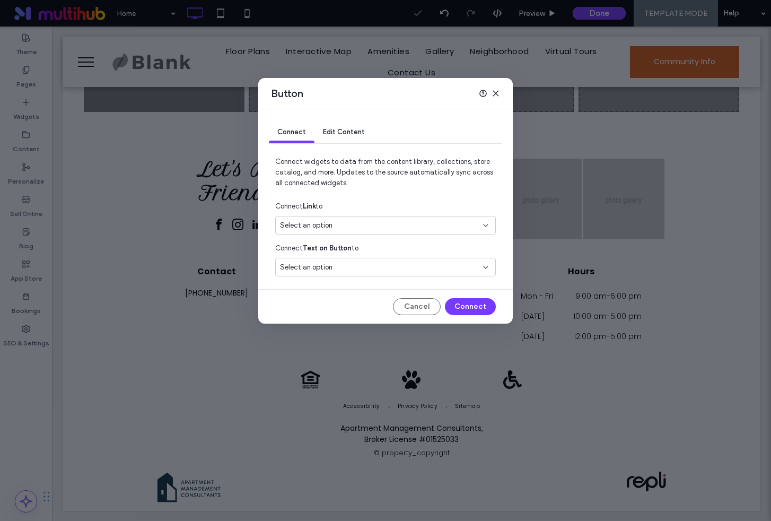
click at [347, 135] on span "Edit Content" at bounding box center [344, 132] width 42 height 8
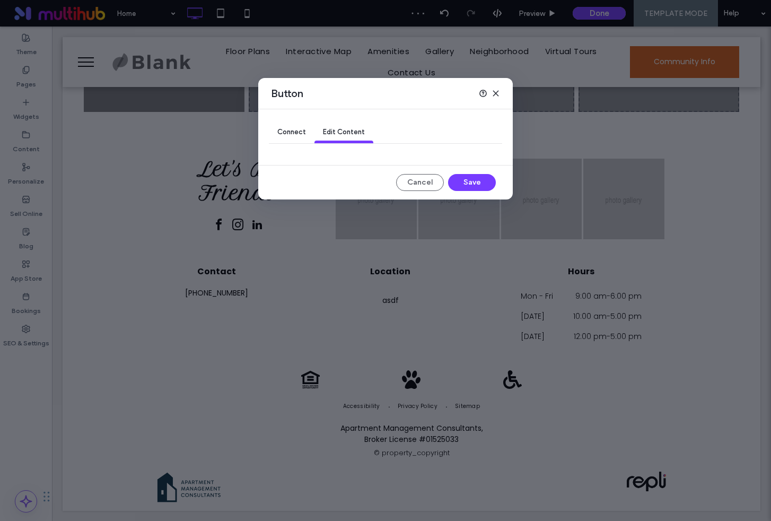
click at [280, 129] on span "Connect" at bounding box center [291, 132] width 29 height 8
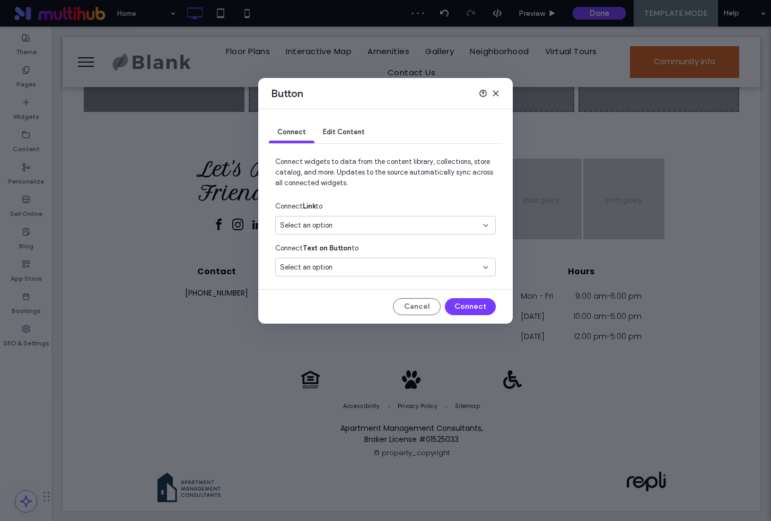
click at [364, 264] on div "Select an option" at bounding box center [379, 267] width 198 height 11
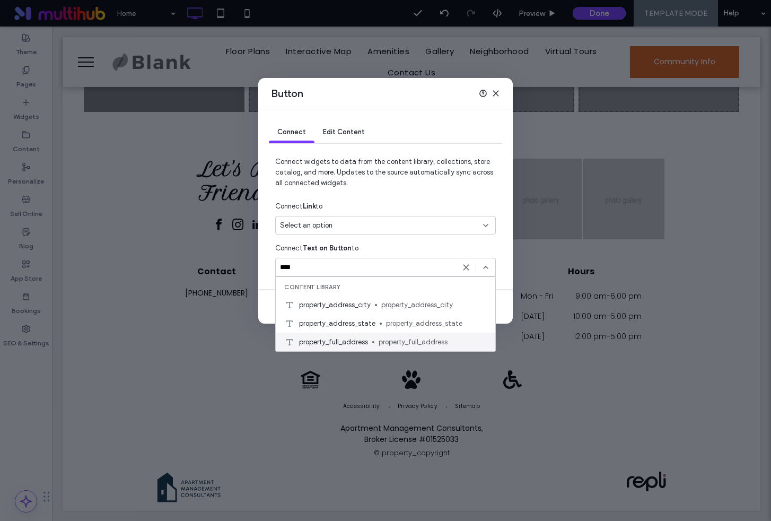
type input "****"
click at [352, 340] on span "property_full_address" at bounding box center [333, 342] width 69 height 11
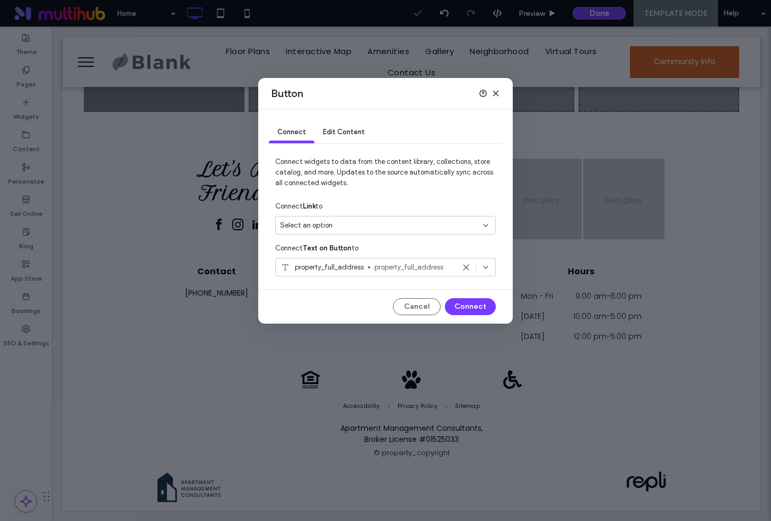
click at [382, 224] on div "Select an option" at bounding box center [379, 225] width 198 height 11
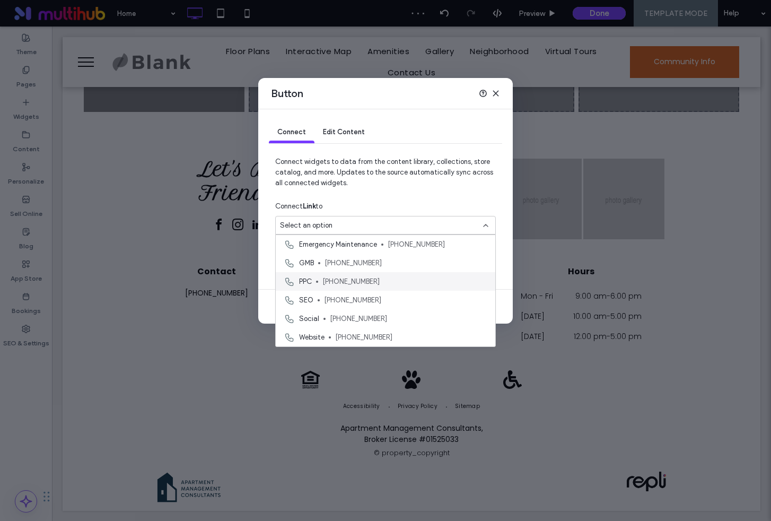
scroll to position [0, 0]
click at [438, 194] on span "Connect widgets to data from the content library, collections, store catalog, a…" at bounding box center [385, 177] width 221 height 40
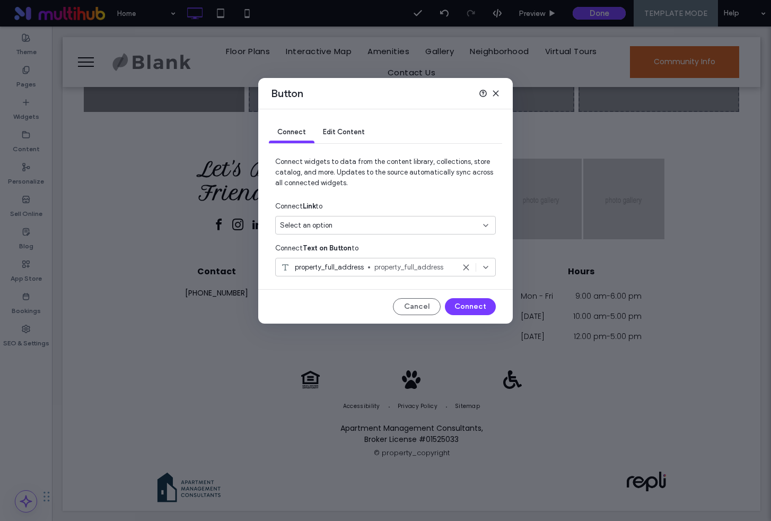
click at [338, 128] on span "Edit Content" at bounding box center [344, 132] width 42 height 8
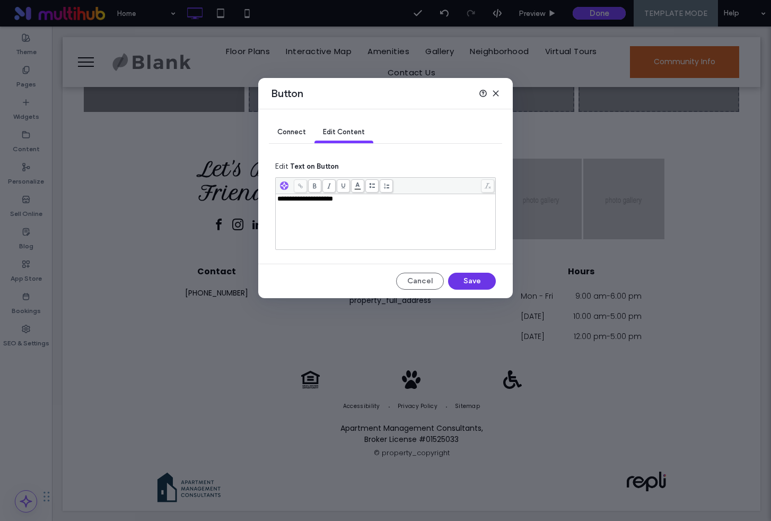
click at [467, 283] on button "Save" at bounding box center [472, 281] width 48 height 17
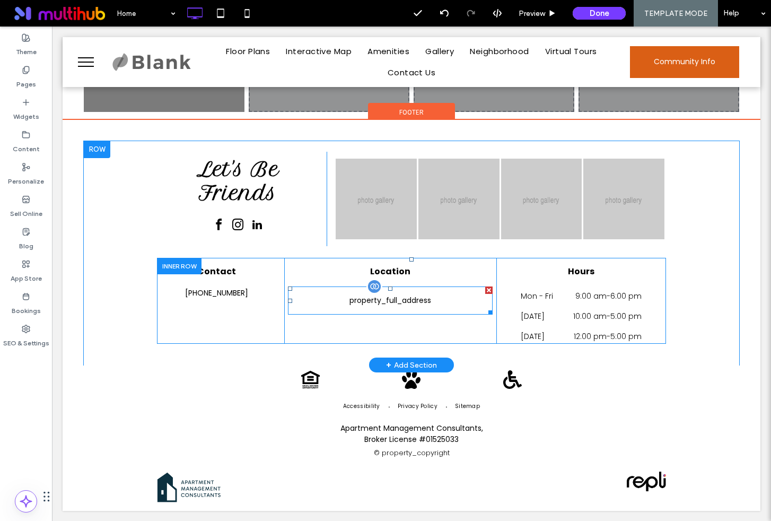
click at [375, 289] on div at bounding box center [375, 287] width 16 height 16
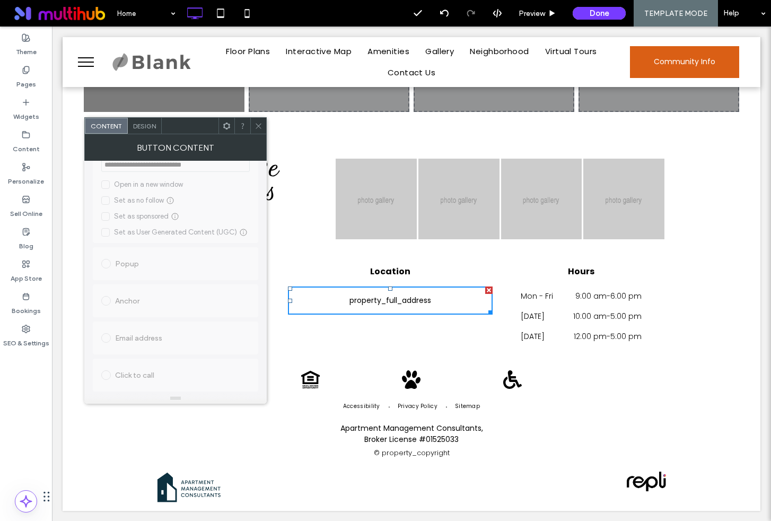
scroll to position [321, 0]
click at [144, 128] on span "Design" at bounding box center [144, 126] width 23 height 8
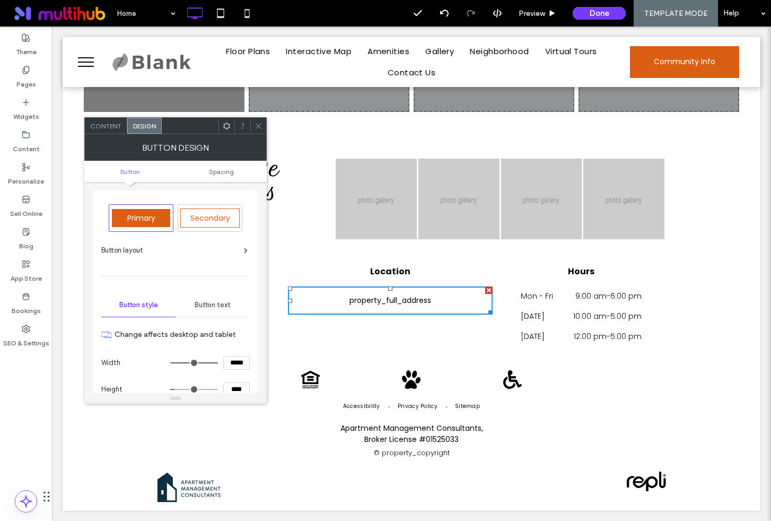
click at [223, 126] on icon at bounding box center [227, 126] width 8 height 8
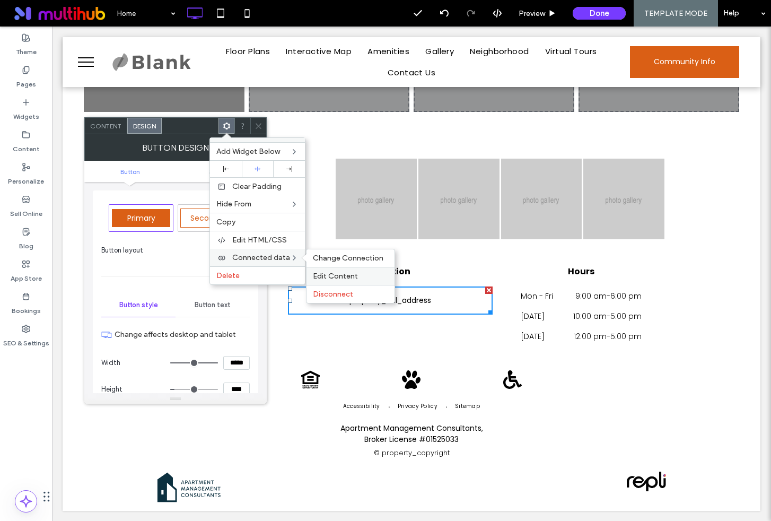
click at [350, 277] on span "Edit Content" at bounding box center [335, 276] width 45 height 9
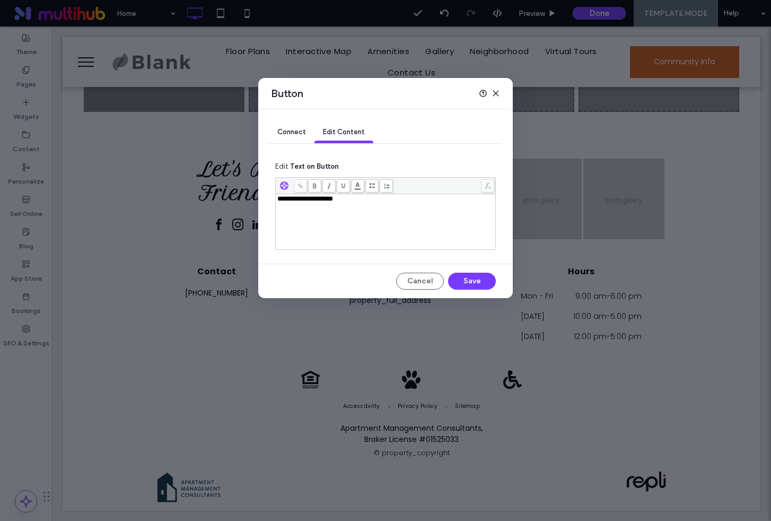
click at [292, 121] on div "Connect Edit Content" at bounding box center [385, 132] width 233 height 47
click at [292, 132] on span "Connect" at bounding box center [291, 132] width 29 height 8
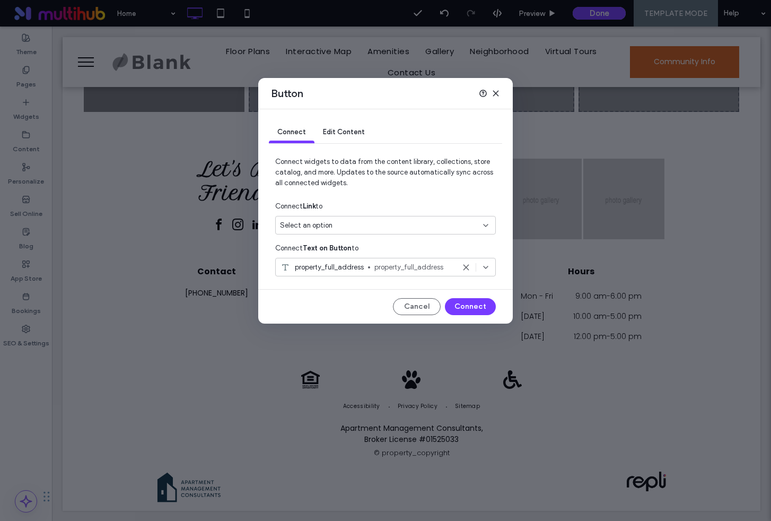
click at [346, 220] on div "Select an option" at bounding box center [379, 225] width 198 height 11
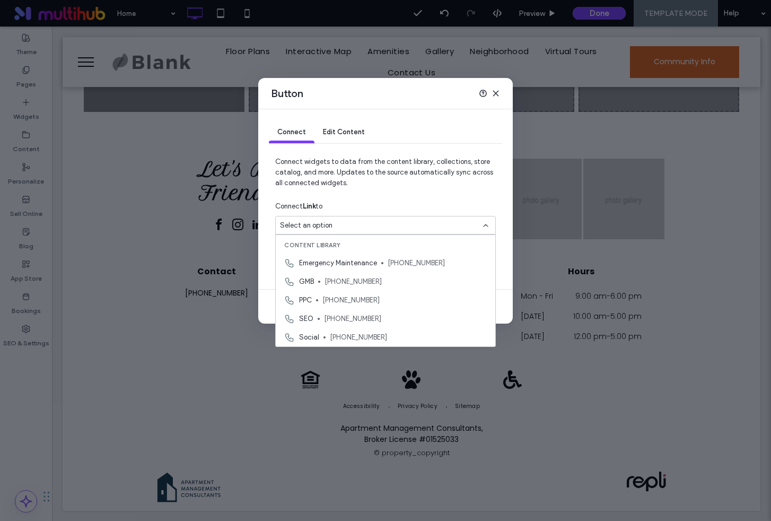
click at [375, 173] on span "Connect widgets to data from the content library, collections, store catalog, a…" at bounding box center [385, 177] width 221 height 40
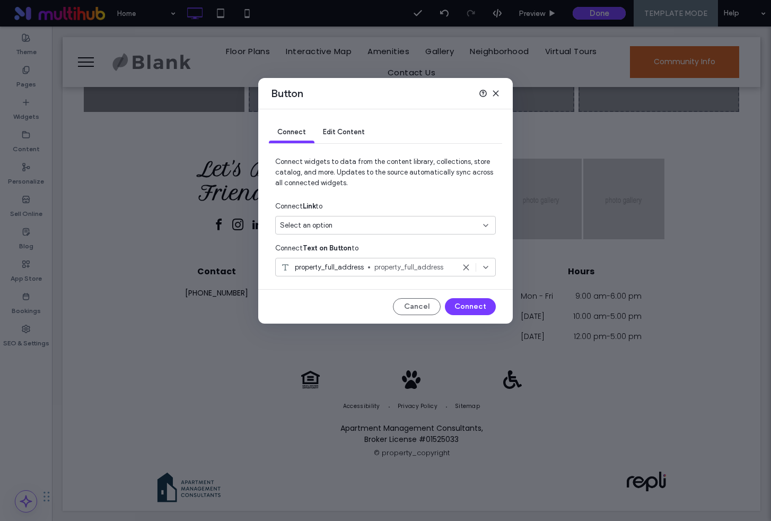
click at [496, 93] on use at bounding box center [495, 93] width 5 height 5
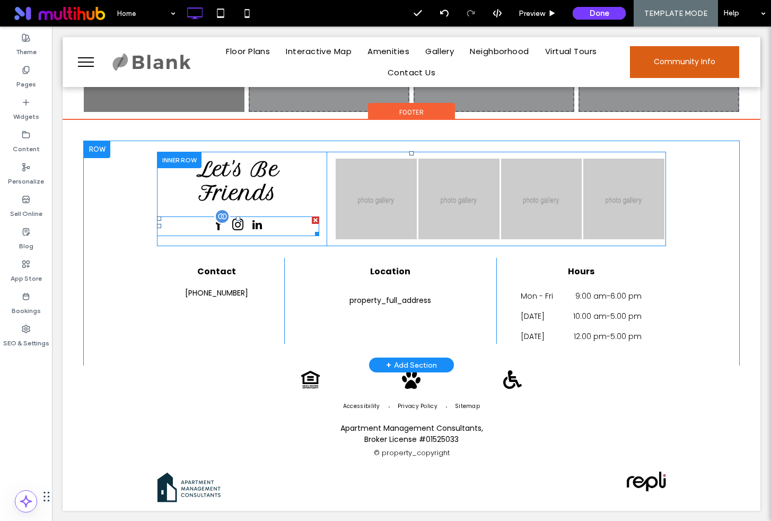
click at [221, 218] on div at bounding box center [222, 217] width 16 height 16
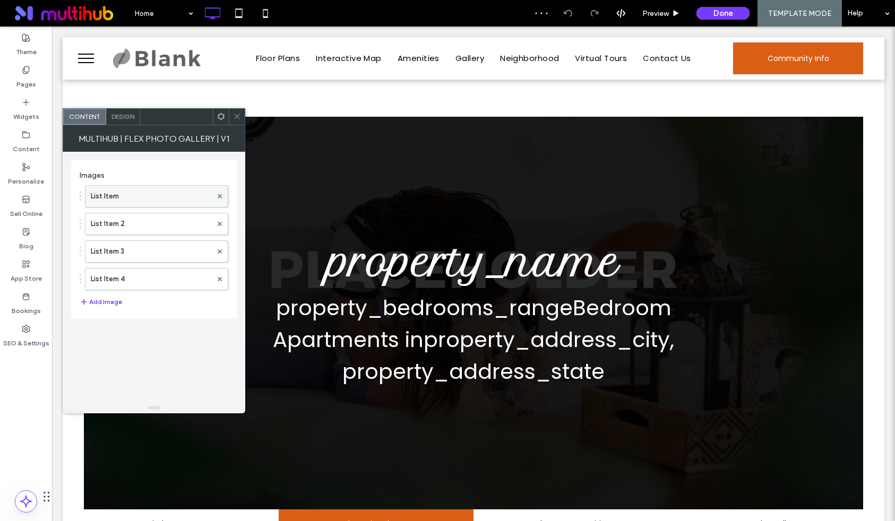
click at [178, 197] on label "List Item" at bounding box center [151, 196] width 121 height 21
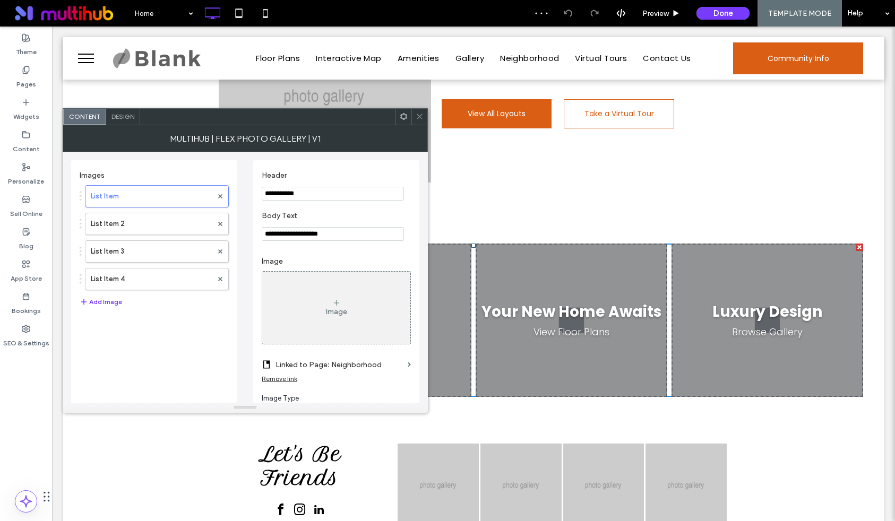
scroll to position [131, 0]
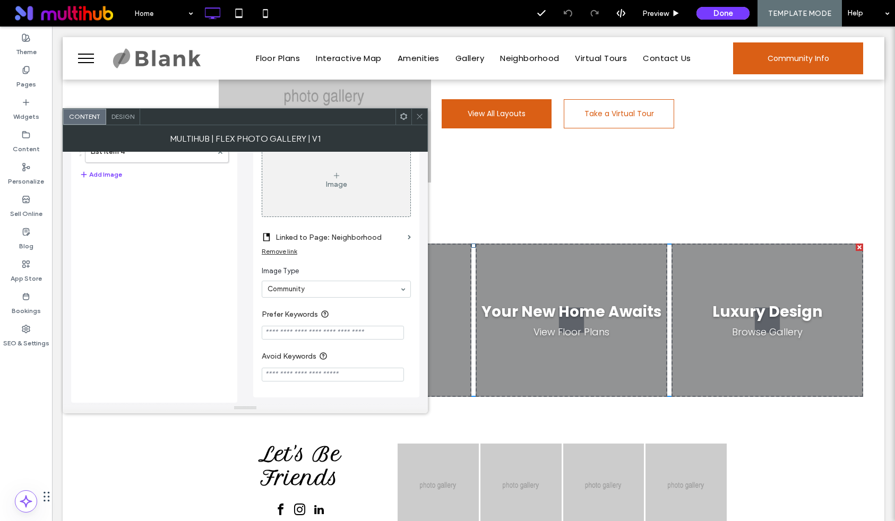
click at [311, 372] on input "Avoid Keywords" at bounding box center [333, 375] width 142 height 14
paste input "**********"
type input "**********"
click at [420, 115] on icon at bounding box center [419, 116] width 8 height 8
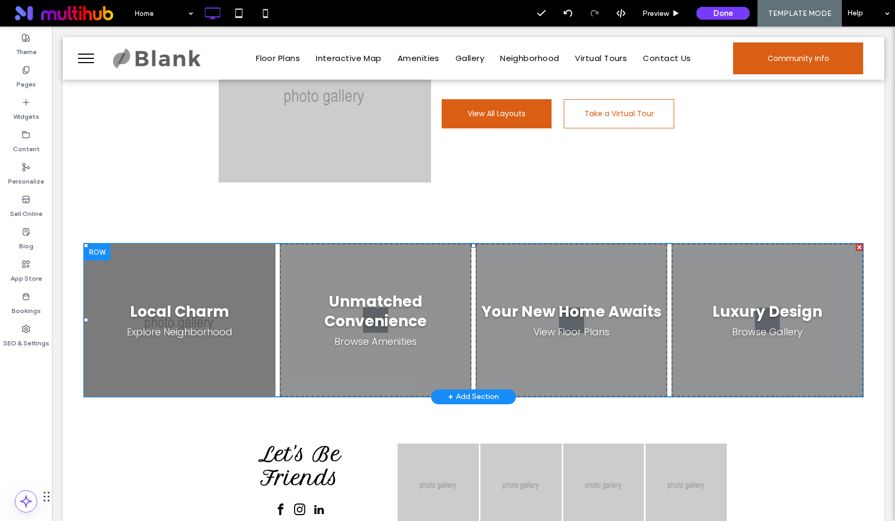
click at [334, 346] on span at bounding box center [473, 320] width 779 height 153
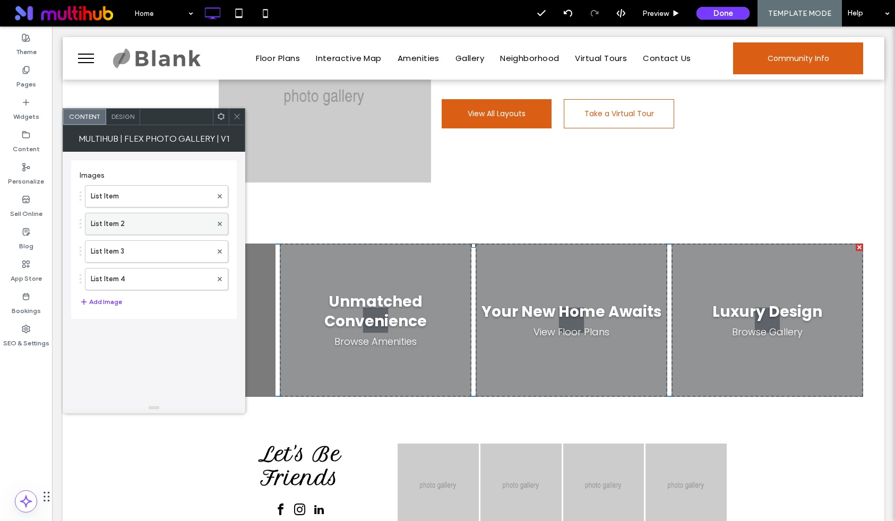
click at [158, 223] on label "List Item 2" at bounding box center [151, 223] width 121 height 21
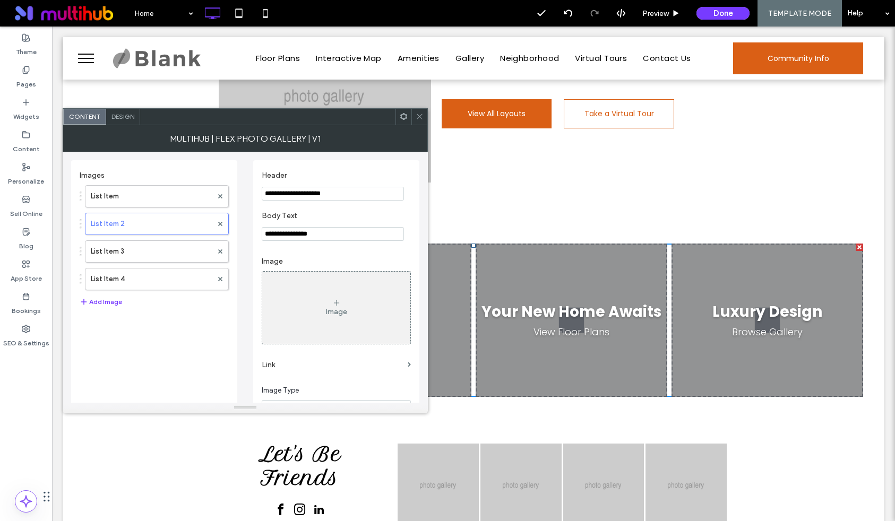
scroll to position [123, 0]
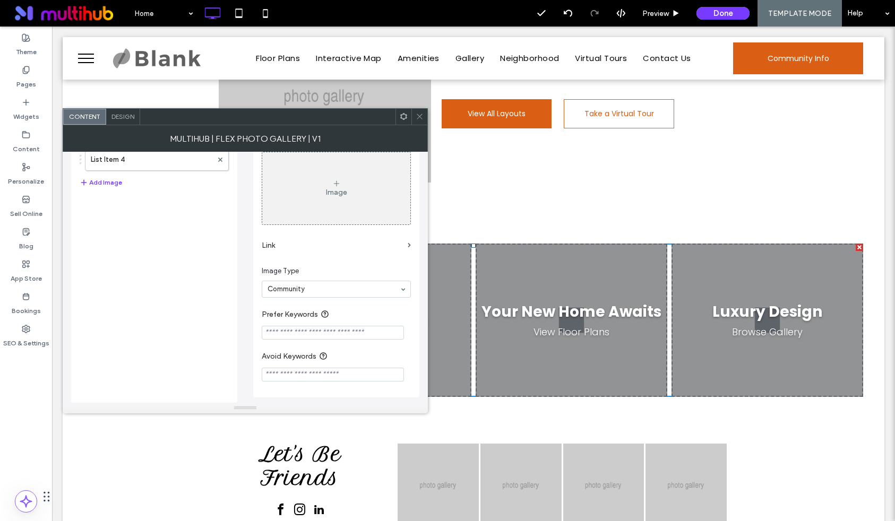
click at [332, 372] on input "Avoid Keywords" at bounding box center [333, 375] width 142 height 14
paste input "**********"
type input "**********"
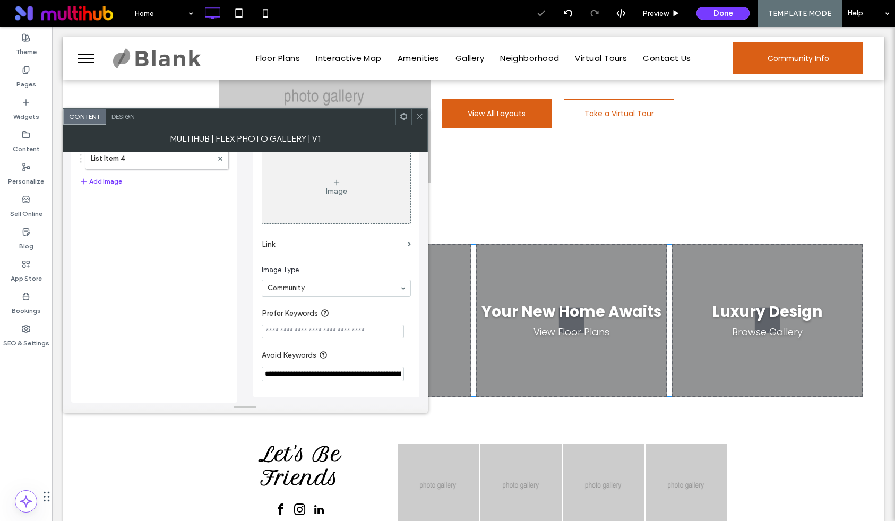
click at [418, 115] on icon at bounding box center [419, 116] width 8 height 8
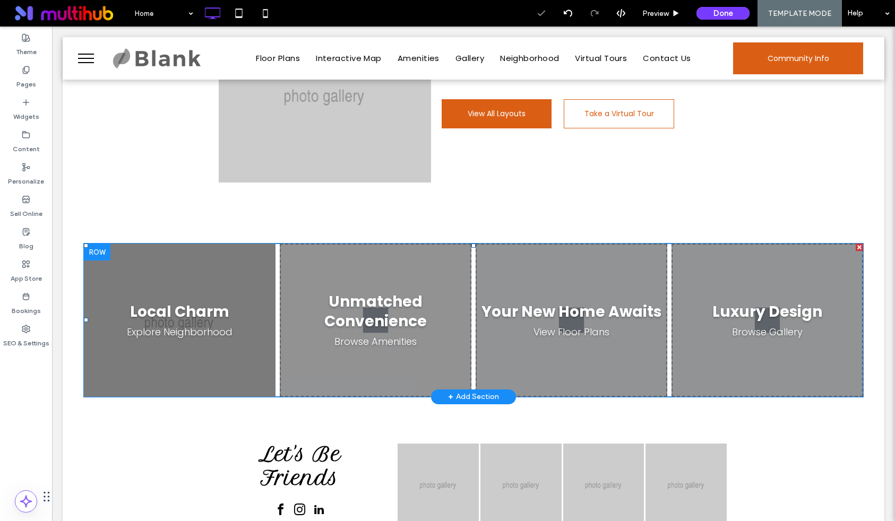
click at [568, 305] on span at bounding box center [473, 320] width 779 height 153
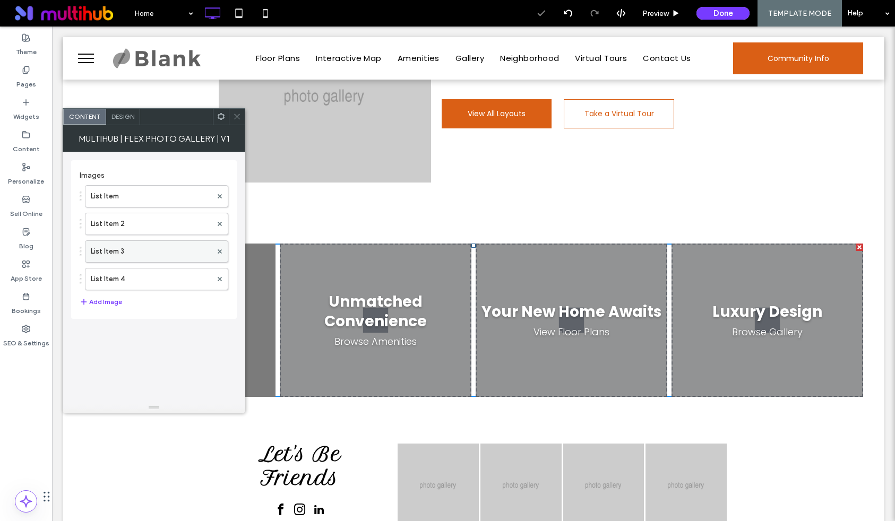
click at [166, 254] on label "List Item 3" at bounding box center [151, 251] width 121 height 21
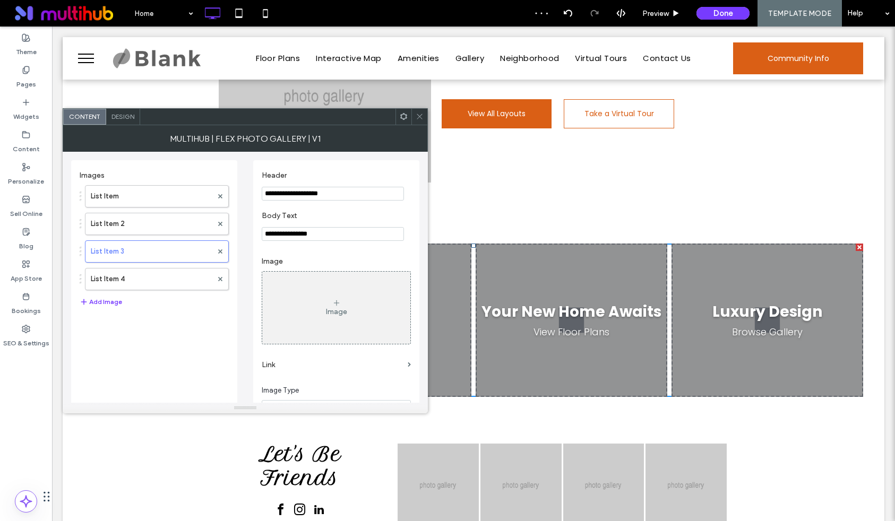
scroll to position [123, 0]
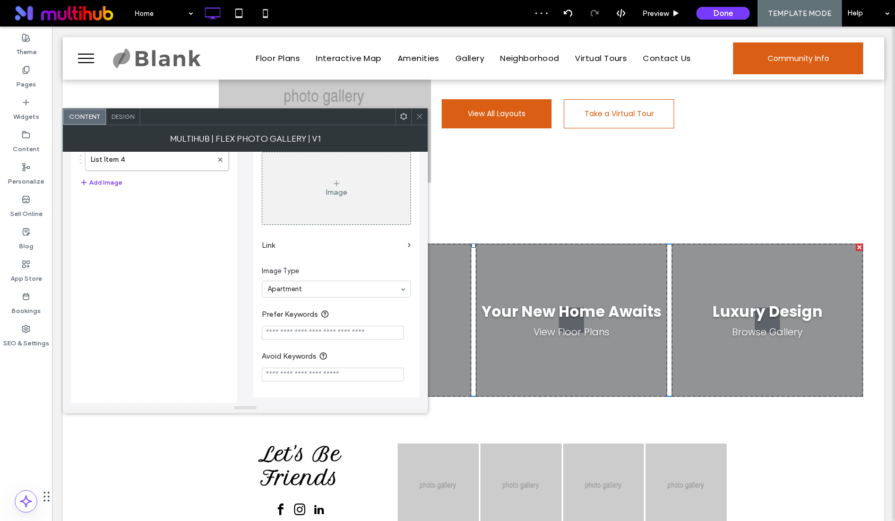
click at [375, 368] on input "Avoid Keywords" at bounding box center [333, 375] width 142 height 14
paste input "**********"
type input "**********"
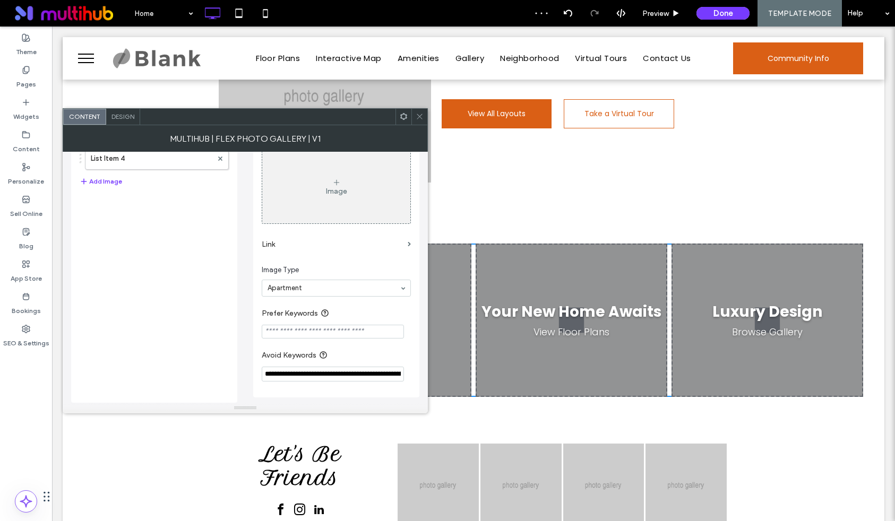
click at [419, 114] on icon at bounding box center [419, 116] width 8 height 8
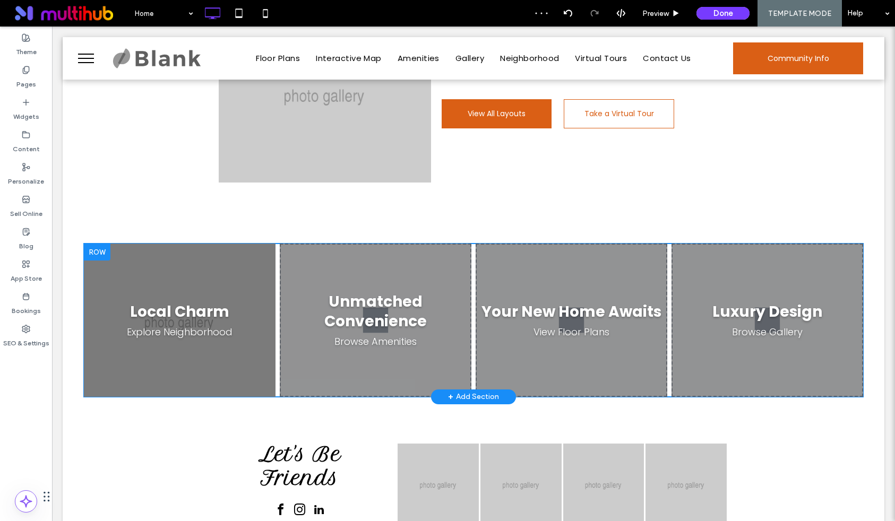
click at [776, 315] on span at bounding box center [473, 320] width 779 height 153
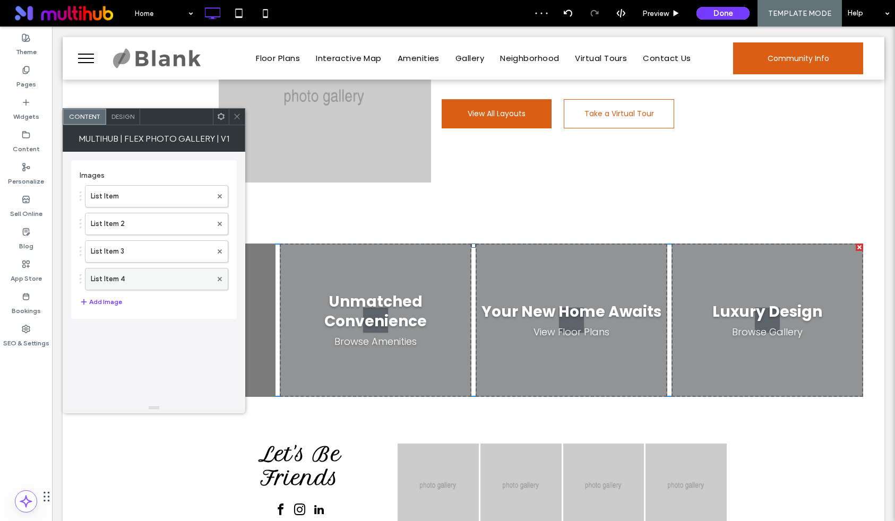
click at [110, 281] on label "List Item 4" at bounding box center [151, 278] width 121 height 21
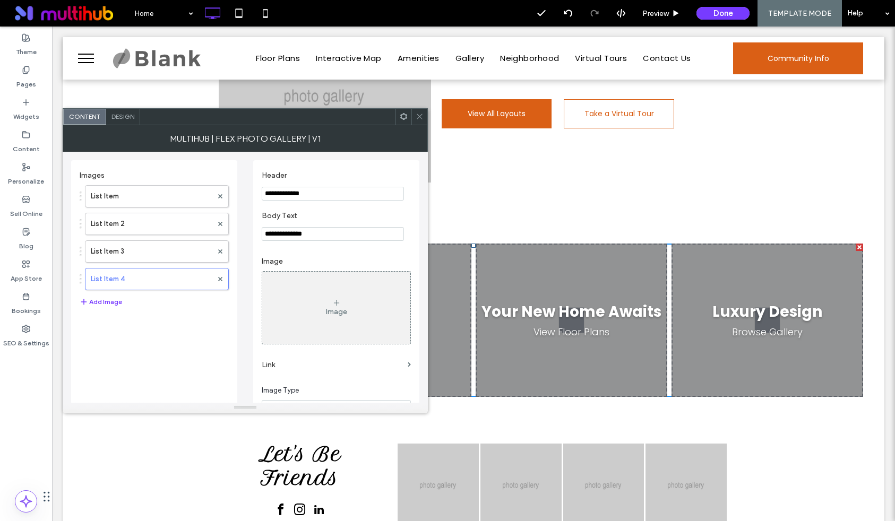
scroll to position [123, 0]
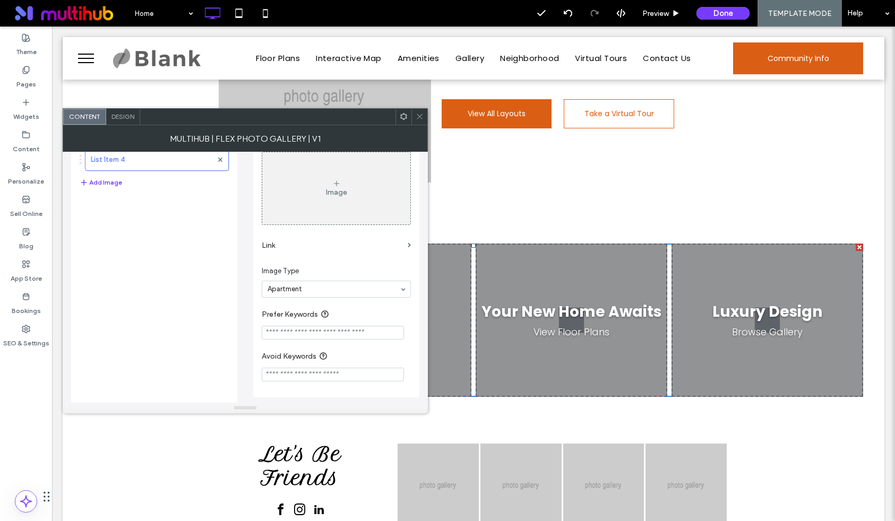
click at [337, 366] on section "Avoid Keywords" at bounding box center [336, 366] width 149 height 42
click at [331, 372] on input "Avoid Keywords" at bounding box center [333, 375] width 142 height 14
paste input "**********"
type input "**********"
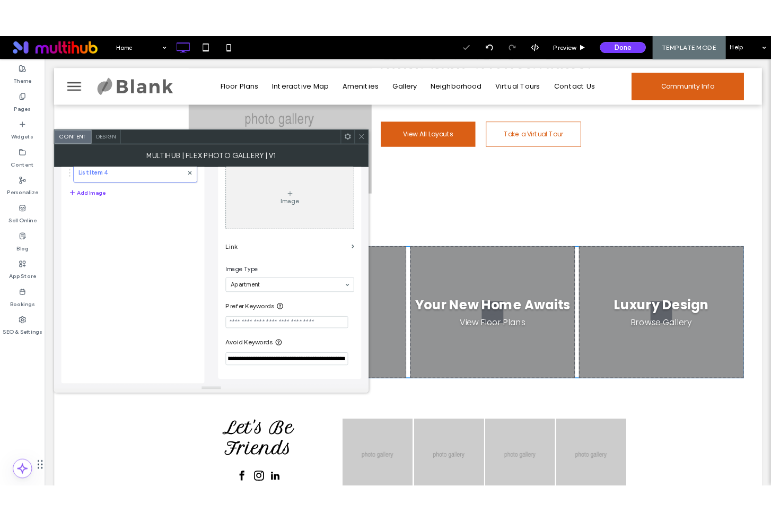
scroll to position [0, 0]
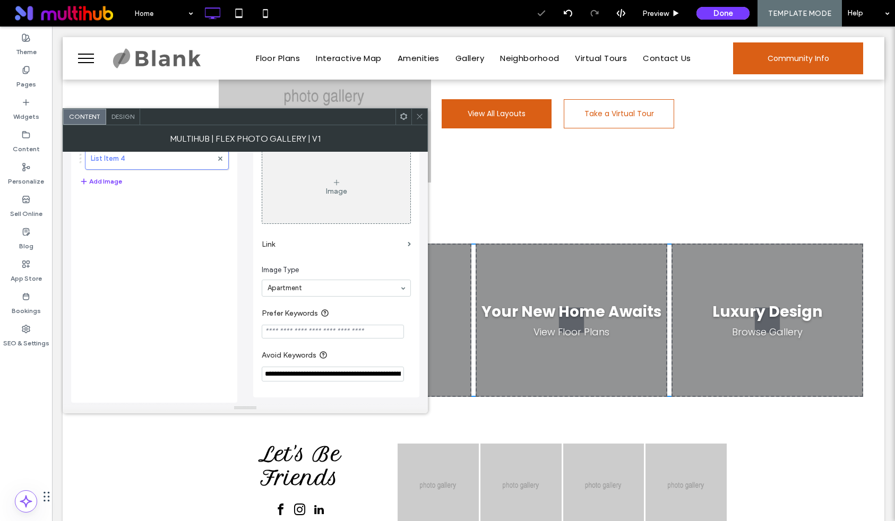
click at [420, 118] on icon at bounding box center [419, 116] width 8 height 8
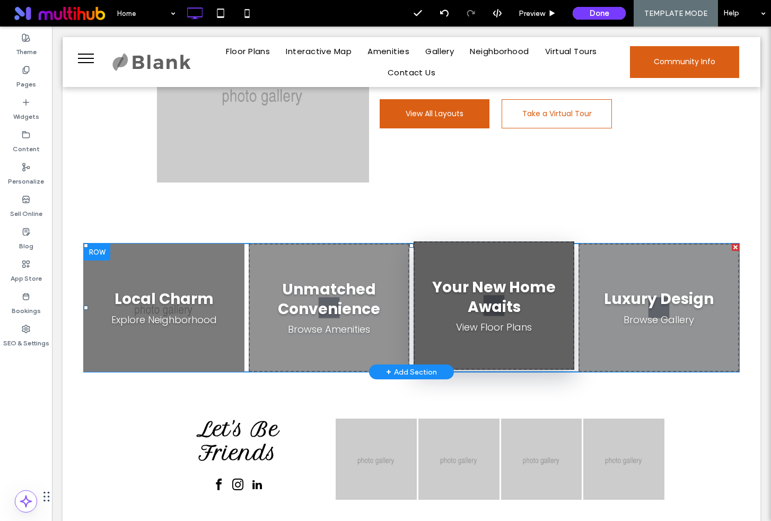
scroll to position [1315, 0]
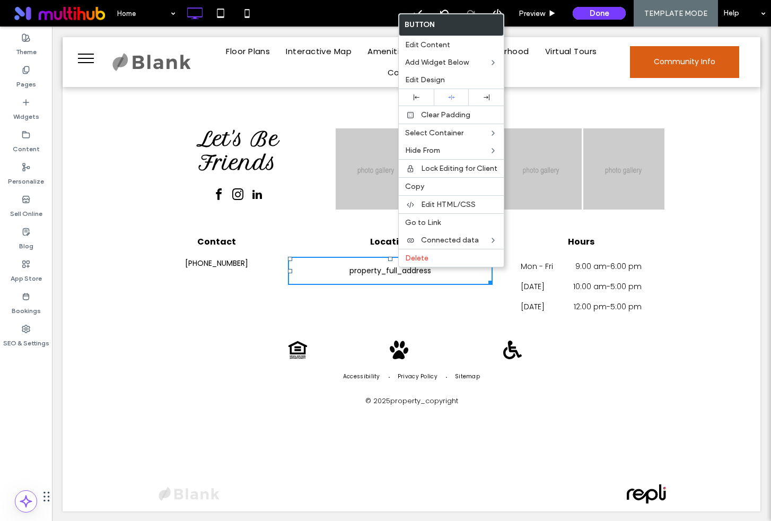
click at [347, 298] on div "Location property_full_address Click To Paste" at bounding box center [390, 271] width 212 height 86
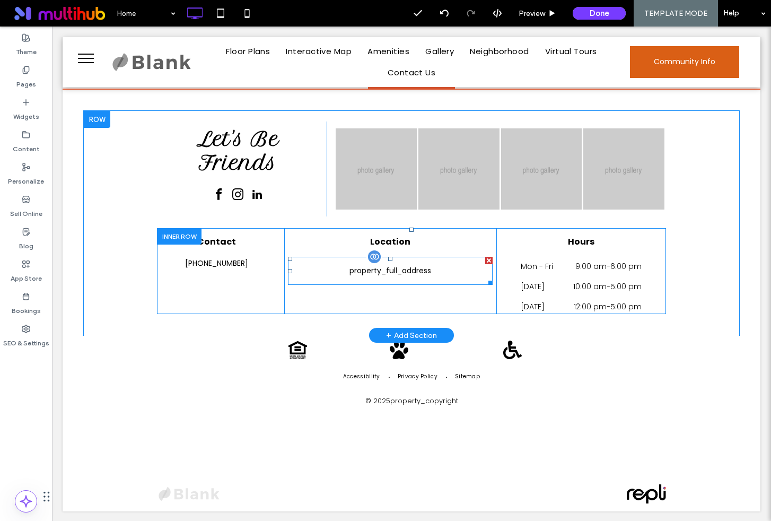
click at [361, 271] on p "property_full_address" at bounding box center [391, 270] width 82 height 11
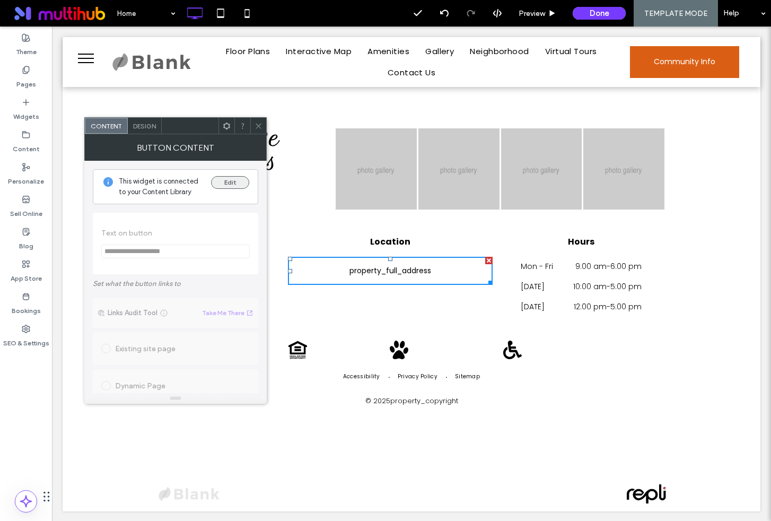
click at [230, 179] on button "Edit" at bounding box center [230, 182] width 38 height 13
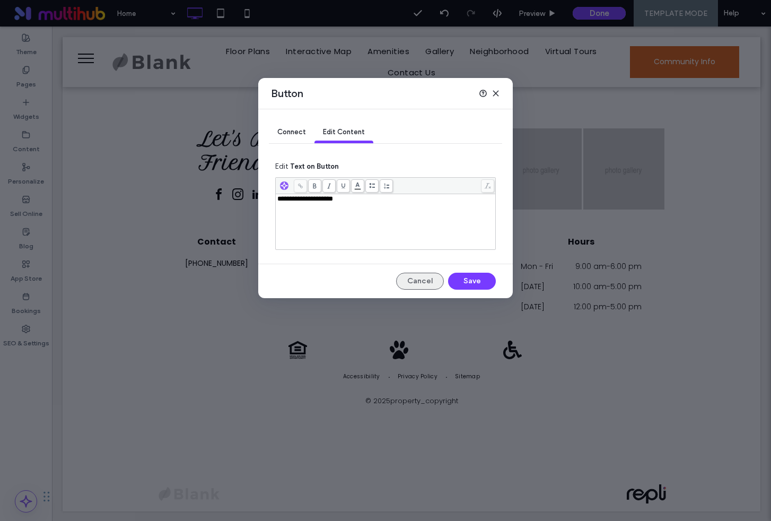
click at [426, 279] on button "Cancel" at bounding box center [420, 281] width 48 height 17
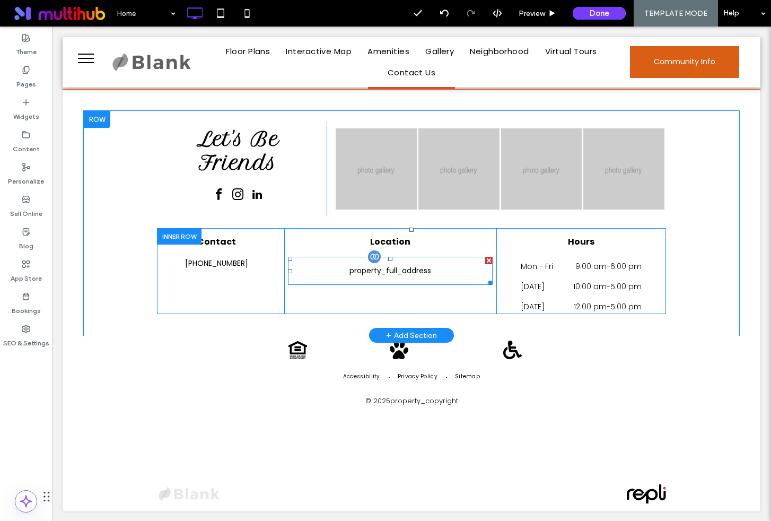
click at [371, 253] on div at bounding box center [375, 257] width 16 height 16
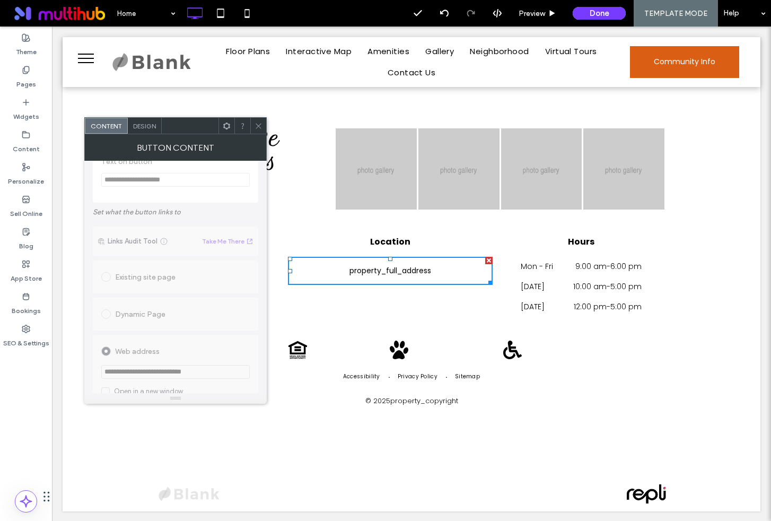
scroll to position [0, 0]
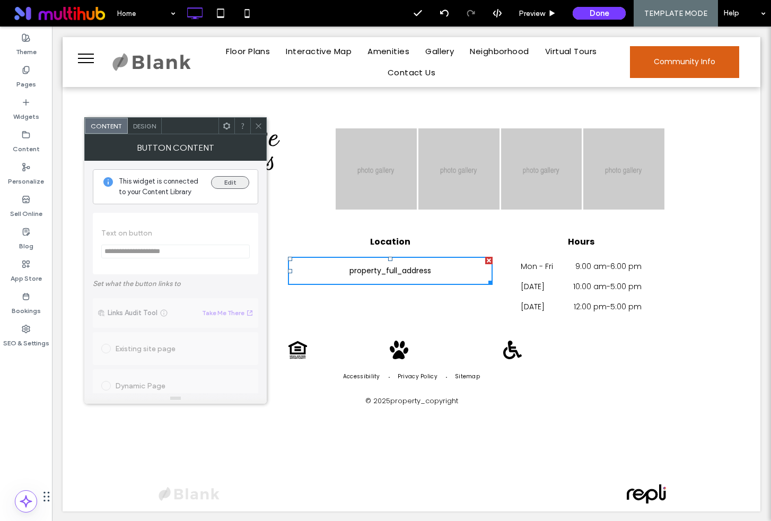
click at [233, 182] on button "Edit" at bounding box center [230, 182] width 38 height 13
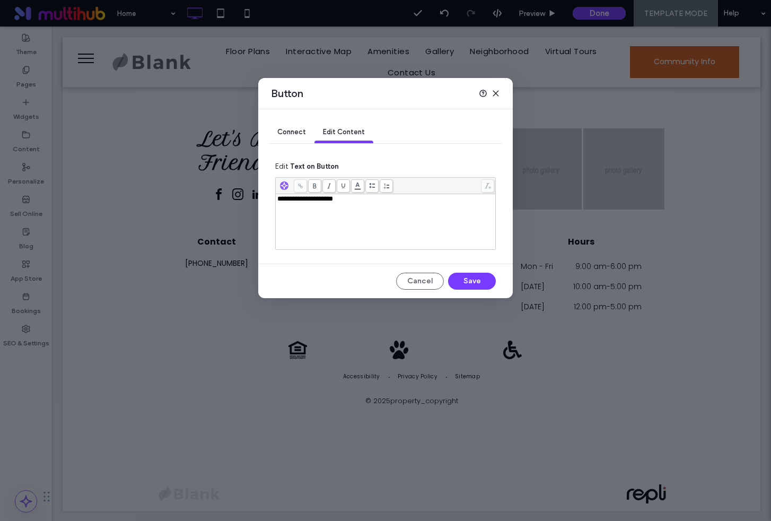
click at [302, 128] on span "Connect" at bounding box center [291, 132] width 29 height 8
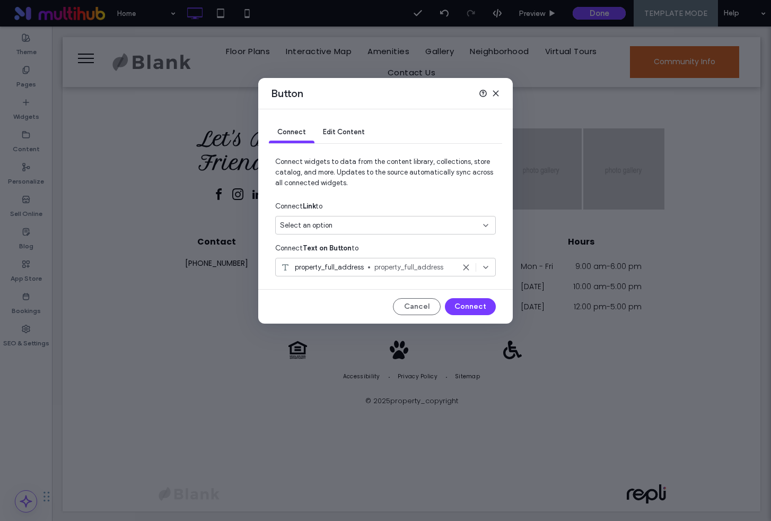
click at [360, 224] on div "Select an option" at bounding box center [379, 225] width 198 height 11
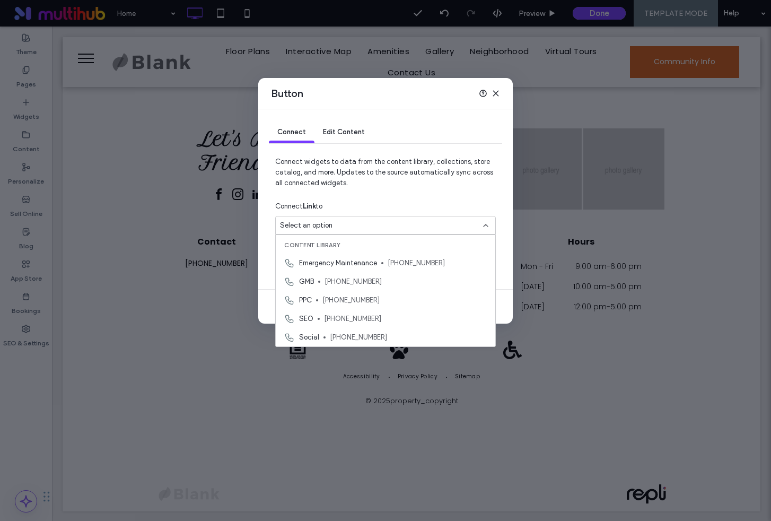
click at [375, 206] on div "Connect Link to" at bounding box center [385, 206] width 221 height 19
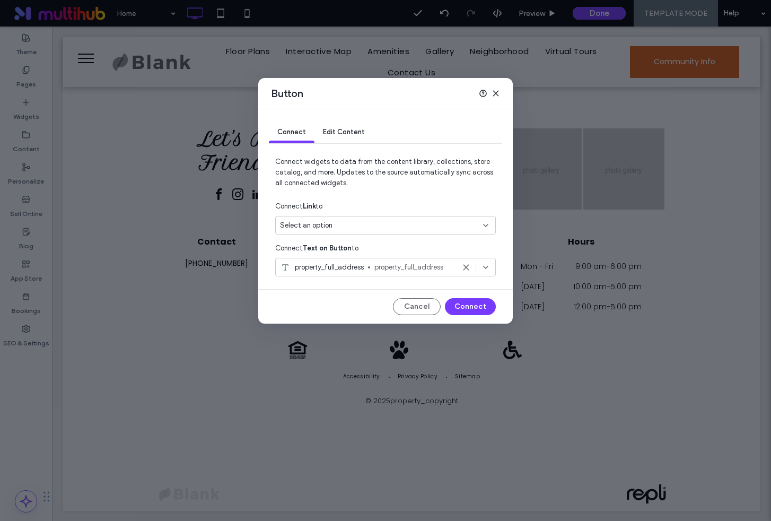
click at [409, 218] on div "Select an option" at bounding box center [385, 225] width 221 height 19
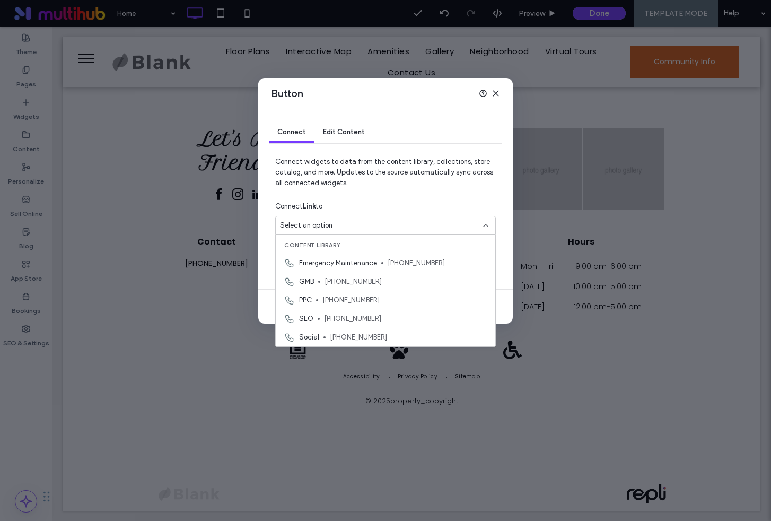
click at [152, 234] on div "Button Connect Edit Content Connect widgets to data from the content library, c…" at bounding box center [385, 260] width 771 height 521
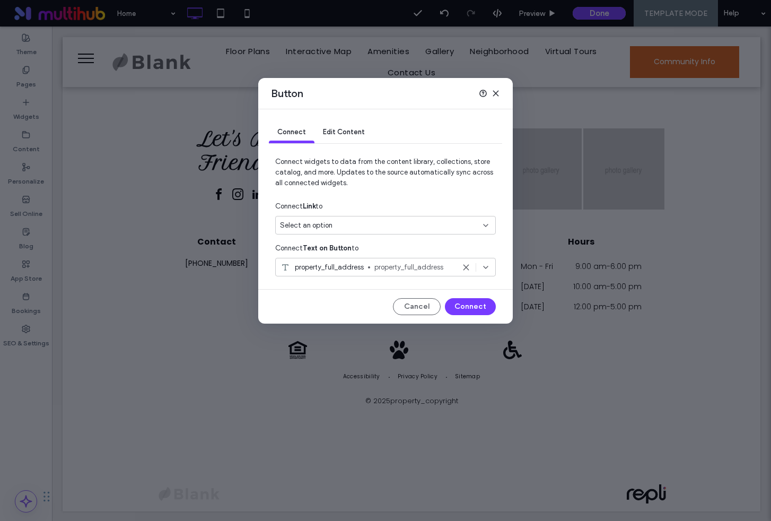
click at [131, 216] on div "Button Connect Edit Content Connect widgets to data from the content library, c…" at bounding box center [385, 260] width 771 height 521
click at [502, 92] on div "Button" at bounding box center [385, 93] width 255 height 31
click at [493, 94] on icon at bounding box center [496, 93] width 8 height 8
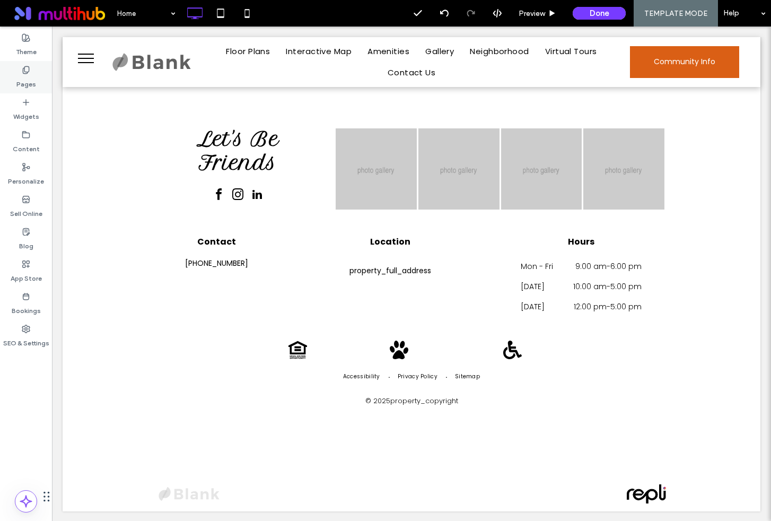
click at [24, 80] on label "Pages" at bounding box center [26, 81] width 20 height 15
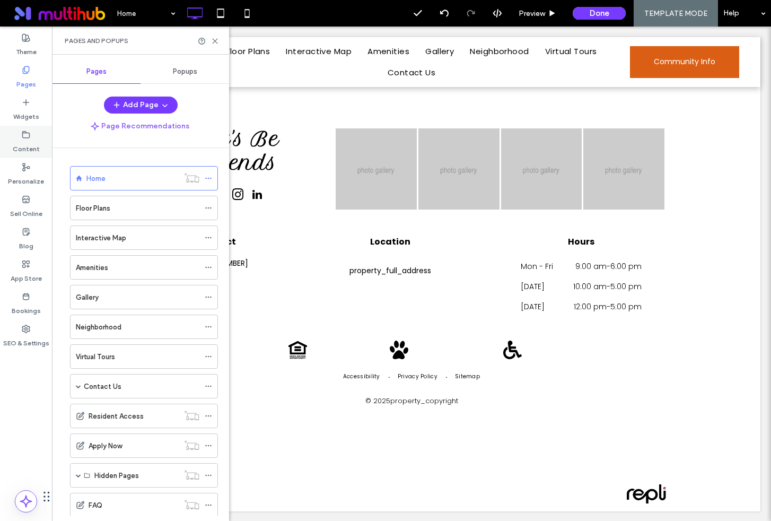
click at [27, 136] on icon at bounding box center [26, 135] width 8 height 8
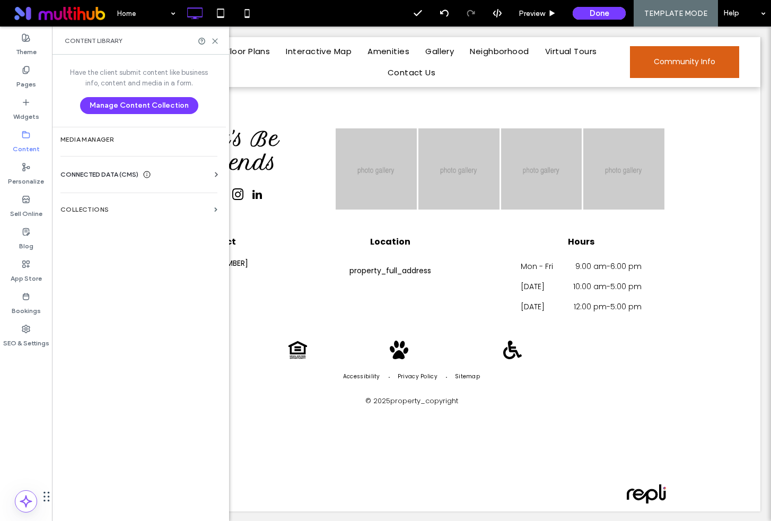
click at [126, 166] on div "CONNECTED DATA (CMS) Business Info Business Text Business Images Find and Repla…" at bounding box center [139, 175] width 174 height 28
click at [126, 175] on span "CONNECTED DATA (CMS)" at bounding box center [99, 174] width 78 height 11
click at [110, 229] on section "Business Text" at bounding box center [140, 225] width 161 height 24
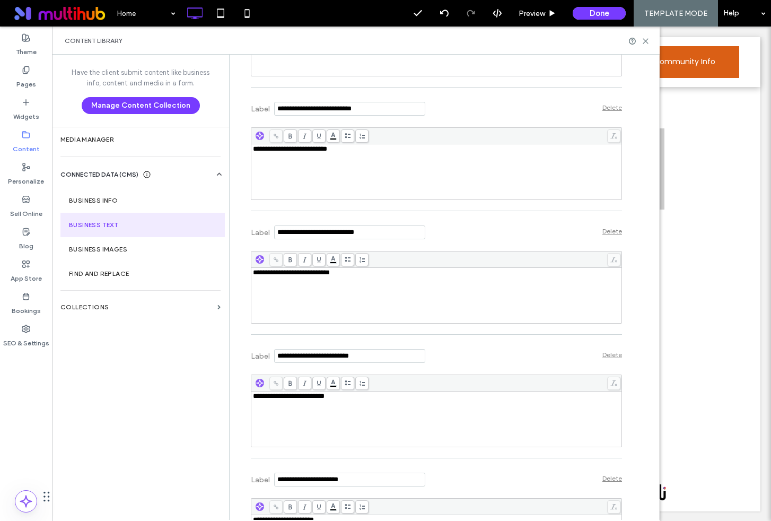
scroll to position [3415, 0]
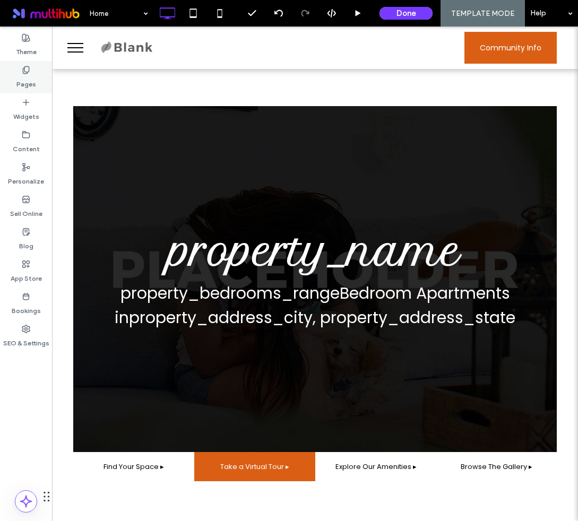
click at [27, 78] on label "Pages" at bounding box center [26, 81] width 20 height 15
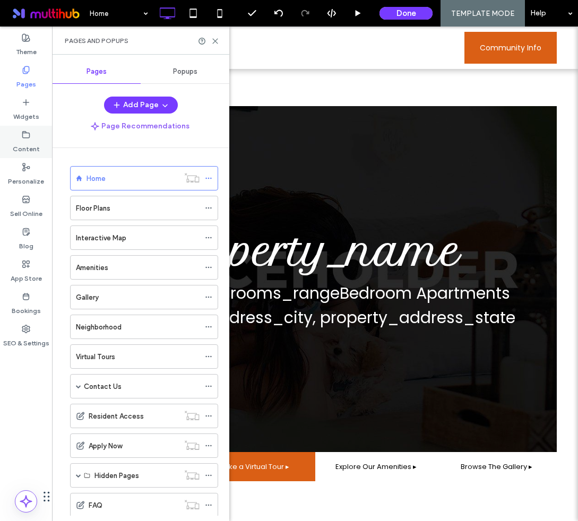
click at [17, 133] on div "Content" at bounding box center [26, 142] width 52 height 32
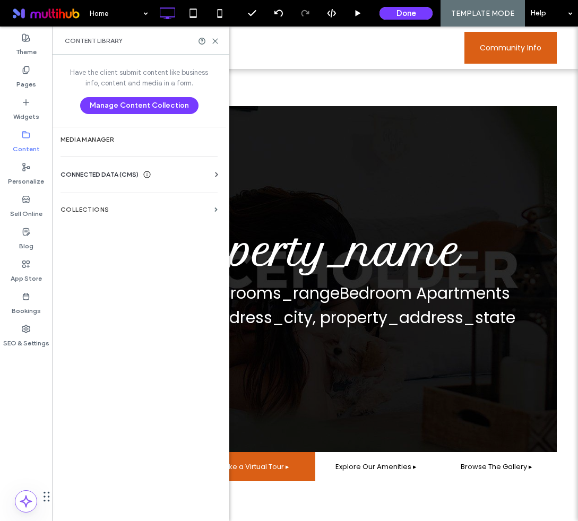
click at [111, 163] on div "CONNECTED DATA (CMS) Business Info Business Text Business Images Find and Repla…" at bounding box center [139, 175] width 174 height 28
click at [111, 176] on span "CONNECTED DATA (CMS)" at bounding box center [99, 174] width 78 height 11
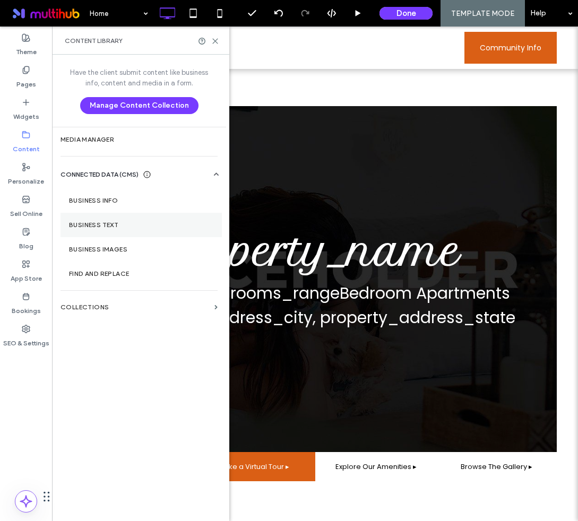
click at [108, 222] on label "Business Text" at bounding box center [141, 224] width 144 height 7
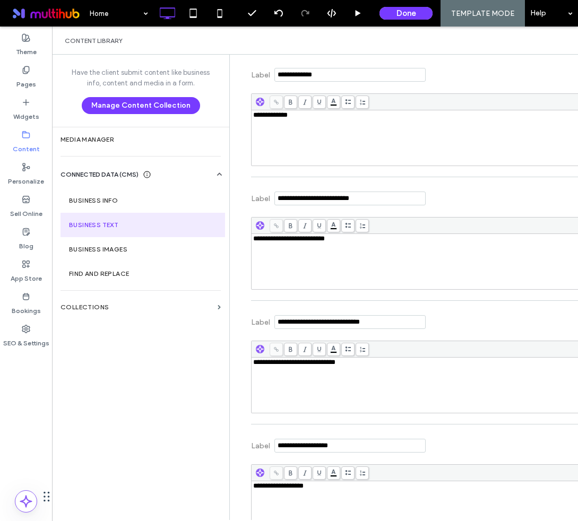
scroll to position [3493, 0]
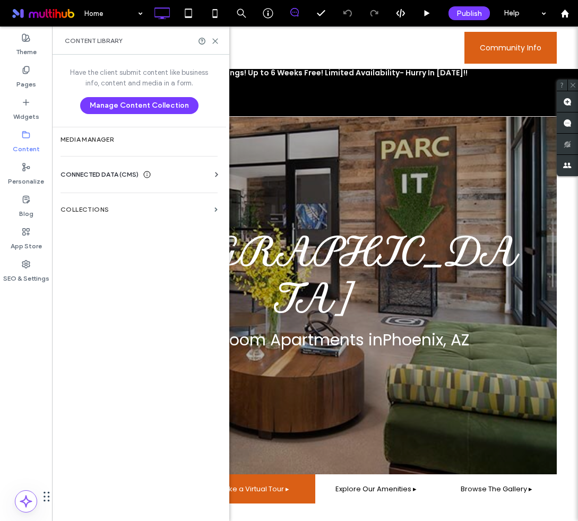
click at [101, 180] on div "Business Info Business Text Business Images Find and Replace" at bounding box center [140, 184] width 161 height 8
click at [108, 173] on span "CONNECTED DATA (CMS)" at bounding box center [99, 174] width 78 height 11
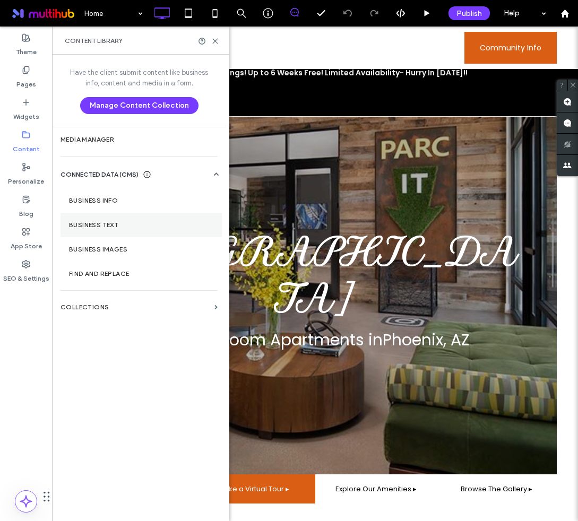
click at [103, 225] on label "Business Text" at bounding box center [141, 224] width 144 height 7
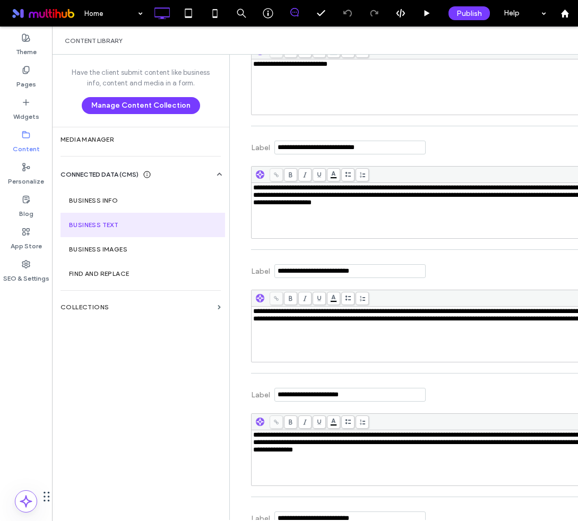
scroll to position [3740, 0]
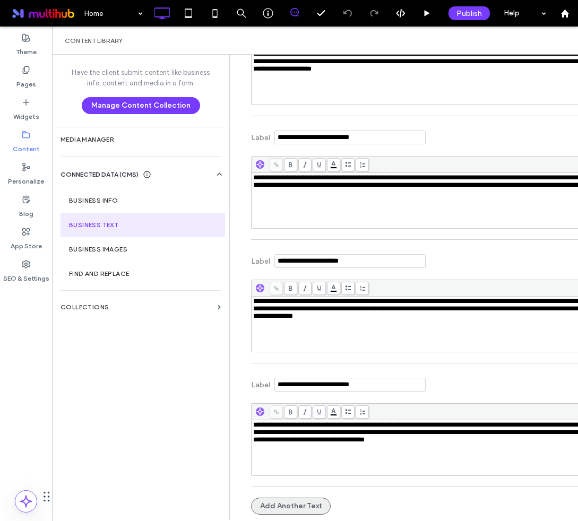
click at [287, 505] on button "Add Another Text" at bounding box center [291, 506] width 80 height 17
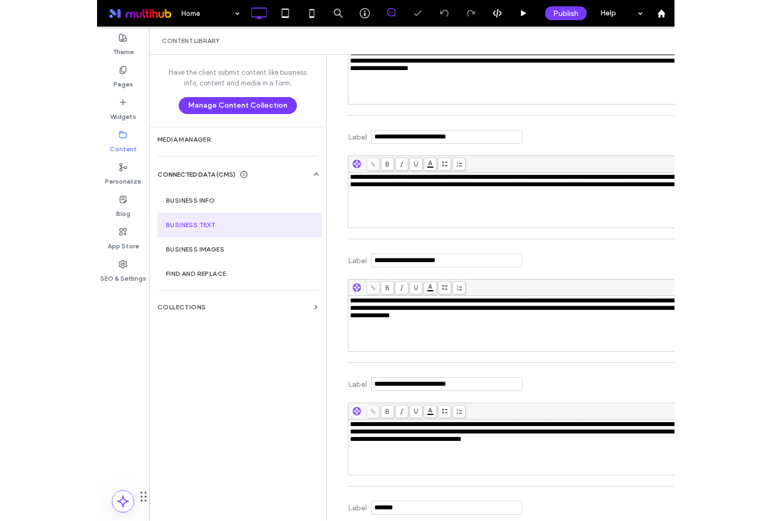
scroll to position [3864, 0]
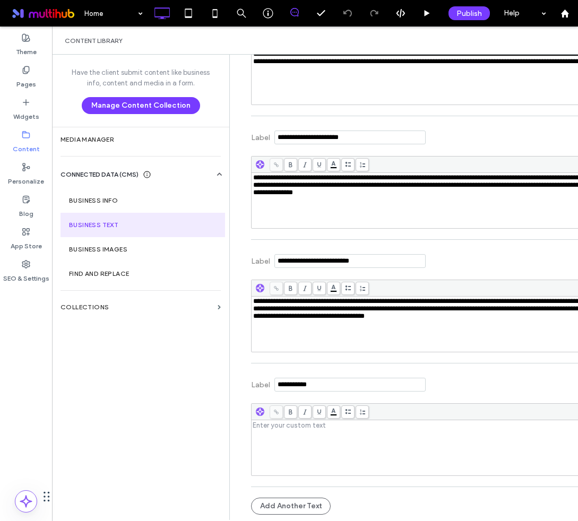
click at [327, 385] on input "Label" at bounding box center [349, 385] width 151 height 14
click at [276, 386] on input "Label" at bounding box center [349, 385] width 151 height 14
click at [274, 386] on input "Label" at bounding box center [349, 385] width 151 height 14
click at [312, 383] on input "Label" at bounding box center [349, 385] width 151 height 14
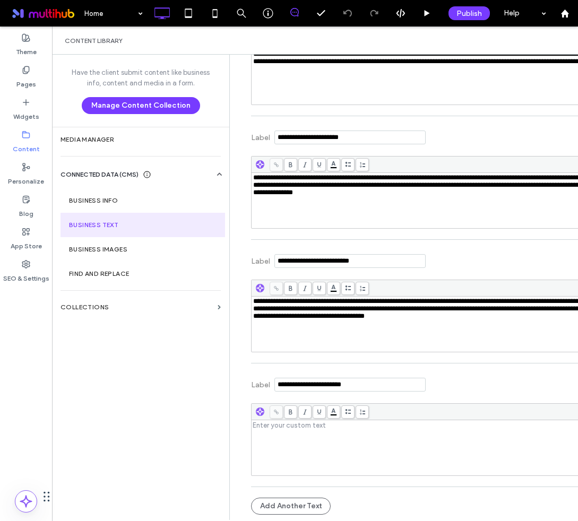
click at [306, 388] on input "Label" at bounding box center [349, 385] width 151 height 14
paste input "**********"
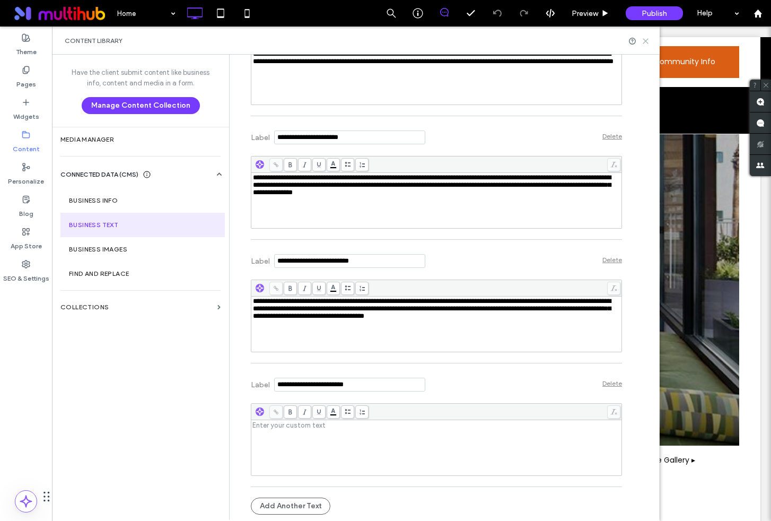
type input "**********"
click at [577, 39] on icon at bounding box center [646, 41] width 8 height 8
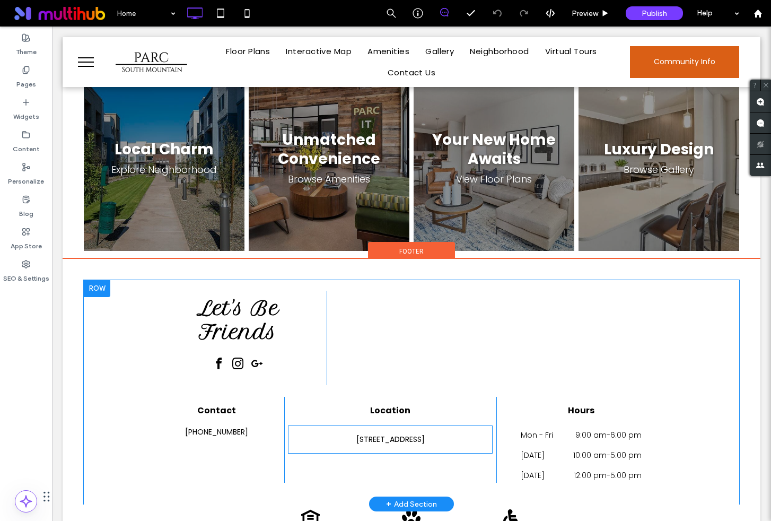
scroll to position [1473, 0]
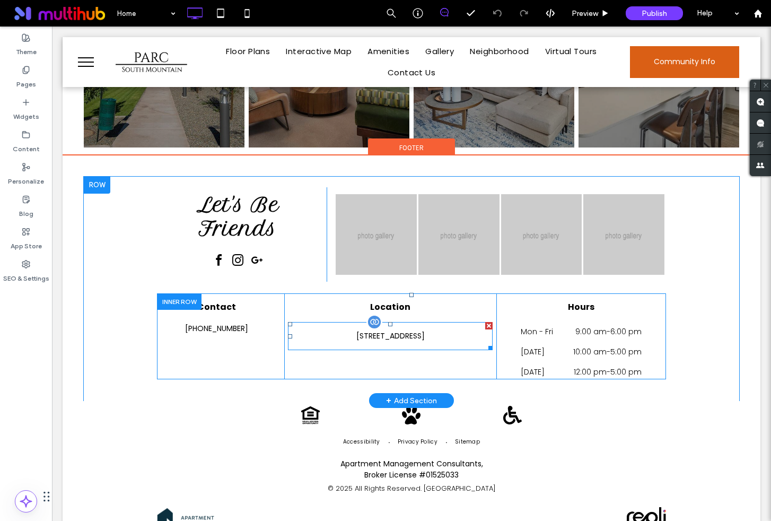
click at [377, 314] on div at bounding box center [375, 322] width 16 height 16
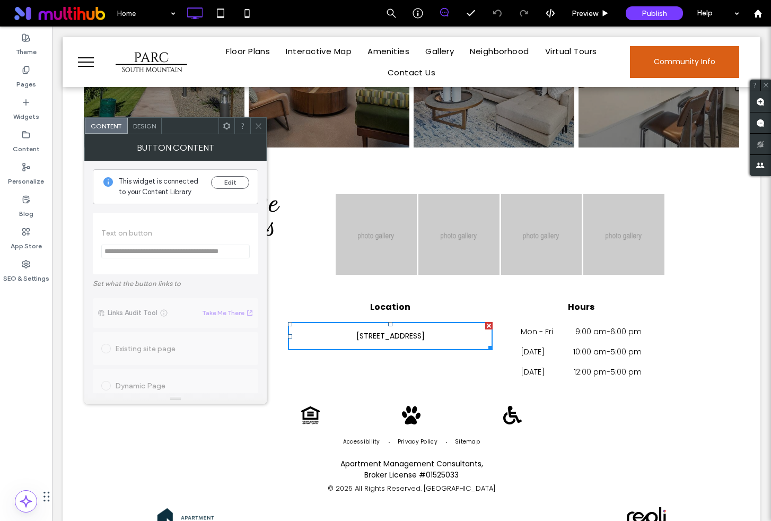
click at [132, 119] on div "Design" at bounding box center [145, 126] width 34 height 16
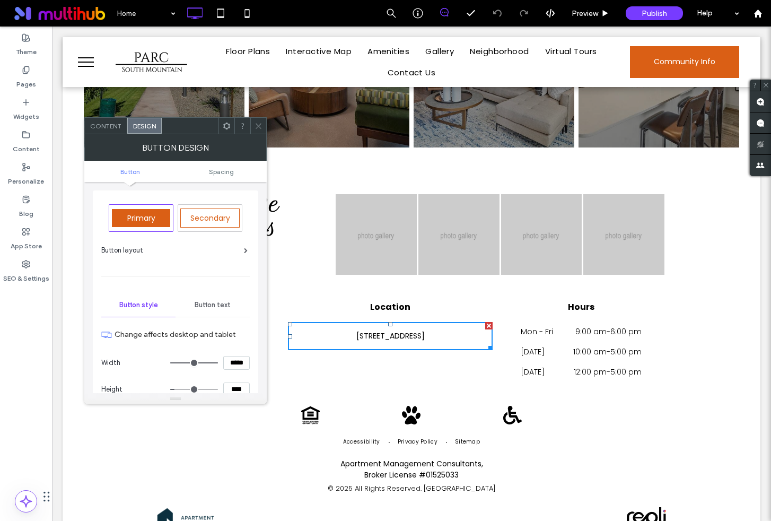
click at [102, 118] on div "Content" at bounding box center [106, 126] width 42 height 16
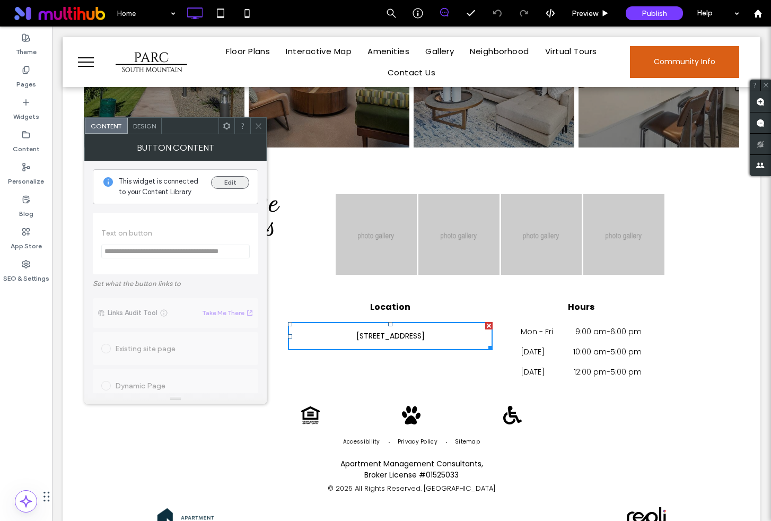
click at [233, 184] on button "Edit" at bounding box center [230, 182] width 38 height 13
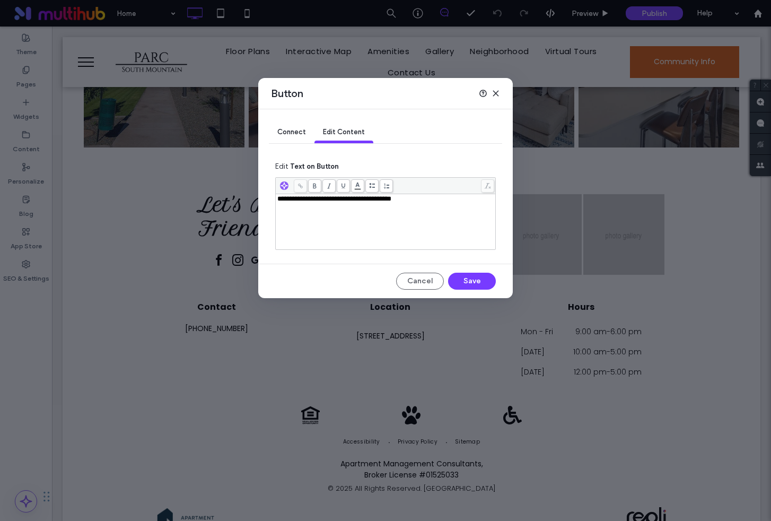
click at [293, 132] on span "Connect" at bounding box center [291, 132] width 29 height 8
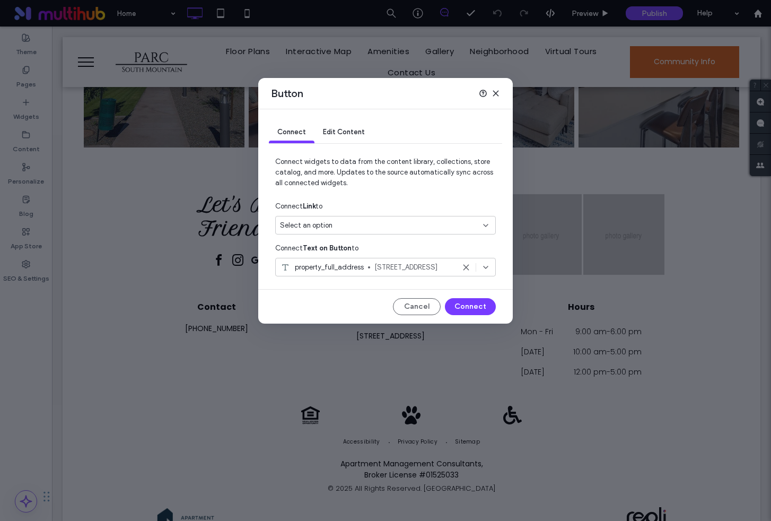
click at [406, 230] on div "Select an option" at bounding box center [379, 225] width 198 height 11
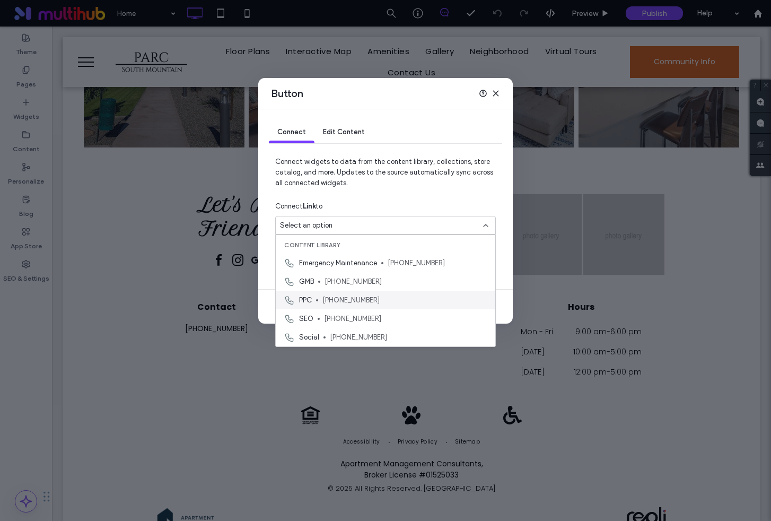
scroll to position [74, 0]
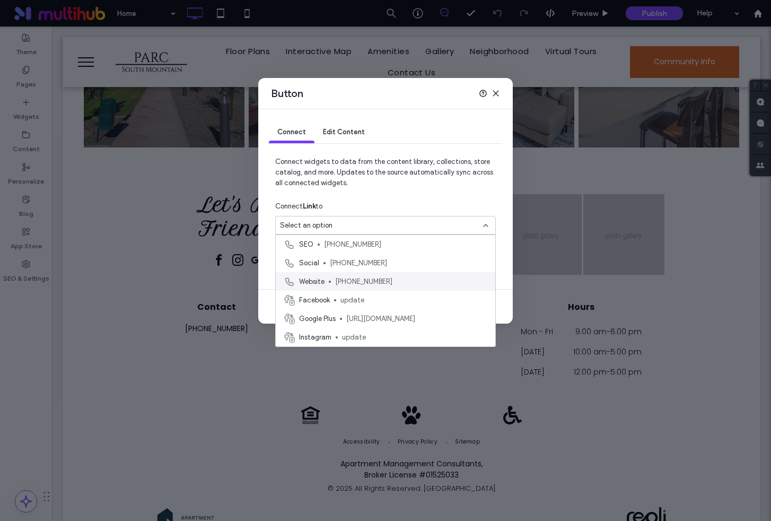
paste input "**********"
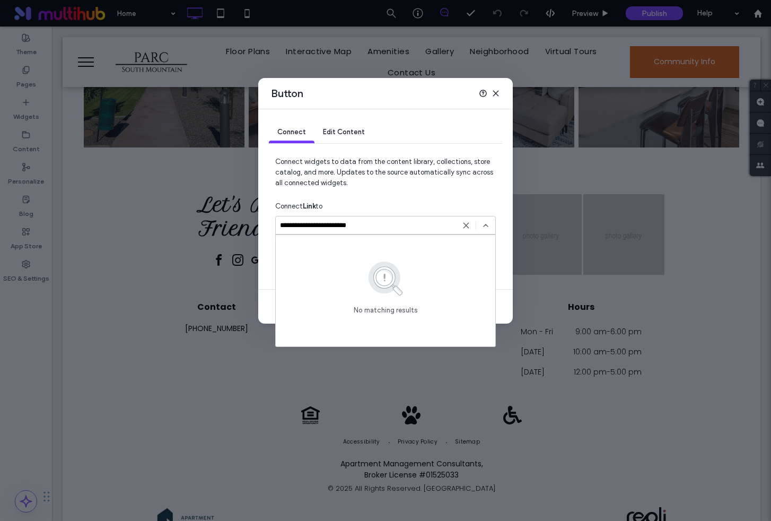
scroll to position [0, 0]
type input "**********"
click at [397, 189] on span "Connect widgets to data from the content library, collections, store catalog, a…" at bounding box center [385, 177] width 221 height 40
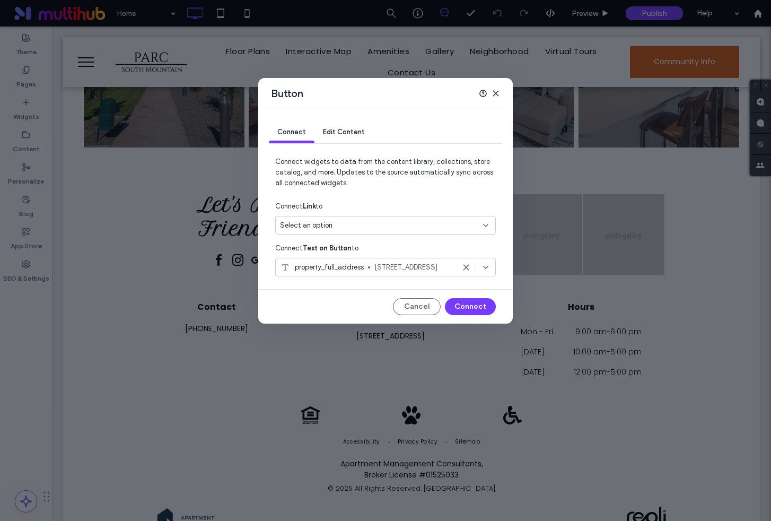
click at [360, 223] on div "Select an option" at bounding box center [379, 225] width 198 height 11
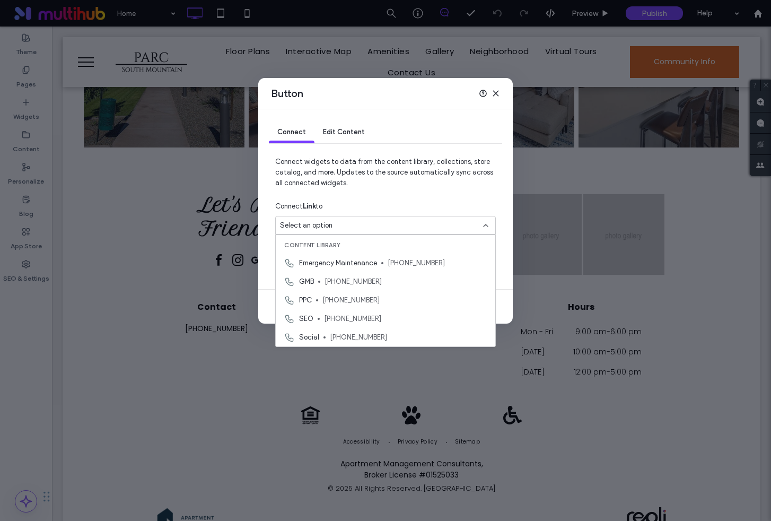
click at [375, 198] on div "Connect Link to" at bounding box center [385, 206] width 221 height 19
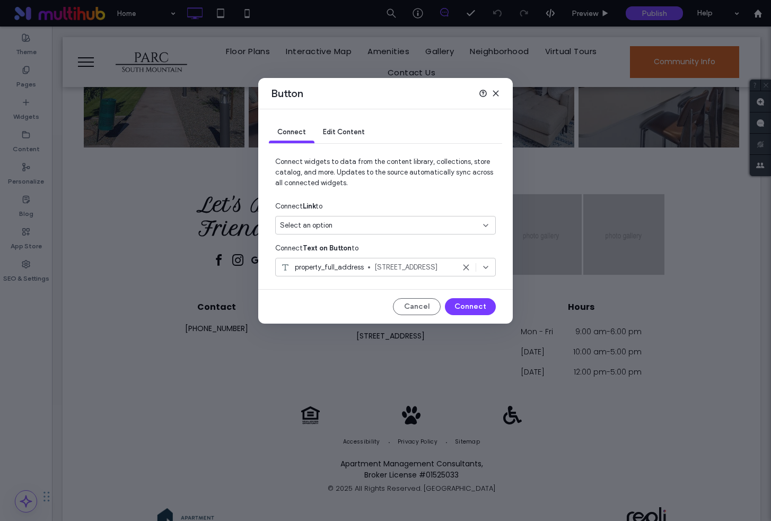
click at [344, 229] on div "Select an option" at bounding box center [379, 225] width 198 height 11
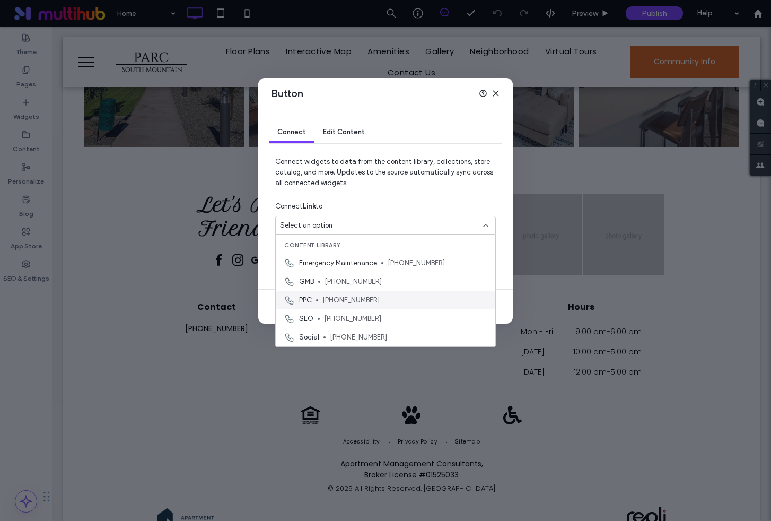
scroll to position [74, 0]
click at [439, 209] on div "Connect Link to" at bounding box center [385, 206] width 221 height 19
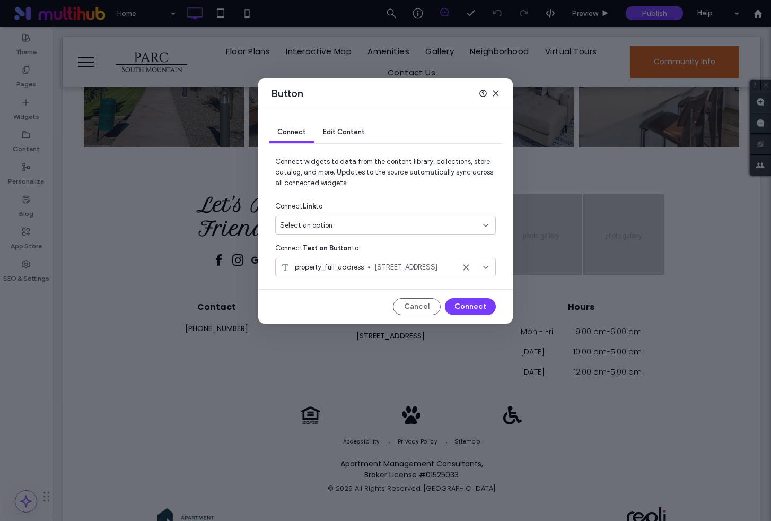
click at [506, 92] on div "Button" at bounding box center [385, 93] width 255 height 31
click at [497, 94] on icon at bounding box center [496, 93] width 8 height 8
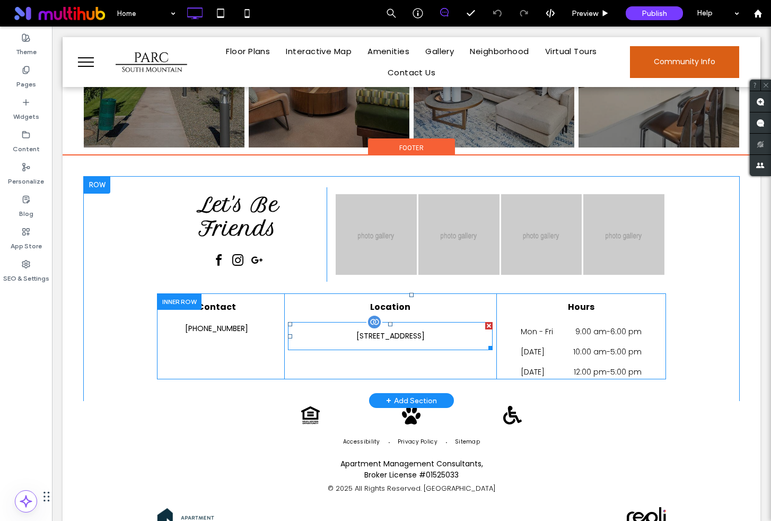
click at [372, 314] on div at bounding box center [375, 322] width 16 height 16
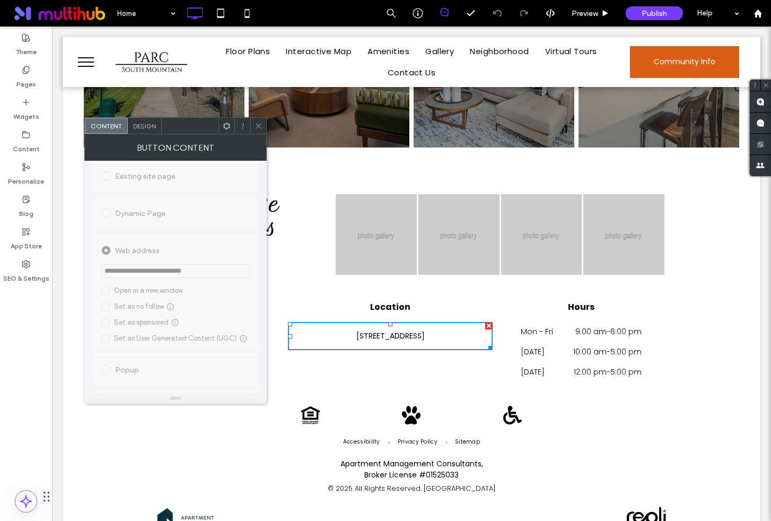
scroll to position [321, 0]
